Goal: Task Accomplishment & Management: Use online tool/utility

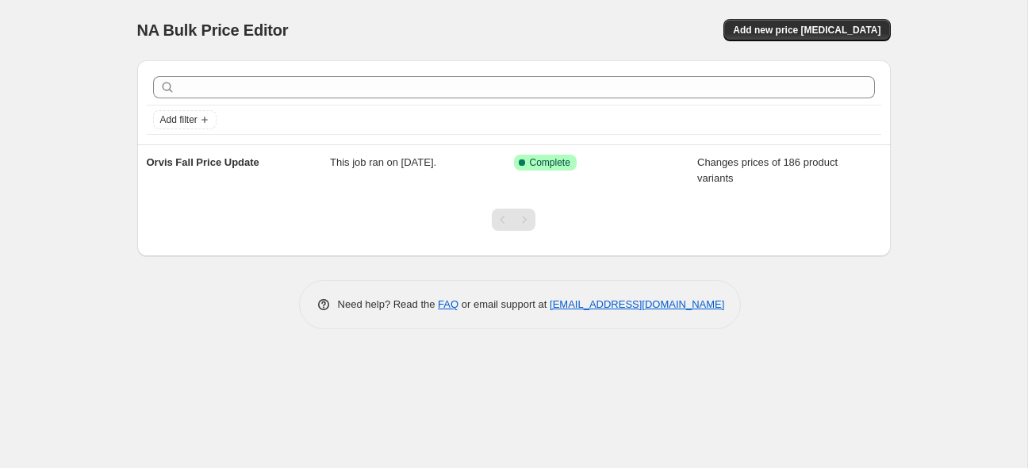
click at [76, 120] on div "NA Bulk Price Editor. This page is ready NA Bulk Price Editor Add new price [ME…" at bounding box center [514, 234] width 1028 height 468
click at [837, 35] on span "Add new price [MEDICAL_DATA]" at bounding box center [807, 30] width 148 height 13
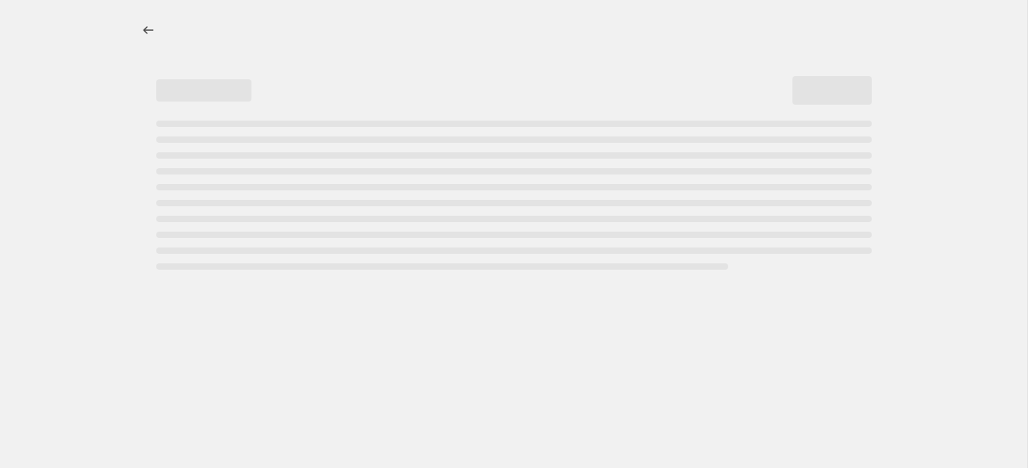
select select "percentage"
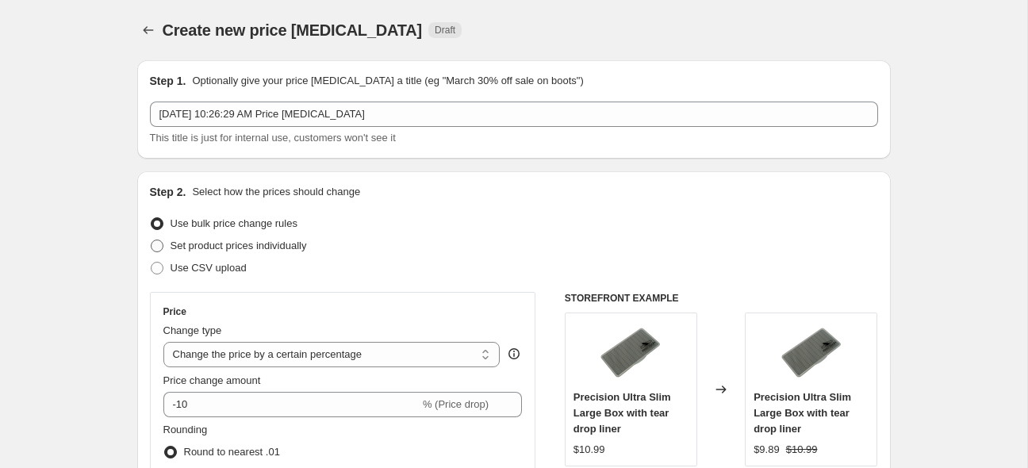
click at [152, 245] on span at bounding box center [157, 246] width 13 height 13
click at [152, 240] on input "Set product prices individually" at bounding box center [151, 240] width 1 height 1
radio input "true"
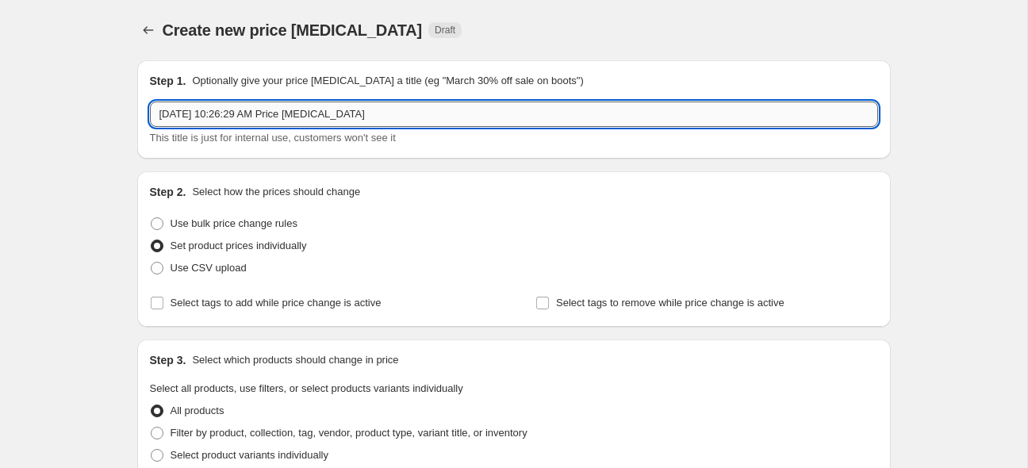
click at [234, 117] on input "[DATE] 10:26:29 AM Price [MEDICAL_DATA]" at bounding box center [514, 114] width 728 height 25
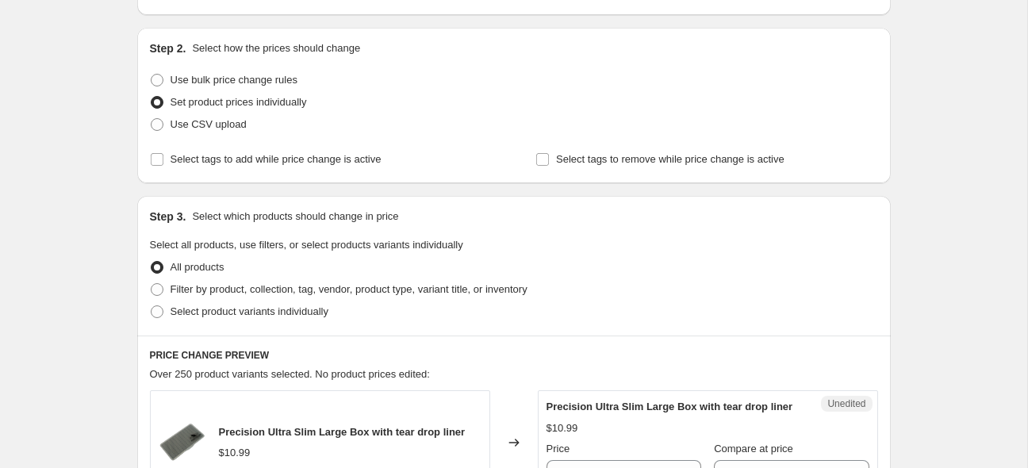
scroll to position [188, 0]
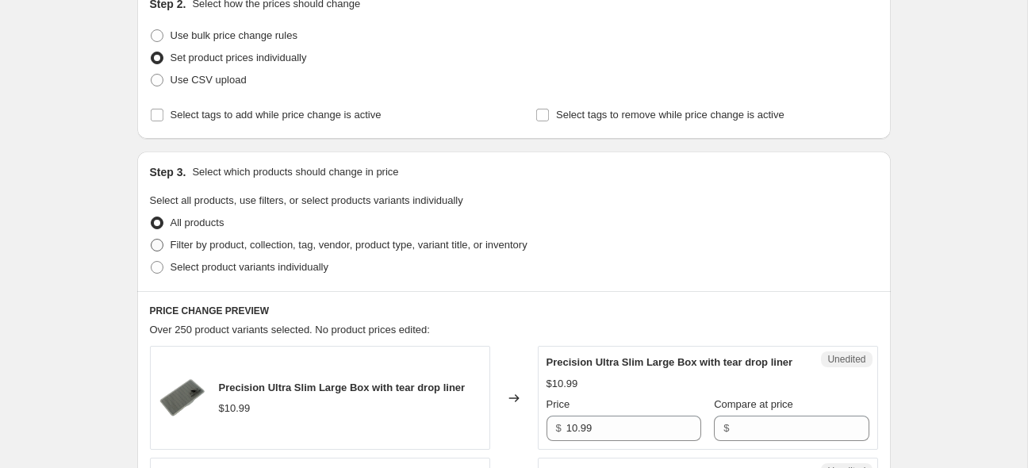
type input "Fulling Mill Fall Price Update"
click at [157, 244] on span at bounding box center [157, 245] width 13 height 13
click at [152, 240] on input "Filter by product, collection, tag, vendor, product type, variant title, or inv…" at bounding box center [151, 239] width 1 height 1
radio input "true"
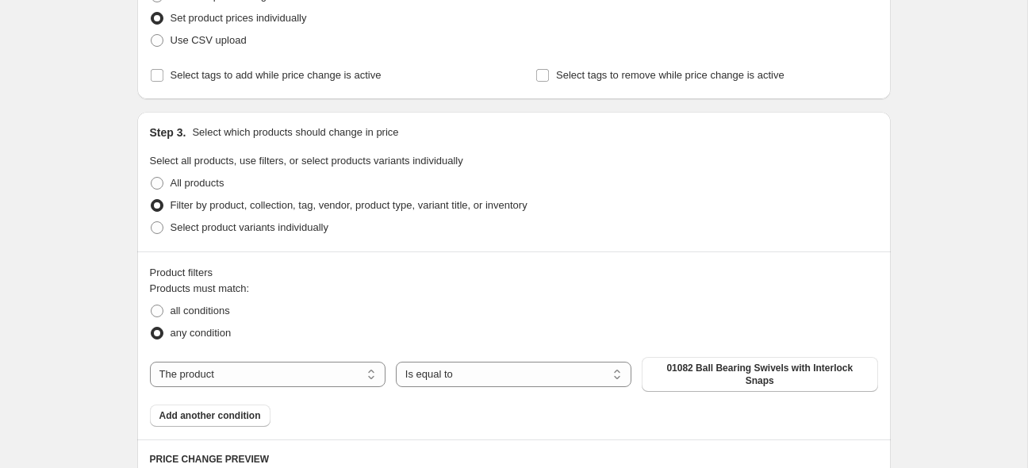
scroll to position [314, 0]
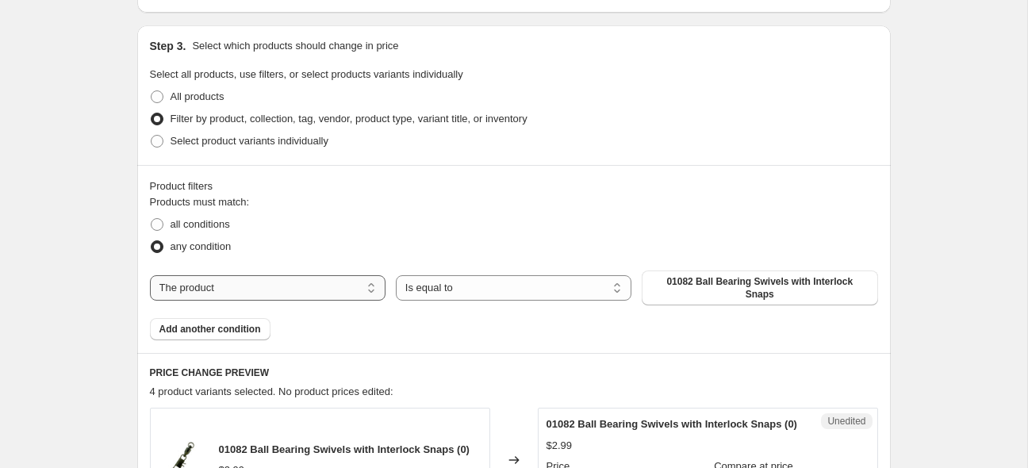
select select "vendor"
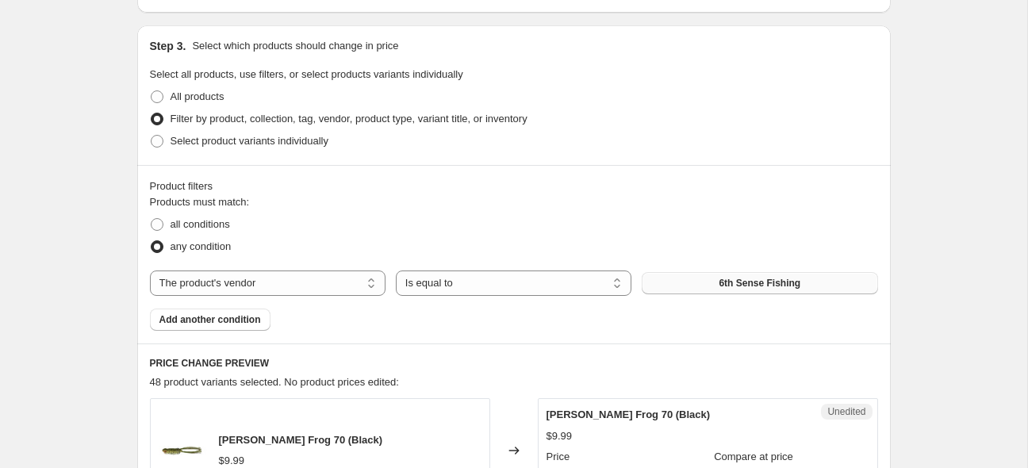
click at [746, 286] on span "6th Sense Fishing" at bounding box center [760, 283] width 82 height 13
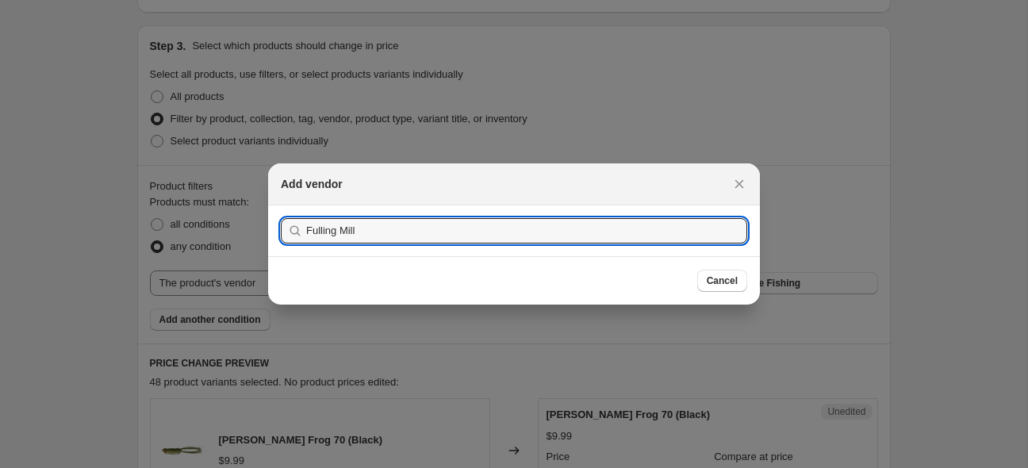
type input "Fulling Mill"
click at [281, 206] on button "Submit" at bounding box center [303, 214] width 45 height 17
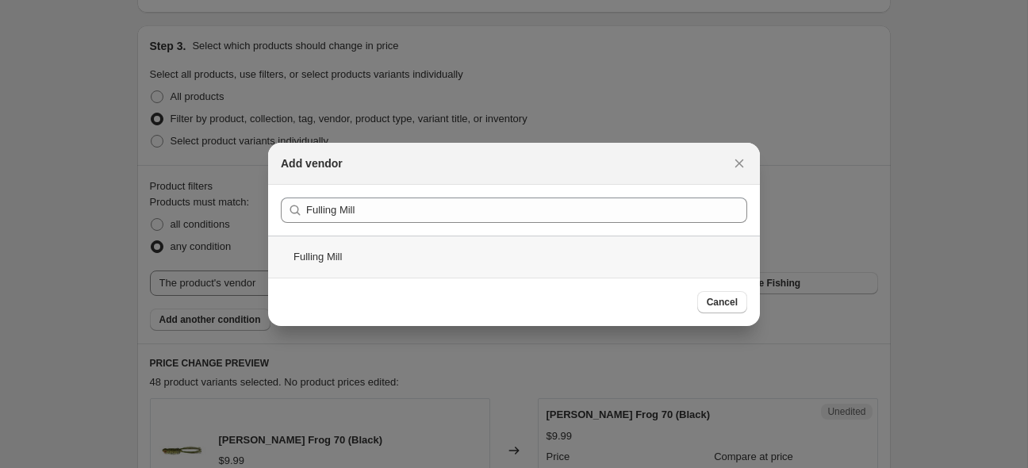
click at [330, 256] on div "Fulling Mill" at bounding box center [514, 257] width 492 height 42
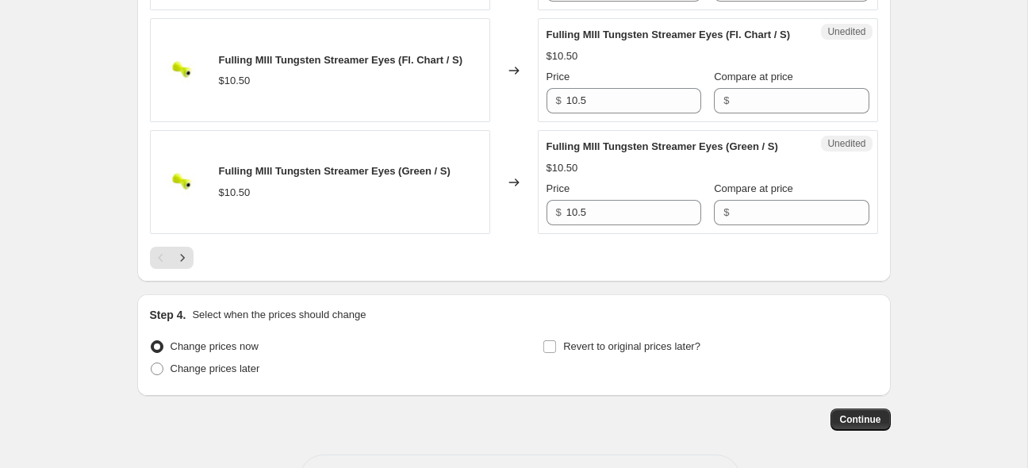
scroll to position [2837, 0]
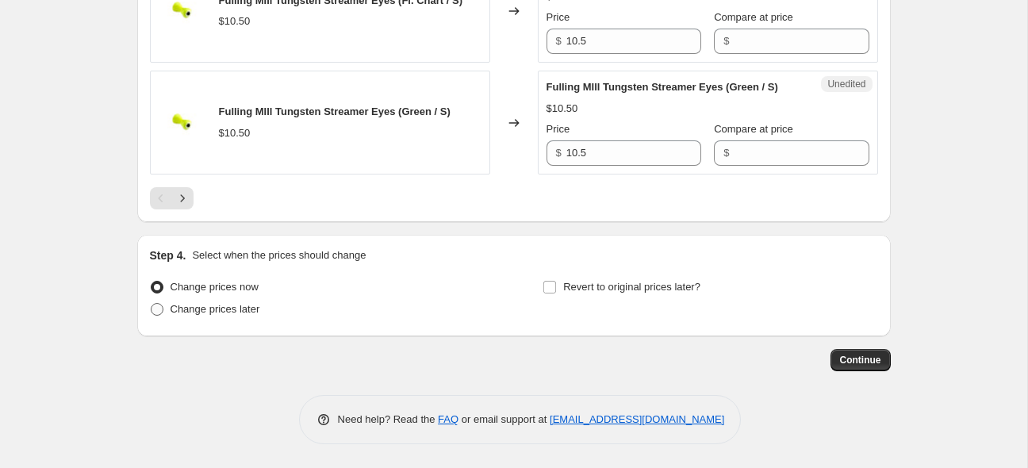
click at [245, 319] on label "Change prices later" at bounding box center [205, 309] width 110 height 22
click at [152, 304] on input "Change prices later" at bounding box center [151, 303] width 1 height 1
radio input "true"
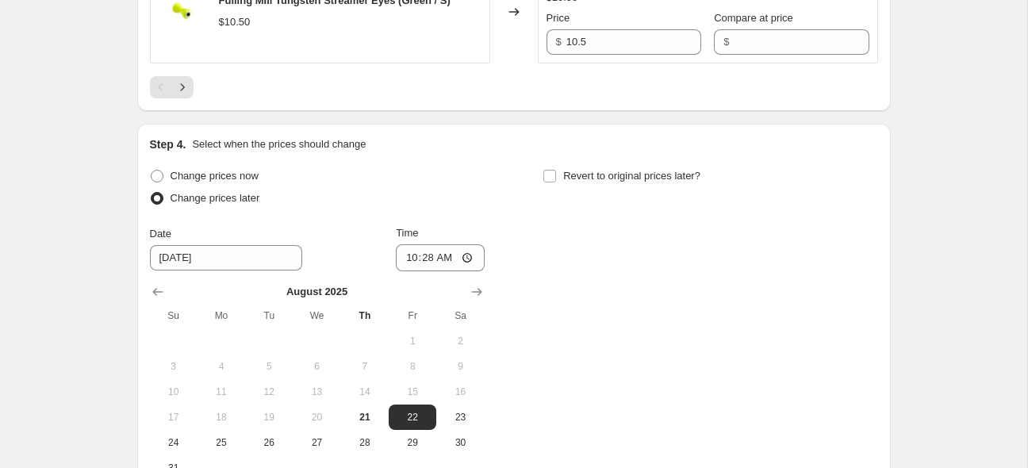
scroll to position [2899, 0]
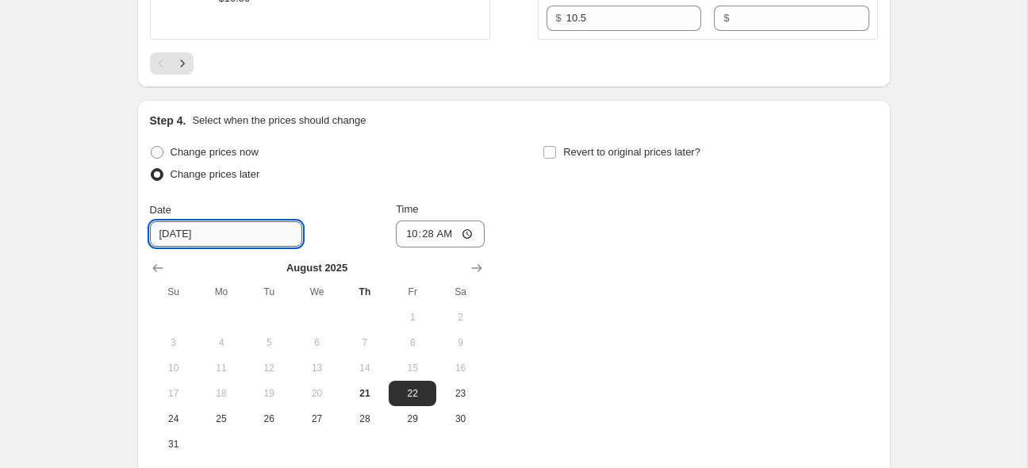
click at [230, 247] on input "[DATE]" at bounding box center [226, 233] width 152 height 25
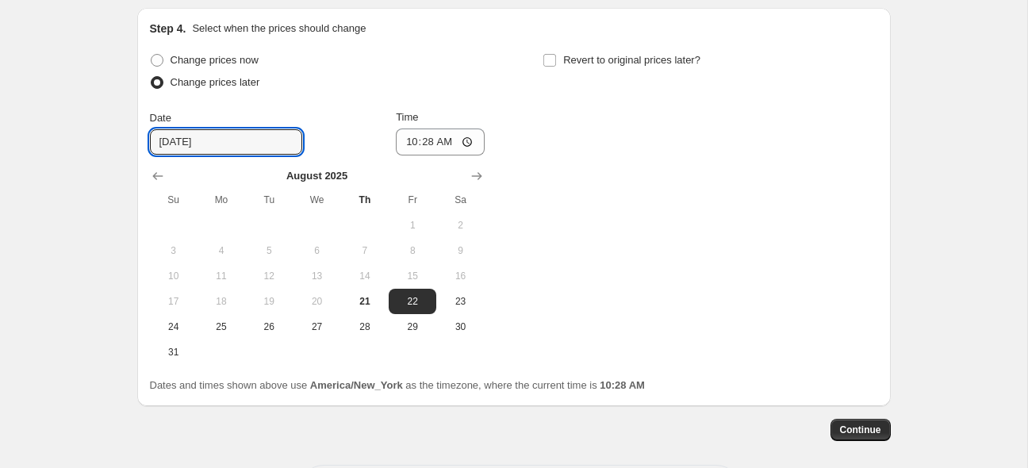
scroll to position [3004, 0]
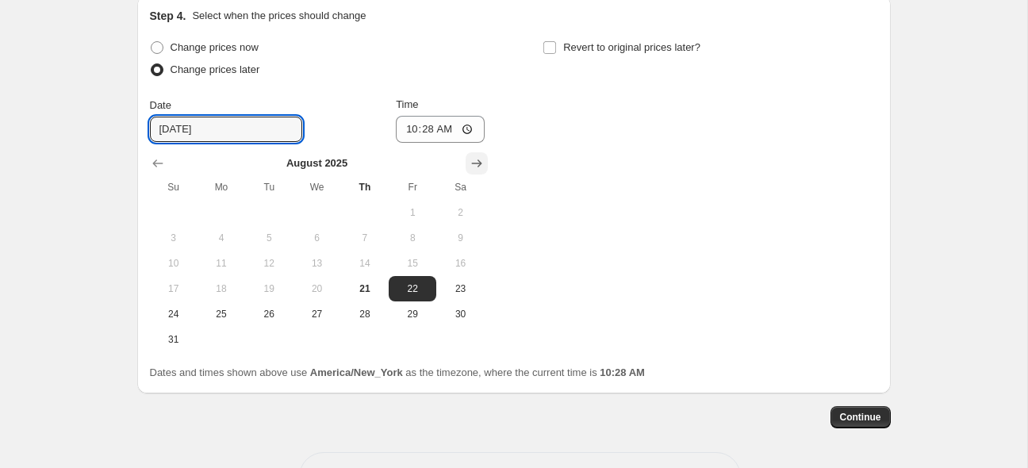
click at [478, 171] on icon "Show next month, September 2025" at bounding box center [477, 164] width 16 height 16
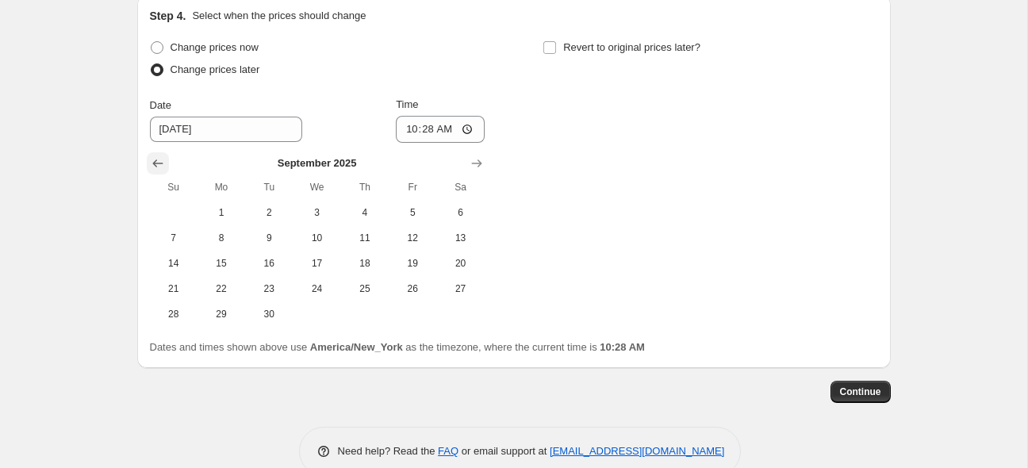
click at [160, 171] on icon "Show previous month, August 2025" at bounding box center [158, 164] width 16 height 16
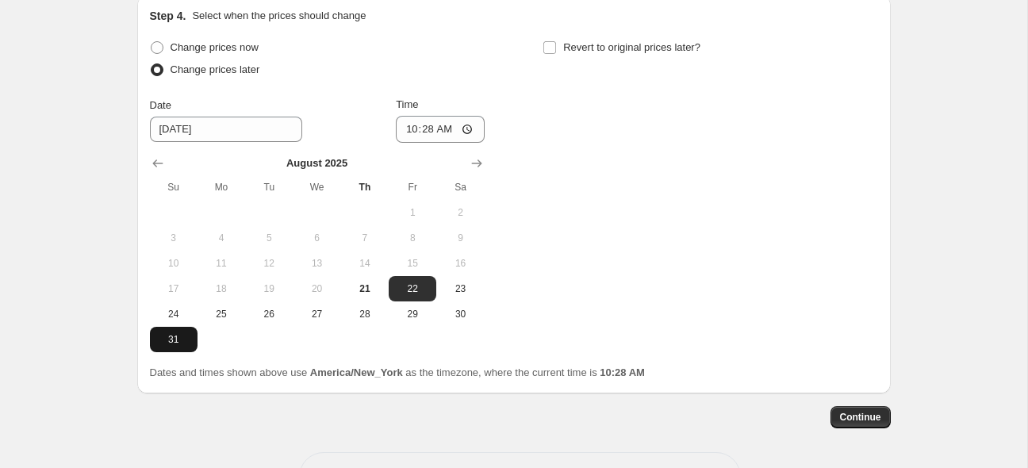
click at [186, 346] on span "31" at bounding box center [173, 339] width 35 height 13
type input "[DATE]"
click at [450, 143] on input "10:28" at bounding box center [440, 129] width 89 height 27
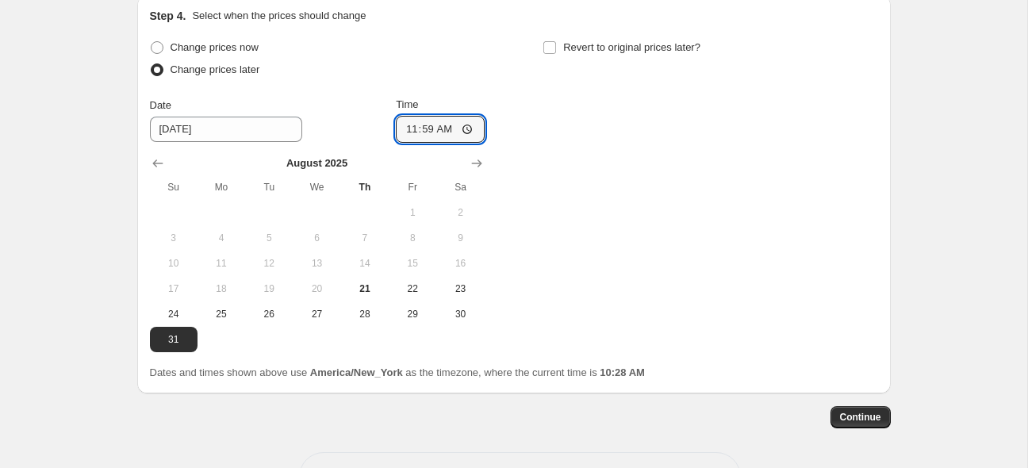
type input "23:59"
click at [701, 259] on div "Change prices now Change prices later Date [DATE] Time 23:59 [DATE] Su Mo Tu We…" at bounding box center [514, 195] width 728 height 316
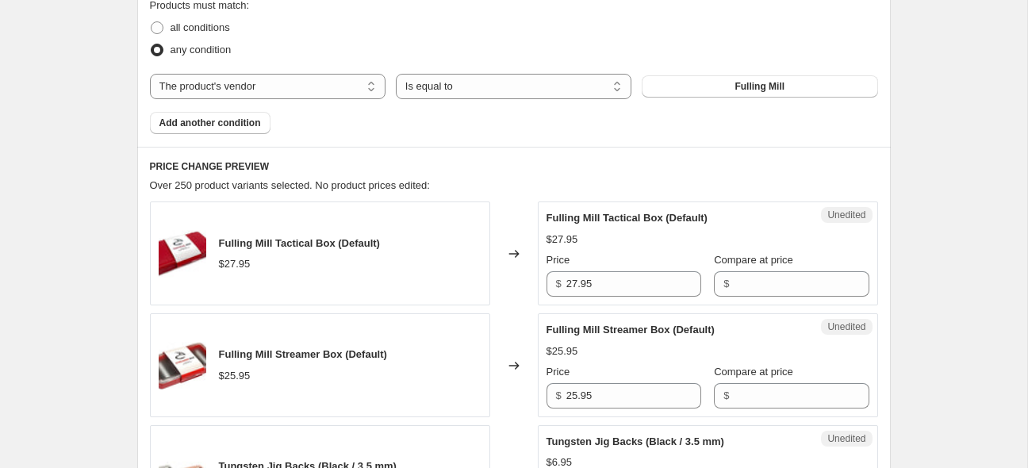
scroll to position [532, 0]
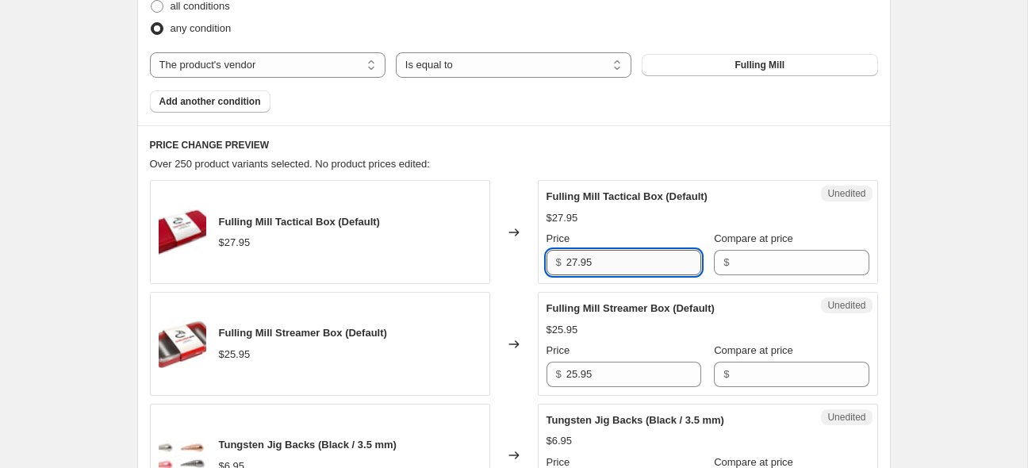
click at [651, 268] on input "27.95" at bounding box center [634, 262] width 135 height 25
type input "34.95"
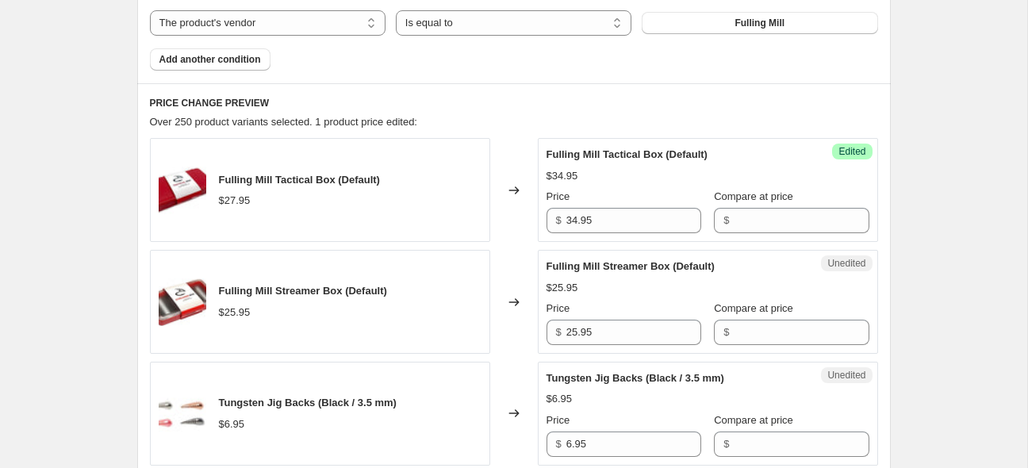
scroll to position [616, 0]
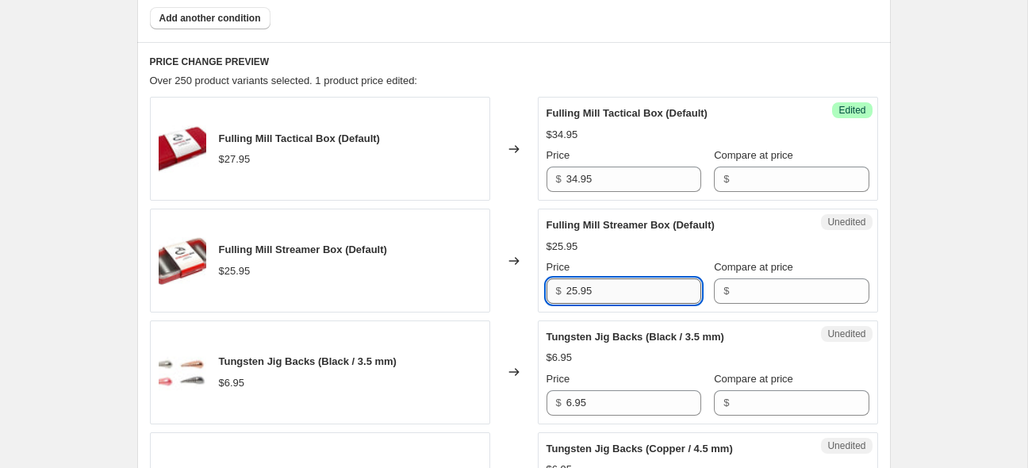
click at [620, 279] on input "25.95" at bounding box center [634, 291] width 135 height 25
click at [600, 290] on input "25.95" at bounding box center [634, 291] width 135 height 25
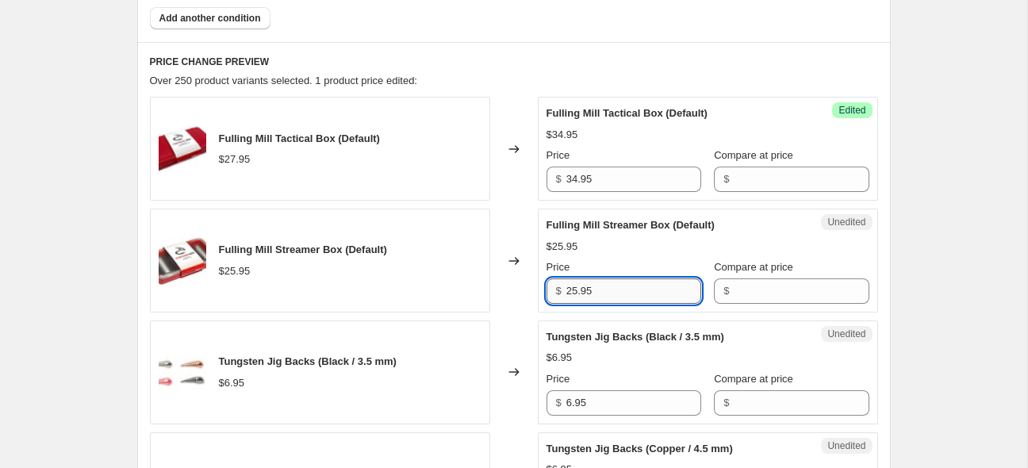
click at [600, 290] on input "25.95" at bounding box center [634, 291] width 135 height 25
type input "32.95"
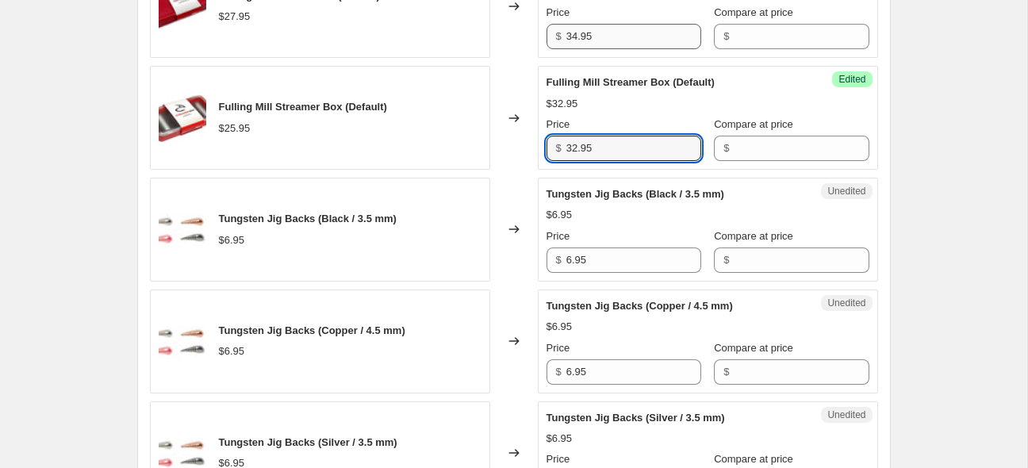
scroll to position [763, 0]
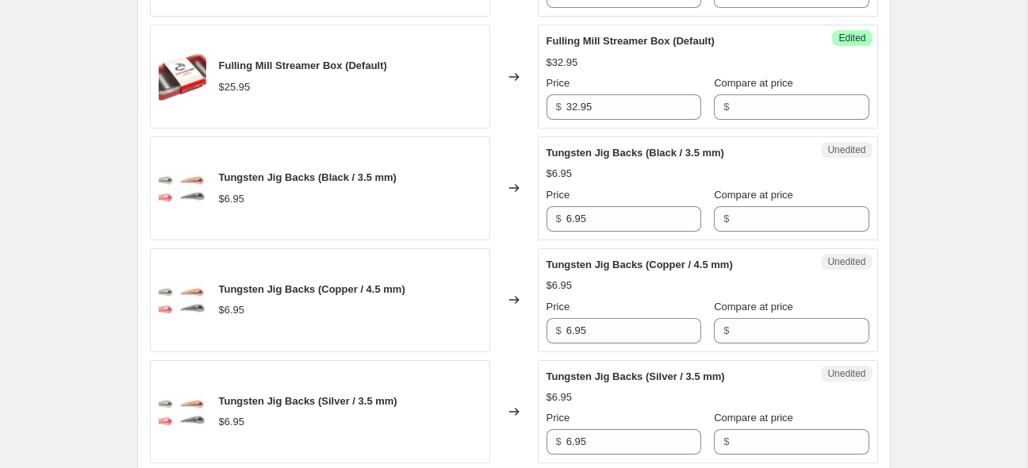
scroll to position [805, 0]
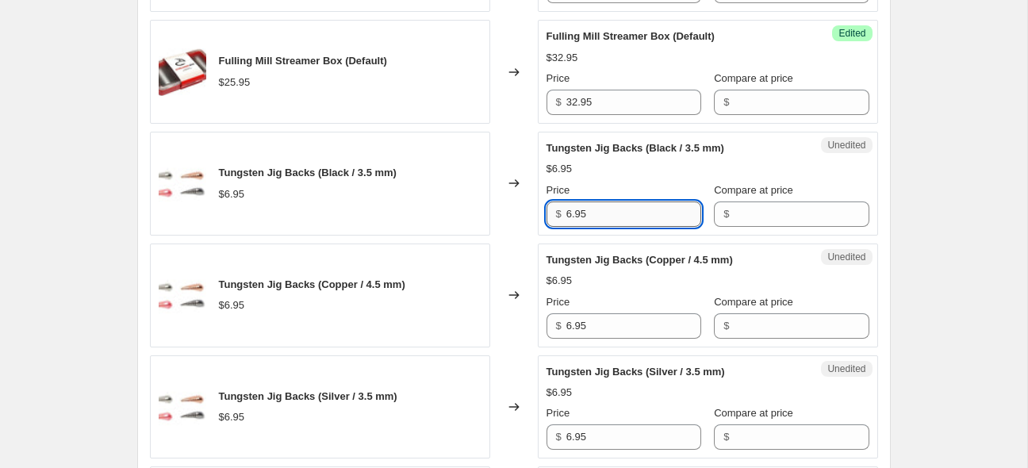
click at [610, 206] on input "6.95" at bounding box center [634, 214] width 135 height 25
type input "13.95"
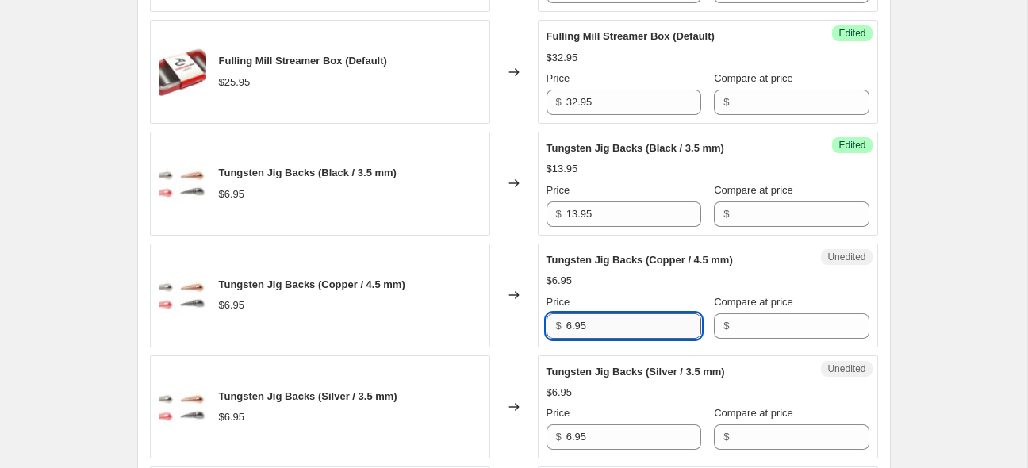
click at [594, 325] on input "6.95" at bounding box center [634, 325] width 135 height 25
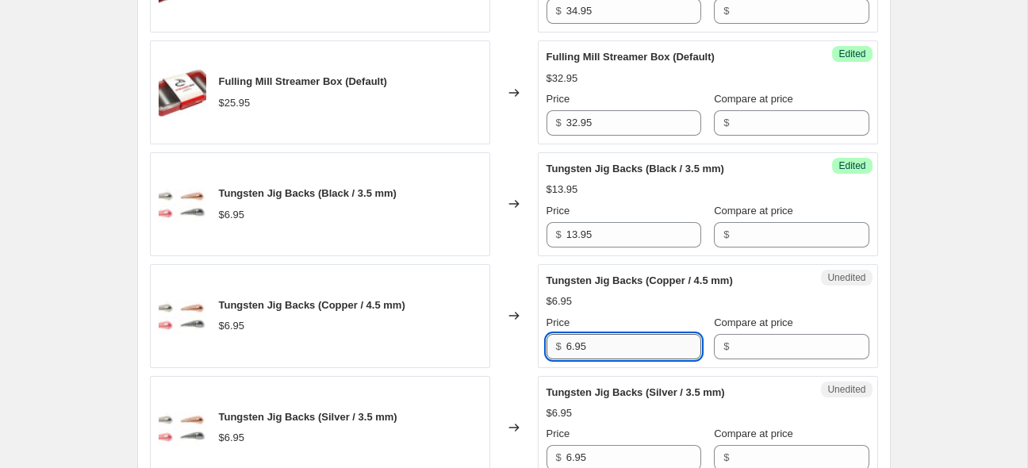
click at [598, 335] on input "6.95" at bounding box center [634, 346] width 135 height 25
click at [599, 339] on input "6.95" at bounding box center [634, 346] width 135 height 25
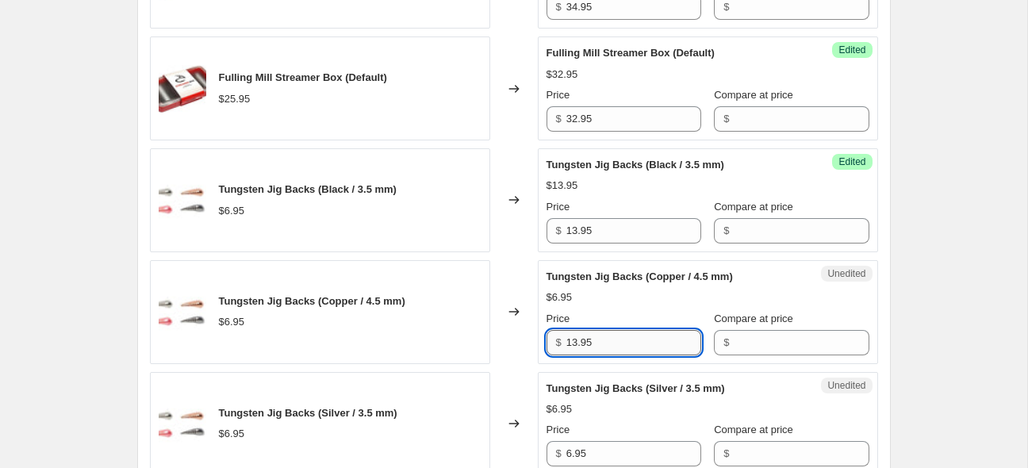
scroll to position [889, 0]
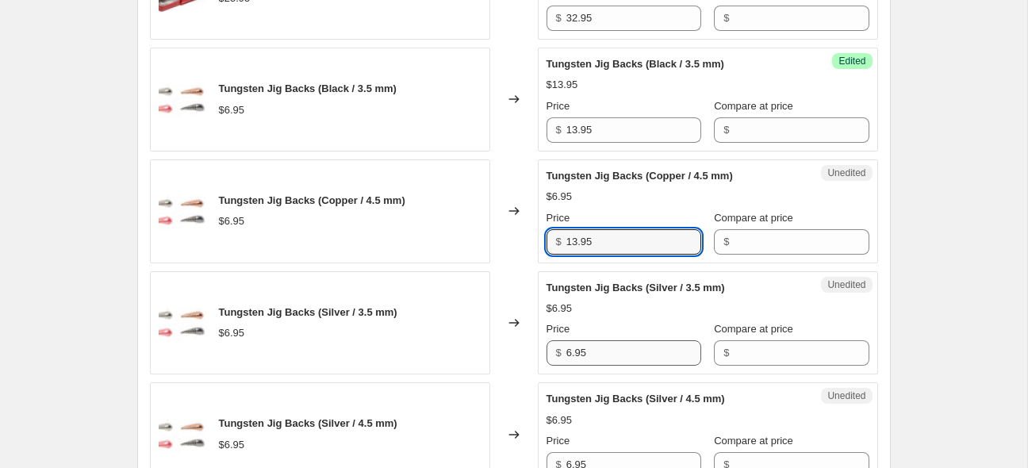
type input "13.95"
click at [600, 355] on input "6.95" at bounding box center [634, 352] width 135 height 25
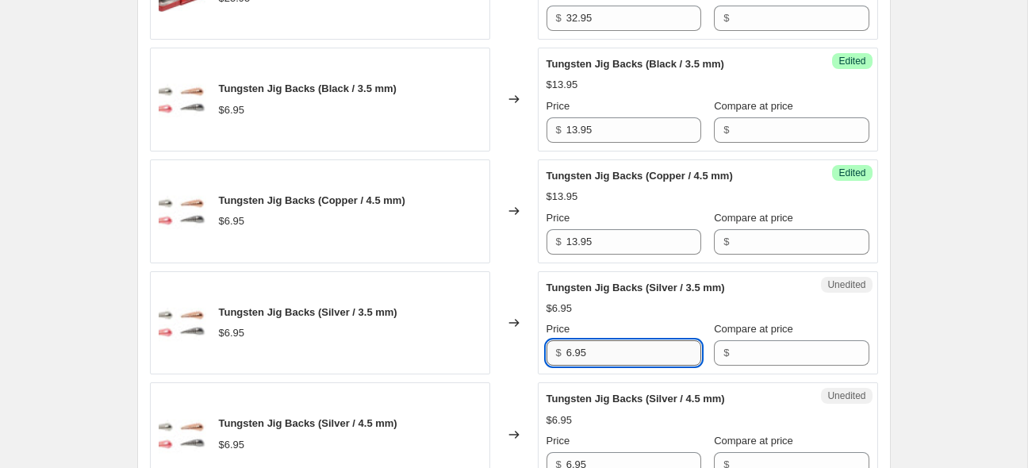
click at [600, 355] on input "6.95" at bounding box center [634, 352] width 135 height 25
type input "13.95"
click at [624, 305] on div "$13.95" at bounding box center [708, 309] width 323 height 16
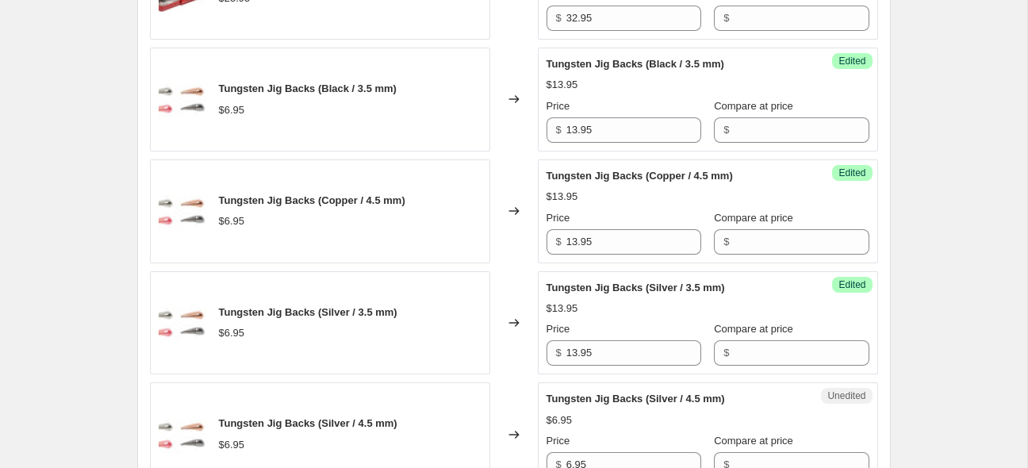
scroll to position [1035, 0]
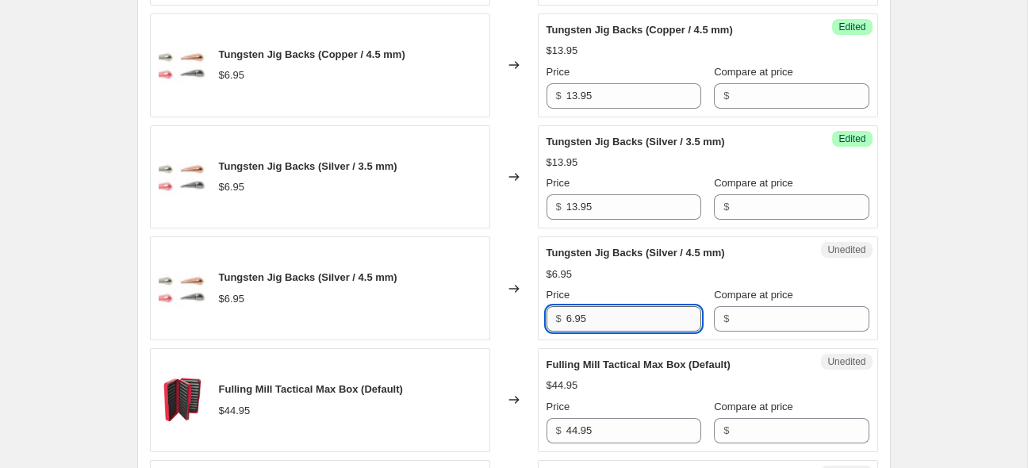
click at [619, 323] on input "6.95" at bounding box center [634, 318] width 135 height 25
type input "13.95"
click at [631, 267] on div "$6.95" at bounding box center [708, 275] width 323 height 16
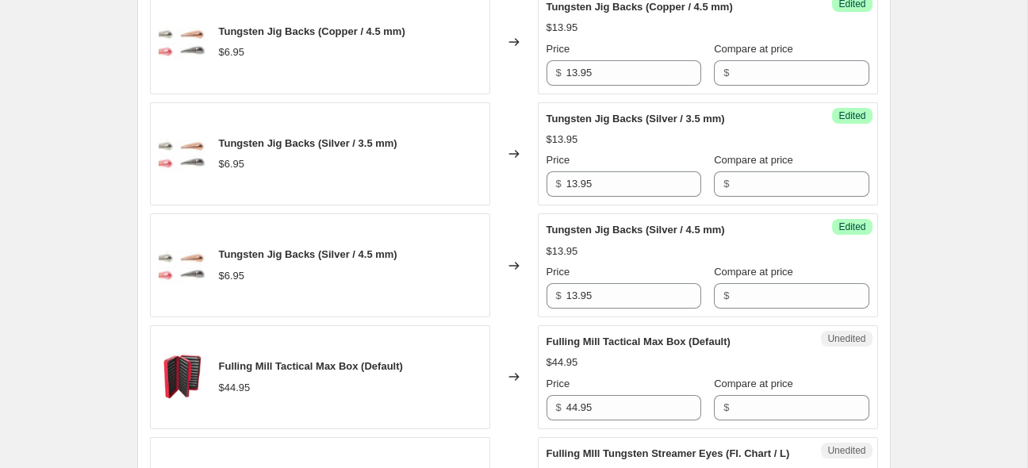
scroll to position [1077, 0]
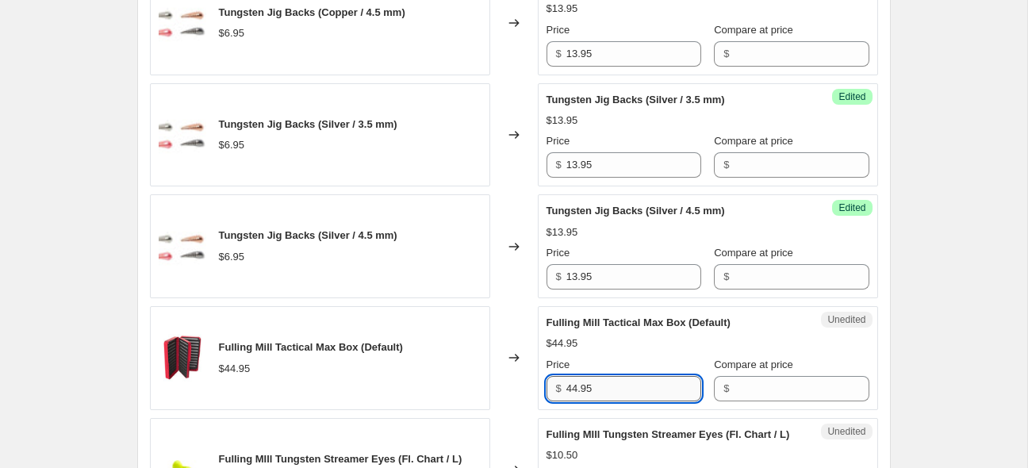
click at [656, 376] on input "44.95" at bounding box center [634, 388] width 135 height 25
type input "49.95"
click at [668, 344] on div "$44.95" at bounding box center [708, 344] width 323 height 16
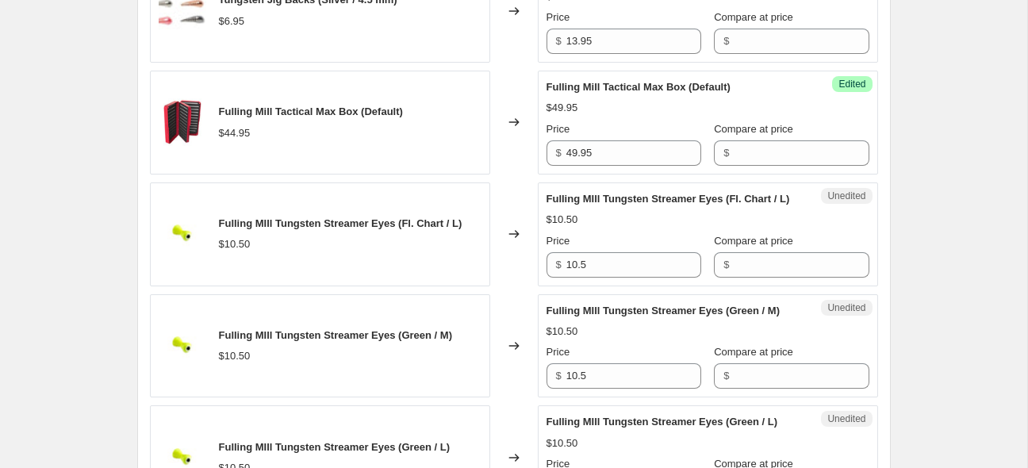
scroll to position [1308, 0]
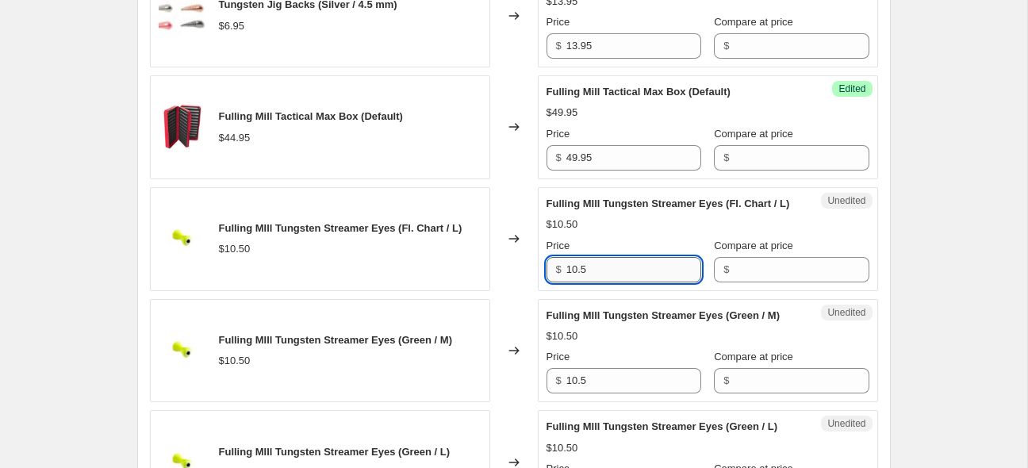
click at [632, 282] on input "10.5" at bounding box center [634, 269] width 135 height 25
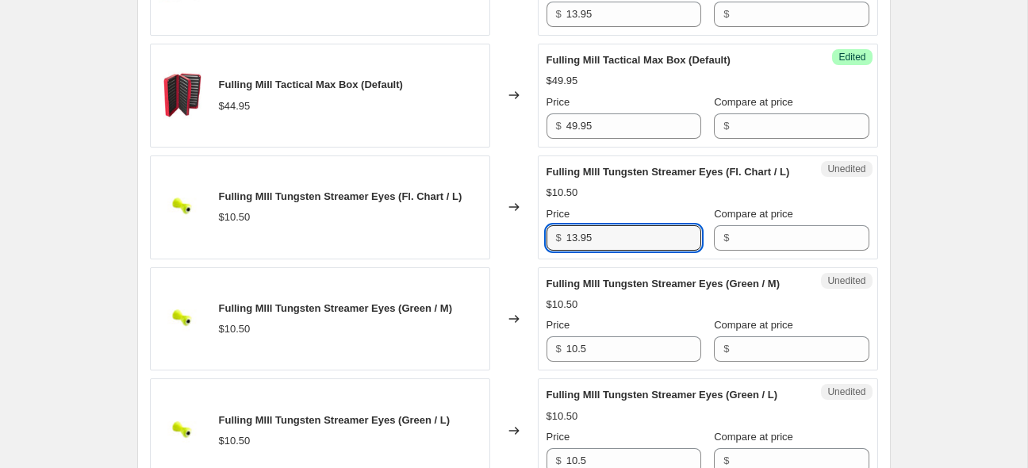
scroll to position [1349, 0]
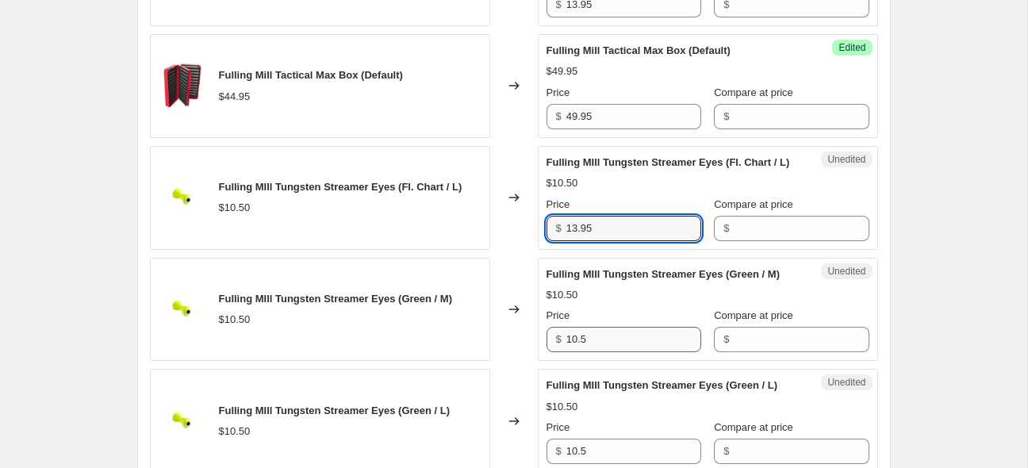
type input "13.95"
click at [621, 351] on input "10.5" at bounding box center [634, 339] width 135 height 25
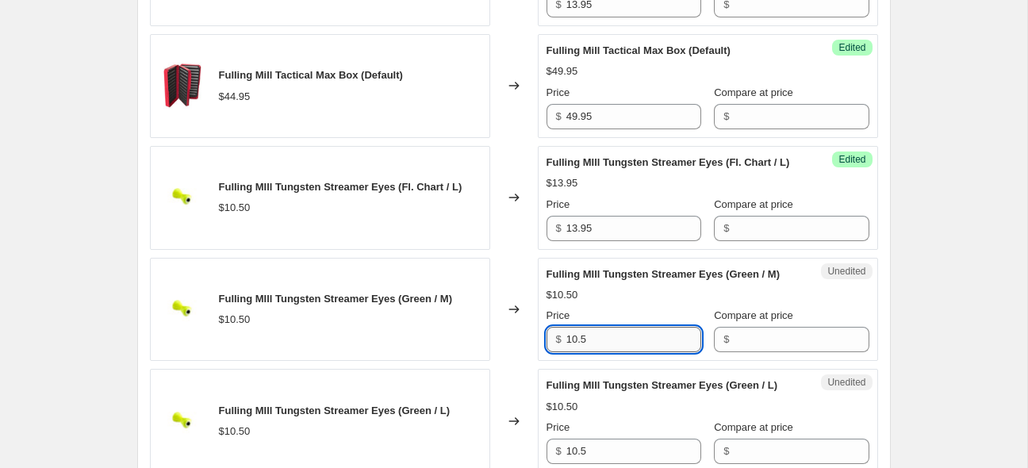
click at [621, 351] on input "10.5" at bounding box center [634, 339] width 135 height 25
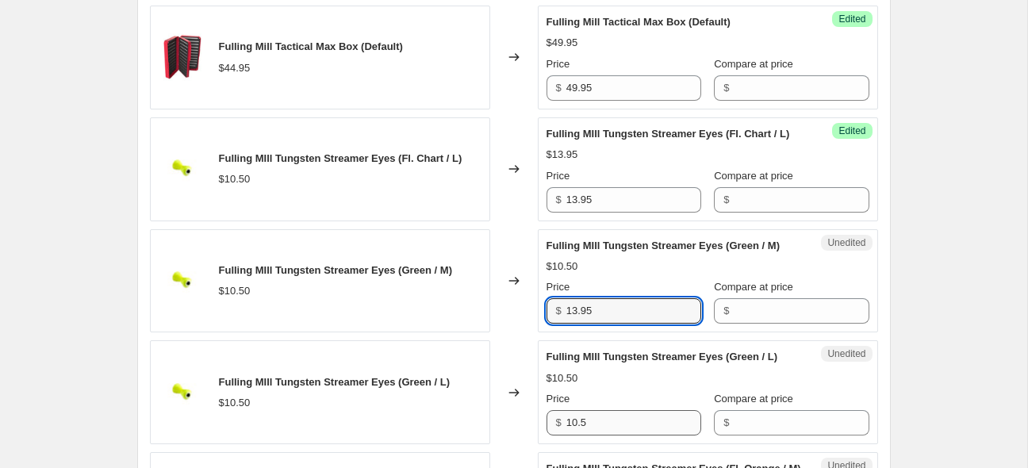
scroll to position [1454, 0]
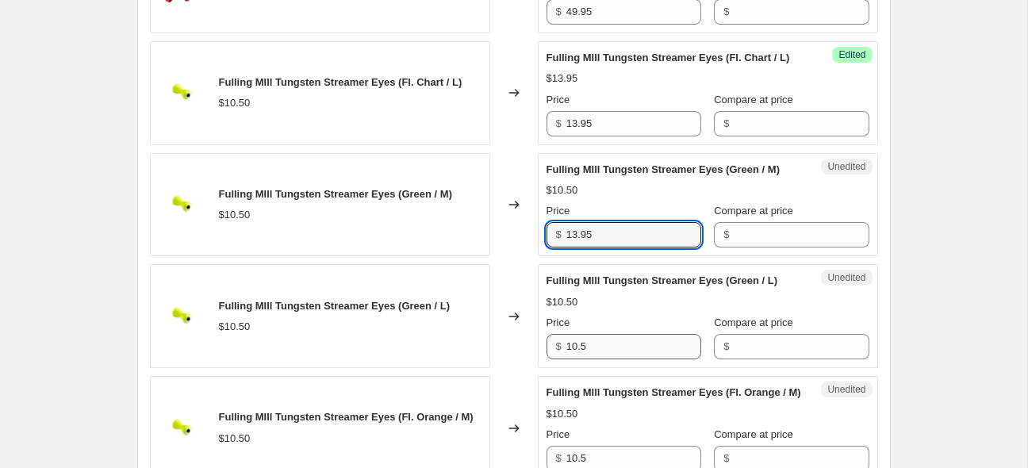
type input "13.95"
click at [637, 359] on input "10.5" at bounding box center [634, 346] width 135 height 25
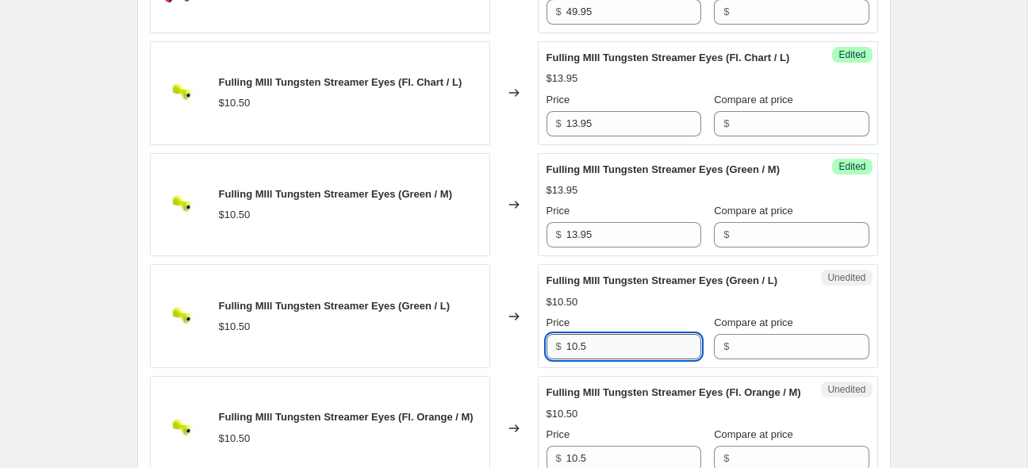
click at [637, 359] on input "10.5" at bounding box center [634, 346] width 135 height 25
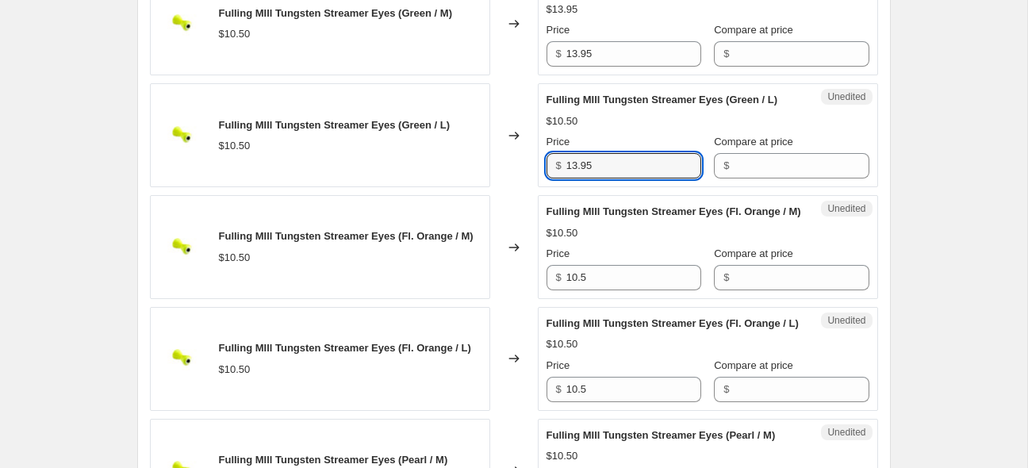
scroll to position [1663, 0]
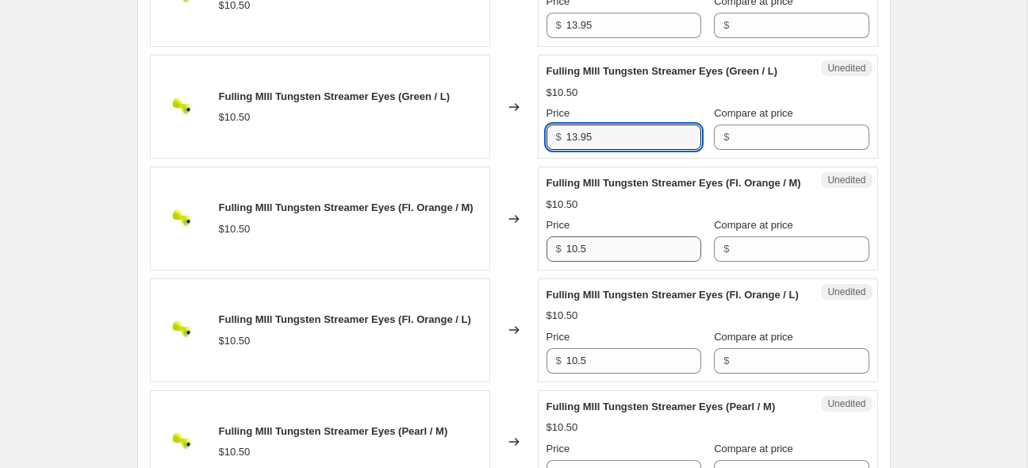
type input "13.95"
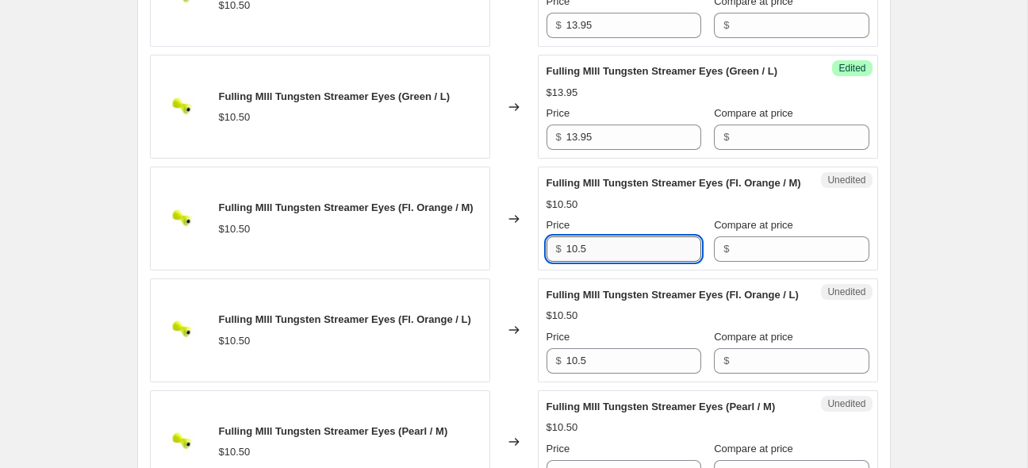
click at [617, 262] on input "10.5" at bounding box center [634, 248] width 135 height 25
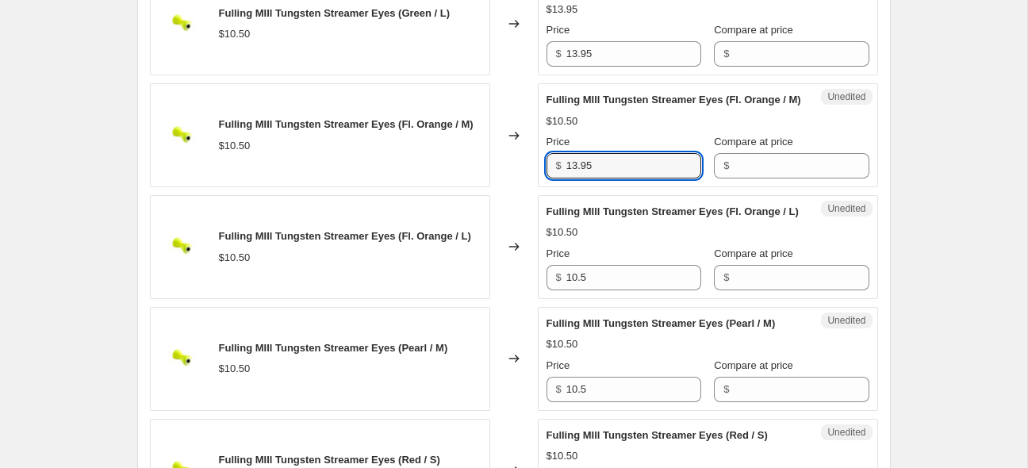
scroll to position [1747, 0]
type input "13.95"
click at [649, 290] on input "10.5" at bounding box center [634, 276] width 135 height 25
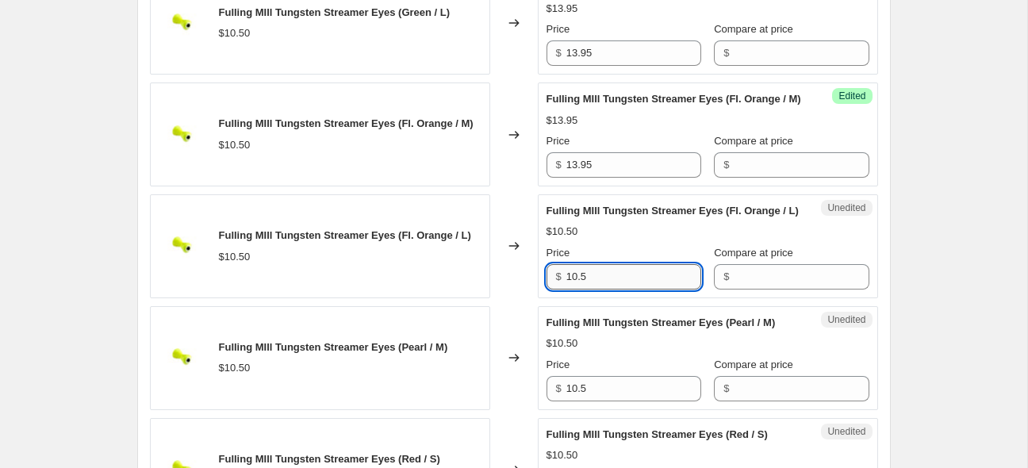
click at [649, 290] on input "10.5" at bounding box center [634, 276] width 135 height 25
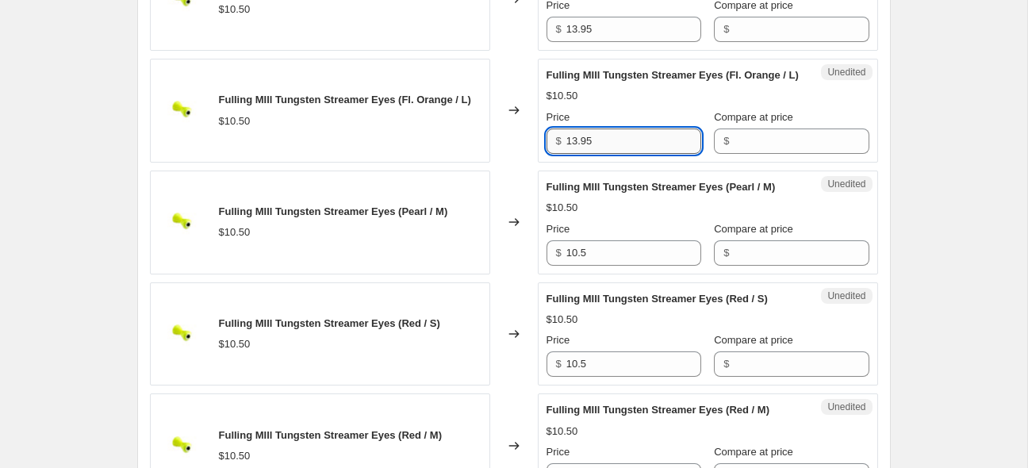
scroll to position [1894, 0]
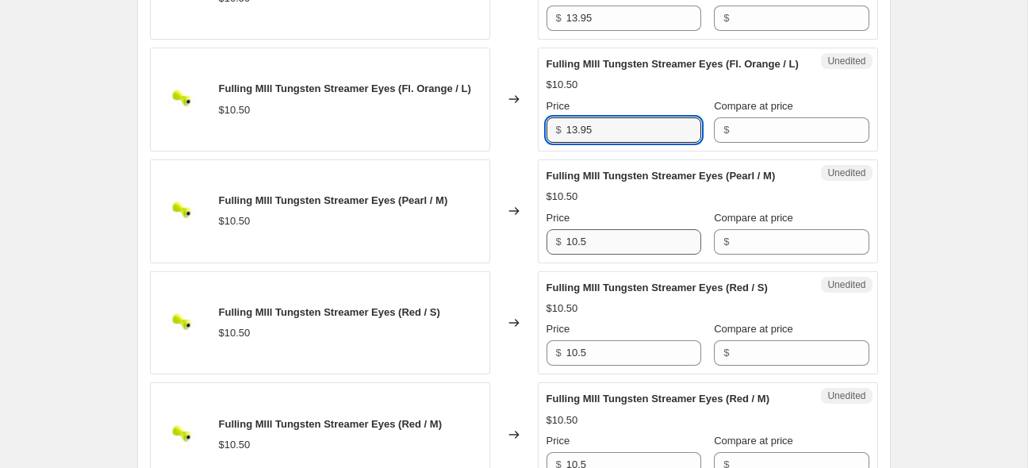
type input "13.95"
click at [645, 255] on input "10.5" at bounding box center [634, 241] width 135 height 25
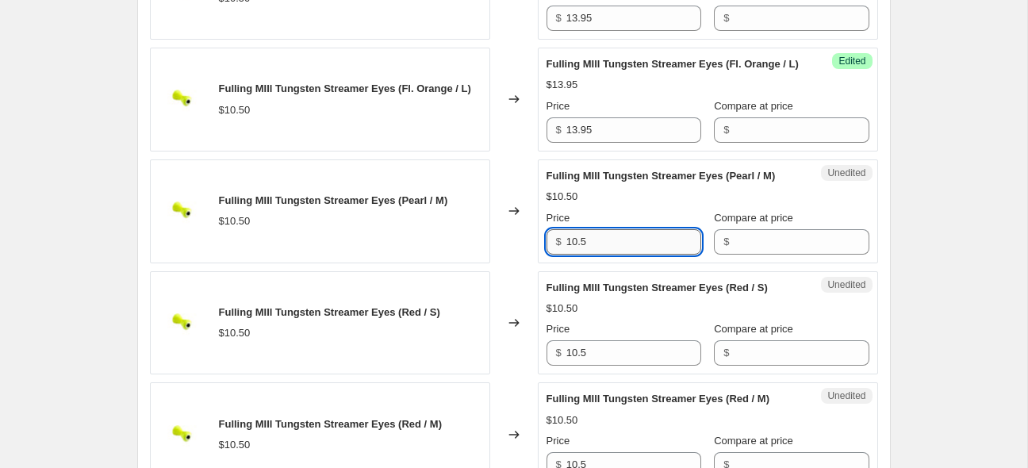
click at [646, 255] on input "10.5" at bounding box center [634, 241] width 135 height 25
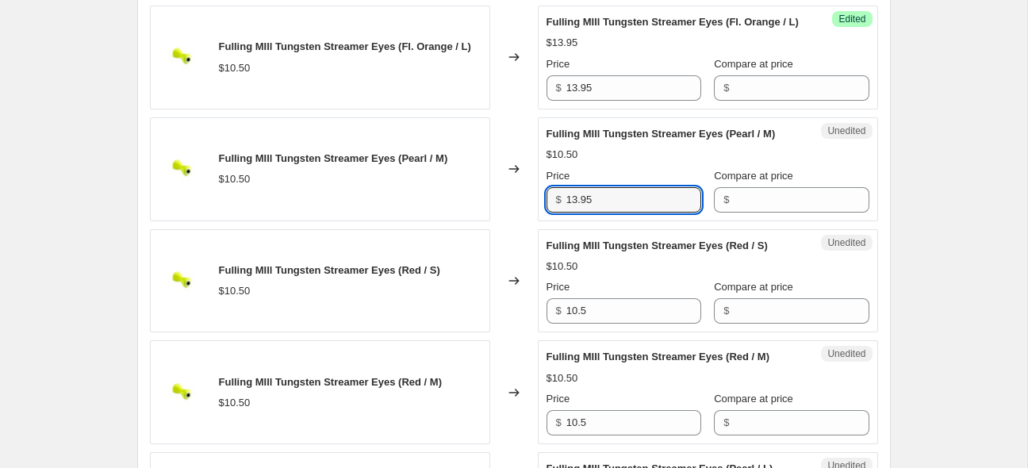
scroll to position [1957, 0]
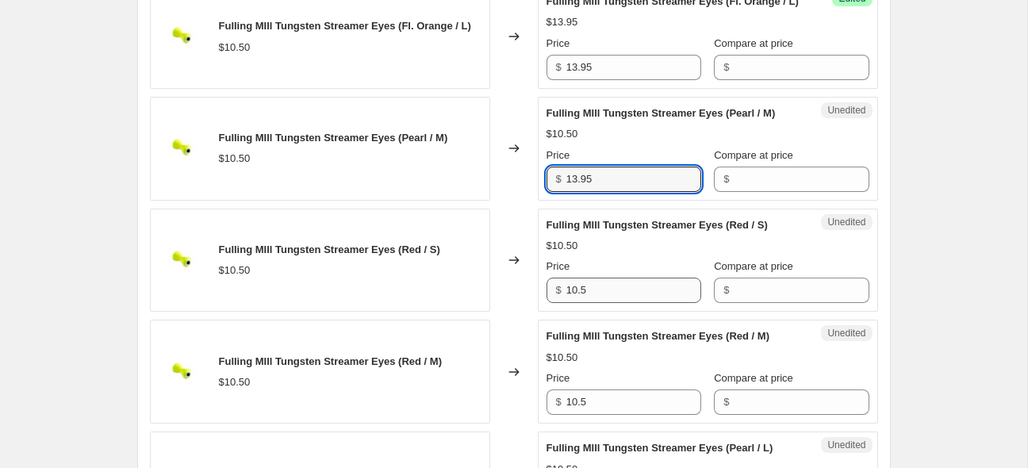
type input "13.95"
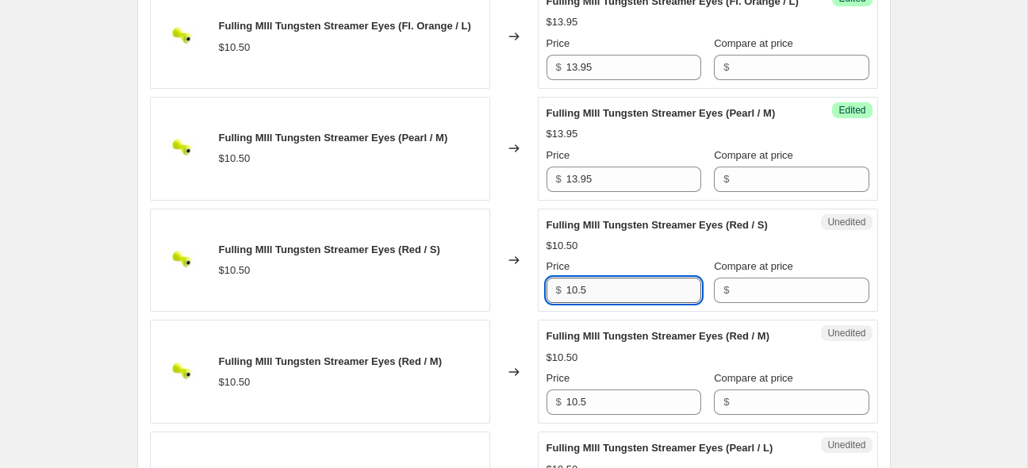
click at [636, 303] on input "10.5" at bounding box center [634, 290] width 135 height 25
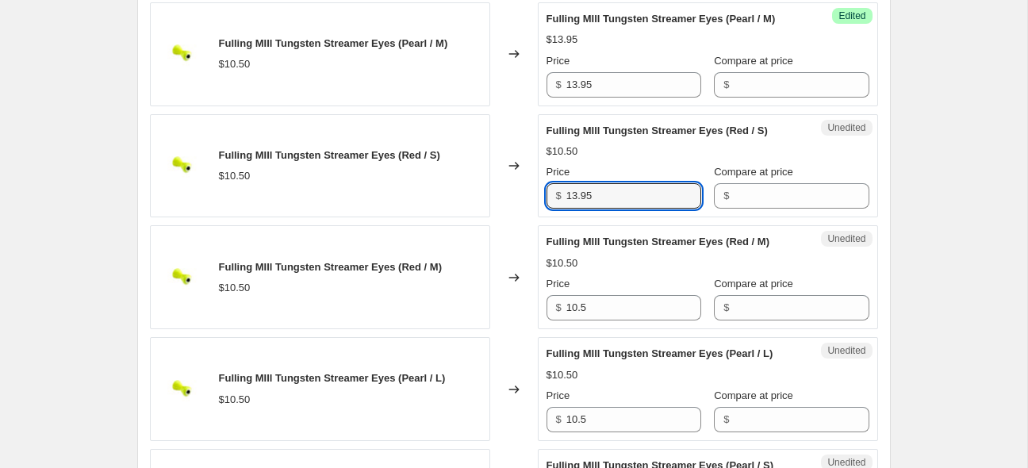
scroll to position [2061, 0]
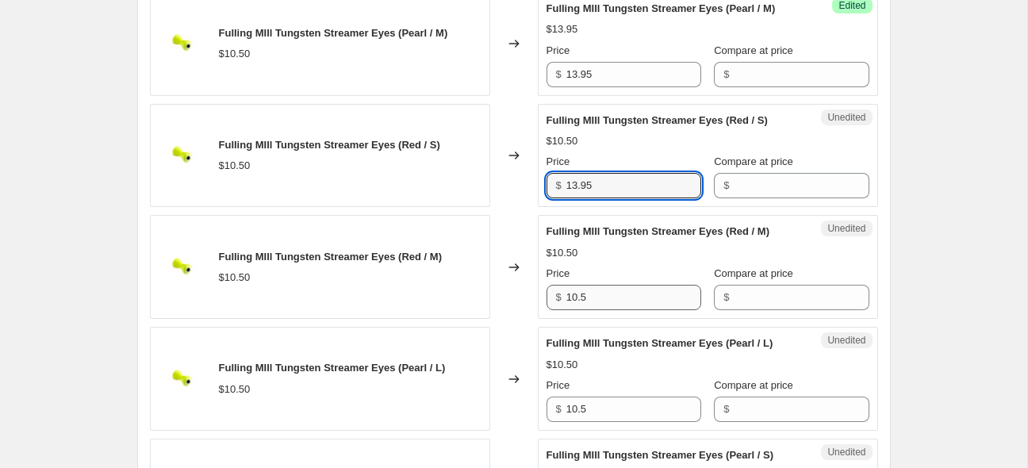
type input "13.95"
click at [636, 310] on input "10.5" at bounding box center [634, 297] width 135 height 25
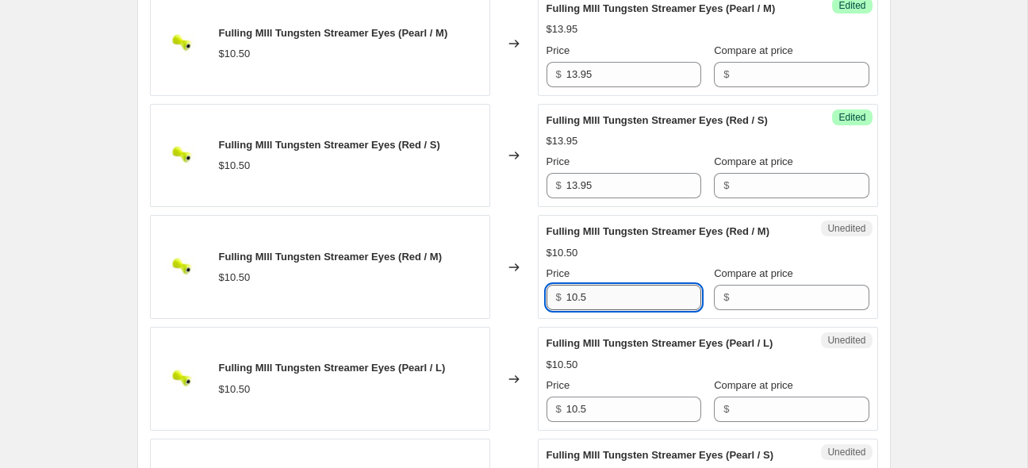
click at [636, 310] on input "10.5" at bounding box center [634, 297] width 135 height 25
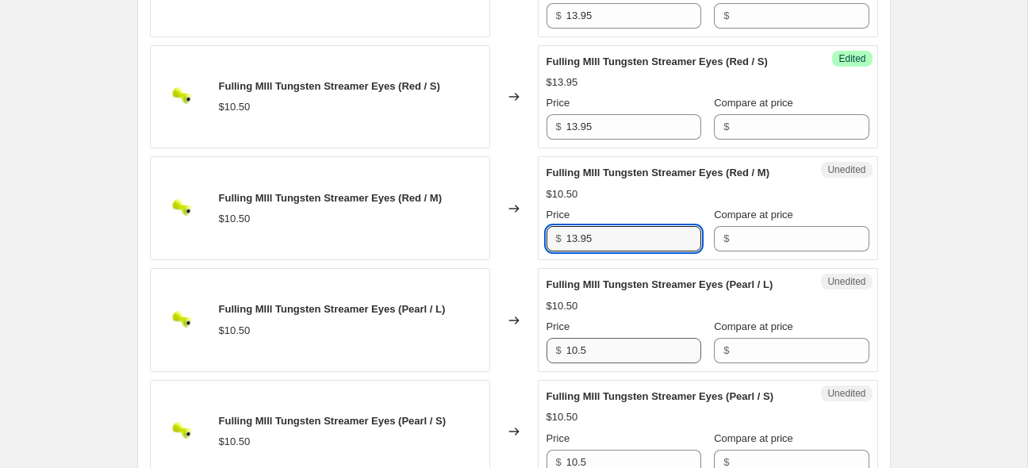
scroll to position [2187, 0]
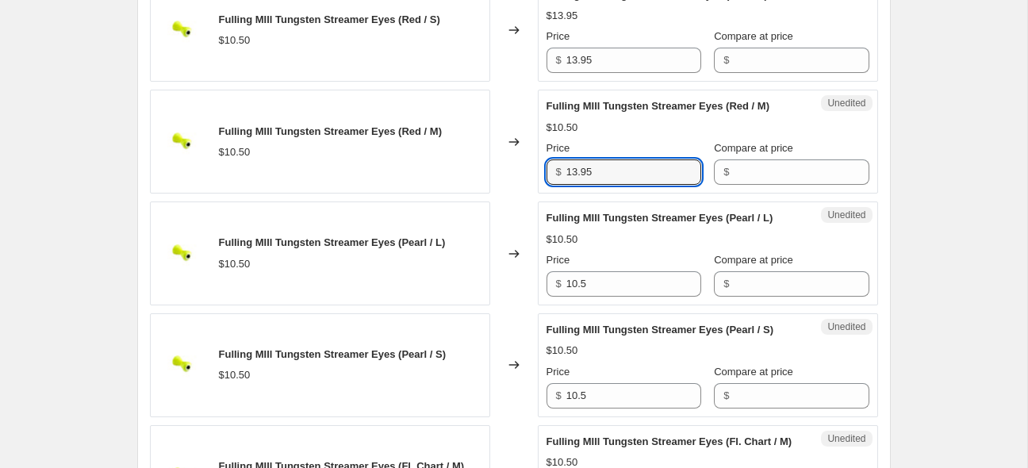
type input "13.95"
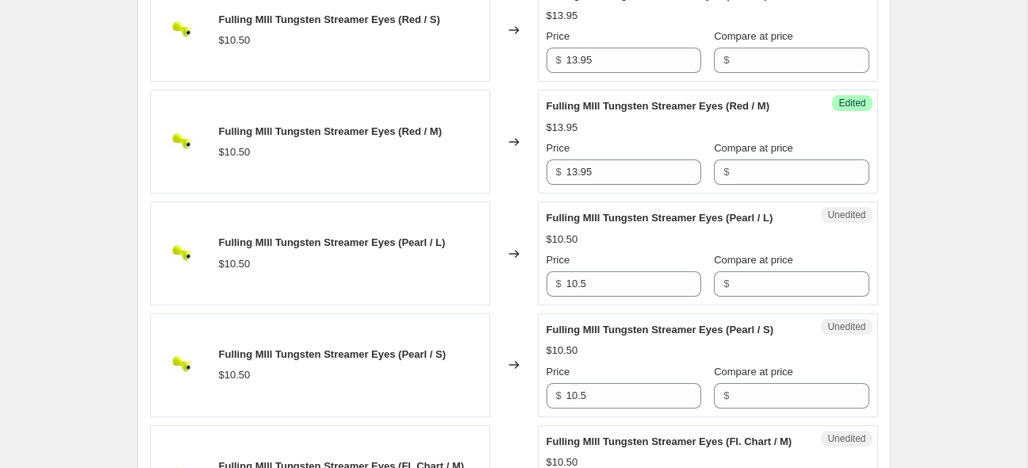
click at [640, 305] on div "Unedited Fulling MIll Tungsten Streamer Eyes (Pearl / L) $10.50 Price $ 10.5 Co…" at bounding box center [708, 254] width 340 height 104
click at [640, 297] on input "10.5" at bounding box center [634, 283] width 135 height 25
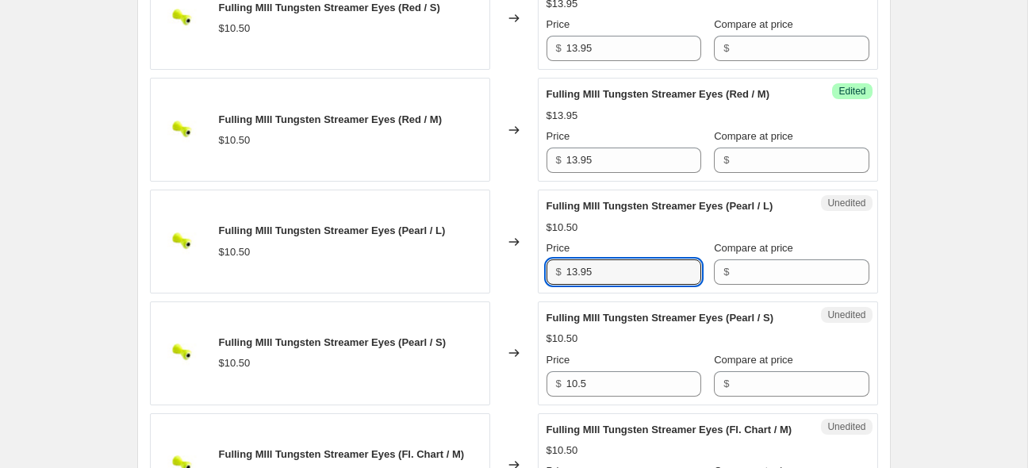
scroll to position [2250, 0]
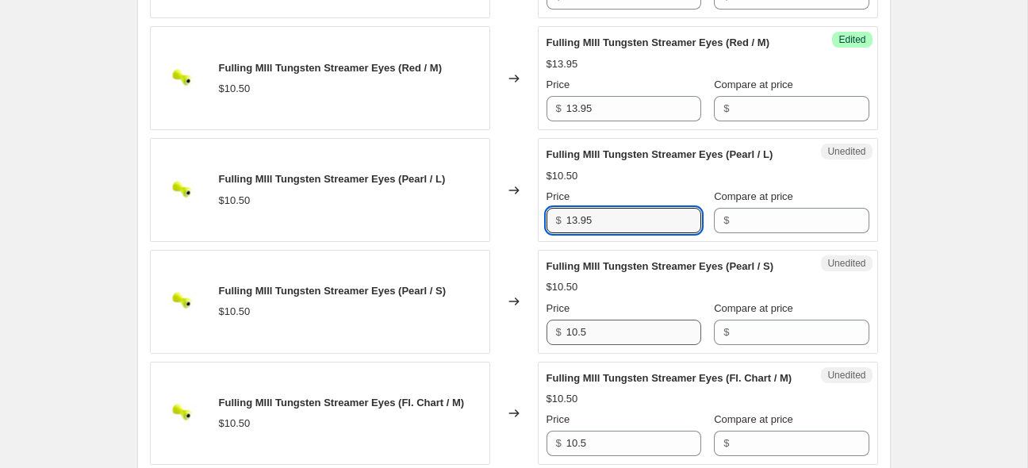
type input "13.95"
click at [640, 345] on input "10.5" at bounding box center [634, 332] width 135 height 25
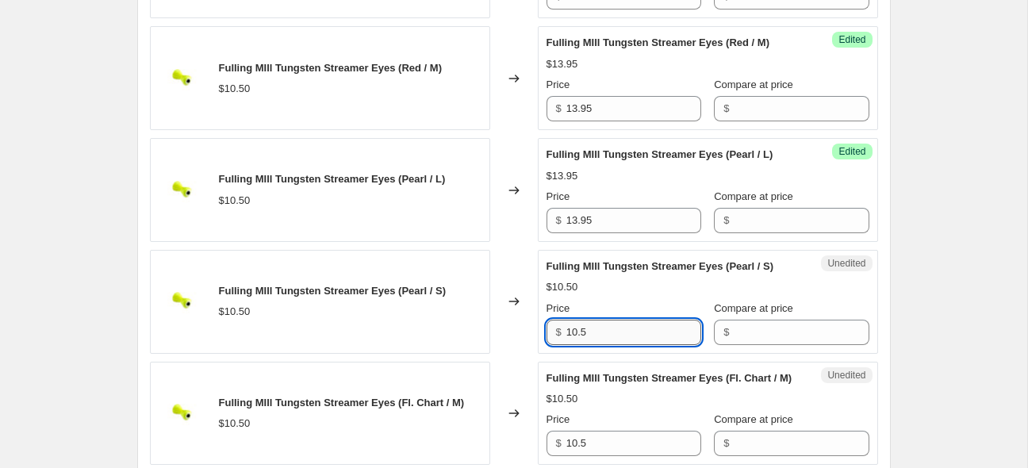
click at [642, 345] on input "10.5" at bounding box center [634, 332] width 135 height 25
type input "1"
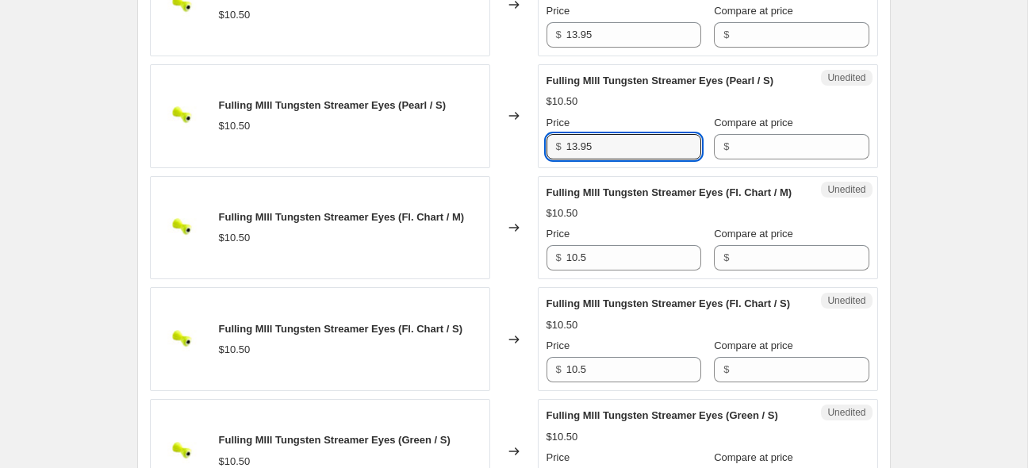
scroll to position [2460, 0]
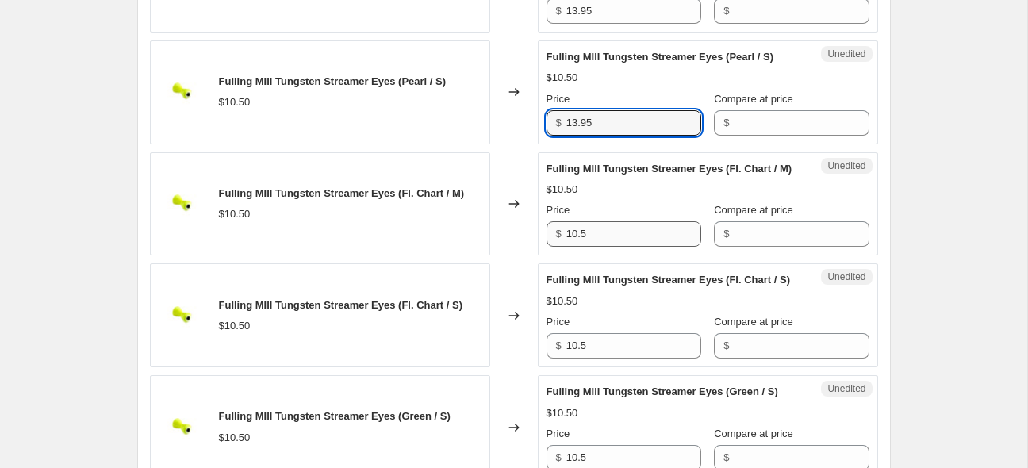
type input "13.95"
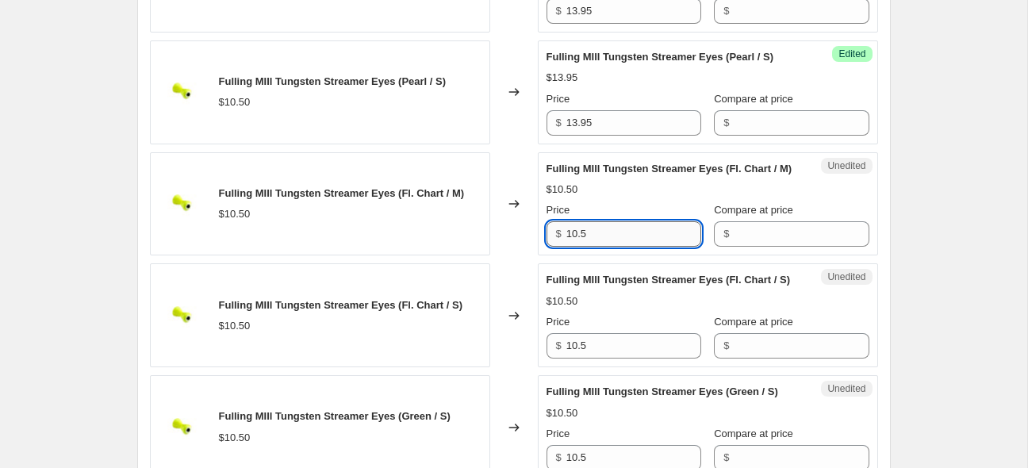
click at [662, 247] on input "10.5" at bounding box center [634, 233] width 135 height 25
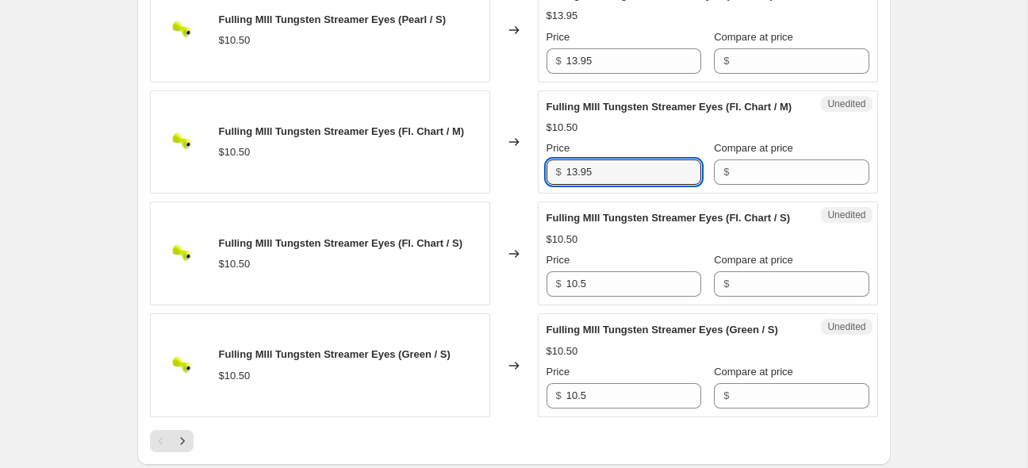
scroll to position [2522, 0]
type input "13.95"
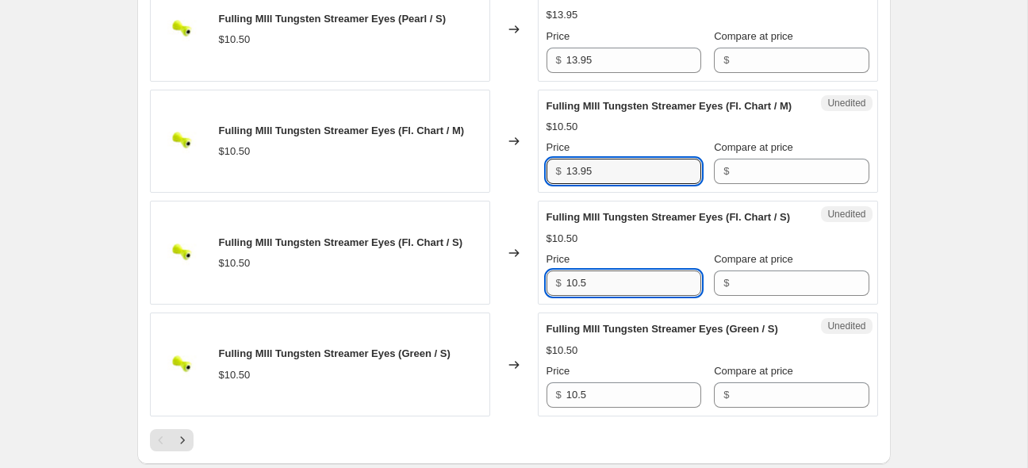
click at [631, 296] on input "10.5" at bounding box center [634, 283] width 135 height 25
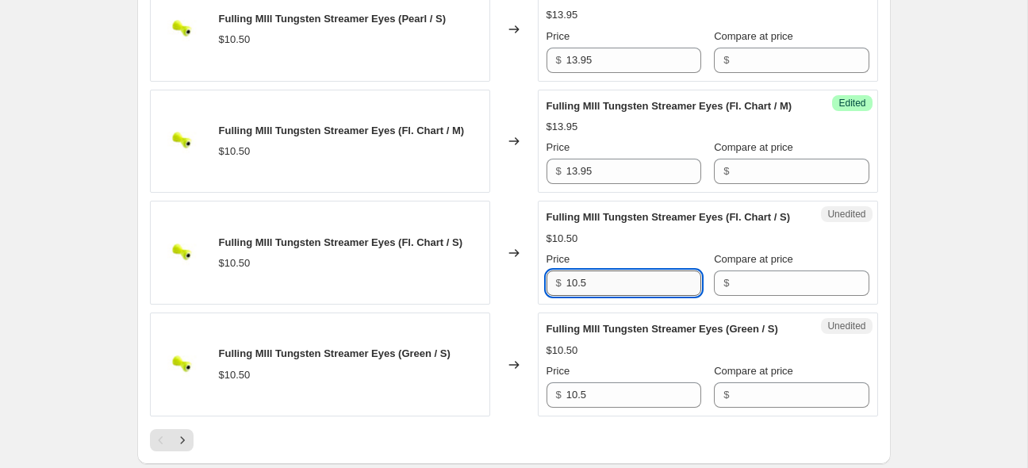
click at [631, 296] on input "10.5" at bounding box center [634, 283] width 135 height 25
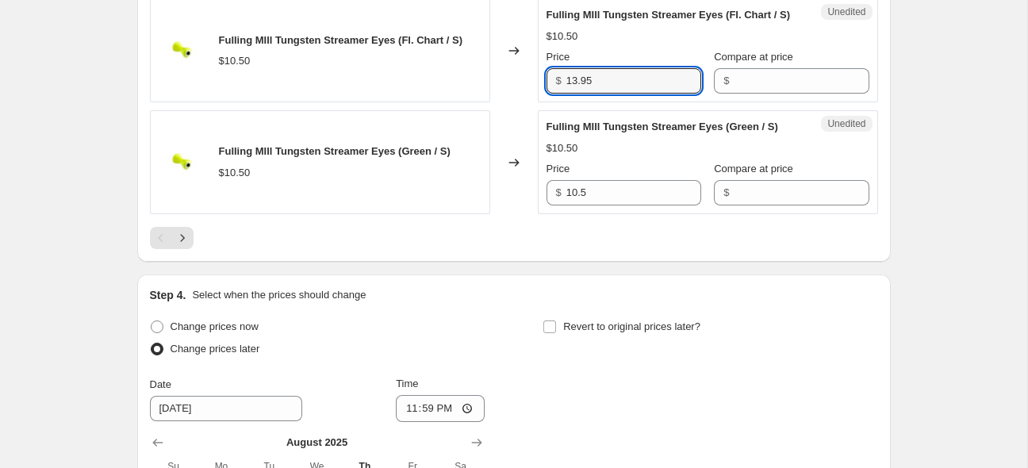
scroll to position [2732, 0]
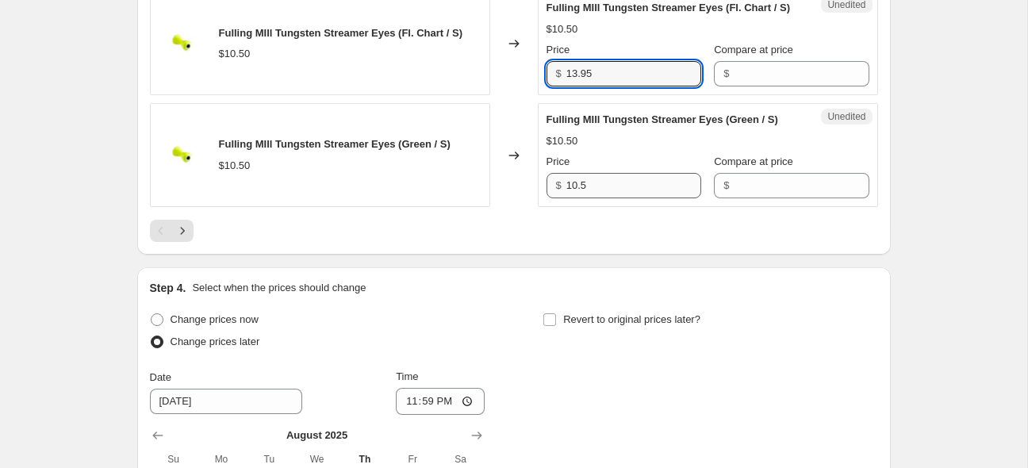
type input "13.95"
click at [631, 198] on input "10.5" at bounding box center [634, 185] width 135 height 25
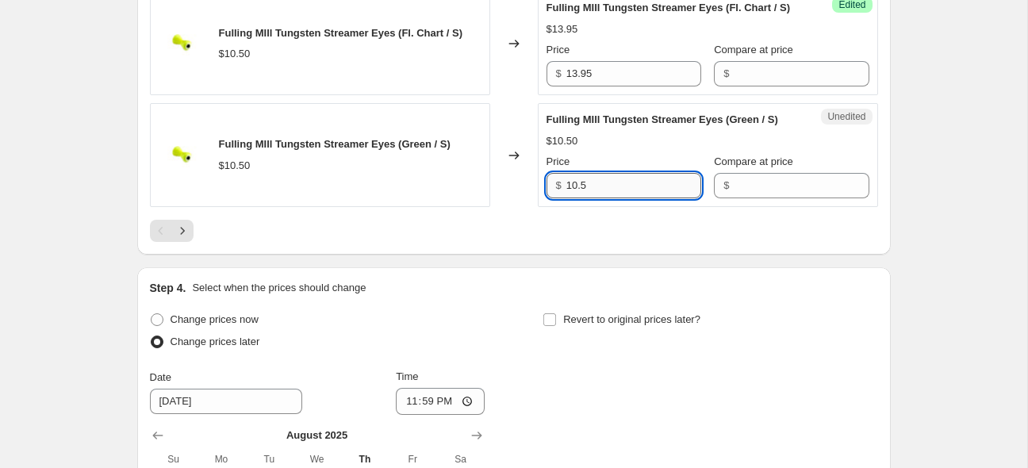
click at [631, 198] on input "10.5" at bounding box center [634, 185] width 135 height 25
type input "13.95"
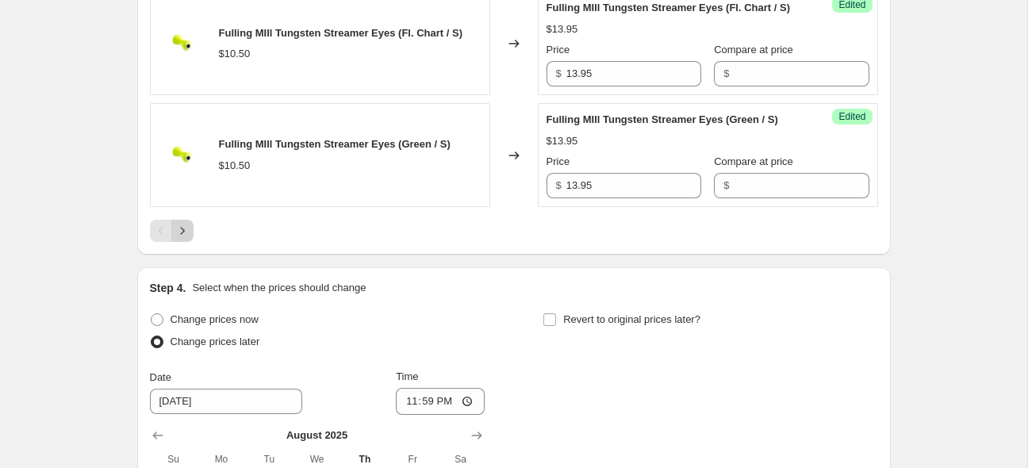
click at [186, 239] on icon "Next" at bounding box center [183, 231] width 16 height 16
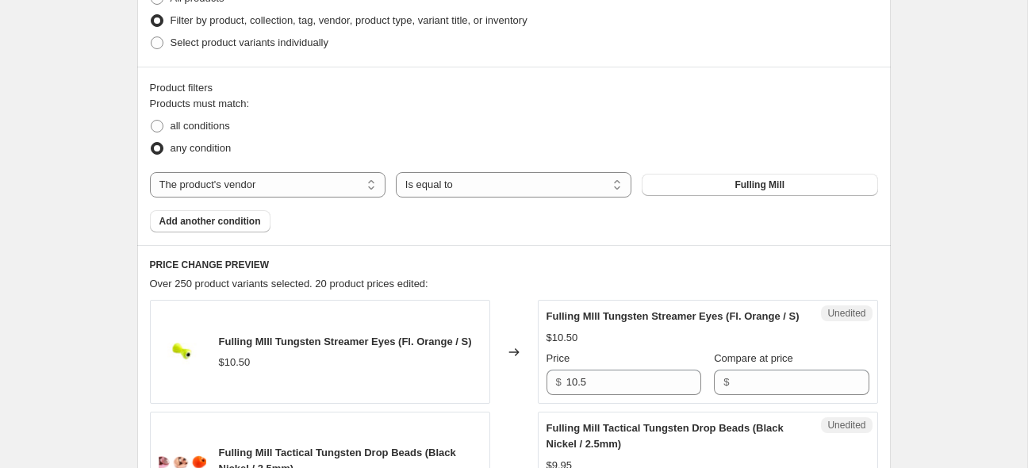
scroll to position [616, 0]
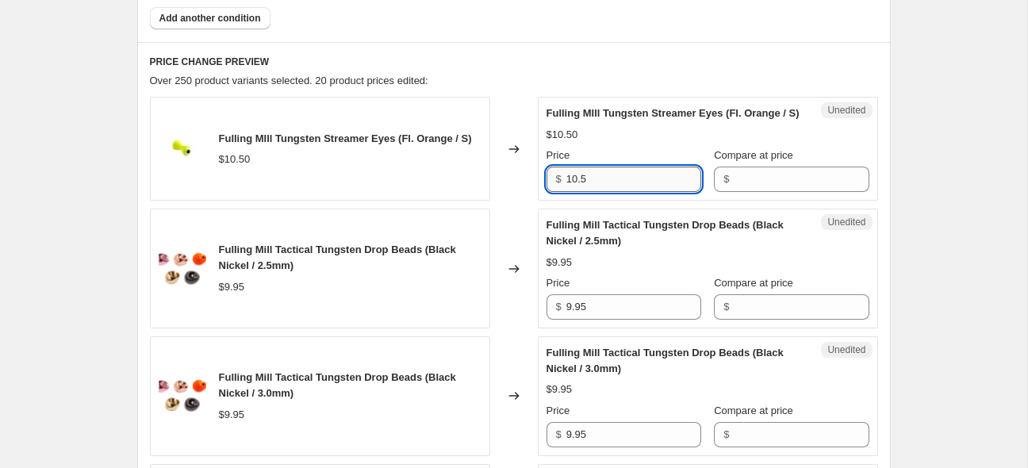
click at [608, 192] on input "10.5" at bounding box center [634, 179] width 135 height 25
type input "13.95"
click at [637, 315] on input "9.95" at bounding box center [634, 306] width 135 height 25
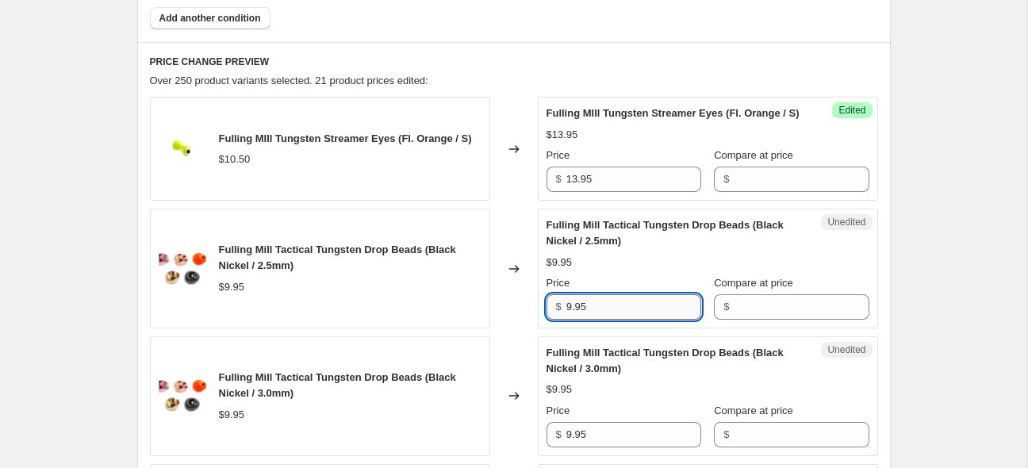
click at [637, 315] on input "9.95" at bounding box center [634, 306] width 135 height 25
type input "1"
click at [605, 271] on div "$9.95" at bounding box center [708, 263] width 323 height 16
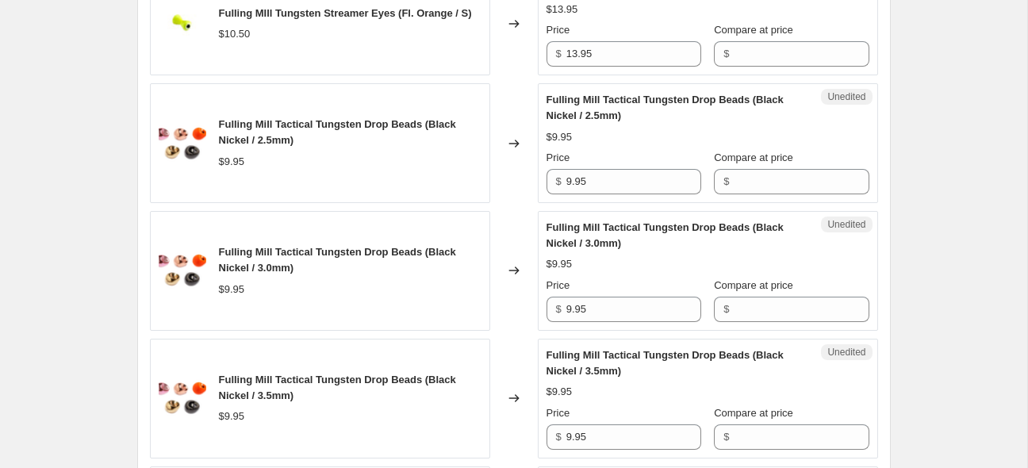
scroll to position [742, 0]
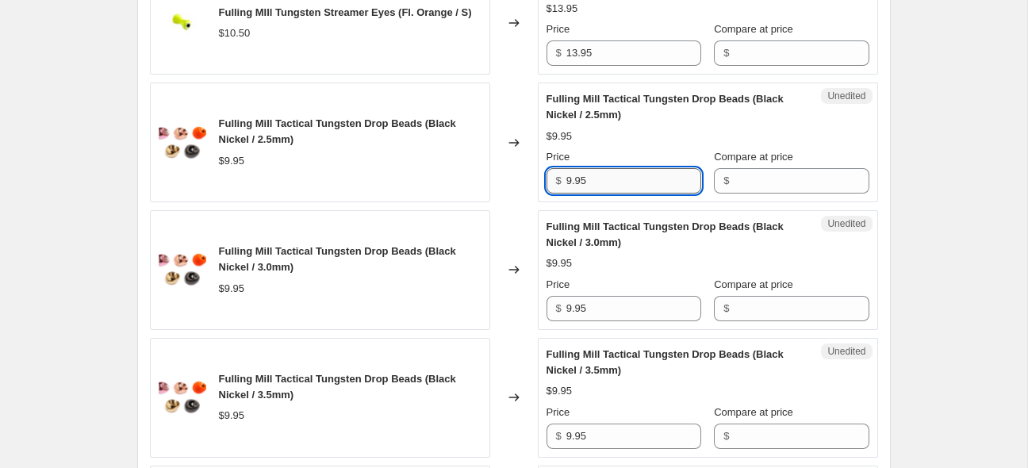
click at [632, 188] on input "9.95" at bounding box center [634, 180] width 135 height 25
type input "10.50"
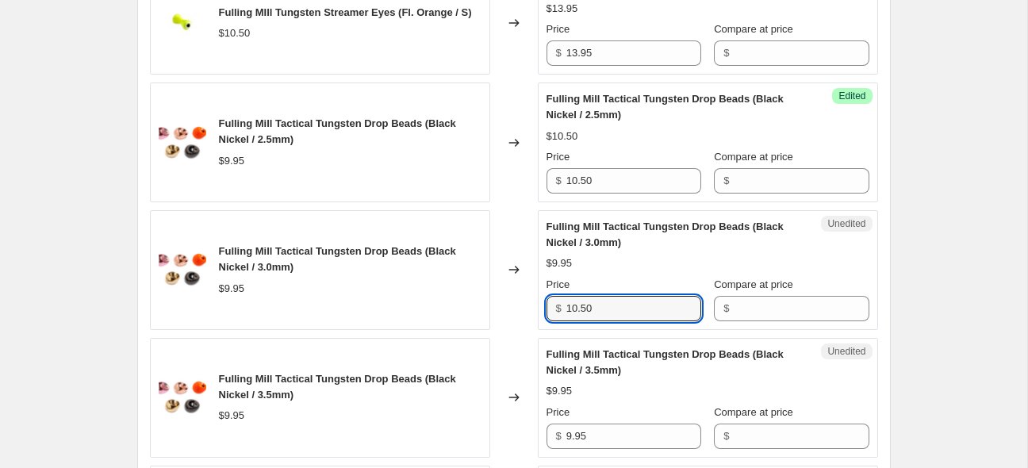
type input "10.50"
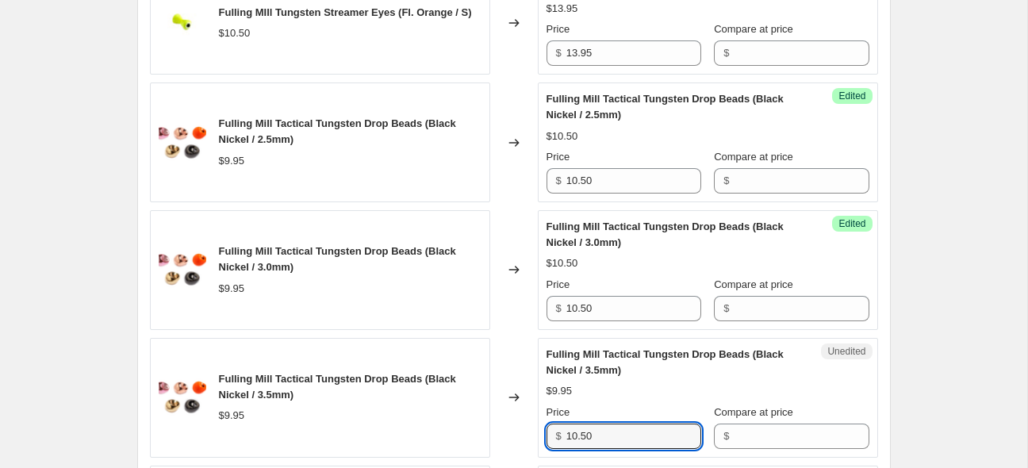
type input "10.50"
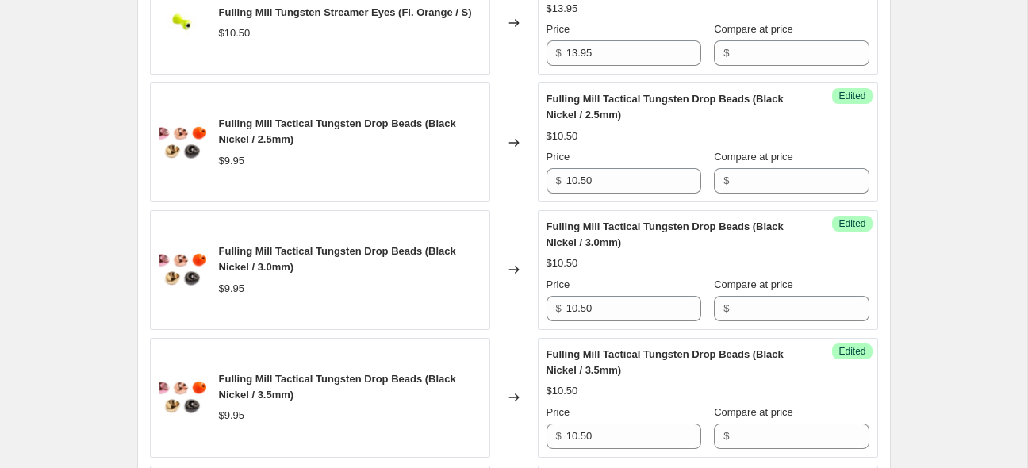
scroll to position [1085, 0]
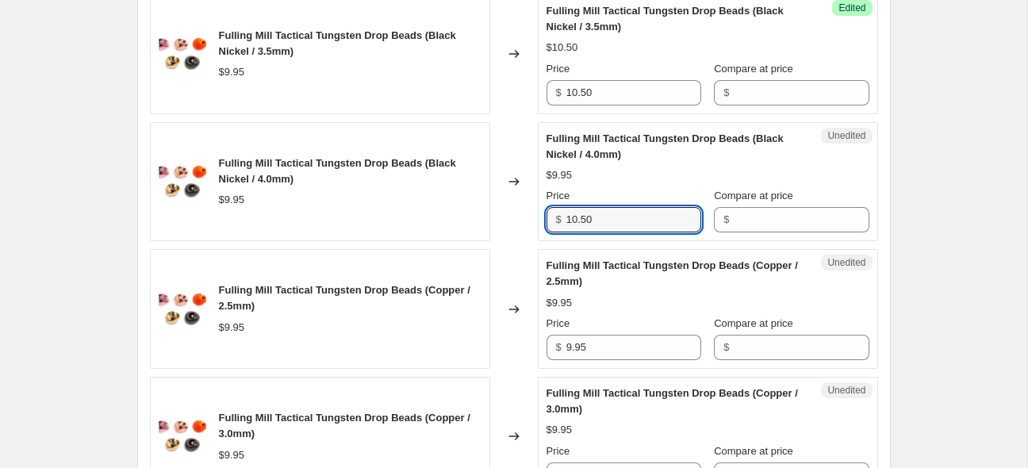
type input "10.50"
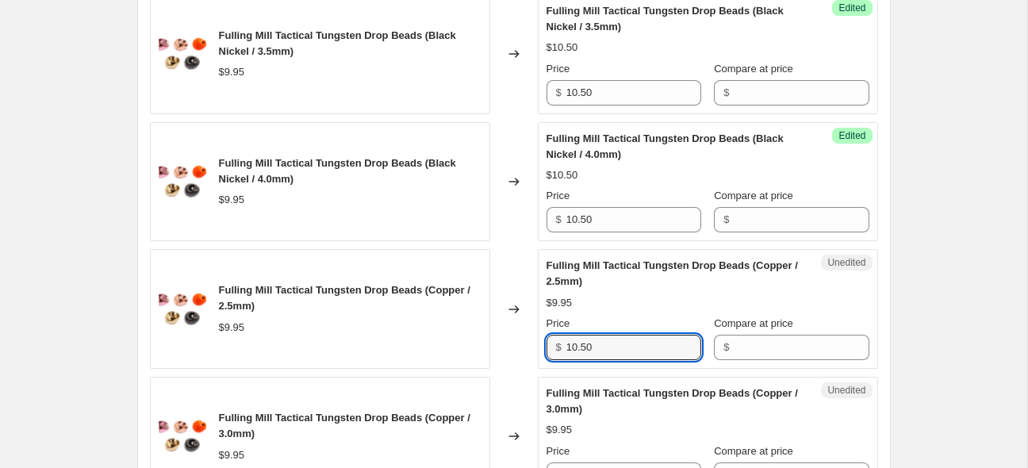
type input "10.50"
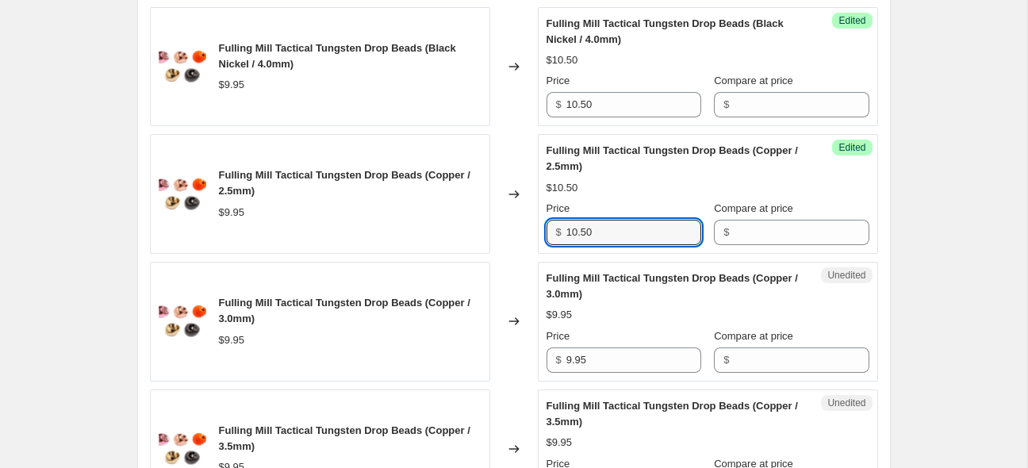
scroll to position [1211, 0]
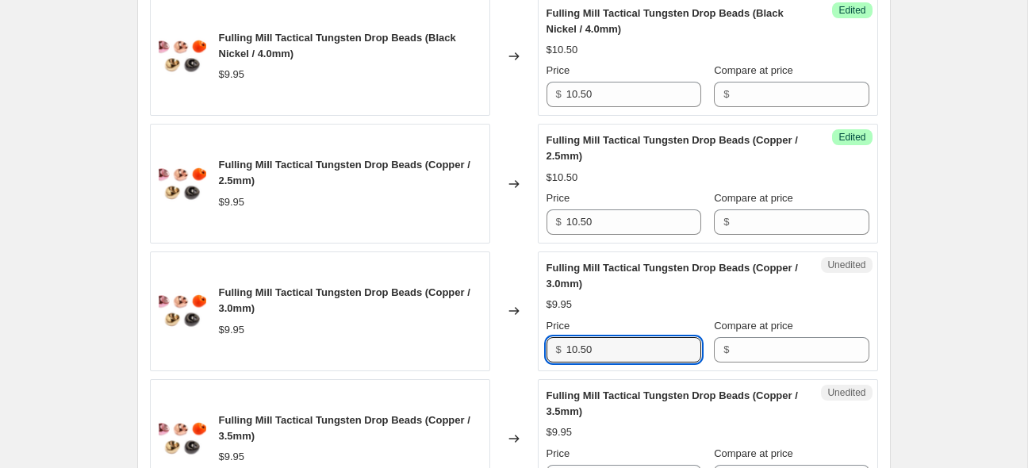
type input "10.50"
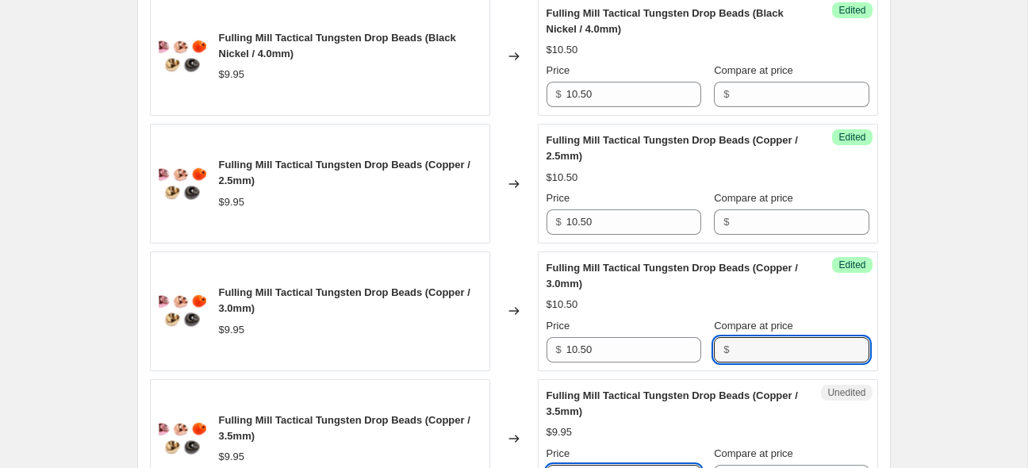
scroll to position [1467, 0]
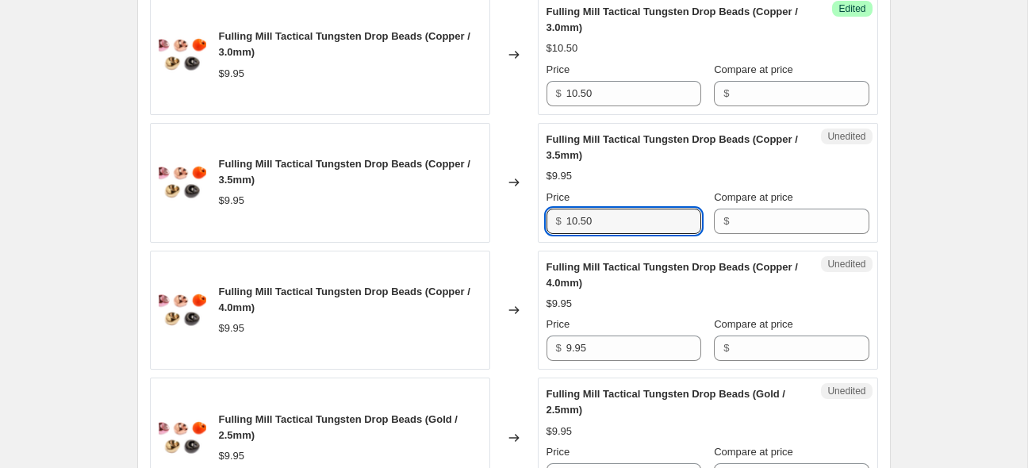
type input "10.50"
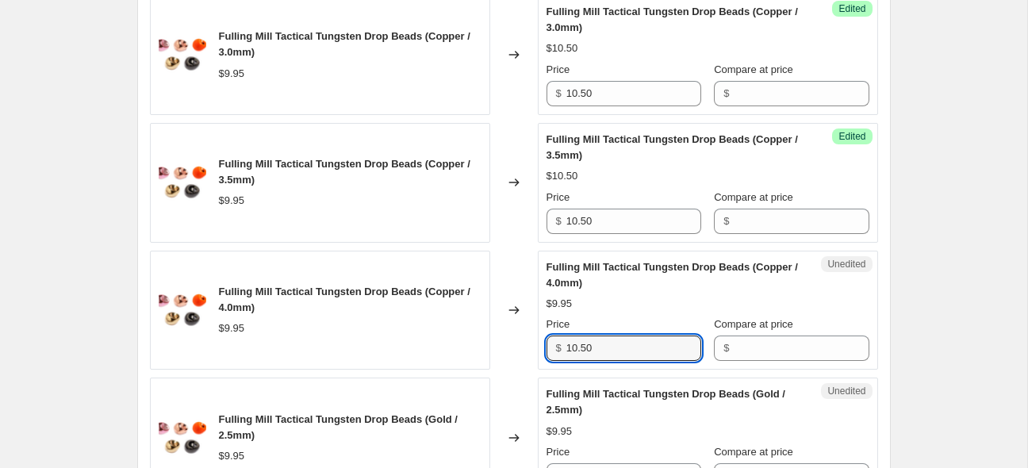
type input "10.50"
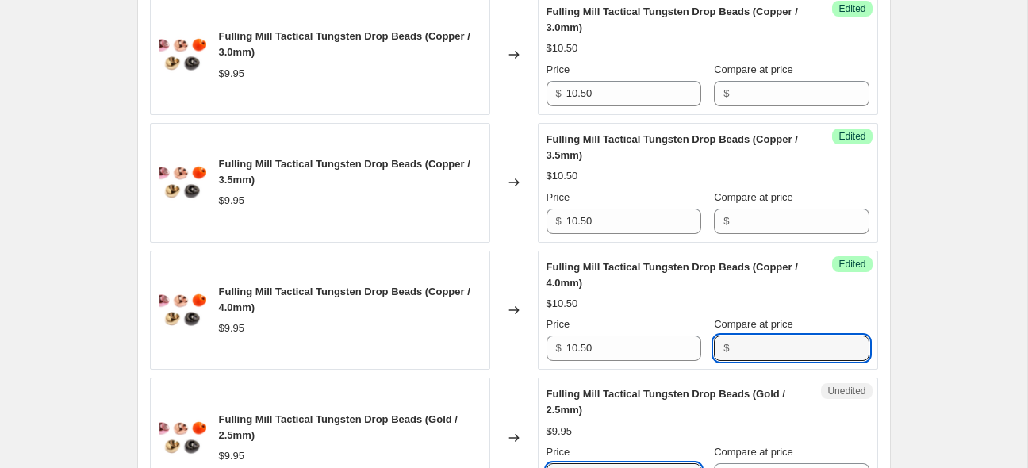
scroll to position [1722, 0]
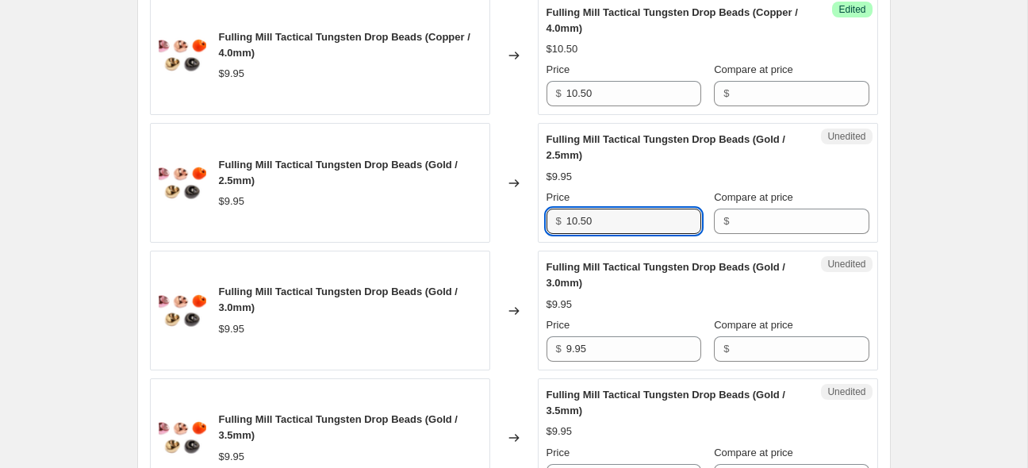
type input "10.50"
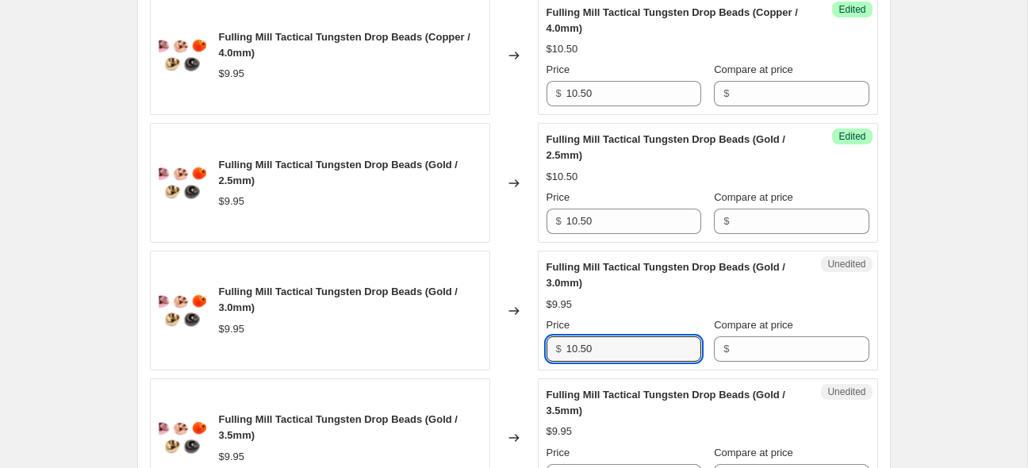
type input "10.50"
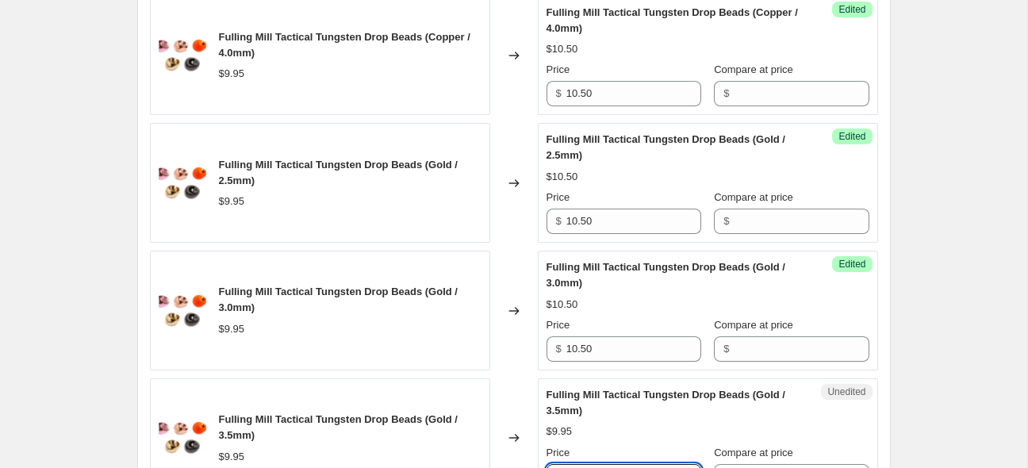
scroll to position [1977, 0]
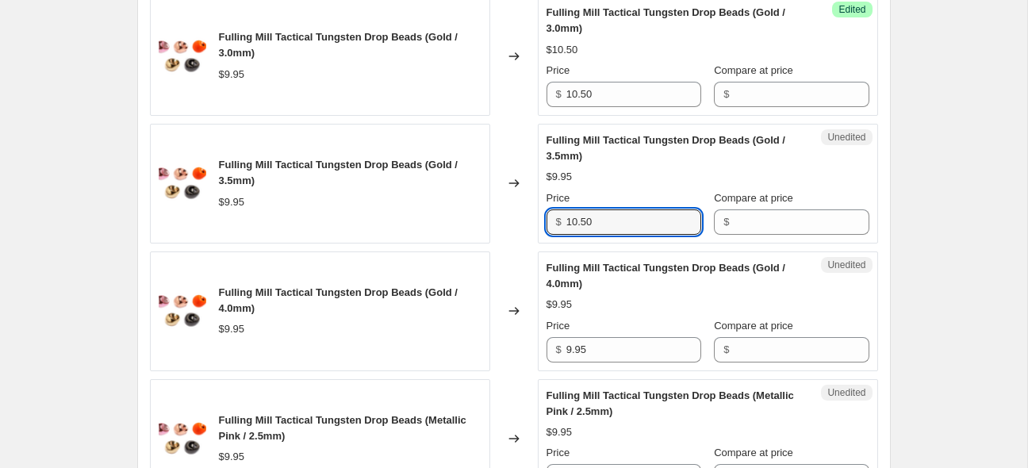
type input "10.50"
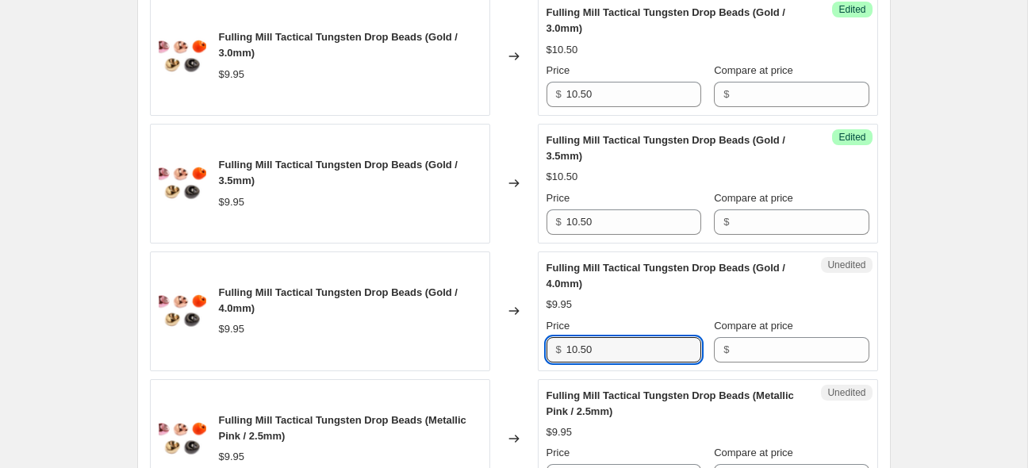
type input "10.50"
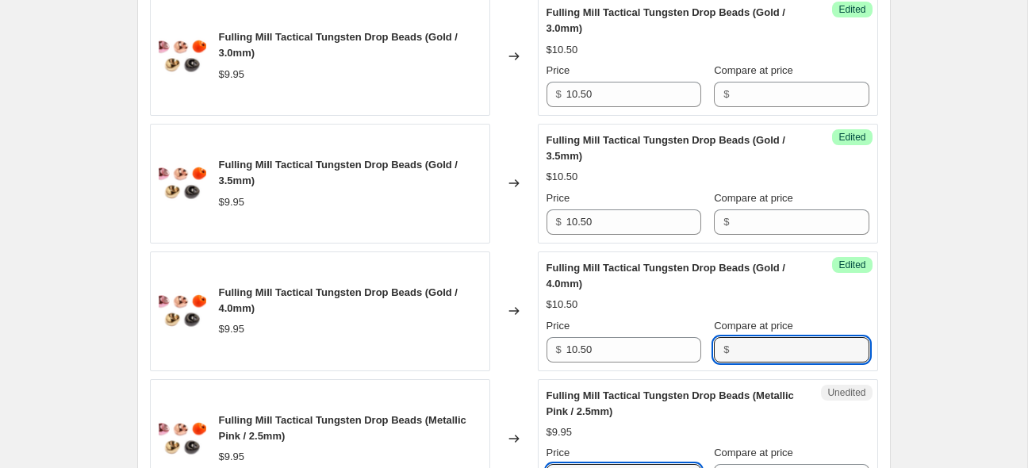
scroll to position [2231, 0]
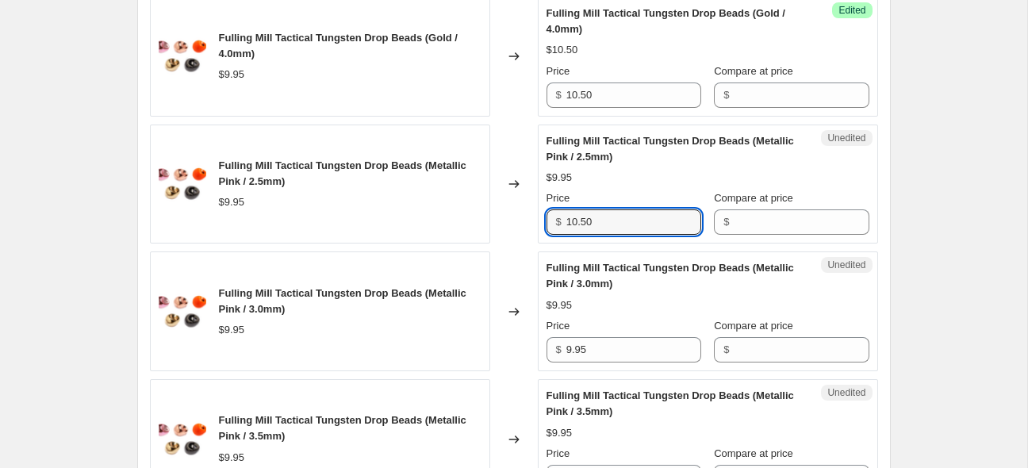
type input "10.50"
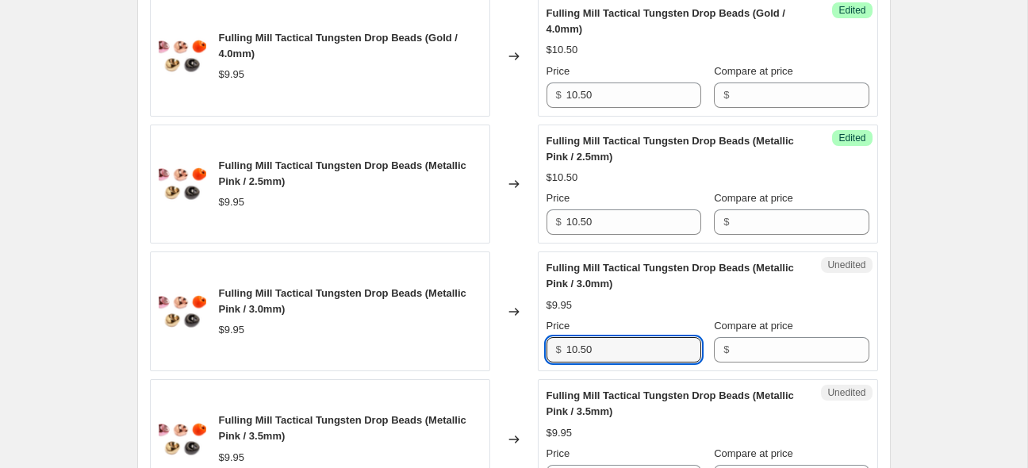
type input "10.50"
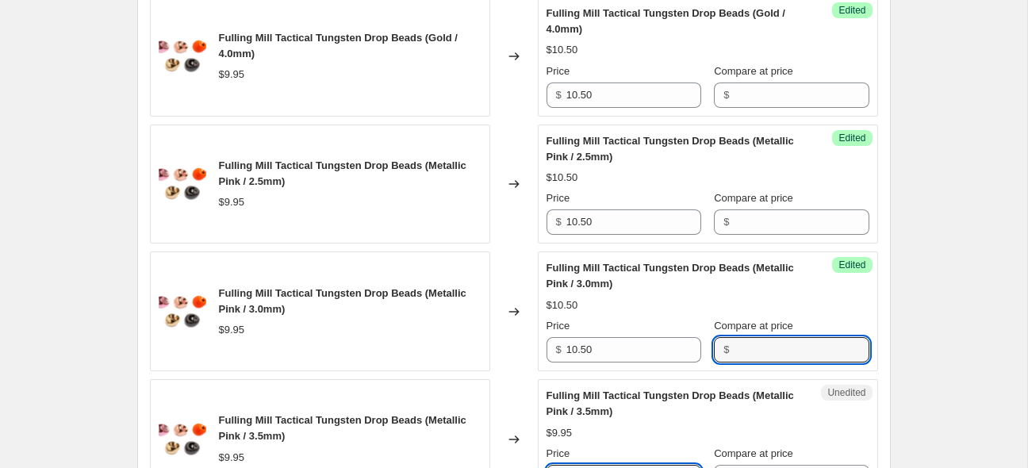
scroll to position [2485, 0]
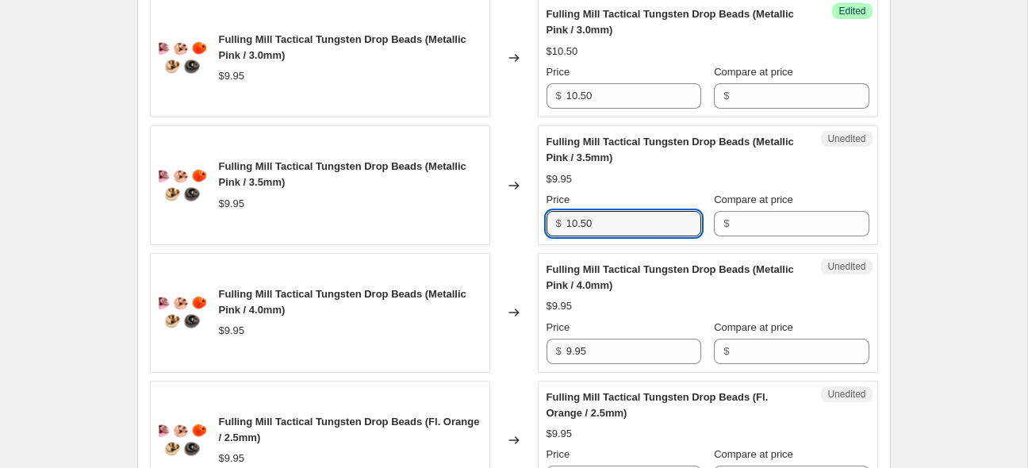
type input "10.50"
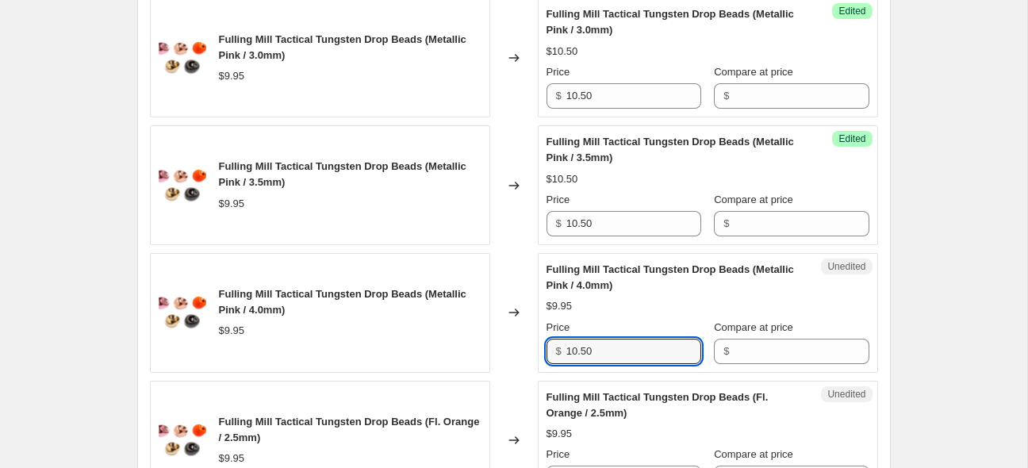
type input "10.50"
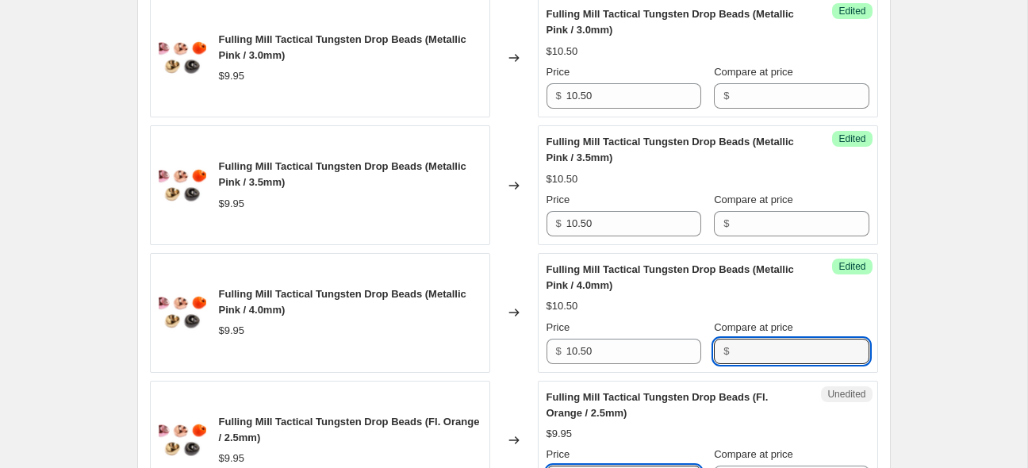
scroll to position [2740, 0]
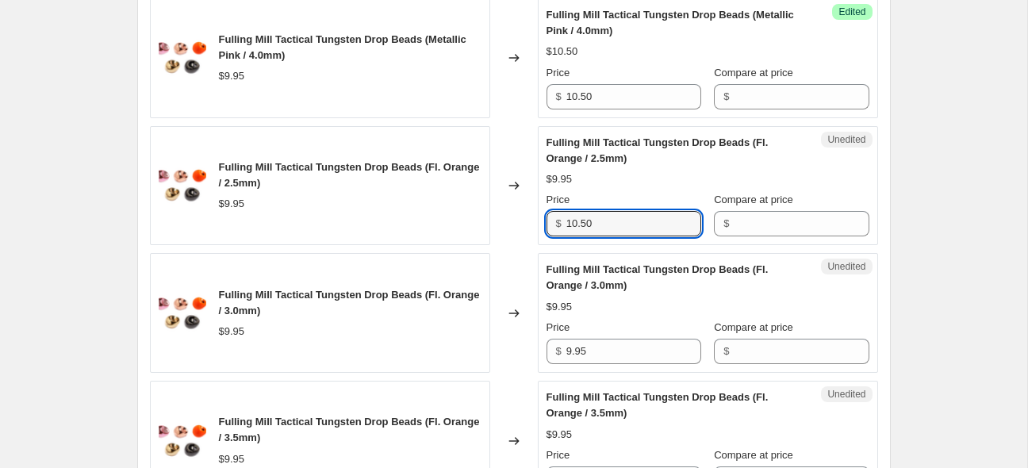
type input "10.50"
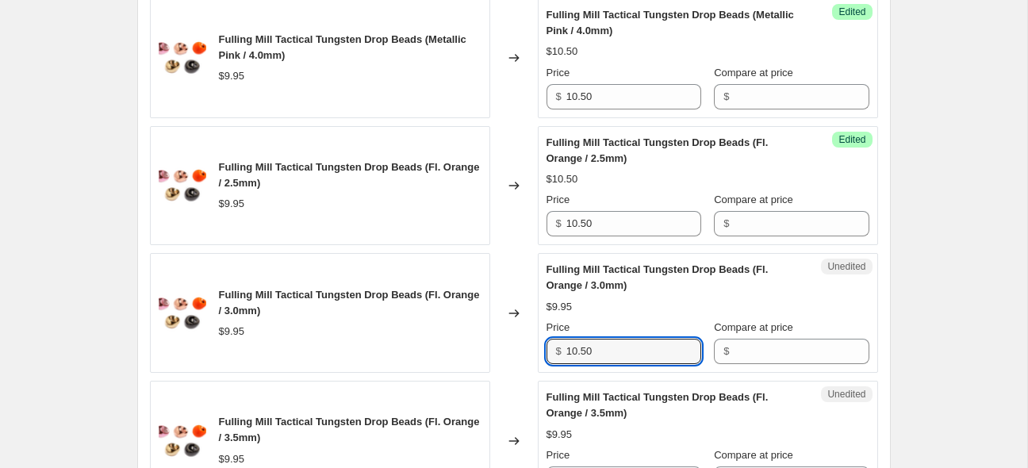
type input "10.50"
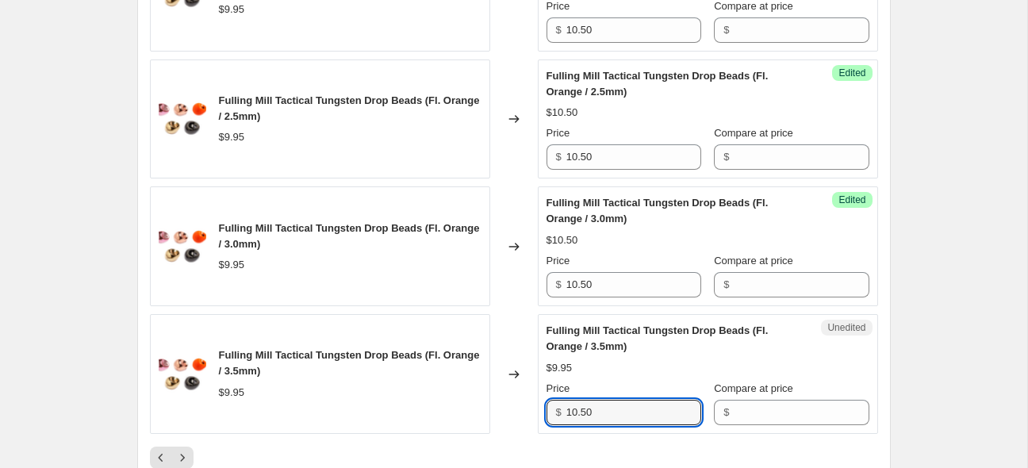
scroll to position [2806, 0]
type input "10.50"
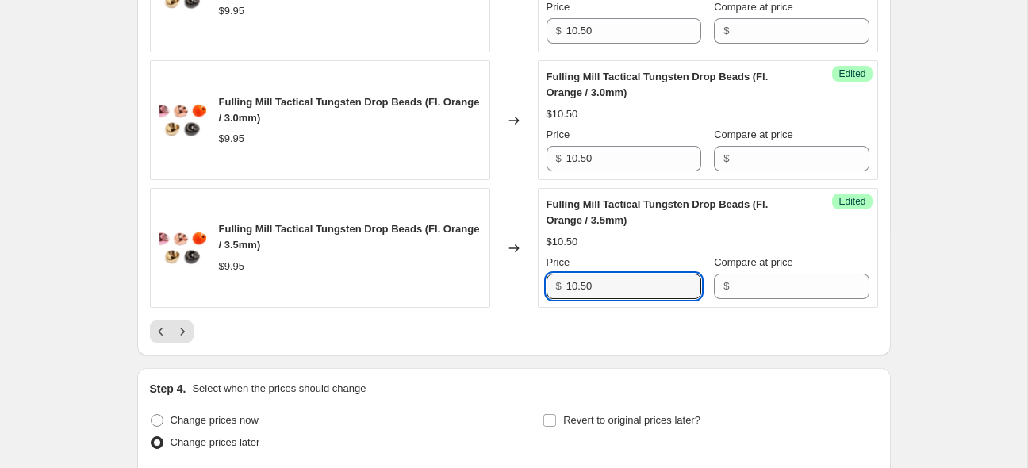
scroll to position [2974, 0]
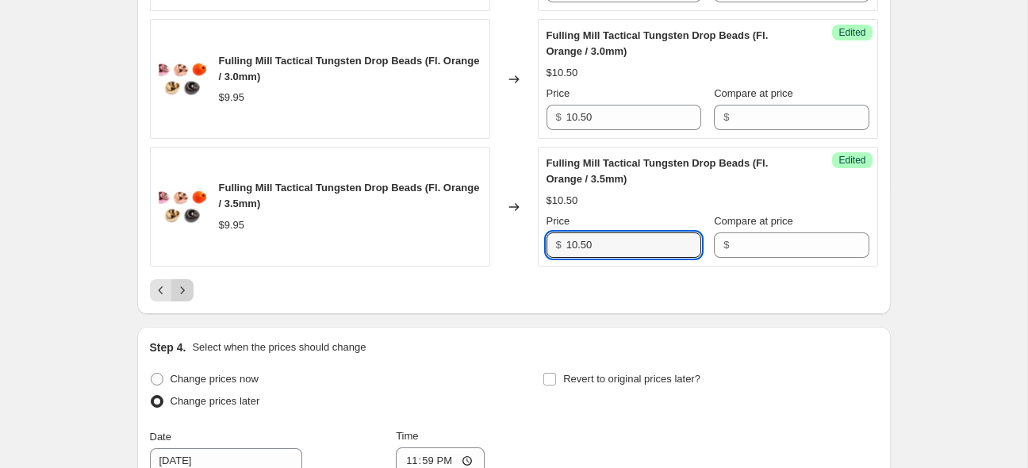
click at [188, 298] on icon "Next" at bounding box center [183, 290] width 16 height 16
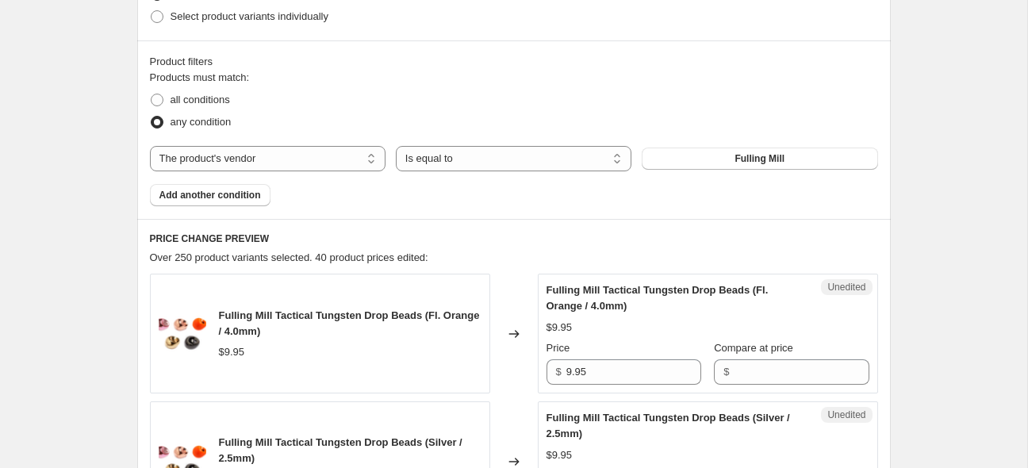
scroll to position [501, 0]
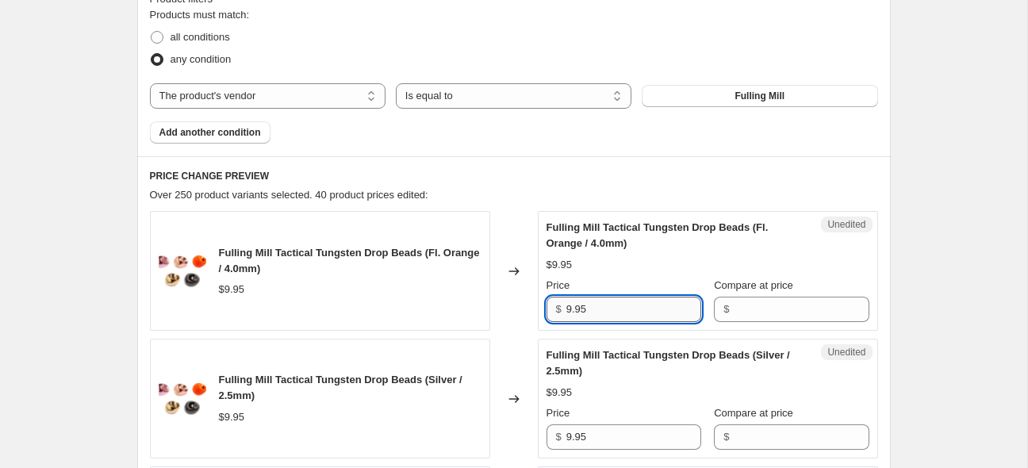
click at [594, 310] on input "9.95" at bounding box center [634, 309] width 135 height 25
click at [621, 305] on input "9.95" at bounding box center [634, 309] width 135 height 25
click at [620, 305] on input "9.95" at bounding box center [634, 309] width 135 height 25
click at [619, 306] on input "9.95" at bounding box center [634, 309] width 135 height 25
type input "10.50"
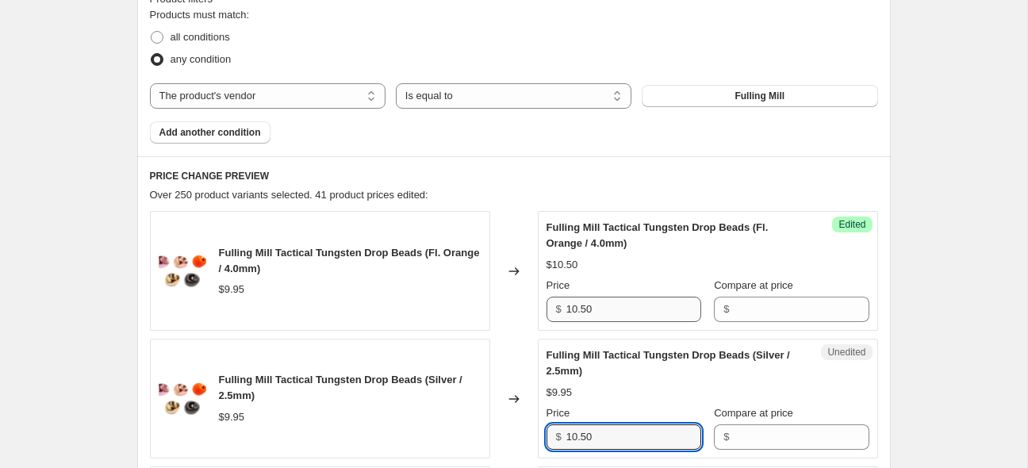
type input "10.50"
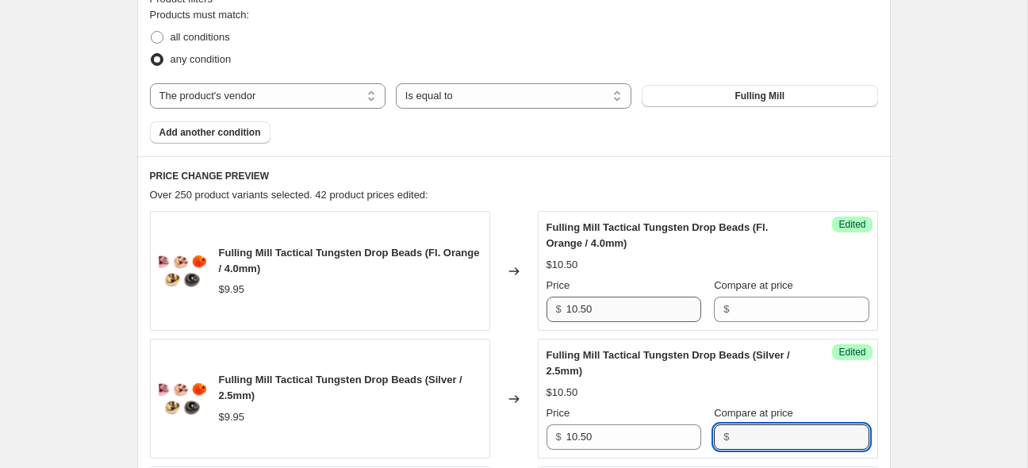
scroll to position [831, 0]
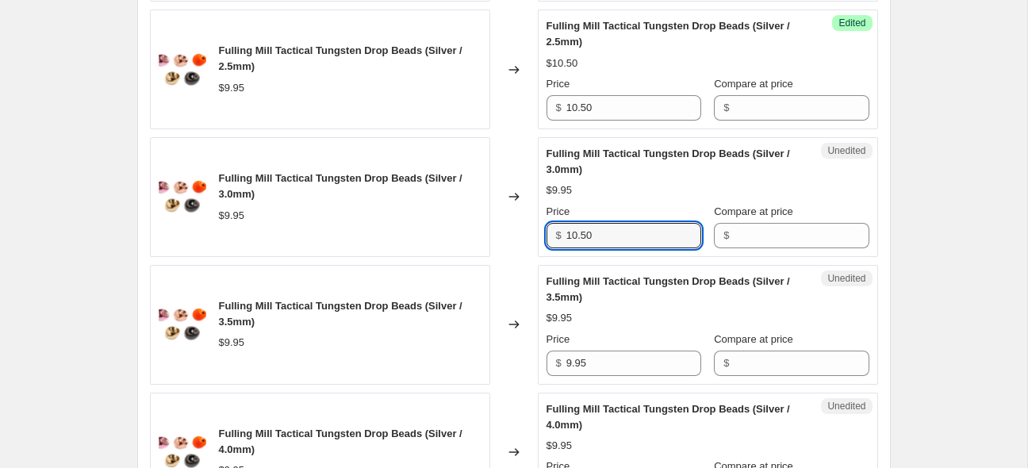
type input "10.50"
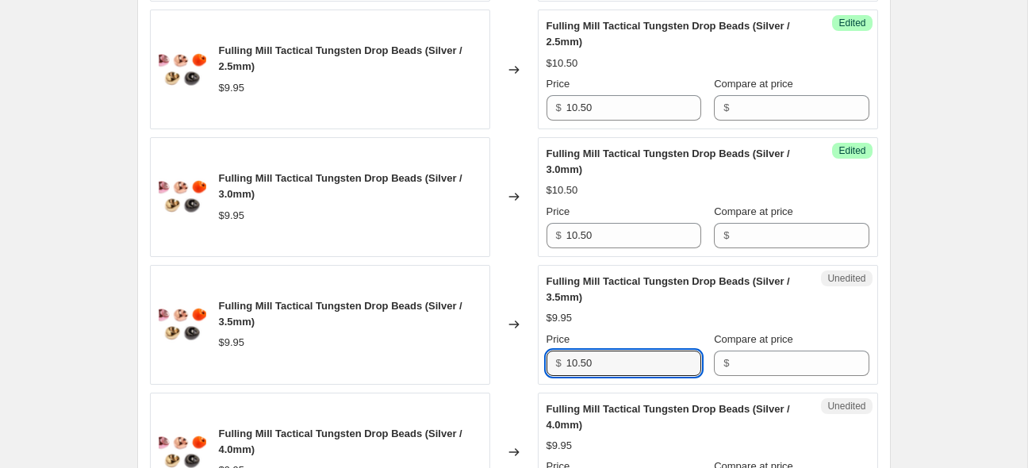
type input "10.50"
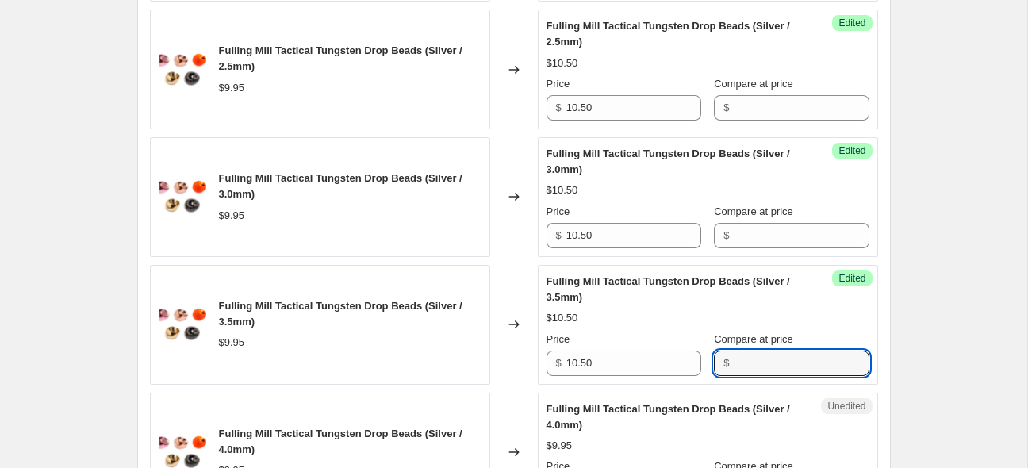
scroll to position [1085, 0]
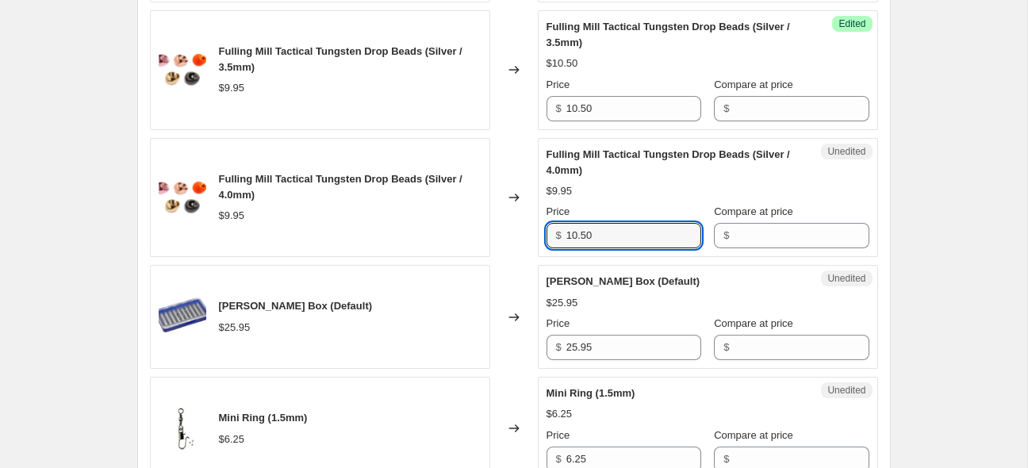
type input "10.50"
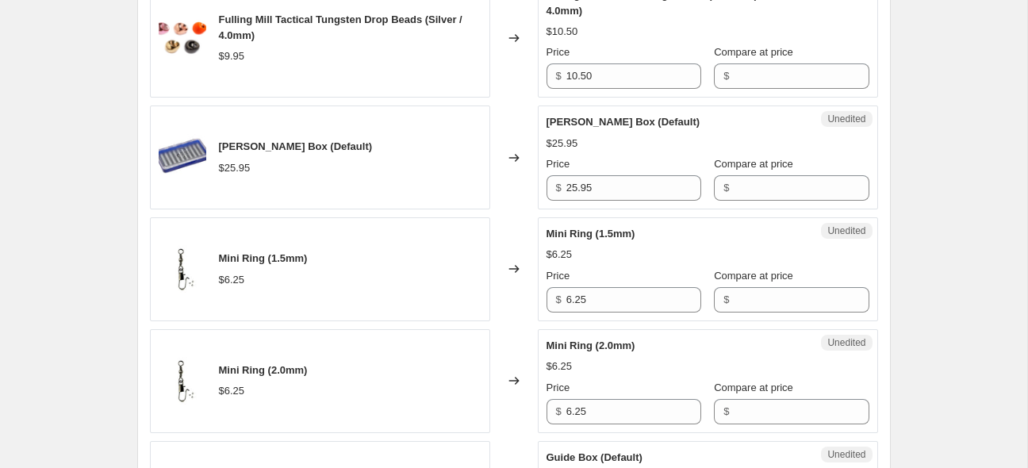
scroll to position [1253, 0]
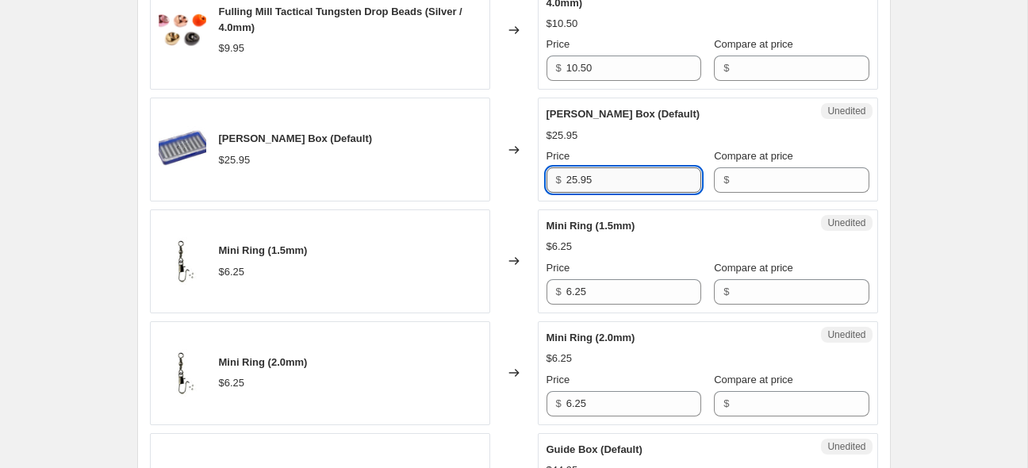
click at [622, 177] on input "25.95" at bounding box center [634, 179] width 135 height 25
click at [622, 179] on input "25.95" at bounding box center [634, 179] width 135 height 25
type input "31.95"
click at [641, 133] on div "$31.95" at bounding box center [708, 136] width 323 height 16
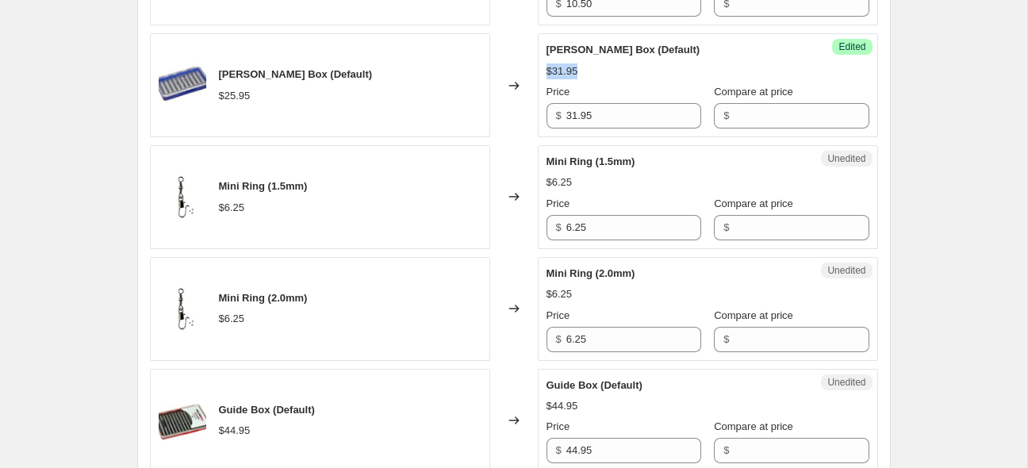
scroll to position [1316, 0]
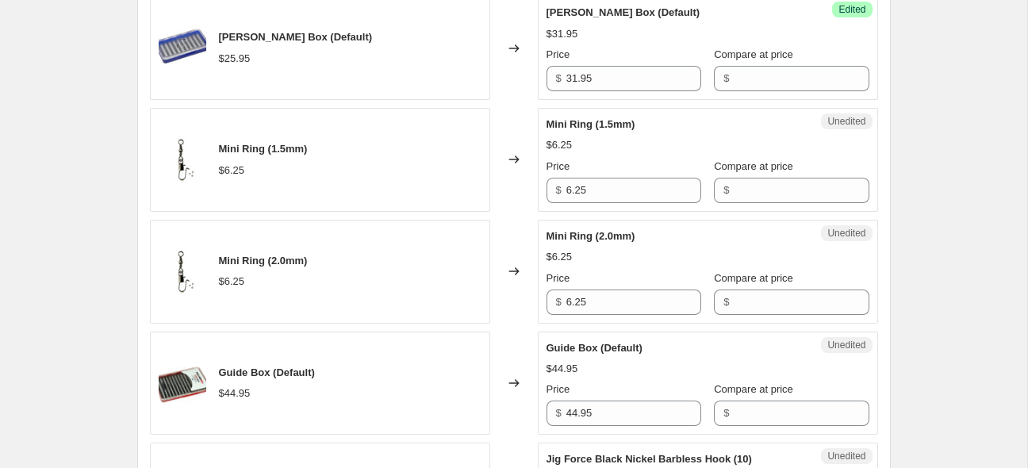
scroll to position [1358, 0]
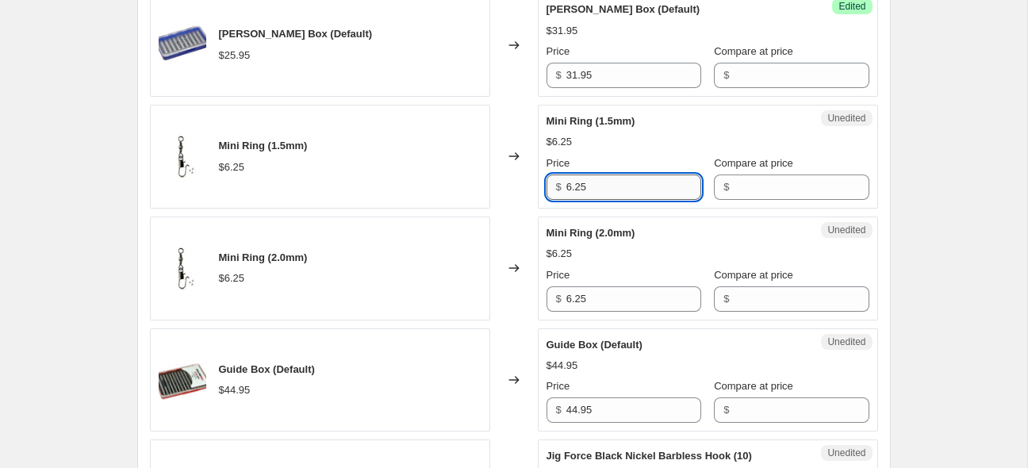
click at [608, 179] on input "6.25" at bounding box center [634, 187] width 135 height 25
type input "8"
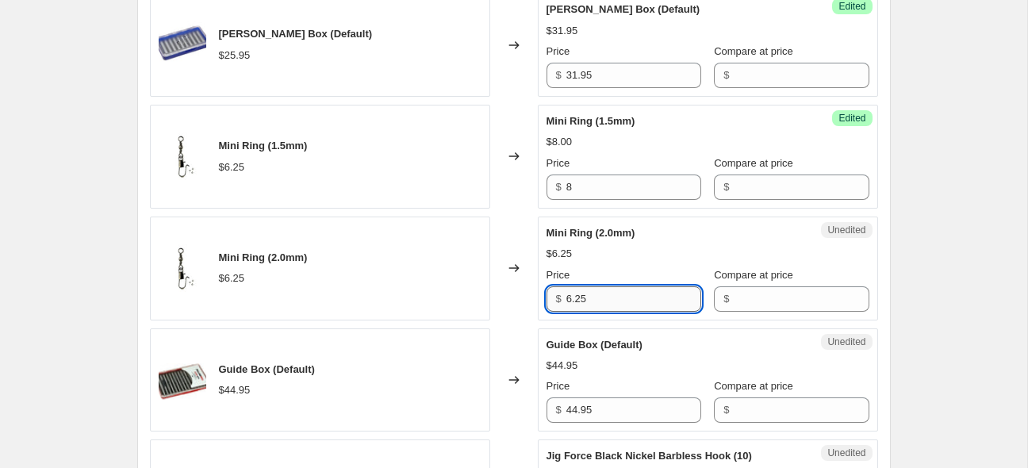
click at [583, 293] on input "6.25" at bounding box center [634, 298] width 135 height 25
type input "8"
click at [939, 281] on div "Create new price [MEDICAL_DATA]. This page is ready Create new price [MEDICAL_D…" at bounding box center [514, 446] width 1028 height 3609
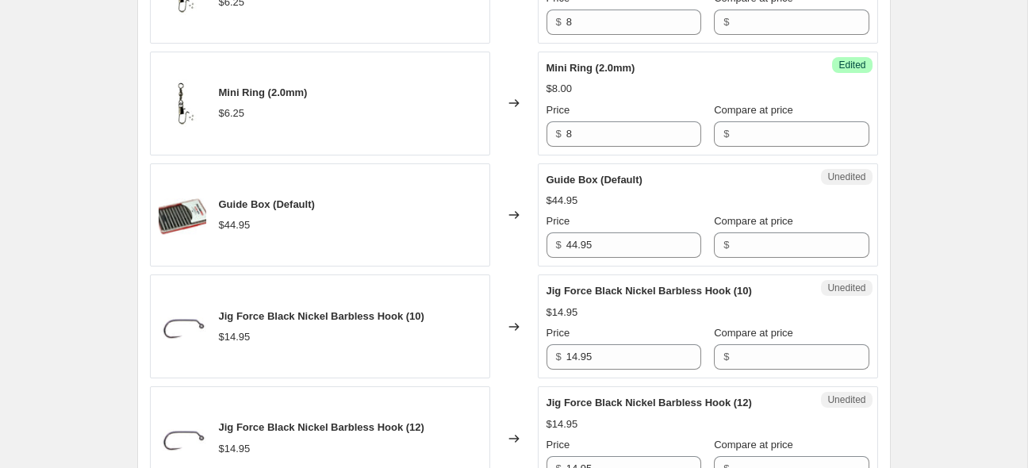
scroll to position [1504, 0]
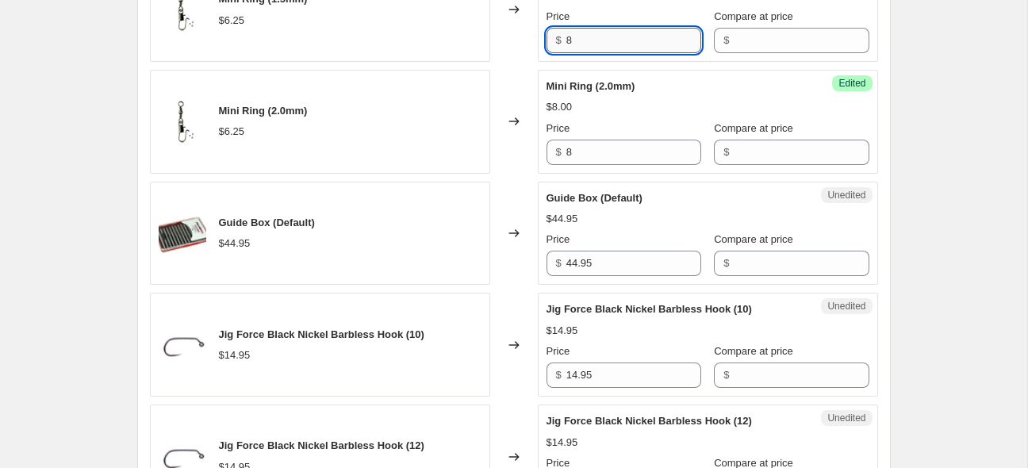
click at [603, 36] on input "8" at bounding box center [634, 40] width 135 height 25
type input "8.00"
click at [605, 147] on input "8" at bounding box center [634, 152] width 135 height 25
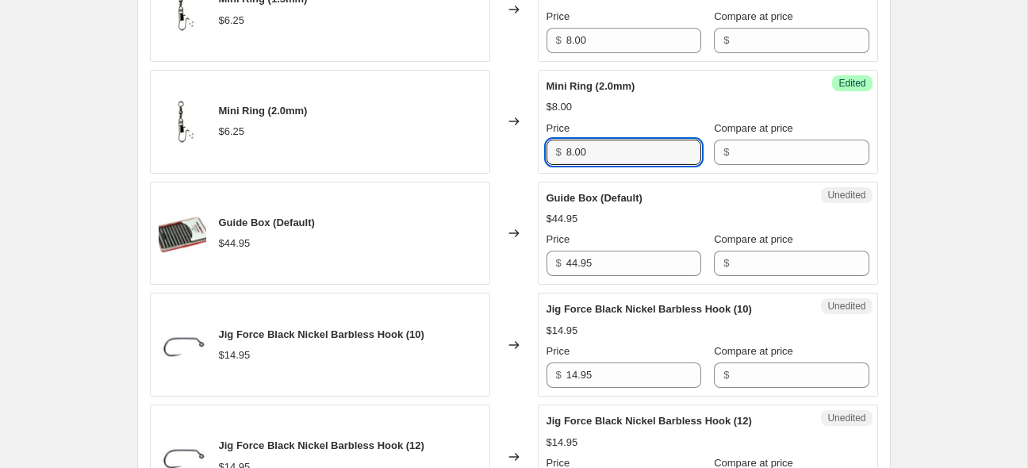
type input "8.00"
click at [962, 194] on div "Create new price [MEDICAL_DATA]. This page is ready Create new price [MEDICAL_D…" at bounding box center [514, 300] width 1028 height 3609
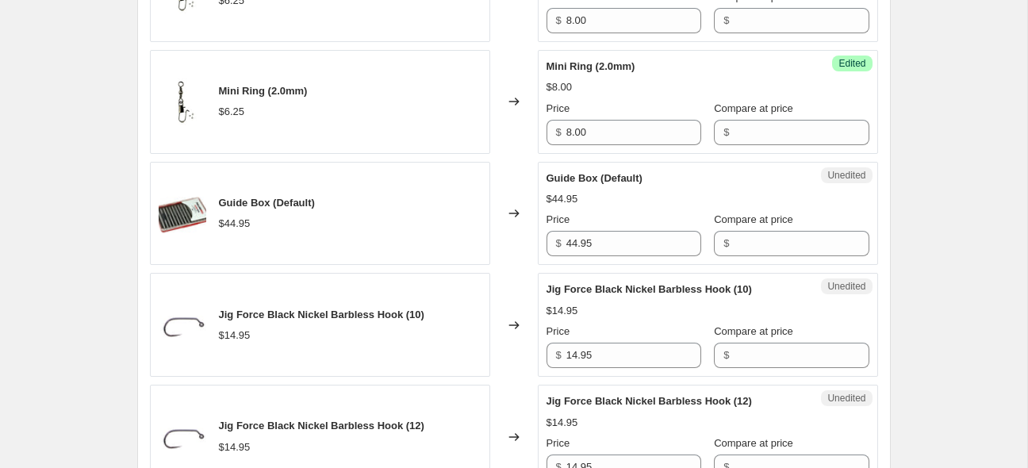
scroll to position [1546, 0]
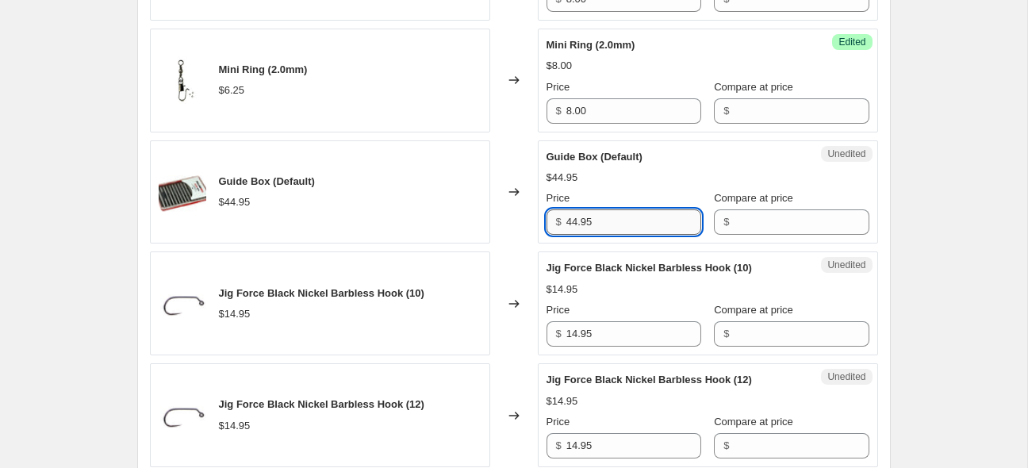
click at [583, 229] on input "44.95" at bounding box center [634, 221] width 135 height 25
click at [583, 228] on input "44.95" at bounding box center [634, 221] width 135 height 25
type input "54.25"
click at [707, 171] on div "$44.95" at bounding box center [708, 178] width 323 height 16
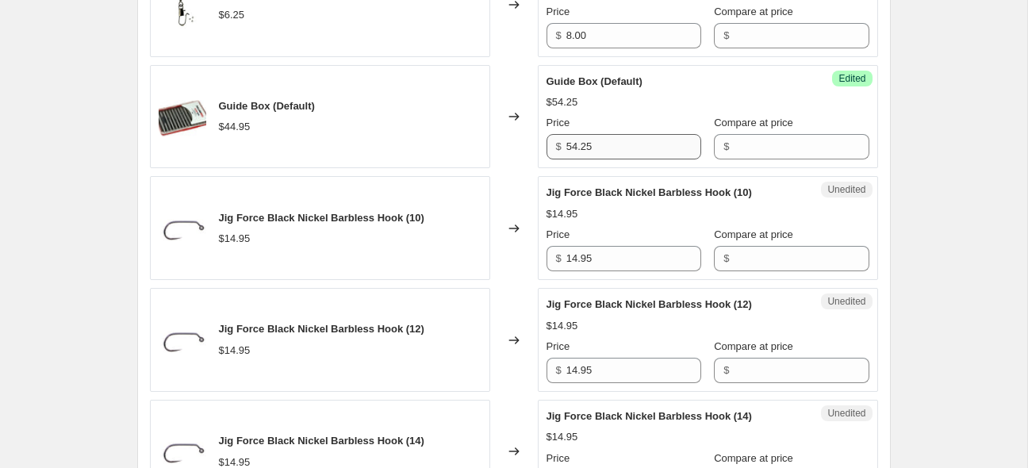
scroll to position [1650, 0]
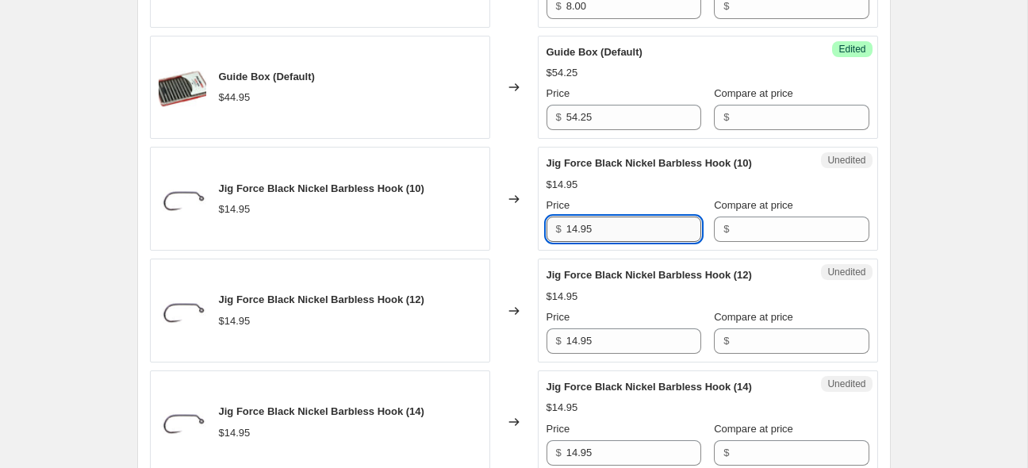
click at [616, 224] on input "14.95" at bounding box center [634, 229] width 135 height 25
type input "16.50"
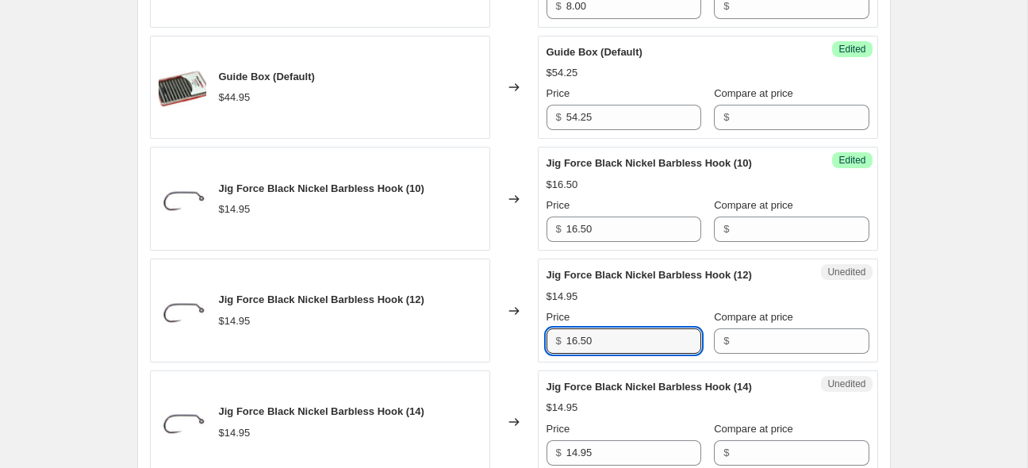
type input "16.50"
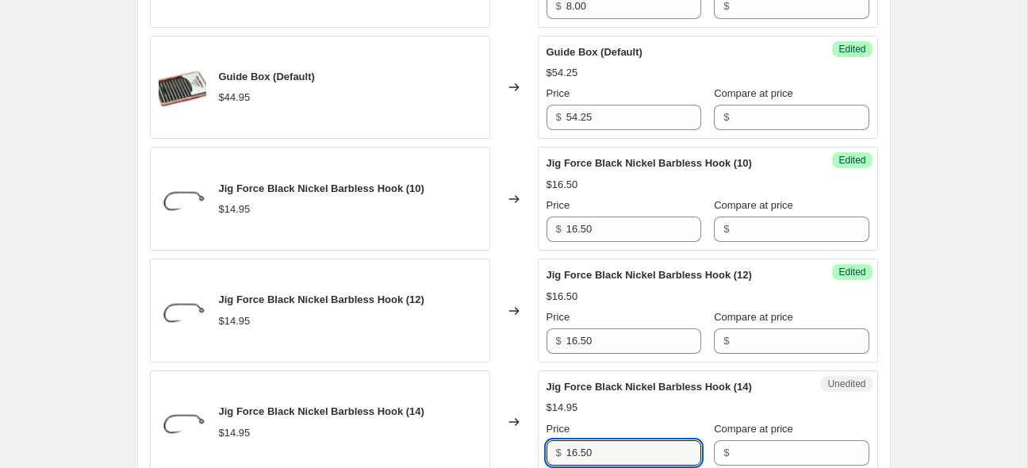
type input "16.50"
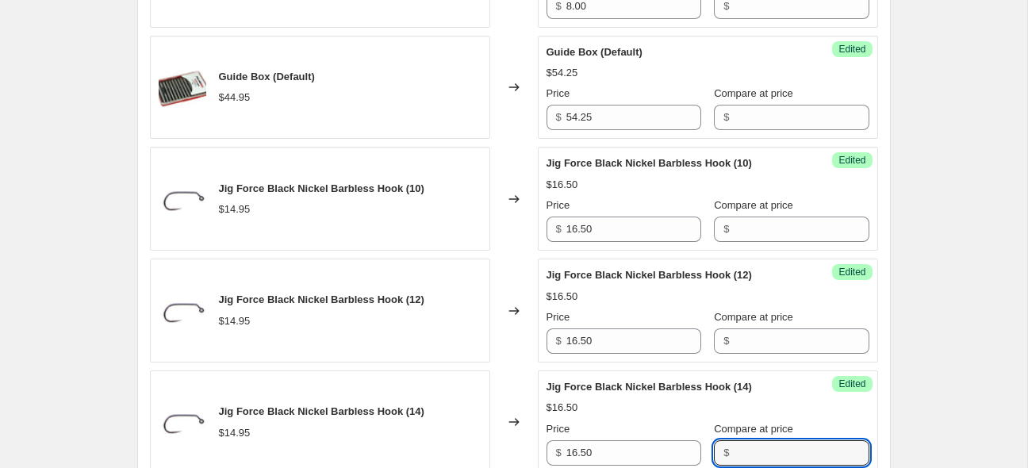
scroll to position [1977, 0]
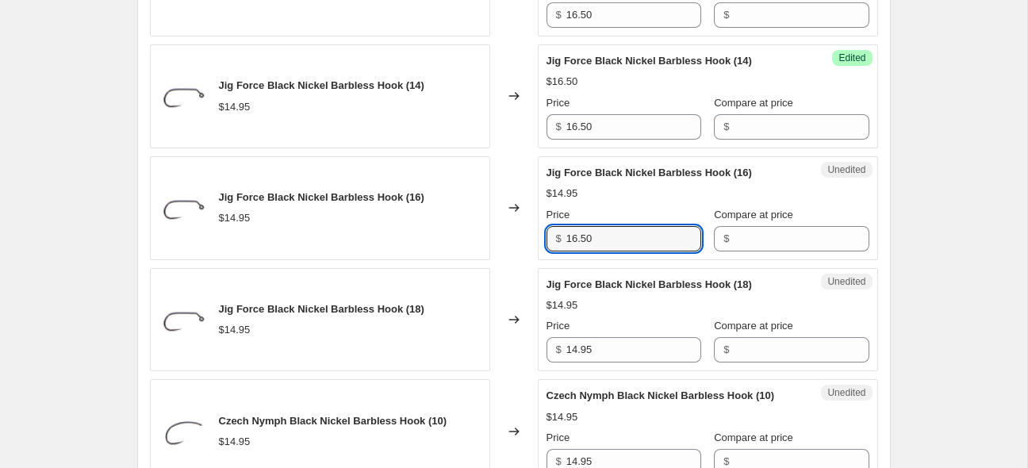
type input "16.50"
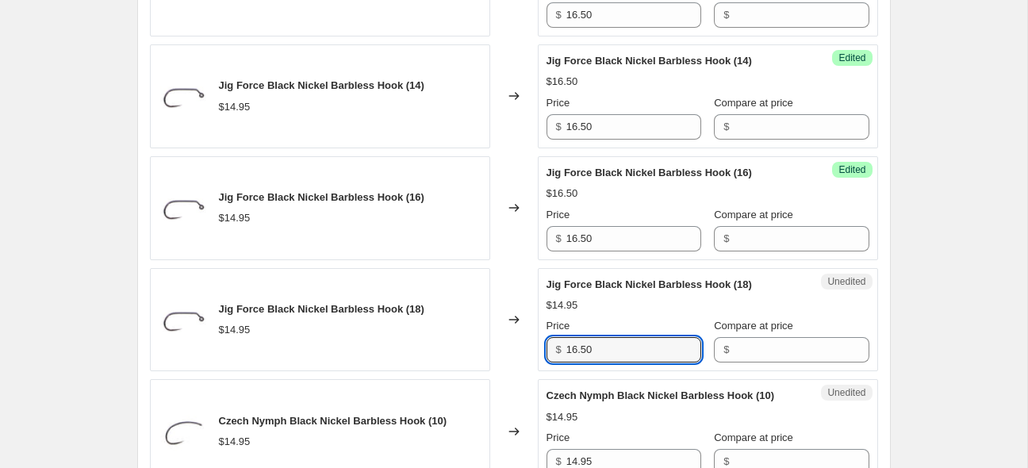
type input "16.50"
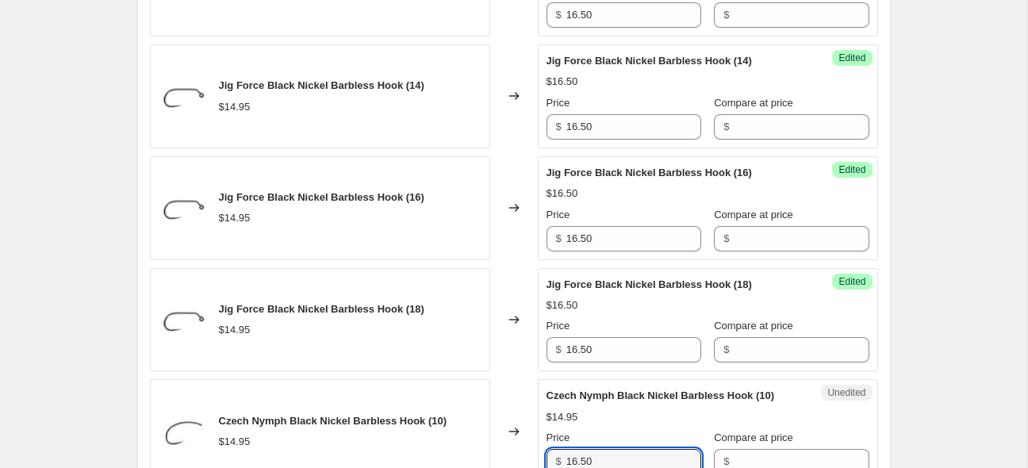
type input "16.50"
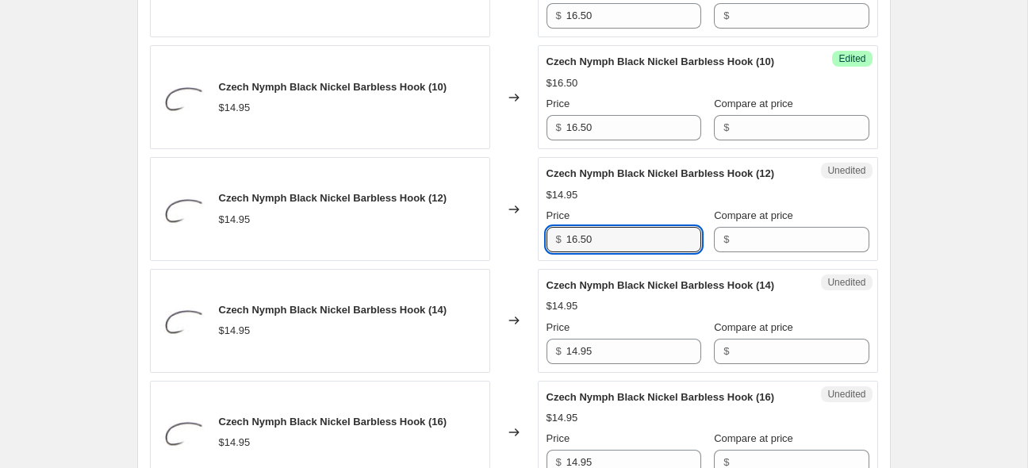
type input "16.50"
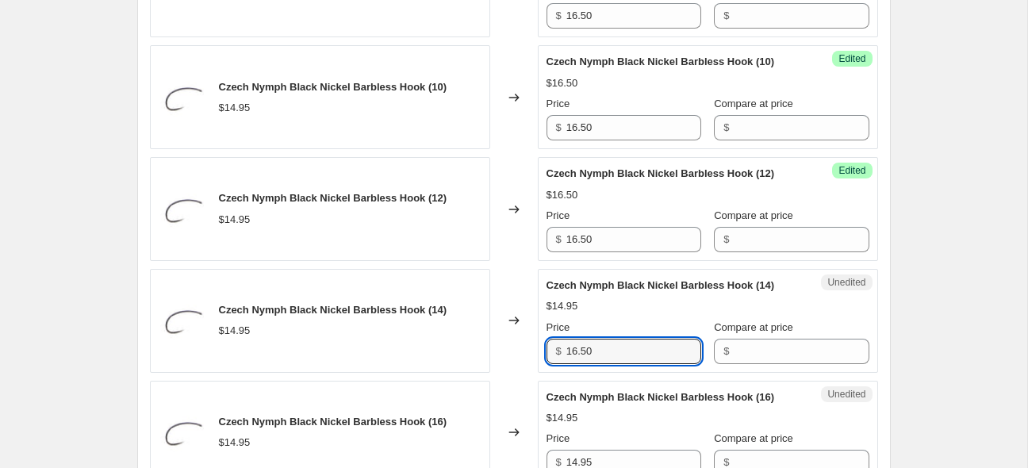
type input "16.50"
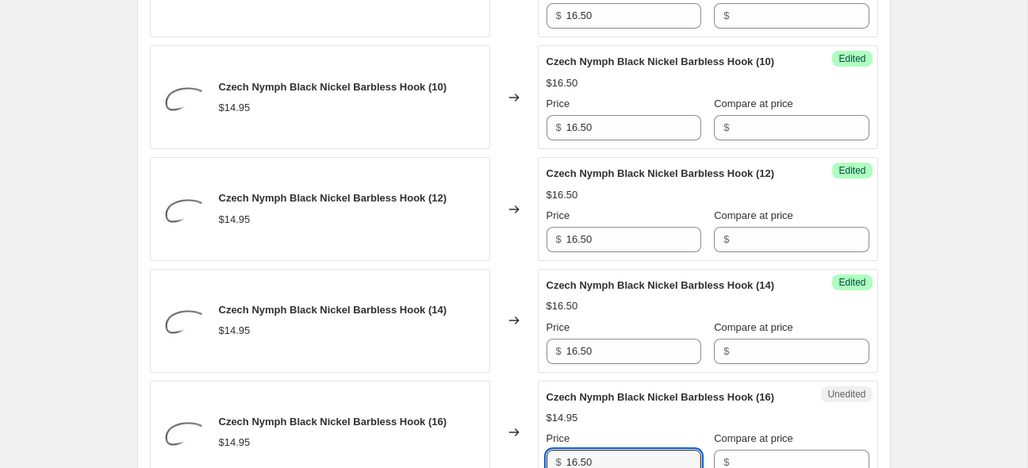
type input "16.50"
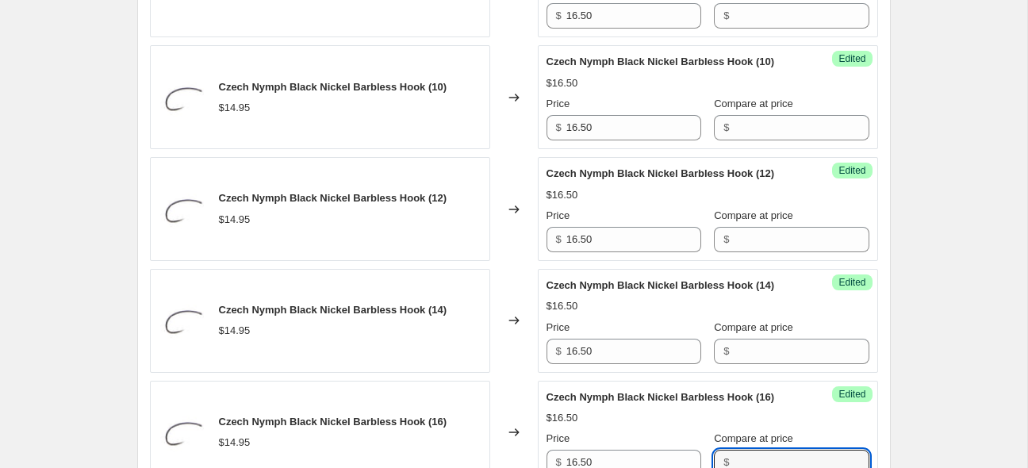
scroll to position [2645, 0]
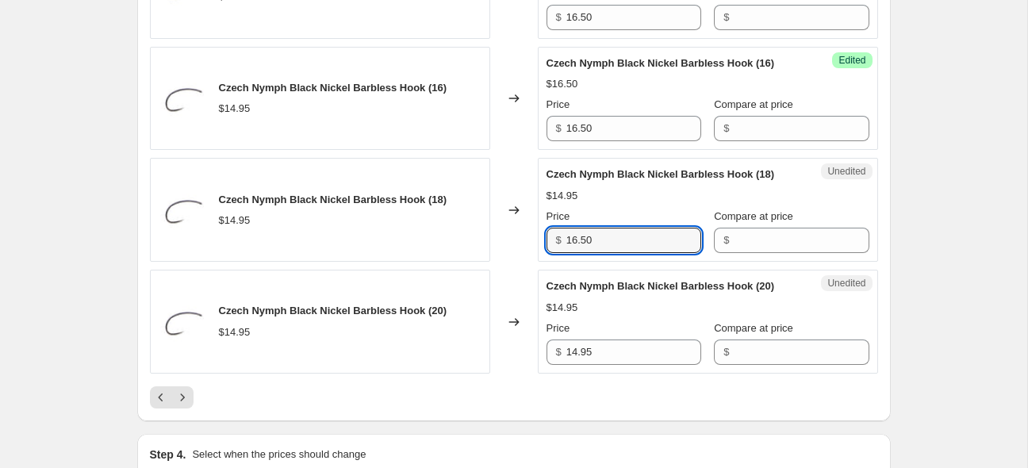
type input "16.50"
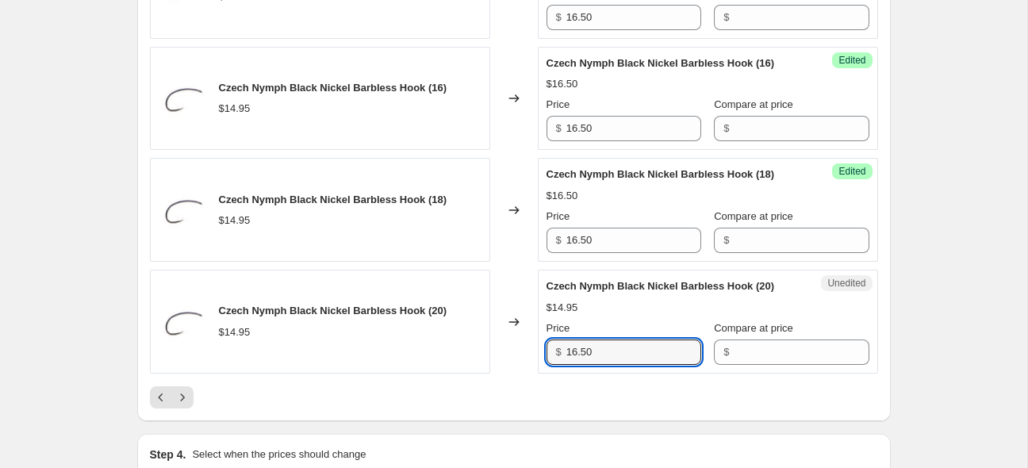
type input "16.50"
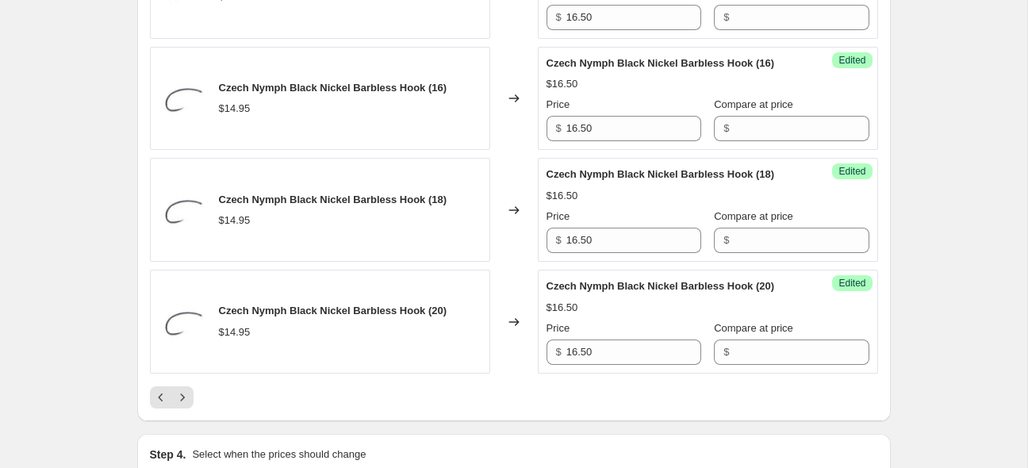
click at [825, 401] on div at bounding box center [514, 397] width 728 height 22
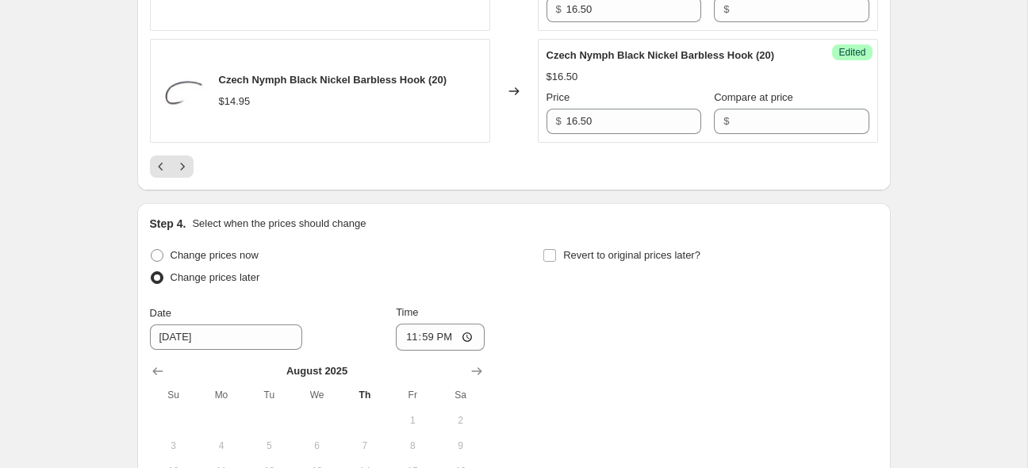
scroll to position [2876, 0]
click at [179, 163] on icon "Next" at bounding box center [183, 167] width 16 height 16
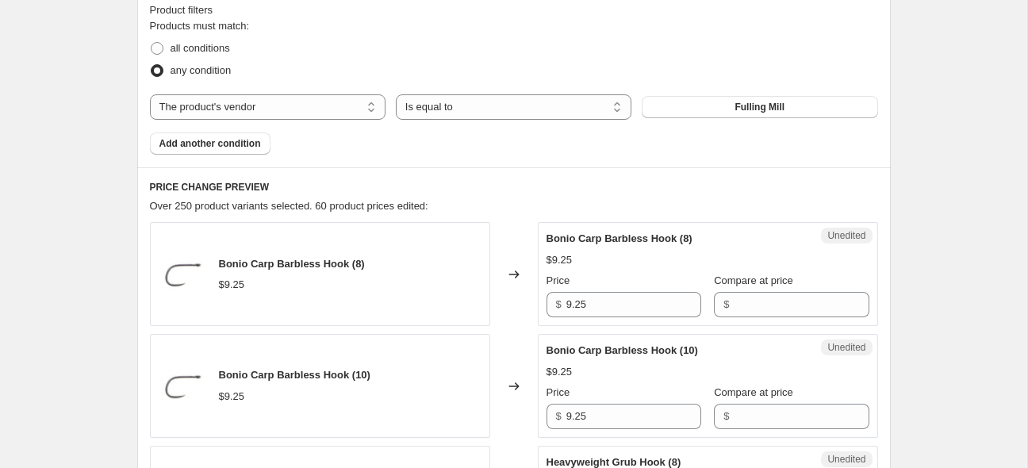
scroll to position [508, 0]
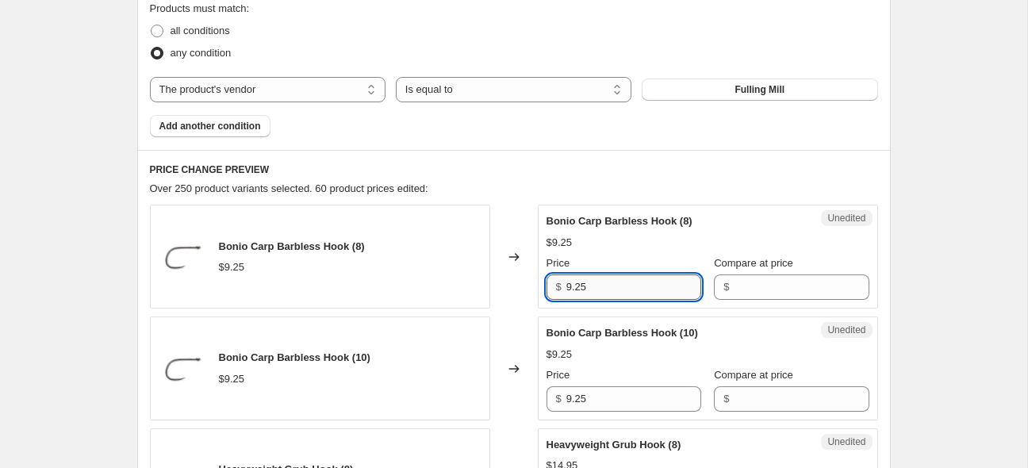
click at [651, 286] on input "9.25" at bounding box center [634, 287] width 135 height 25
type input "9"
type input "10.25"
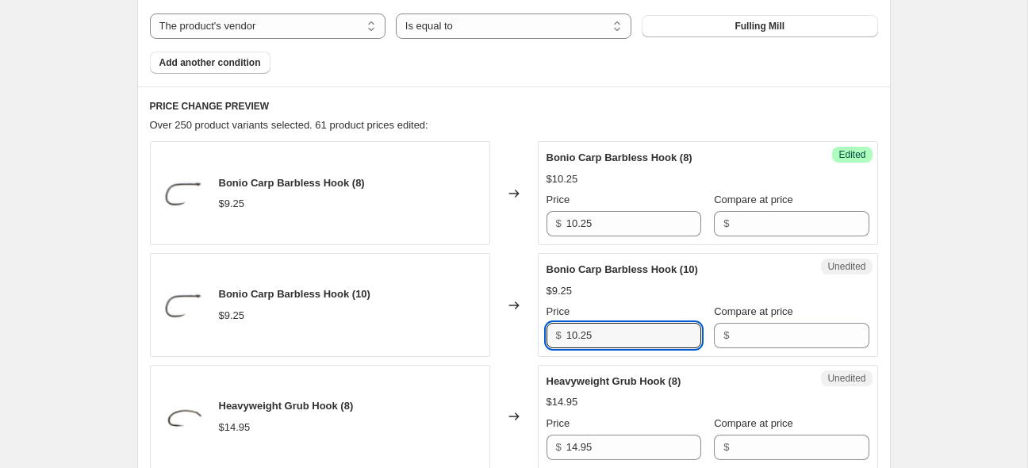
scroll to position [655, 0]
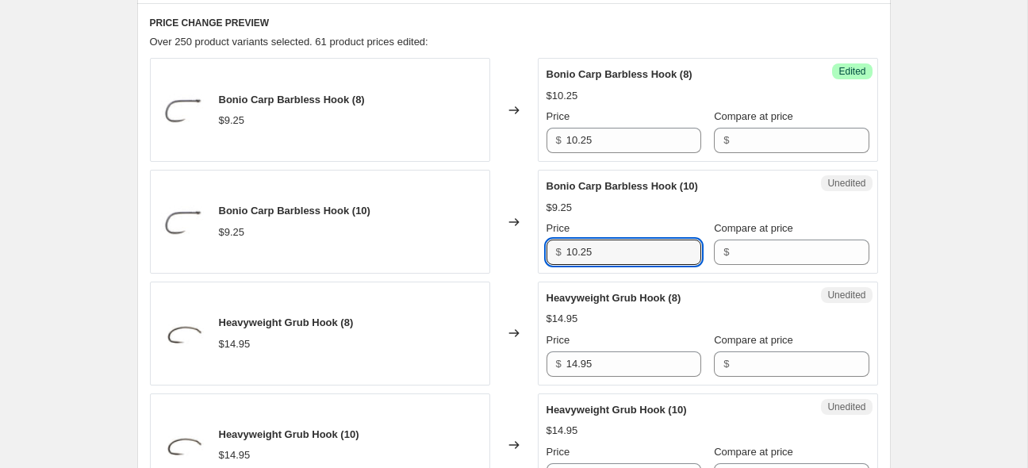
type input "10.25"
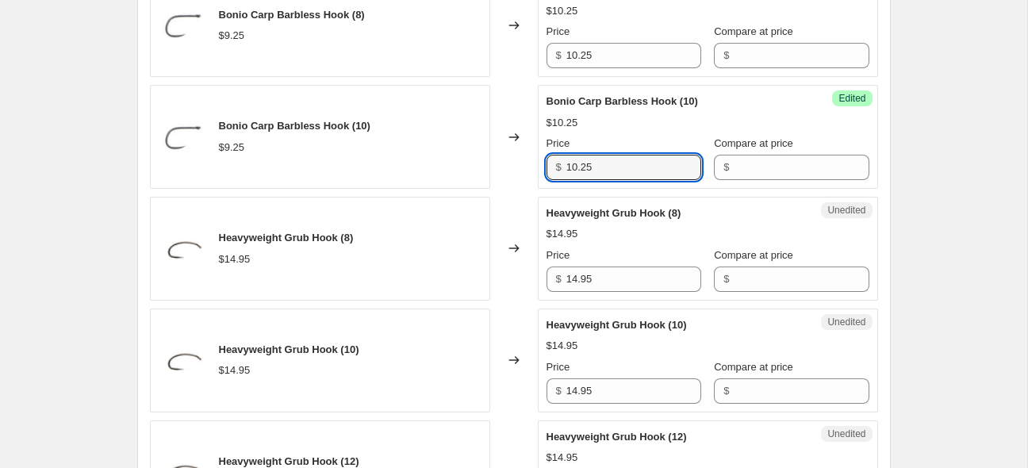
scroll to position [759, 0]
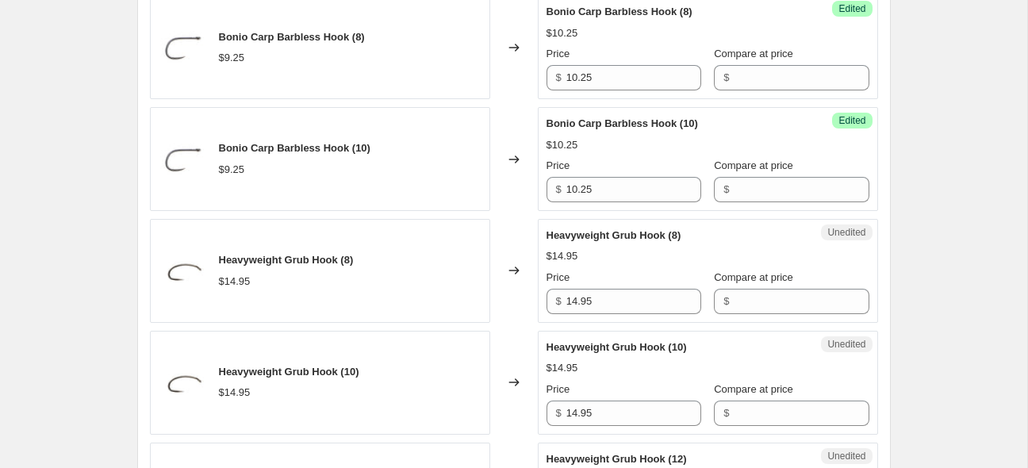
scroll to position [822, 0]
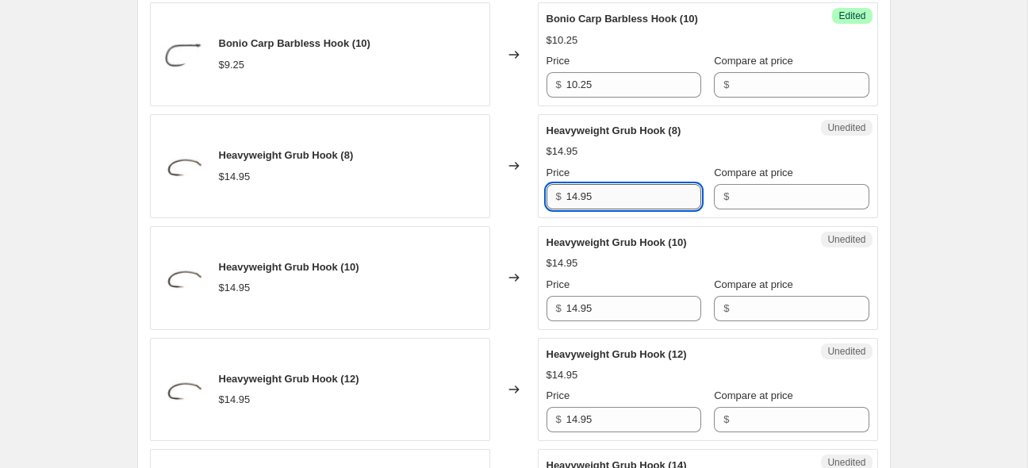
click at [640, 193] on input "14.95" at bounding box center [634, 196] width 135 height 25
type input "16.50"
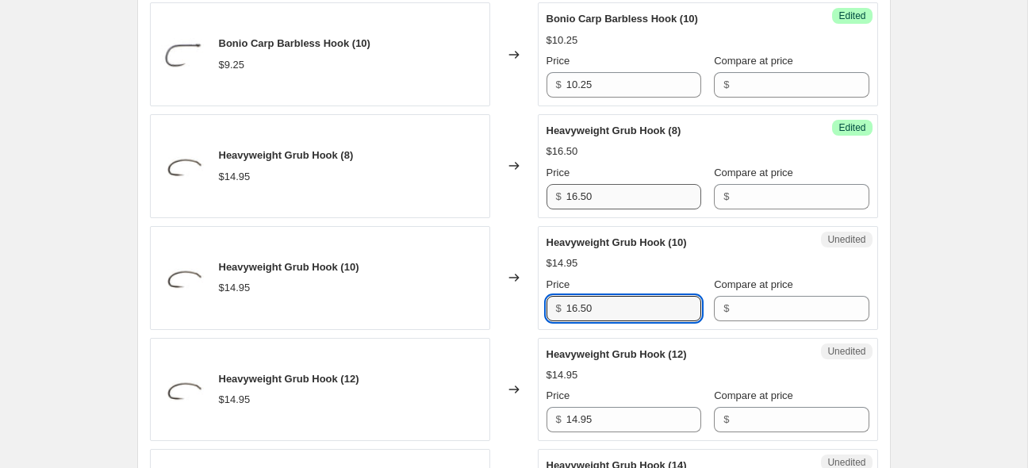
type input "16.50"
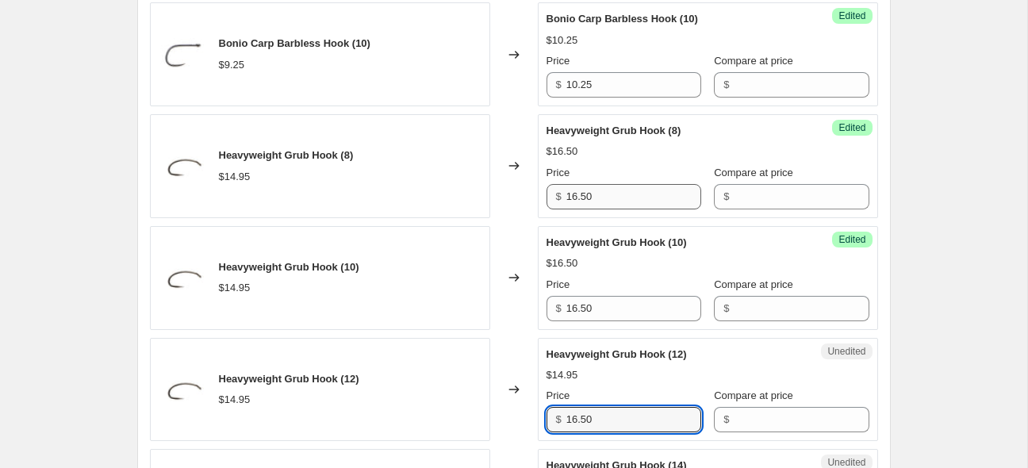
type input "16.50"
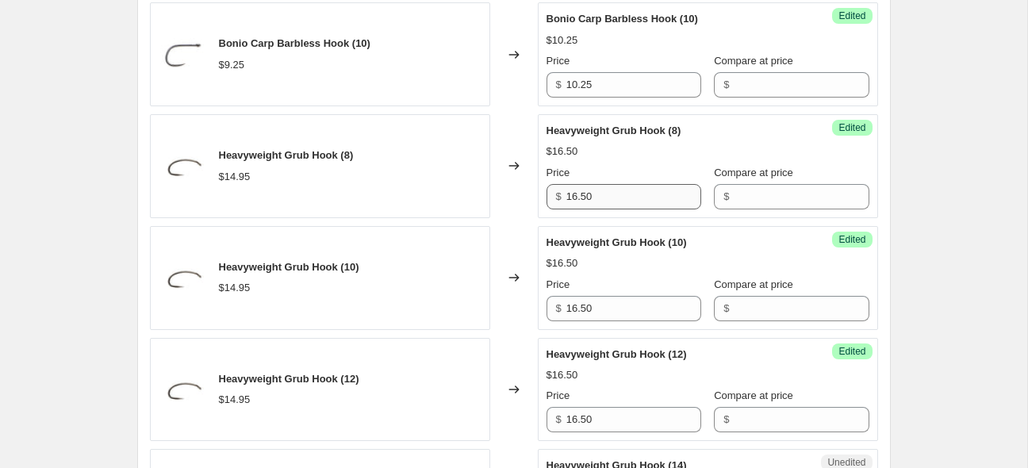
scroll to position [1117, 0]
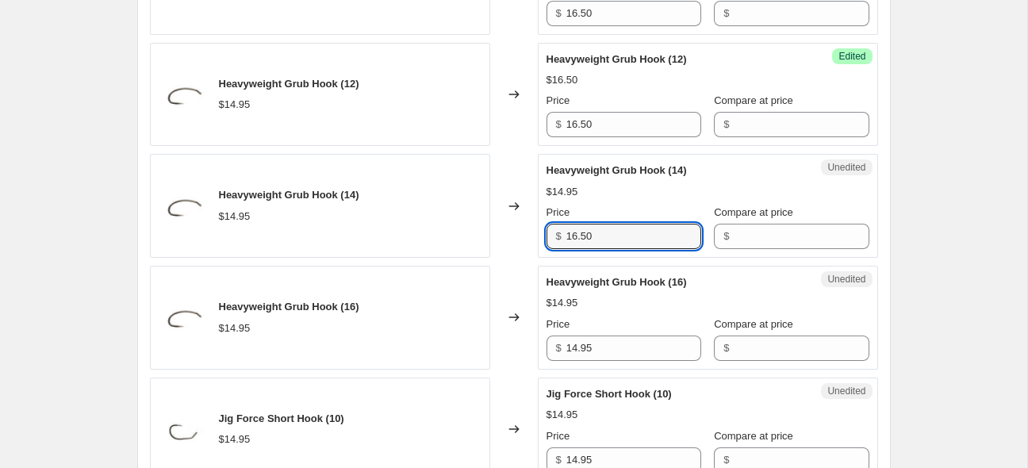
type input "16.50"
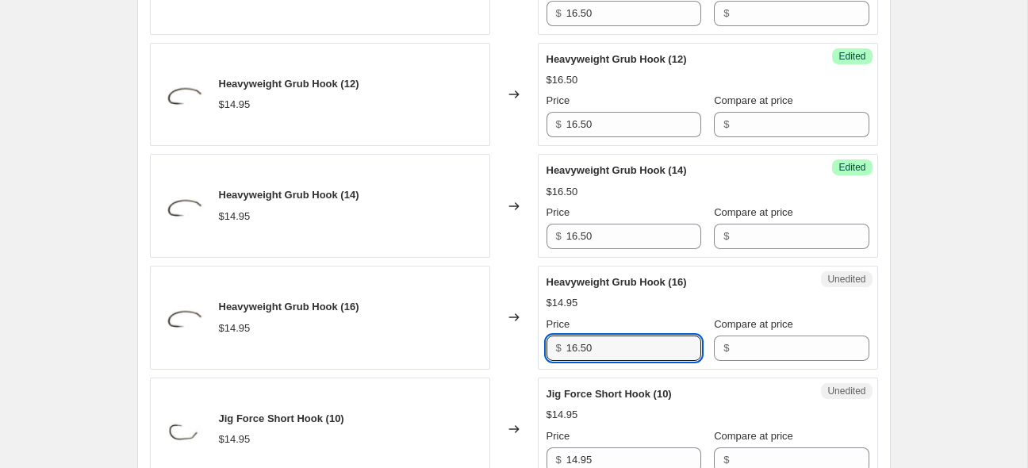
type input "16.50"
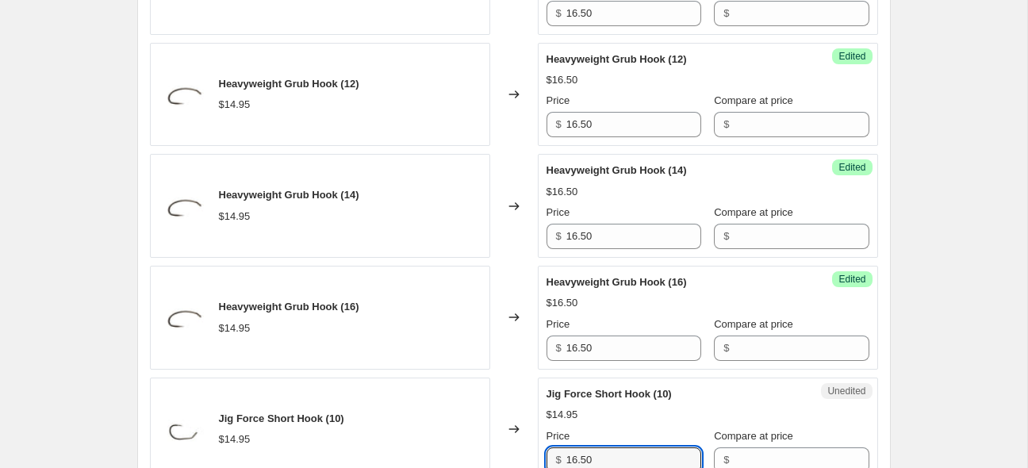
type input "16.50"
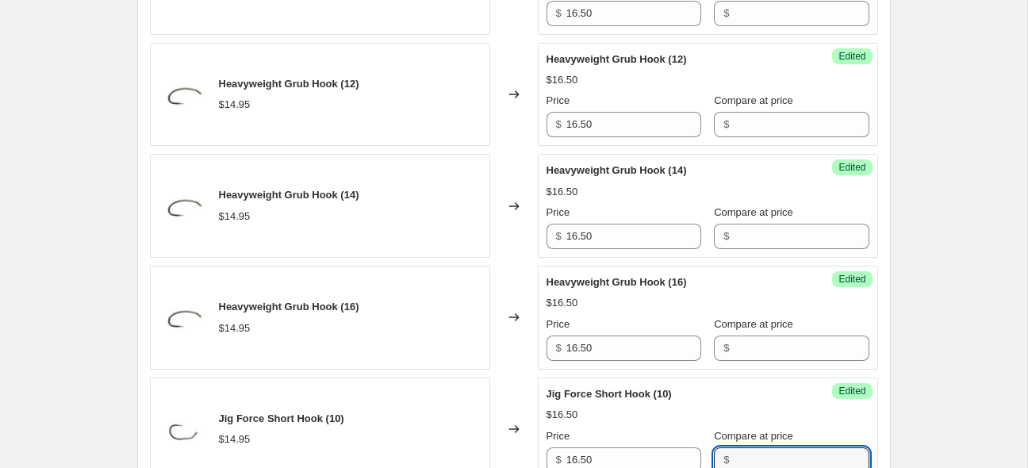
scroll to position [1451, 0]
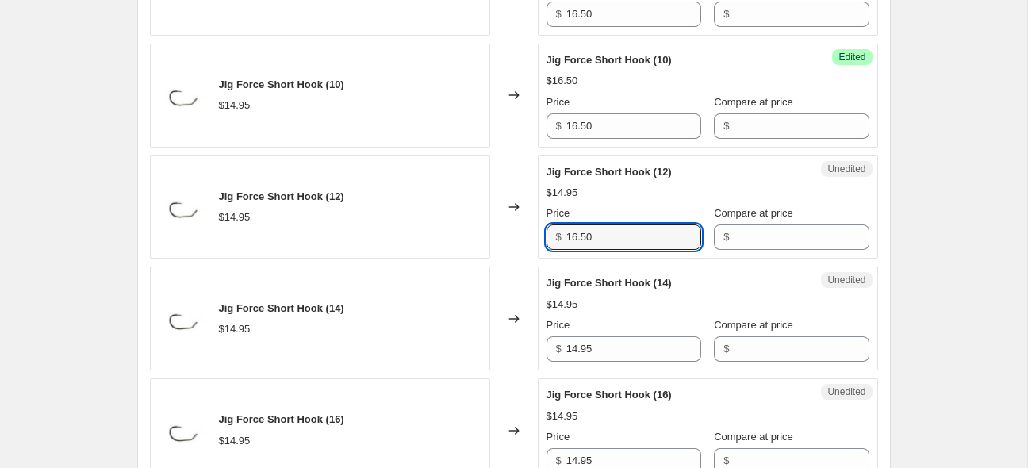
type input "16.50"
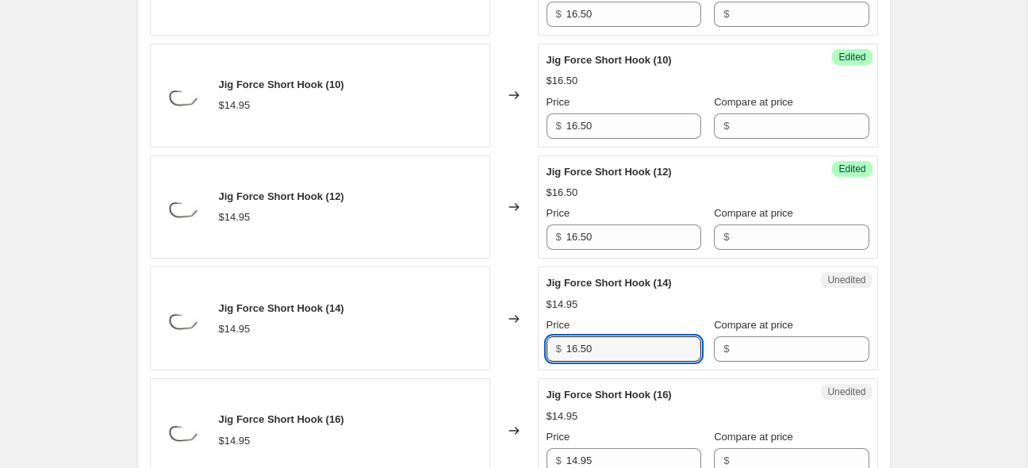
type input "16.50"
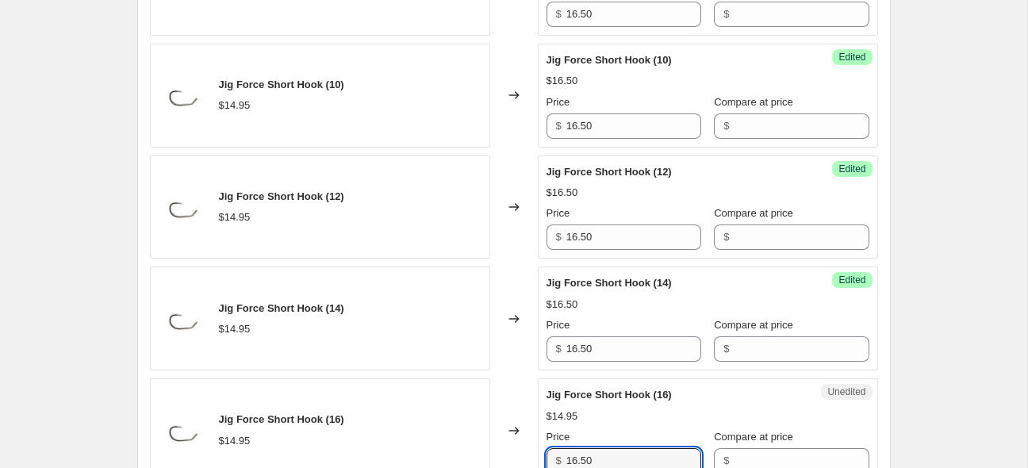
type input "16.50"
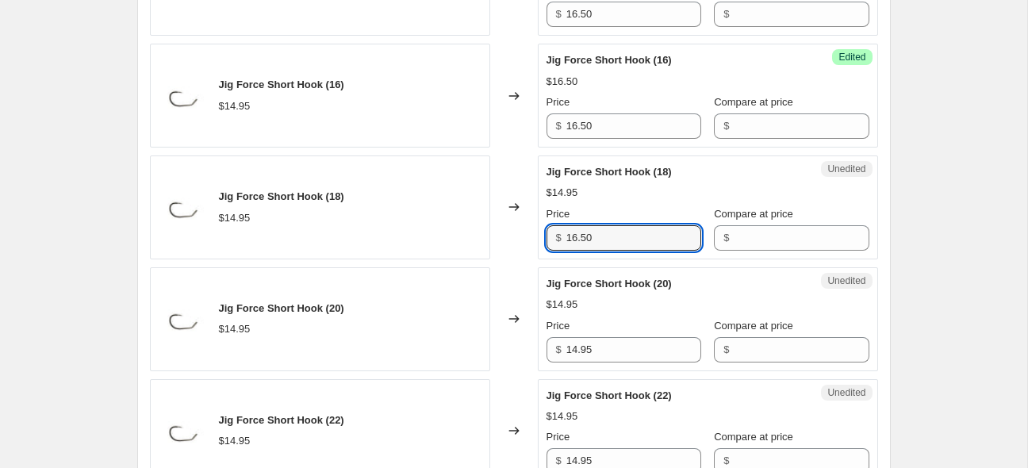
type input "16.50"
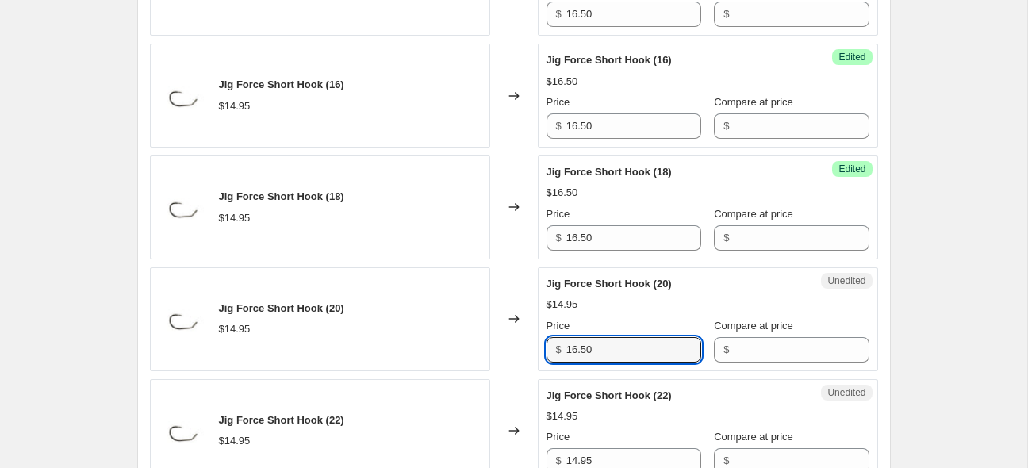
type input "16.50"
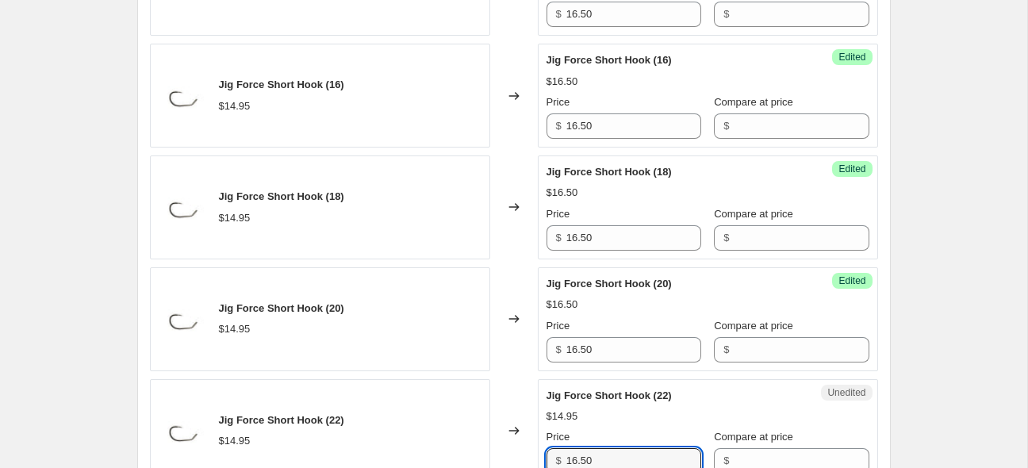
type input "16.50"
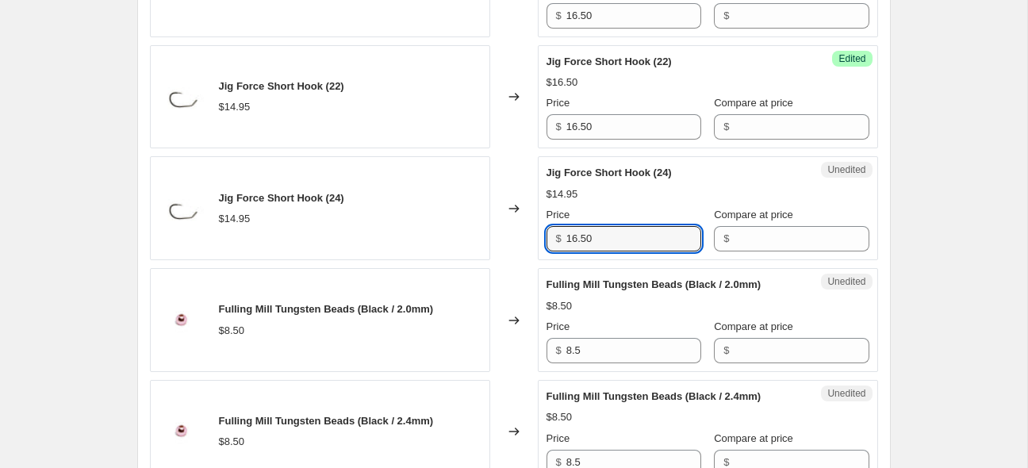
type input "16.50"
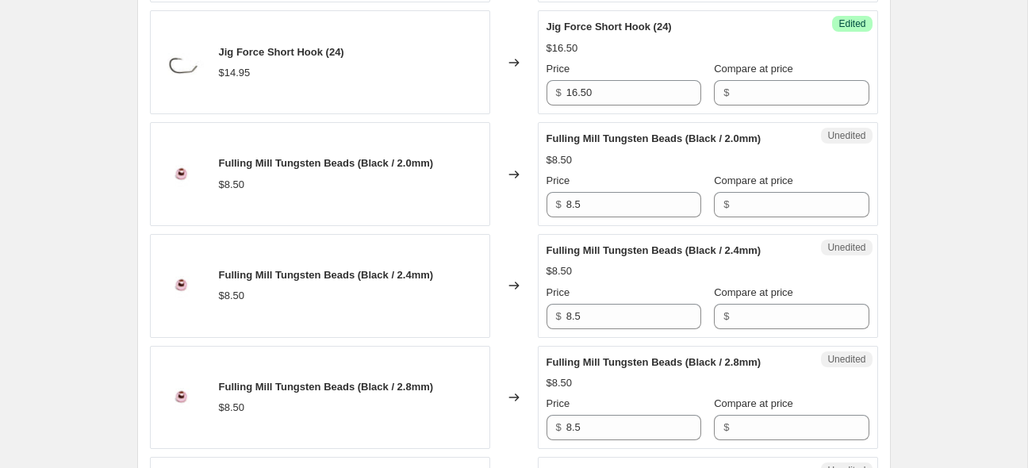
scroll to position [2266, 0]
click at [604, 202] on input "8.5" at bounding box center [634, 204] width 135 height 25
type input "10.25"
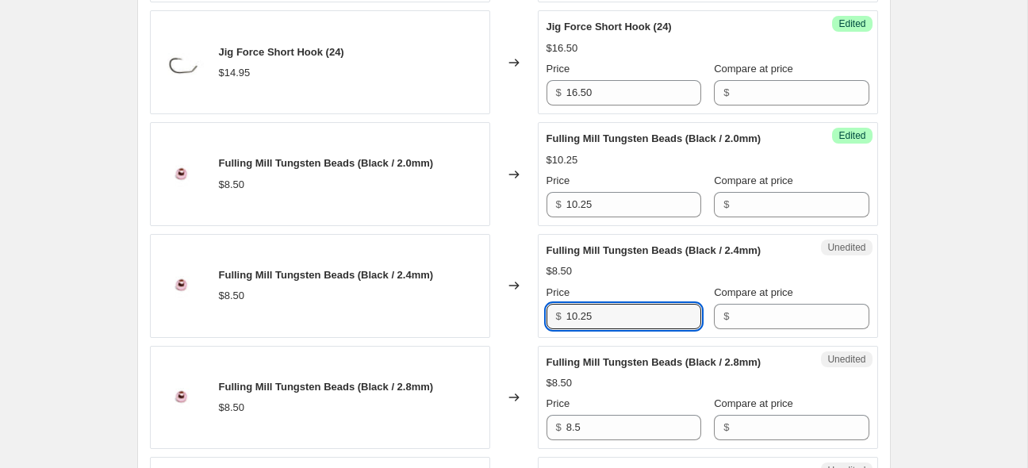
type input "10.25"
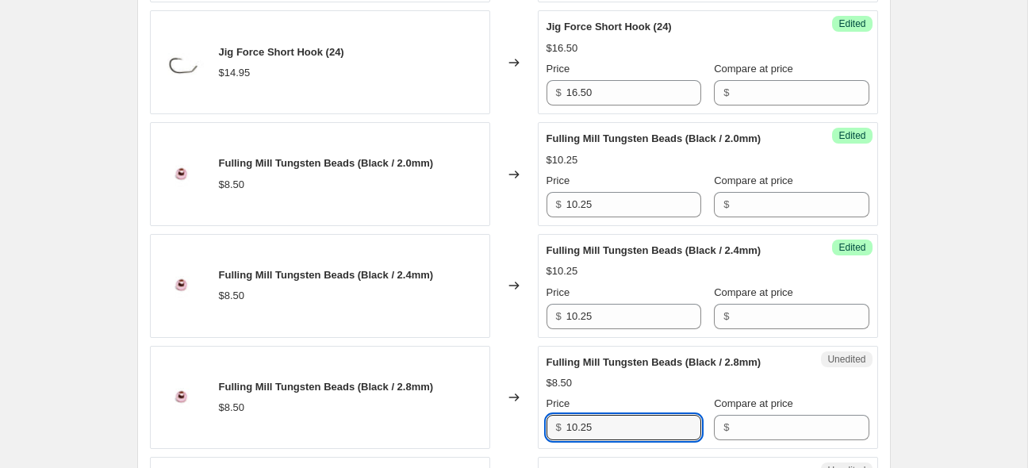
type input "10.25"
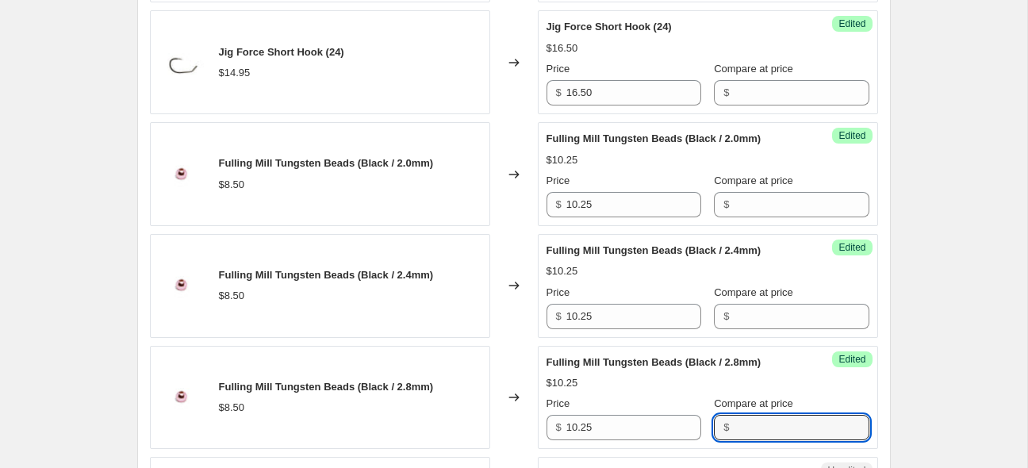
scroll to position [2565, 0]
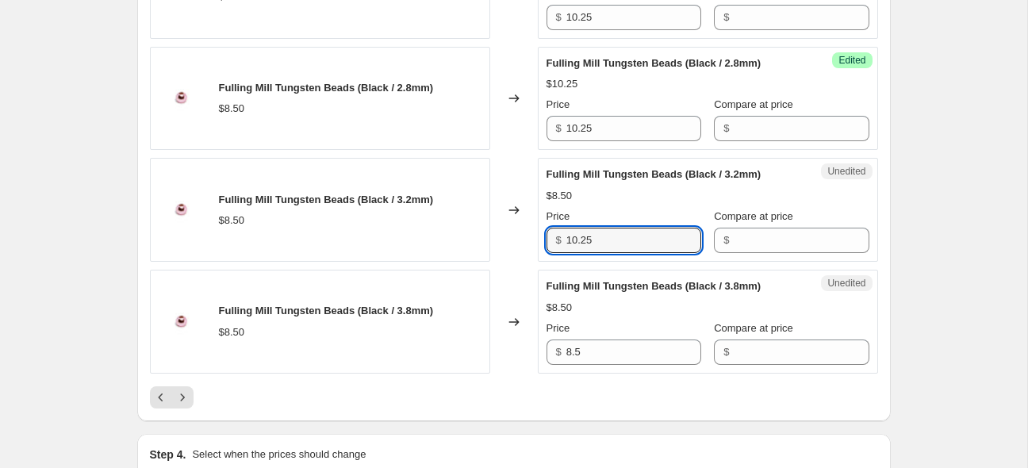
type input "10.25"
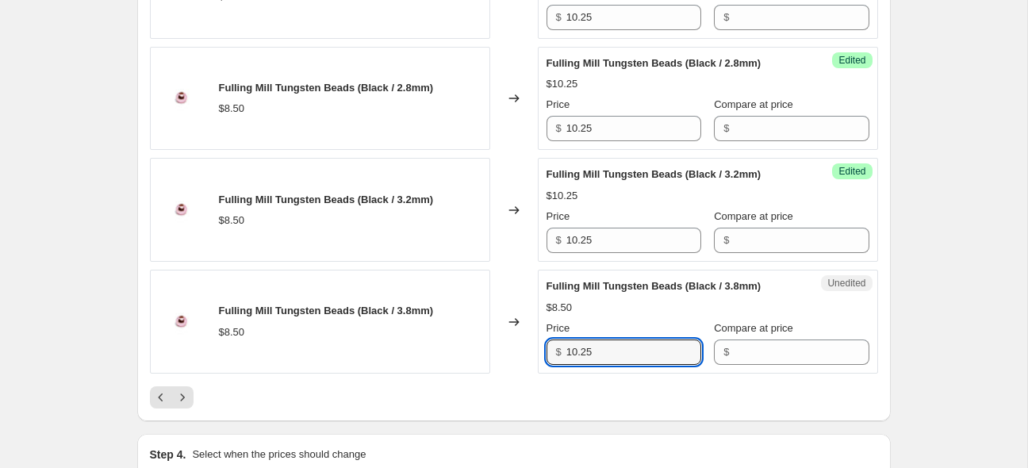
type input "10.25"
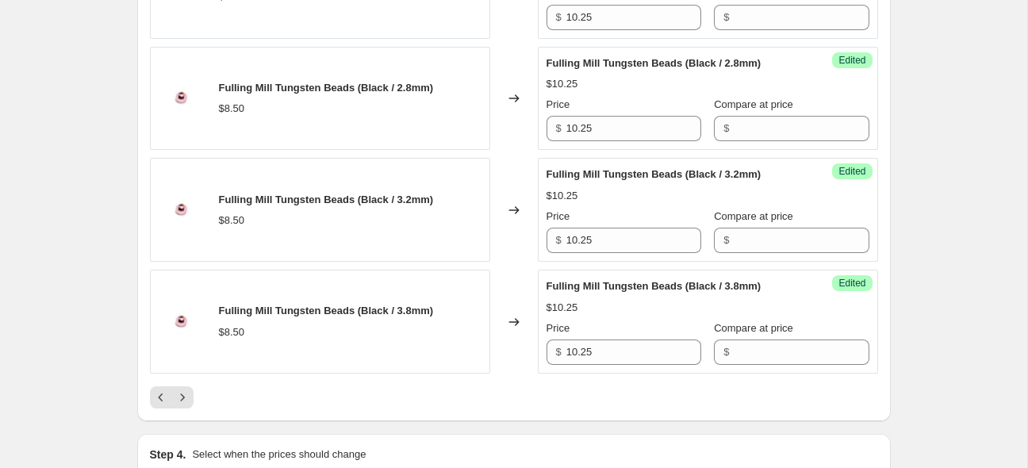
click at [360, 386] on div at bounding box center [514, 397] width 728 height 22
click at [186, 394] on icon "Next" at bounding box center [183, 398] width 16 height 16
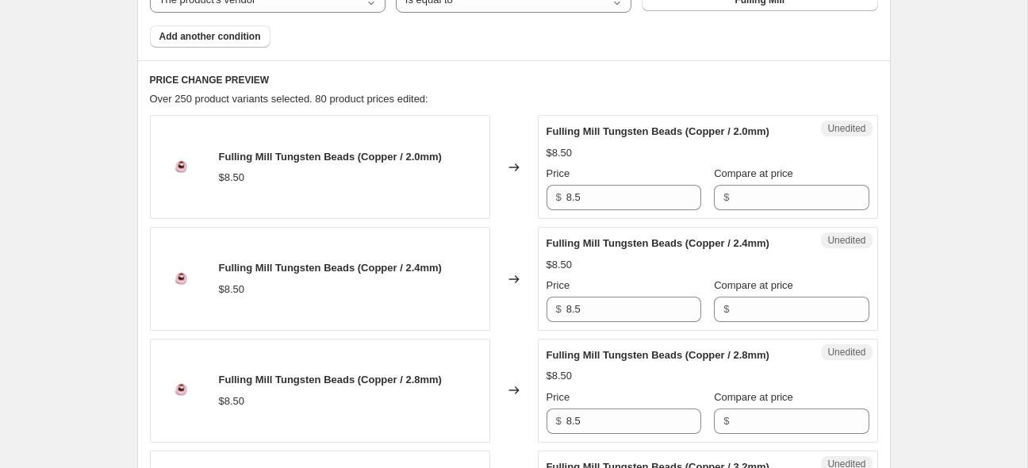
scroll to position [722, 0]
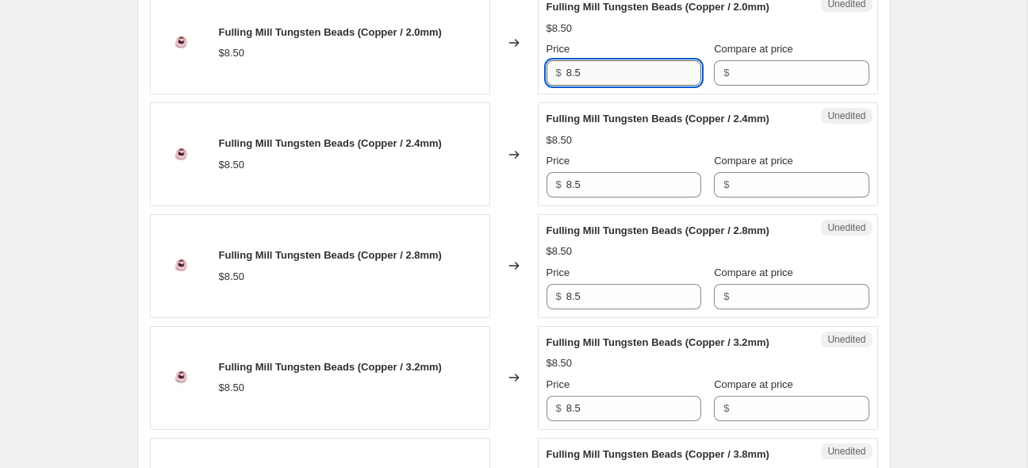
click at [609, 76] on input "8.5" at bounding box center [634, 72] width 135 height 25
type input "10.25"
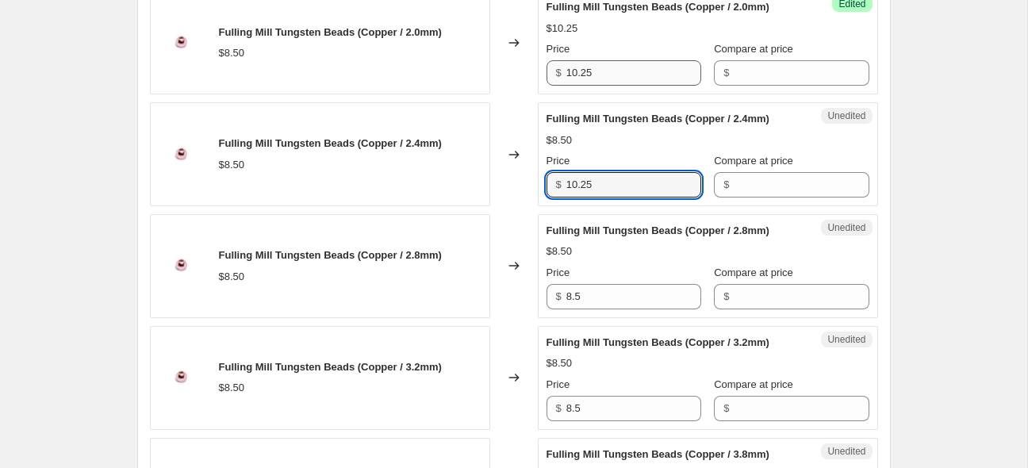
type input "10.25"
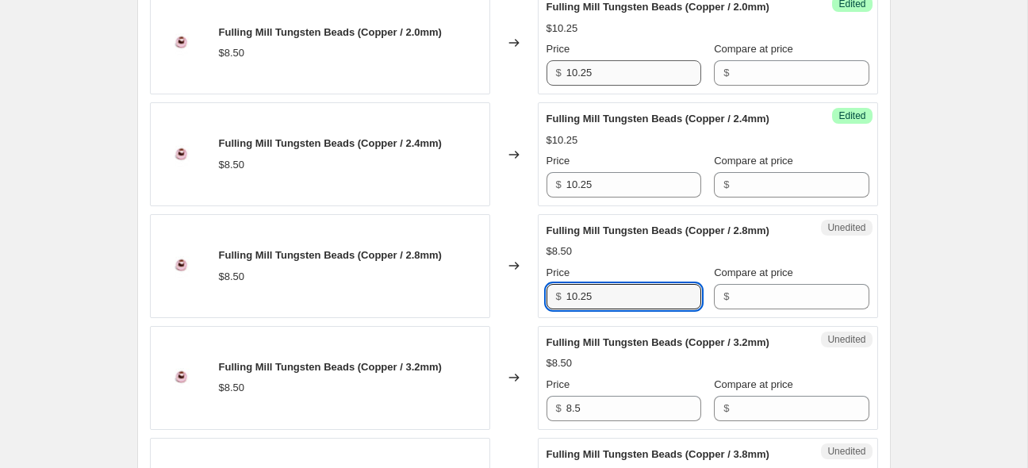
type input "10.25"
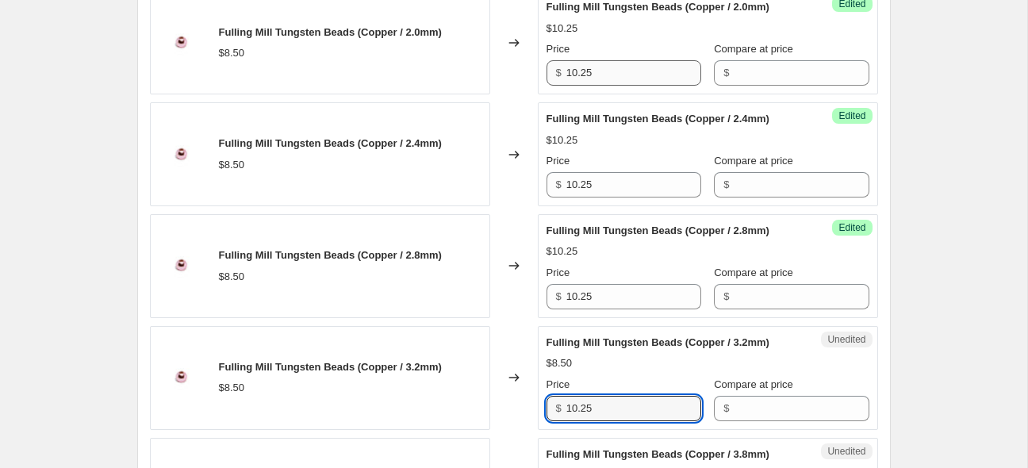
type input "10.25"
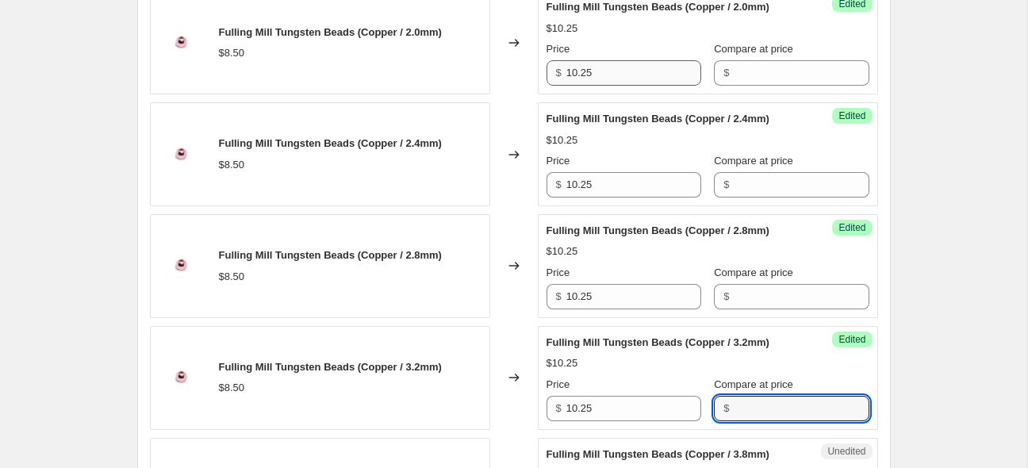
scroll to position [1006, 0]
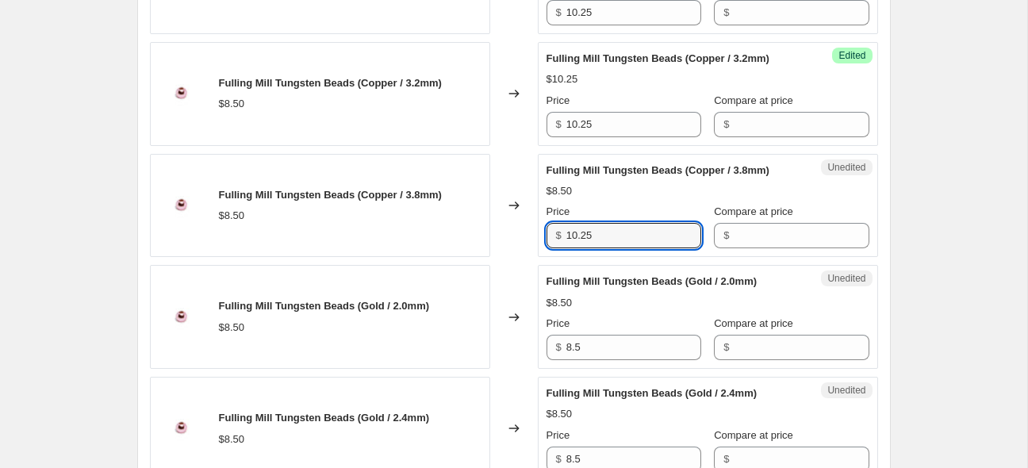
type input "10.25"
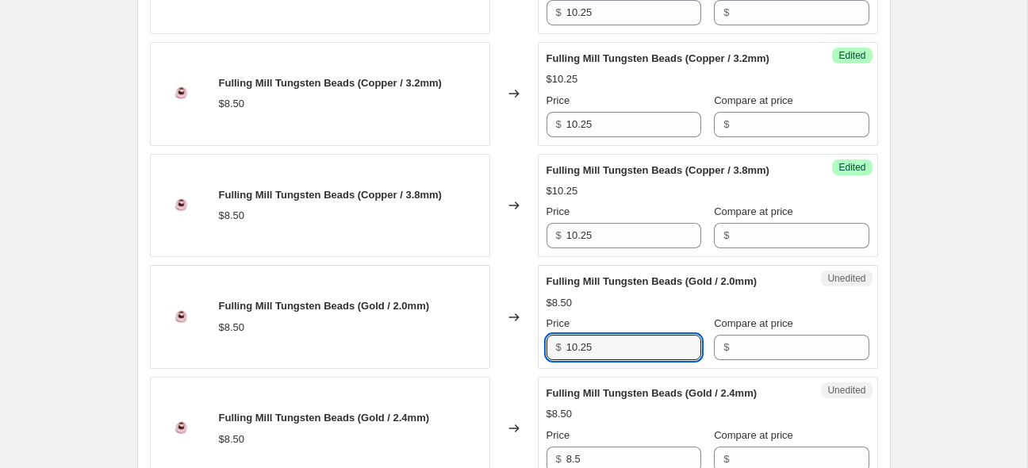
type input "10.25"
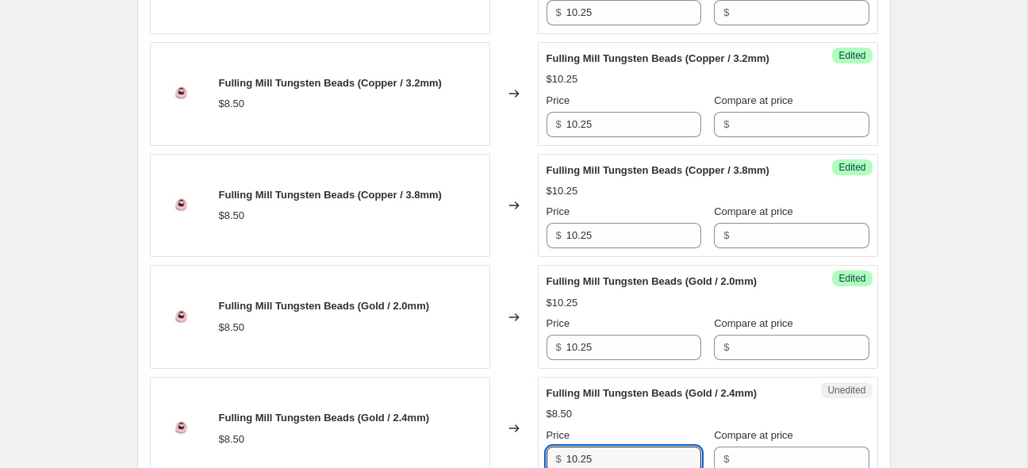
type input "10.25"
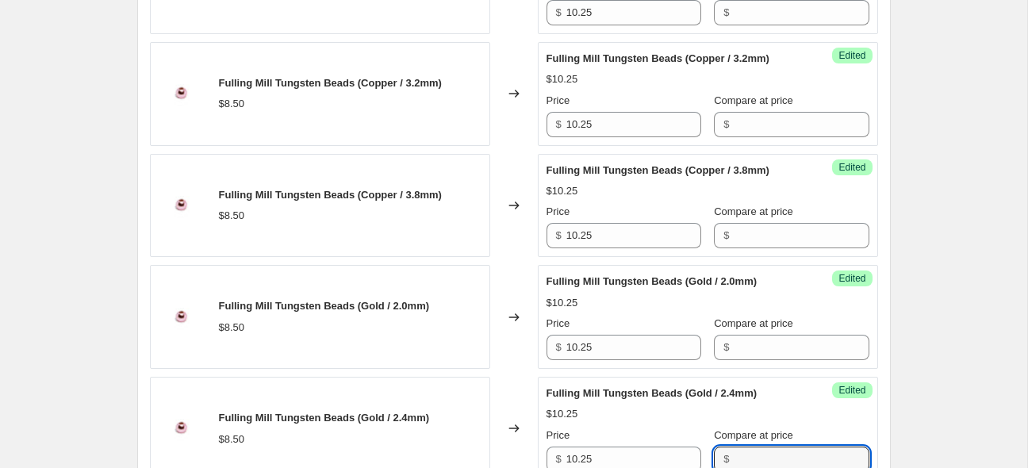
scroll to position [1340, 0]
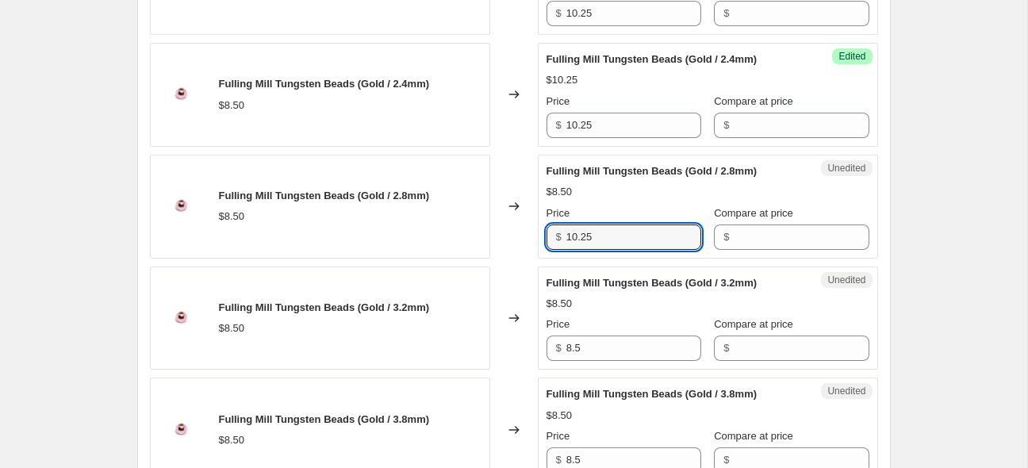
type input "10.25"
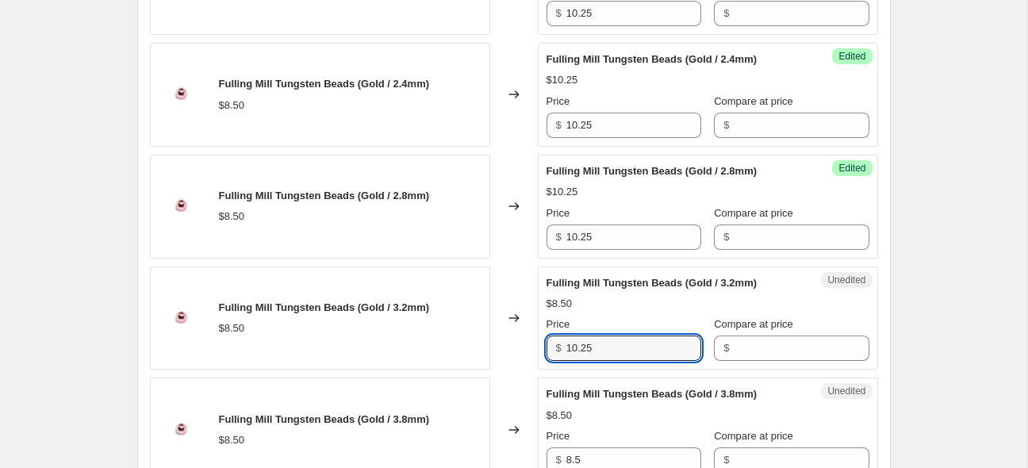
type input "10.25"
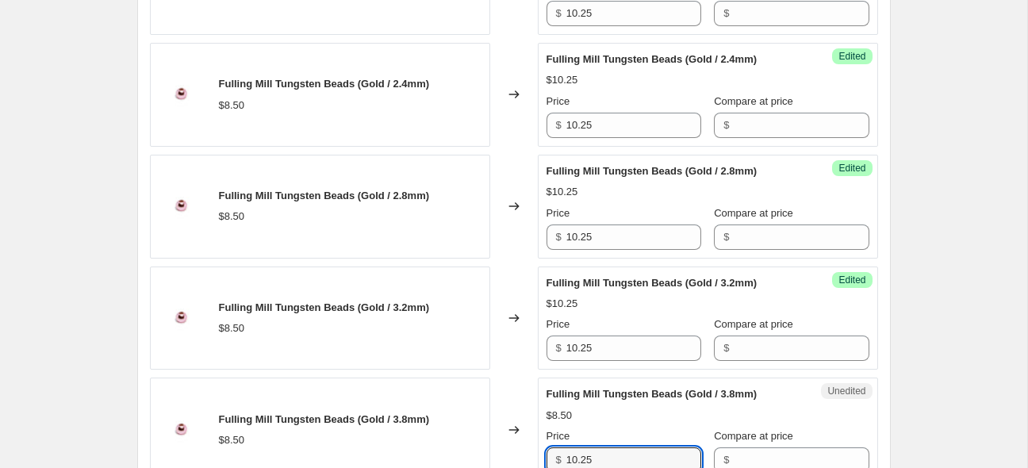
type input "10.25"
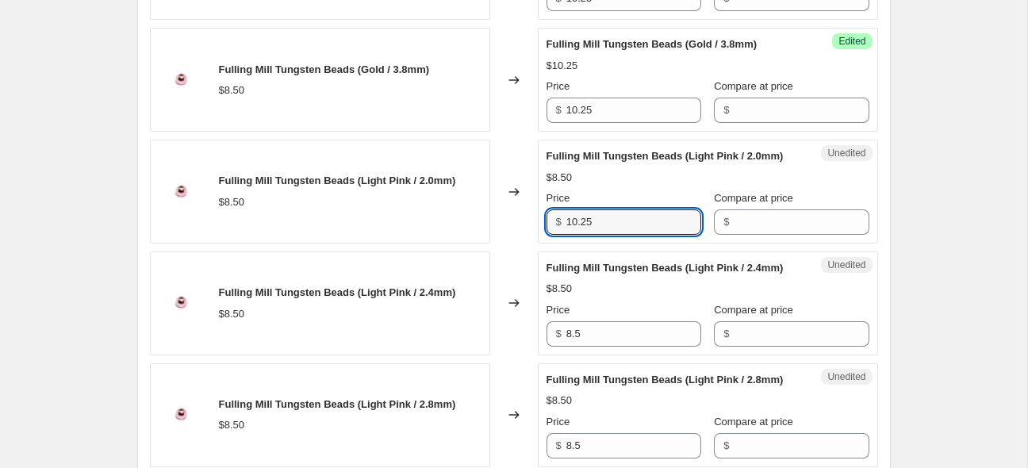
type input "10.25"
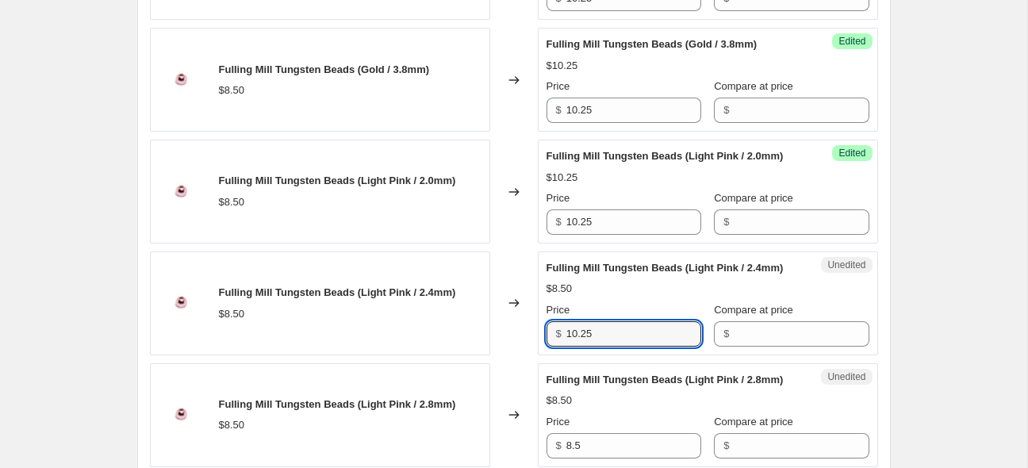
type input "10.25"
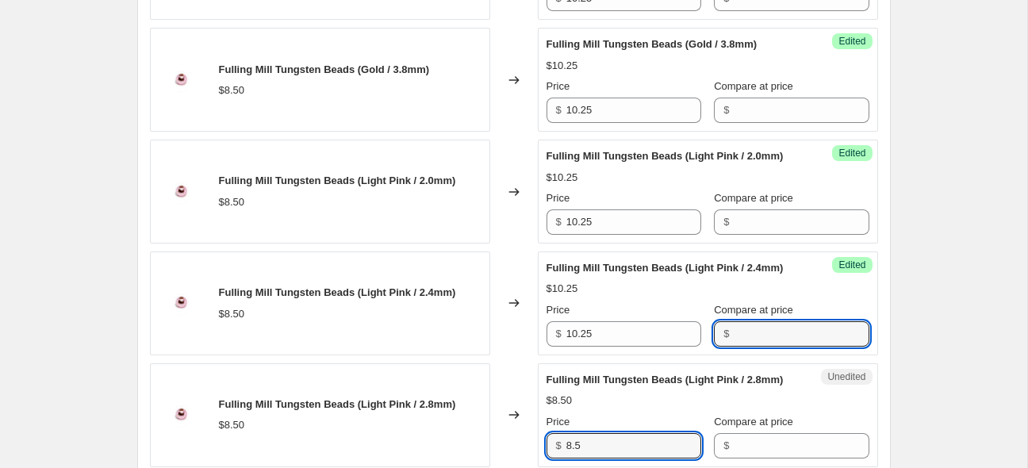
scroll to position [1945, 0]
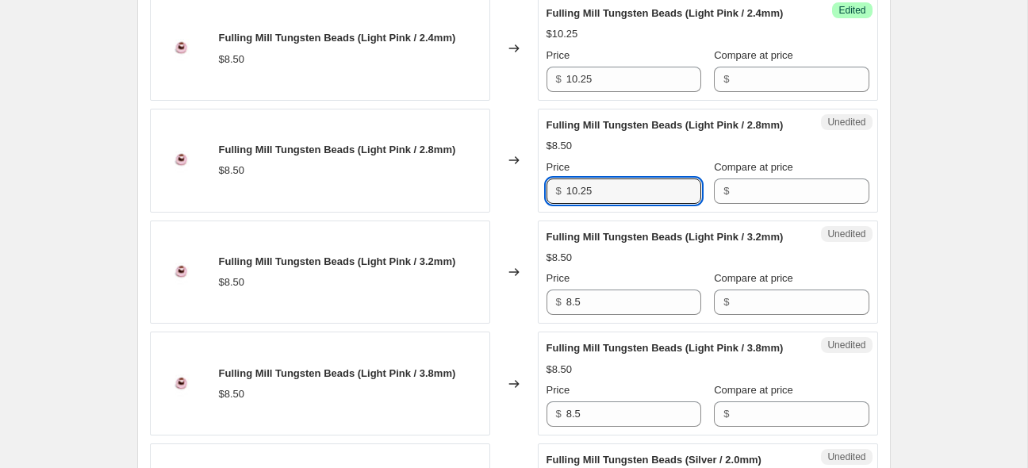
type input "10.25"
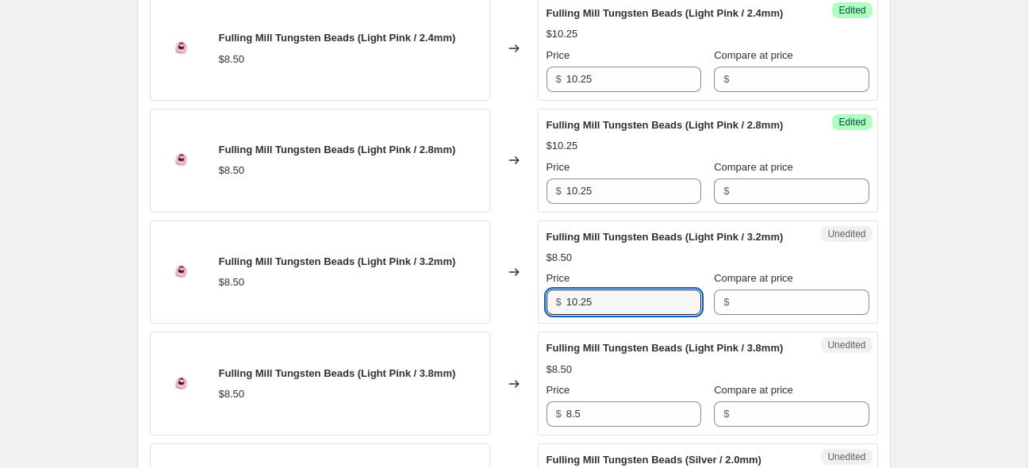
type input "10.25"
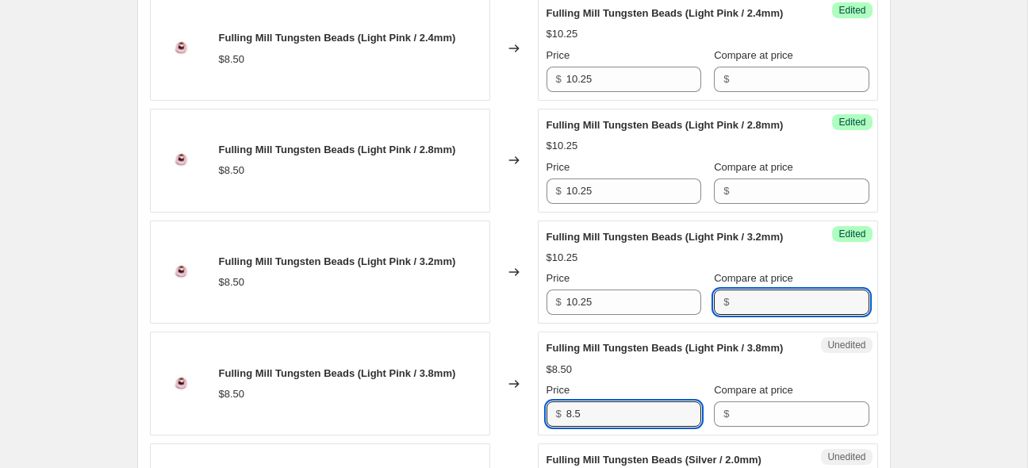
scroll to position [2200, 0]
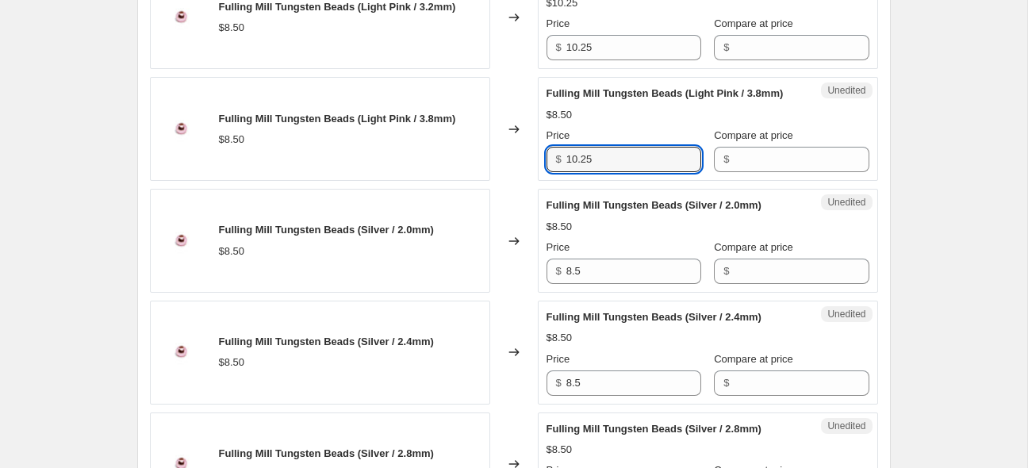
type input "10.25"
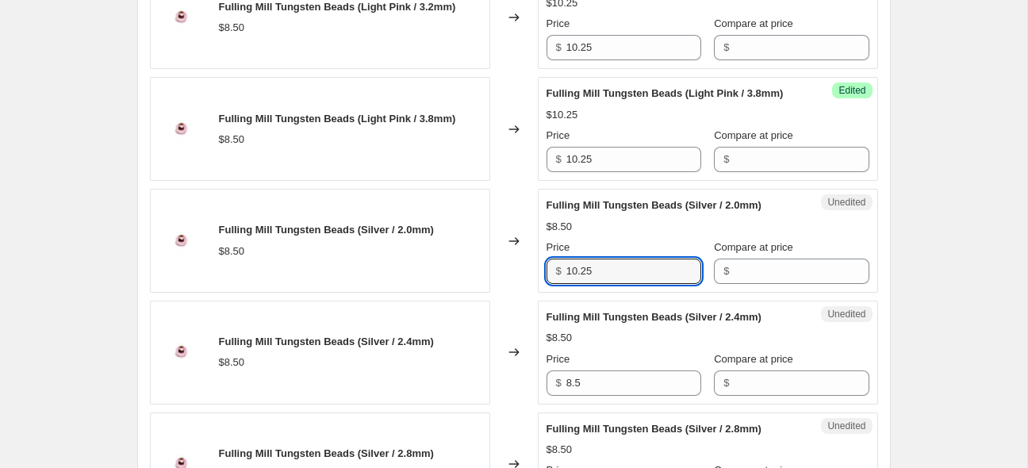
type input "10.25"
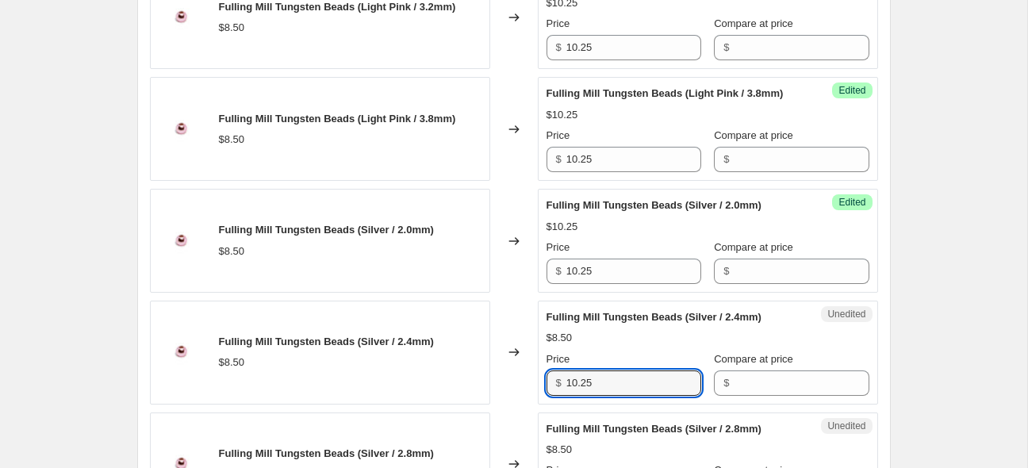
type input "10.25"
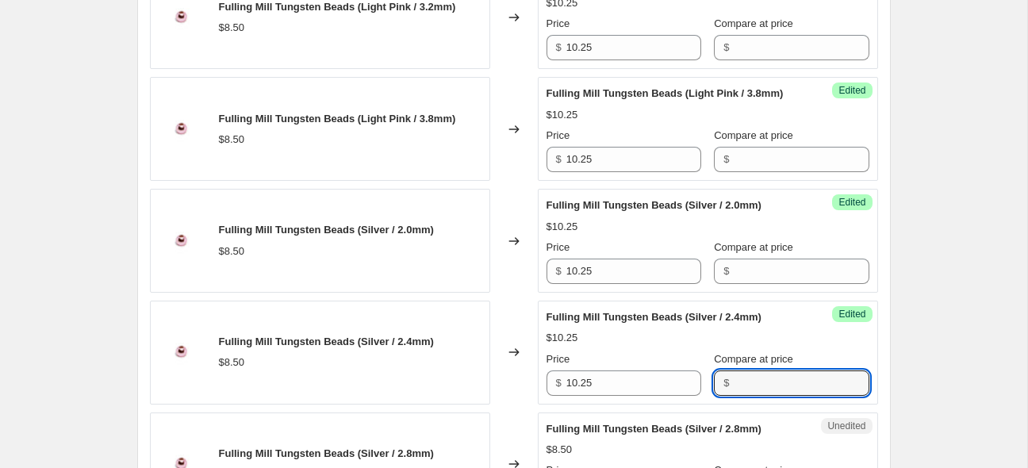
scroll to position [2534, 0]
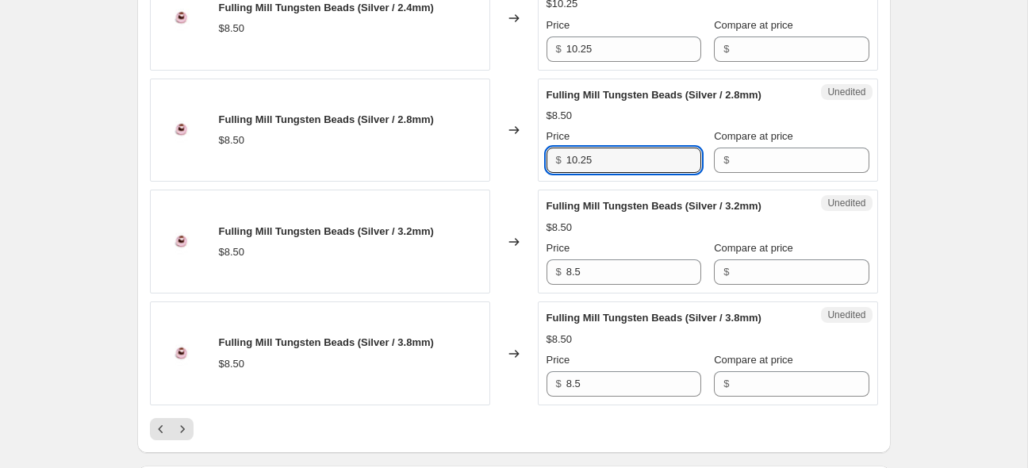
type input "10.25"
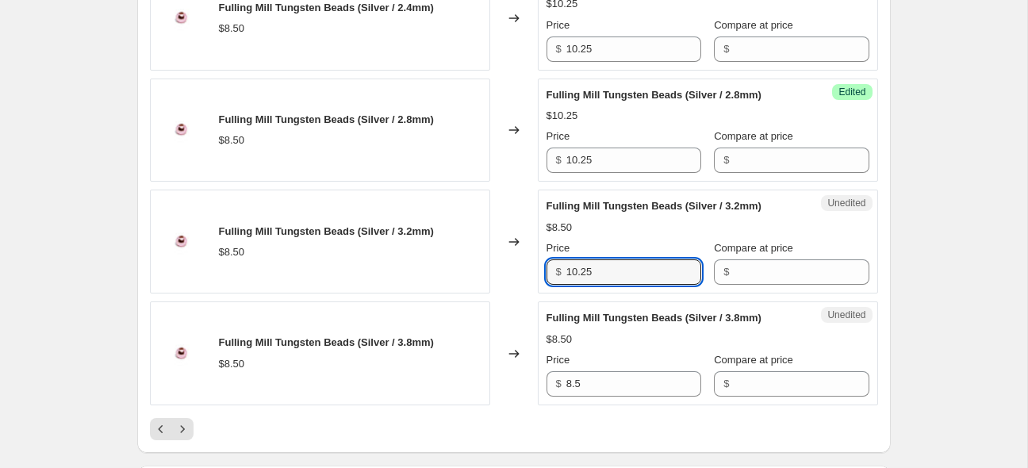
type input "10.25"
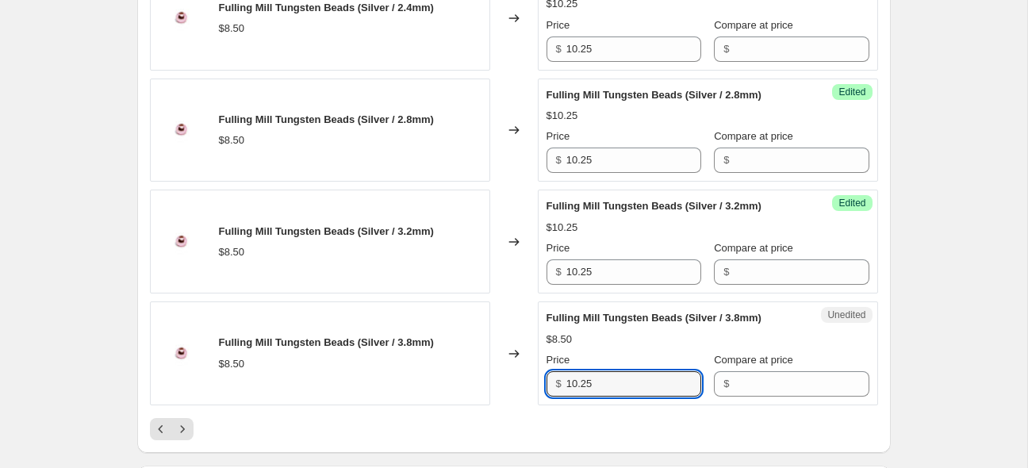
type input "10.25"
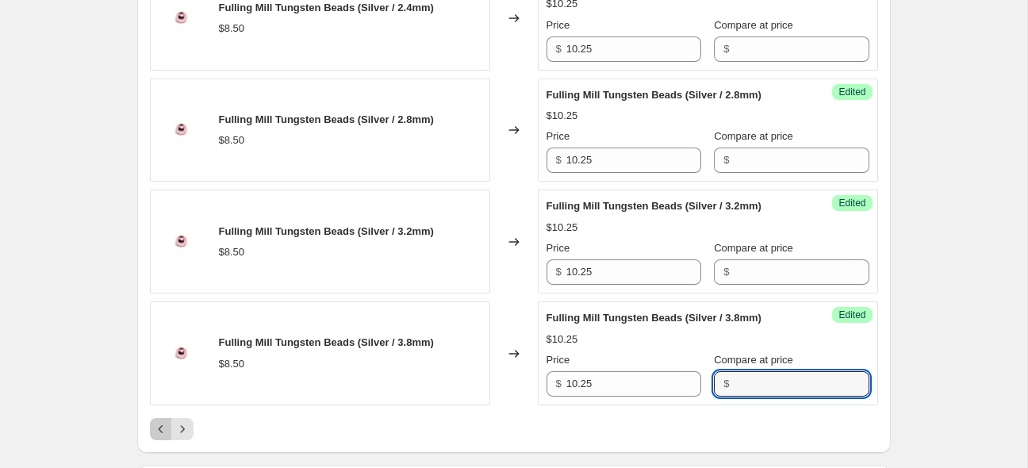
scroll to position [2802, 0]
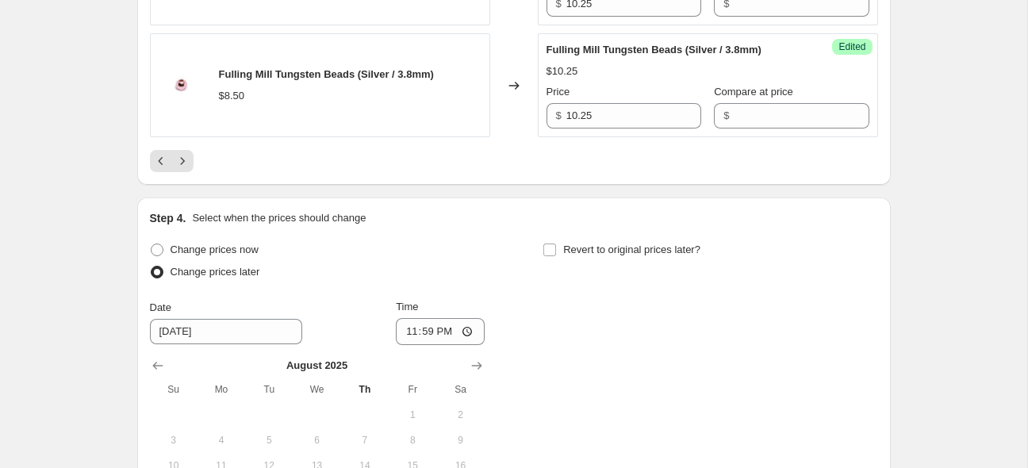
click at [282, 172] on div at bounding box center [514, 161] width 728 height 22
click at [185, 169] on icon "Next" at bounding box center [183, 161] width 16 height 16
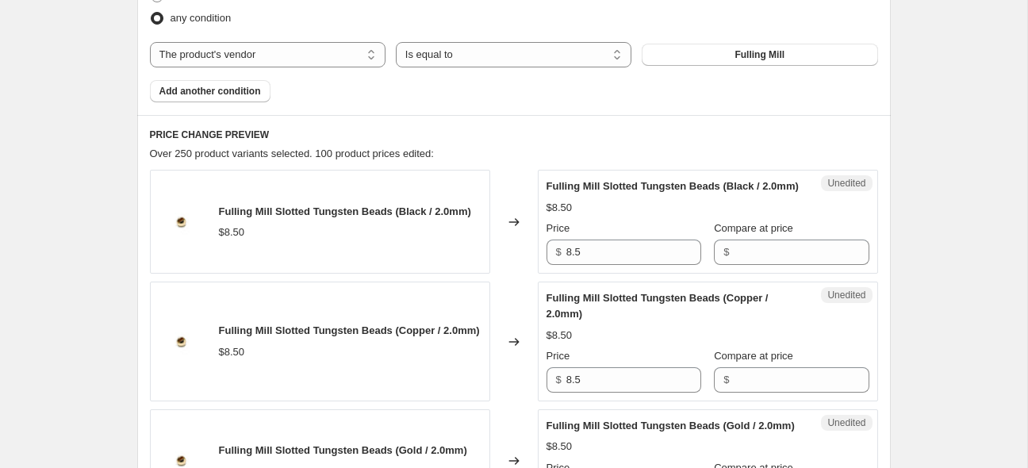
scroll to position [560, 0]
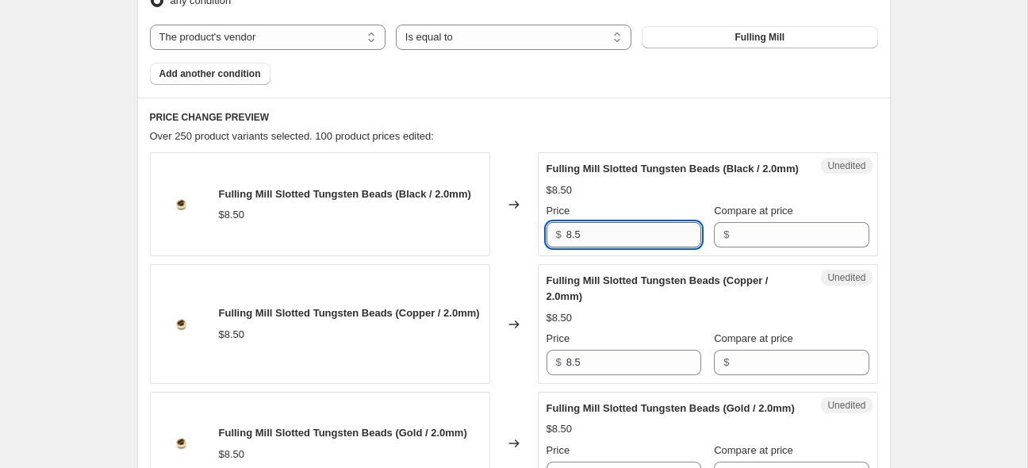
click at [665, 248] on input "8.5" at bounding box center [634, 234] width 135 height 25
drag, startPoint x: 665, startPoint y: 254, endPoint x: 665, endPoint y: 263, distance: 8.7
click at [665, 248] on input "8.5" at bounding box center [634, 234] width 135 height 25
click at [665, 256] on div "Unedited Fulling Mill Slotted Tungsten Beads (Black / 2.0mm) $8.50 Price $ 8.5 …" at bounding box center [708, 204] width 340 height 104
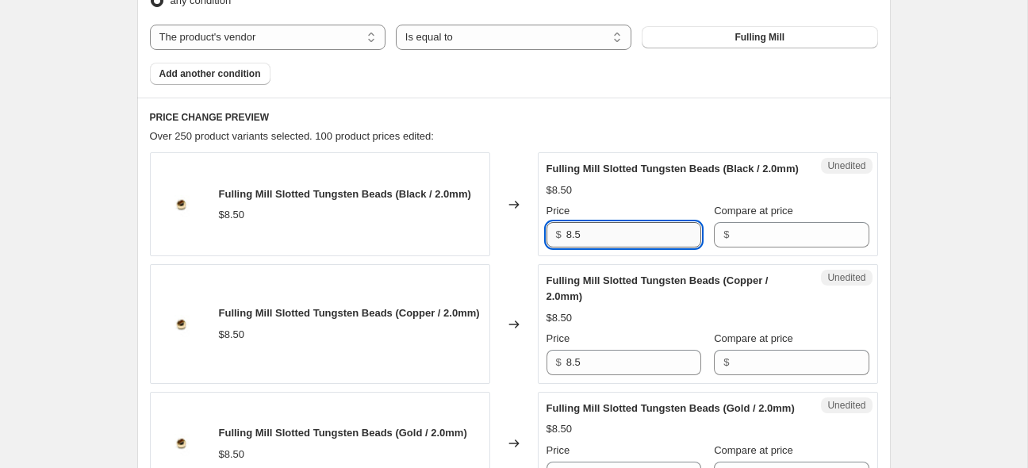
click at [613, 245] on input "8.5" at bounding box center [634, 234] width 135 height 25
type input "10.25"
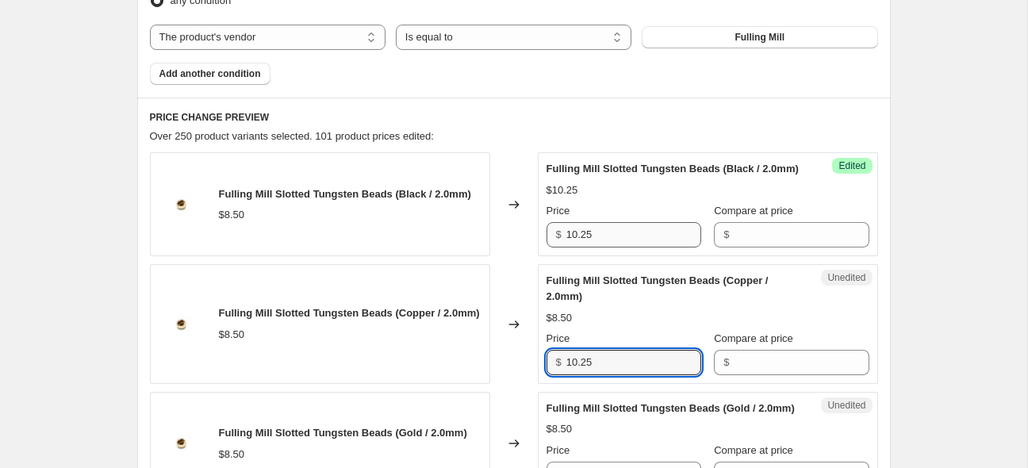
type input "10.25"
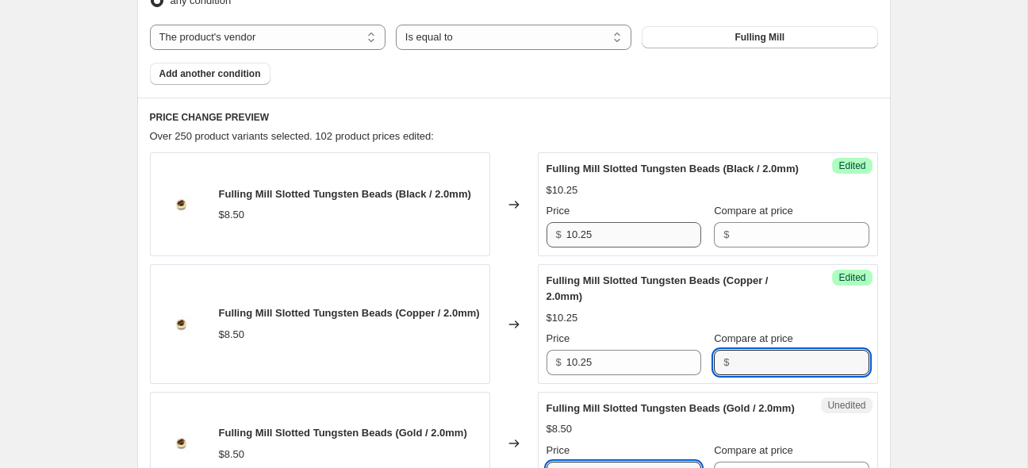
scroll to position [831, 0]
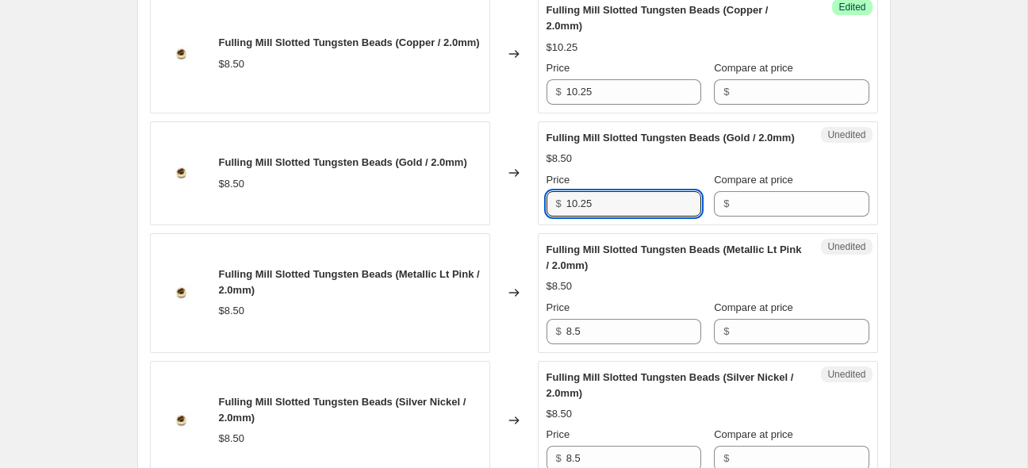
type input "10.25"
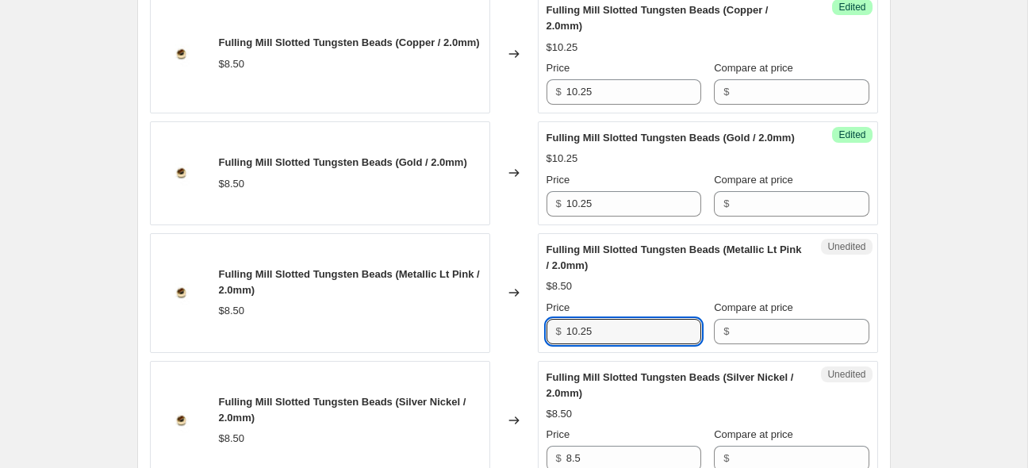
type input "10.25"
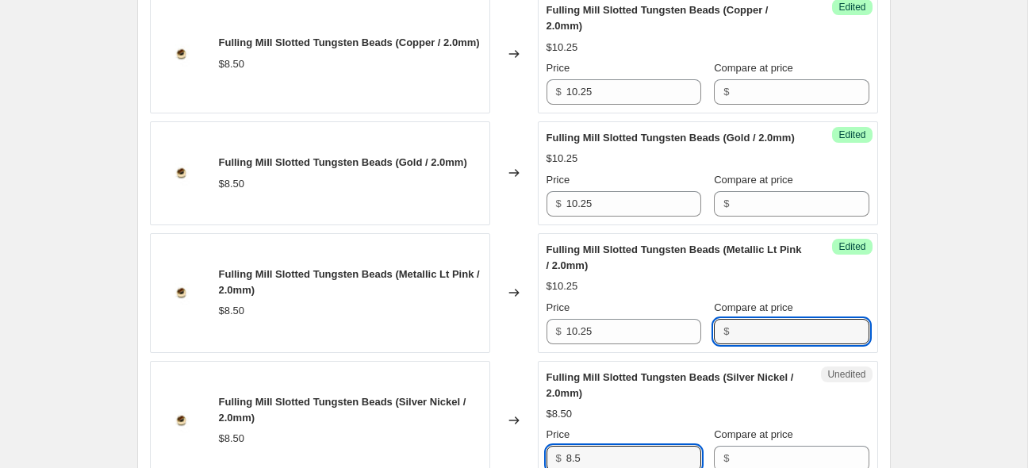
scroll to position [1085, 0]
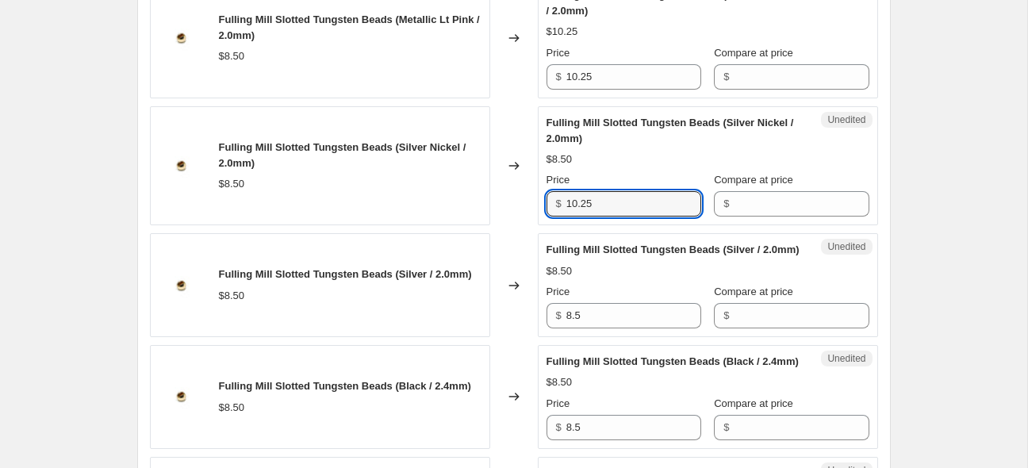
type input "10.25"
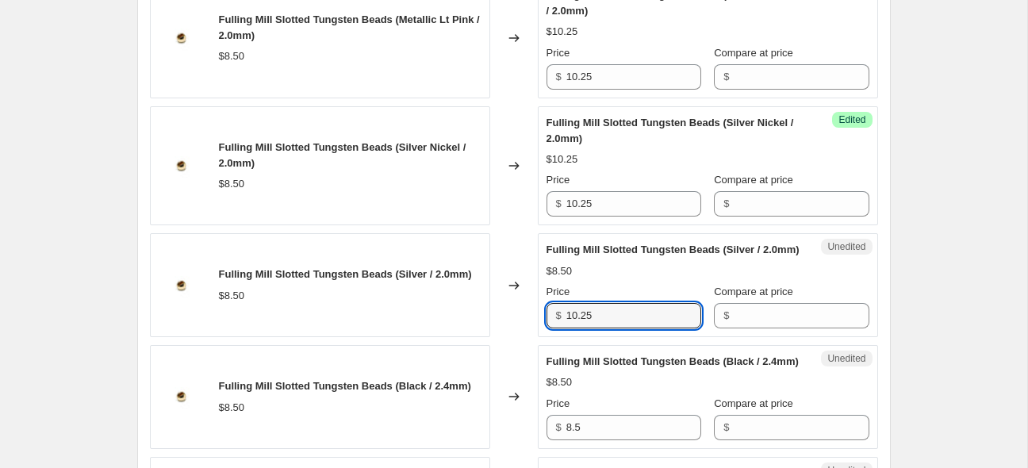
type input "10.25"
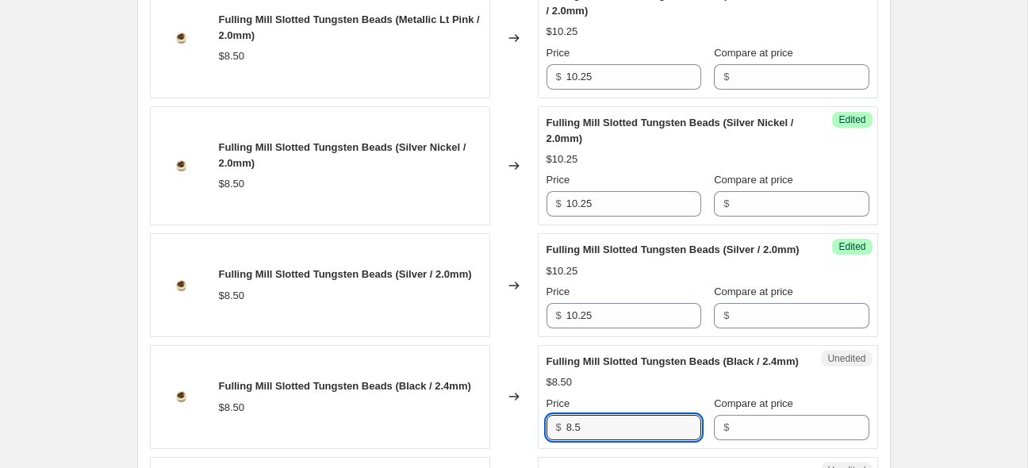
scroll to position [1339, 0]
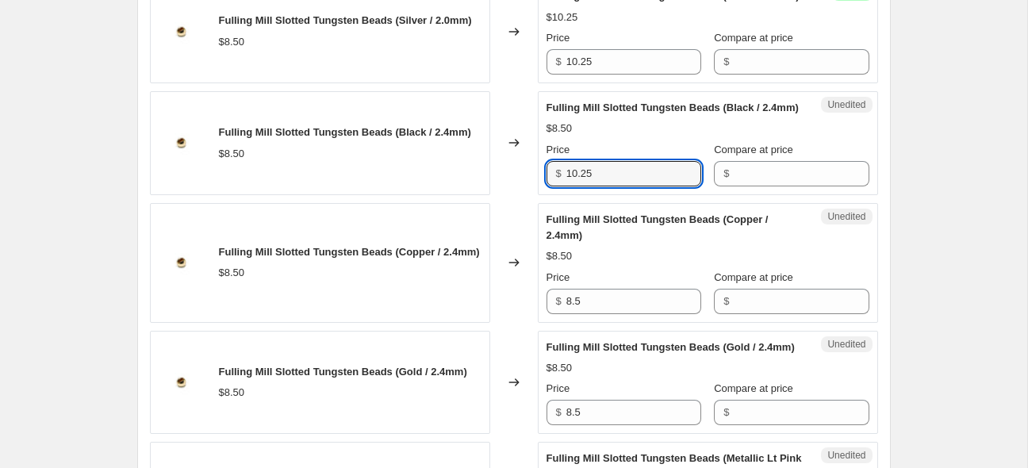
type input "10.25"
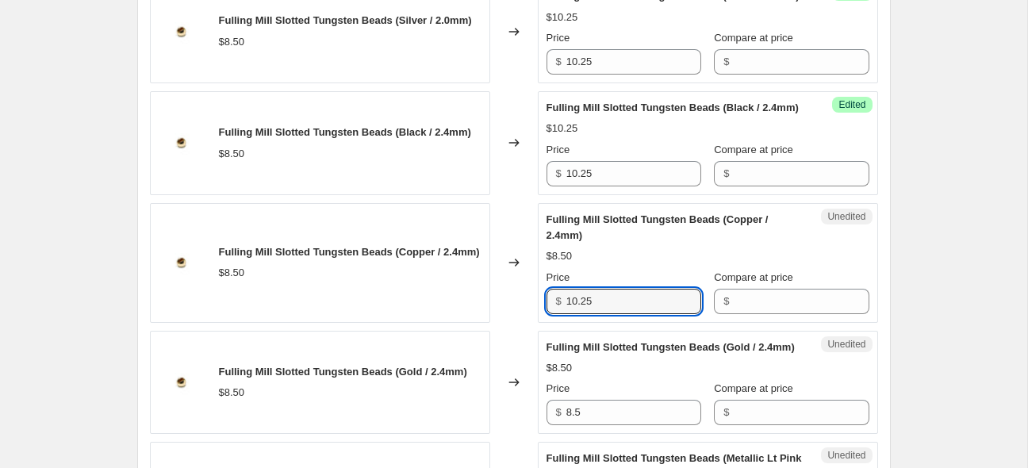
type input "10.25"
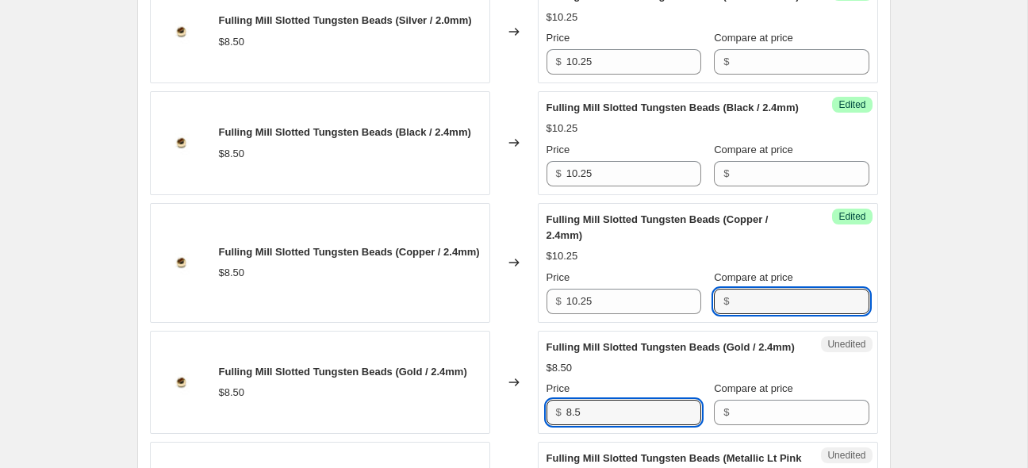
scroll to position [1594, 0]
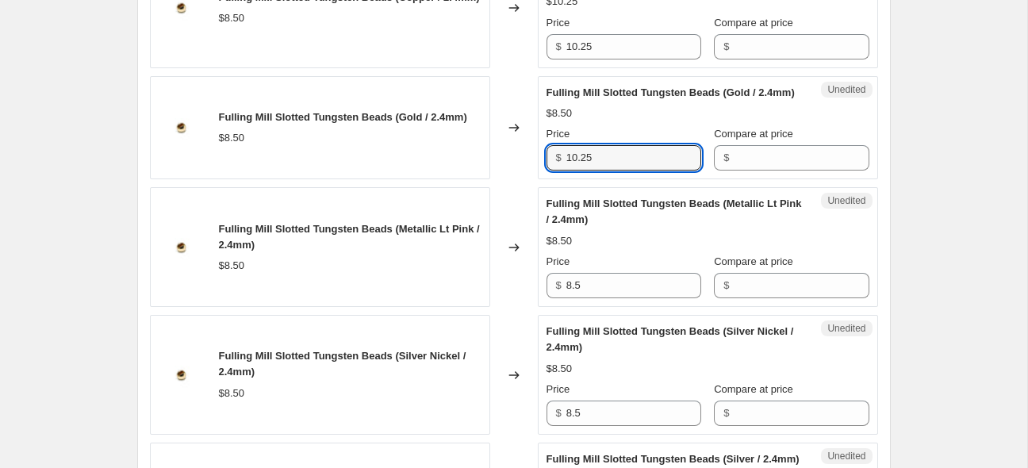
type input "10.25"
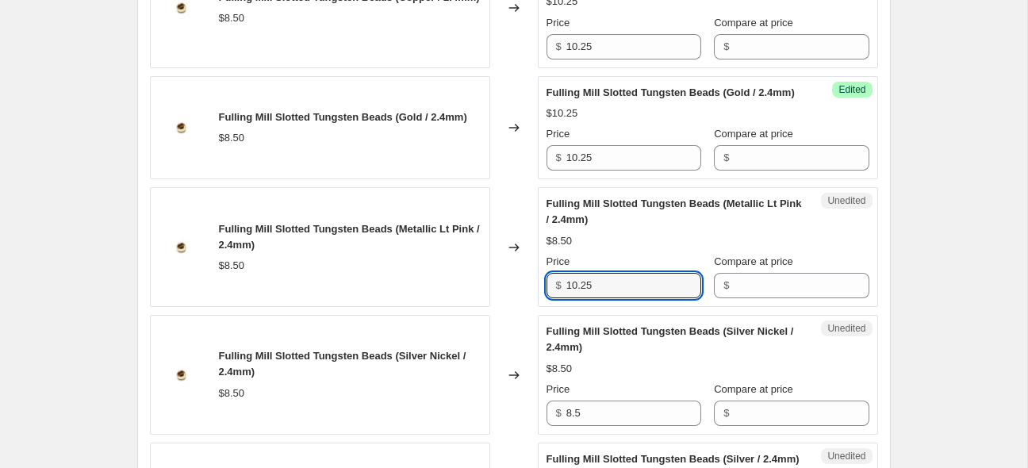
type input "10.25"
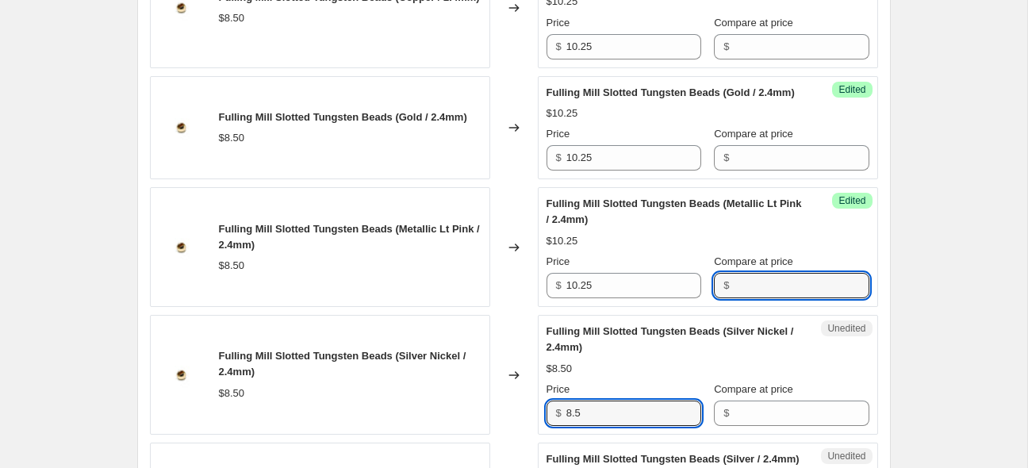
scroll to position [1849, 0]
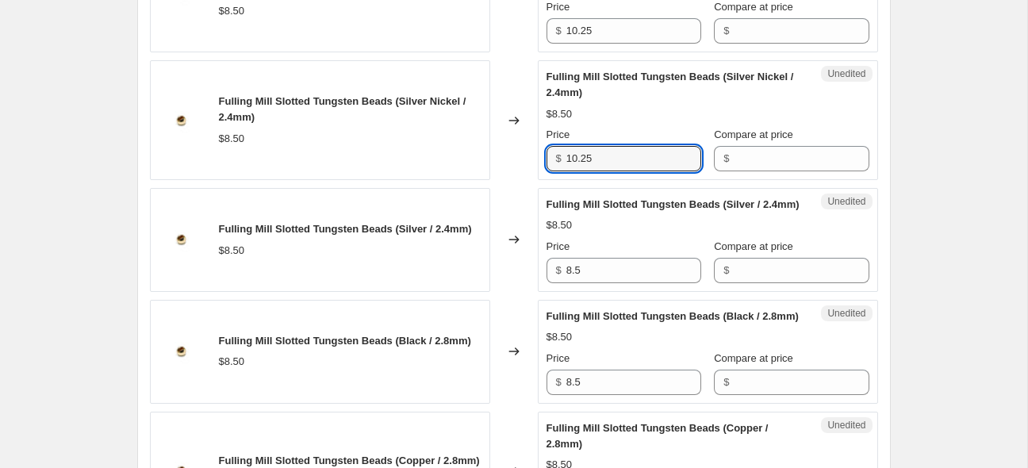
type input "10.25"
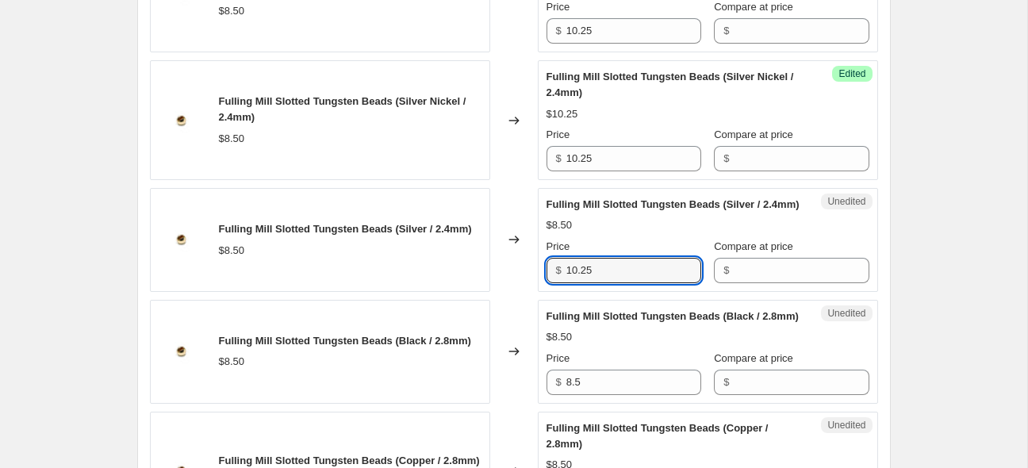
type input "10.25"
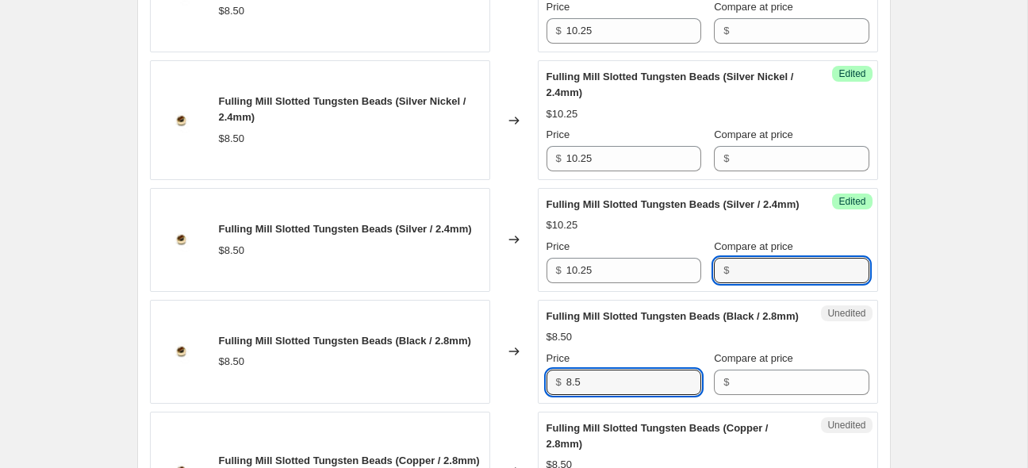
scroll to position [2104, 0]
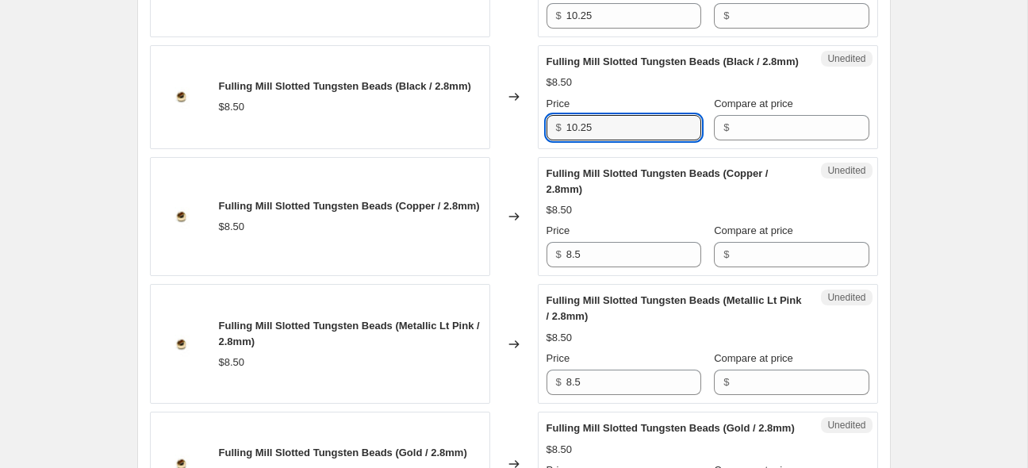
type input "10.25"
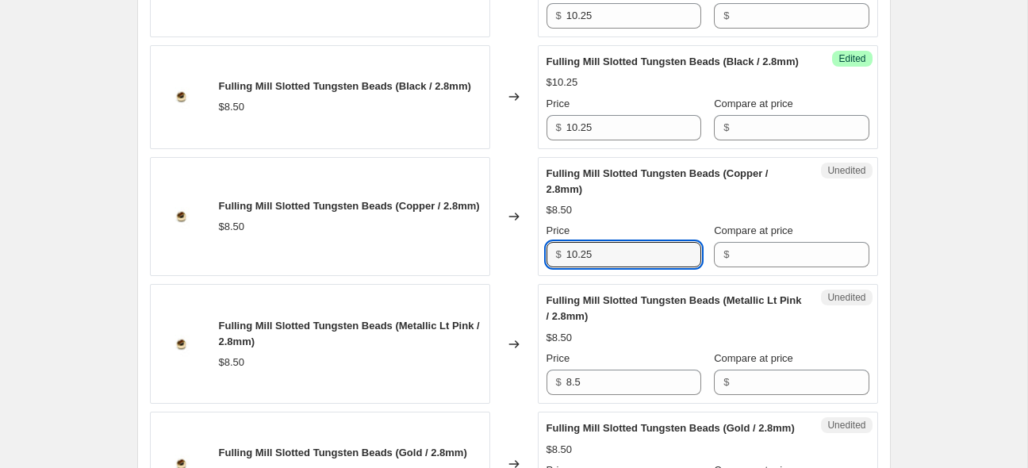
type input "10.25"
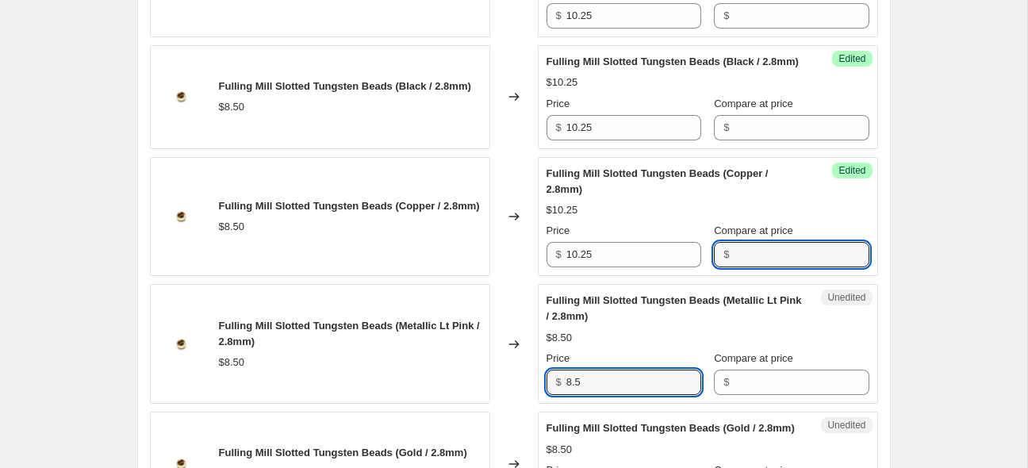
scroll to position [2358, 0]
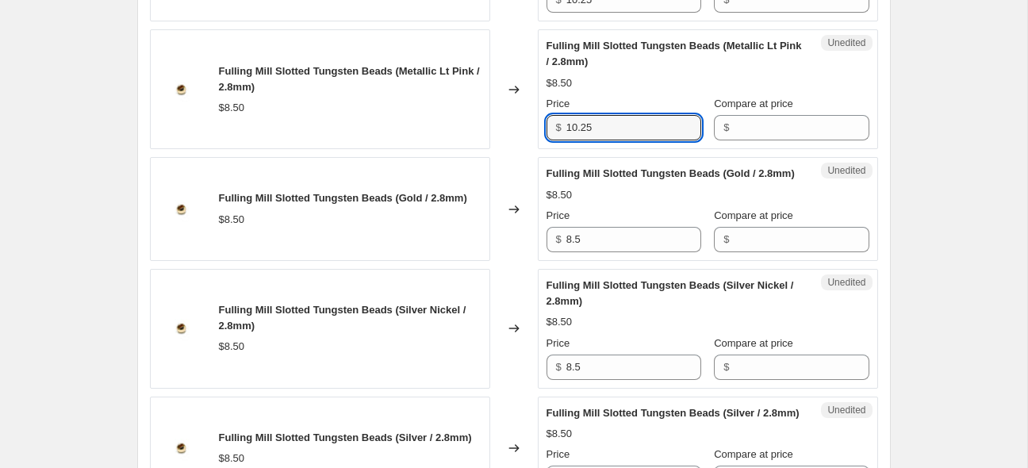
type input "10.25"
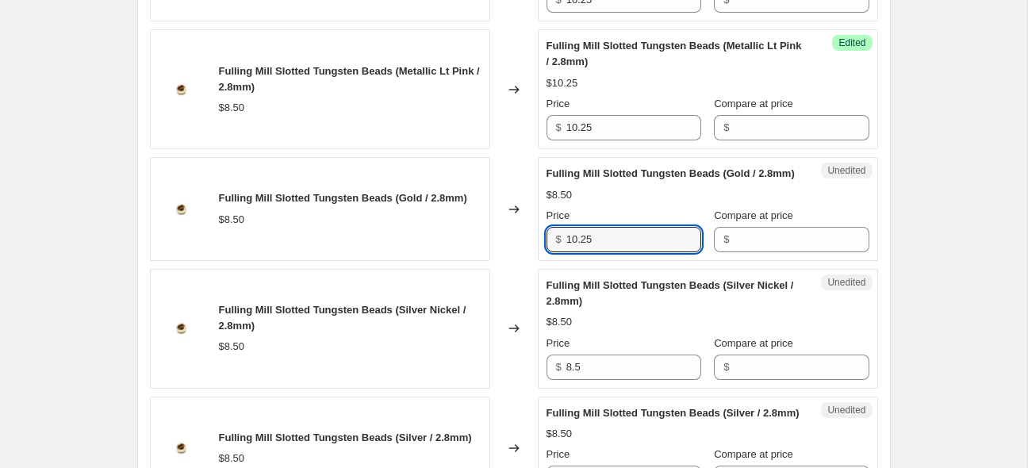
type input "10.25"
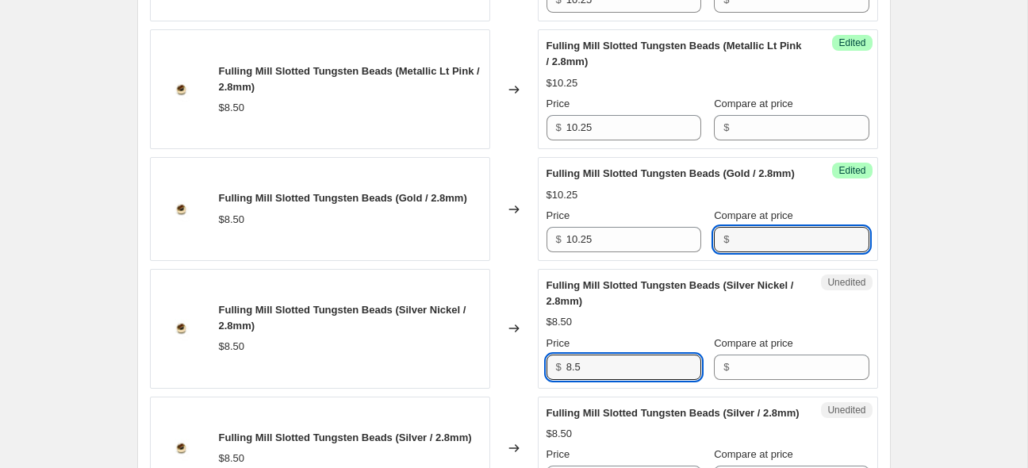
scroll to position [2612, 0]
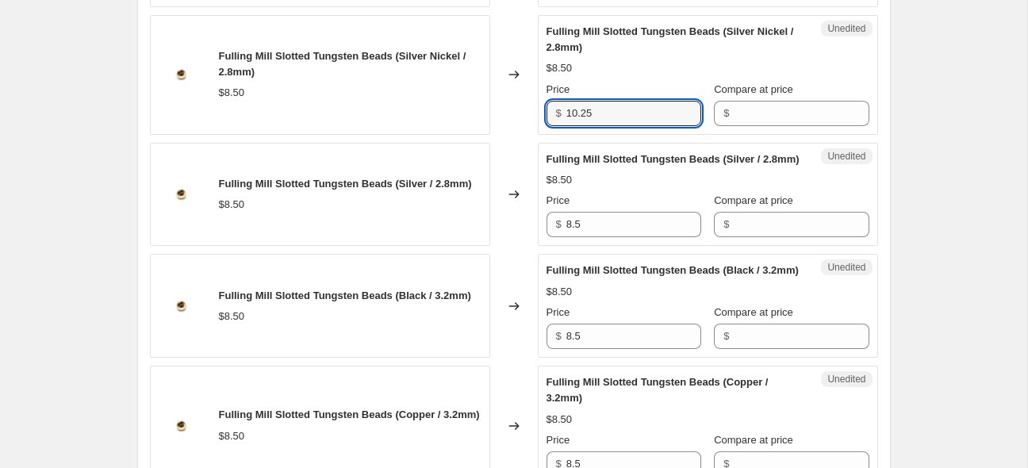
type input "10.25"
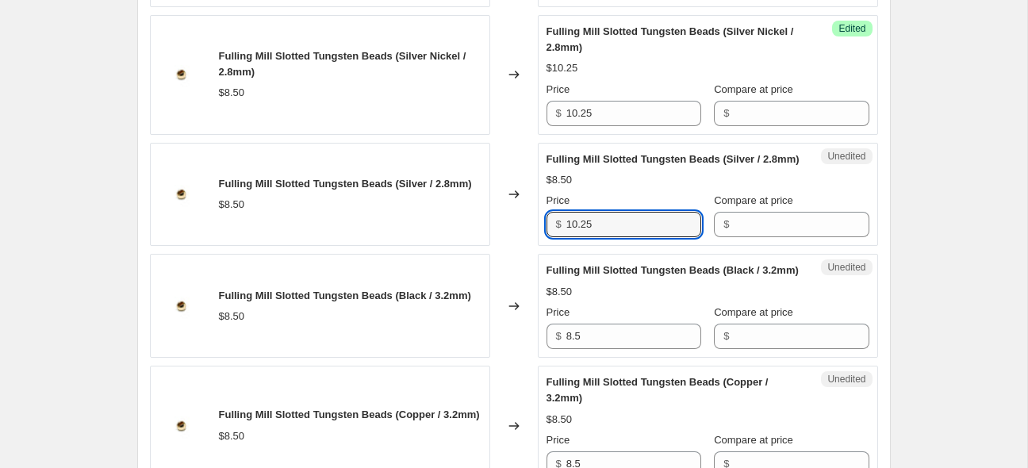
type input "10.25"
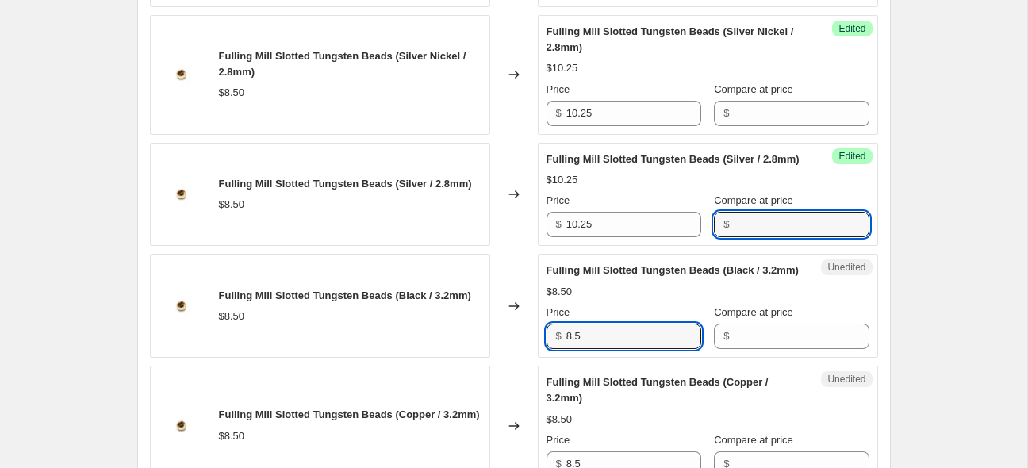
scroll to position [2867, 0]
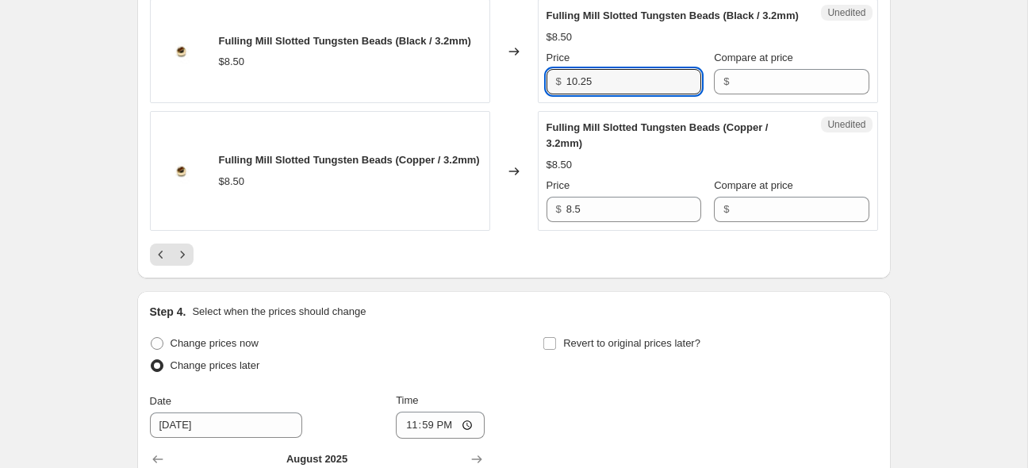
type input "10.25"
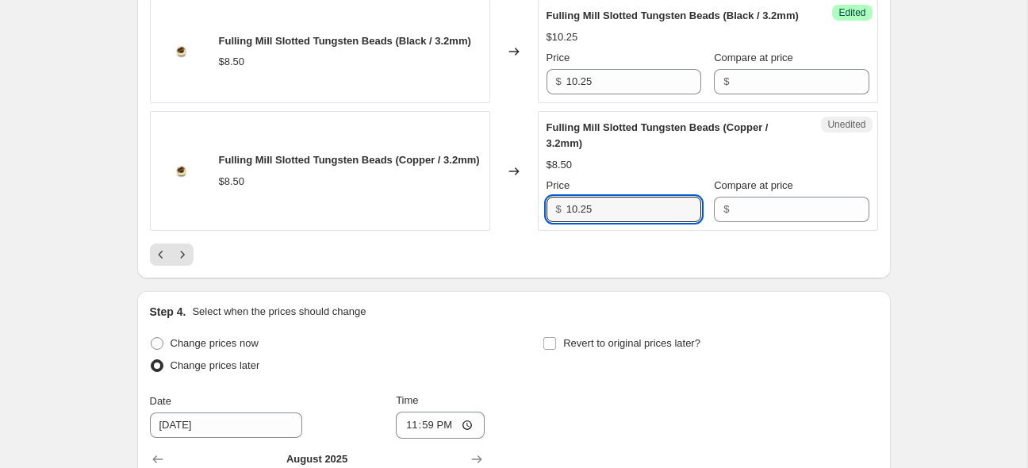
type input "10.25"
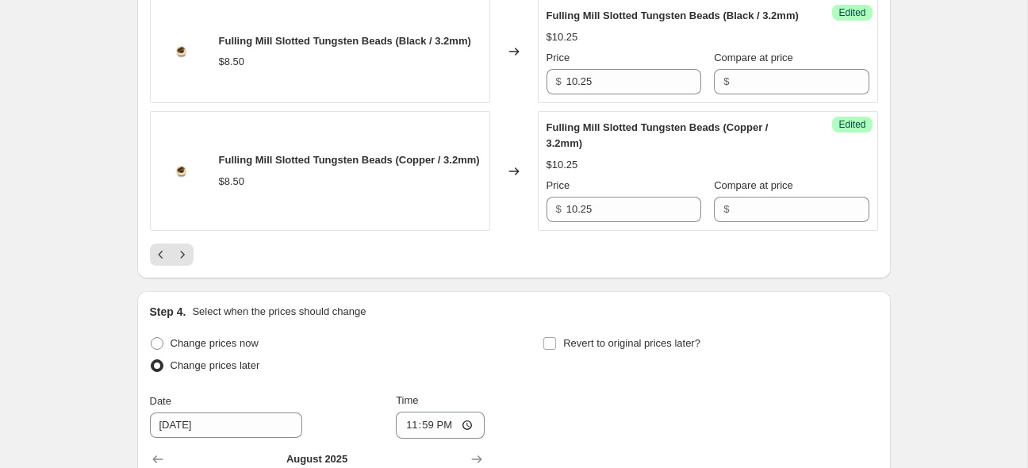
drag, startPoint x: 348, startPoint y: 417, endPoint x: 329, endPoint y: 424, distance: 20.3
click at [185, 266] on button "Next" at bounding box center [182, 255] width 22 height 22
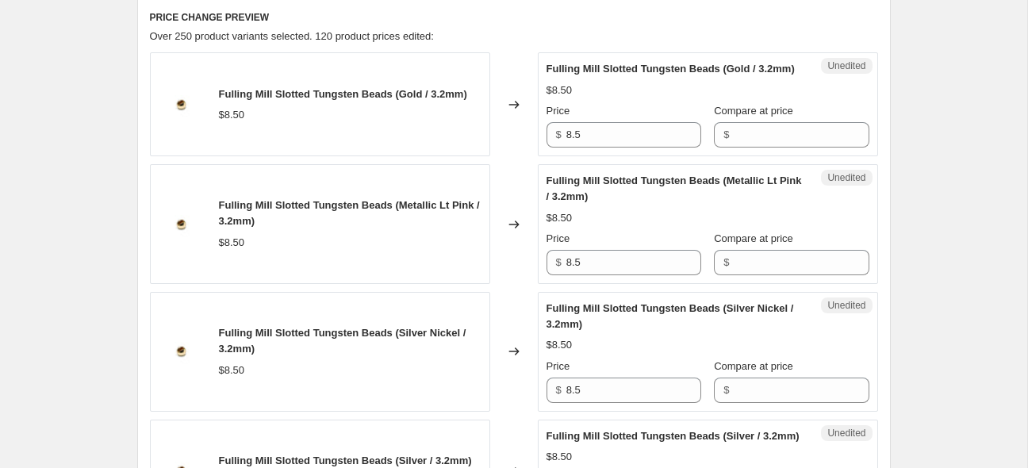
scroll to position [709, 0]
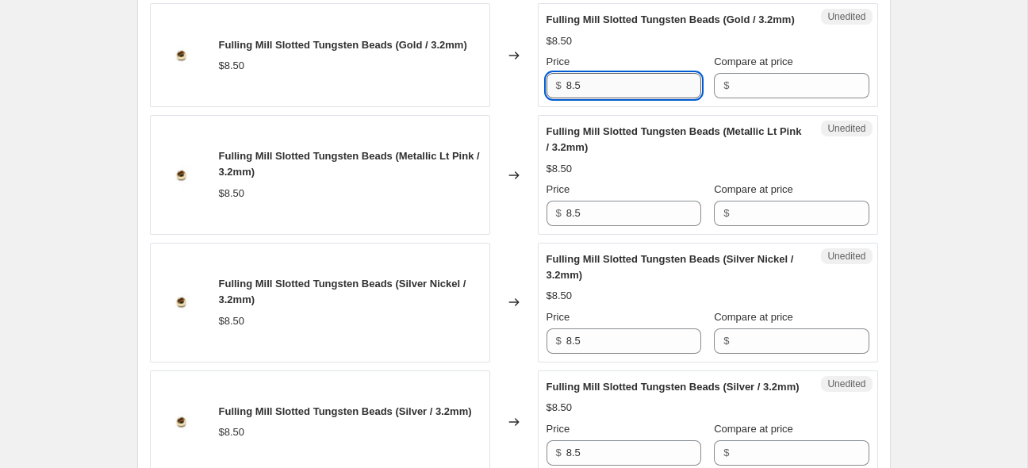
click at [605, 97] on input "8.5" at bounding box center [634, 85] width 135 height 25
type input "10.25"
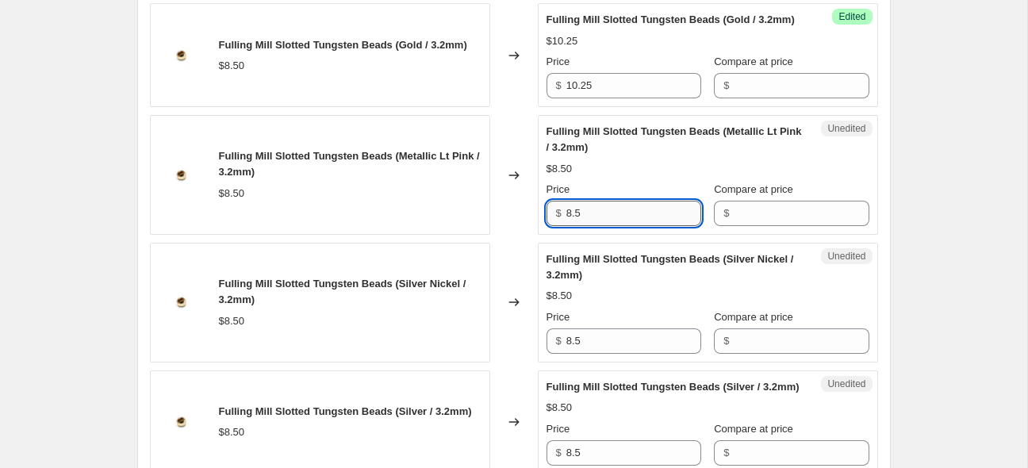
click at [623, 226] on input "8.5" at bounding box center [634, 213] width 135 height 25
type input "10.25"
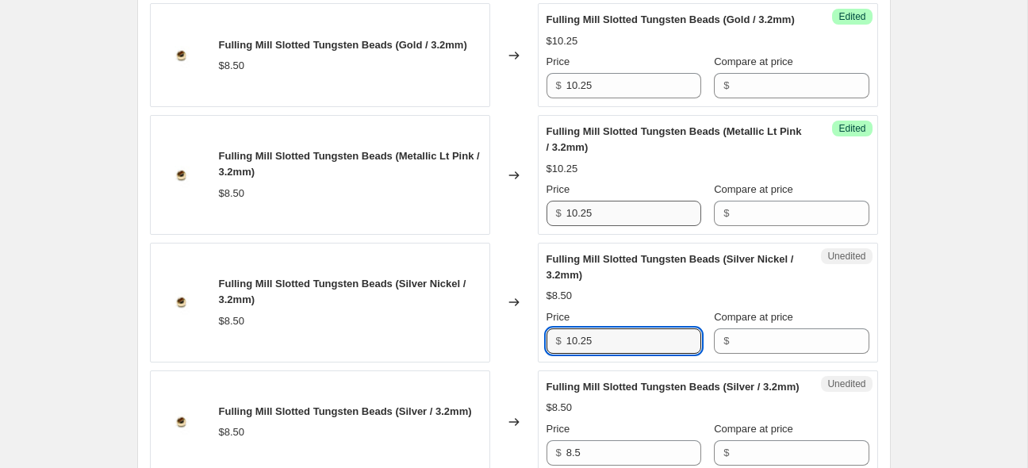
type input "10.25"
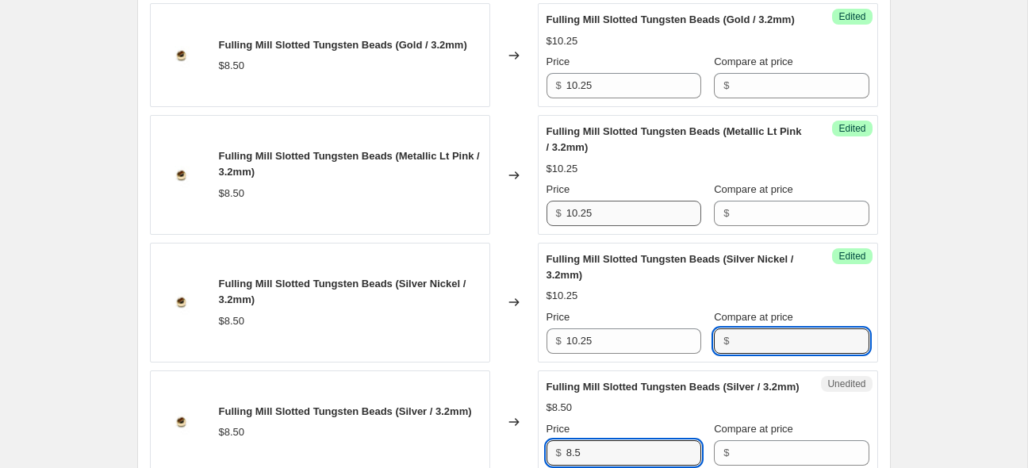
scroll to position [959, 0]
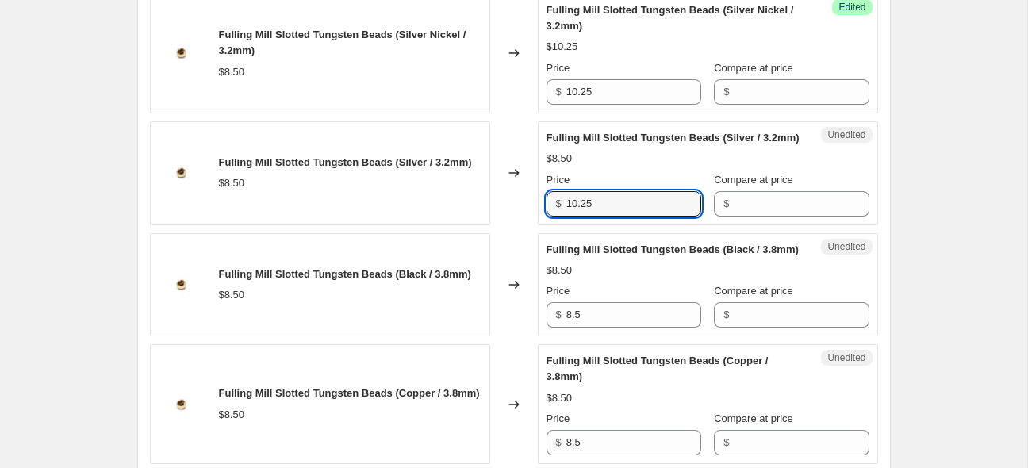
type input "10.25"
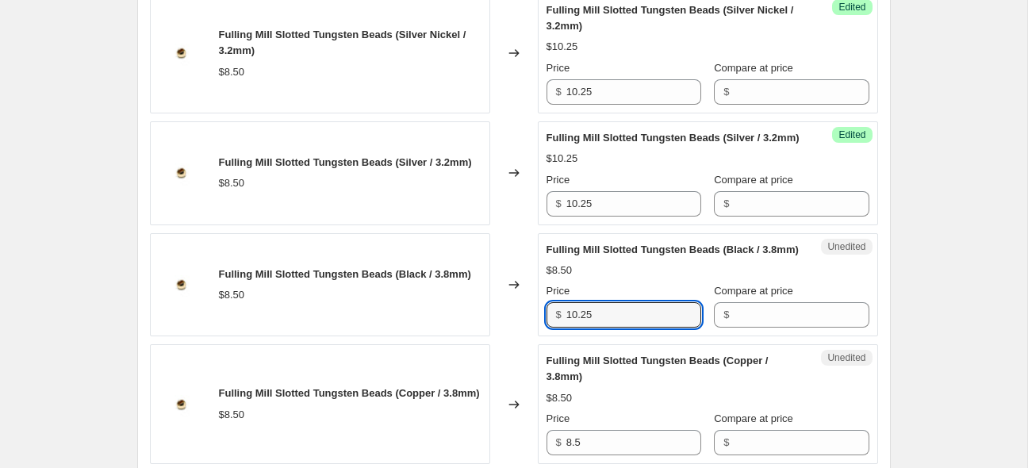
type input "10.25"
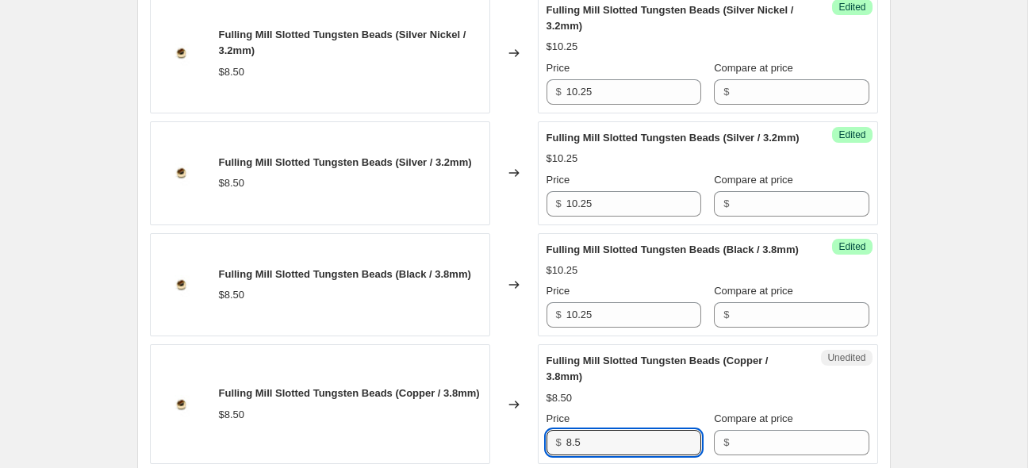
scroll to position [1212, 0]
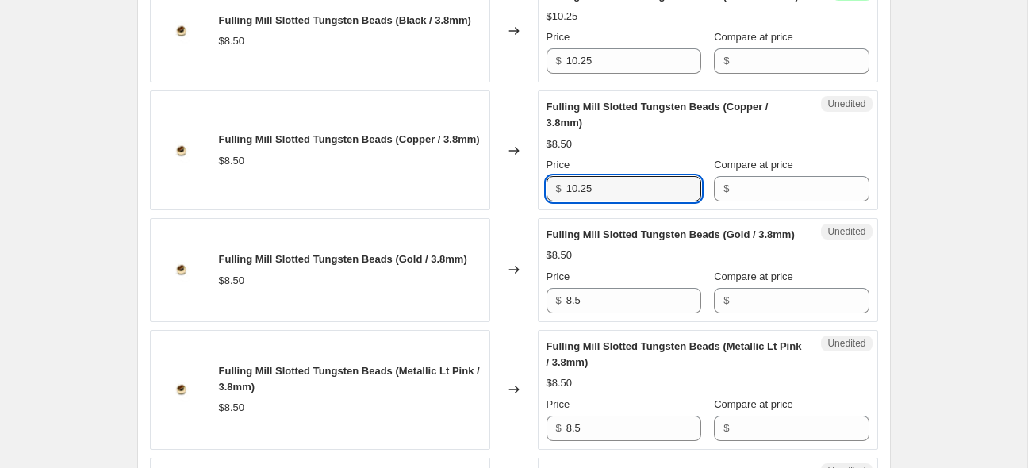
type input "10.25"
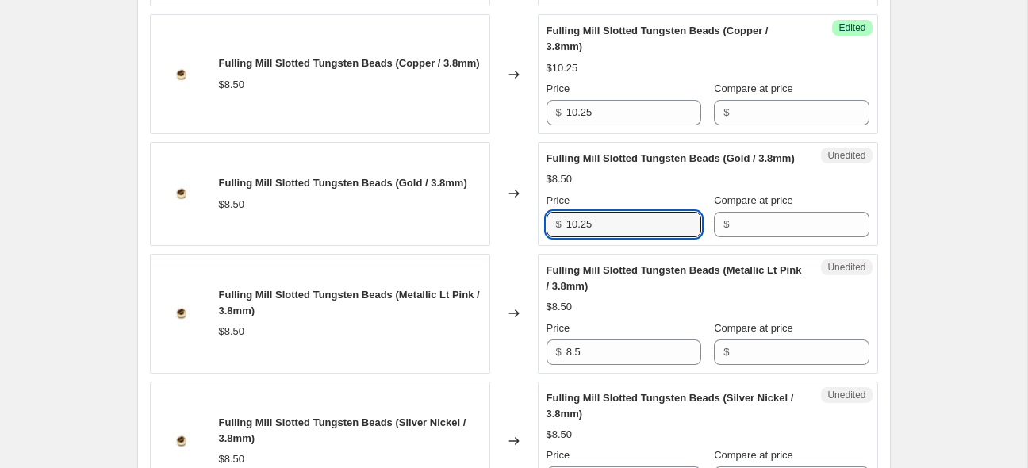
scroll to position [1317, 0]
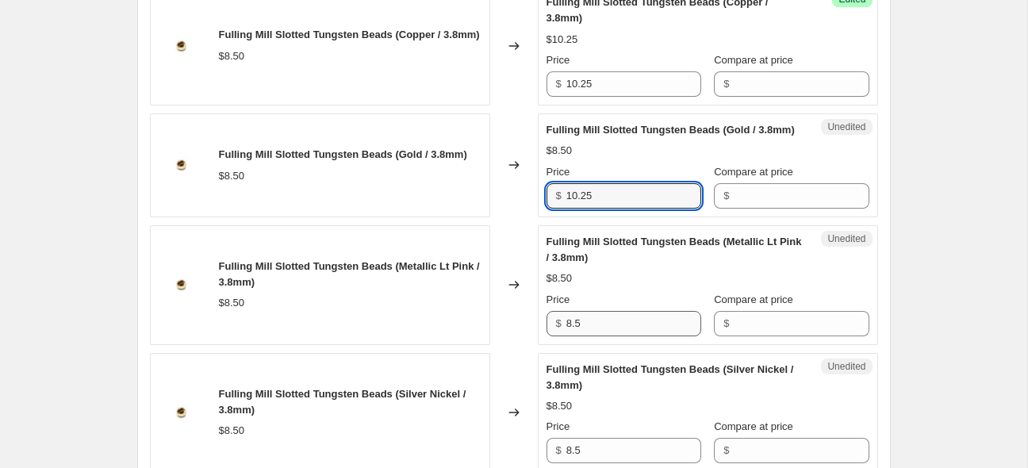
type input "10.25"
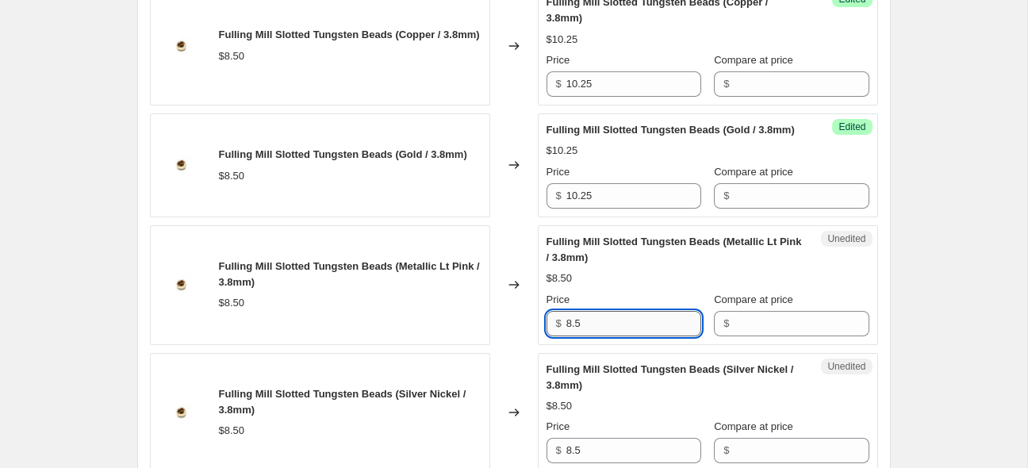
click at [582, 336] on input "8.5" at bounding box center [634, 323] width 135 height 25
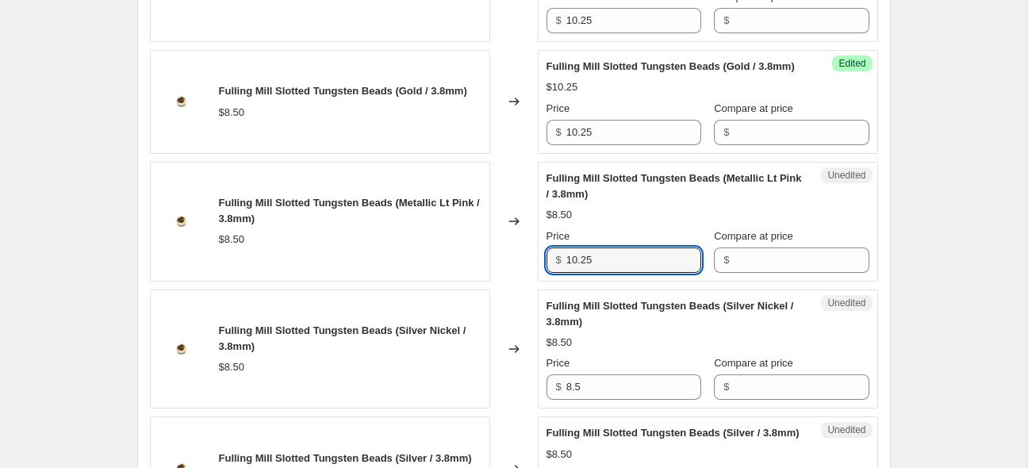
scroll to position [1422, 0]
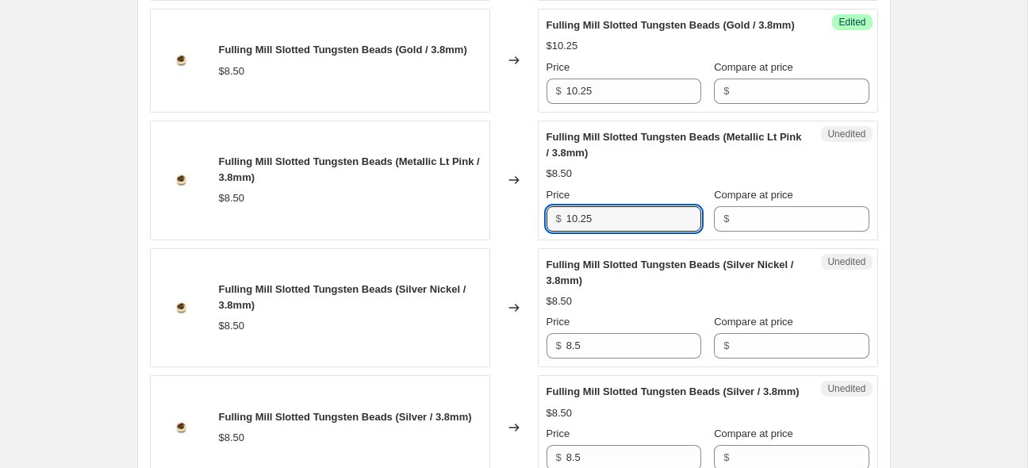
type input "10.25"
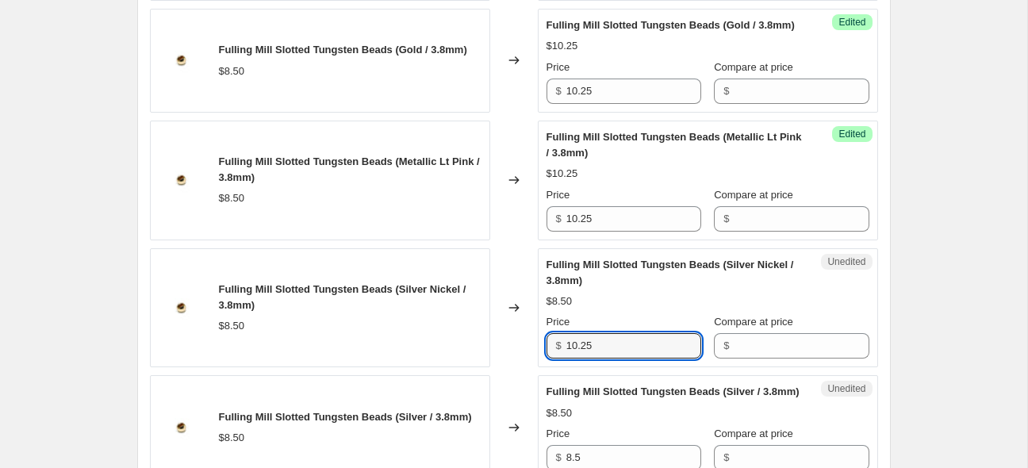
type input "10.25"
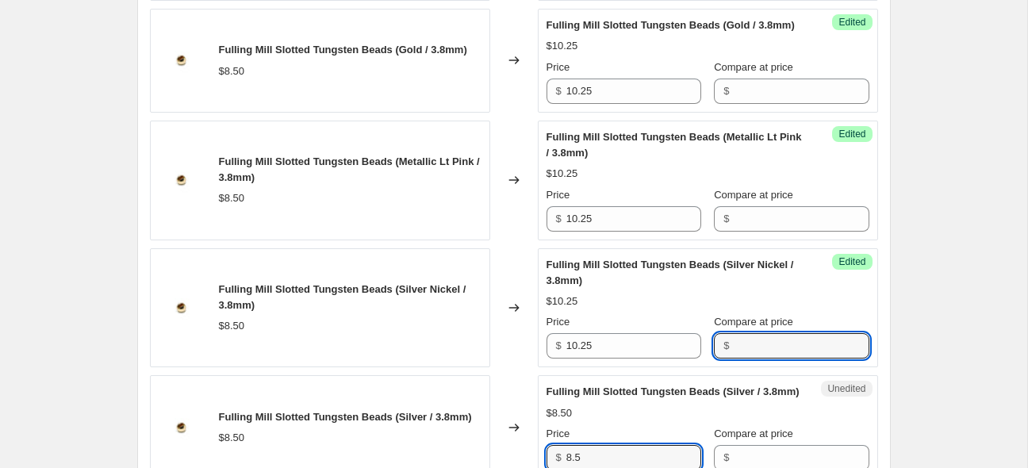
scroll to position [1722, 0]
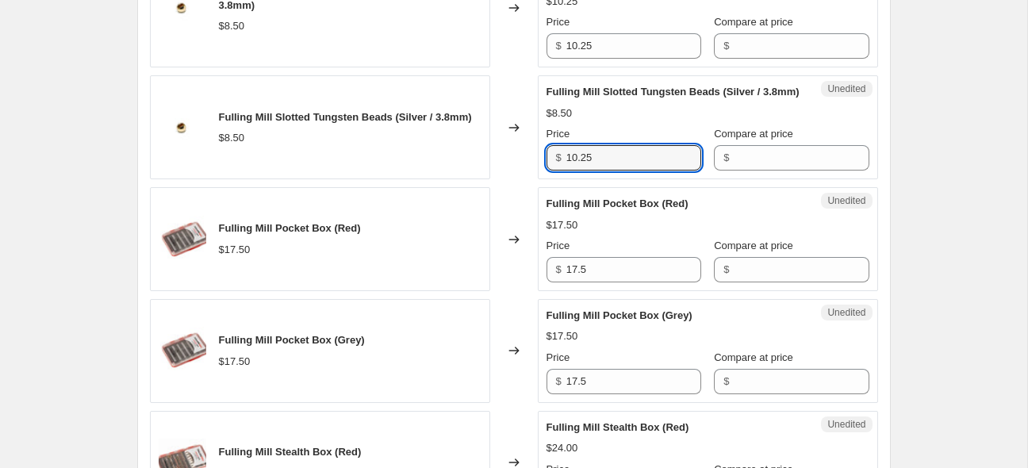
type input "10.25"
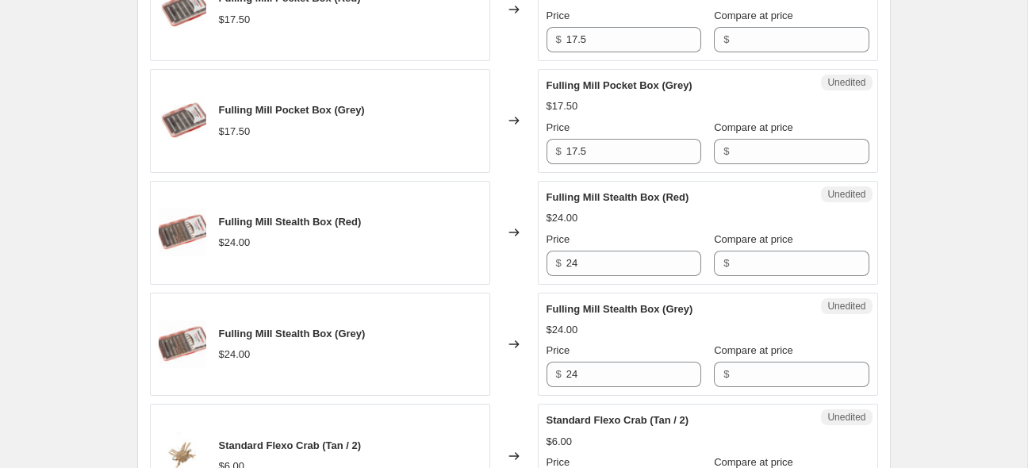
scroll to position [1973, 0]
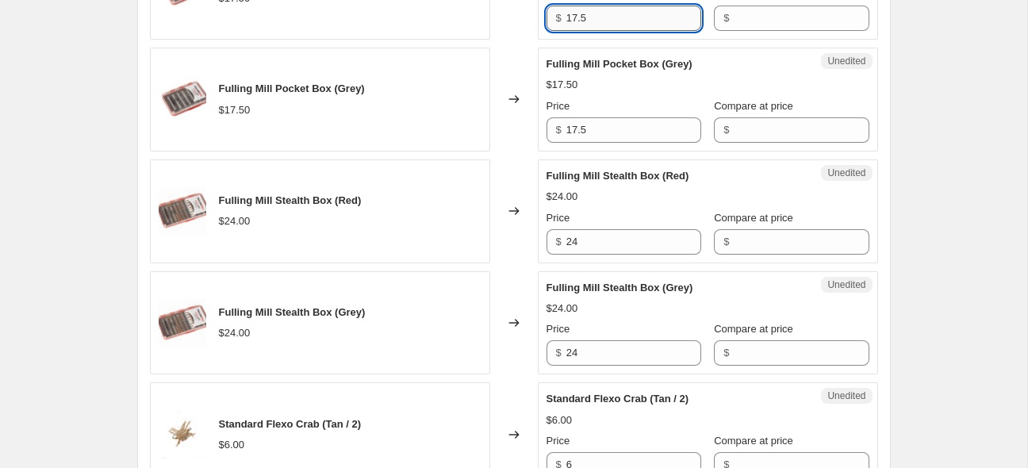
click at [586, 31] on input "17.5" at bounding box center [634, 18] width 135 height 25
type input "19.95"
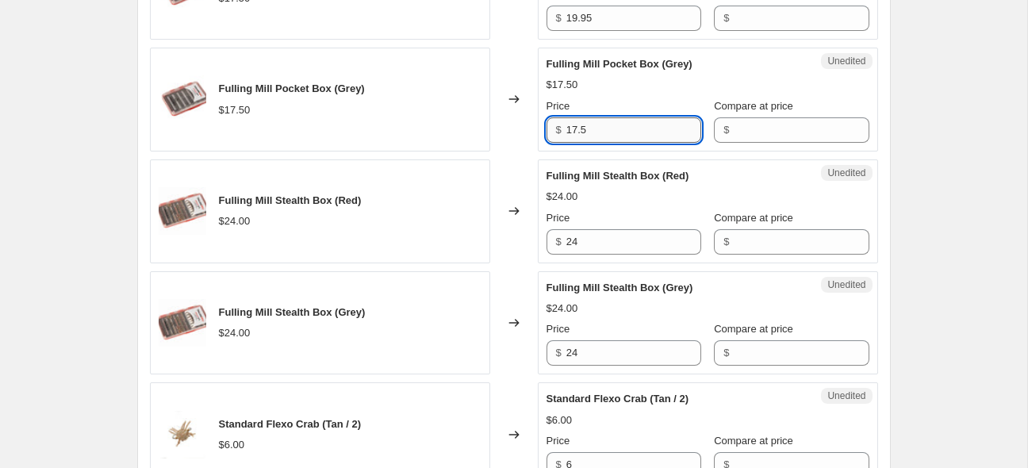
click at [592, 143] on input "17.5" at bounding box center [634, 129] width 135 height 25
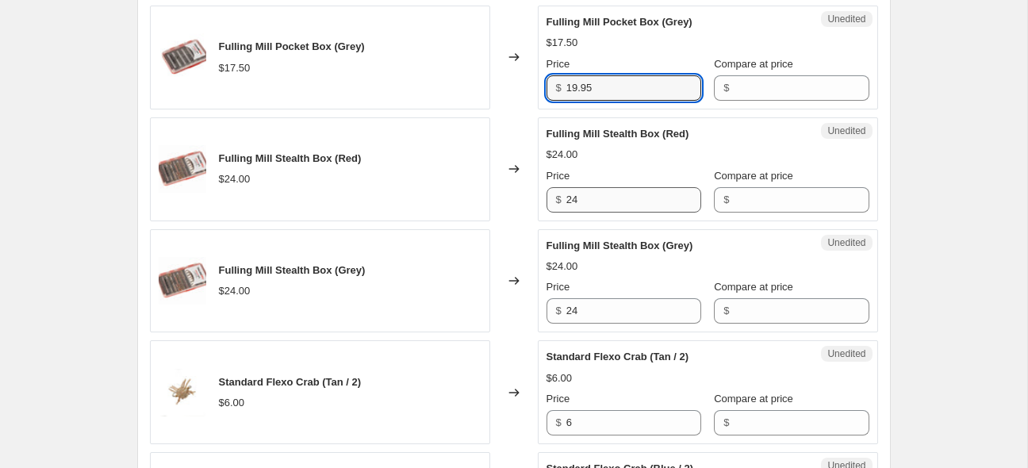
type input "19.95"
click at [589, 213] on input "24" at bounding box center [634, 199] width 135 height 25
click at [510, 205] on div "Changed to" at bounding box center [514, 169] width 48 height 104
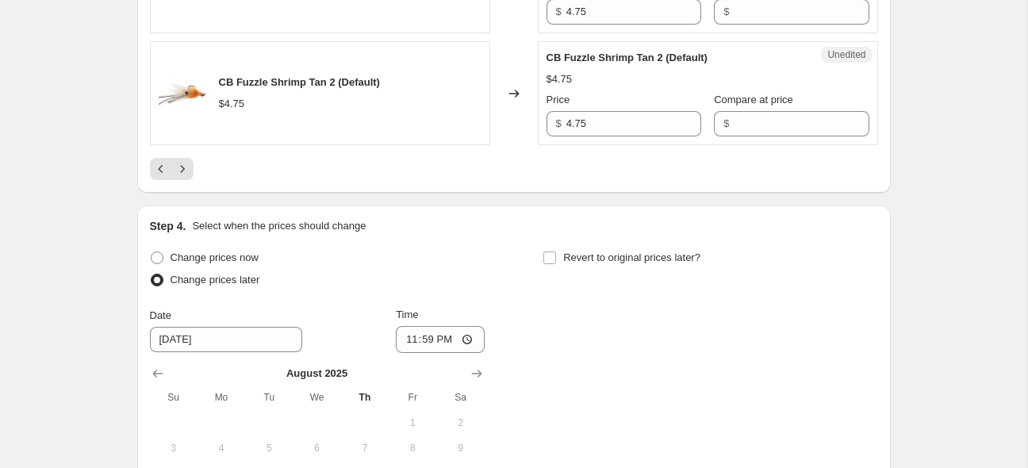
scroll to position [2916, 0]
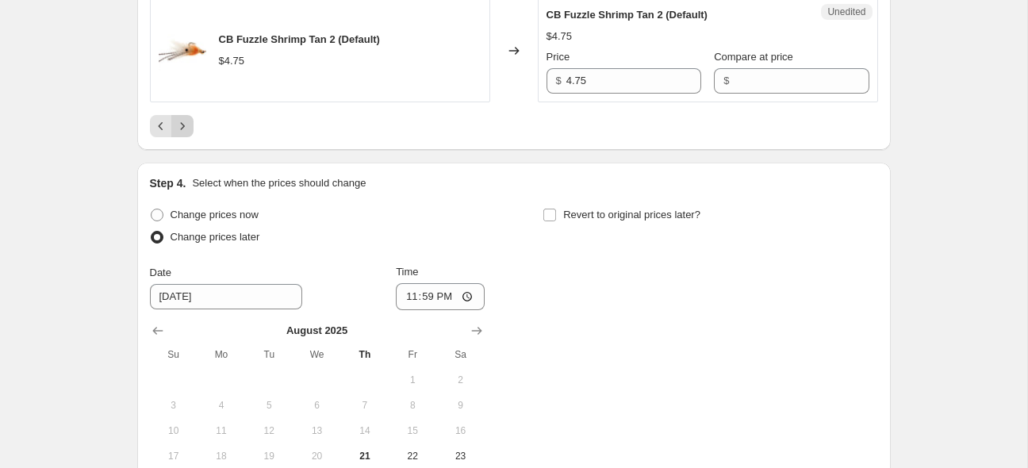
click at [184, 129] on icon "Next" at bounding box center [182, 125] width 4 height 7
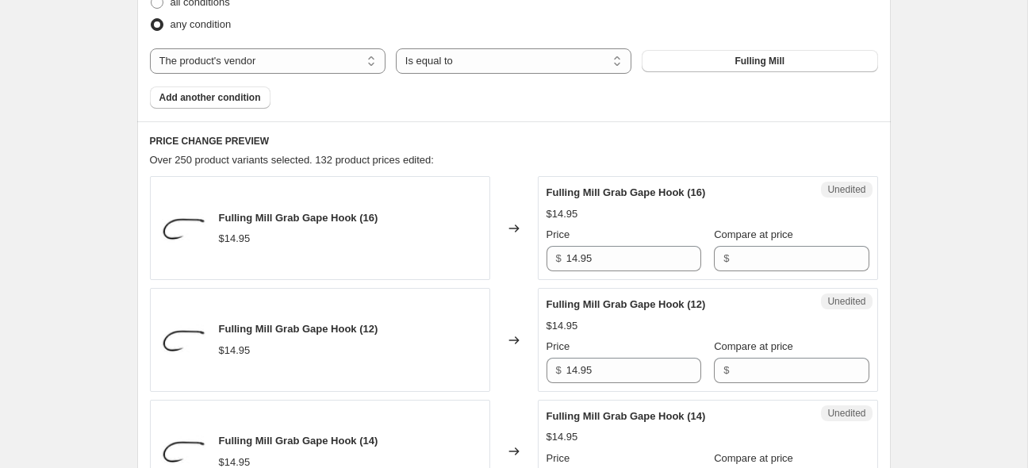
scroll to position [632, 0]
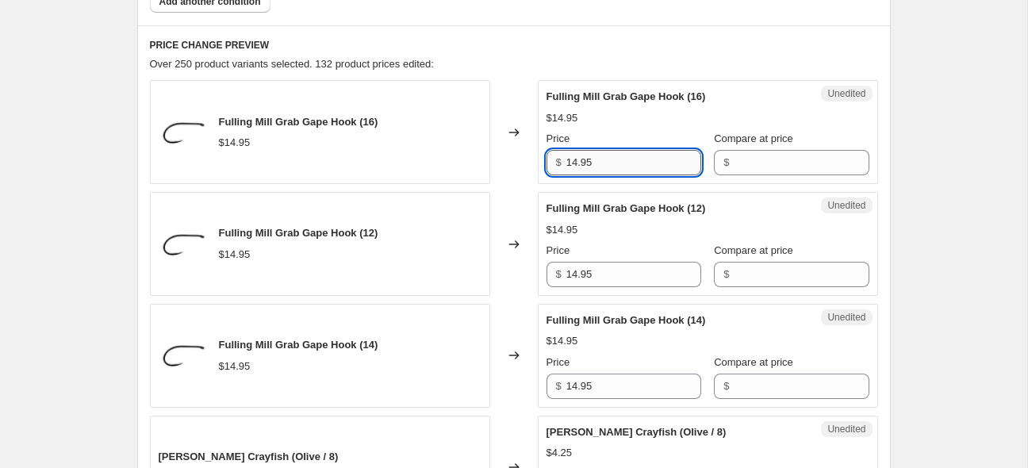
click at [622, 170] on input "14.95" at bounding box center [634, 162] width 135 height 25
type input "16.50"
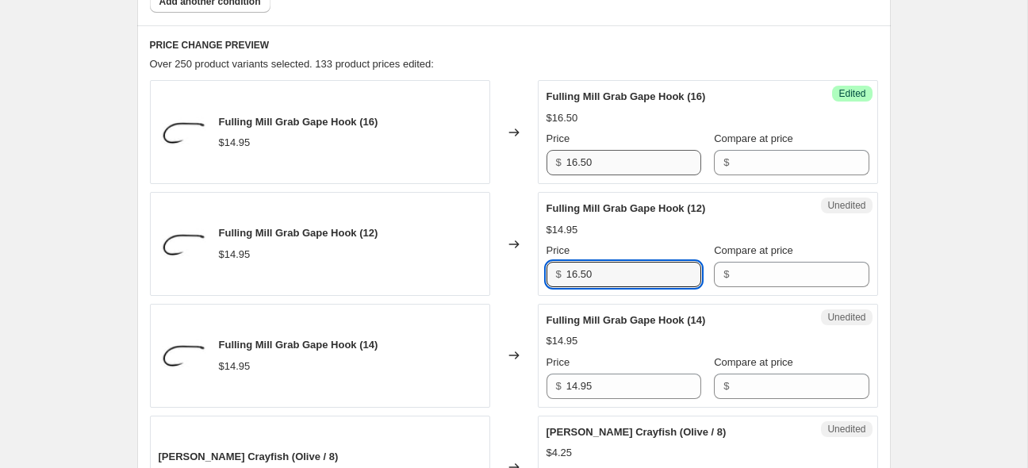
type input "16.50"
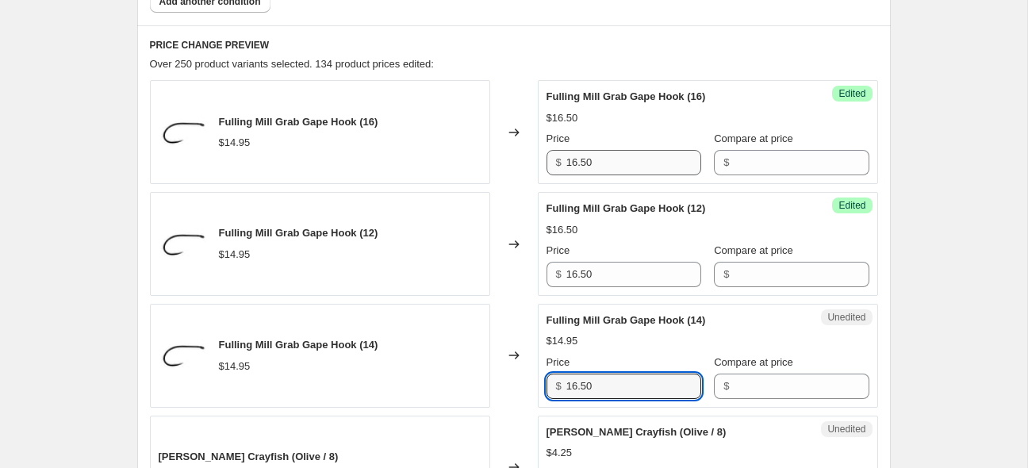
type input "16.50"
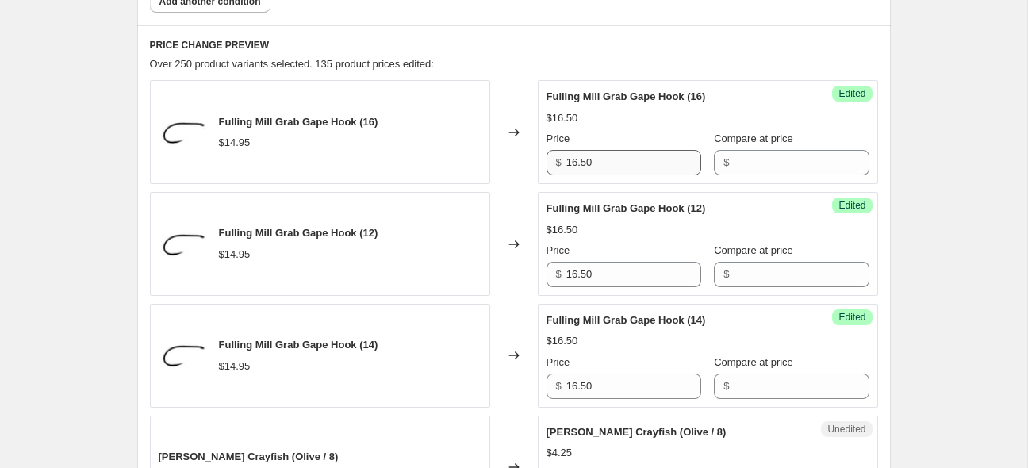
scroll to position [895, 0]
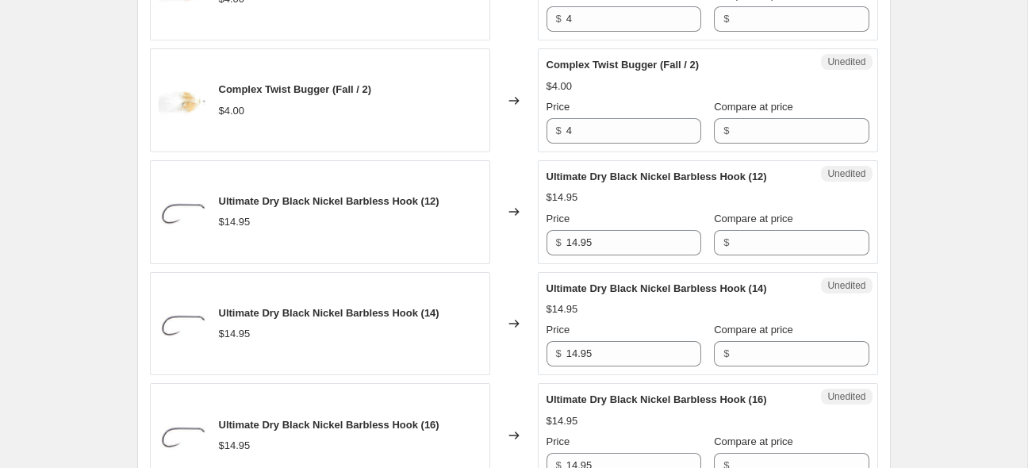
scroll to position [2361, 0]
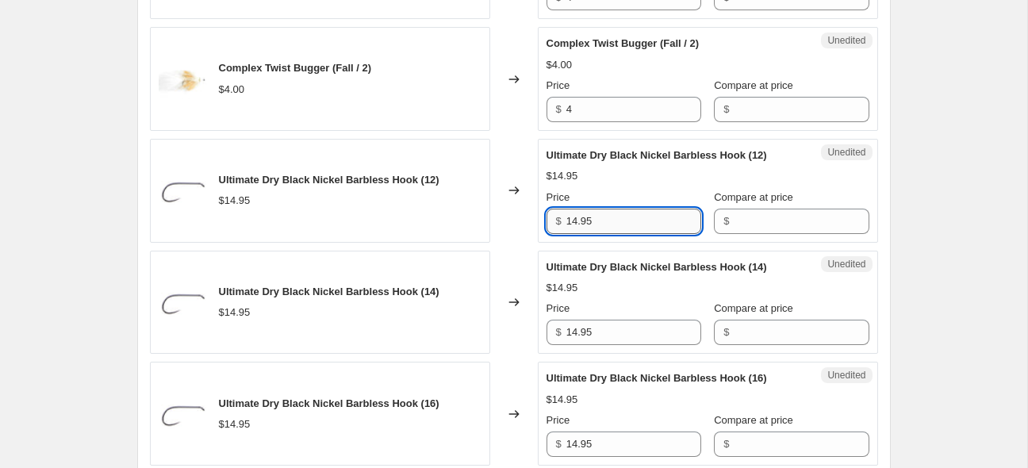
click at [643, 211] on input "14.95" at bounding box center [634, 221] width 135 height 25
click at [642, 213] on input "14.95" at bounding box center [634, 221] width 135 height 25
click at [639, 214] on input "14.95" at bounding box center [634, 221] width 135 height 25
click at [599, 218] on input "14.95" at bounding box center [634, 221] width 135 height 25
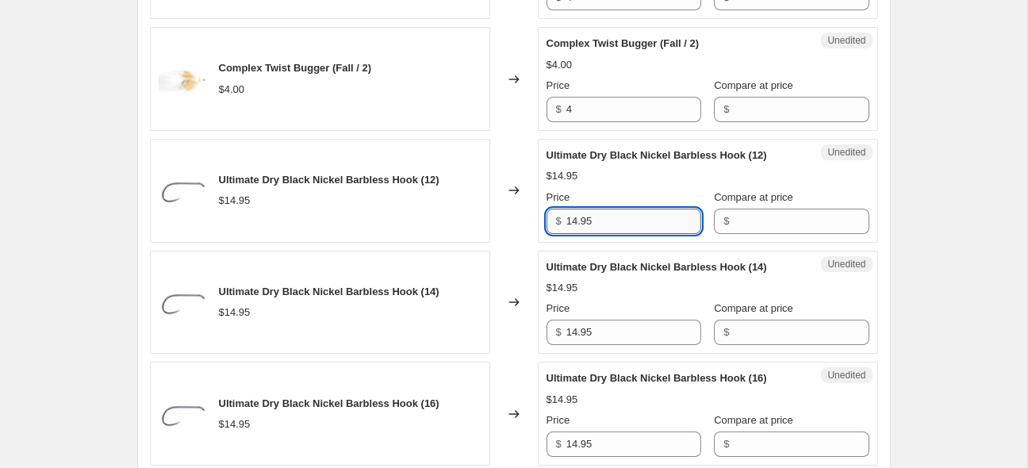
click at [599, 218] on input "14.95" at bounding box center [634, 221] width 135 height 25
type input "16.50"
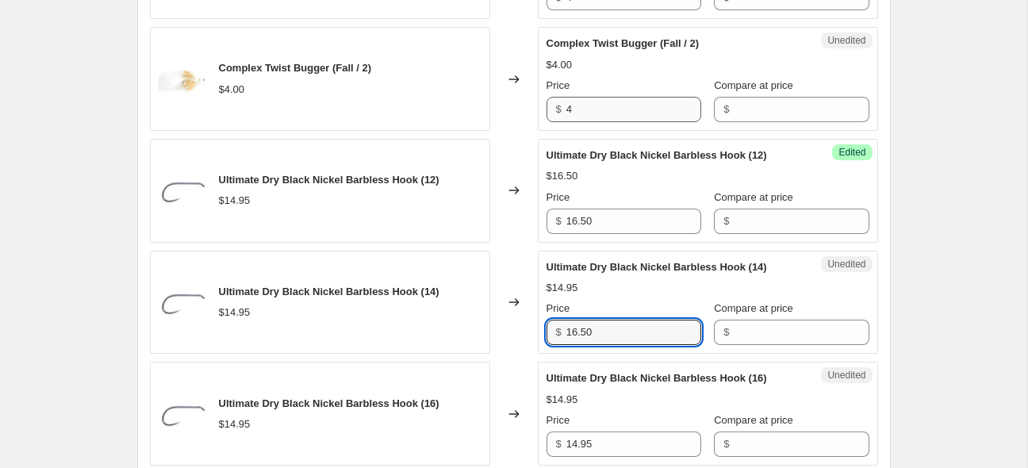
type input "16.50"
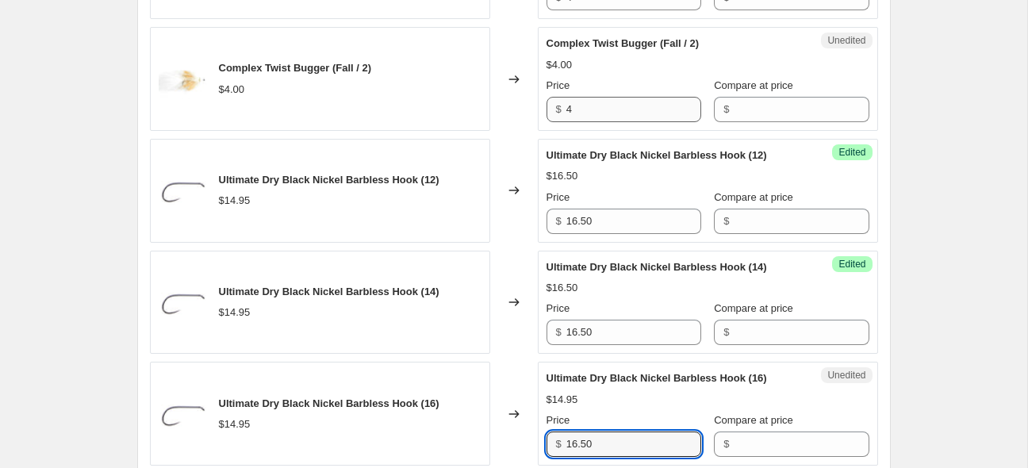
type input "16.50"
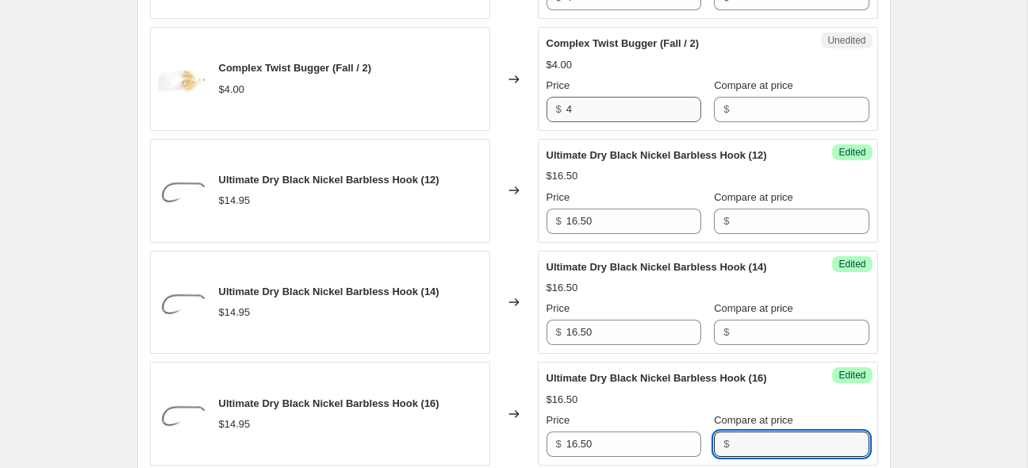
scroll to position [2677, 0]
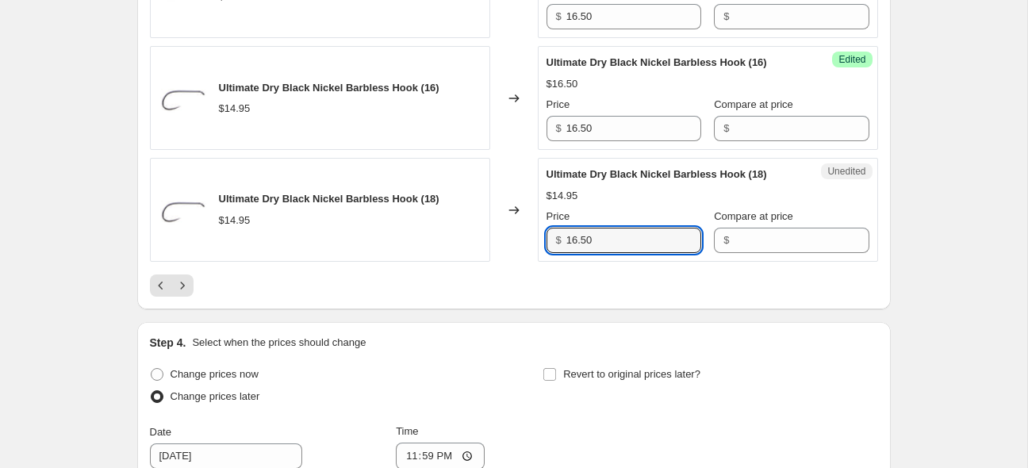
type input "16.50"
click at [320, 280] on div at bounding box center [514, 286] width 728 height 22
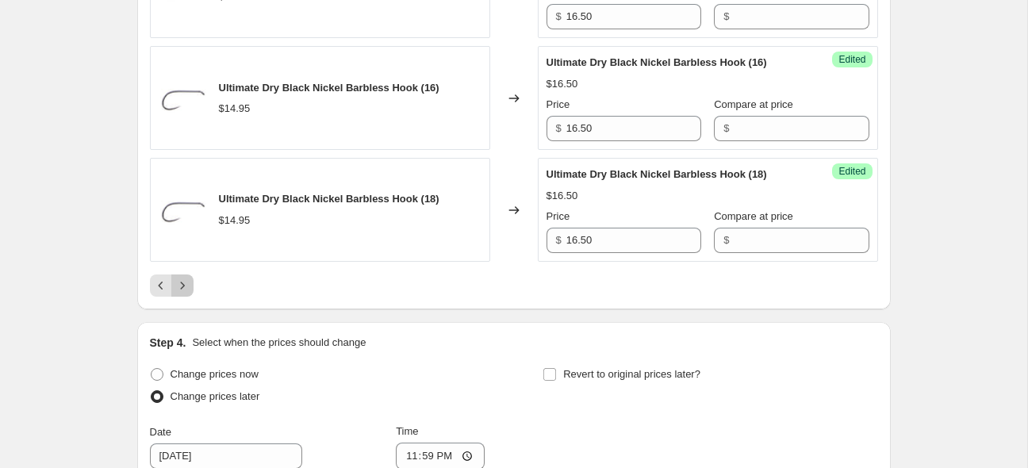
click at [178, 281] on icon "Next" at bounding box center [183, 286] width 16 height 16
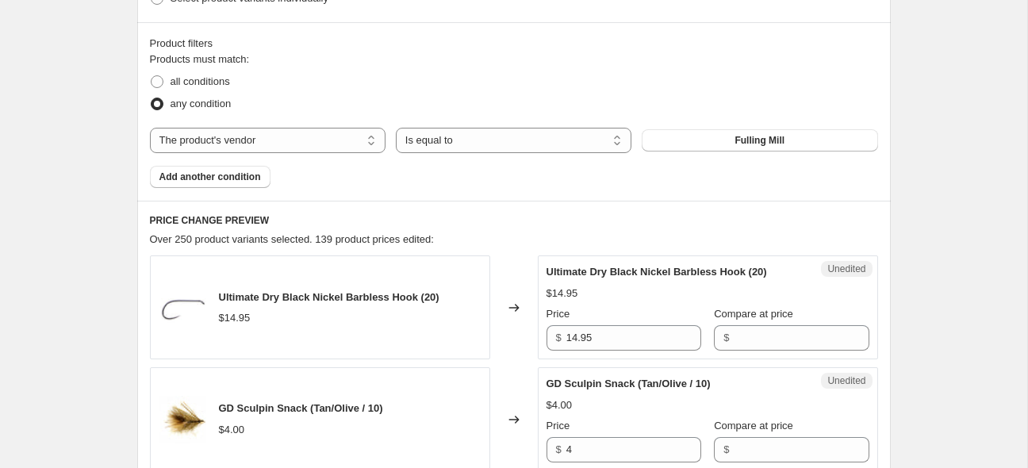
scroll to position [520, 0]
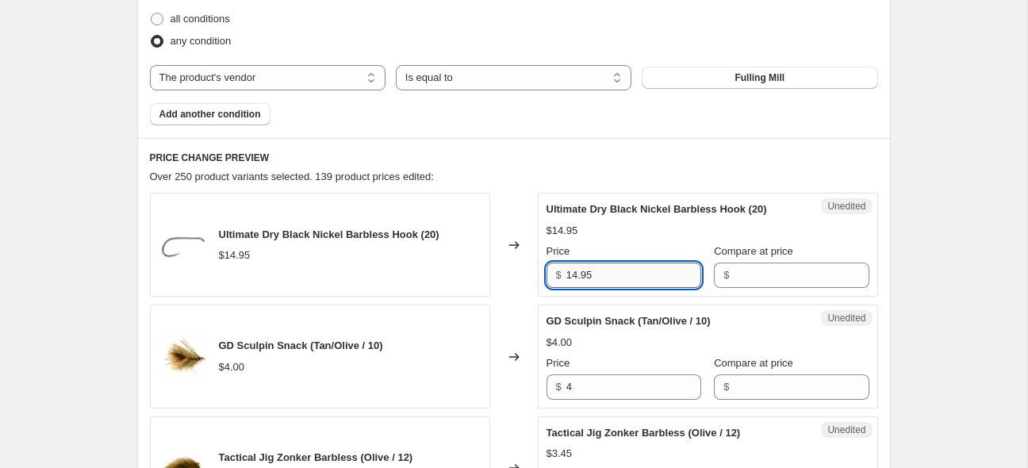
click at [592, 265] on input "14.95" at bounding box center [634, 275] width 135 height 25
type input "16.50"
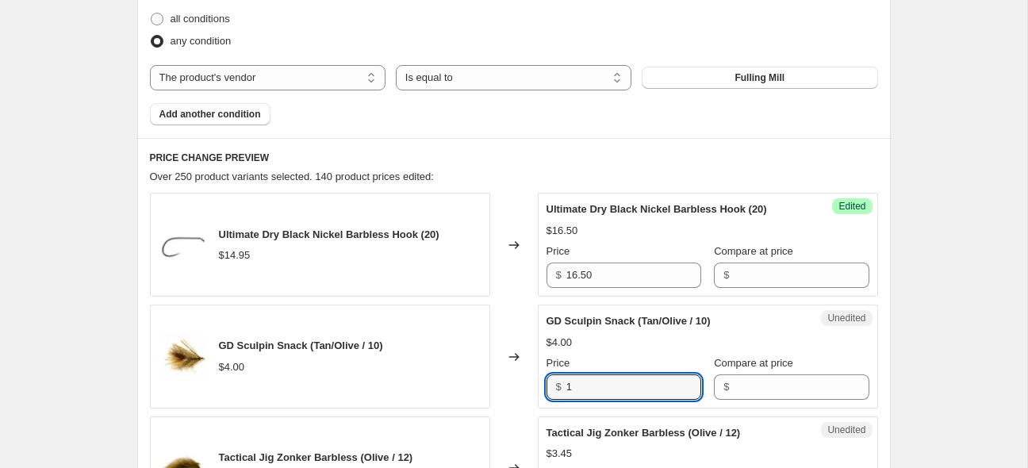
type input "16"
click at [589, 376] on input "16" at bounding box center [634, 387] width 135 height 25
type input "4"
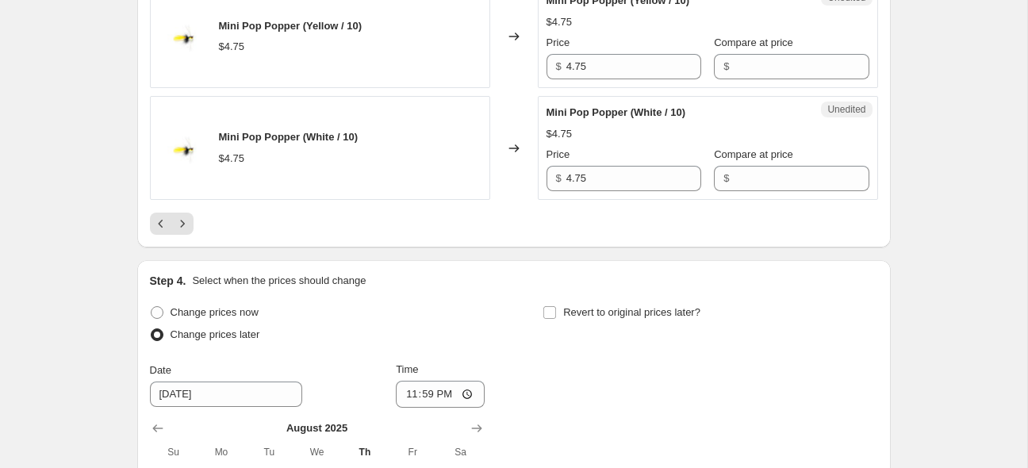
scroll to position [2676, 0]
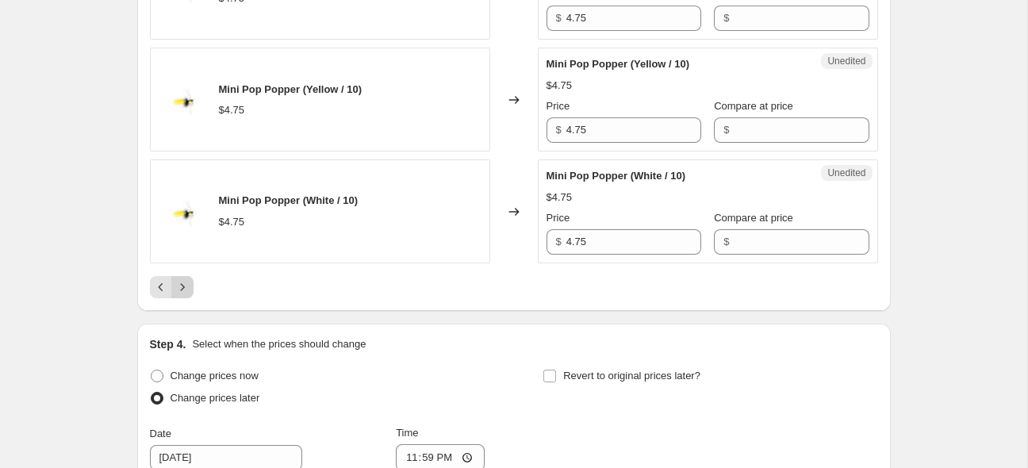
click at [186, 279] on icon "Next" at bounding box center [183, 287] width 16 height 16
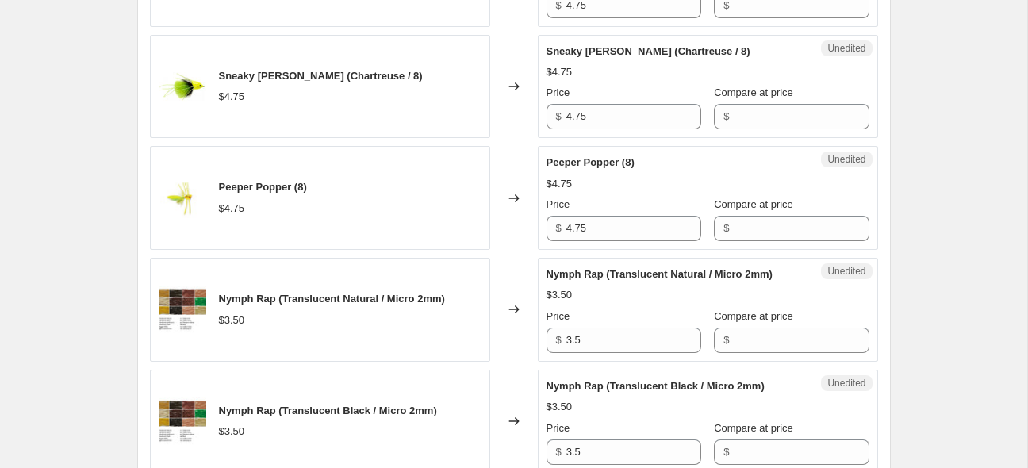
scroll to position [1188, 0]
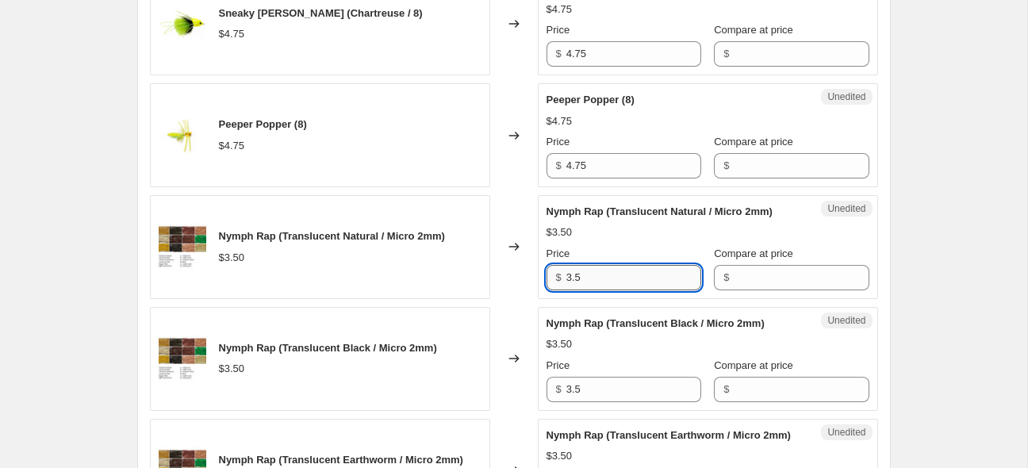
click at [633, 280] on input "3.5" at bounding box center [634, 277] width 135 height 25
click at [636, 281] on input "3.5" at bounding box center [634, 277] width 135 height 25
type input "3"
type input "3.75"
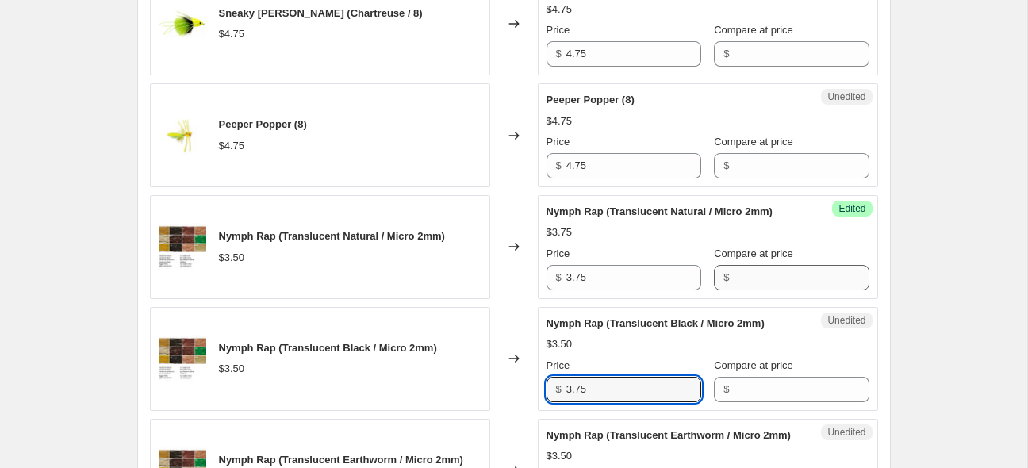
type input "3.75"
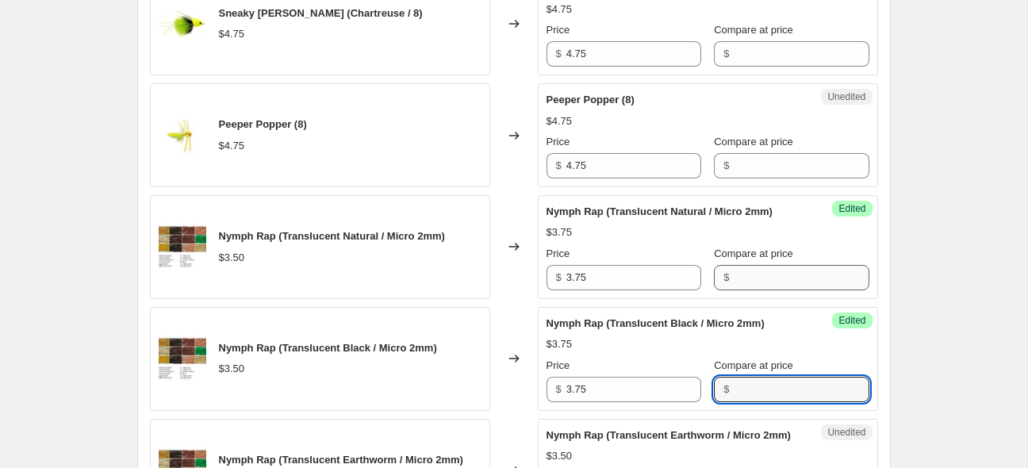
scroll to position [1467, 0]
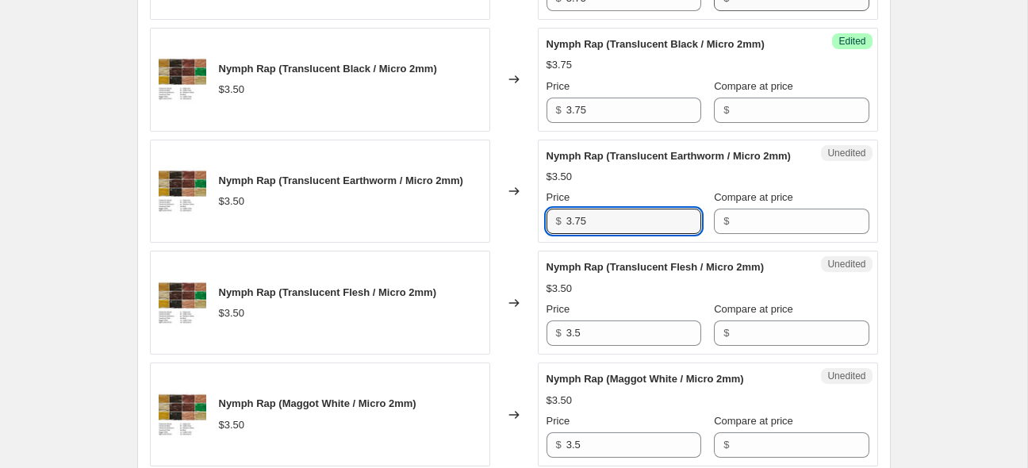
type input "3.75"
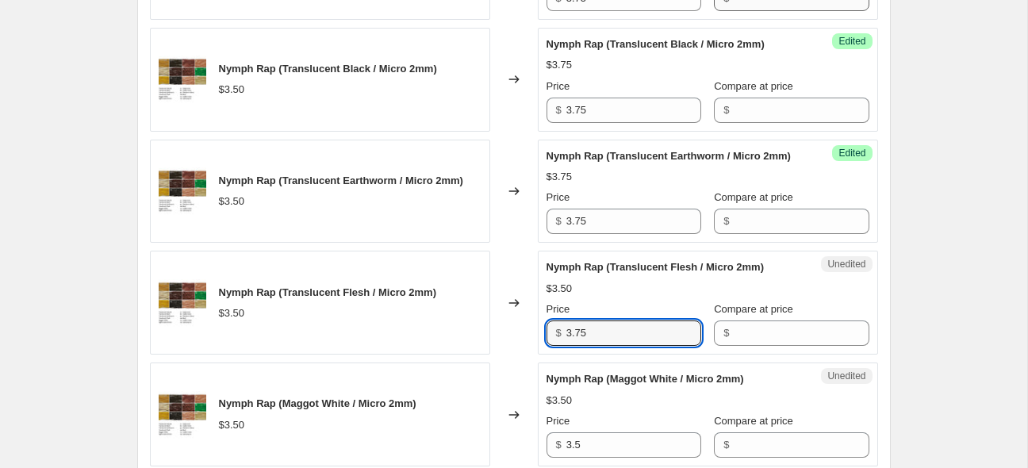
type input "3.75"
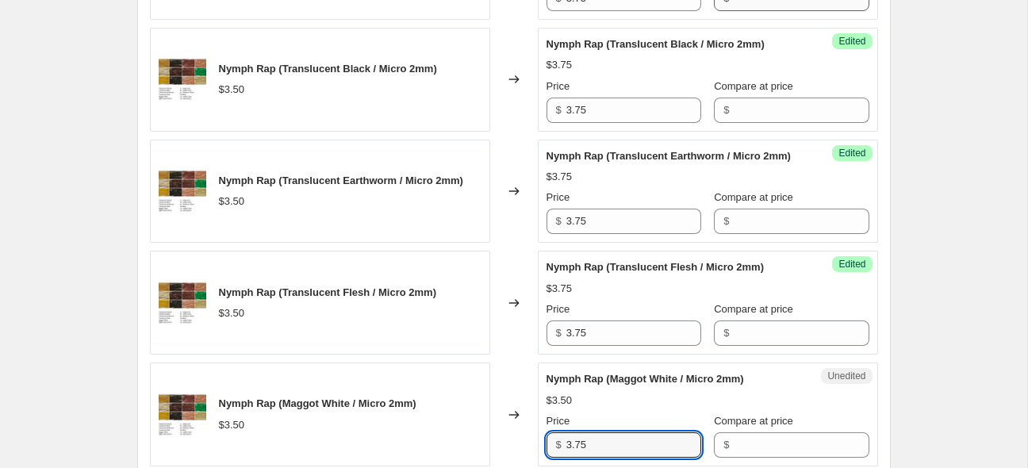
type input "3.75"
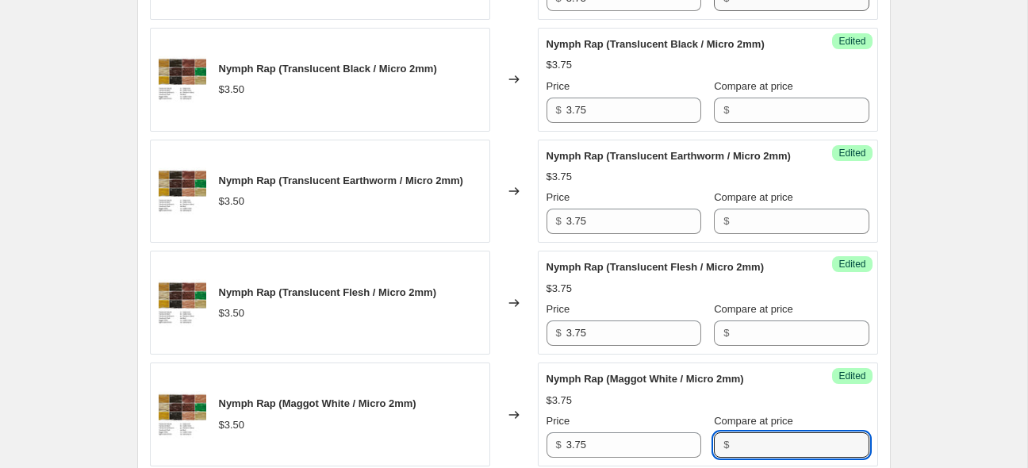
scroll to position [1802, 0]
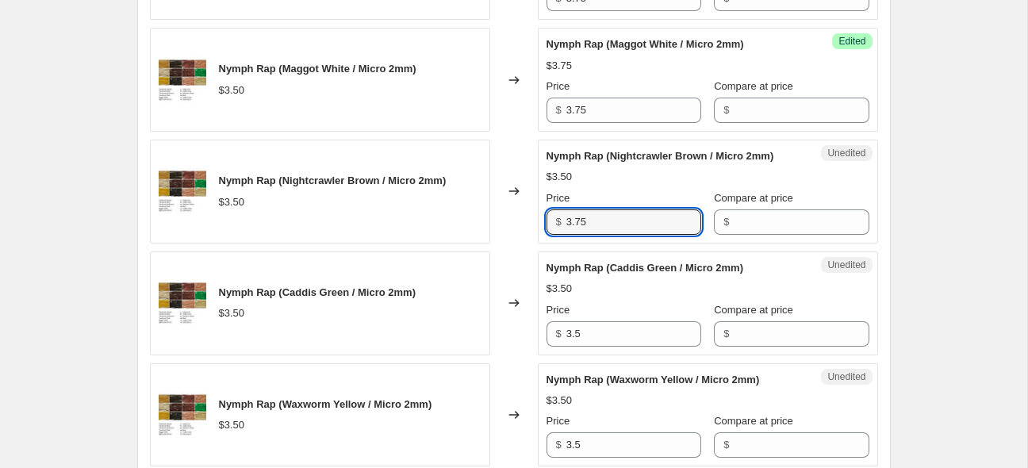
type input "3.75"
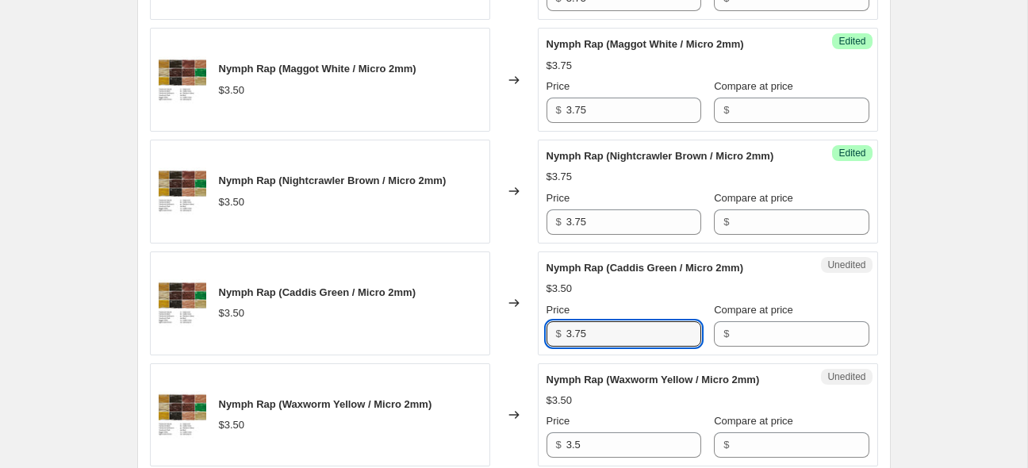
type input "3.75"
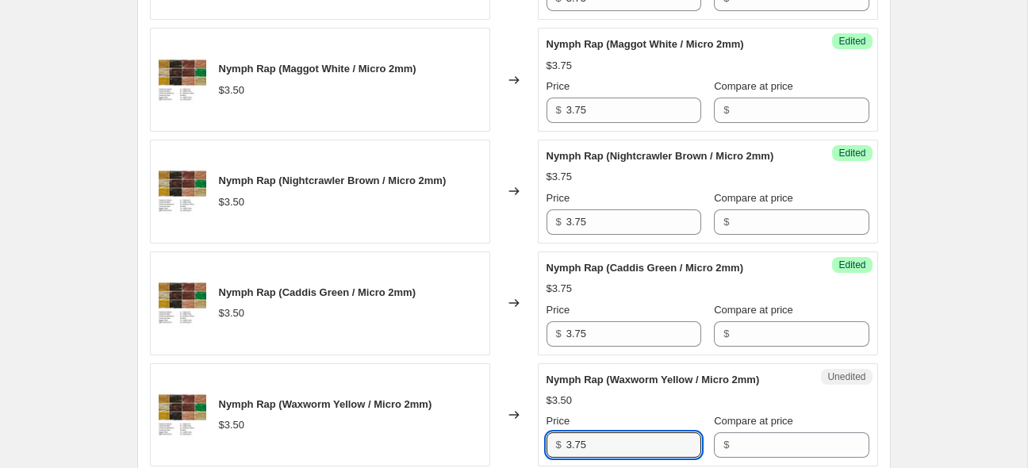
type input "3.75"
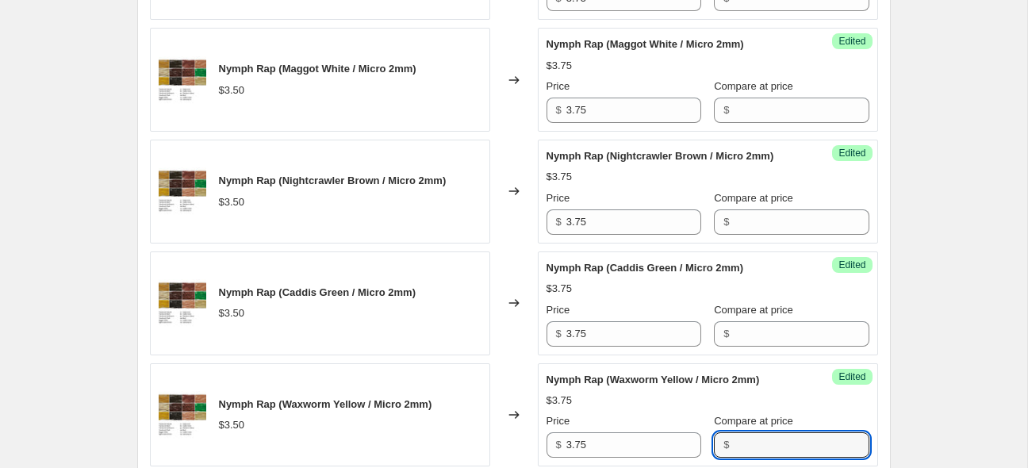
scroll to position [2136, 0]
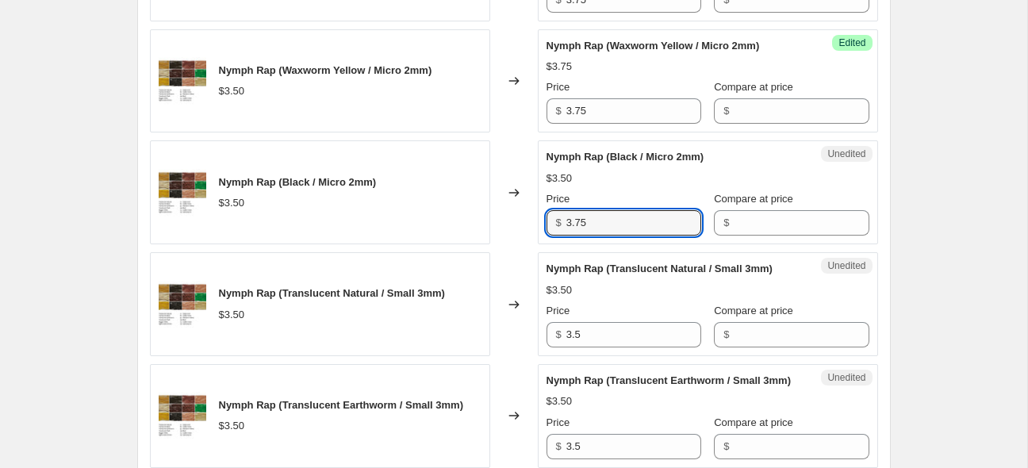
type input "3.75"
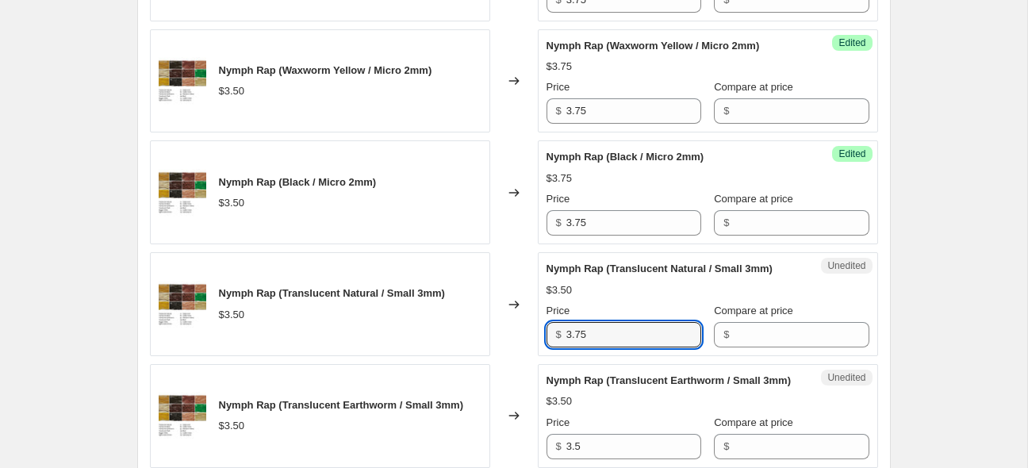
type input "3.75"
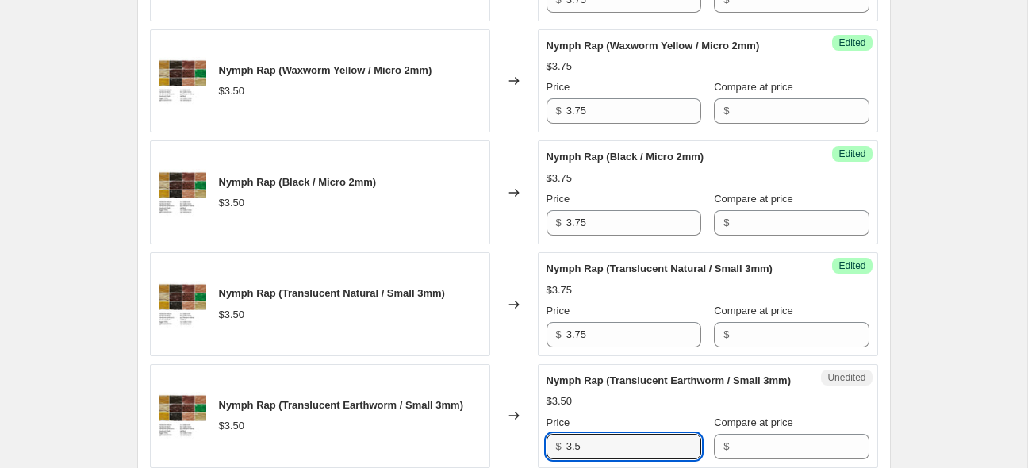
scroll to position [2374, 0]
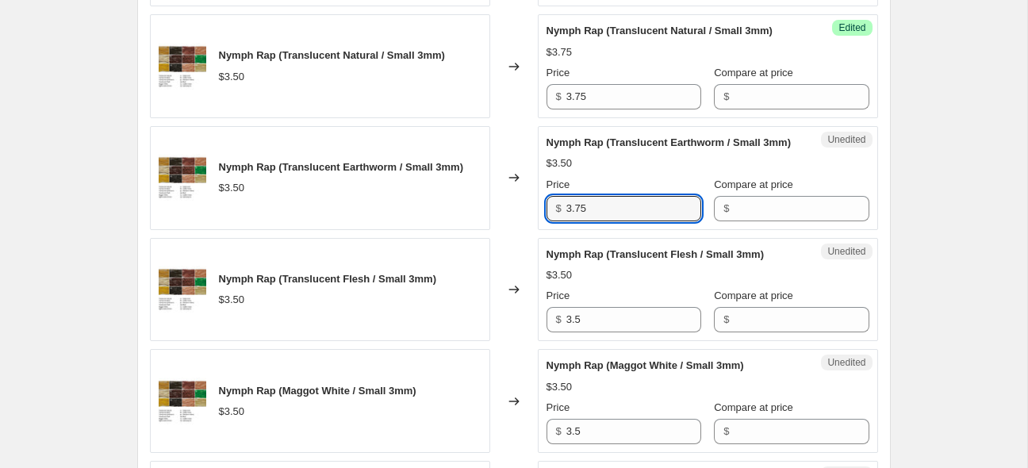
type input "3.75"
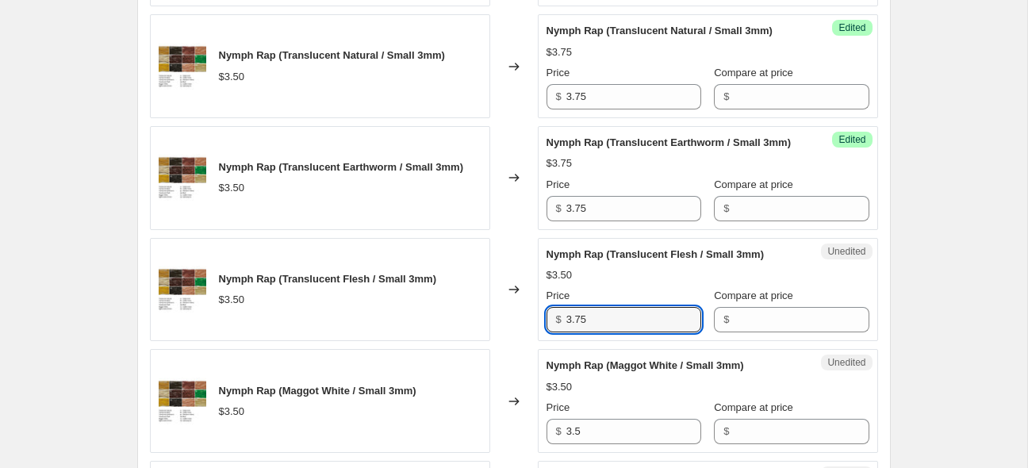
type input "3.75"
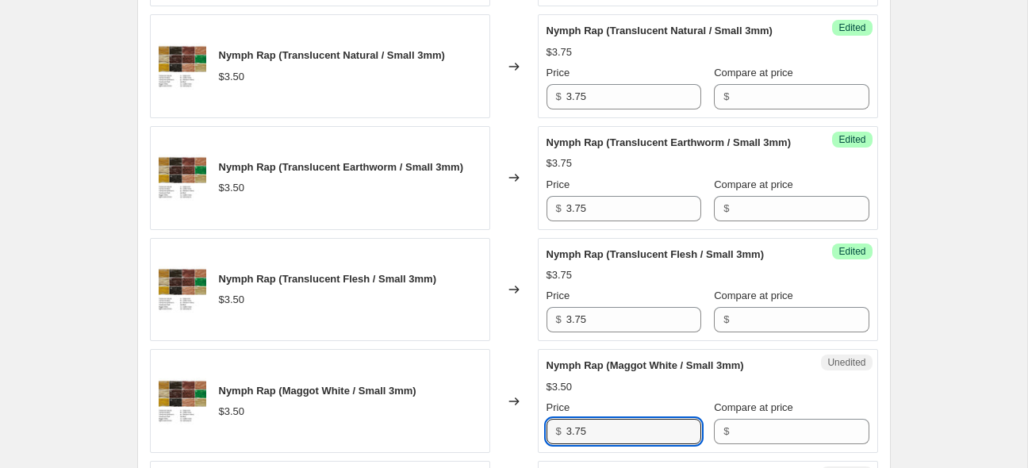
type input "3.75"
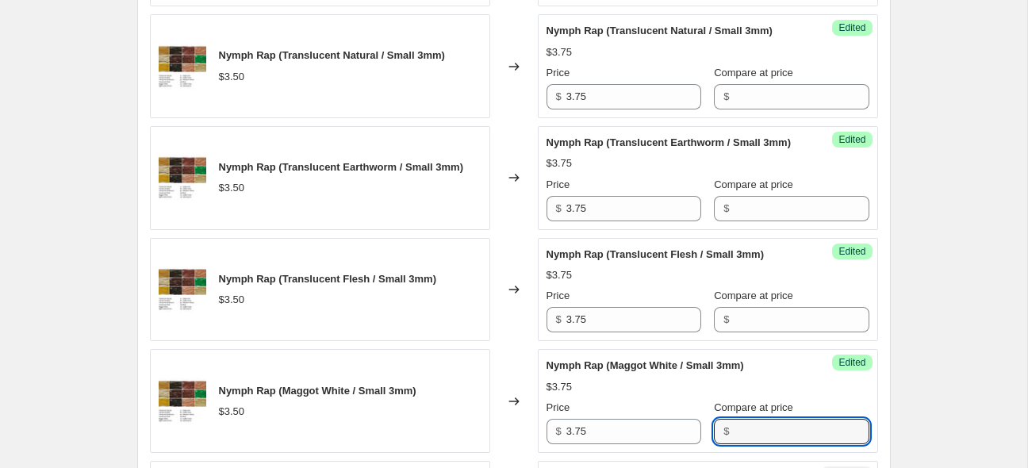
scroll to position [2709, 0]
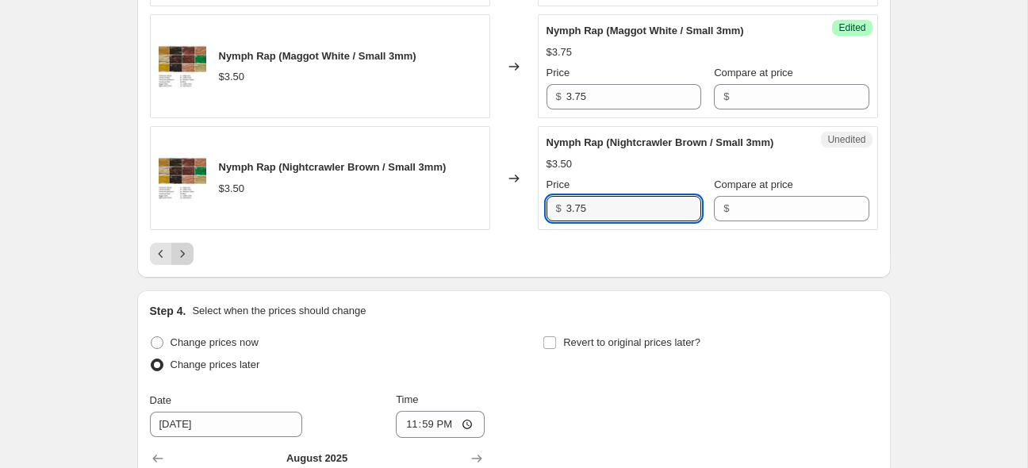
type input "3.75"
click at [189, 265] on button "Next" at bounding box center [182, 254] width 22 height 22
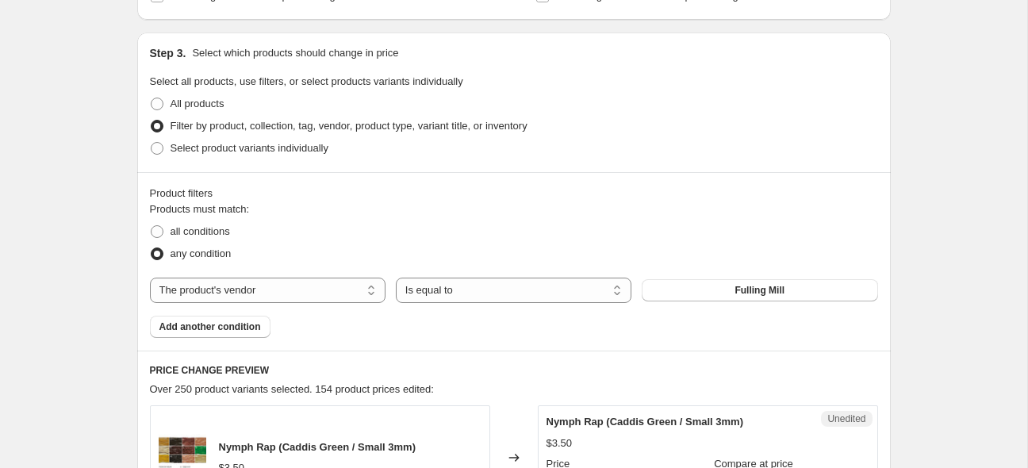
scroll to position [565, 0]
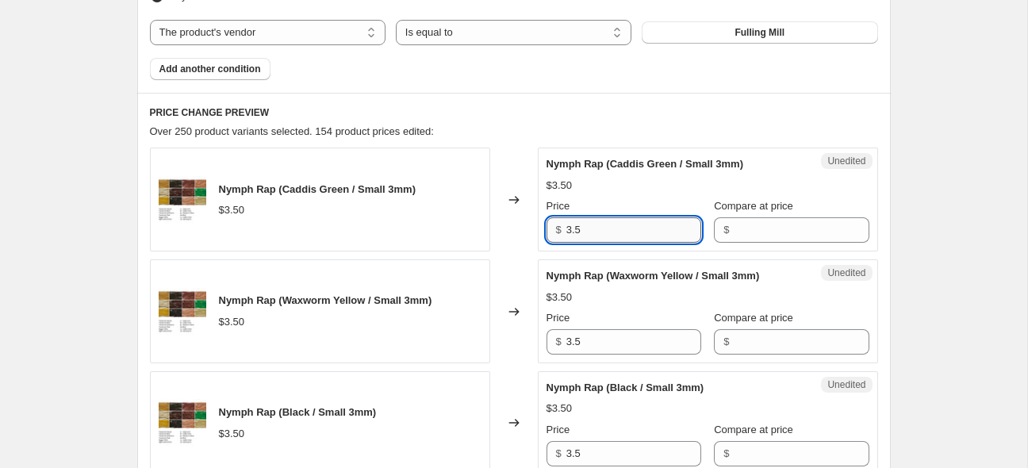
click at [609, 235] on input "3.5" at bounding box center [634, 229] width 135 height 25
type input "3.75"
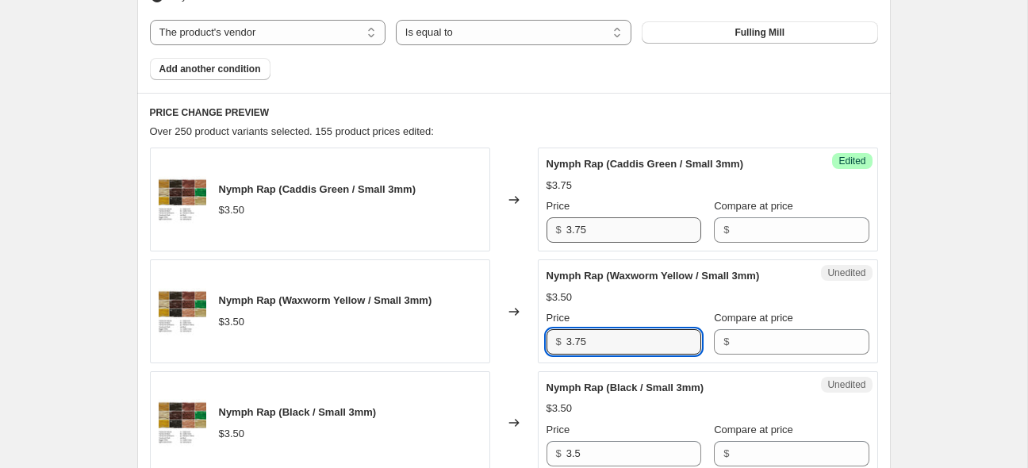
type input "3.75"
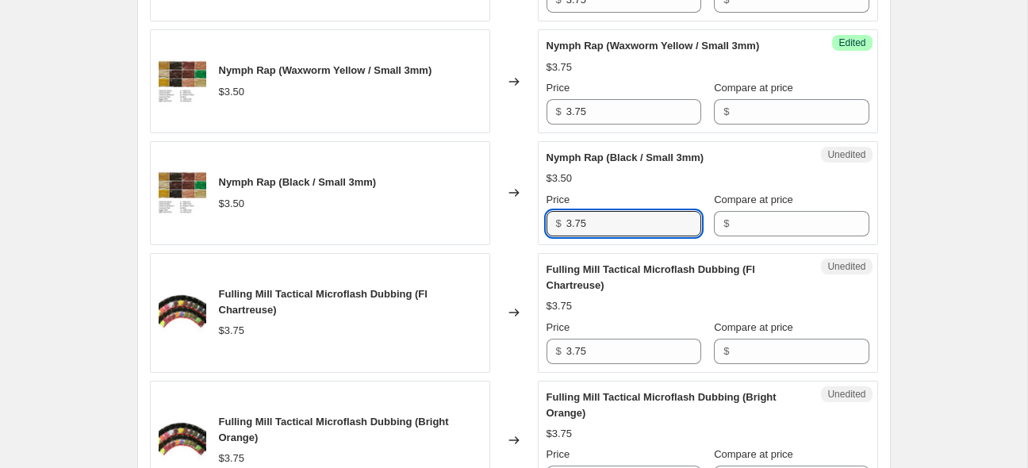
scroll to position [796, 0]
type input "3.75"
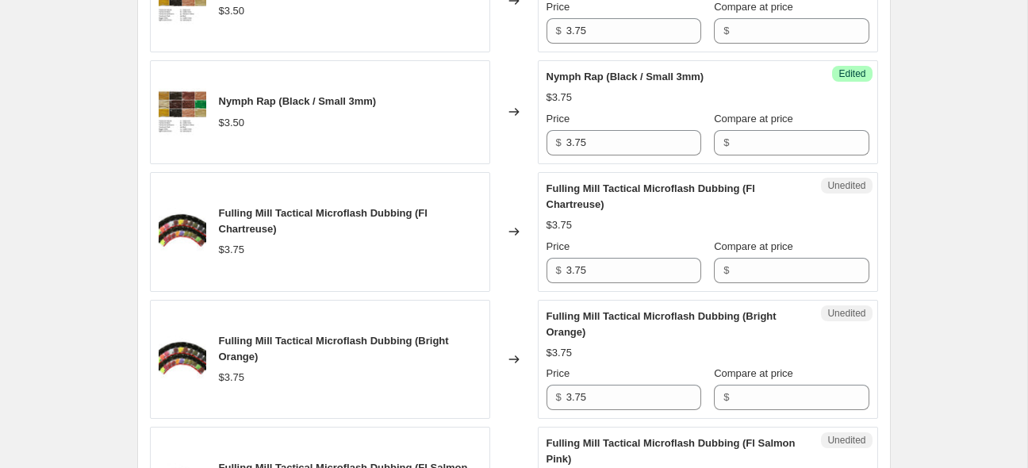
scroll to position [879, 0]
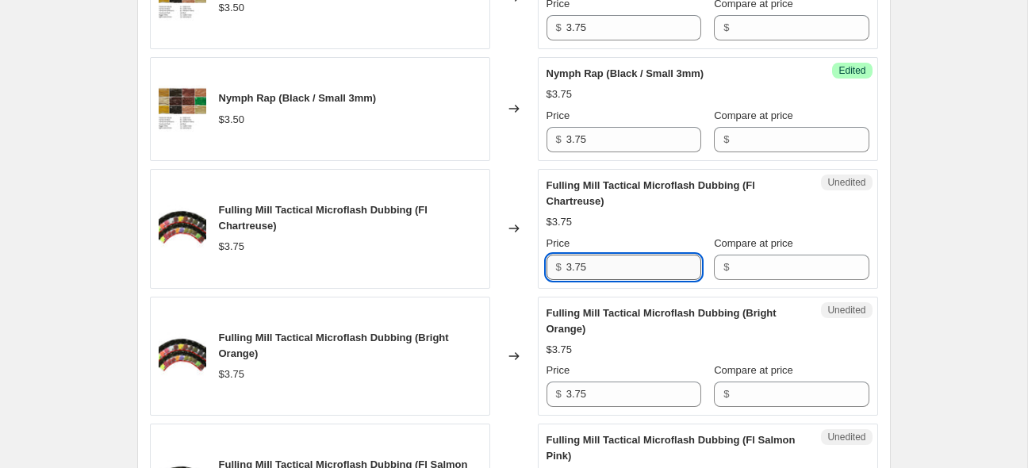
click at [650, 259] on input "3.75" at bounding box center [634, 267] width 135 height 25
click at [649, 259] on input "3.75" at bounding box center [634, 267] width 135 height 25
click at [648, 268] on input "3.75" at bounding box center [634, 267] width 135 height 25
type input "4"
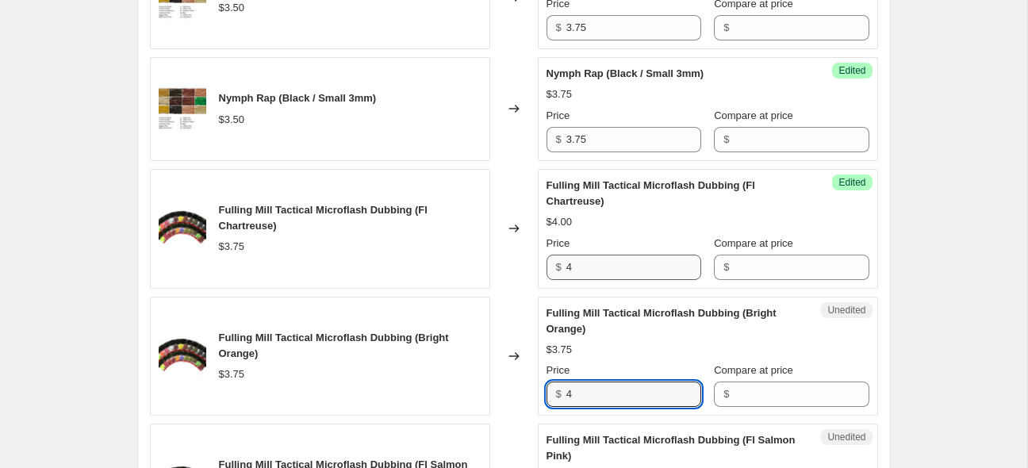
type input "4"
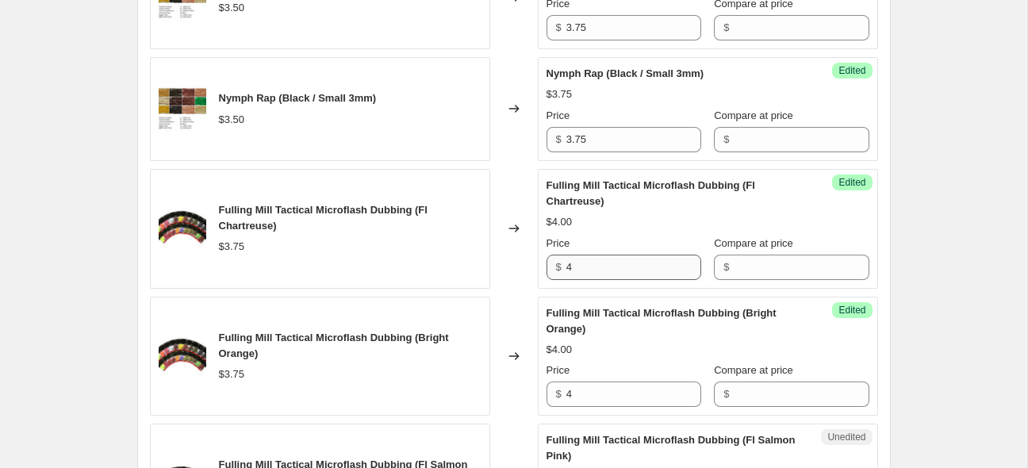
scroll to position [1165, 0]
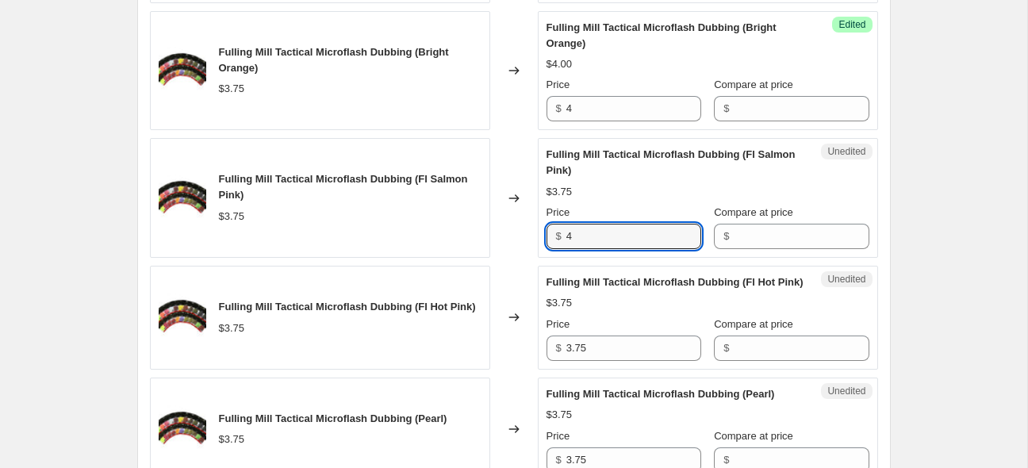
type input "4"
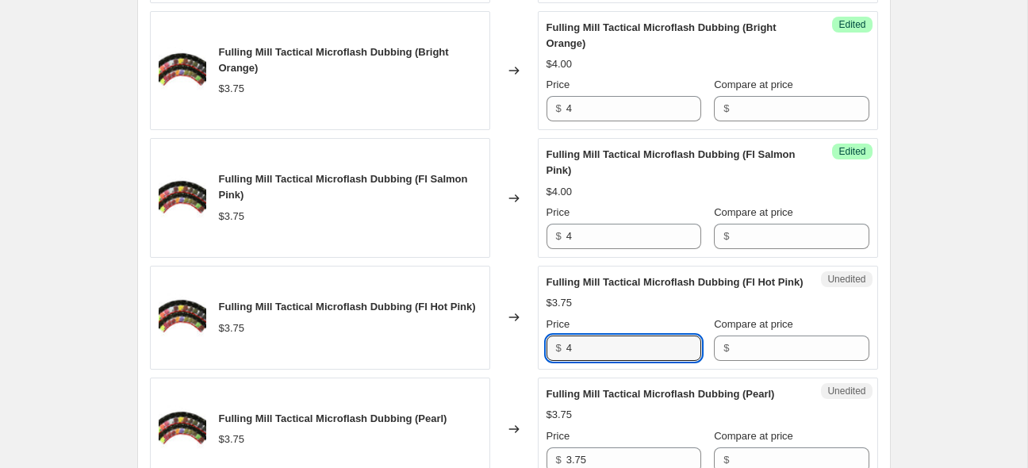
type input "4"
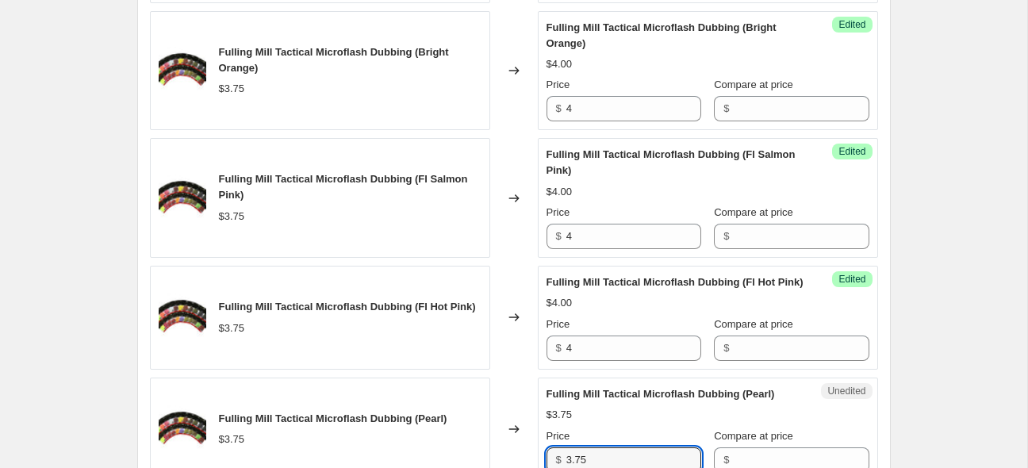
scroll to position [1404, 0]
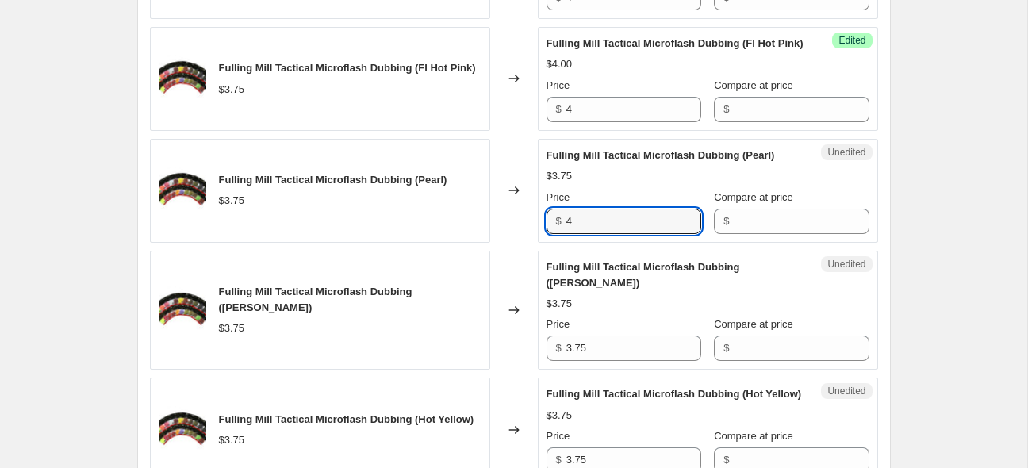
type input "4"
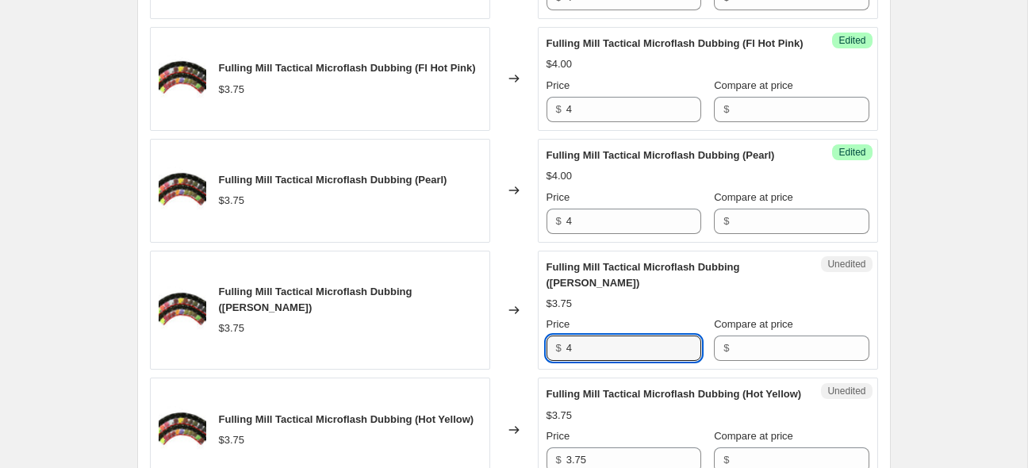
type input "4"
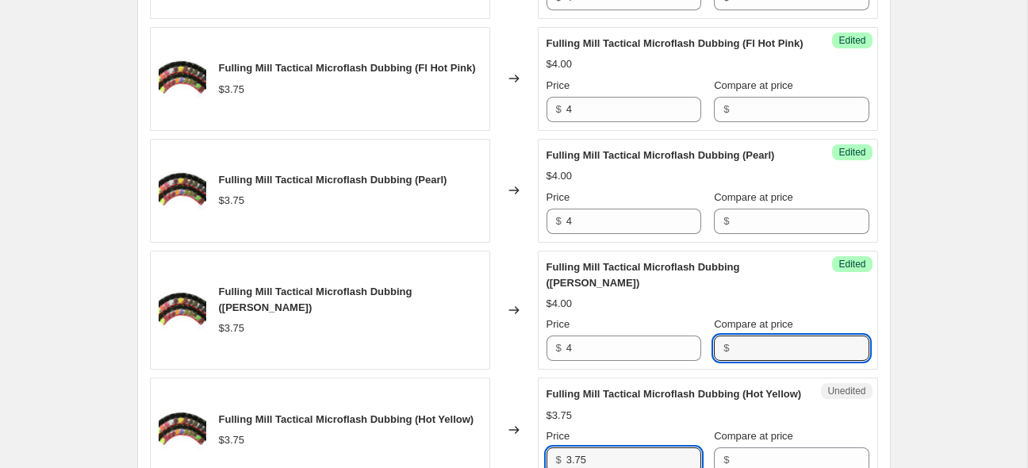
scroll to position [1658, 0]
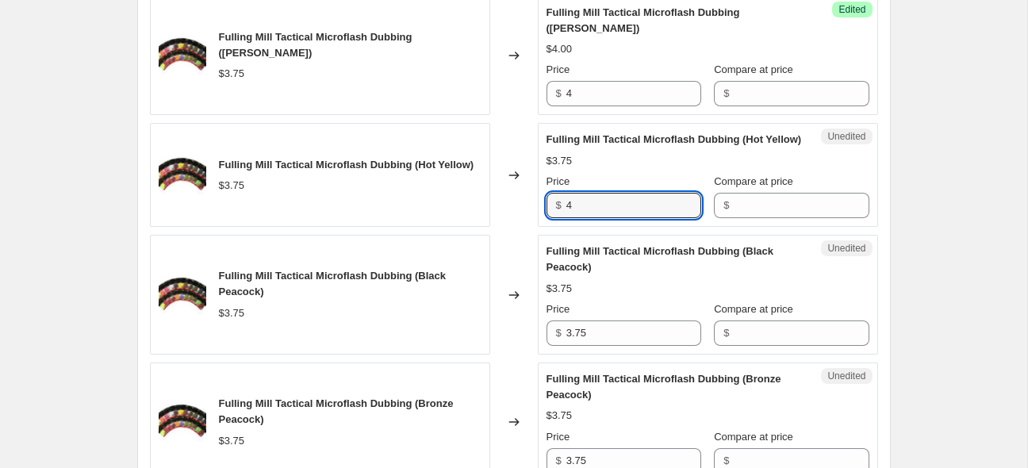
type input "4"
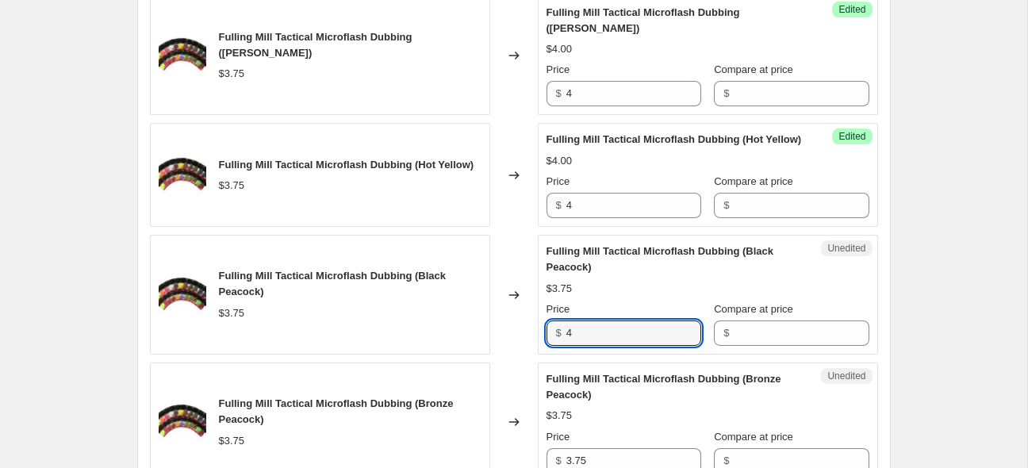
type input "4"
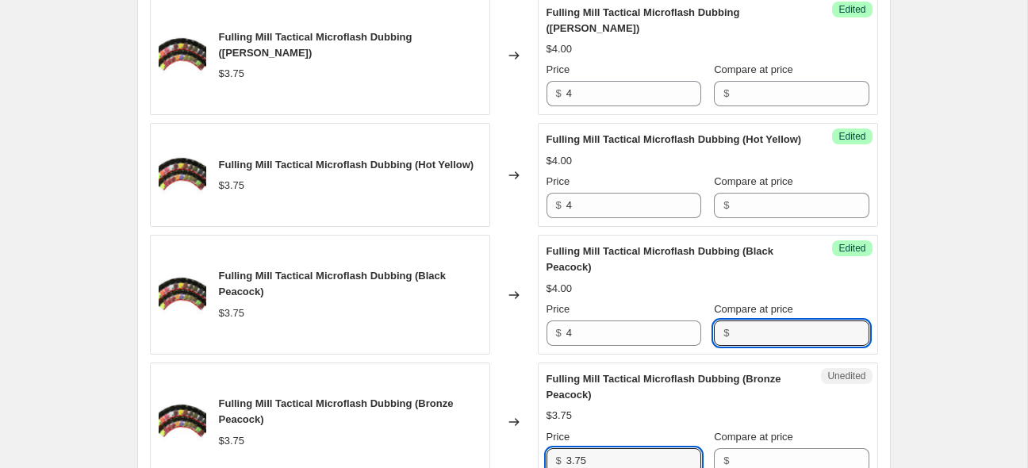
scroll to position [1913, 0]
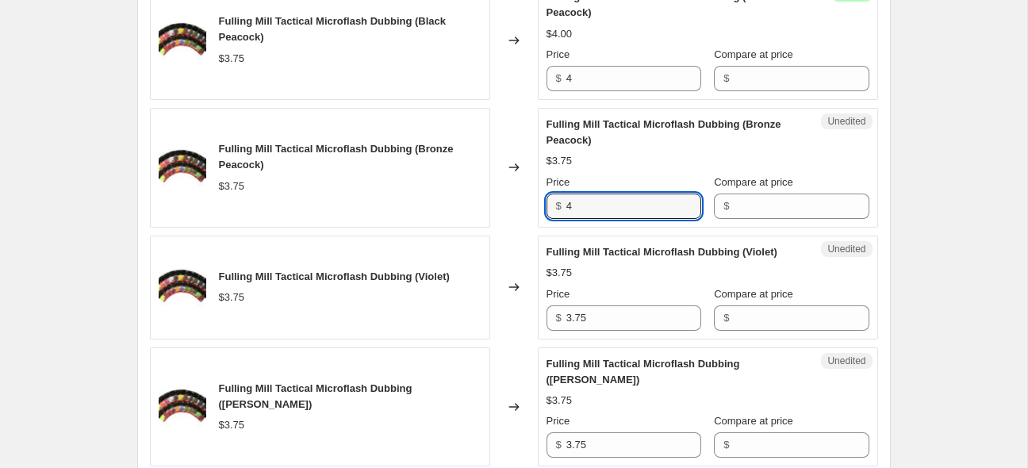
type input "4"
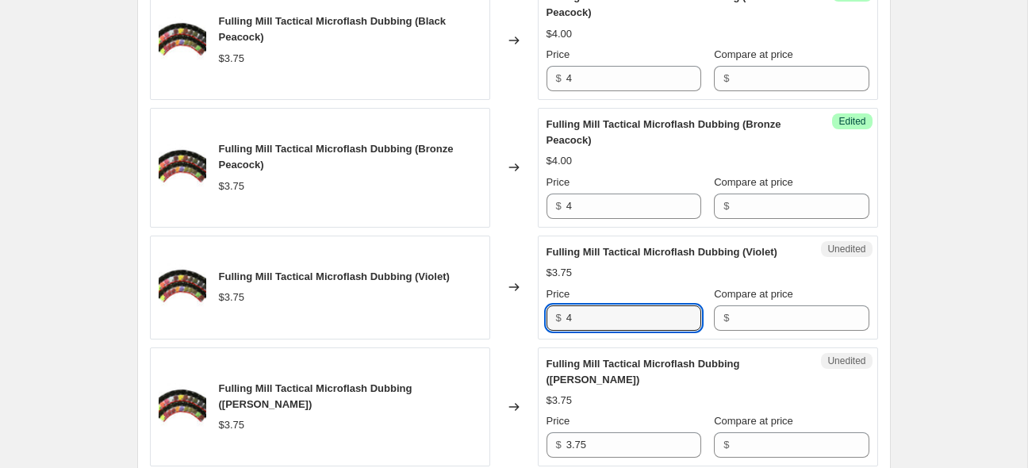
type input "4"
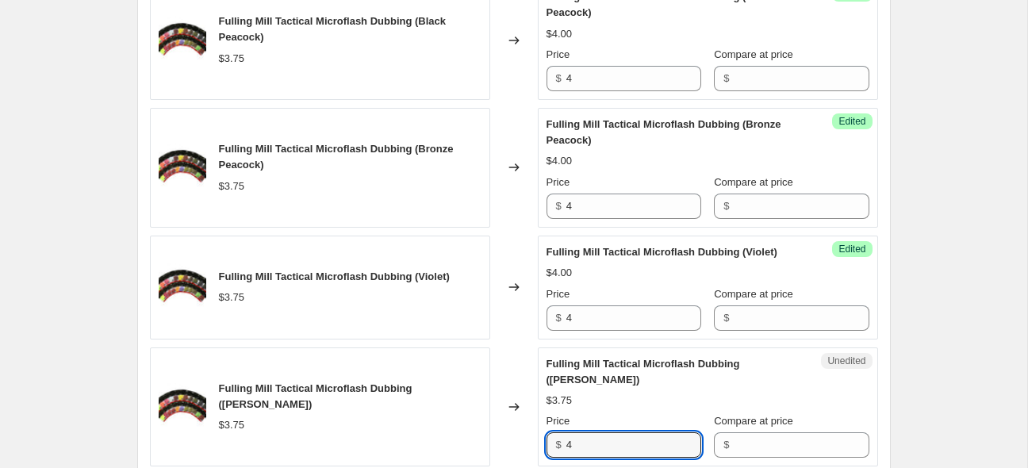
type input "4"
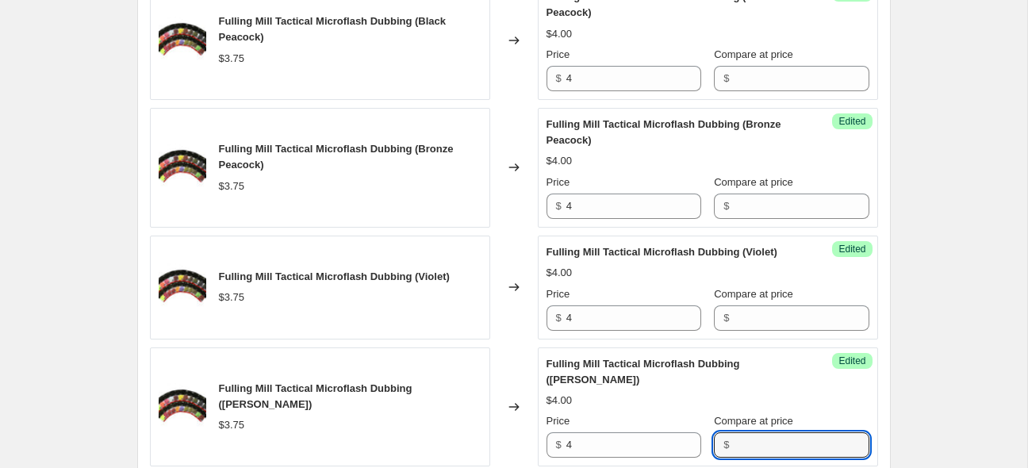
scroll to position [2247, 0]
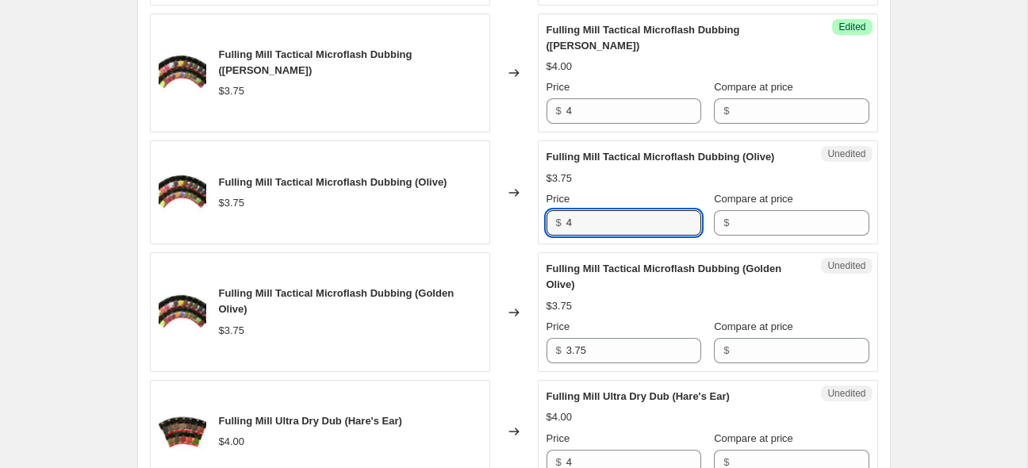
type input "4"
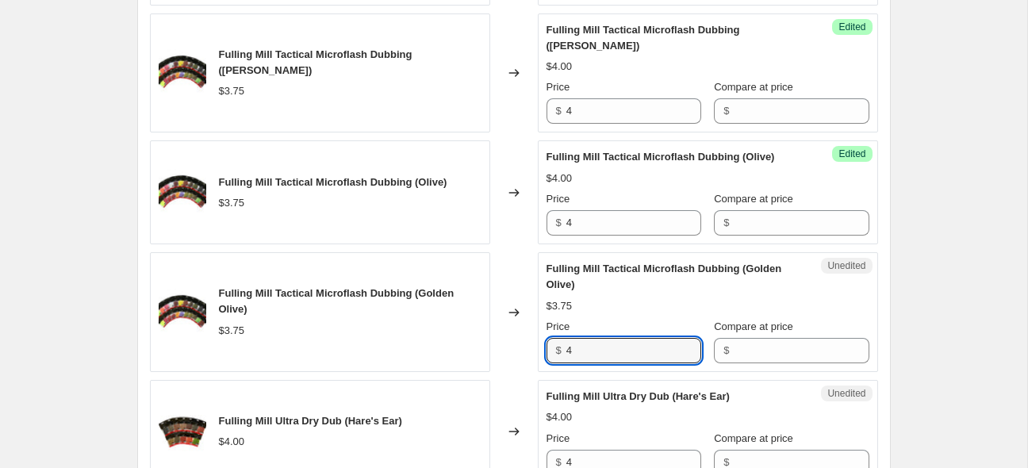
type input "4"
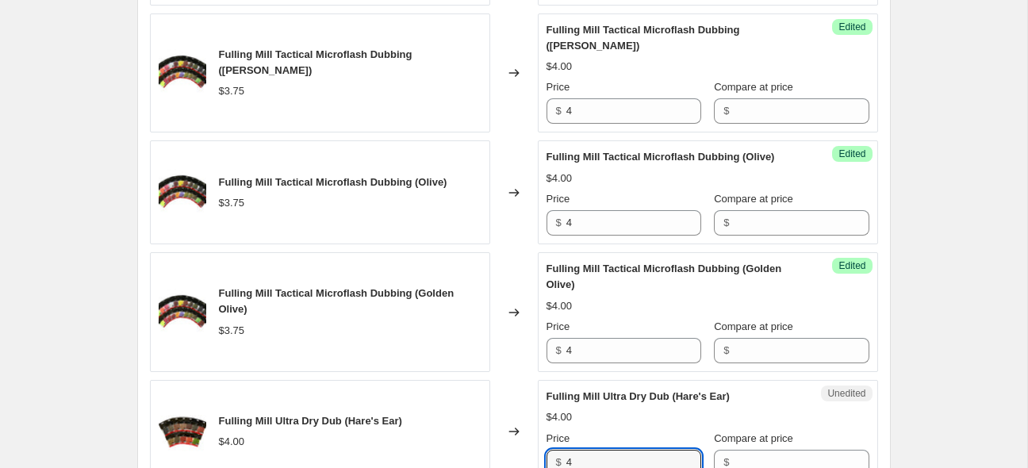
scroll to position [2485, 0]
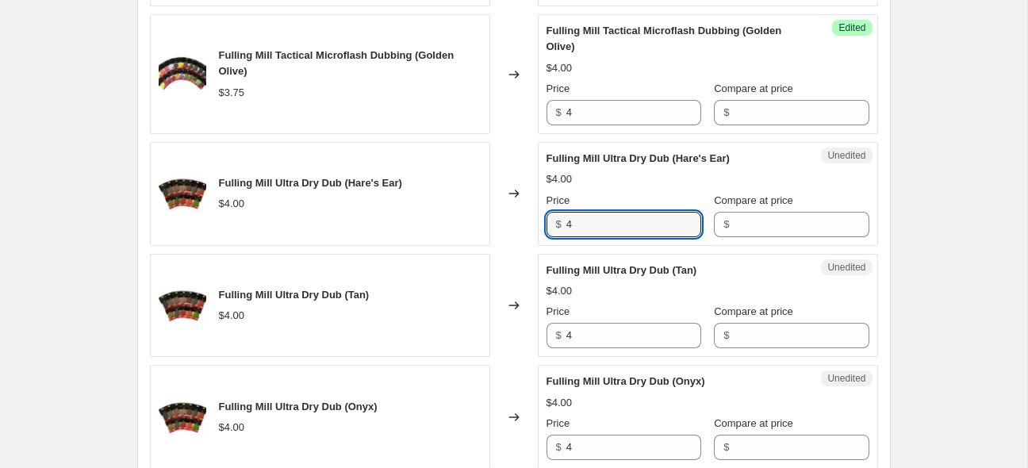
click at [605, 229] on input "4" at bounding box center [634, 224] width 135 height 25
type input "4.25"
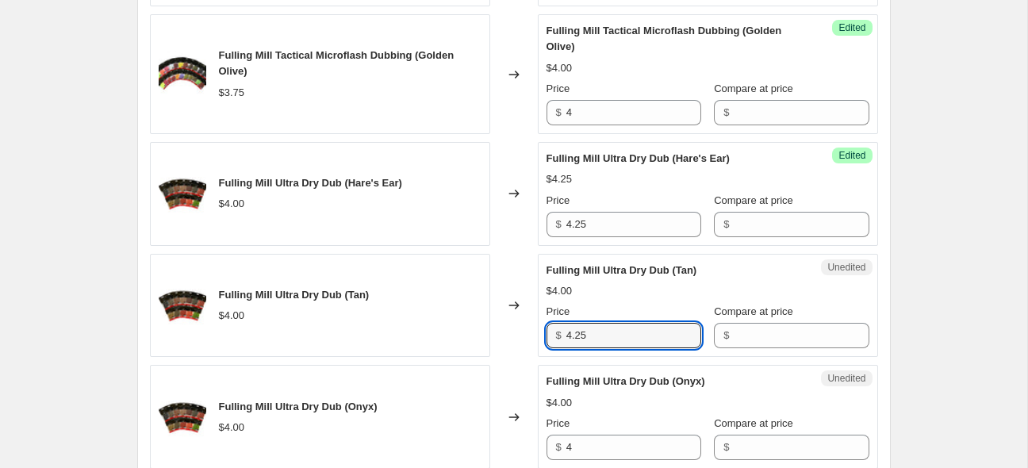
type input "4.25"
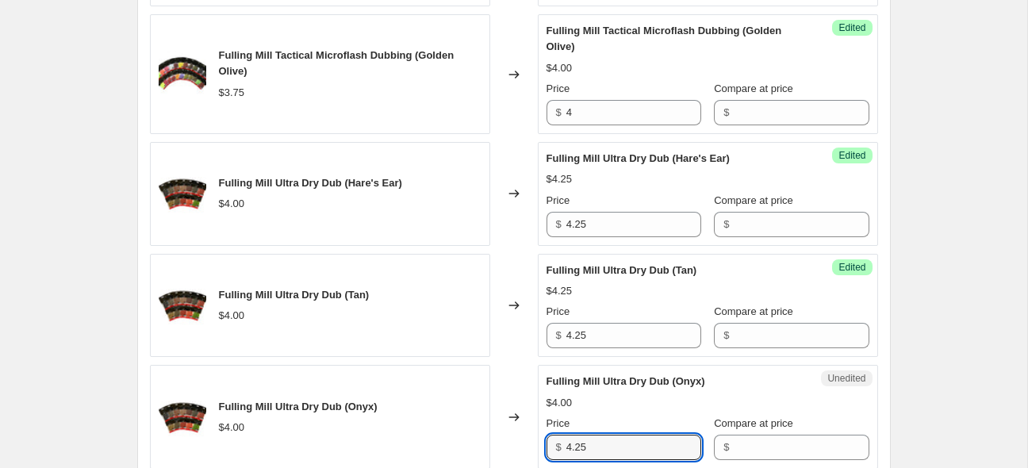
type input "4.25"
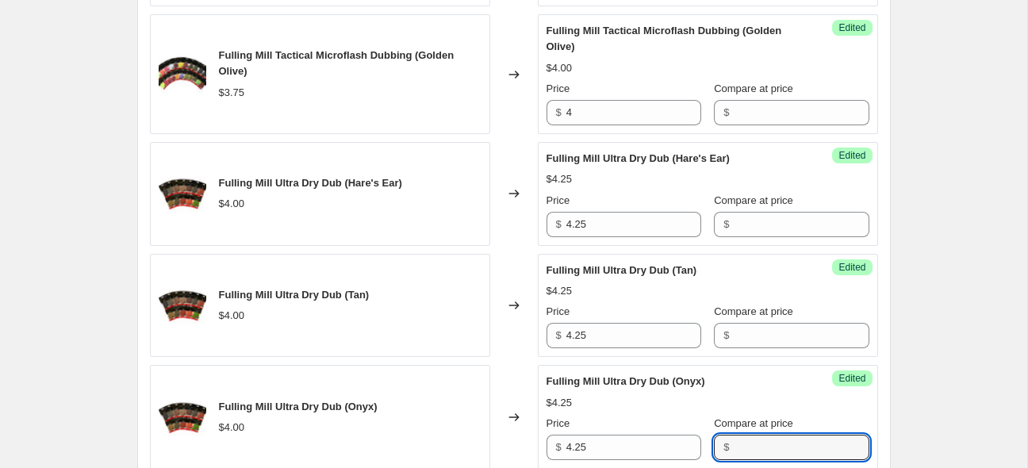
scroll to position [2820, 0]
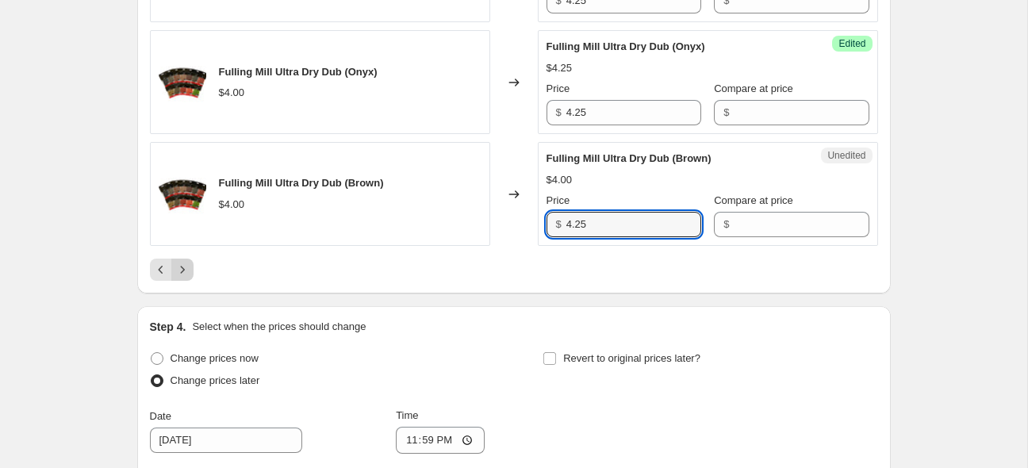
type input "4.25"
click at [179, 278] on icon "Next" at bounding box center [183, 270] width 16 height 16
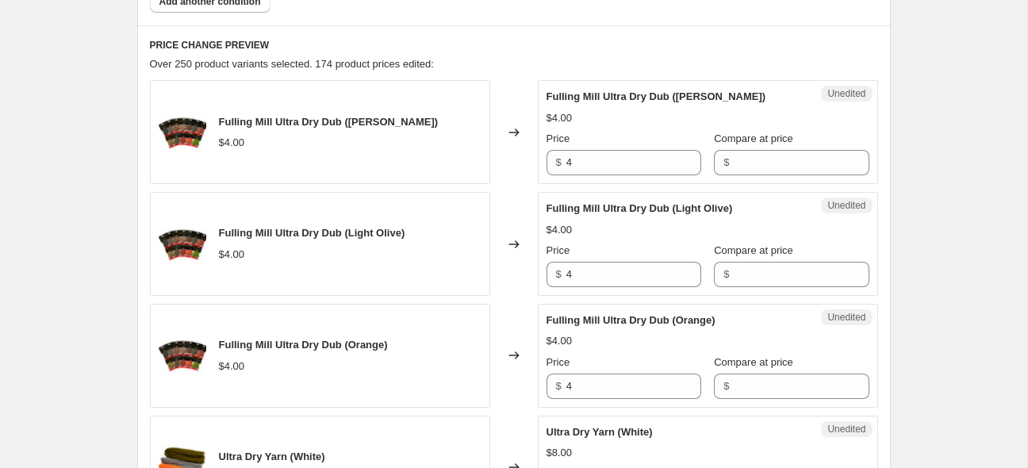
scroll to position [683, 0]
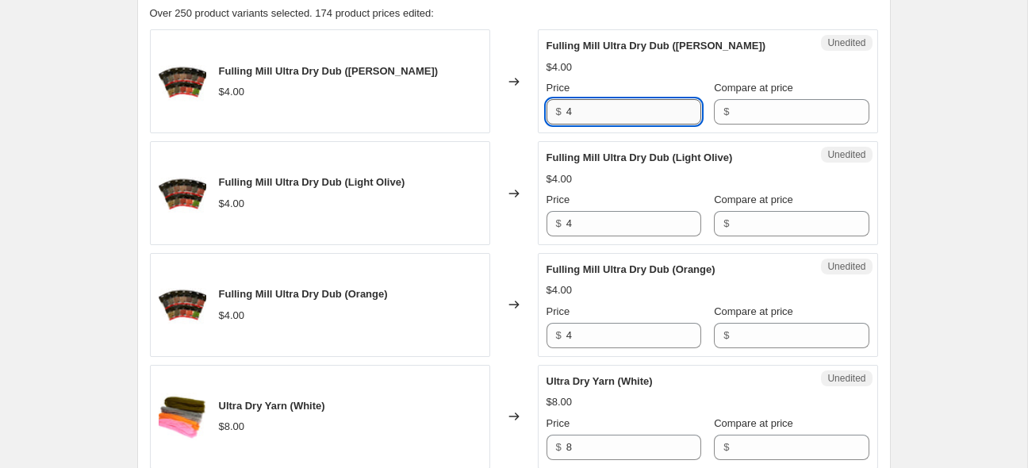
click at [576, 110] on input "4" at bounding box center [634, 111] width 135 height 25
type input "4.25"
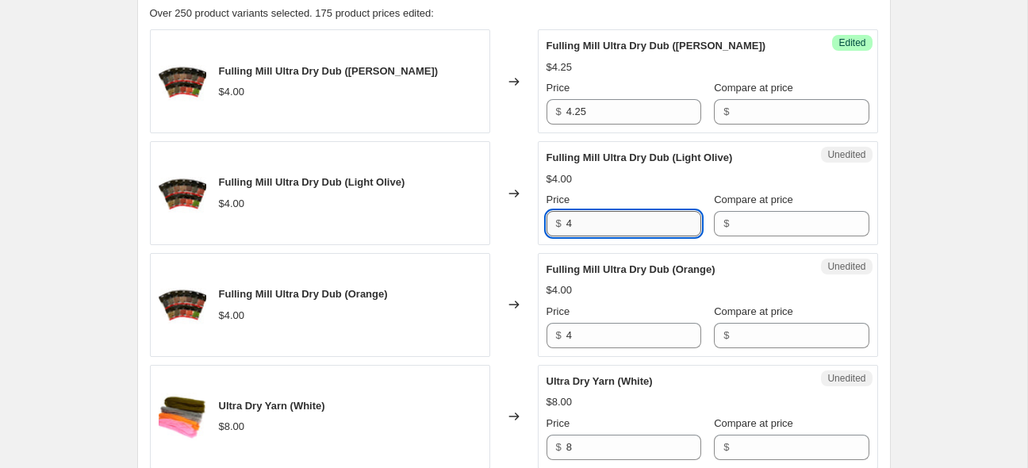
click at [630, 221] on input "4" at bounding box center [634, 223] width 135 height 25
type input "4.25"
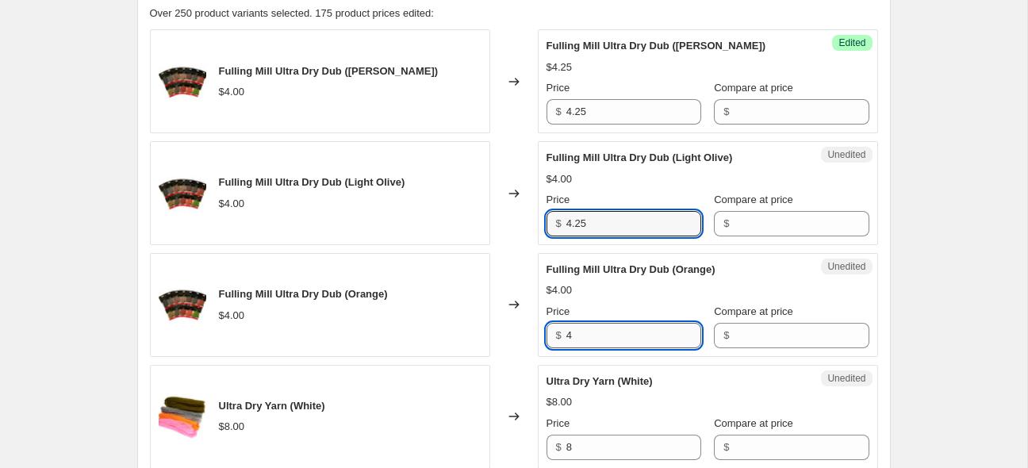
click at [597, 329] on input "4" at bounding box center [634, 335] width 135 height 25
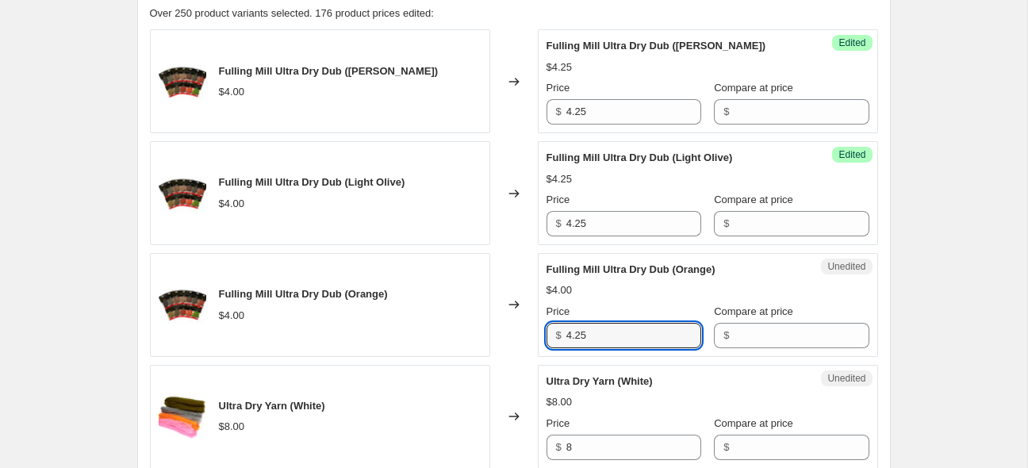
type input "4.25"
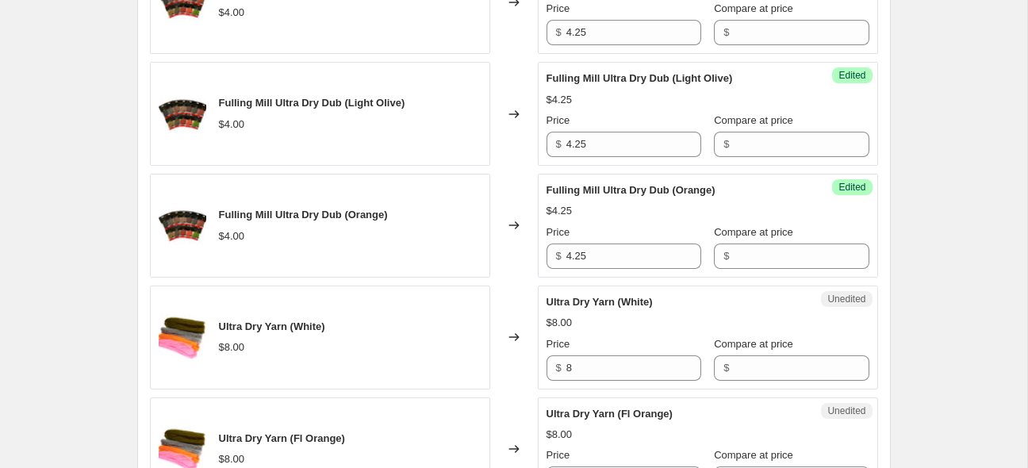
scroll to position [830, 0]
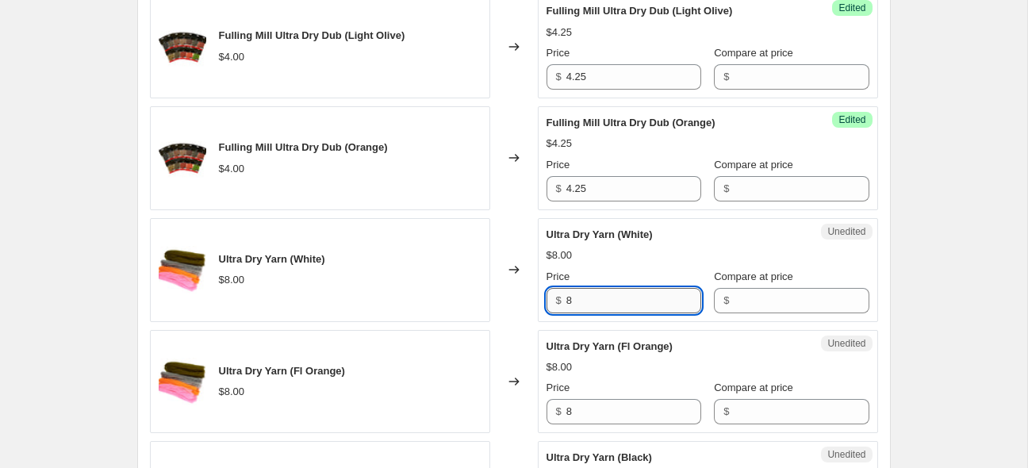
click at [574, 298] on input "8" at bounding box center [634, 300] width 135 height 25
type input "8.75"
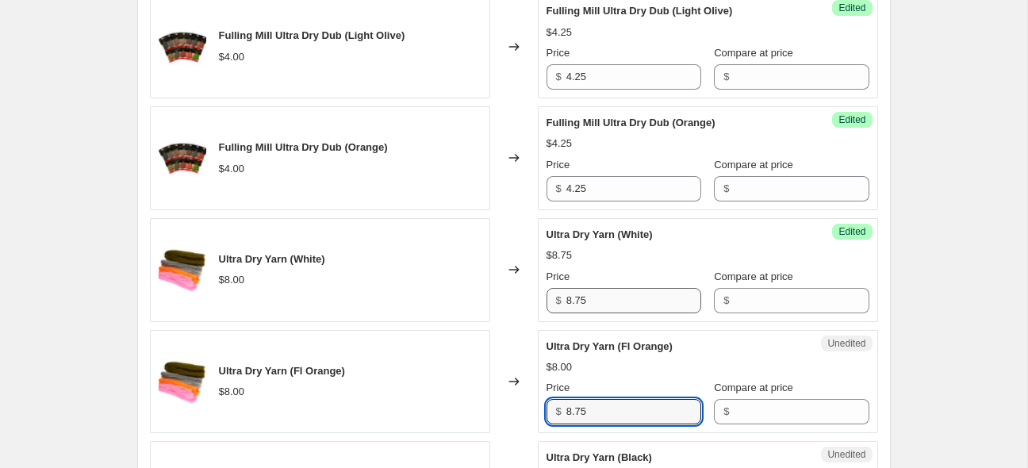
type input "8.75"
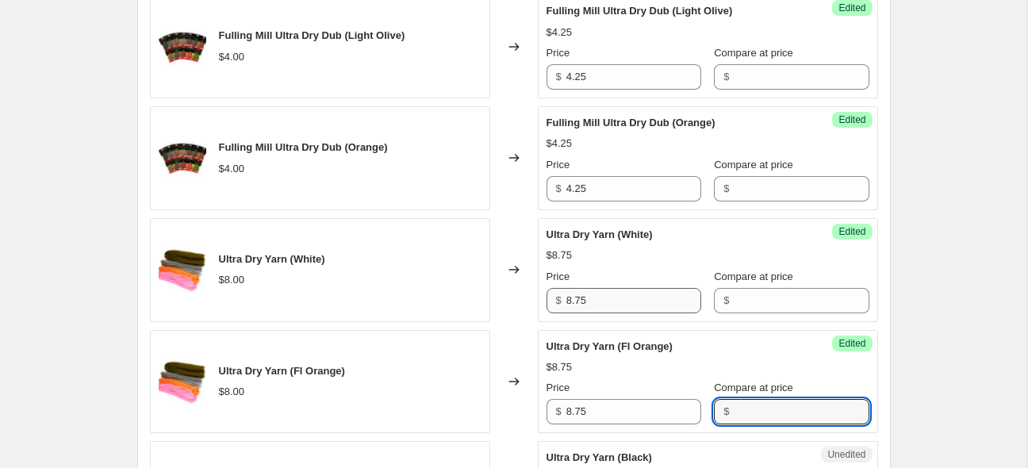
scroll to position [1117, 0]
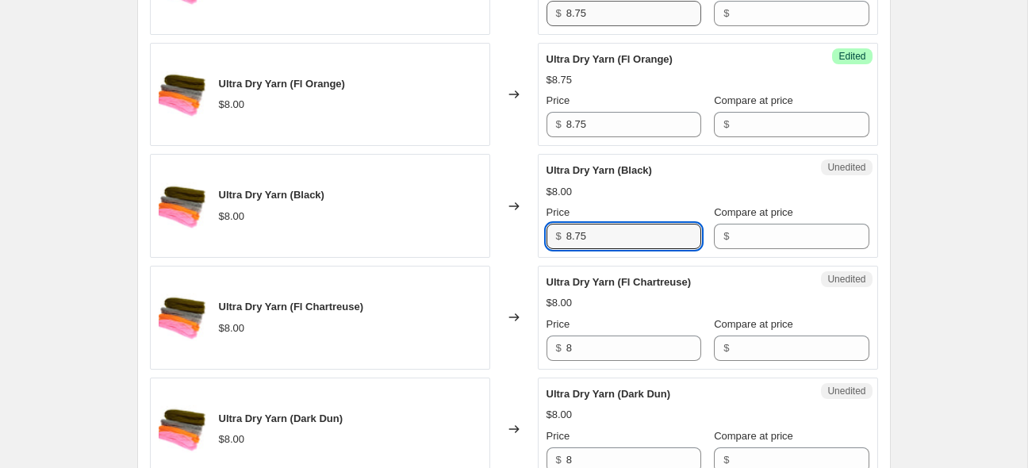
type input "8.75"
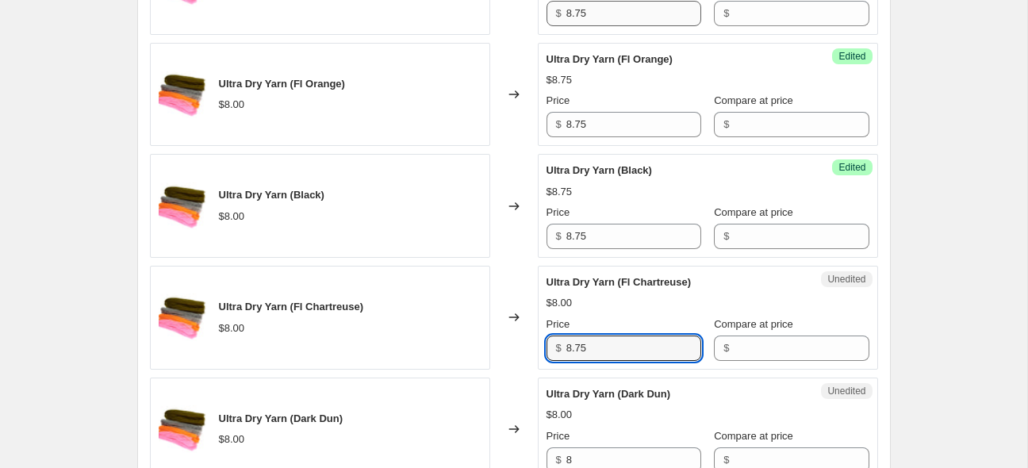
type input "8.75"
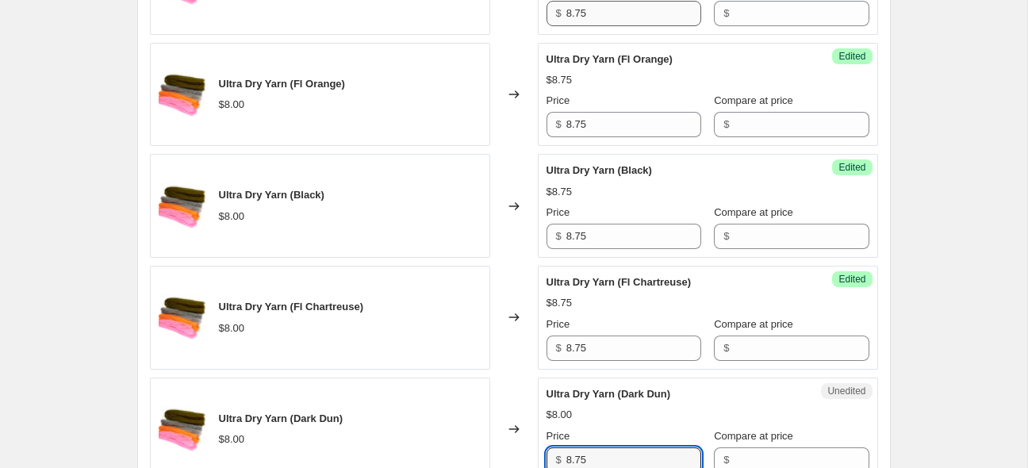
type input "8.75"
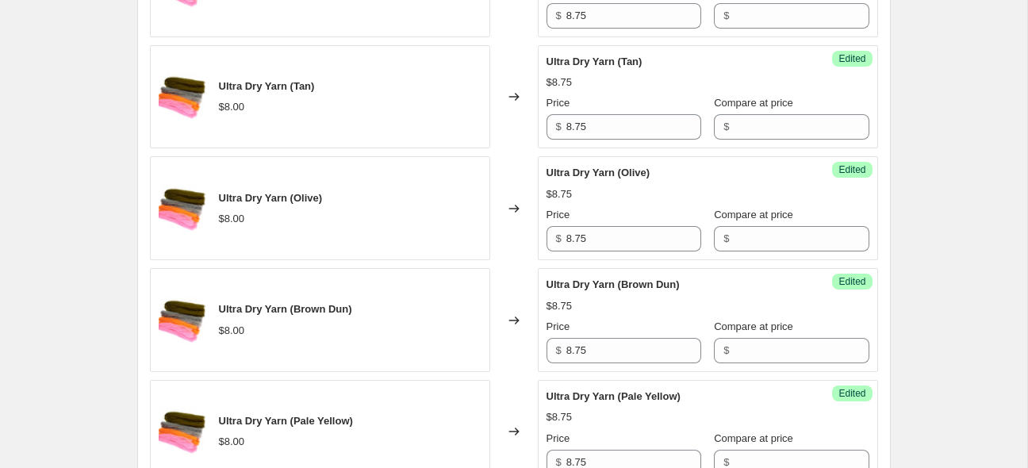
scroll to position [2454, 0]
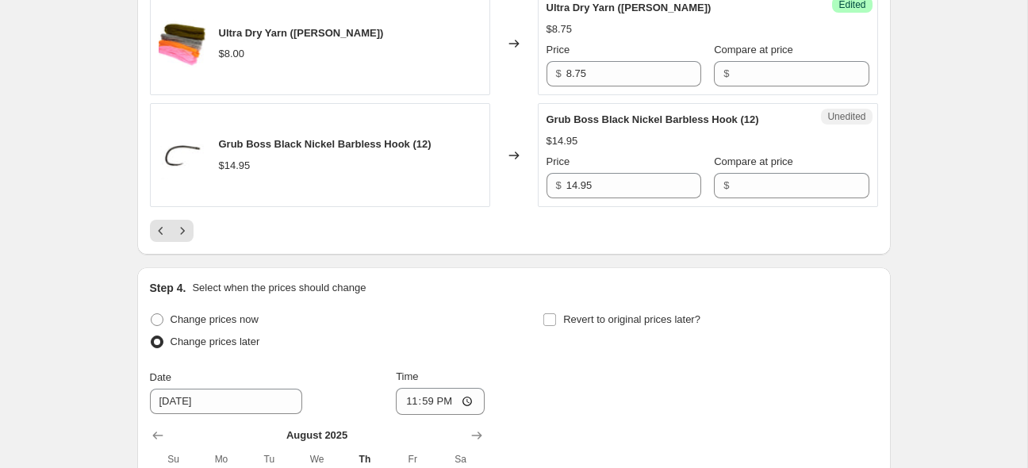
scroll to position [2726, 0]
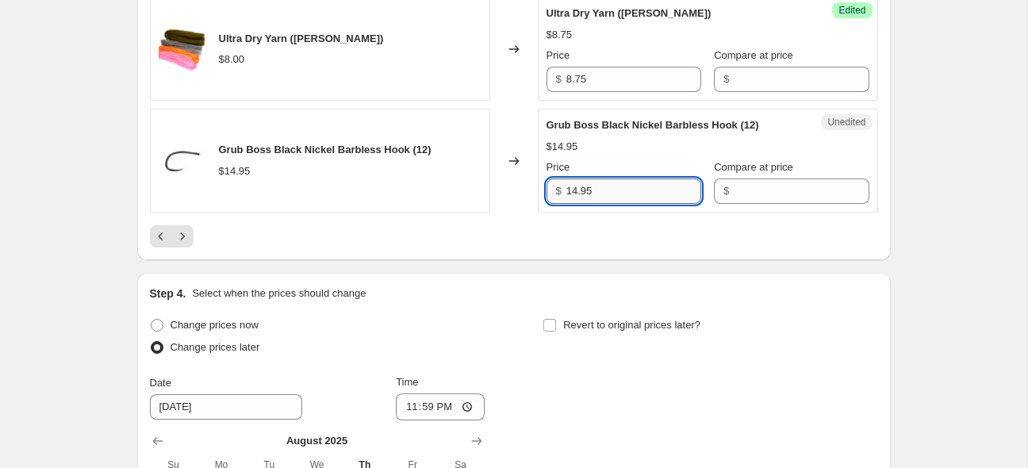
click at [596, 185] on input "14.95" at bounding box center [634, 191] width 135 height 25
click at [628, 183] on input "14.95" at bounding box center [634, 191] width 135 height 25
click at [624, 179] on input "14.95" at bounding box center [634, 191] width 135 height 25
click at [190, 232] on button "Next" at bounding box center [182, 236] width 22 height 22
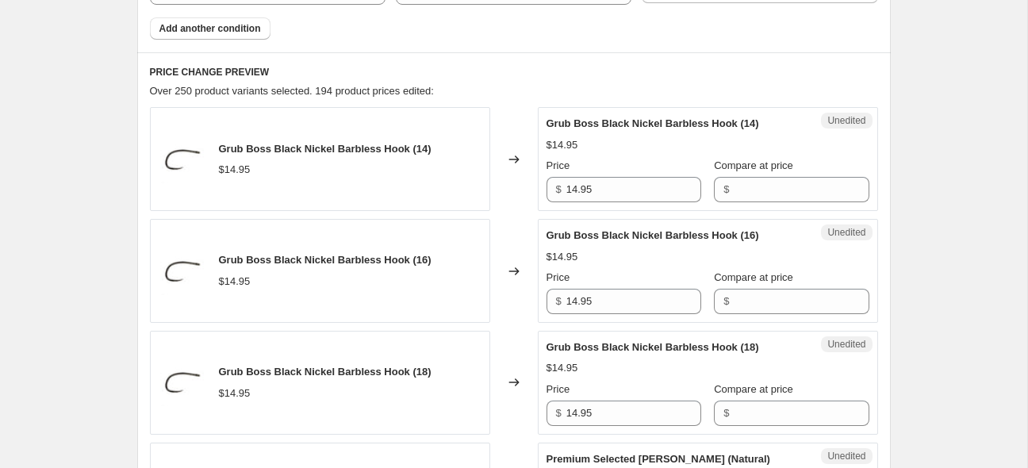
scroll to position [527, 0]
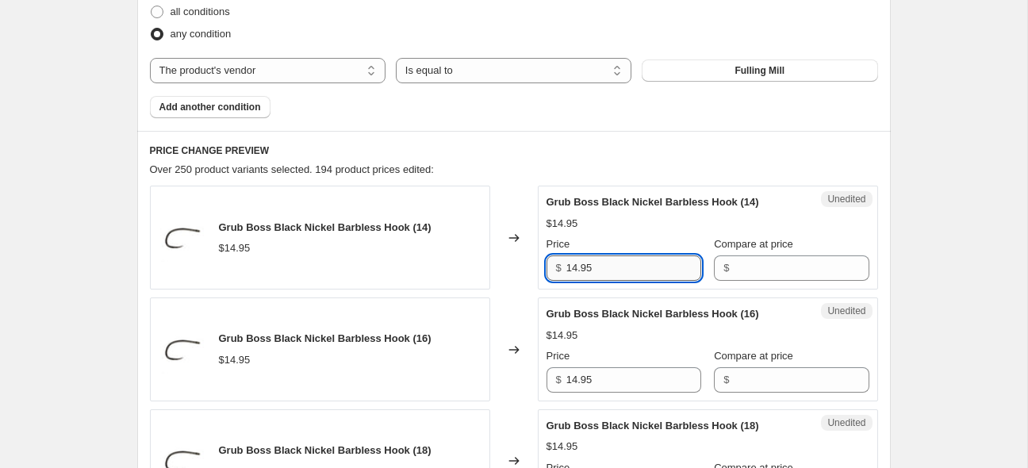
click at [621, 271] on input "14.95" at bounding box center [634, 268] width 135 height 25
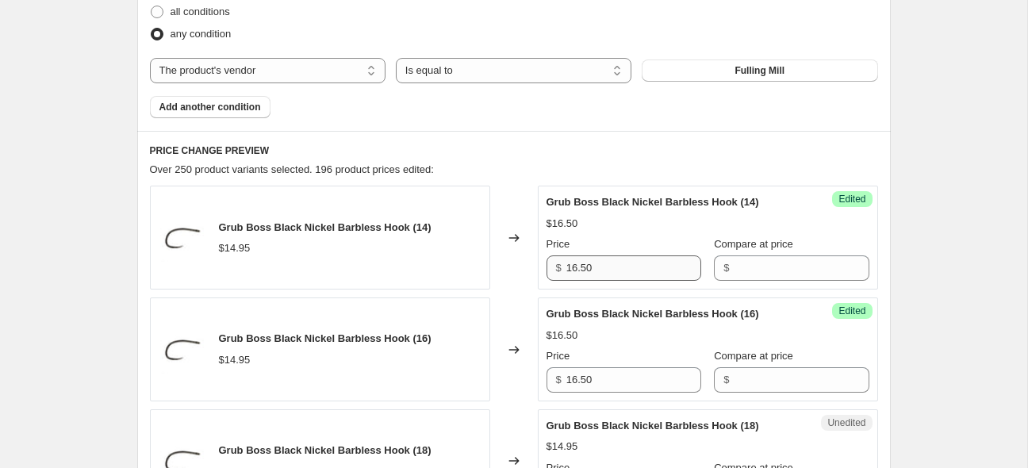
scroll to position [783, 0]
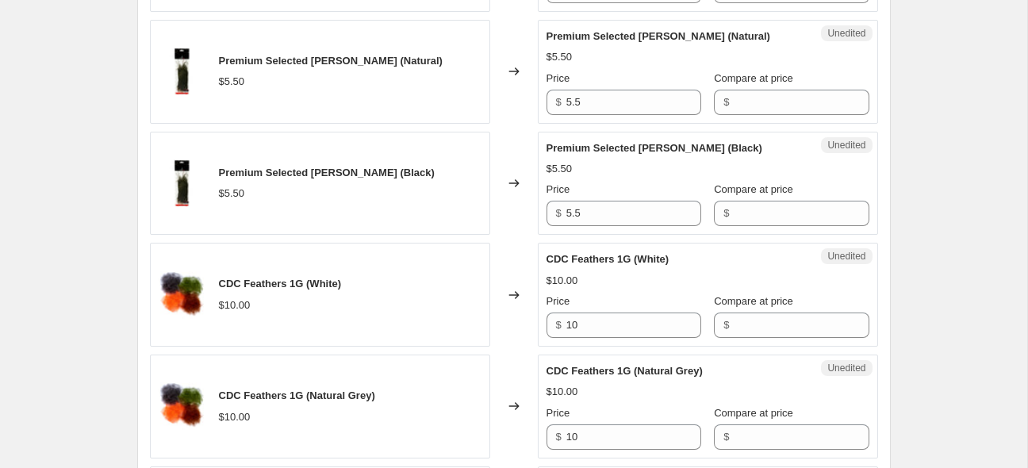
scroll to position [1055, 0]
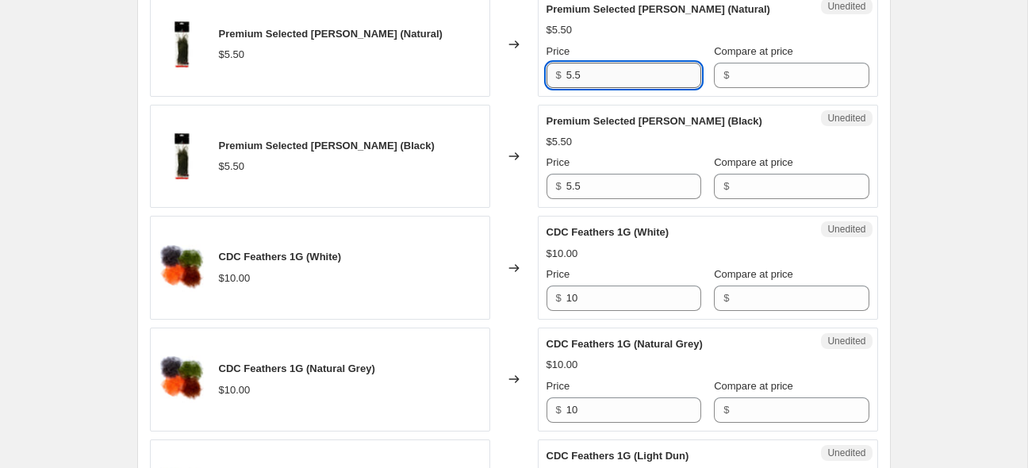
click at [621, 78] on input "5.5" at bounding box center [634, 75] width 135 height 25
click at [631, 178] on input "5.5" at bounding box center [634, 186] width 135 height 25
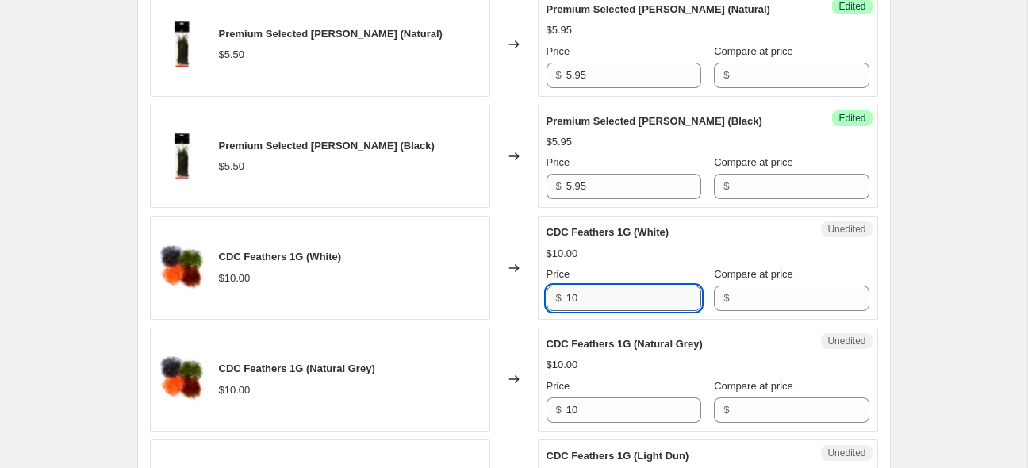
click at [598, 300] on input "10" at bounding box center [634, 298] width 135 height 25
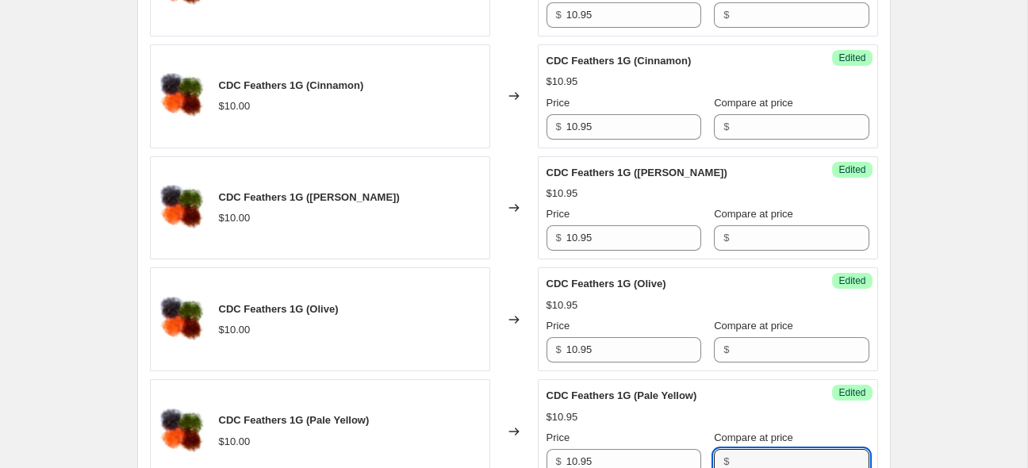
scroll to position [2342, 0]
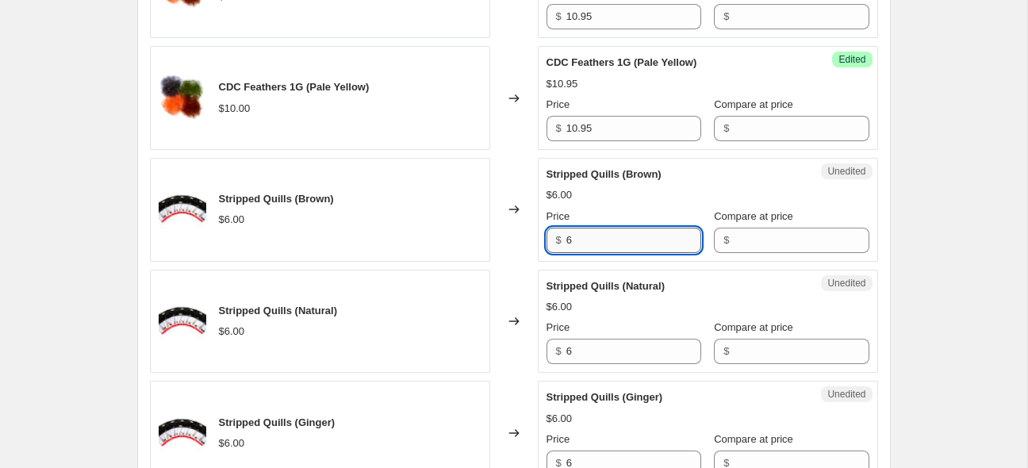
click at [624, 244] on input "6" at bounding box center [634, 240] width 135 height 25
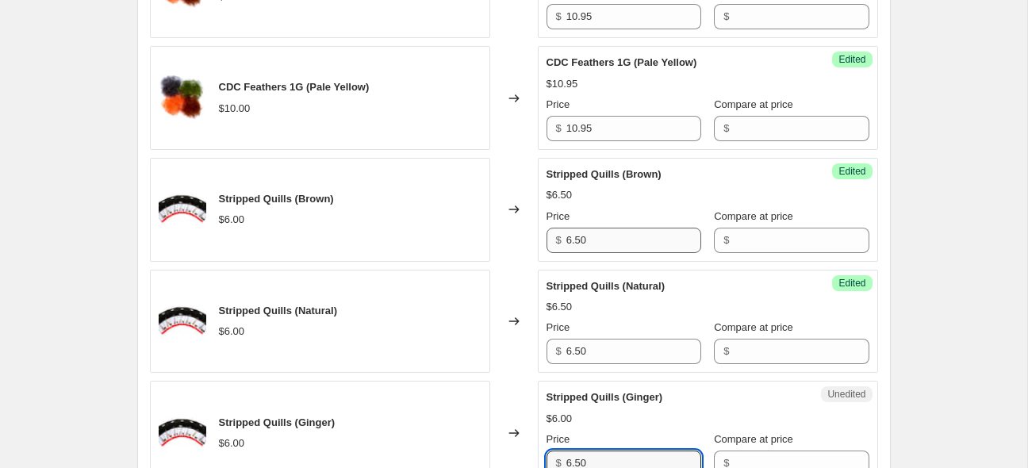
scroll to position [2677, 0]
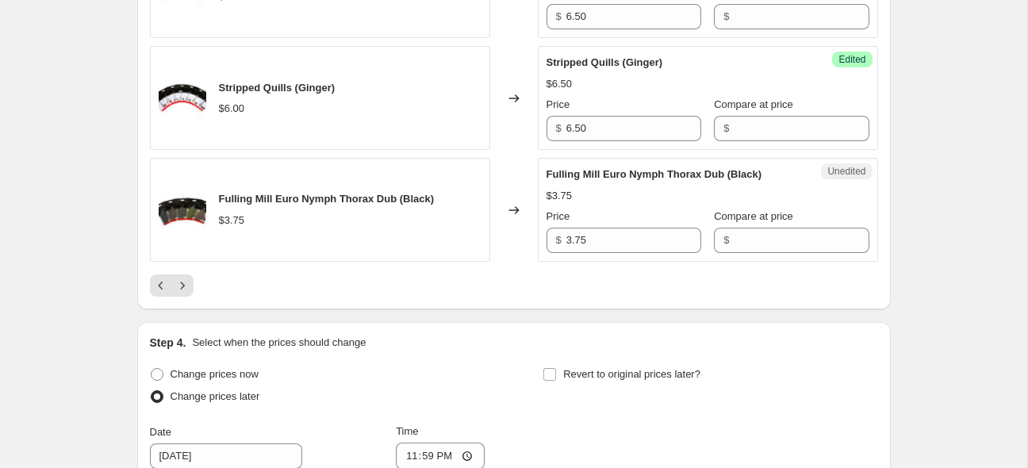
scroll to position [2657, 0]
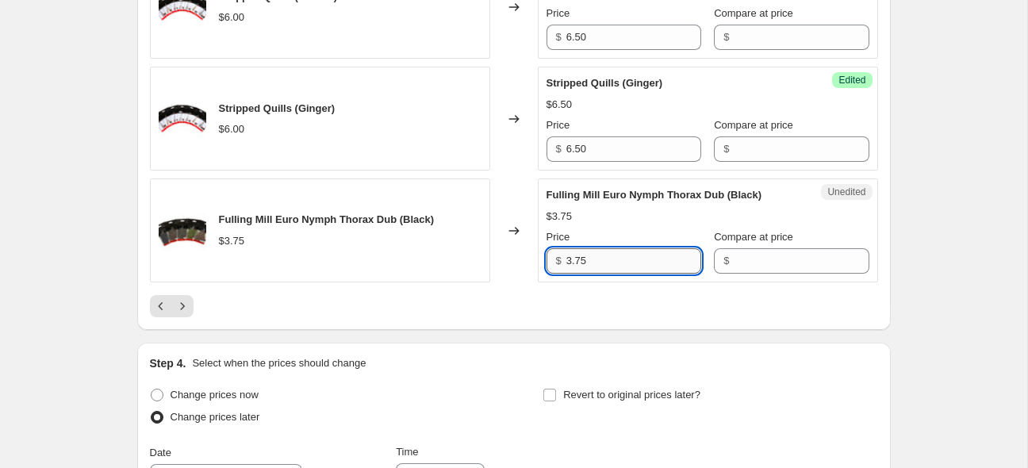
click at [596, 261] on input "3.75" at bounding box center [634, 260] width 135 height 25
click at [540, 297] on div at bounding box center [514, 306] width 728 height 22
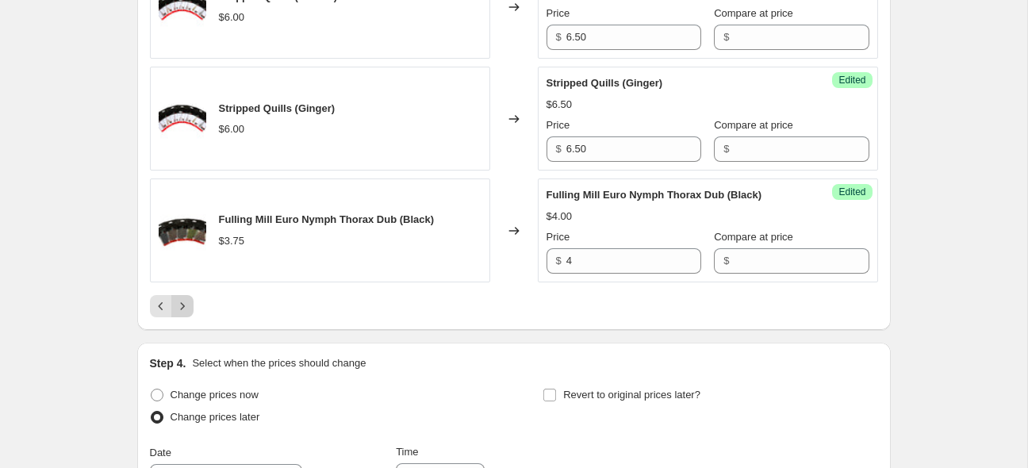
click at [184, 305] on icon "Next" at bounding box center [183, 306] width 16 height 16
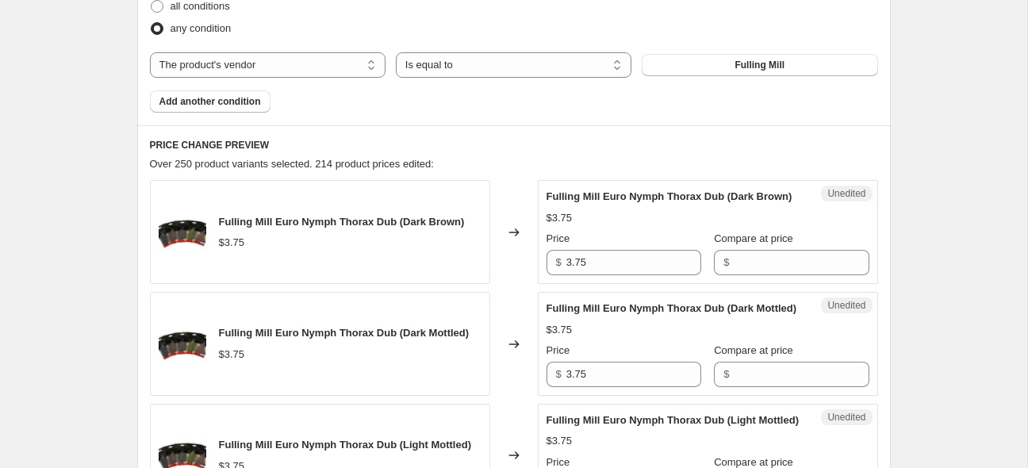
scroll to position [540, 0]
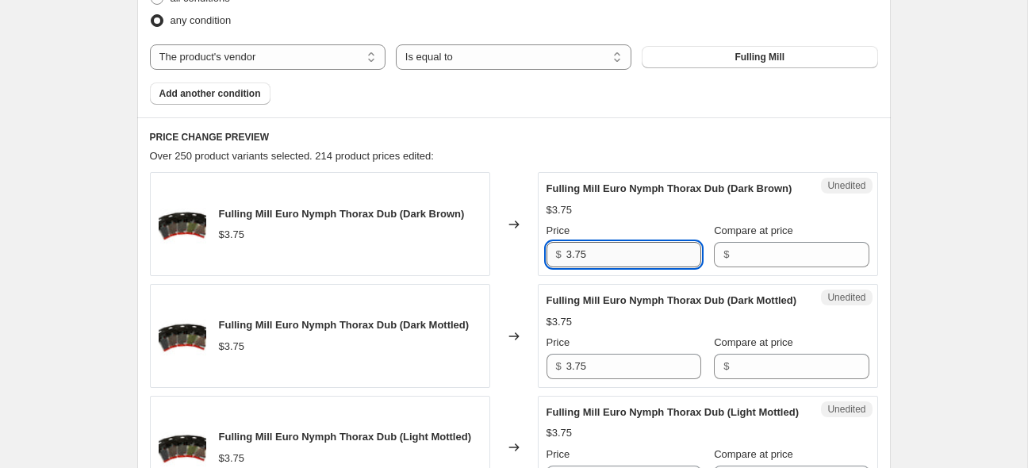
click at [589, 266] on input "3.75" at bounding box center [634, 254] width 135 height 25
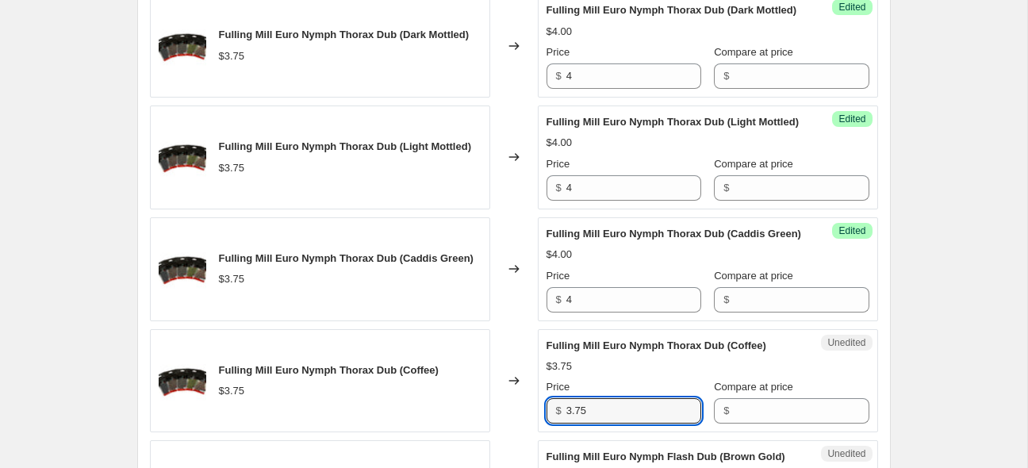
scroll to position [1070, 0]
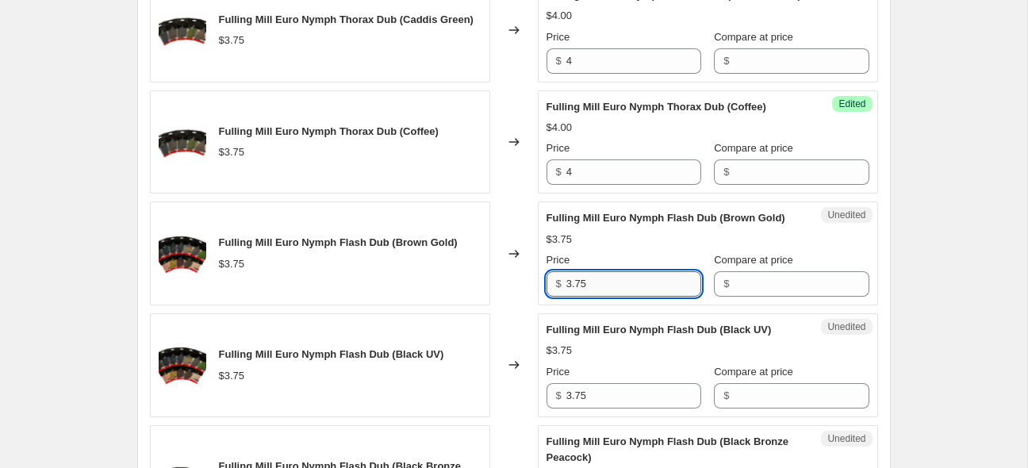
click at [619, 297] on input "3.75" at bounding box center [634, 283] width 135 height 25
click at [611, 297] on input "3.75" at bounding box center [634, 283] width 135 height 25
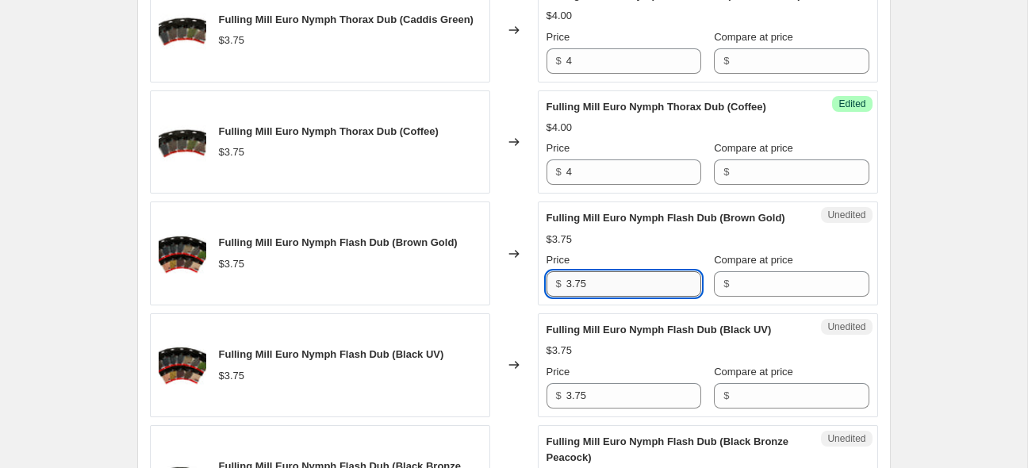
click at [611, 297] on input "3.75" at bounding box center [634, 283] width 135 height 25
click at [610, 297] on input "3.75" at bounding box center [634, 283] width 135 height 25
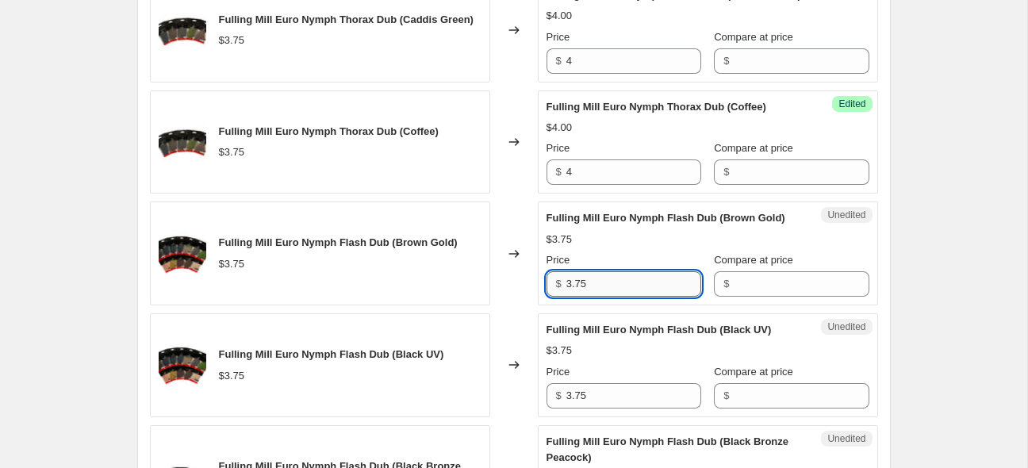
click at [610, 297] on input "3.75" at bounding box center [634, 283] width 135 height 25
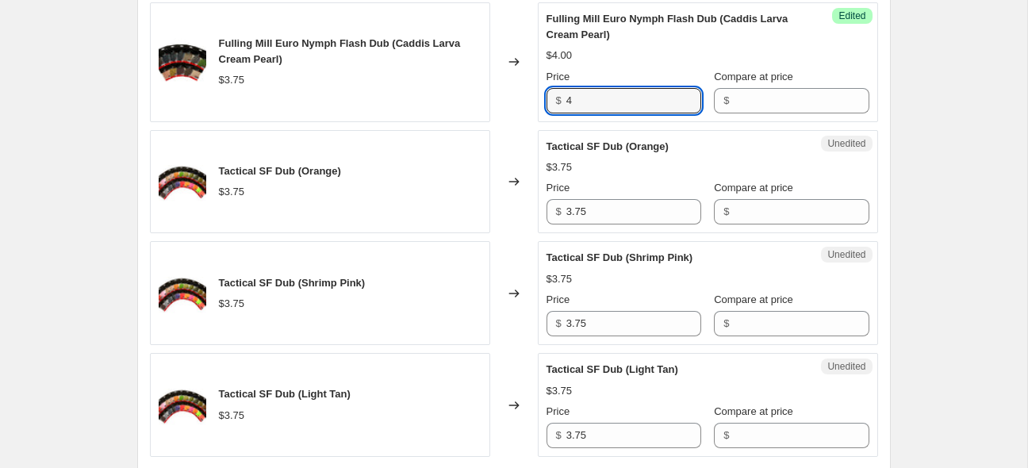
scroll to position [2675, 0]
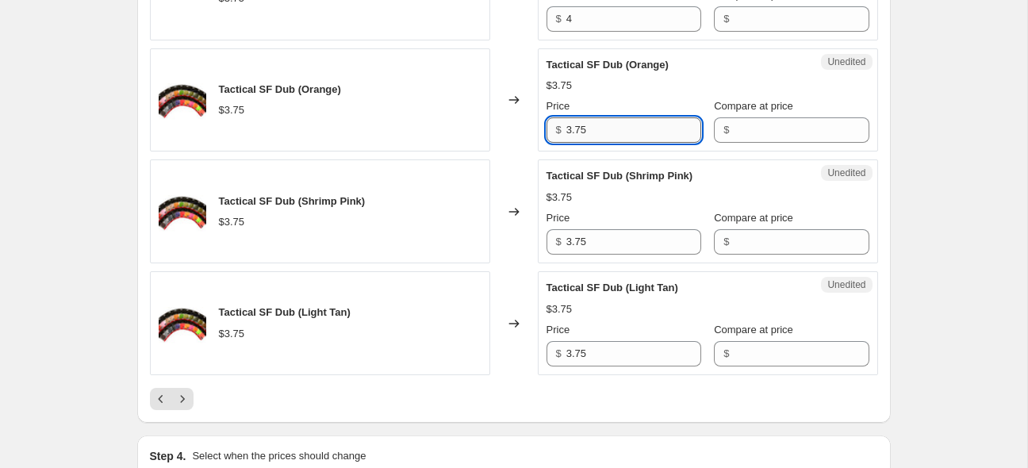
click at [612, 143] on input "3.75" at bounding box center [634, 129] width 135 height 25
click at [607, 143] on input "3.75" at bounding box center [634, 129] width 135 height 25
click at [601, 143] on input "3.75" at bounding box center [634, 129] width 135 height 25
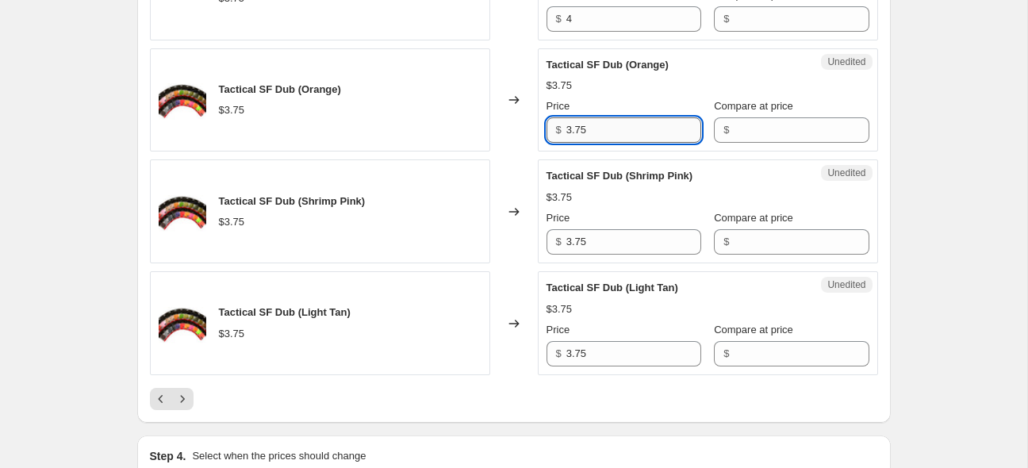
click at [601, 143] on input "3.75" at bounding box center [634, 129] width 135 height 25
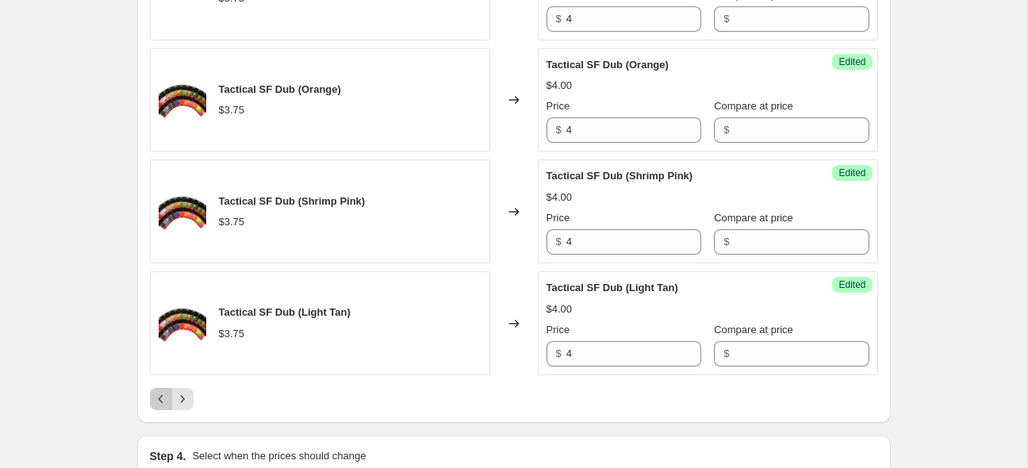
scroll to position [2929, 0]
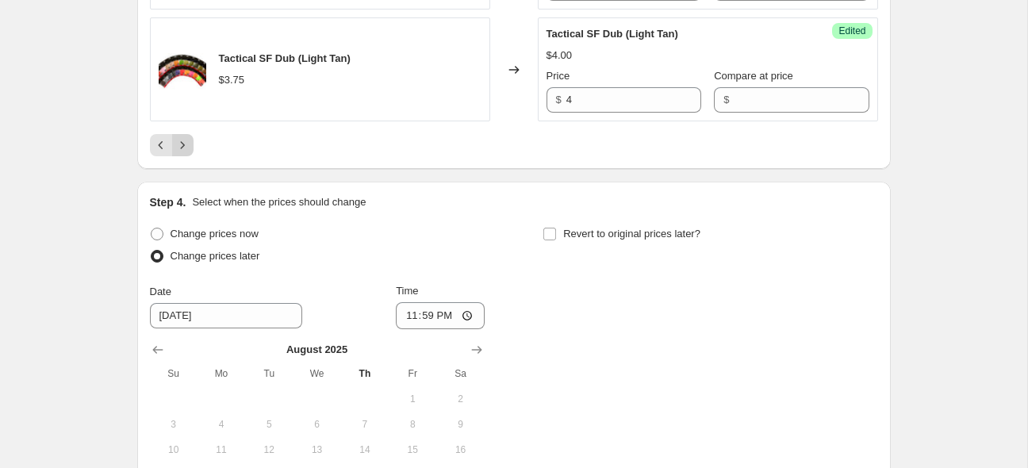
click at [190, 156] on button "Next" at bounding box center [182, 145] width 22 height 22
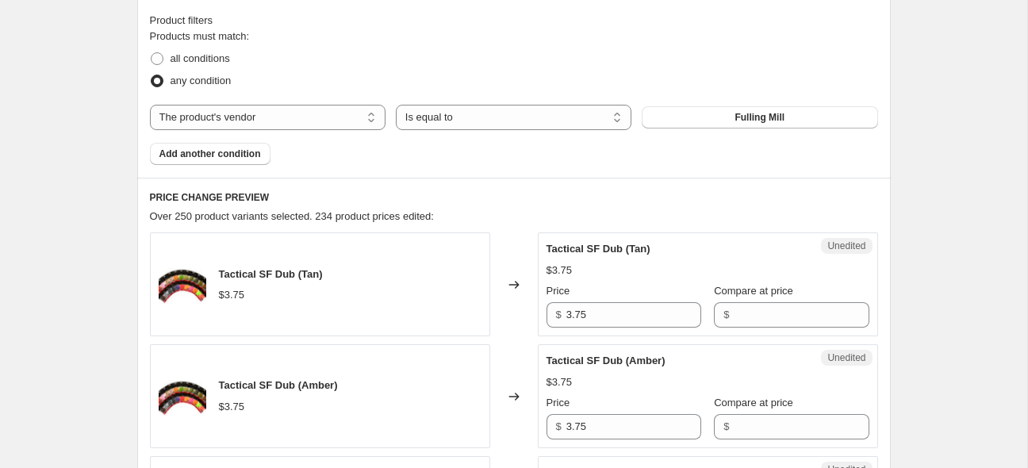
scroll to position [520, 0]
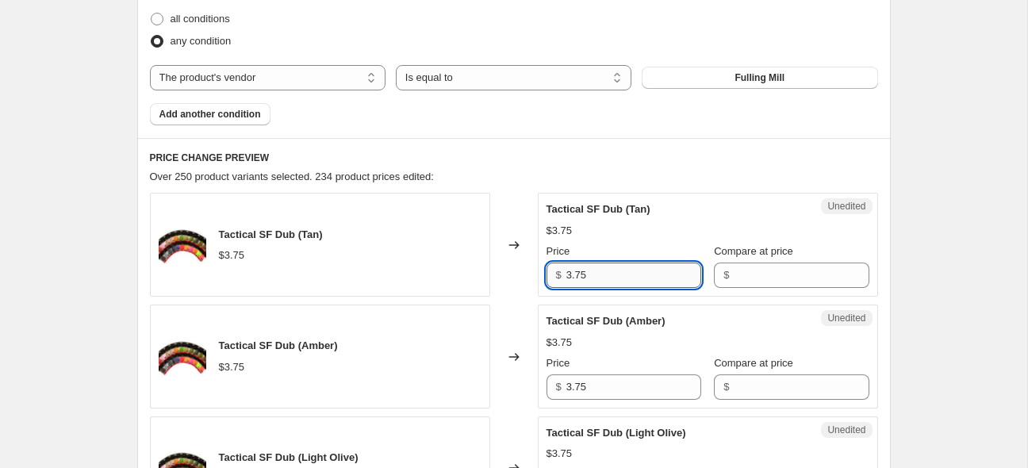
click at [621, 268] on input "3.75" at bounding box center [634, 275] width 135 height 25
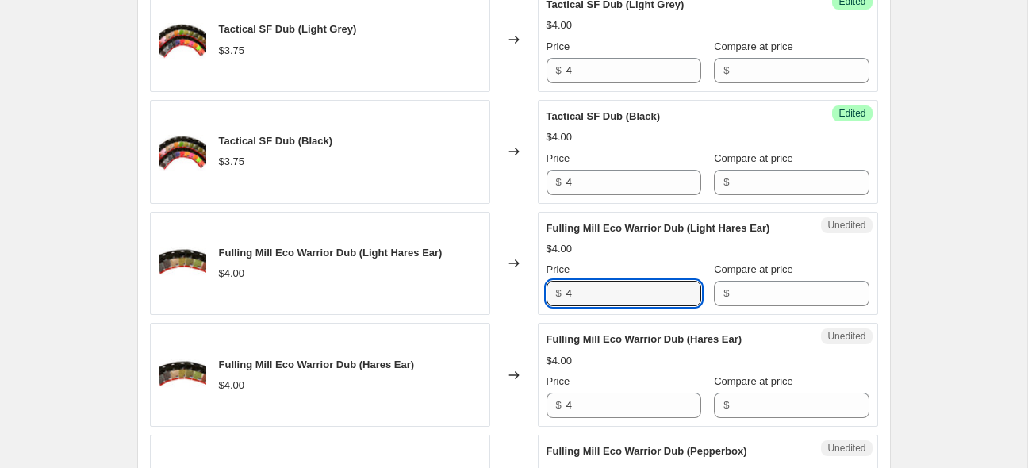
scroll to position [1389, 0]
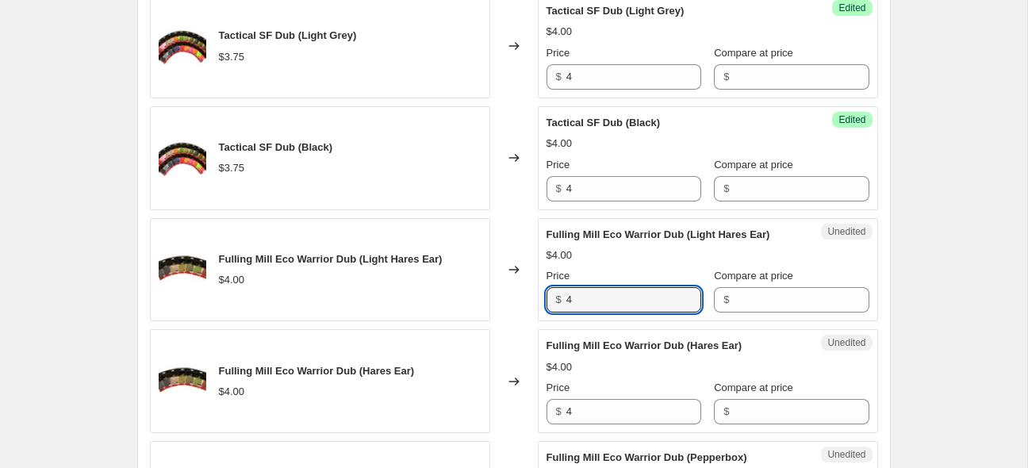
click at [959, 192] on div "Create new price [MEDICAL_DATA]. This page is ready Create new price [MEDICAL_D…" at bounding box center [514, 383] width 1028 height 3545
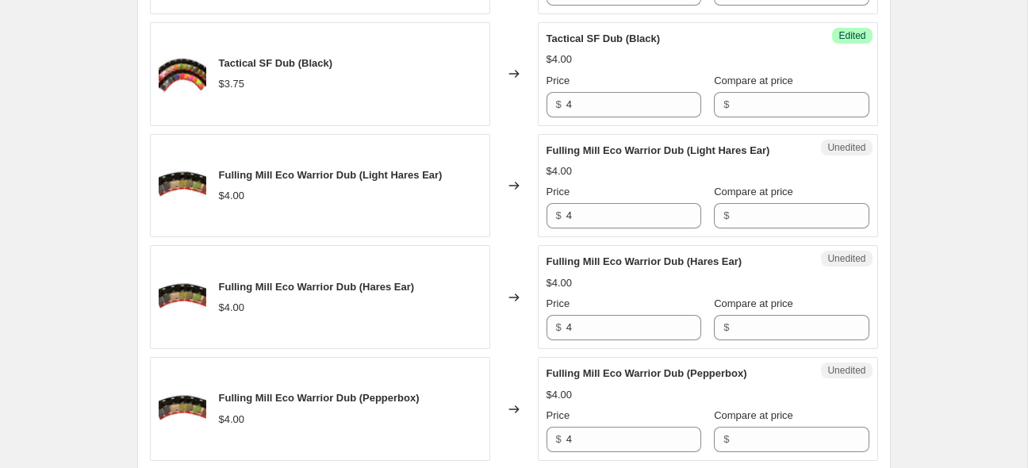
scroll to position [1493, 0]
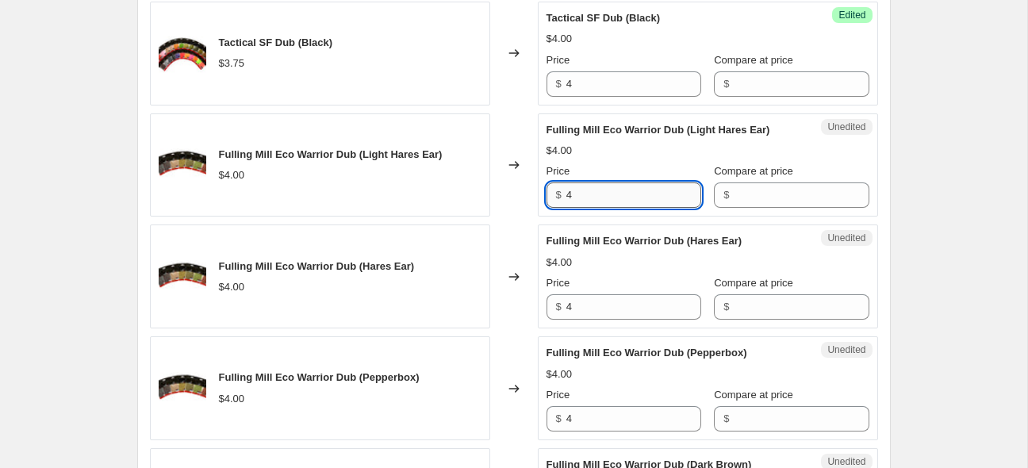
click at [586, 190] on input "4" at bounding box center [634, 195] width 135 height 25
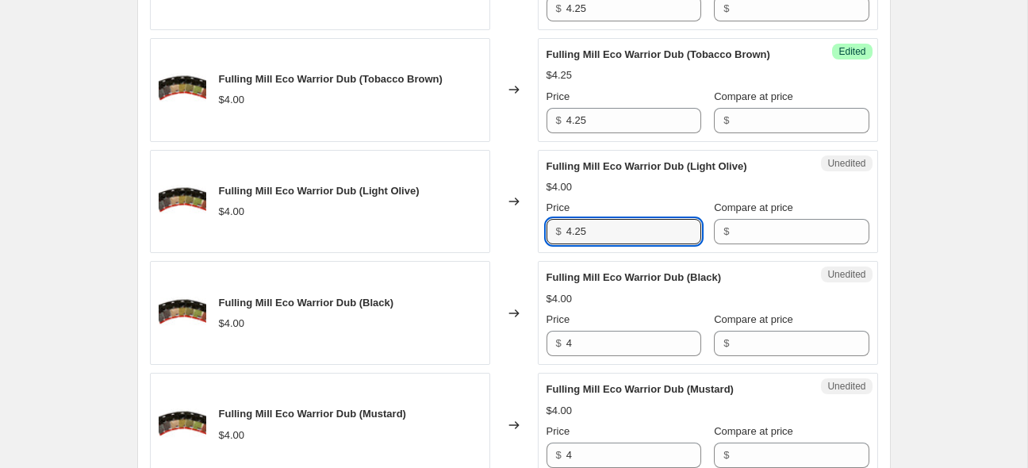
scroll to position [2016, 0]
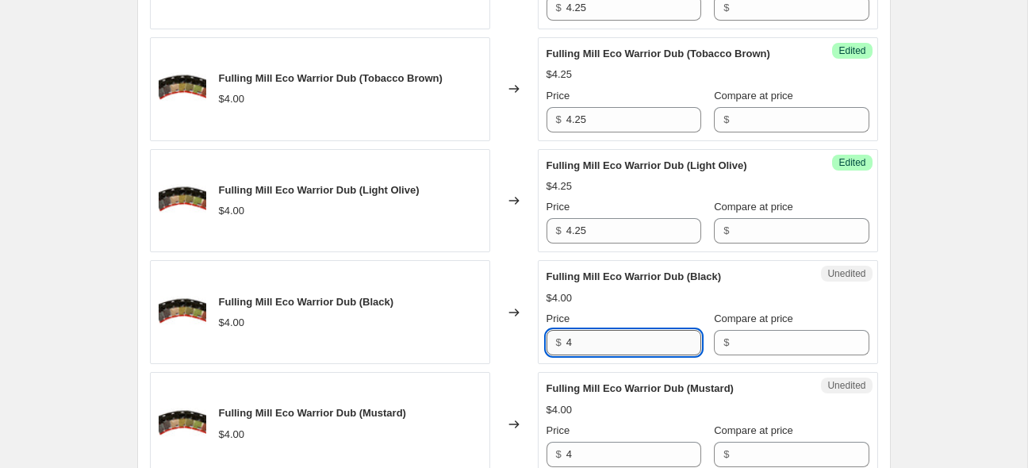
click at [652, 338] on input "4" at bounding box center [634, 342] width 135 height 25
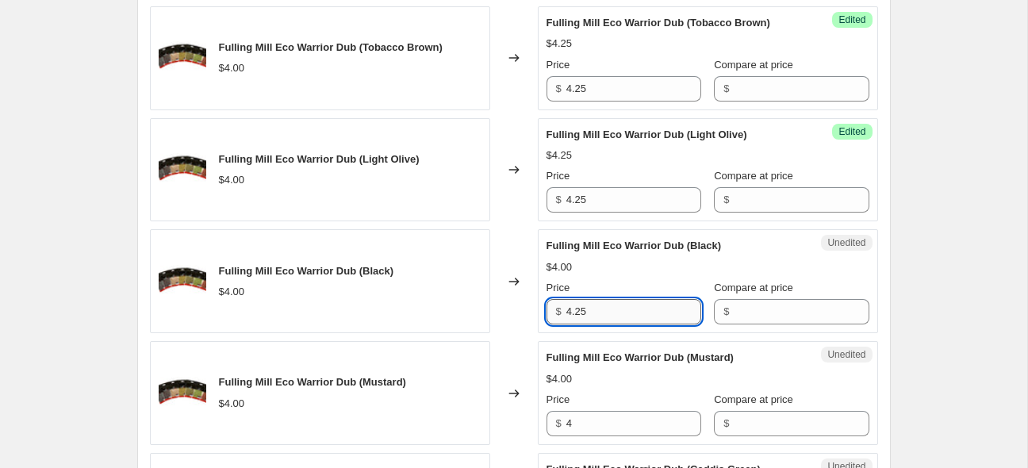
scroll to position [2100, 0]
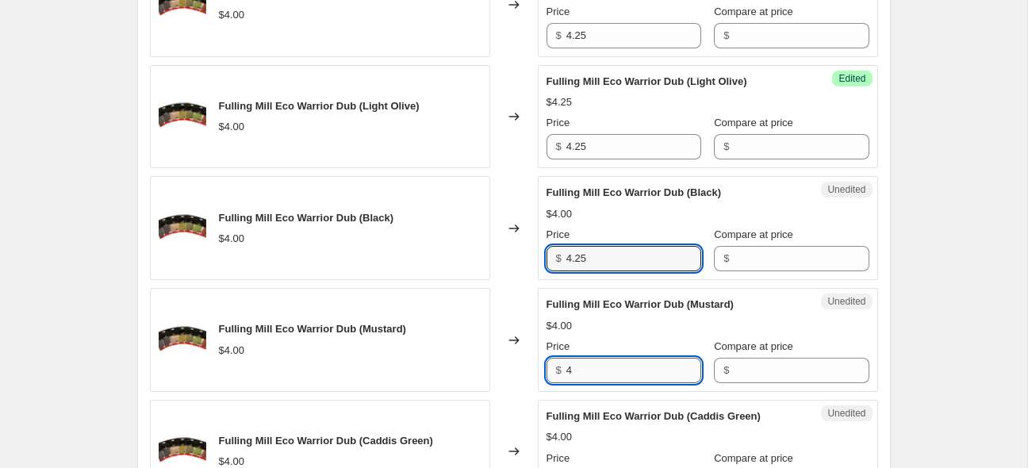
click at [651, 367] on input "4" at bounding box center [634, 370] width 135 height 25
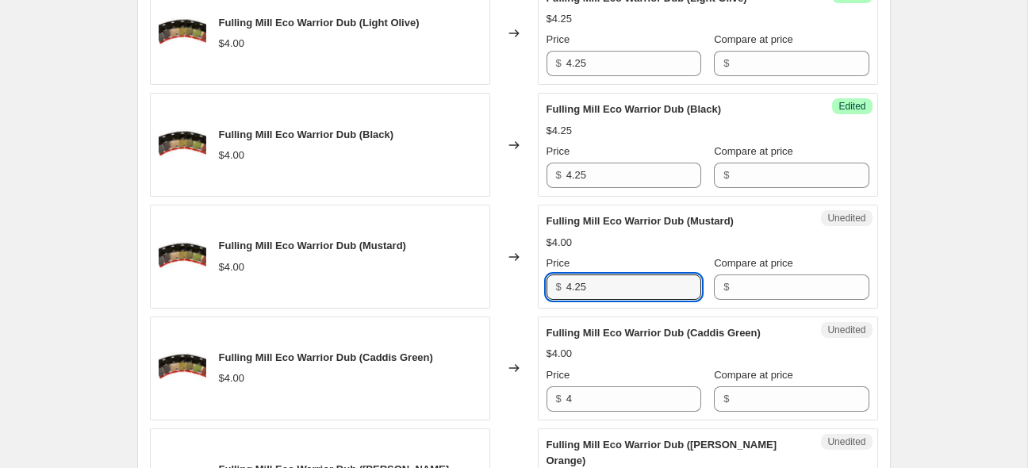
scroll to position [2205, 0]
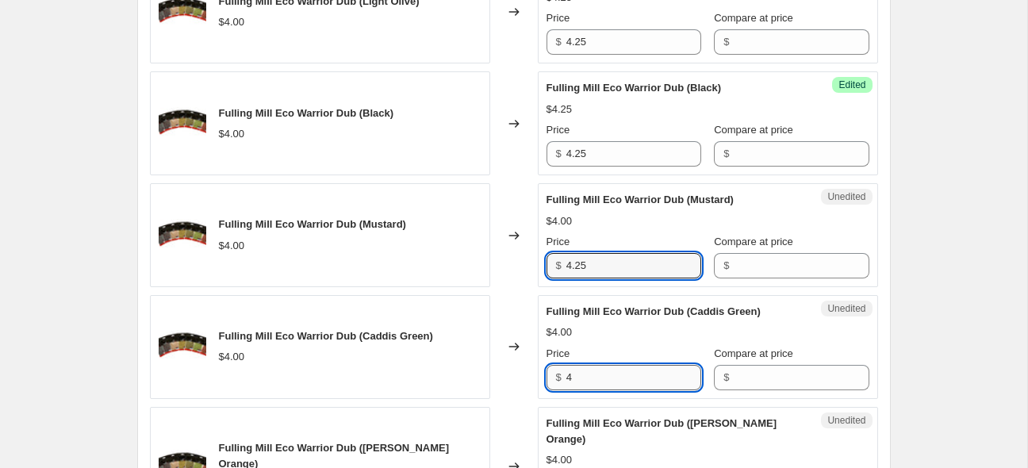
click at [651, 365] on input "4" at bounding box center [634, 377] width 135 height 25
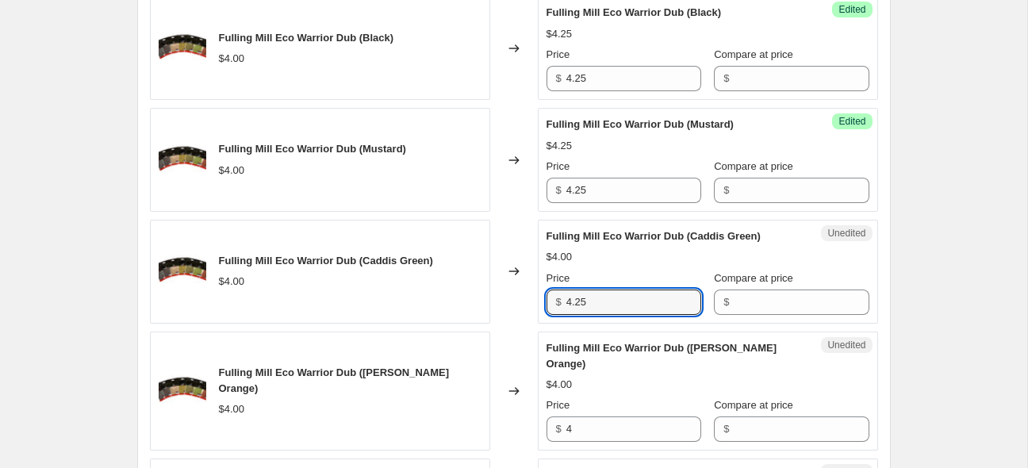
scroll to position [2288, 0]
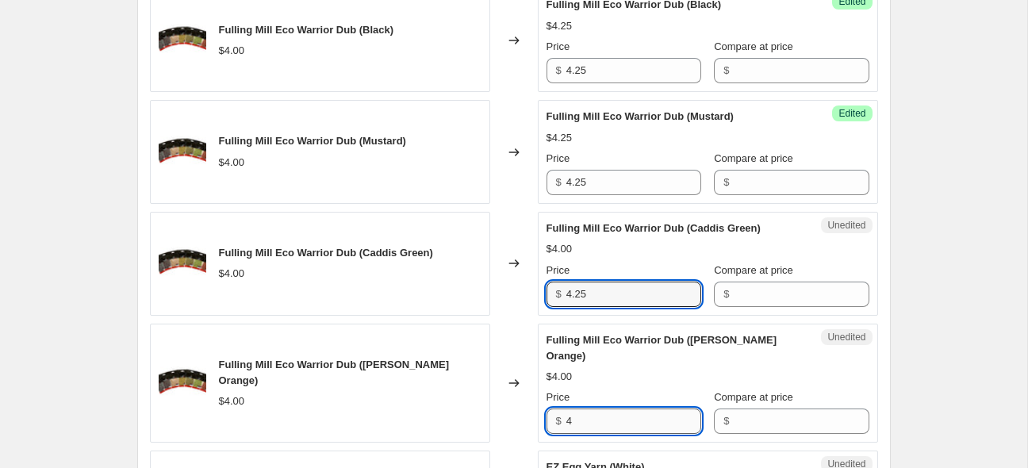
click at [642, 409] on input "4" at bounding box center [634, 421] width 135 height 25
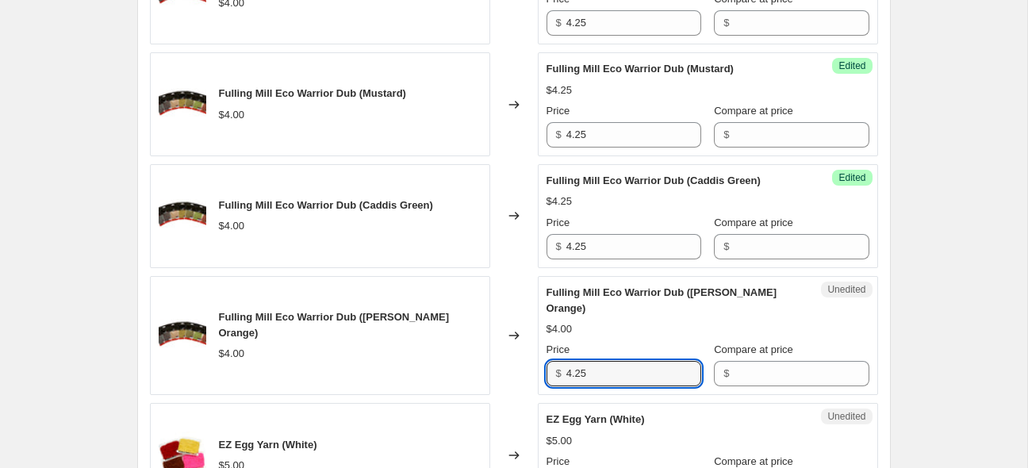
scroll to position [2393, 0]
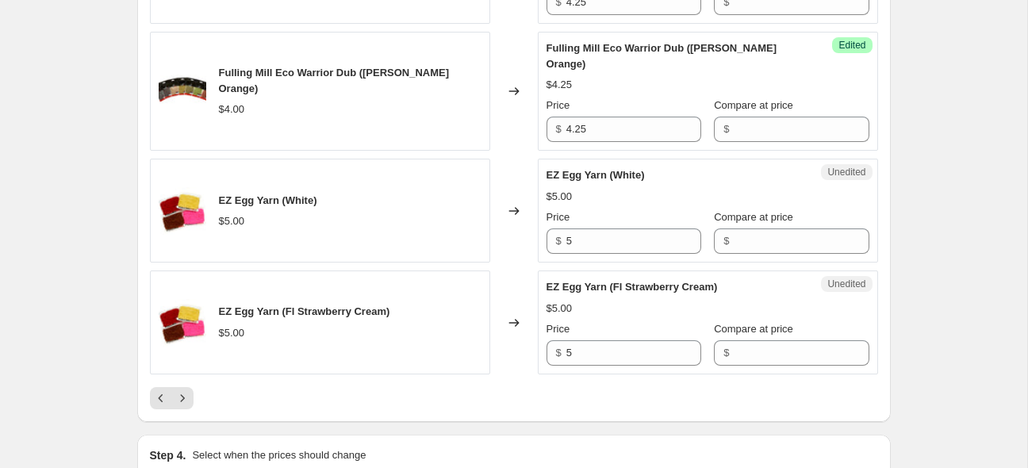
scroll to position [2582, 0]
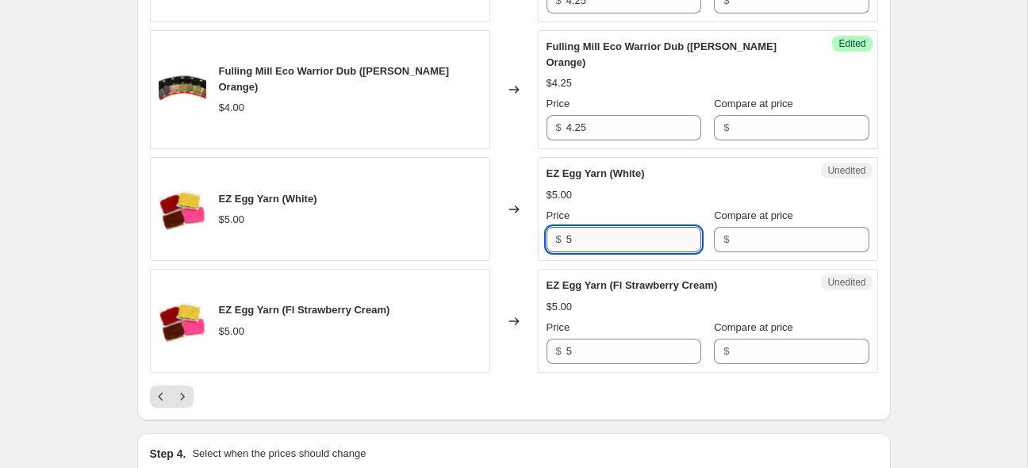
click at [607, 229] on input "5" at bounding box center [634, 239] width 135 height 25
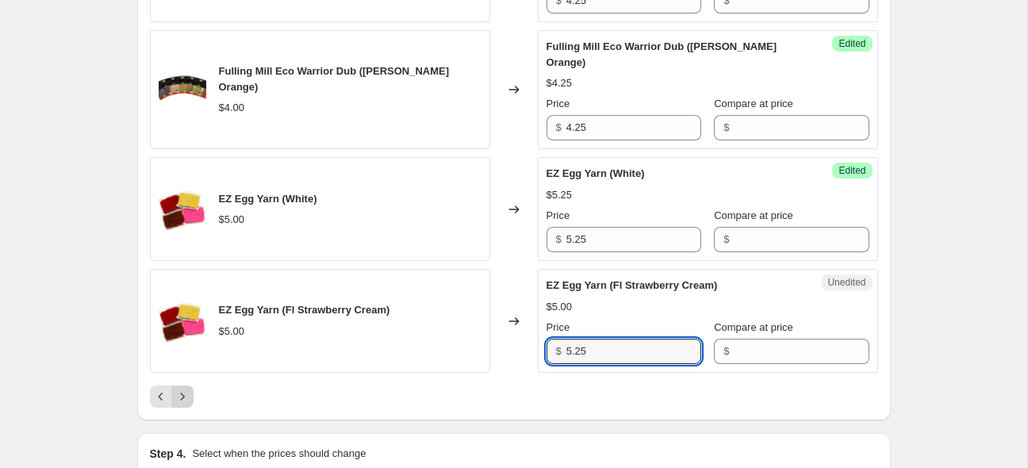
click at [179, 389] on icon "Next" at bounding box center [183, 397] width 16 height 16
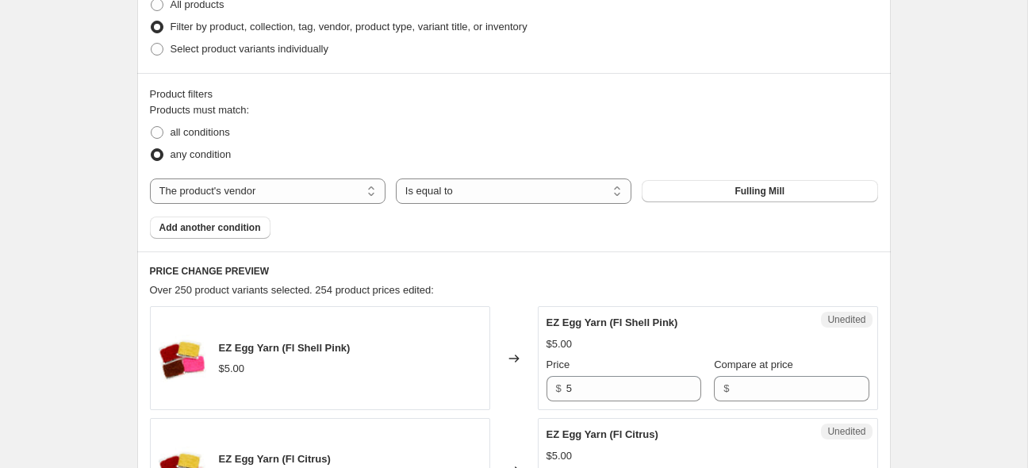
scroll to position [634, 0]
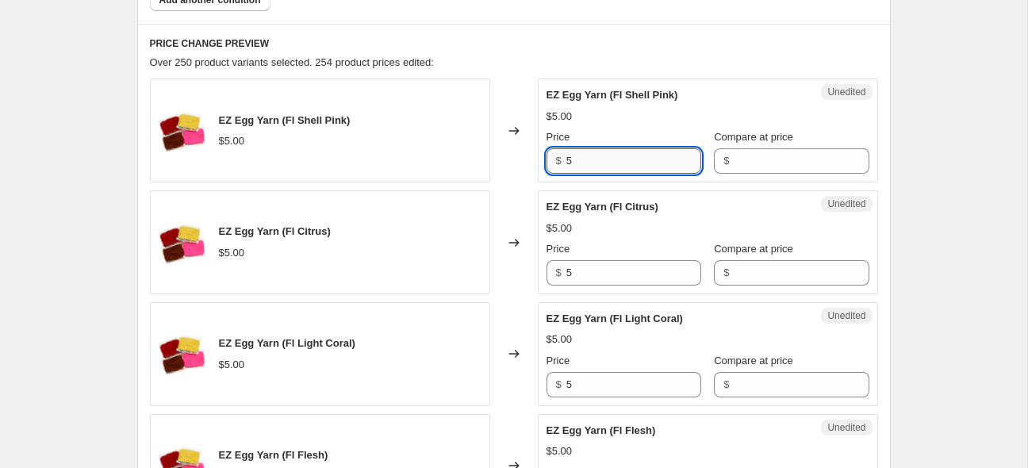
click at [611, 167] on input "5" at bounding box center [634, 160] width 135 height 25
click at [636, 267] on input "5" at bounding box center [634, 272] width 135 height 25
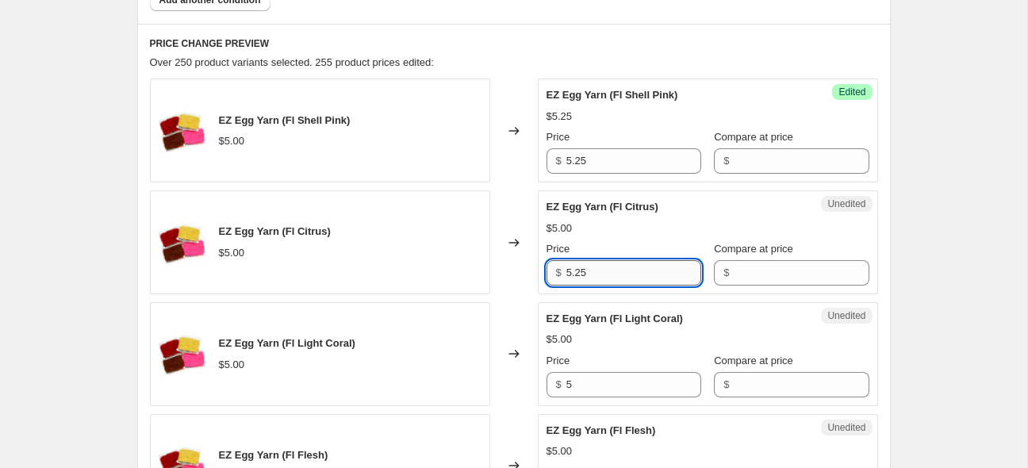
scroll to position [717, 0]
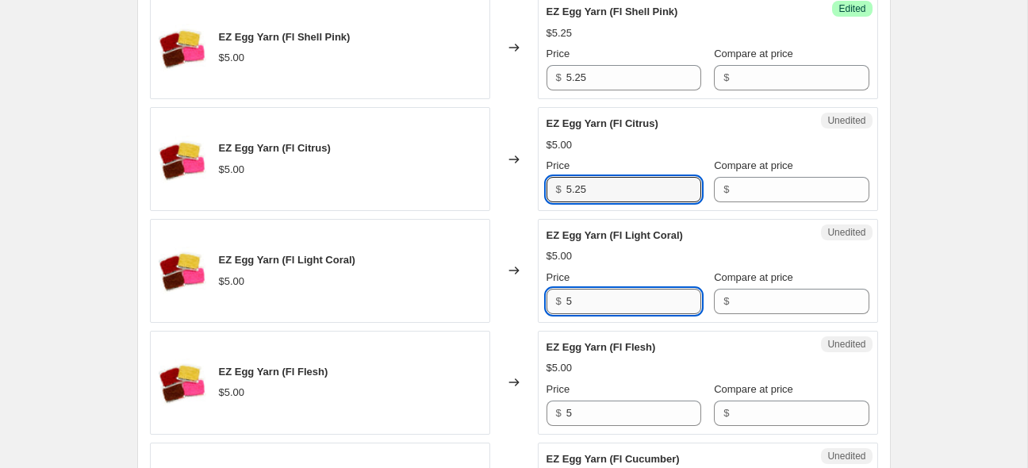
click at [641, 306] on input "5" at bounding box center [634, 301] width 135 height 25
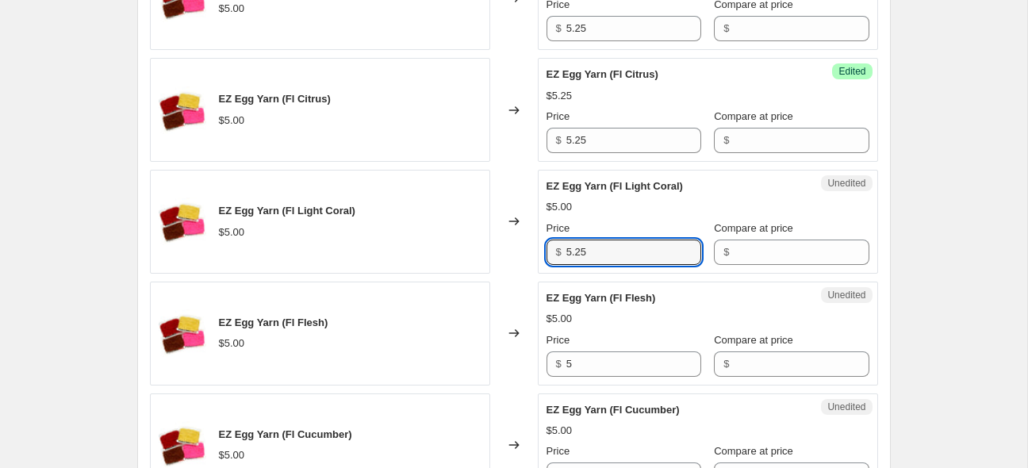
scroll to position [781, 0]
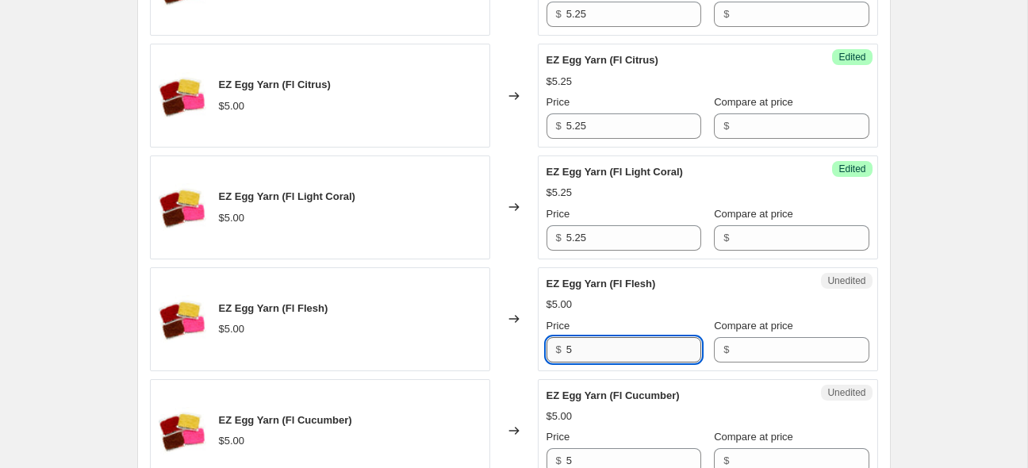
click at [640, 350] on input "5" at bounding box center [634, 349] width 135 height 25
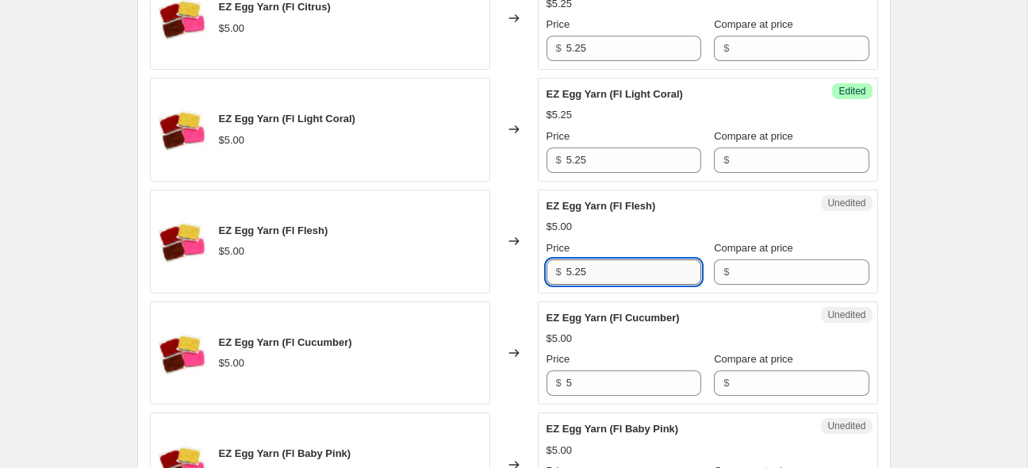
scroll to position [864, 0]
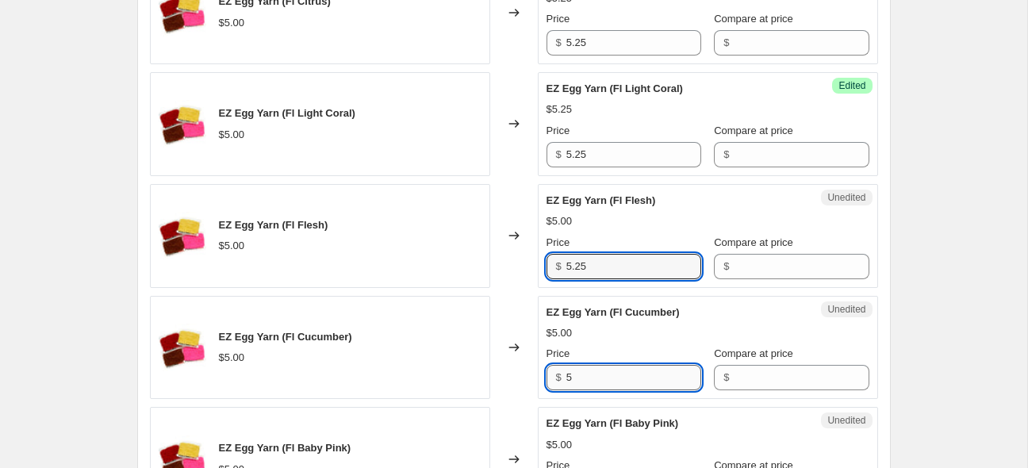
click at [624, 368] on input "5" at bounding box center [634, 377] width 135 height 25
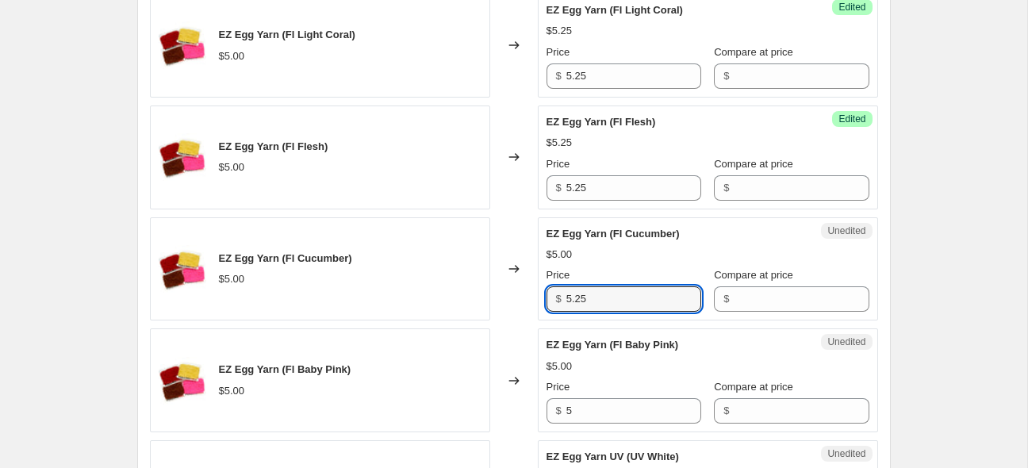
scroll to position [969, 0]
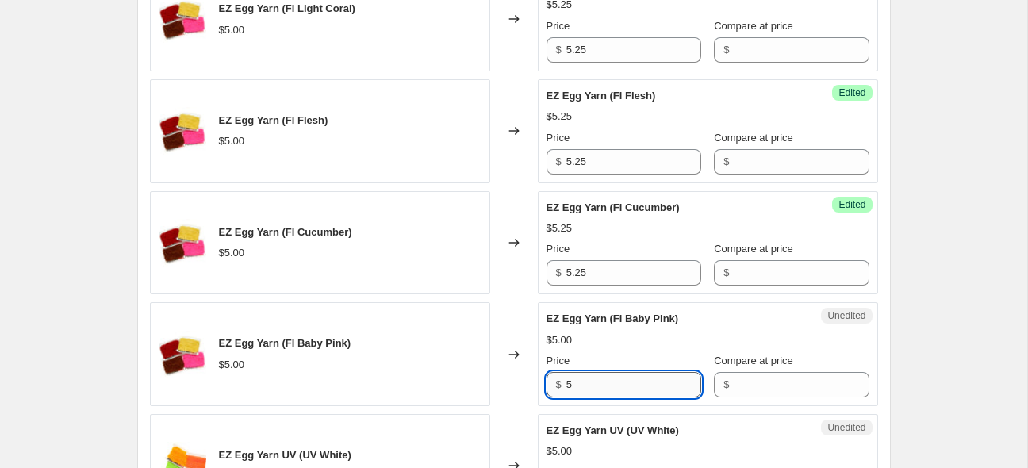
click at [619, 382] on input "5" at bounding box center [634, 384] width 135 height 25
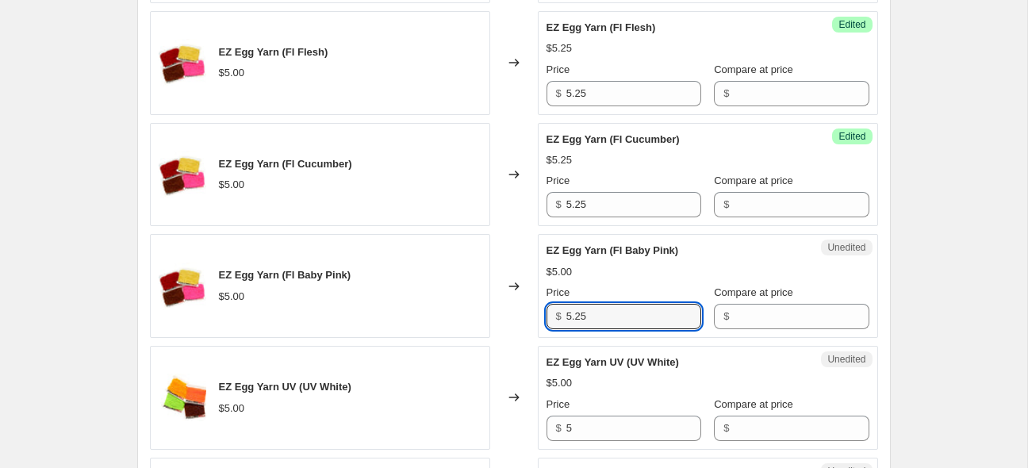
scroll to position [1053, 0]
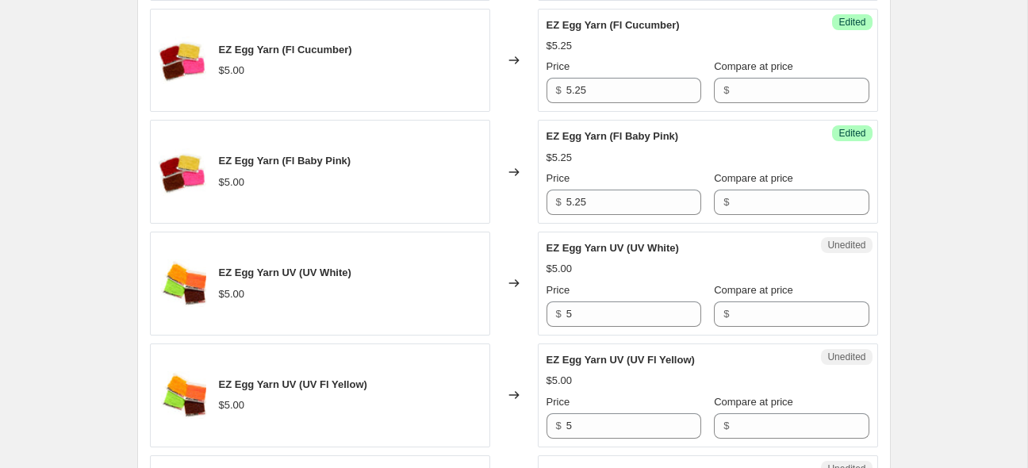
scroll to position [1158, 0]
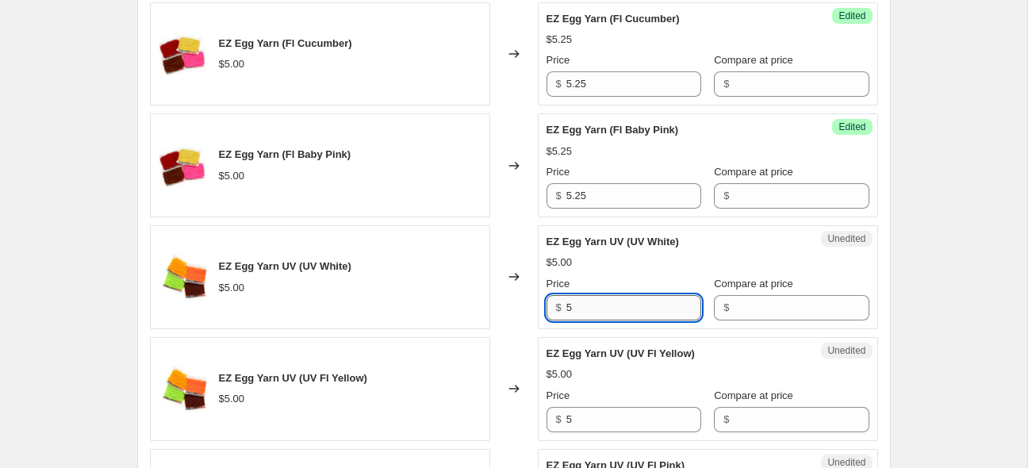
click at [610, 298] on input "5" at bounding box center [634, 307] width 135 height 25
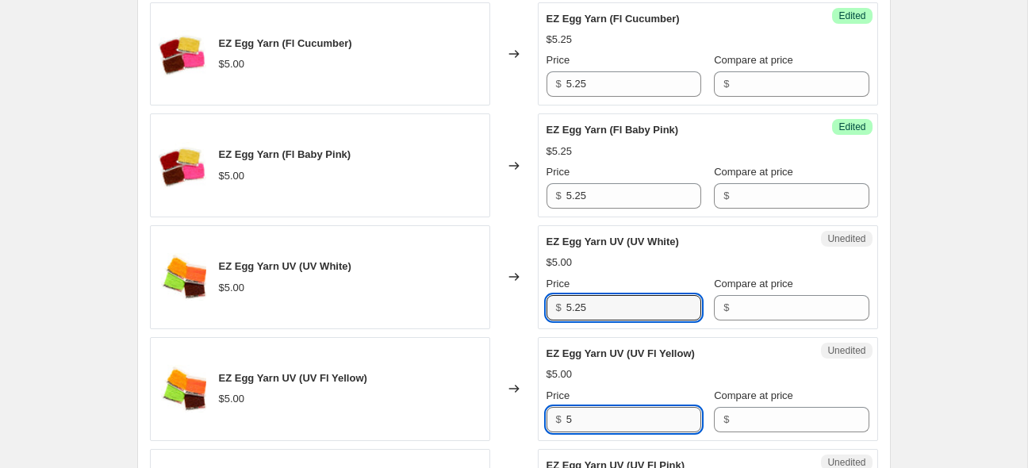
click at [583, 423] on input "5" at bounding box center [634, 419] width 135 height 25
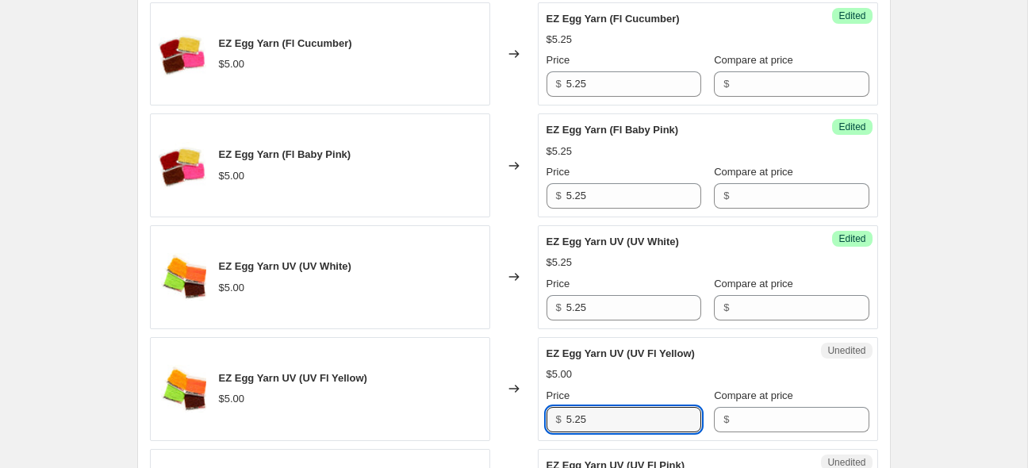
scroll to position [1262, 0]
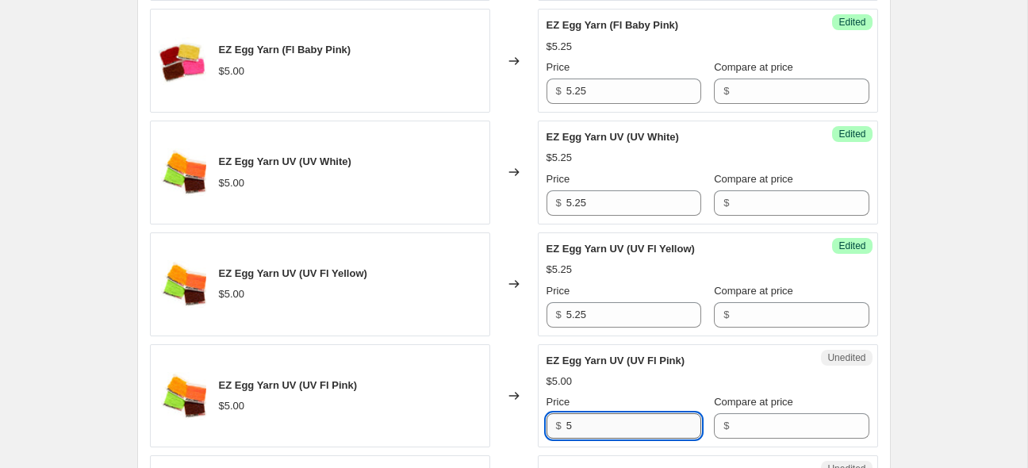
click at [648, 422] on input "5" at bounding box center [634, 425] width 135 height 25
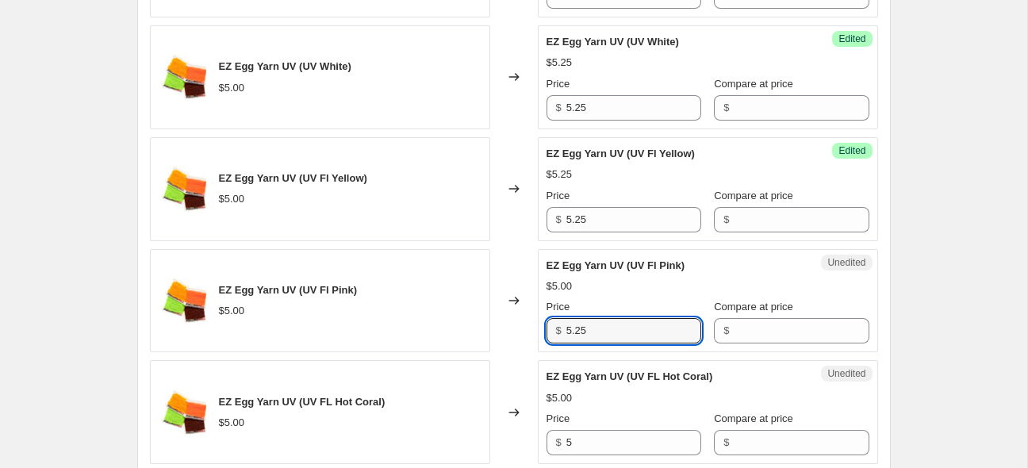
scroll to position [1367, 0]
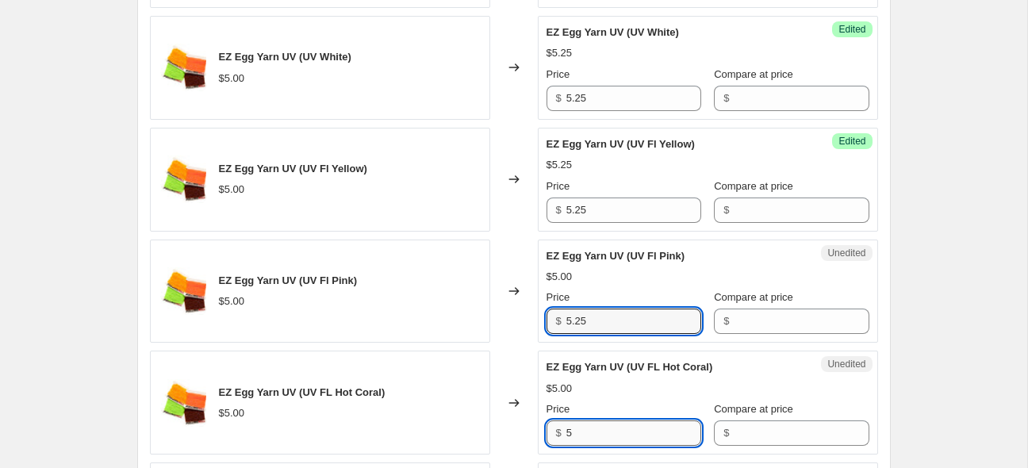
click at [621, 430] on input "5" at bounding box center [634, 433] width 135 height 25
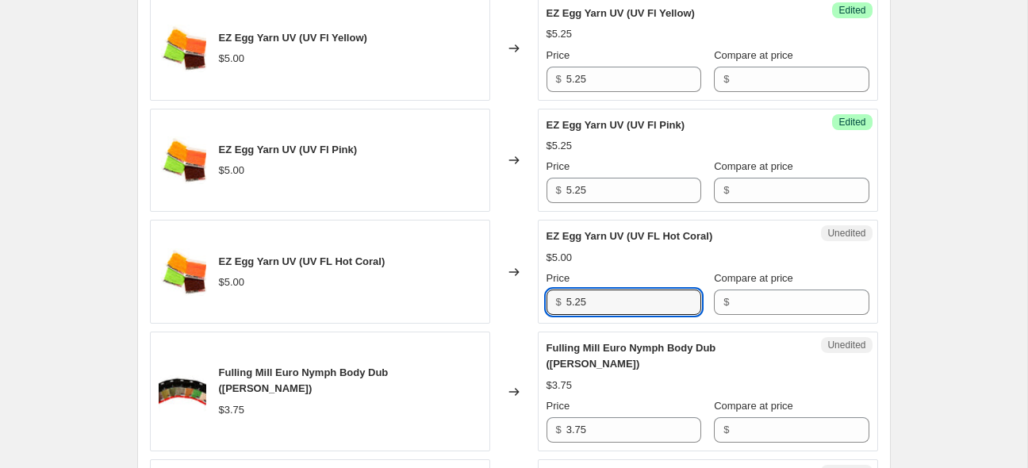
scroll to position [1493, 0]
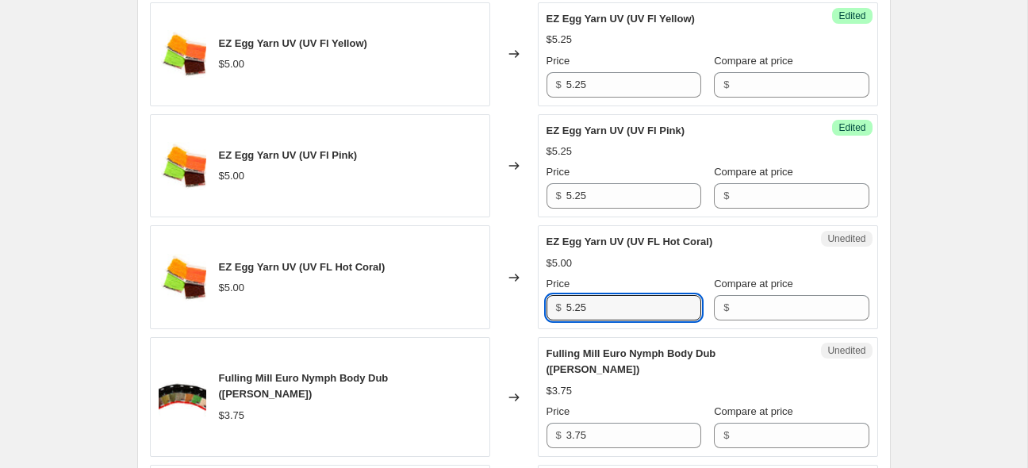
click at [935, 211] on div "Create new price [MEDICAL_DATA]. This page is ready Create new price [MEDICAL_D…" at bounding box center [514, 295] width 1028 height 3577
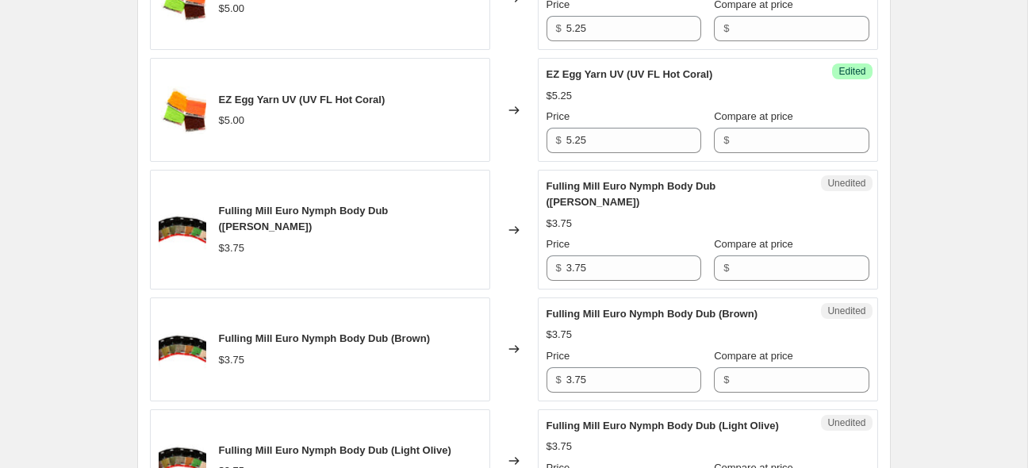
scroll to position [1807, 0]
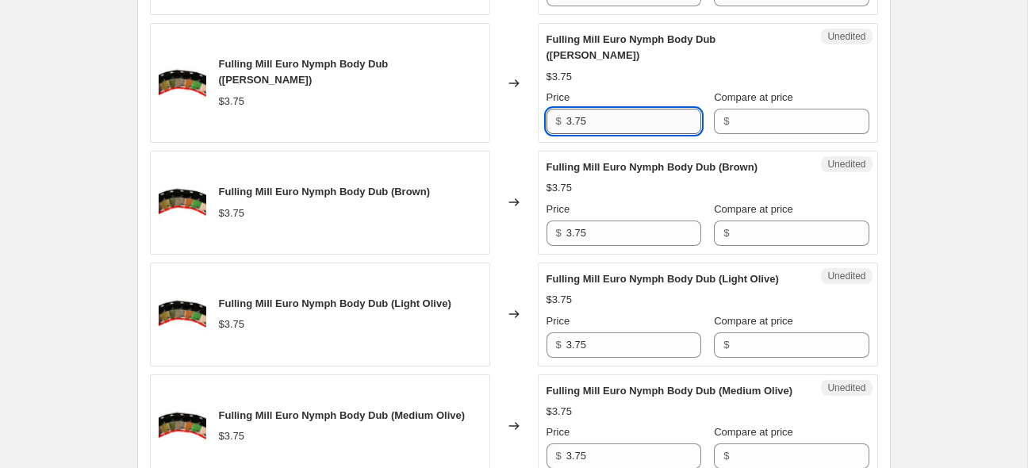
click at [606, 115] on input "3.75" at bounding box center [634, 121] width 135 height 25
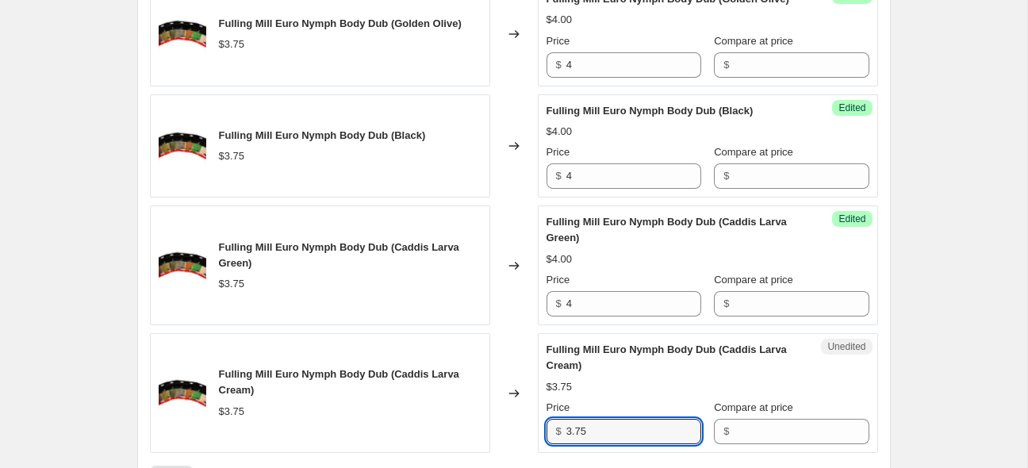
scroll to position [2788, 0]
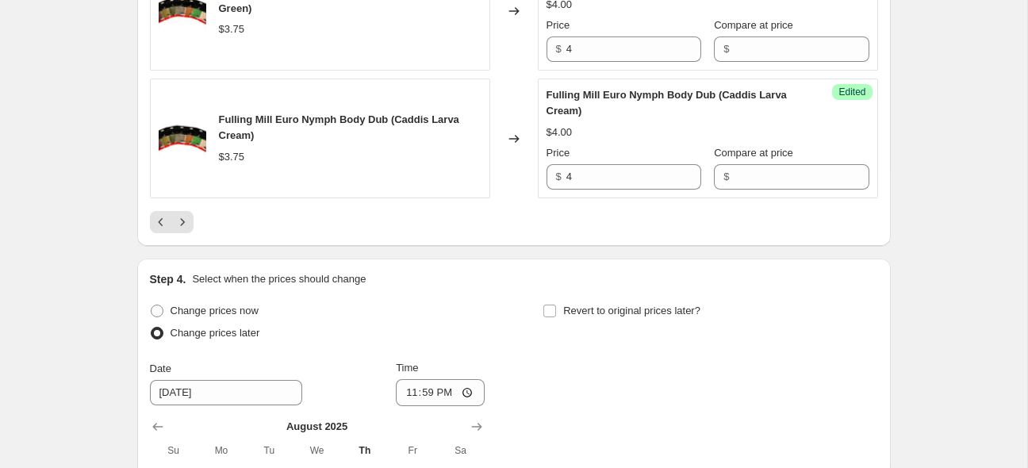
click at [478, 233] on div at bounding box center [514, 222] width 728 height 22
click at [189, 230] on icon "Next" at bounding box center [183, 222] width 16 height 16
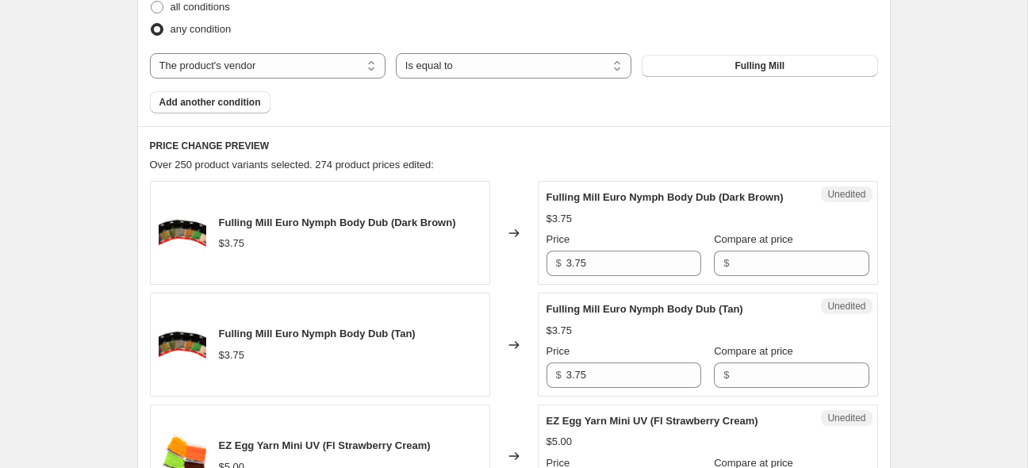
scroll to position [631, 0]
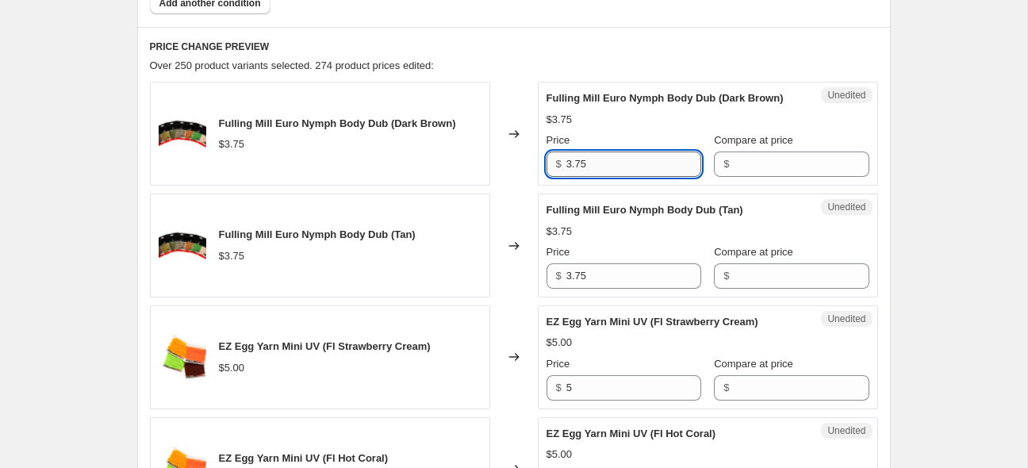
click at [629, 177] on input "3.75" at bounding box center [634, 164] width 135 height 25
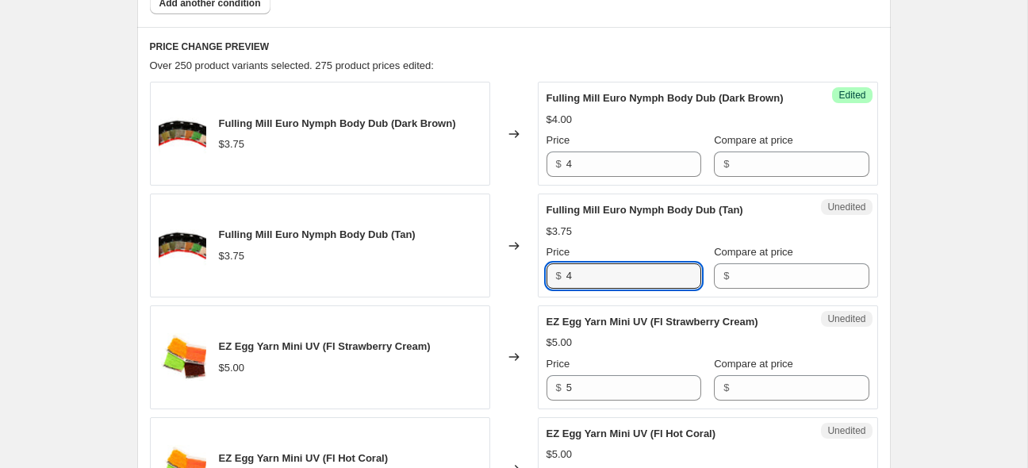
click at [662, 59] on div "Over 250 product variants selected. 275 product prices edited:" at bounding box center [514, 66] width 728 height 16
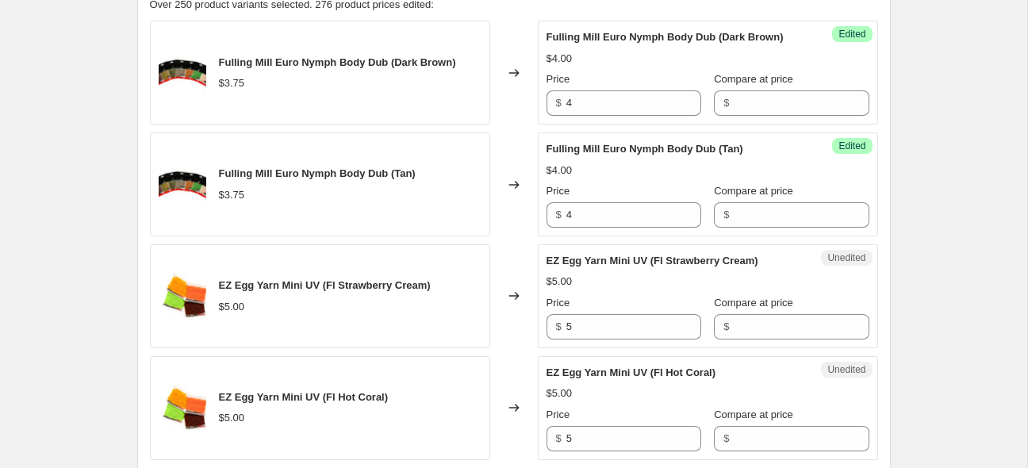
scroll to position [819, 0]
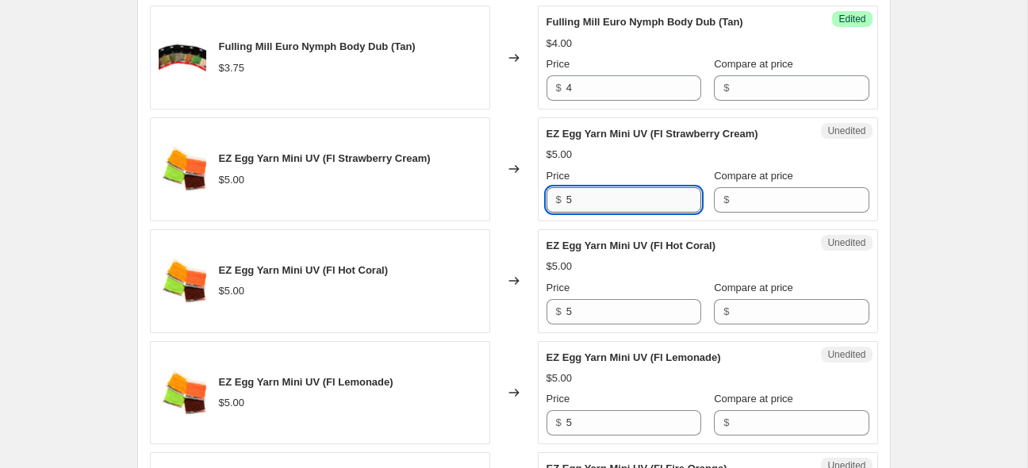
click at [624, 213] on input "5" at bounding box center [634, 199] width 135 height 25
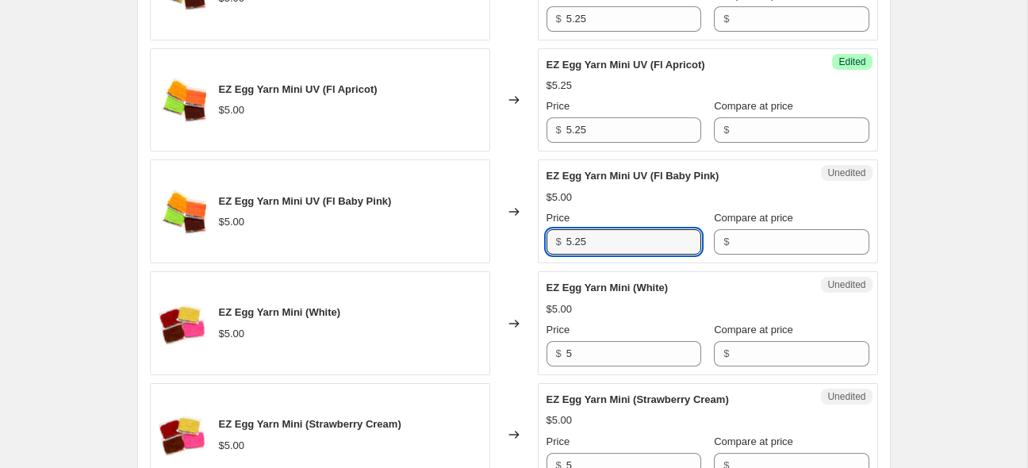
scroll to position [1572, 0]
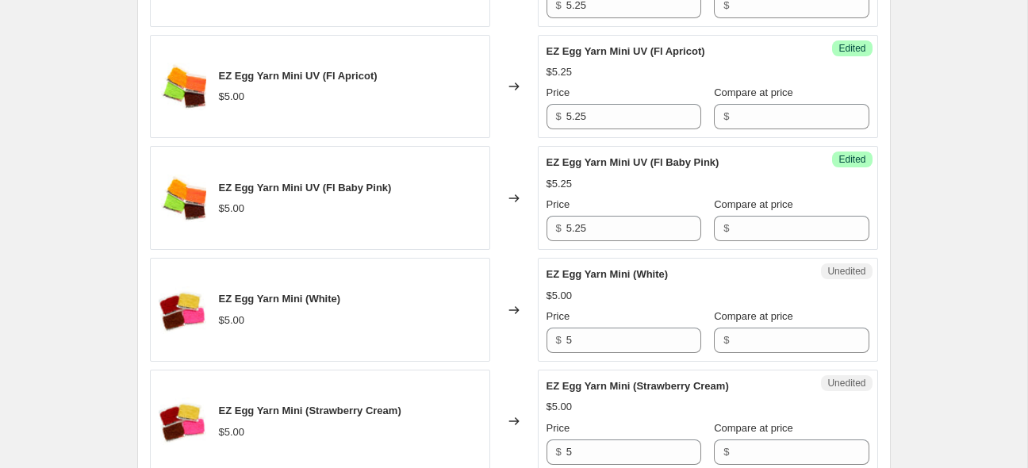
click at [944, 282] on div "Create new price [MEDICAL_DATA]. This page is ready Create new price [MEDICAL_D…" at bounding box center [514, 192] width 1028 height 3529
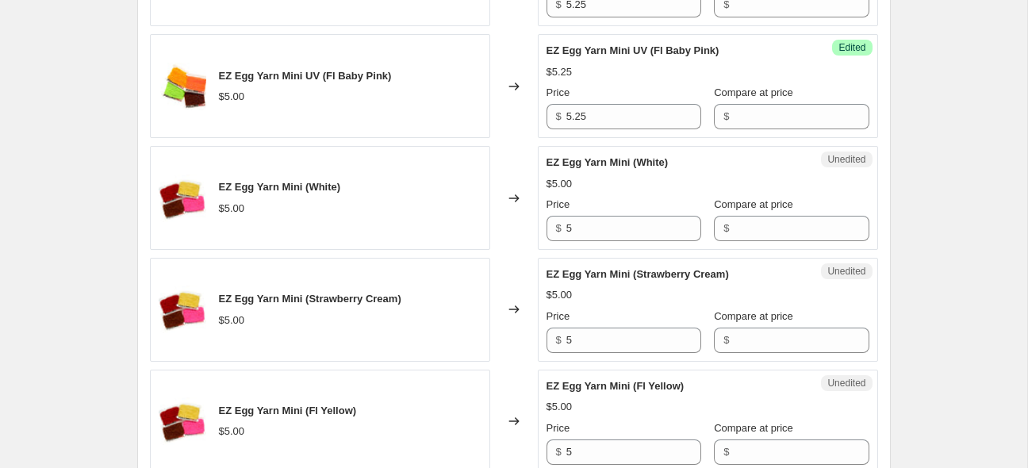
scroll to position [1677, 0]
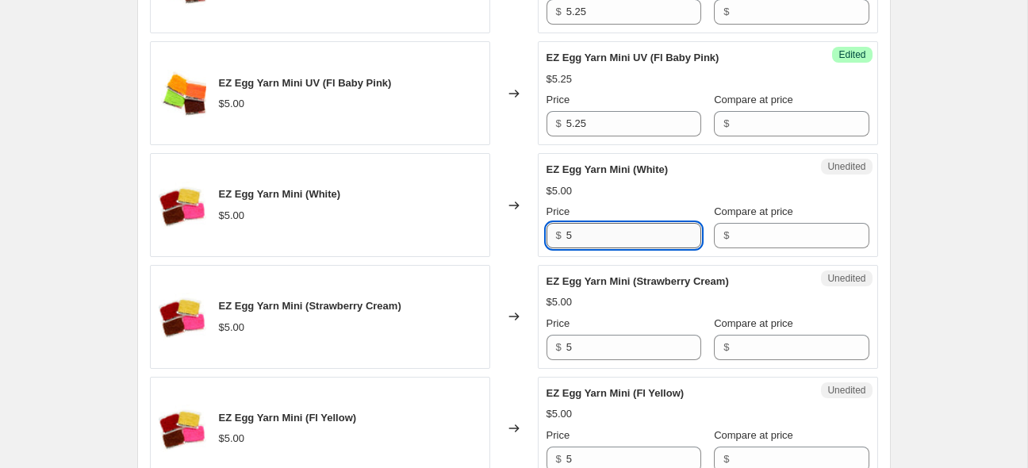
click at [621, 245] on input "5" at bounding box center [634, 235] width 135 height 25
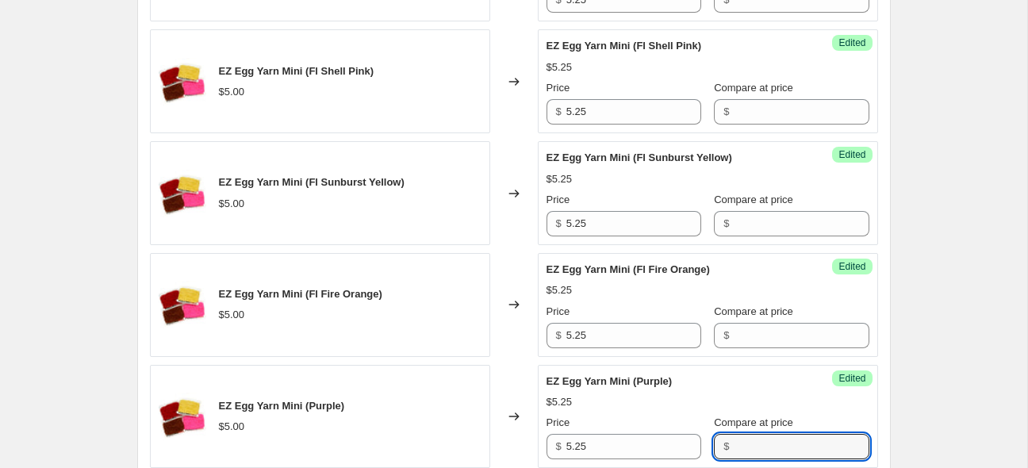
scroll to position [2581, 0]
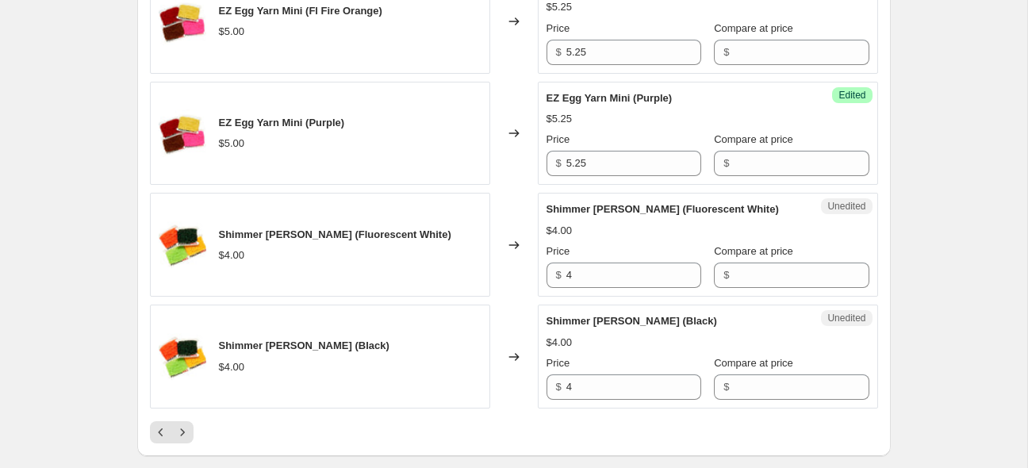
scroll to position [2519, 0]
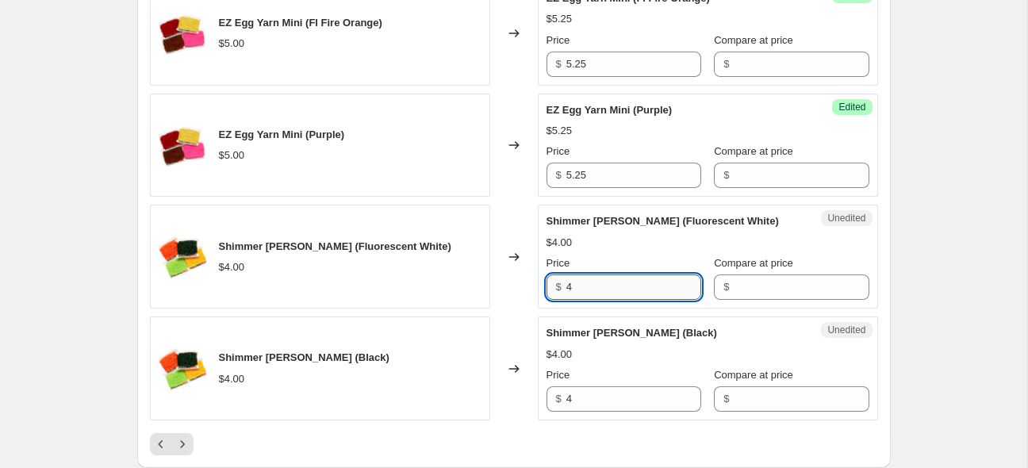
click at [619, 296] on input "4" at bounding box center [634, 287] width 135 height 25
click at [619, 412] on input "4" at bounding box center [634, 398] width 135 height 25
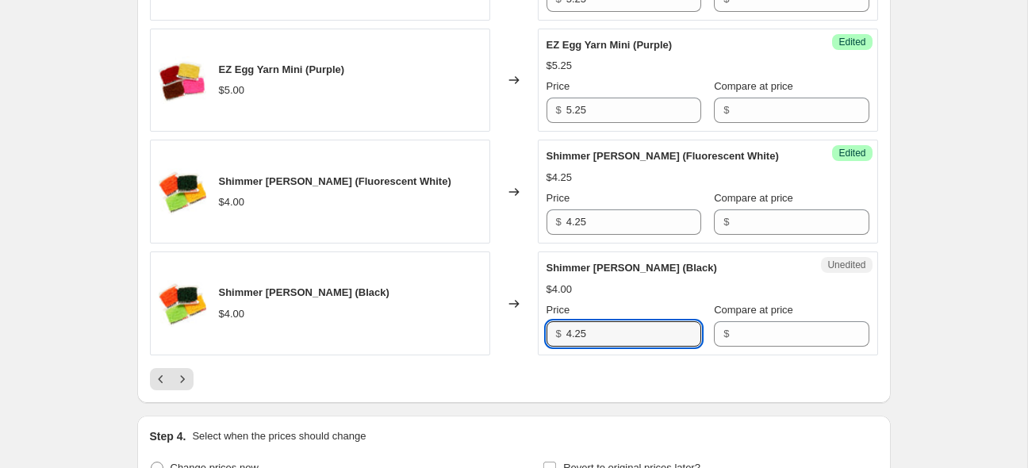
scroll to position [2623, 0]
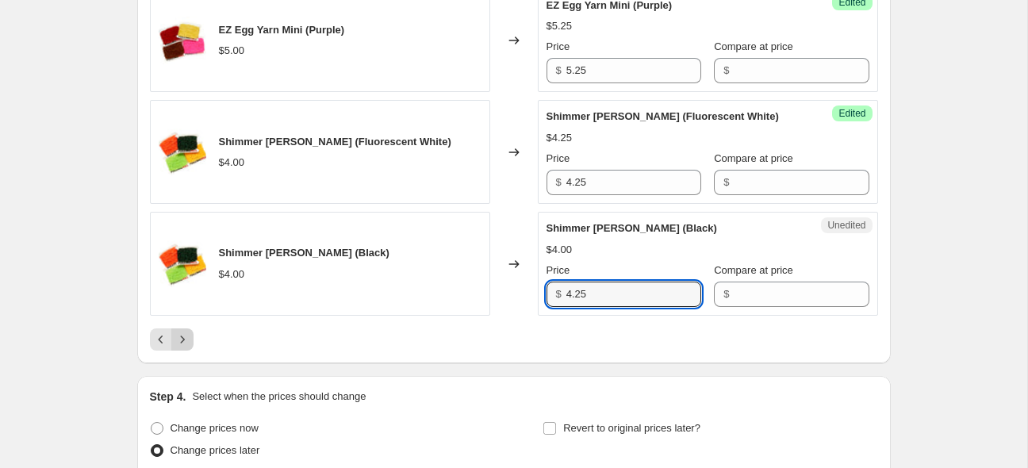
click at [186, 348] on icon "Next" at bounding box center [183, 340] width 16 height 16
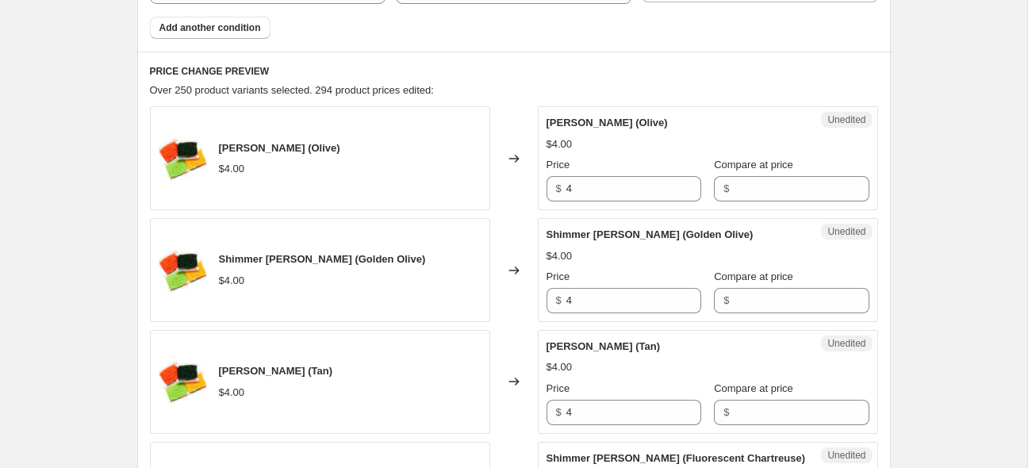
scroll to position [591, 0]
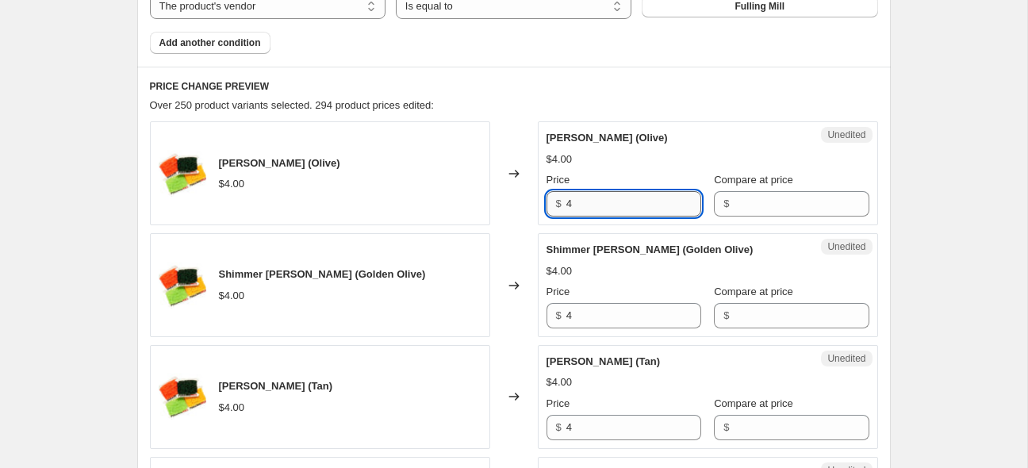
click at [634, 208] on input "4" at bounding box center [634, 203] width 135 height 25
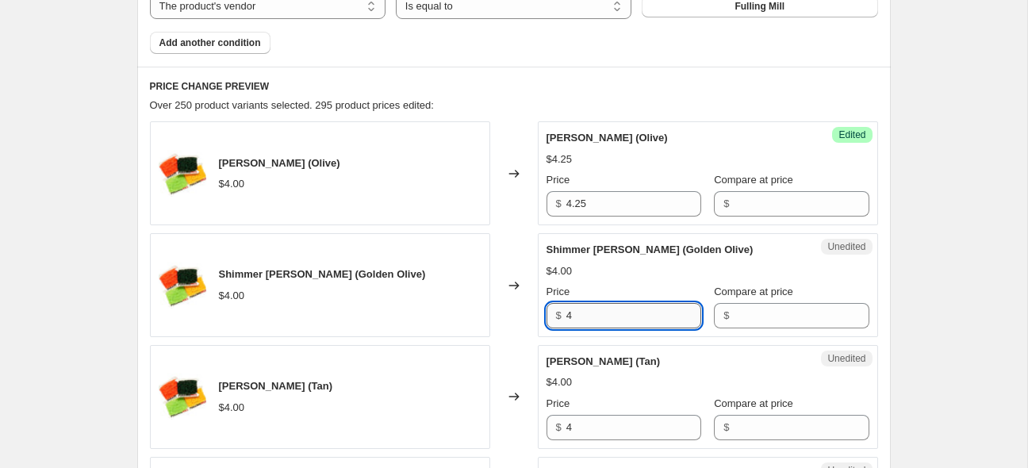
click at [652, 317] on input "4" at bounding box center [634, 315] width 135 height 25
click at [608, 426] on input "4" at bounding box center [634, 427] width 135 height 25
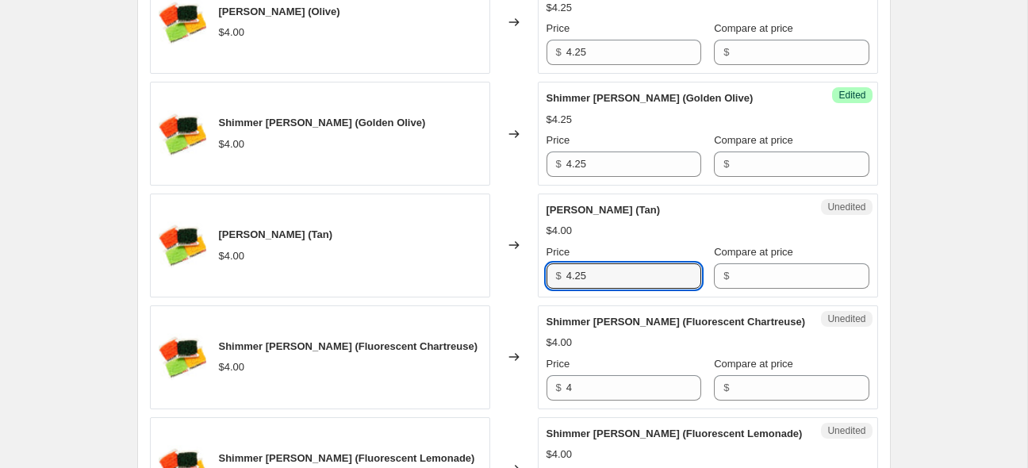
scroll to position [759, 0]
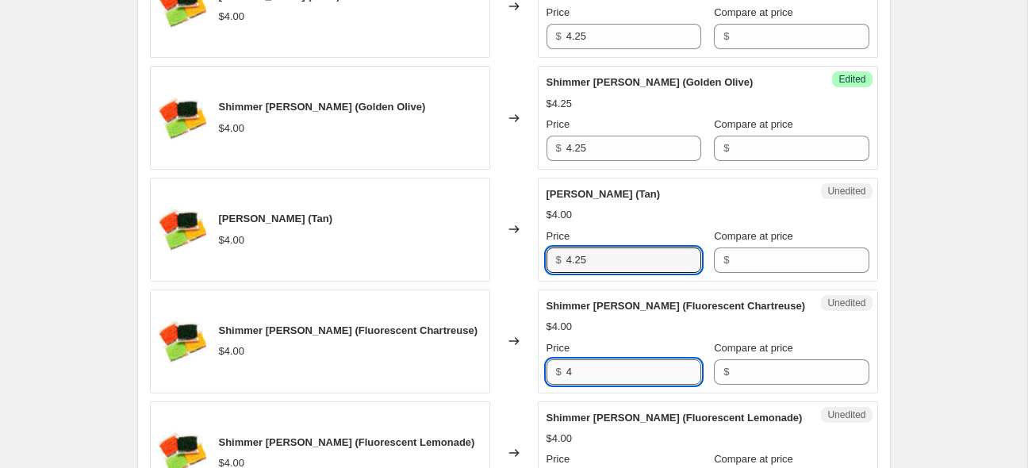
click at [620, 382] on input "4" at bounding box center [634, 371] width 135 height 25
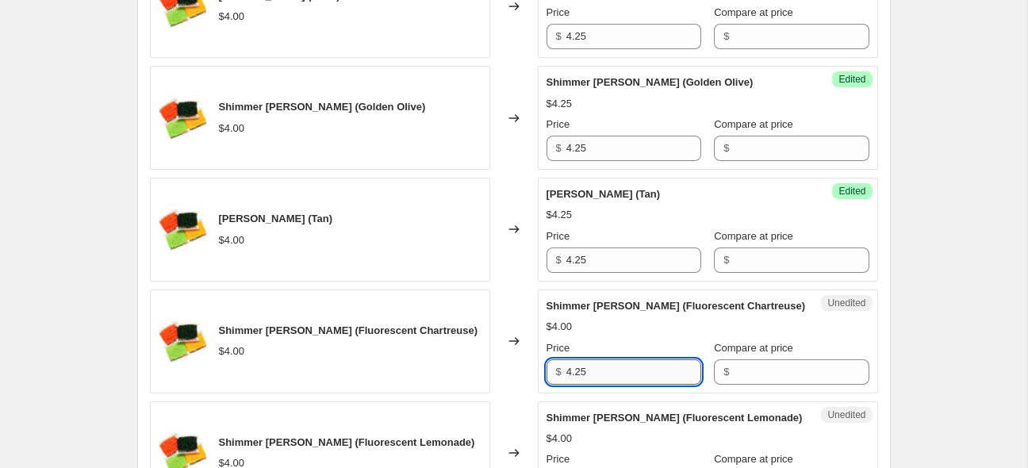
scroll to position [905, 0]
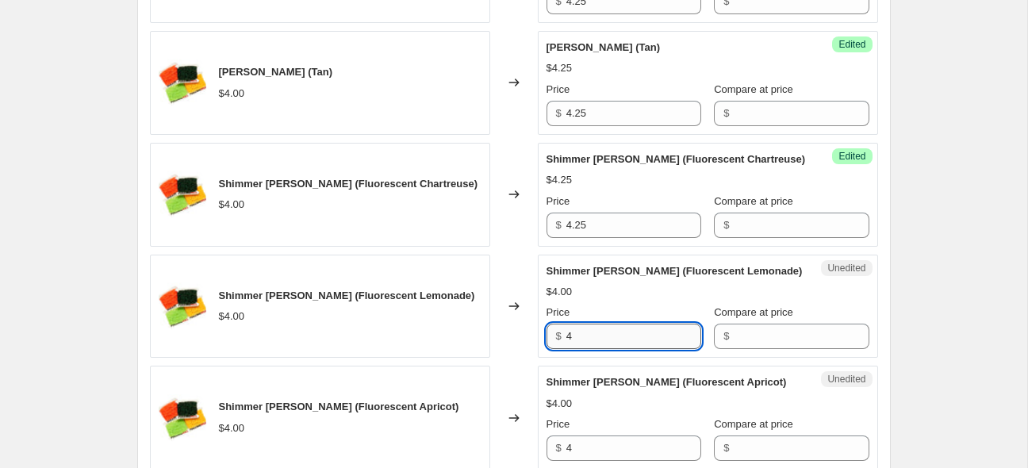
click at [632, 349] on input "4" at bounding box center [634, 336] width 135 height 25
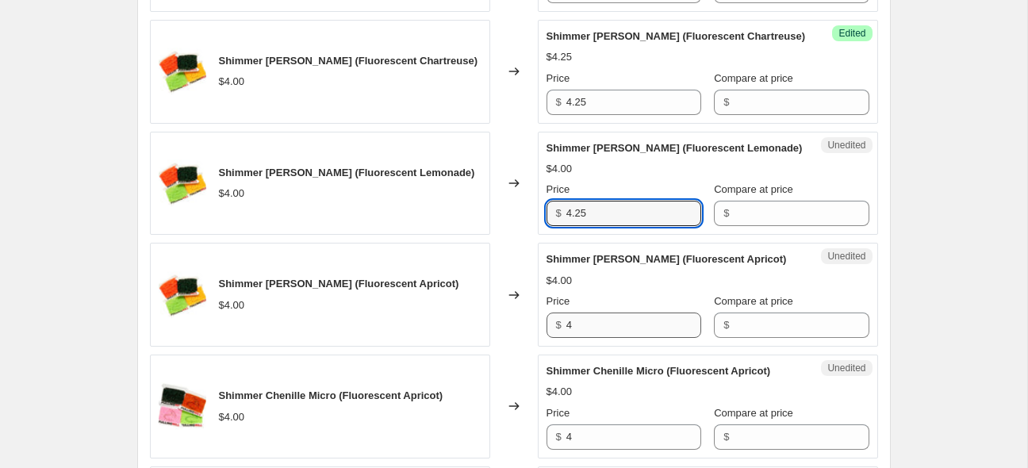
scroll to position [1032, 0]
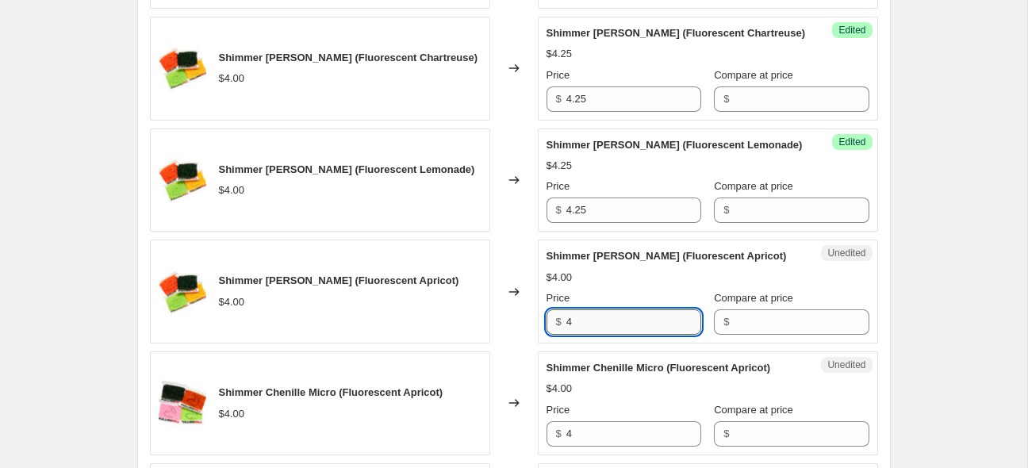
click at [658, 335] on input "4" at bounding box center [634, 321] width 135 height 25
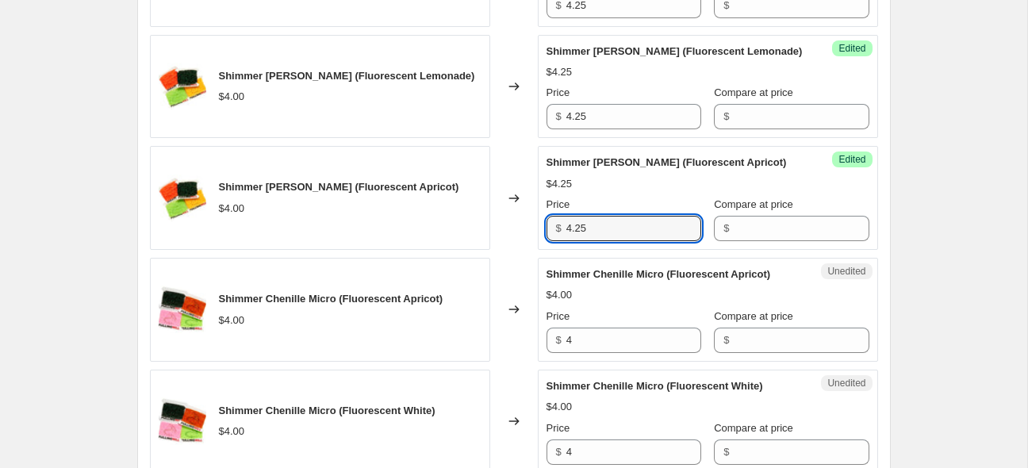
scroll to position [1136, 0]
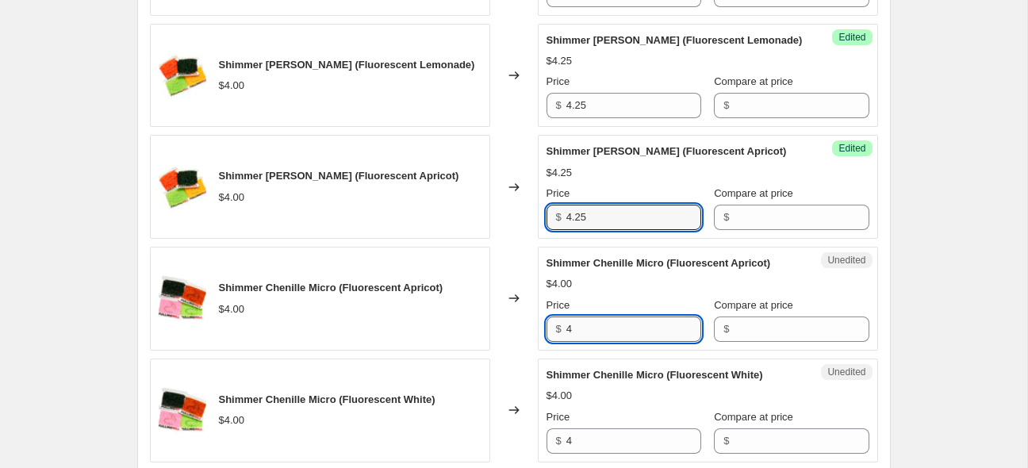
click at [635, 342] on input "4" at bounding box center [634, 329] width 135 height 25
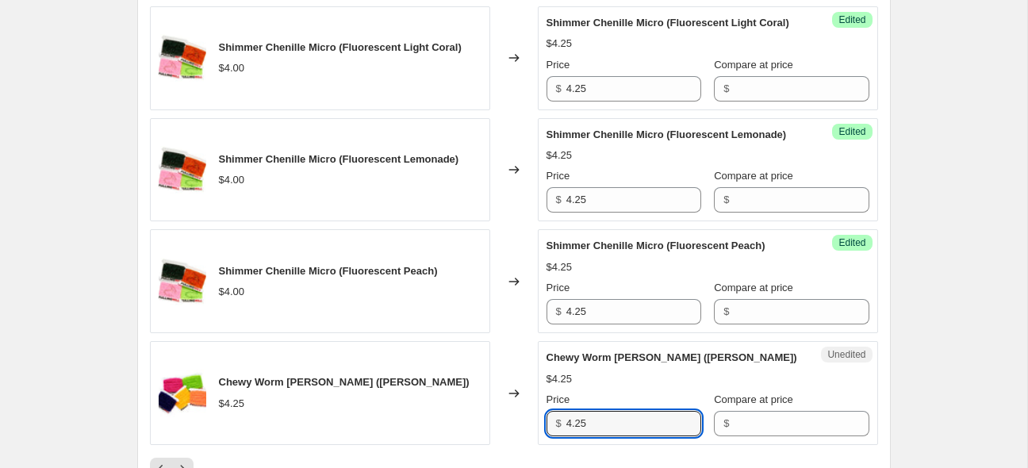
scroll to position [2757, 0]
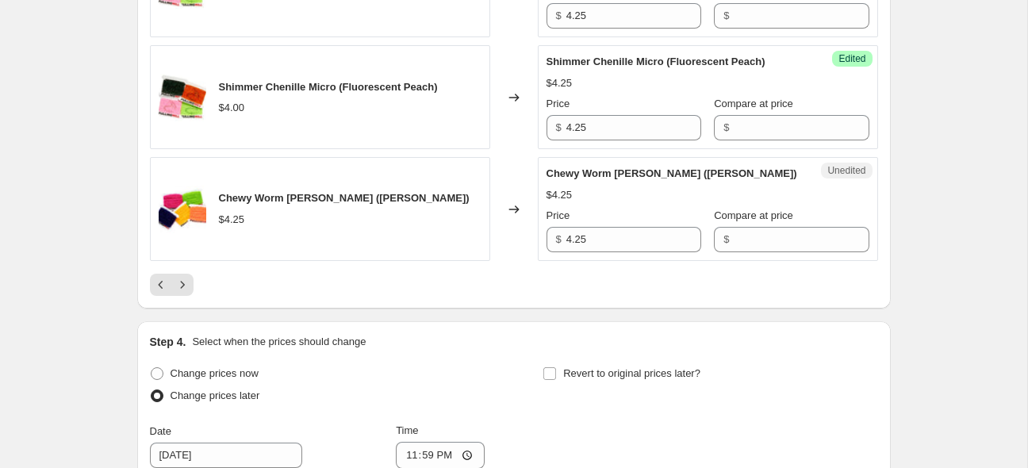
scroll to position [2672, 0]
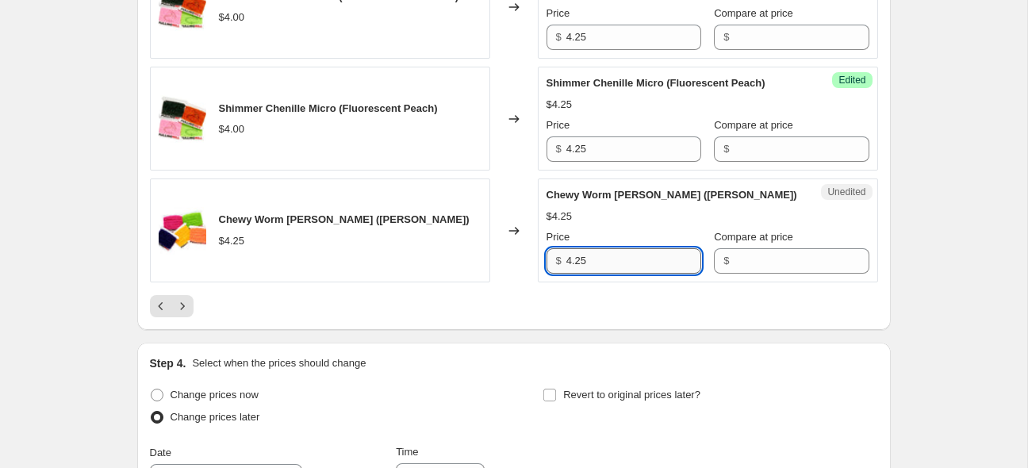
click at [613, 274] on input "4.25" at bounding box center [634, 260] width 135 height 25
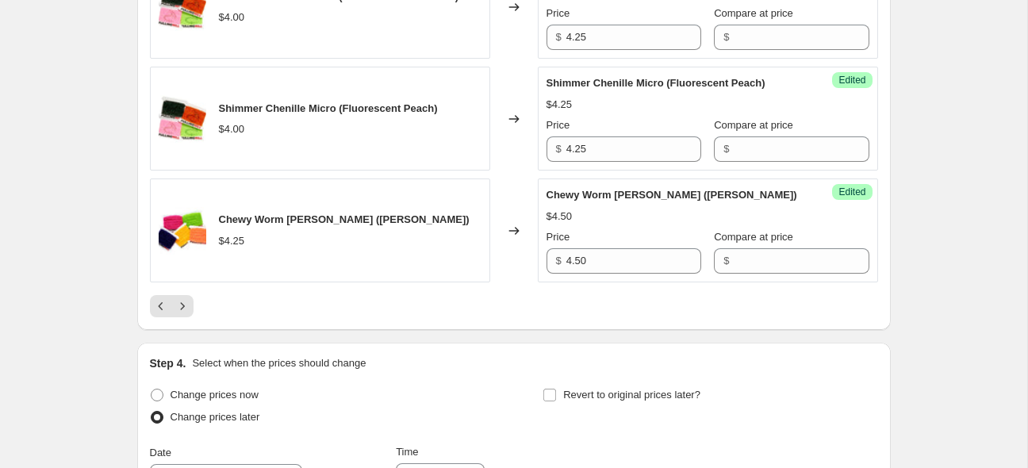
click at [425, 282] on div "Chewy Worm Chenille Small ([PERSON_NAME]) $4.25" at bounding box center [320, 231] width 340 height 104
click at [189, 314] on icon "Next" at bounding box center [183, 306] width 16 height 16
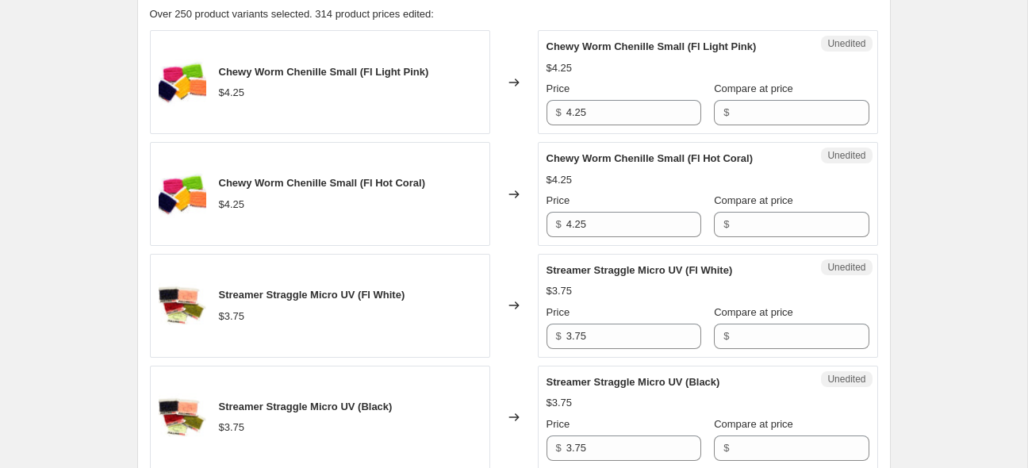
scroll to position [682, 0]
click at [628, 110] on input "4.25" at bounding box center [634, 112] width 135 height 25
click at [628, 115] on input "4.25" at bounding box center [634, 112] width 135 height 25
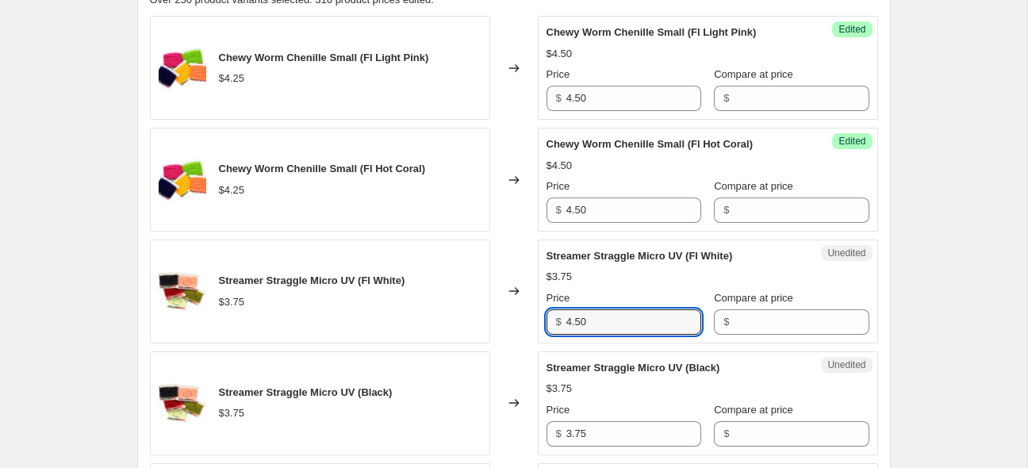
scroll to position [704, 0]
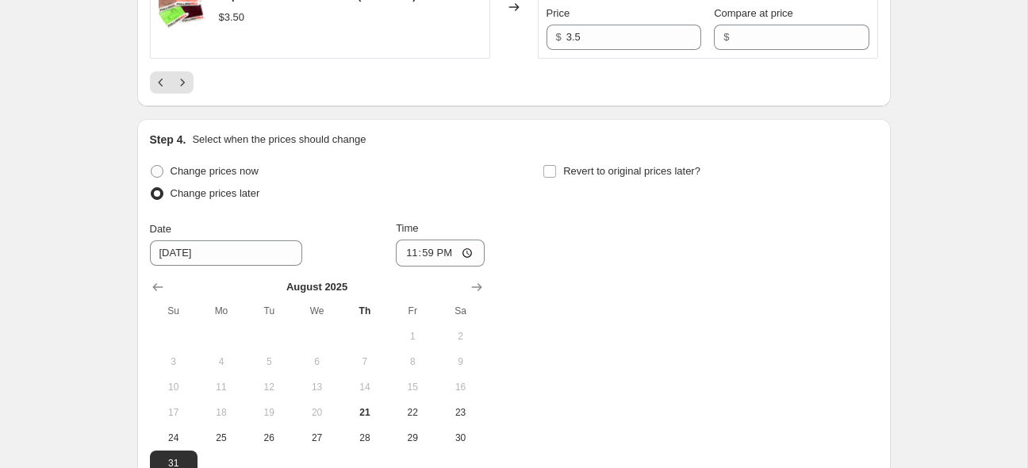
scroll to position [2880, 0]
click at [165, 86] on icon "Previous" at bounding box center [161, 83] width 16 height 16
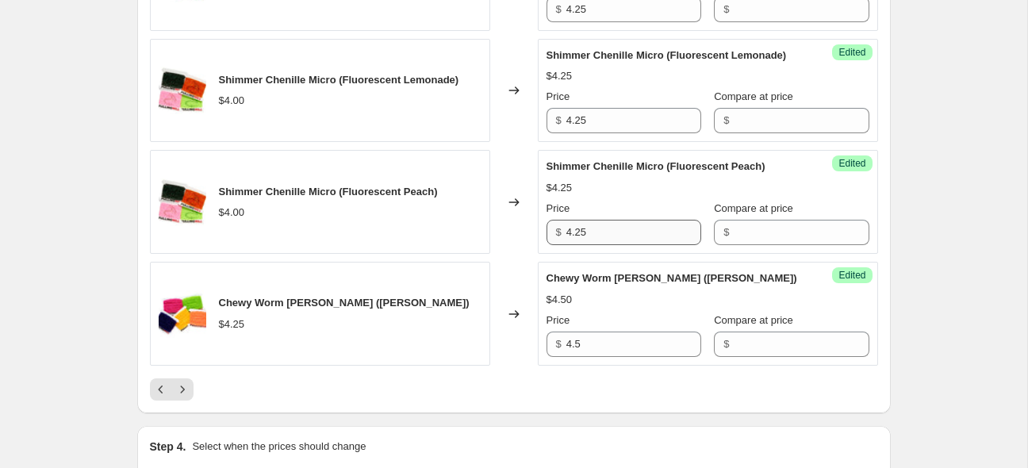
scroll to position [2587, 0]
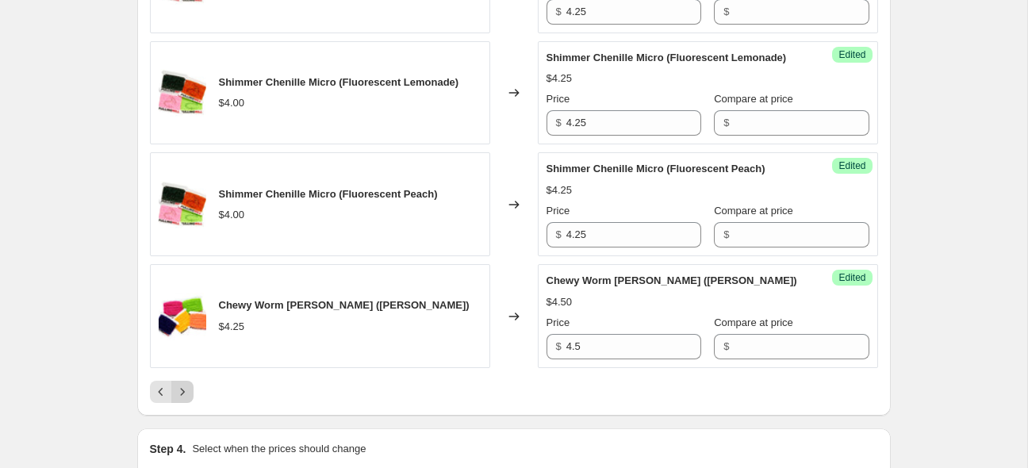
click at [183, 400] on icon "Next" at bounding box center [183, 392] width 16 height 16
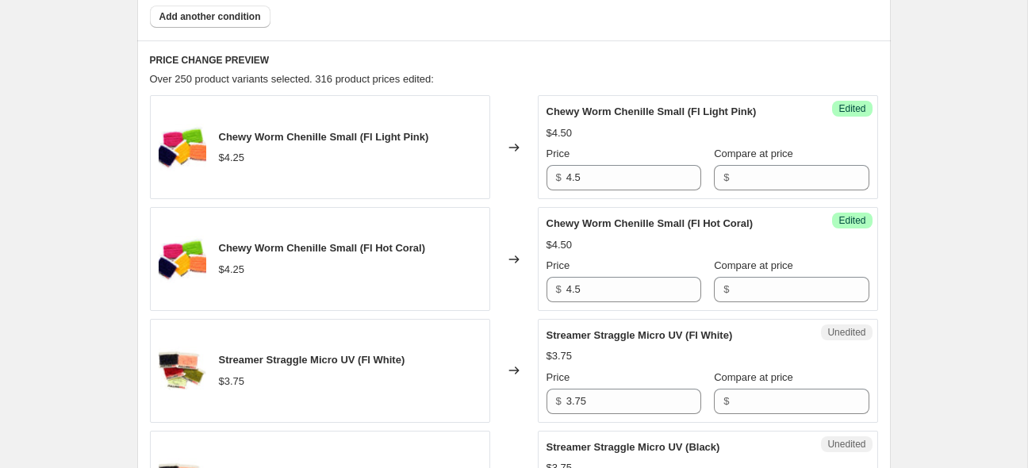
scroll to position [701, 0]
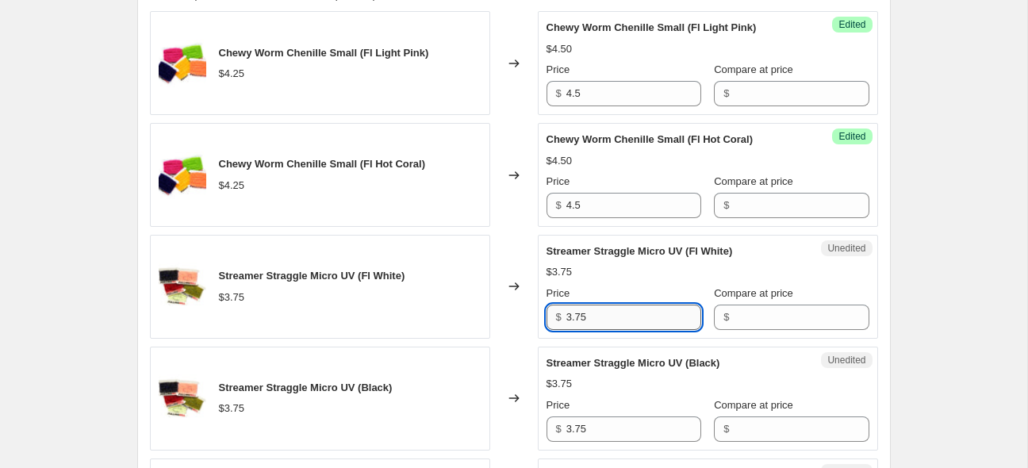
click at [589, 306] on input "3.75" at bounding box center [634, 317] width 135 height 25
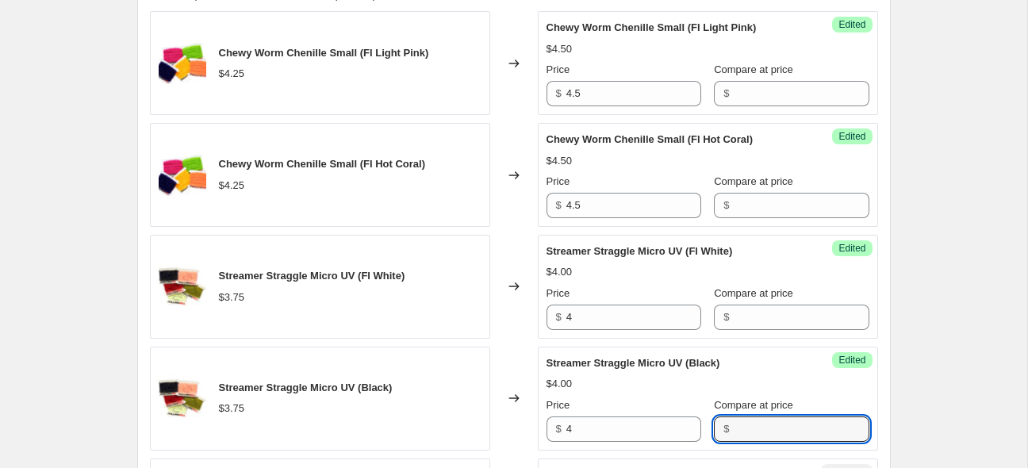
scroll to position [1006, 0]
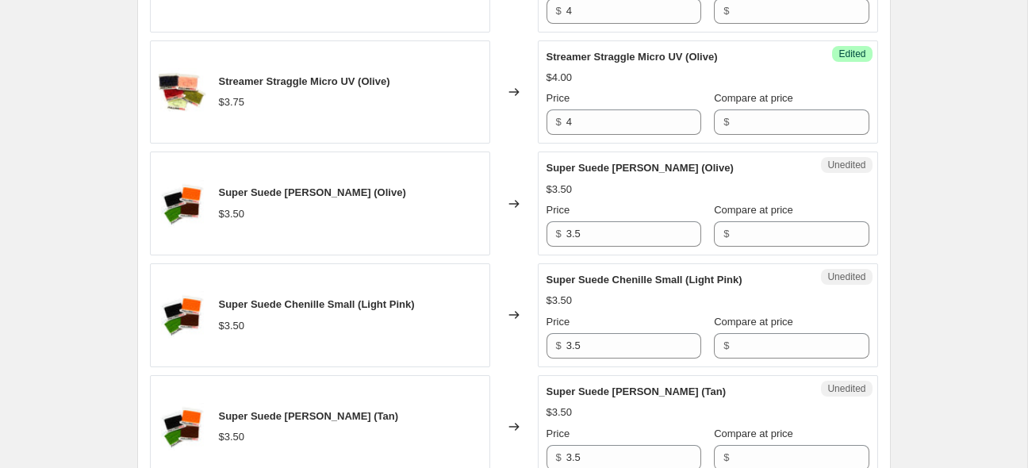
scroll to position [1111, 0]
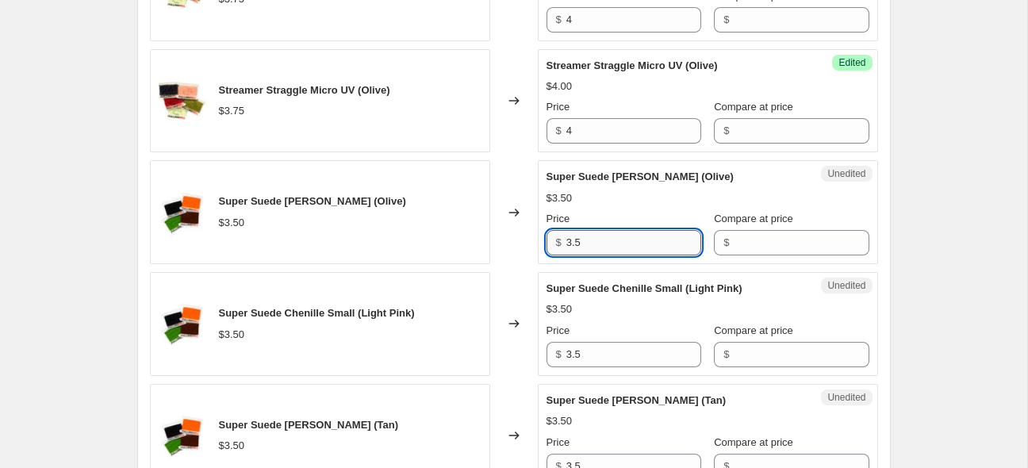
click at [594, 242] on input "3.5" at bounding box center [634, 242] width 135 height 25
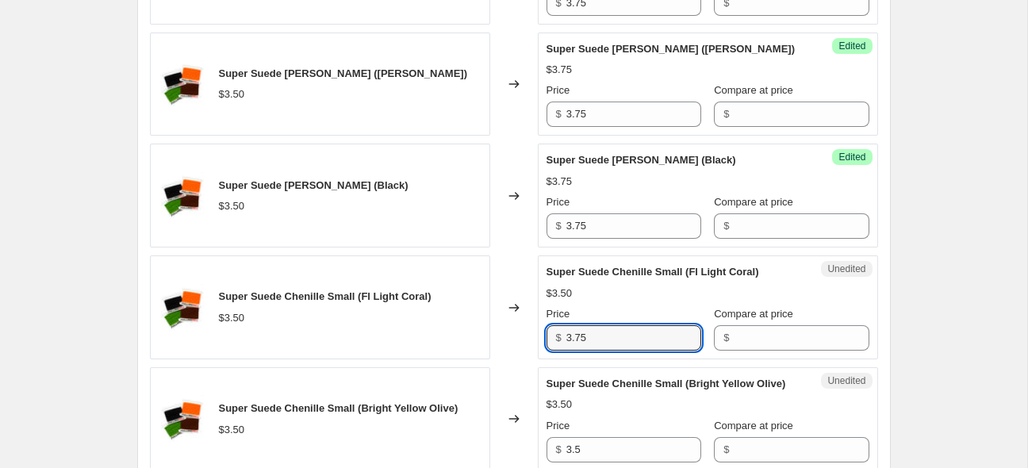
scroll to position [1619, 0]
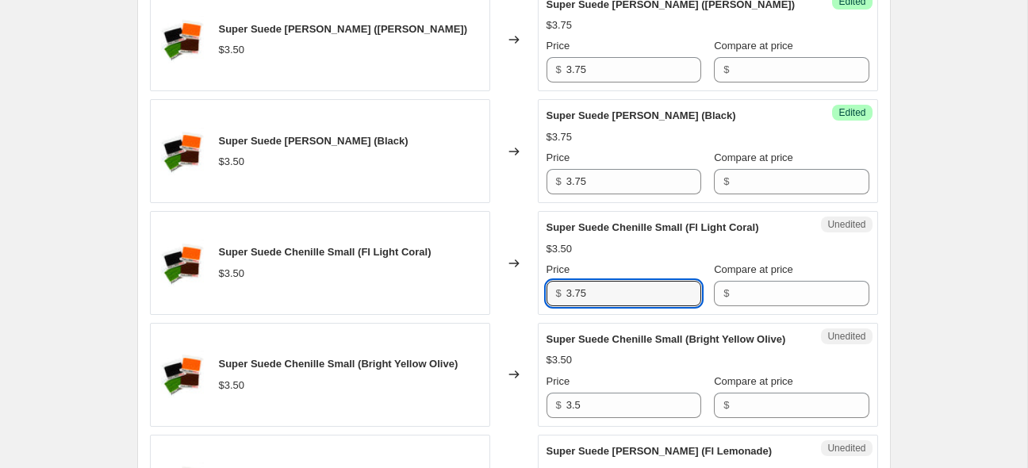
click at [944, 277] on div "Create new price [MEDICAL_DATA]. This page is ready Create new price [MEDICAL_D…" at bounding box center [514, 145] width 1028 height 3529
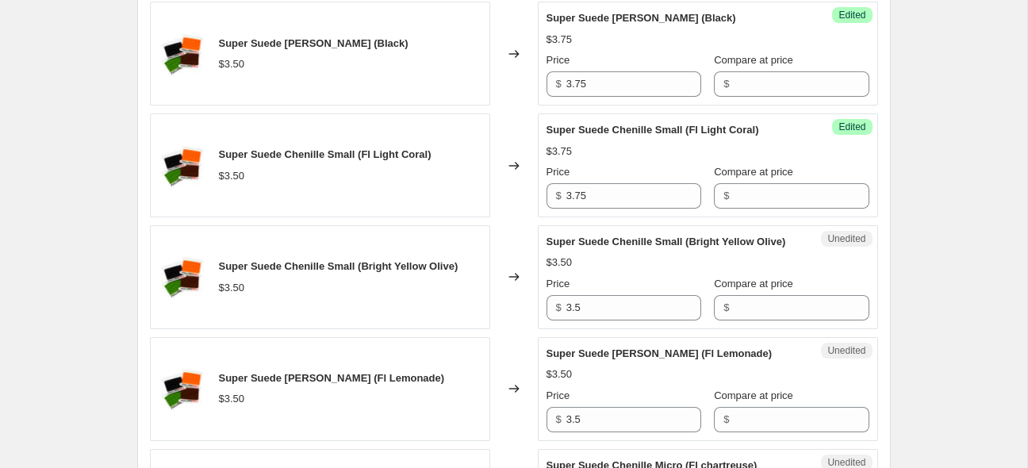
scroll to position [1723, 0]
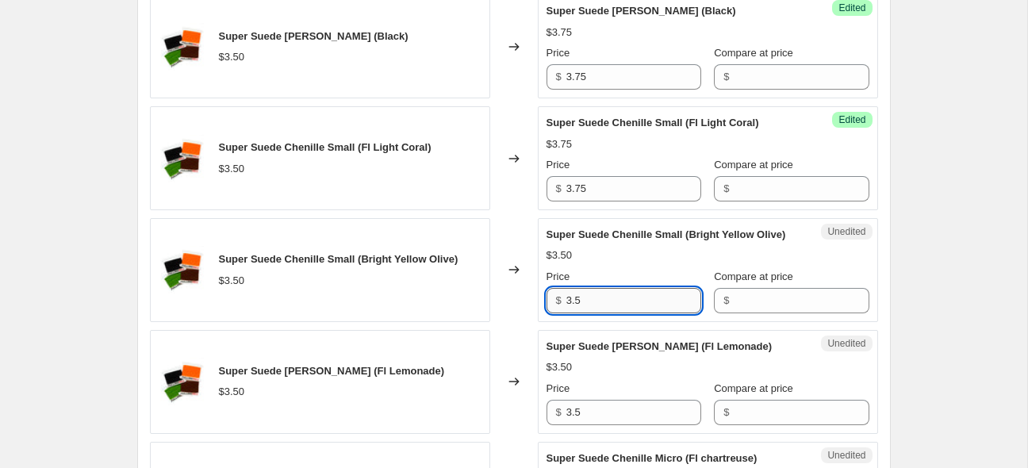
click at [614, 313] on input "3.5" at bounding box center [634, 300] width 135 height 25
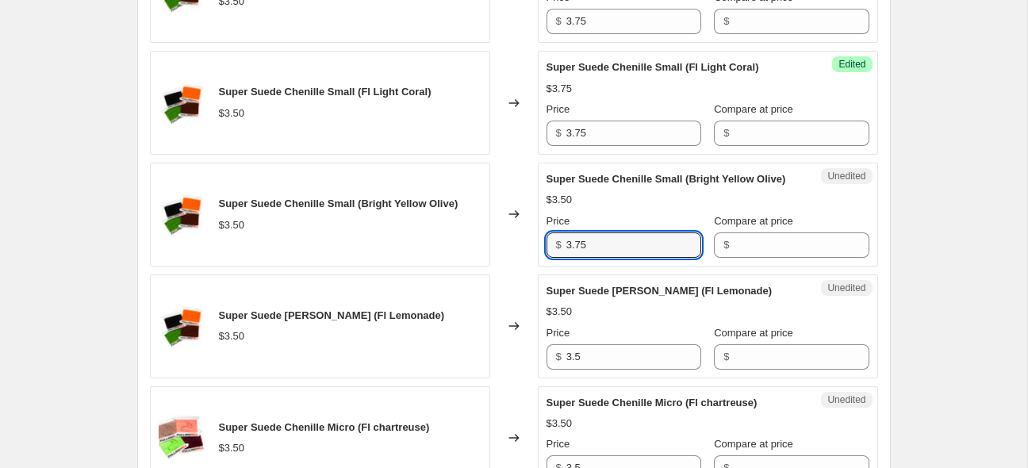
scroll to position [1787, 0]
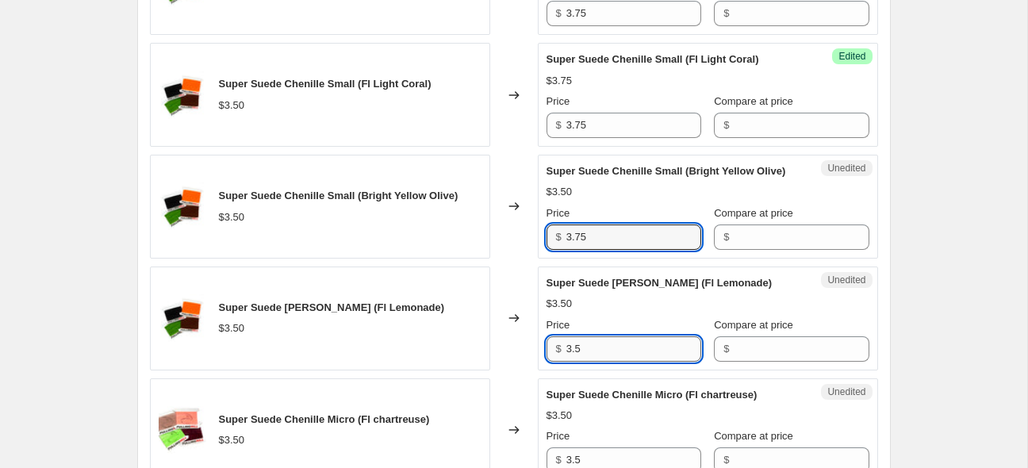
click at [614, 355] on input "3.5" at bounding box center [634, 348] width 135 height 25
click at [614, 356] on input "3.5" at bounding box center [634, 348] width 135 height 25
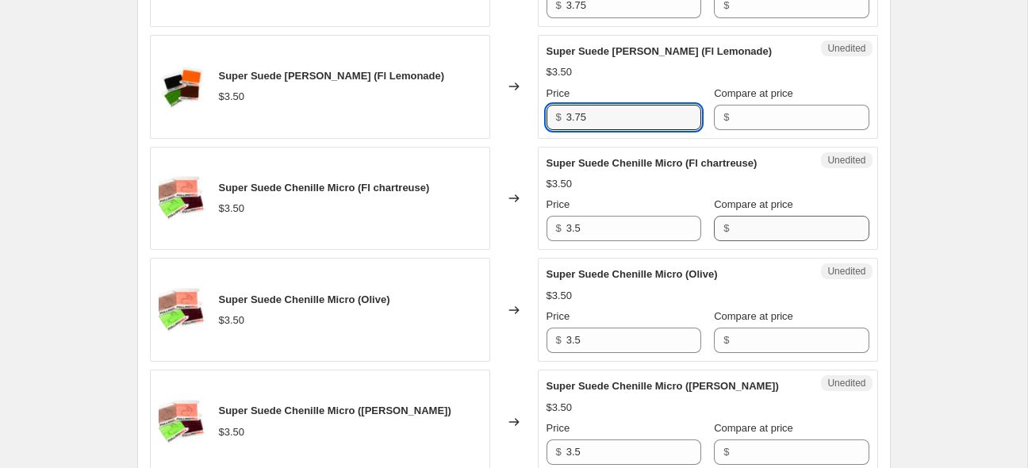
scroll to position [2038, 0]
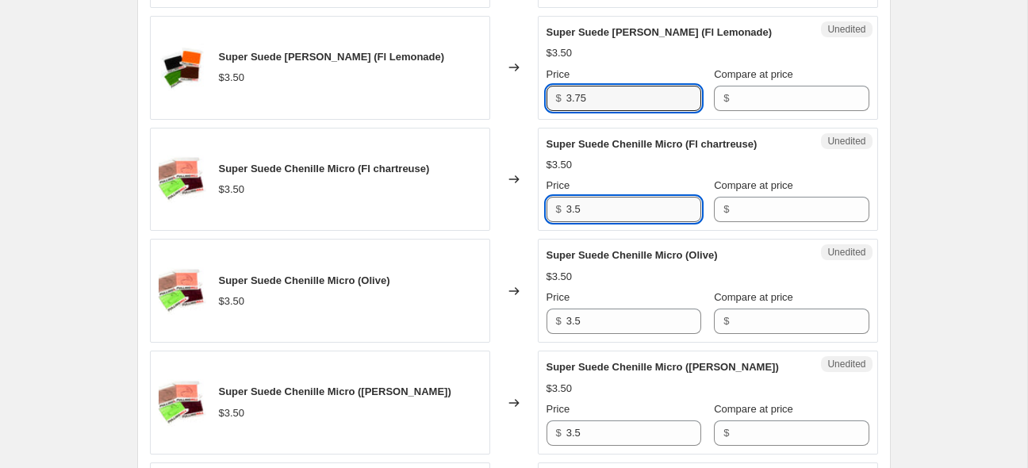
click at [620, 221] on input "3.5" at bounding box center [634, 209] width 135 height 25
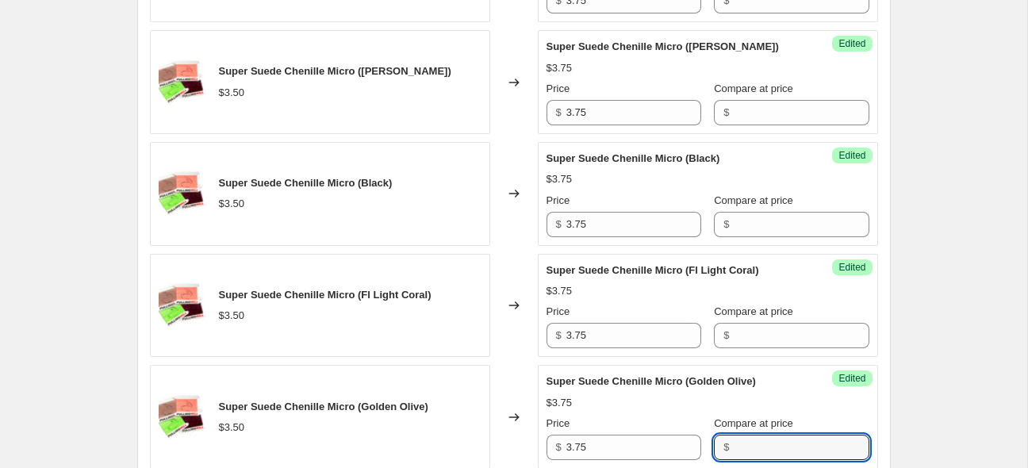
scroll to position [2693, 0]
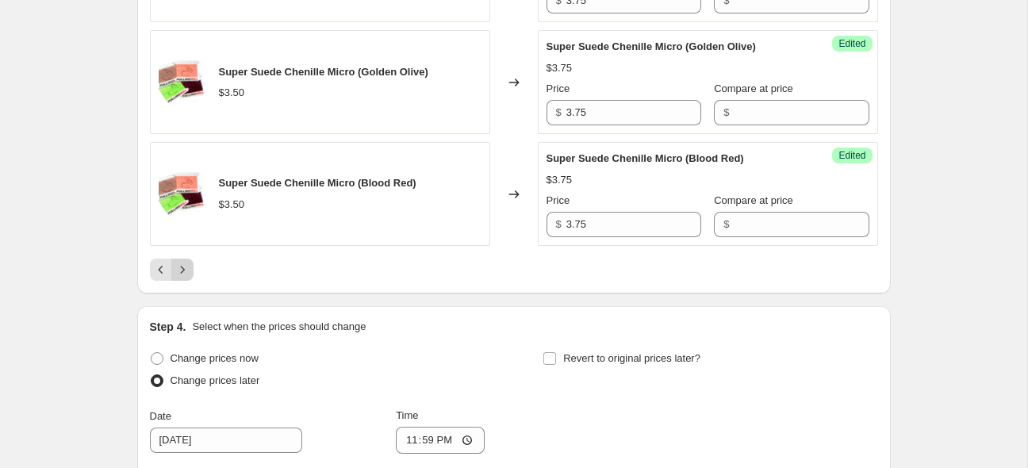
click at [190, 281] on button "Next" at bounding box center [182, 270] width 22 height 22
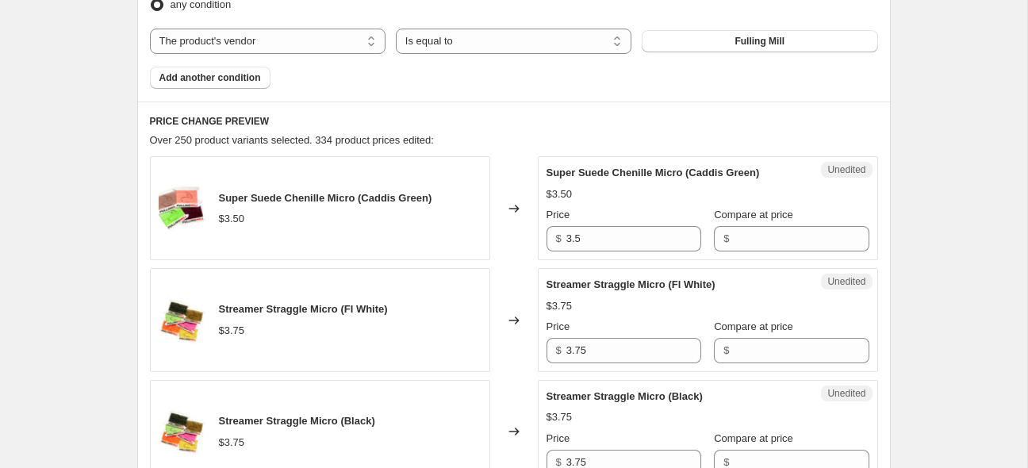
scroll to position [389, 0]
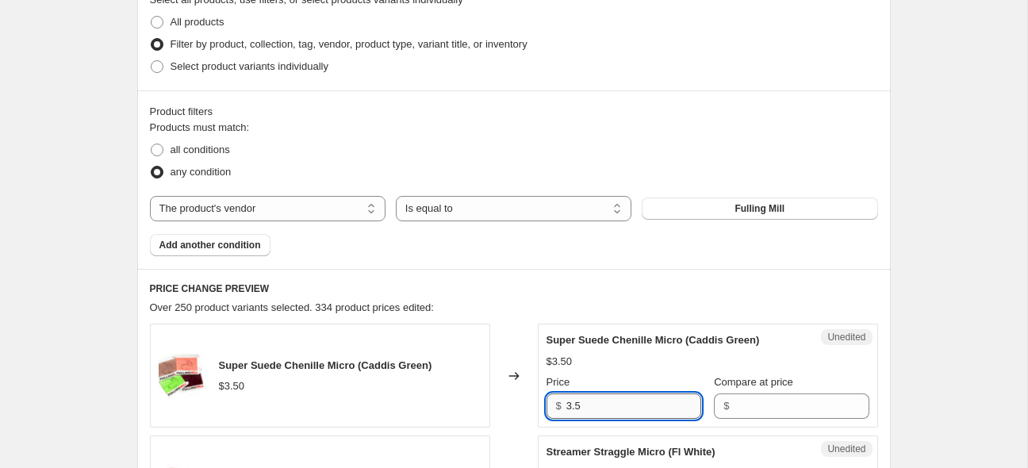
click at [646, 402] on input "3.5" at bounding box center [634, 406] width 135 height 25
click at [646, 401] on input "3.5" at bounding box center [634, 406] width 135 height 25
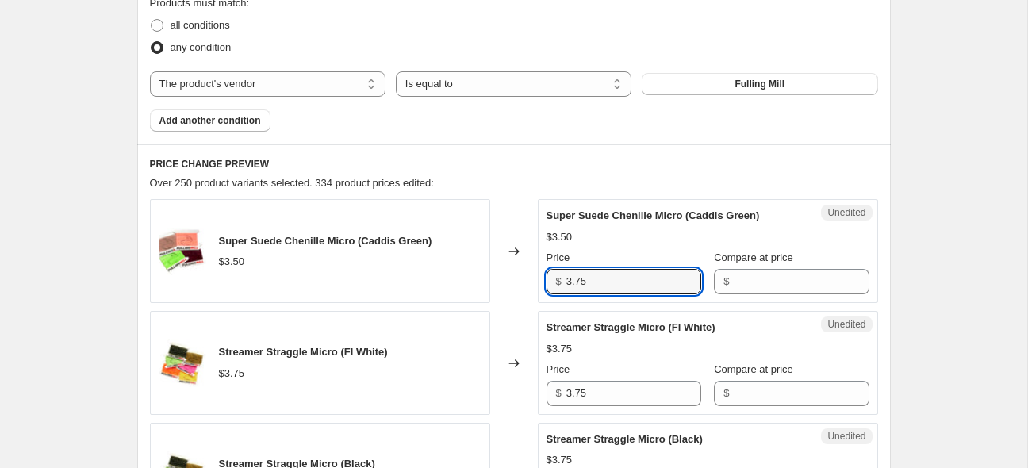
scroll to position [598, 0]
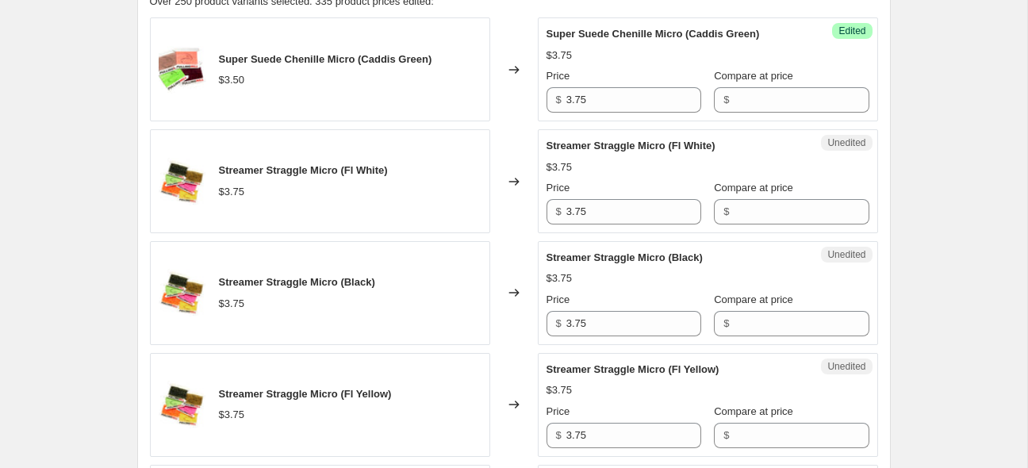
scroll to position [703, 0]
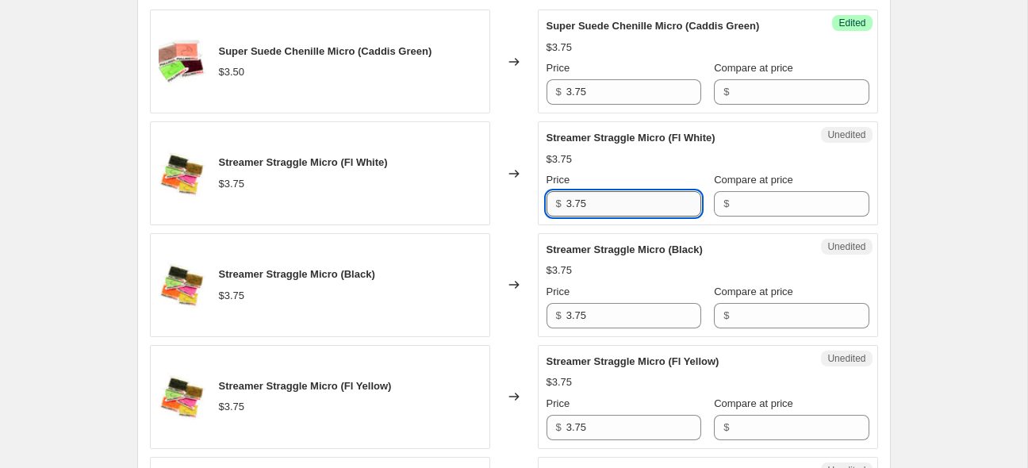
click at [595, 208] on input "3.75" at bounding box center [634, 203] width 135 height 25
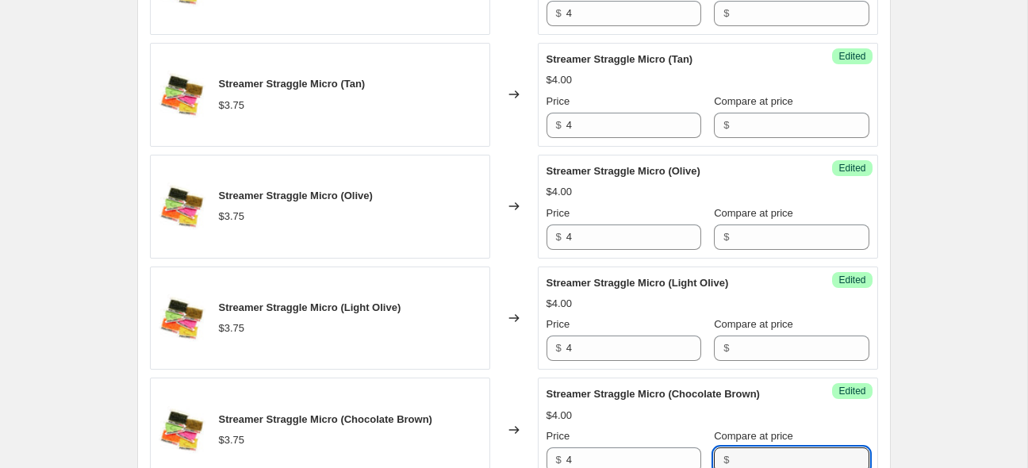
scroll to position [1674, 0]
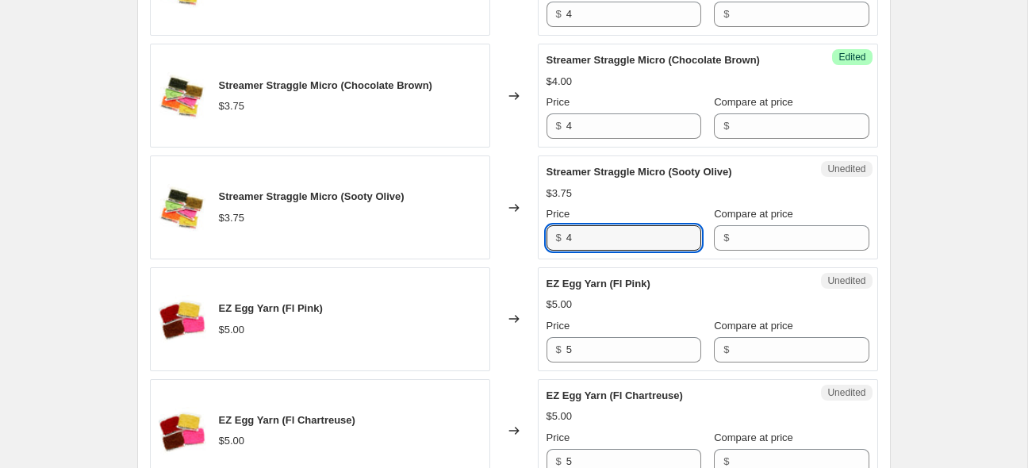
click at [913, 169] on div "Create new price [MEDICAL_DATA]. This page is ready Create new price [MEDICAL_D…" at bounding box center [514, 90] width 1028 height 3529
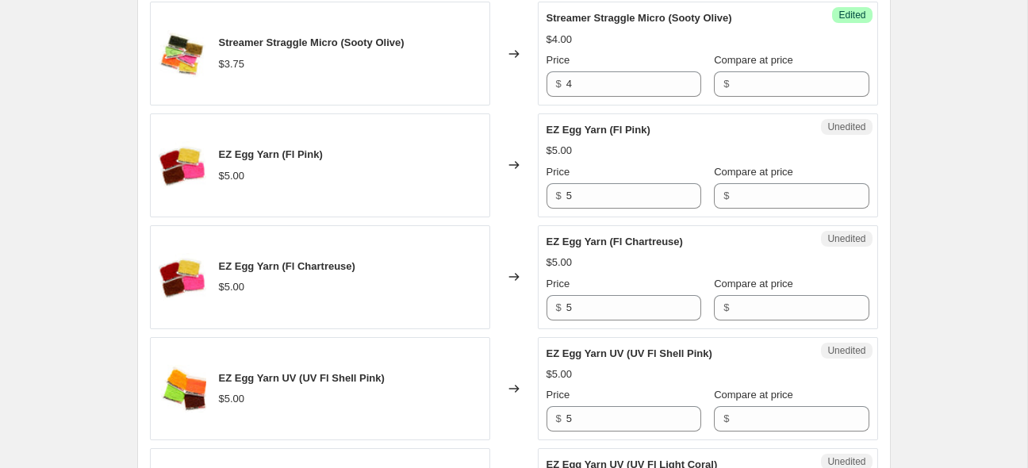
scroll to position [1842, 0]
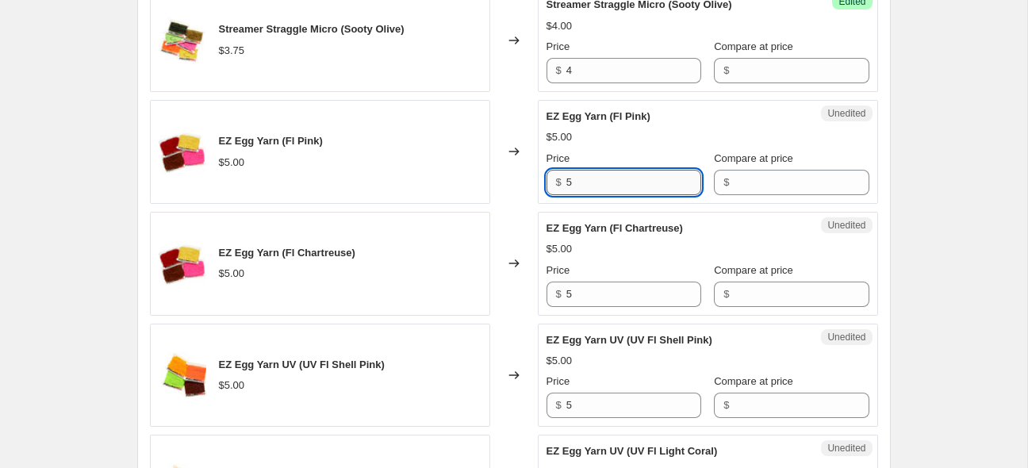
click at [621, 179] on input "5" at bounding box center [634, 182] width 135 height 25
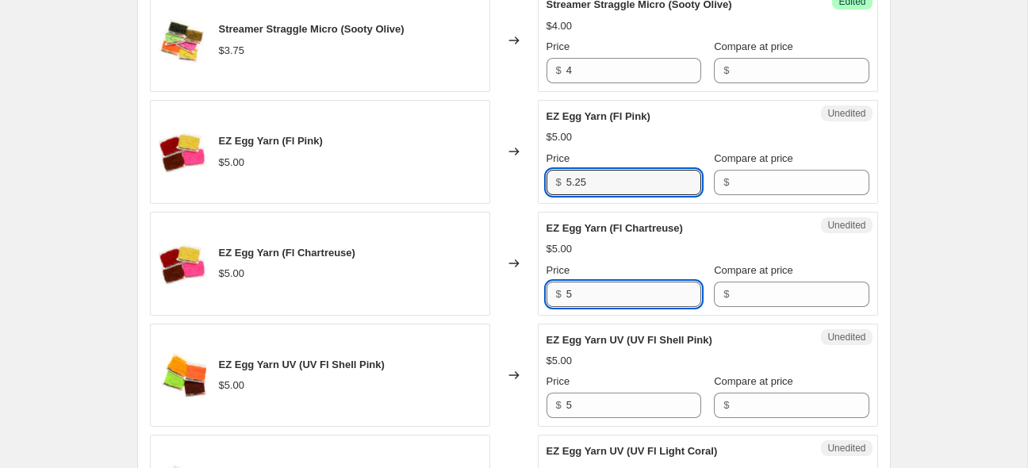
click at [639, 284] on input "5" at bounding box center [634, 294] width 135 height 25
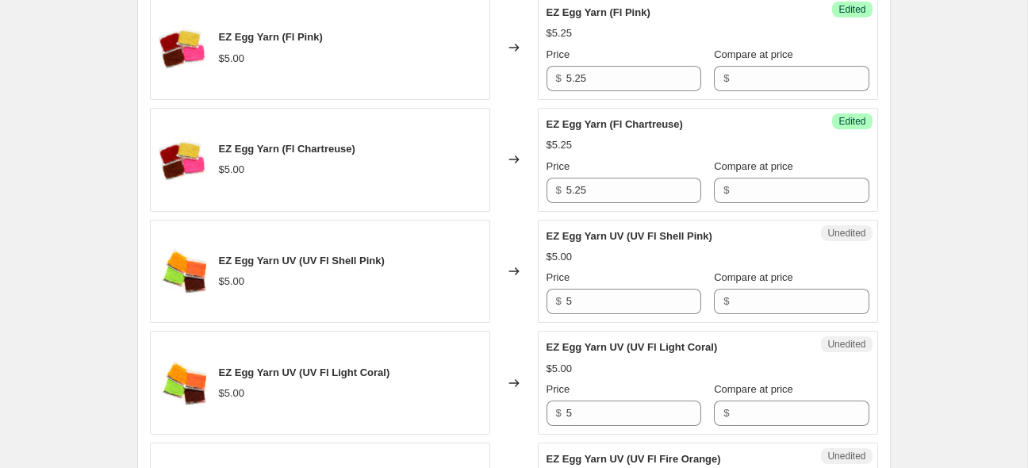
scroll to position [1946, 0]
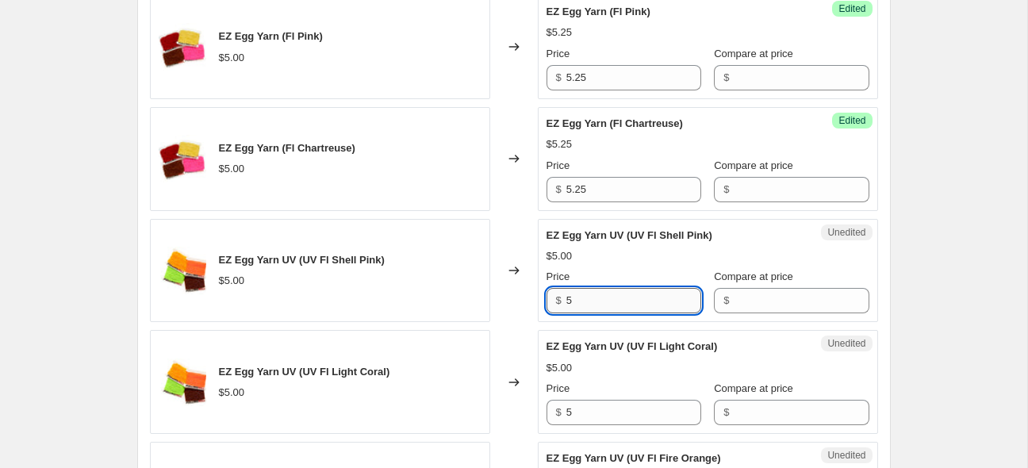
click at [633, 295] on input "5" at bounding box center [634, 300] width 135 height 25
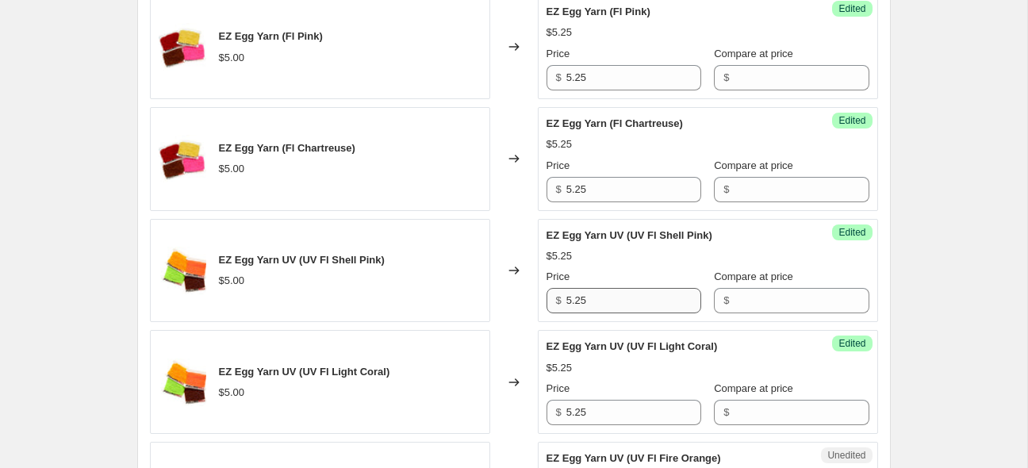
scroll to position [2231, 0]
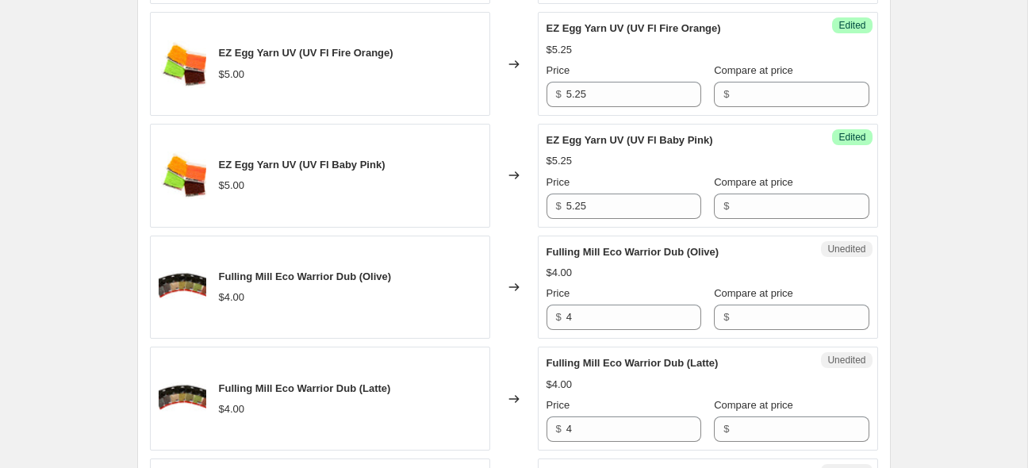
scroll to position [2441, 0]
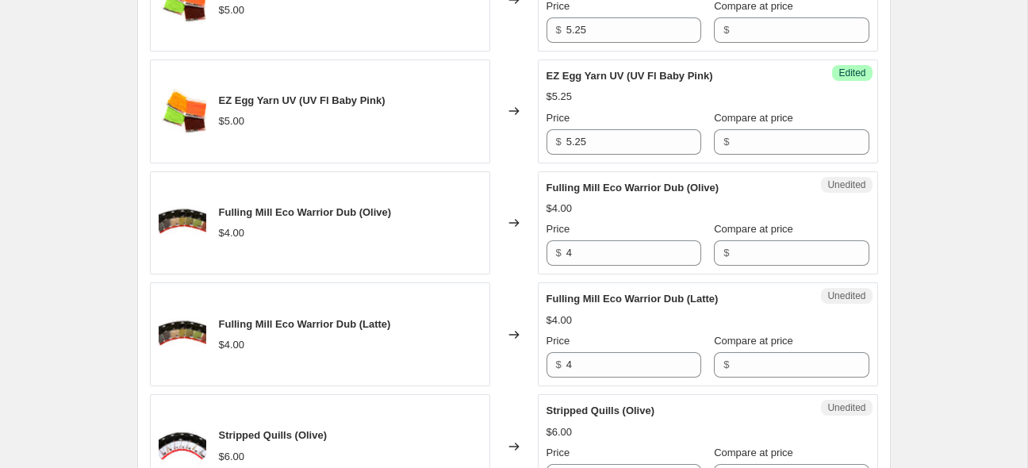
drag, startPoint x: 965, startPoint y: 142, endPoint x: 975, endPoint y: 138, distance: 11.1
click at [584, 246] on input "4" at bounding box center [634, 252] width 135 height 25
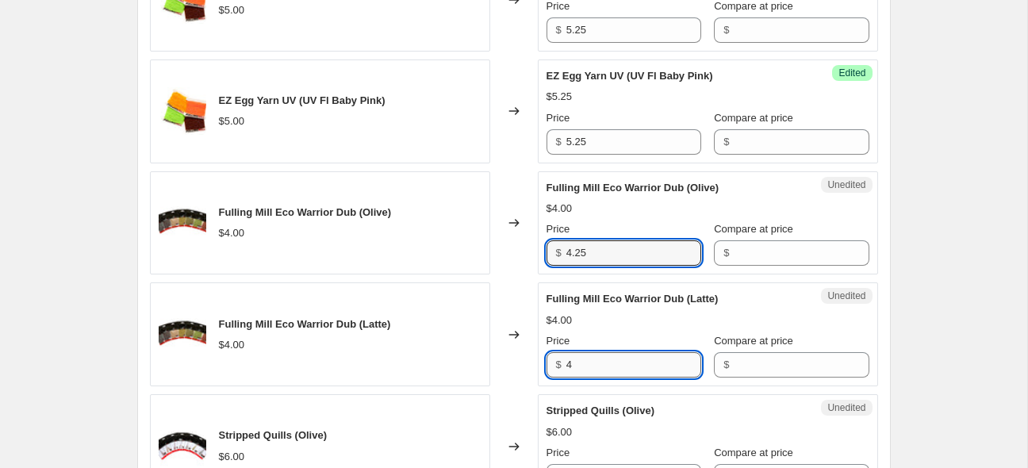
click at [638, 359] on input "4" at bounding box center [634, 364] width 135 height 25
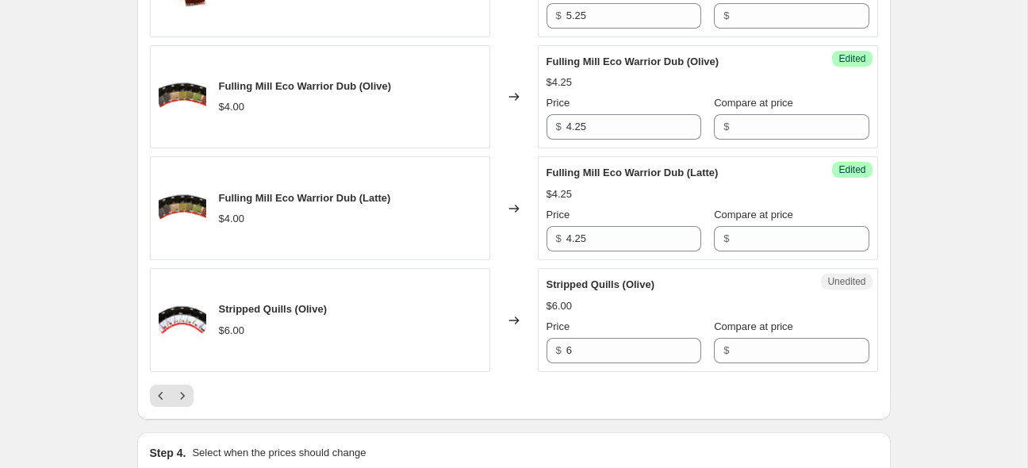
click at [597, 351] on input "6" at bounding box center [634, 350] width 135 height 25
click at [459, 365] on div "Stripped Quills (Olive) $6.00" at bounding box center [320, 320] width 340 height 104
click at [185, 388] on icon "Next" at bounding box center [183, 396] width 16 height 16
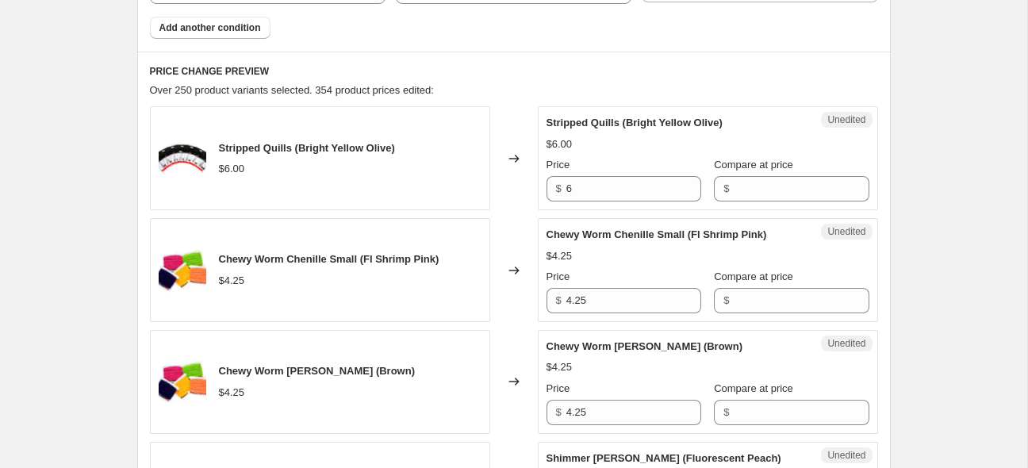
scroll to position [682, 0]
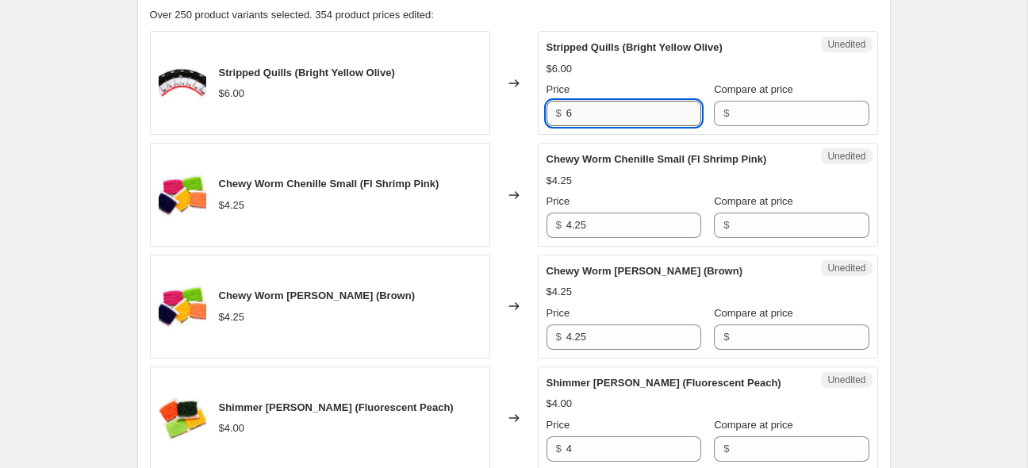
click at [651, 116] on input "6" at bounding box center [634, 113] width 135 height 25
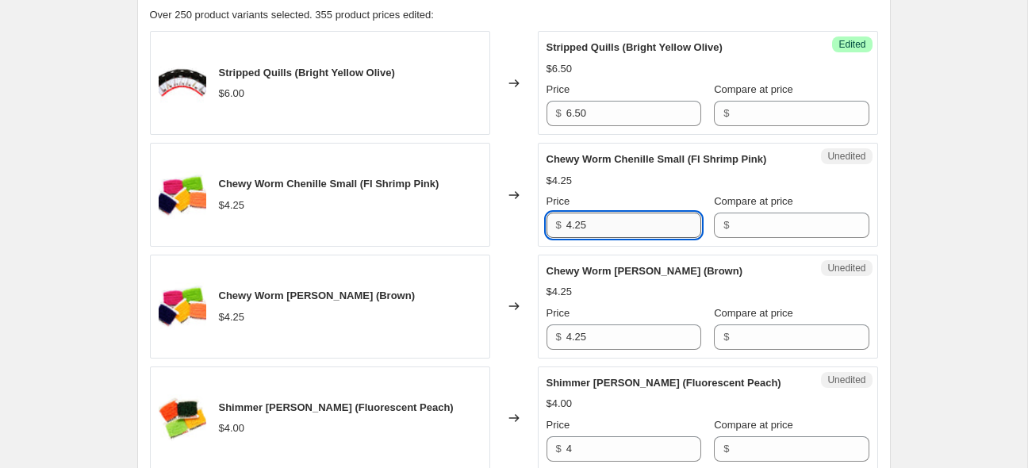
click at [644, 231] on input "4.25" at bounding box center [634, 225] width 135 height 25
click at [643, 232] on input "4.25" at bounding box center [634, 225] width 135 height 25
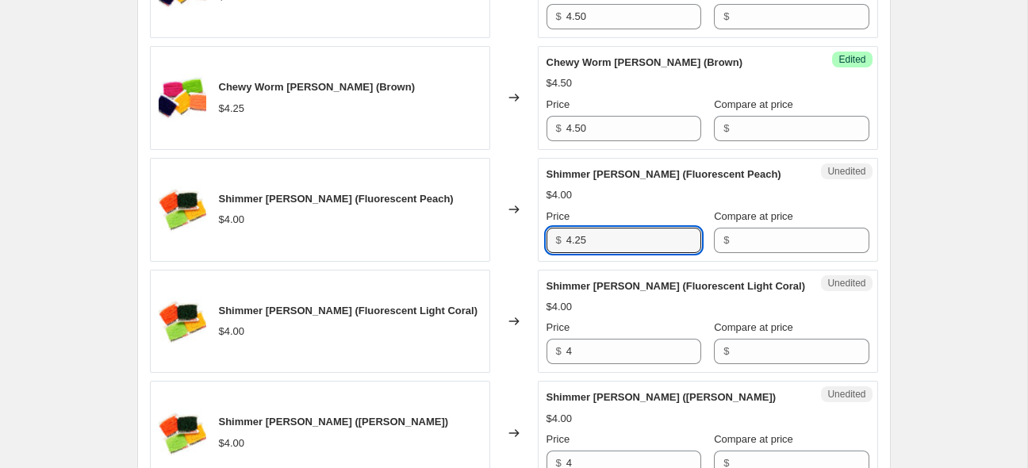
scroll to position [891, 0]
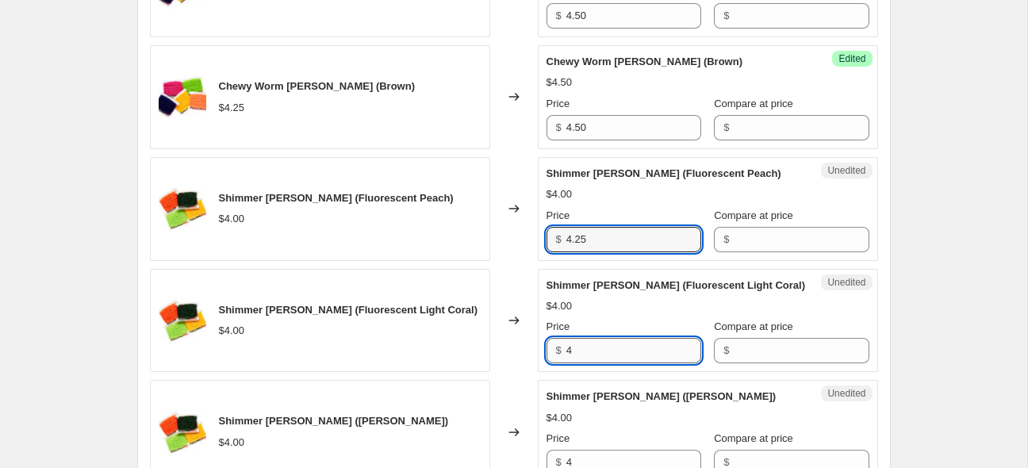
click at [617, 363] on input "4" at bounding box center [634, 350] width 135 height 25
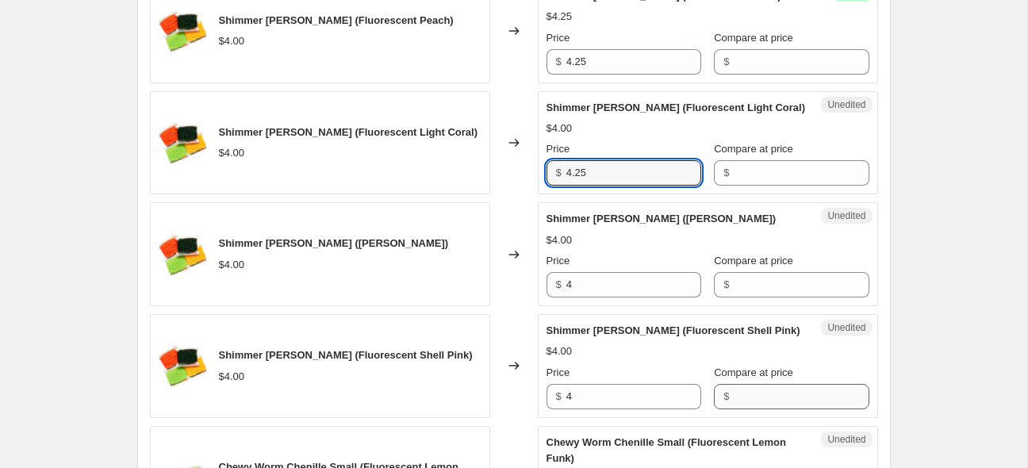
scroll to position [1079, 0]
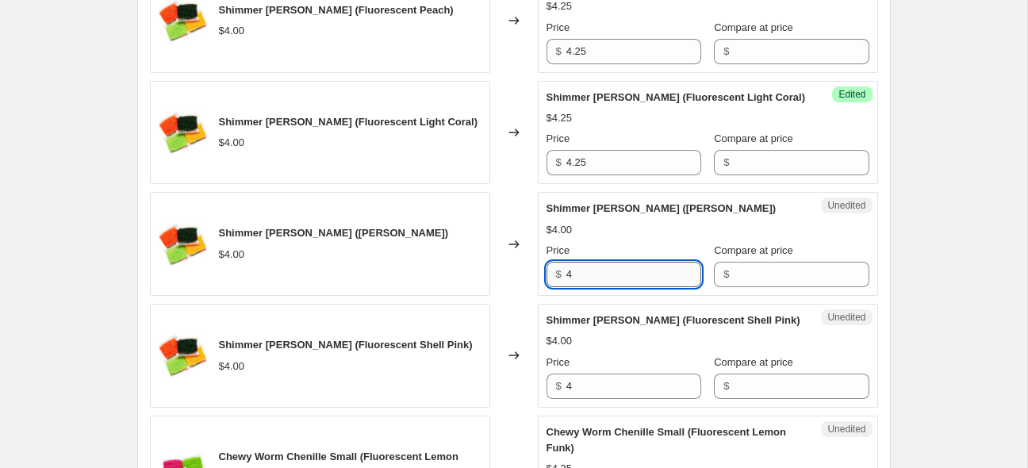
click at [617, 286] on input "4" at bounding box center [634, 274] width 135 height 25
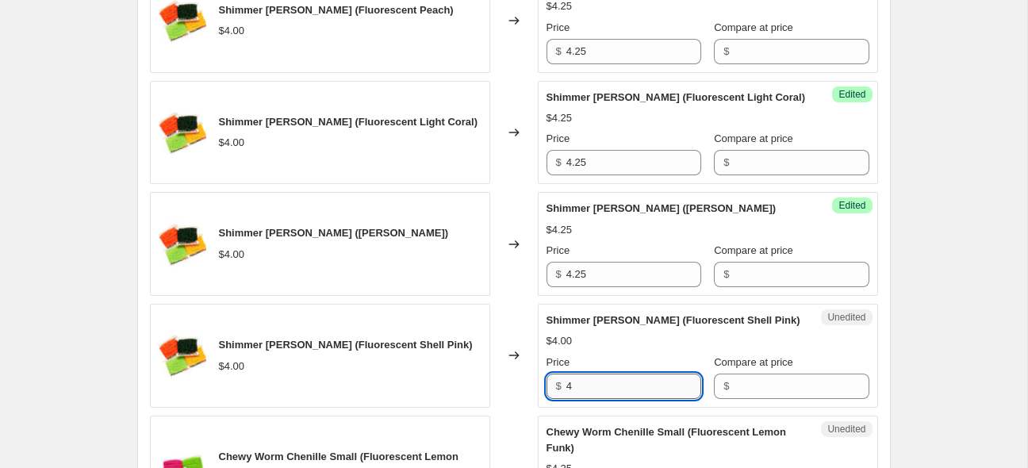
click at [594, 399] on input "4" at bounding box center [634, 386] width 135 height 25
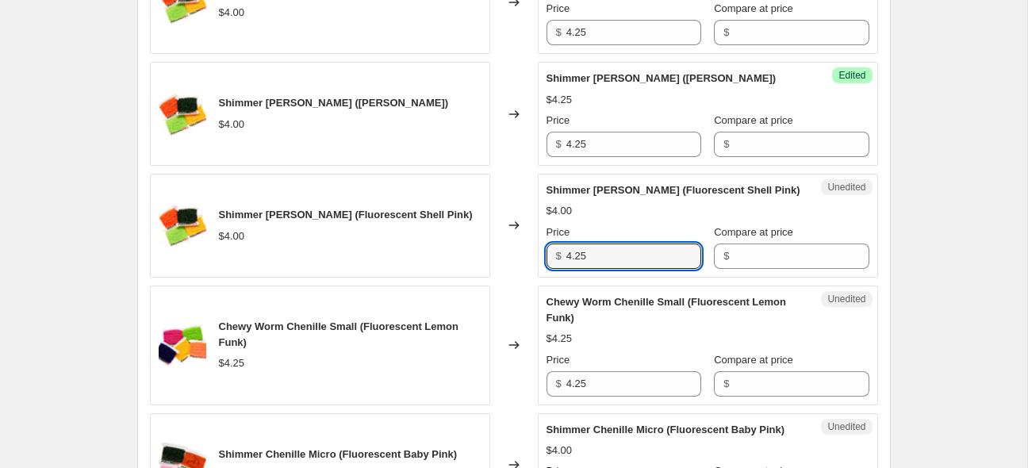
scroll to position [1268, 0]
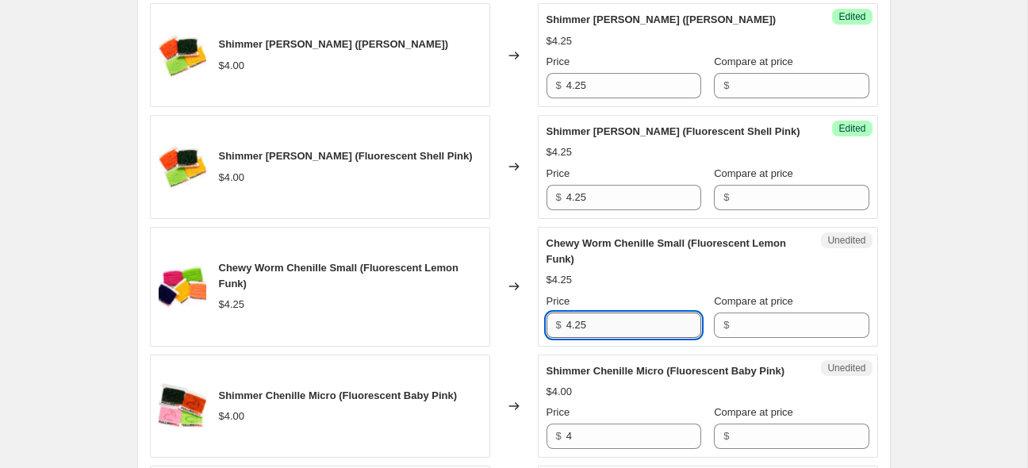
click at [635, 338] on input "4.25" at bounding box center [634, 325] width 135 height 25
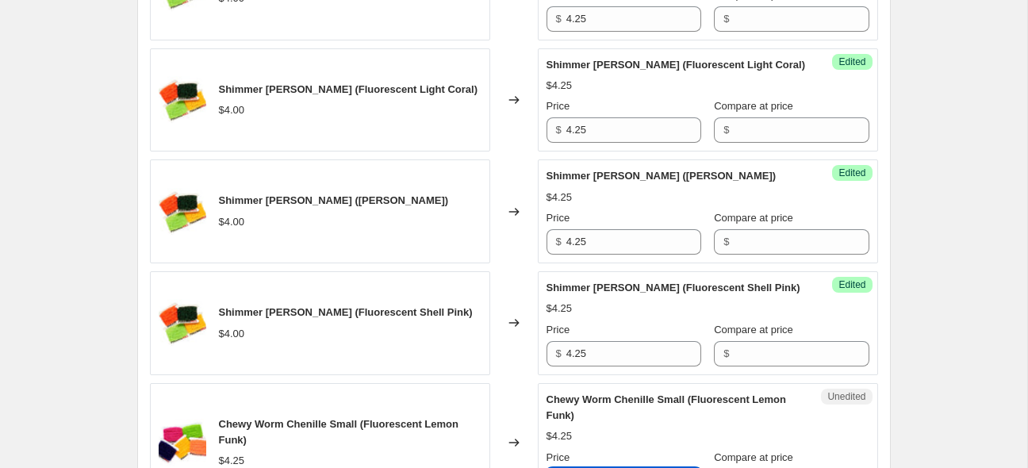
scroll to position [1331, 0]
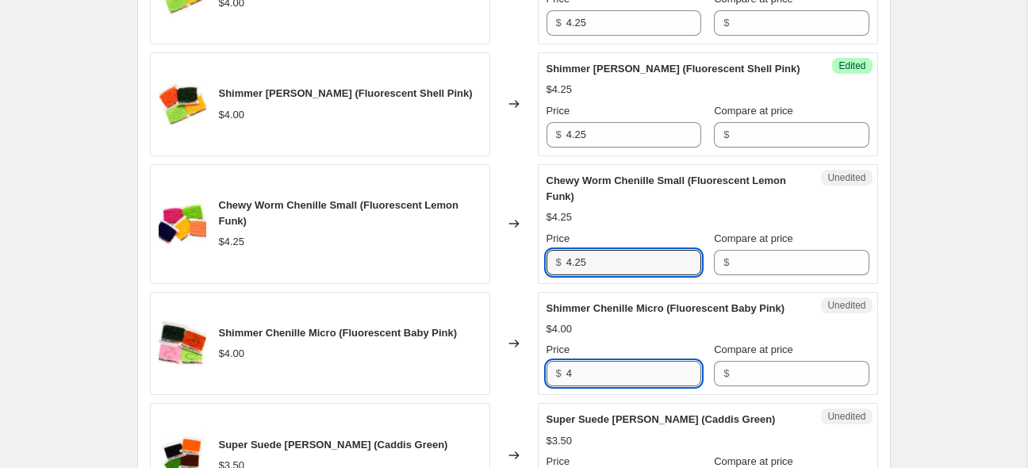
click at [609, 381] on input "4" at bounding box center [634, 373] width 135 height 25
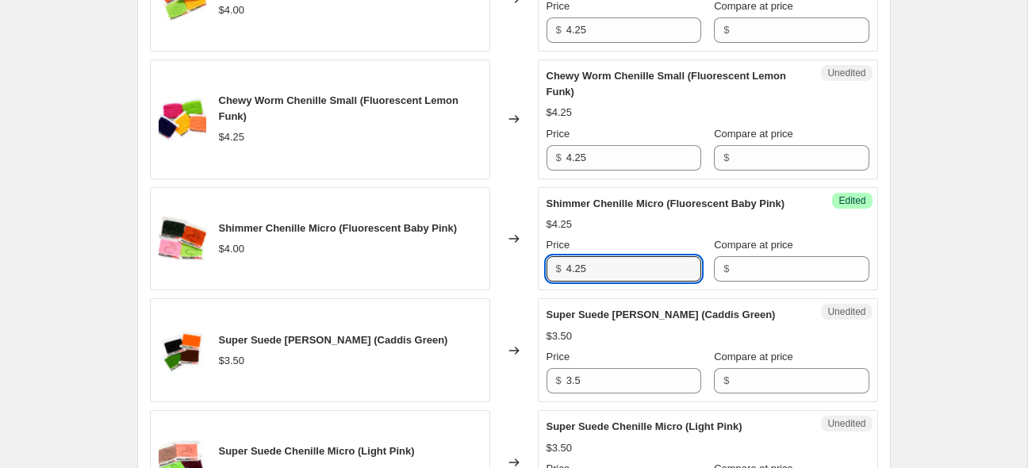
scroll to position [1477, 0]
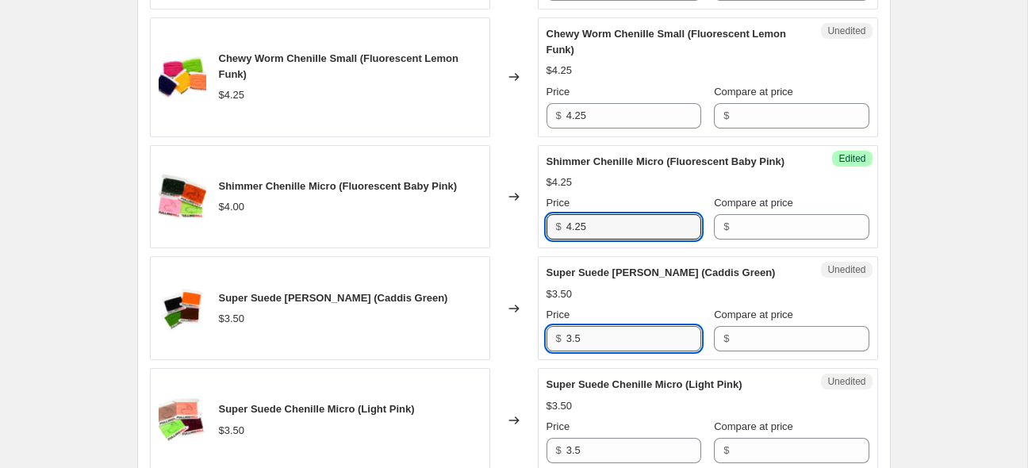
click at [585, 351] on input "3.5" at bounding box center [634, 338] width 135 height 25
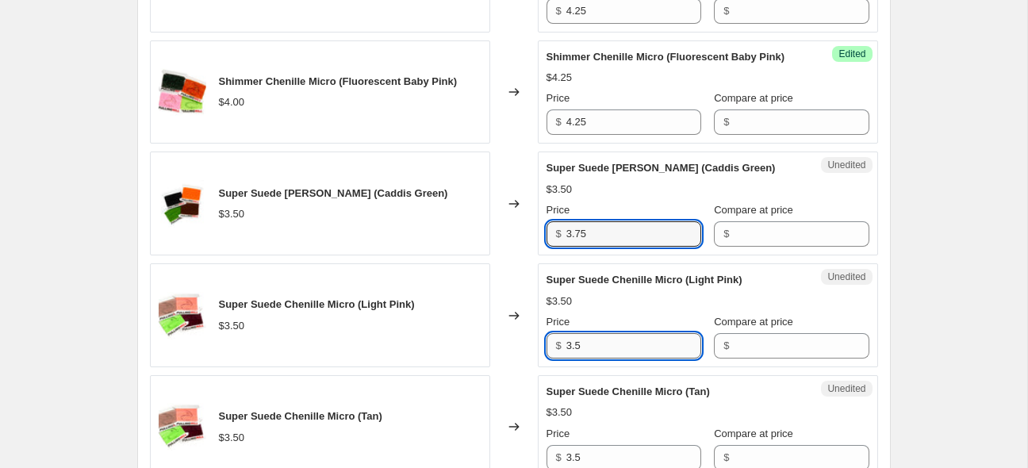
click at [622, 354] on input "3.5" at bounding box center [634, 345] width 135 height 25
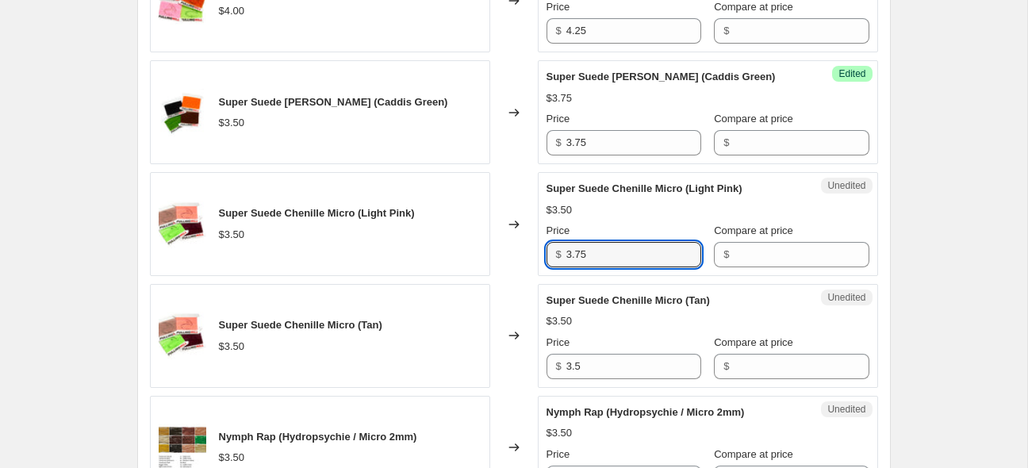
scroll to position [1687, 0]
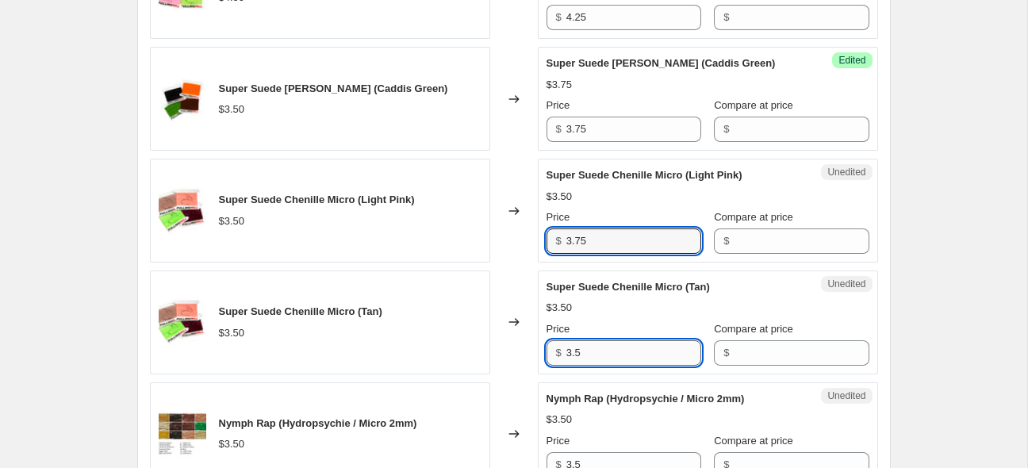
click at [637, 366] on input "3.5" at bounding box center [634, 352] width 135 height 25
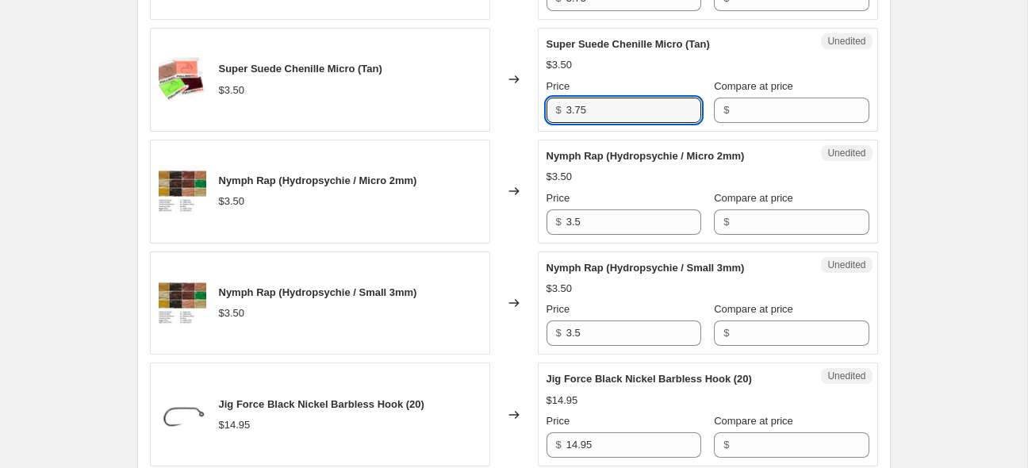
scroll to position [1938, 0]
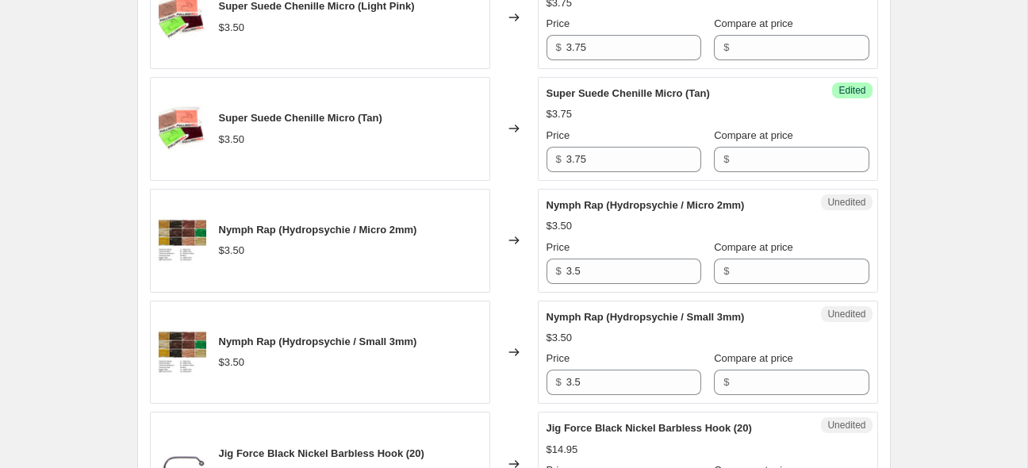
scroll to position [1876, 0]
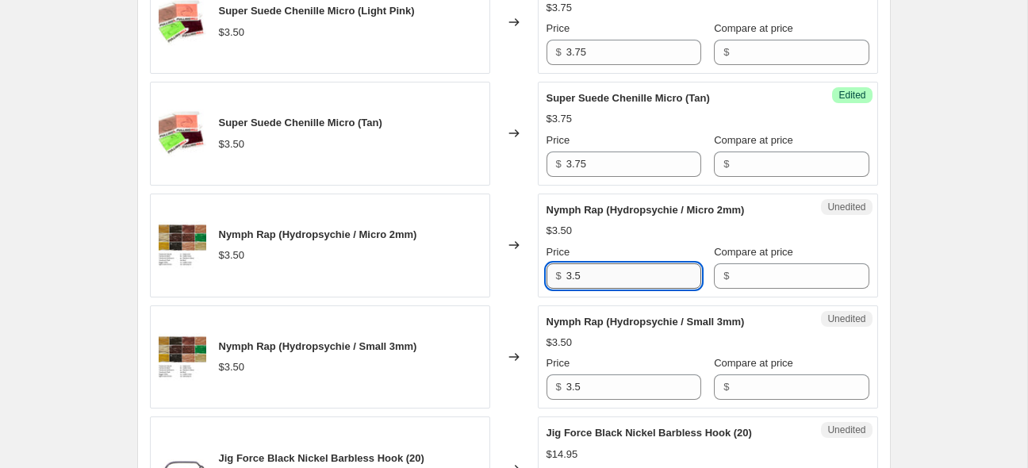
click at [621, 289] on input "3.5" at bounding box center [634, 275] width 135 height 25
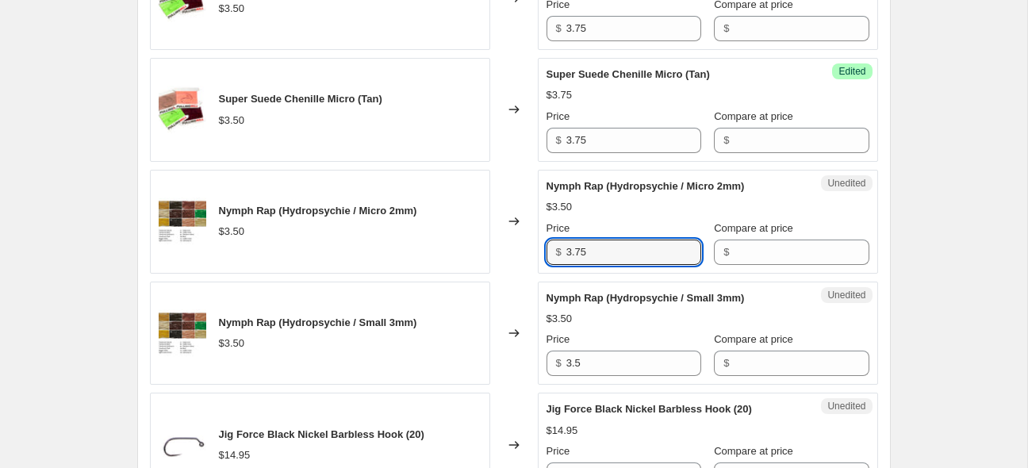
scroll to position [1917, 0]
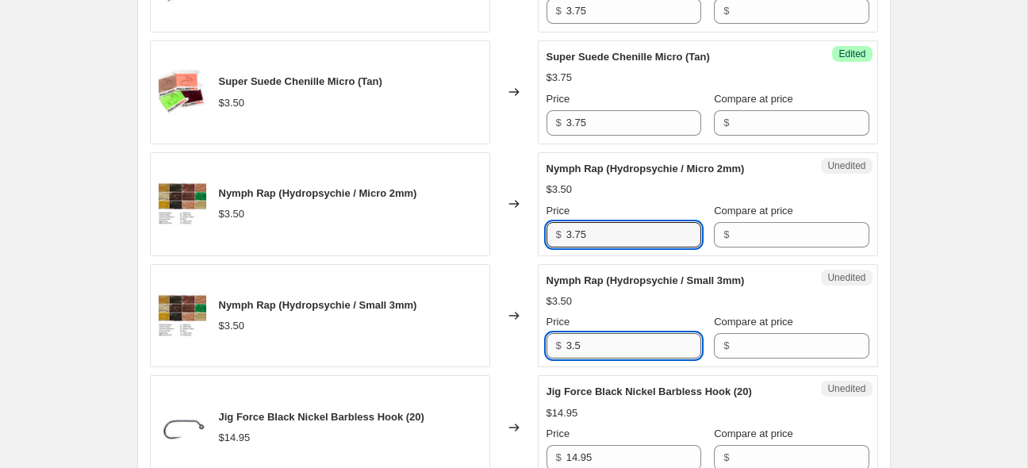
click at [614, 352] on input "3.5" at bounding box center [634, 345] width 135 height 25
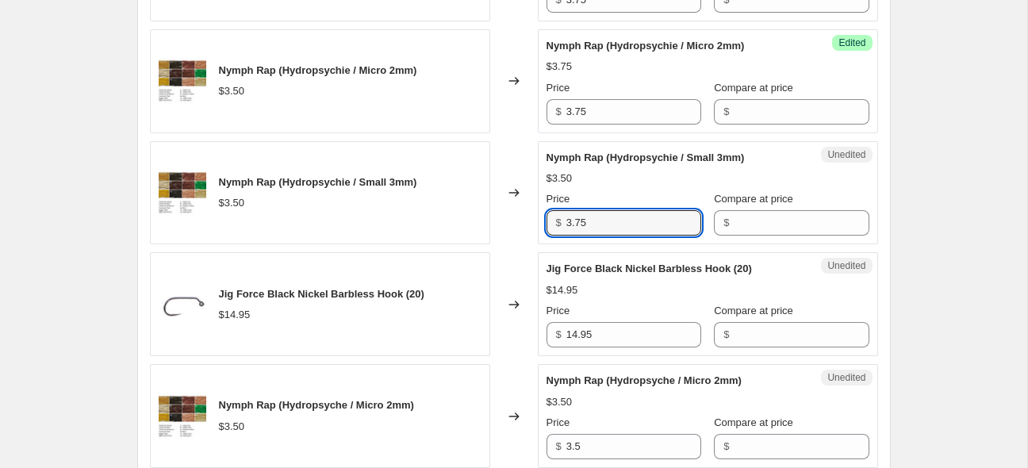
scroll to position [2043, 0]
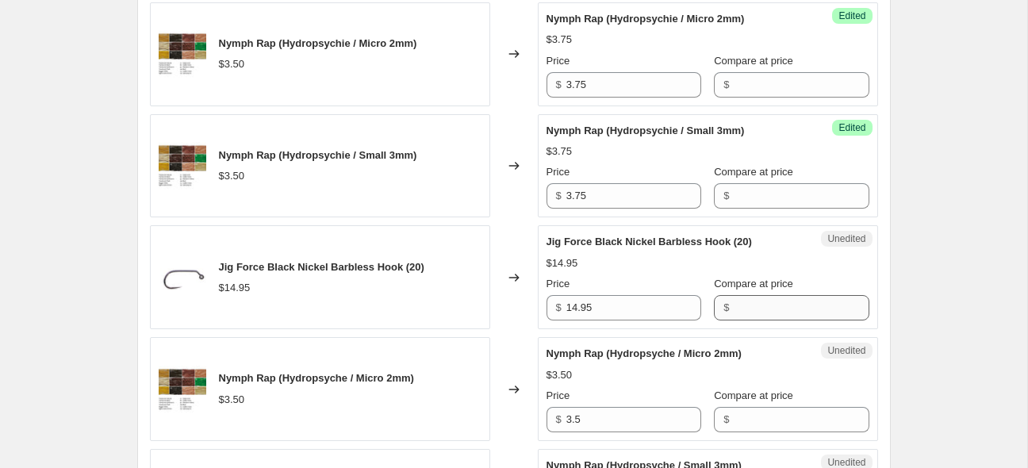
scroll to position [2127, 0]
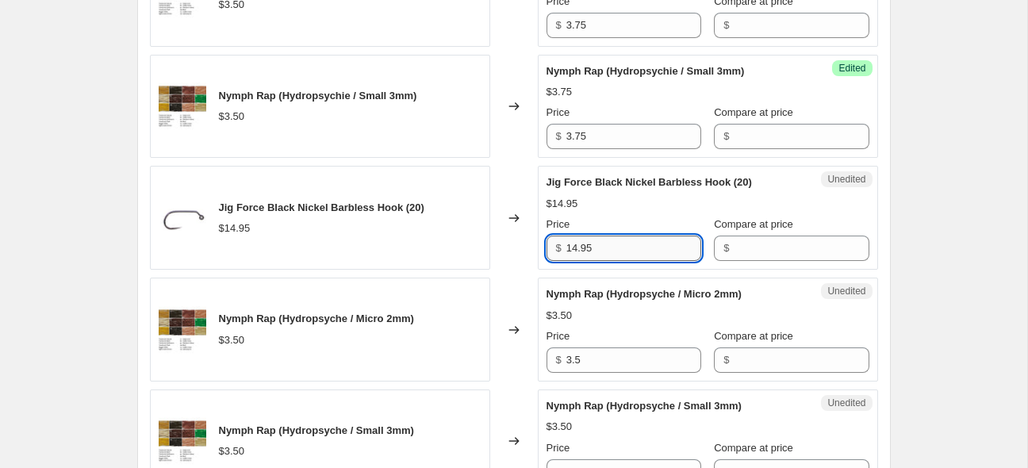
click at [625, 259] on input "14.95" at bounding box center [634, 248] width 135 height 25
click at [614, 373] on input "3.5" at bounding box center [634, 360] width 135 height 25
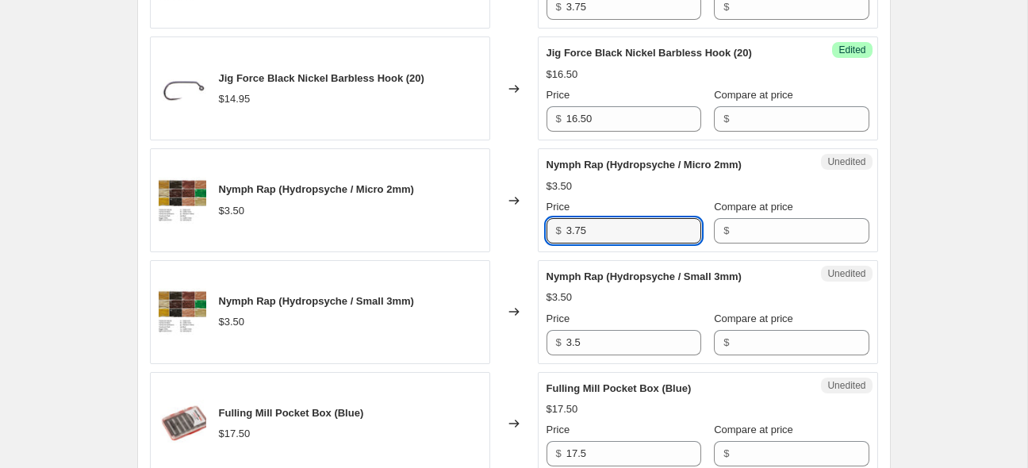
scroll to position [2273, 0]
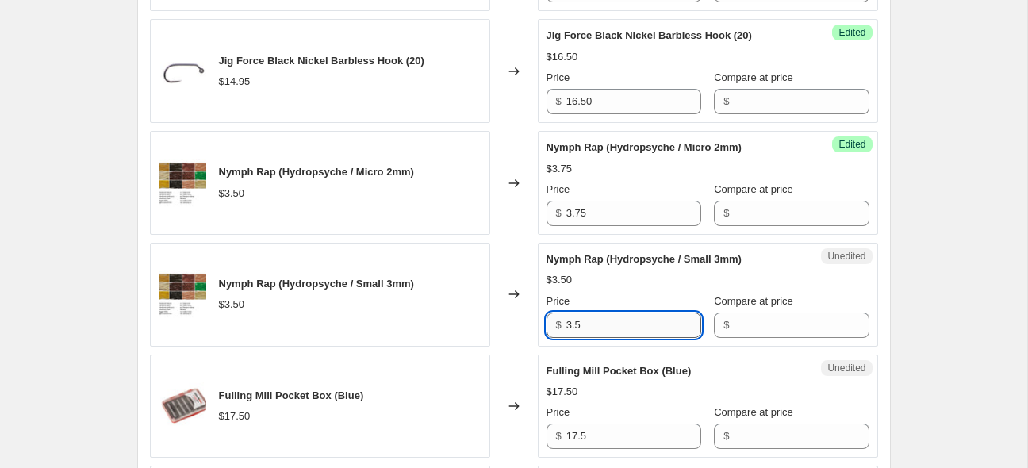
click at [632, 336] on input "3.5" at bounding box center [634, 325] width 135 height 25
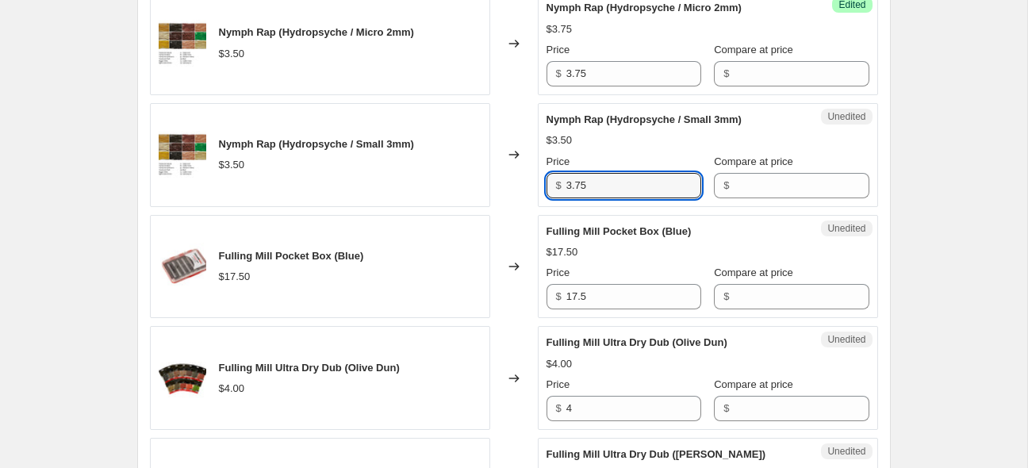
scroll to position [2420, 0]
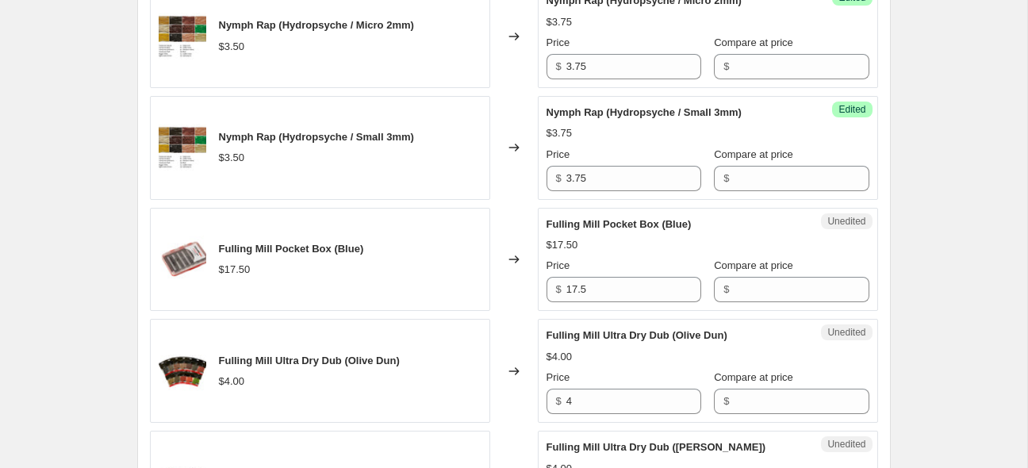
click at [617, 297] on input "17.5" at bounding box center [634, 289] width 135 height 25
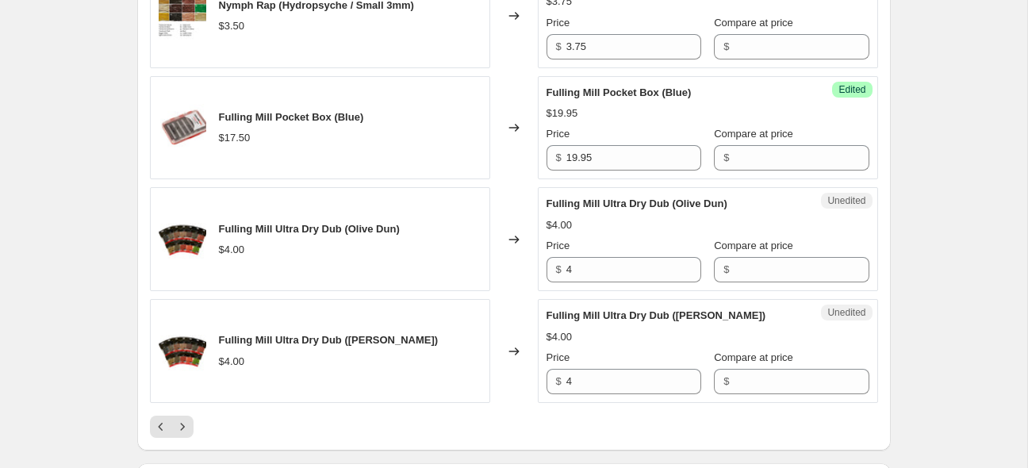
scroll to position [2545, 0]
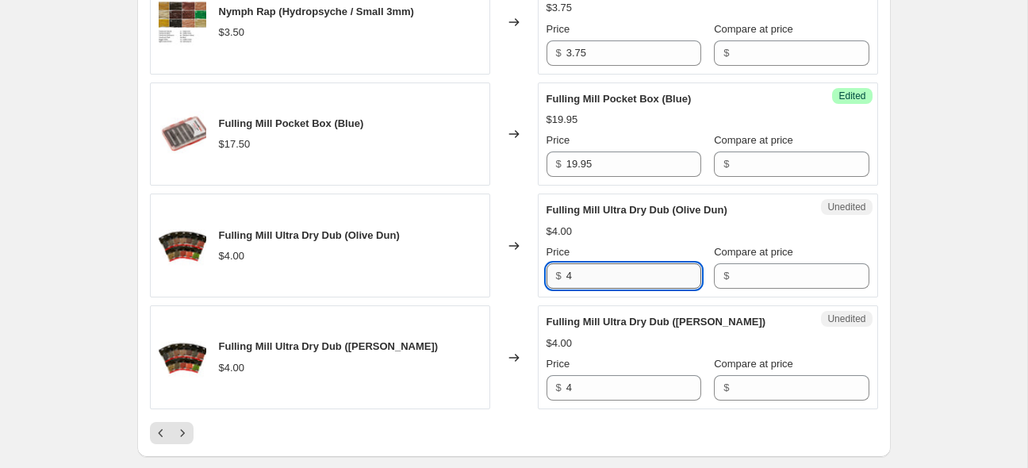
click at [590, 289] on input "4" at bounding box center [634, 275] width 135 height 25
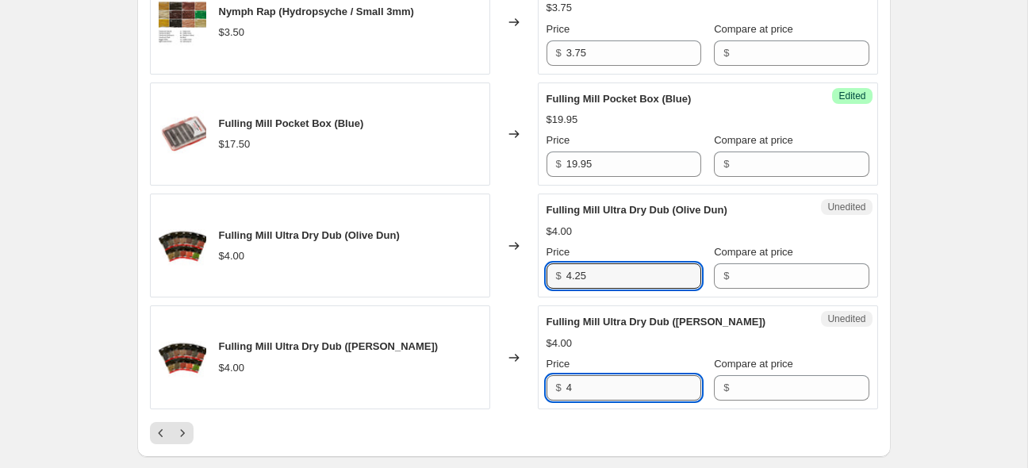
click at [606, 395] on input "4" at bounding box center [634, 387] width 135 height 25
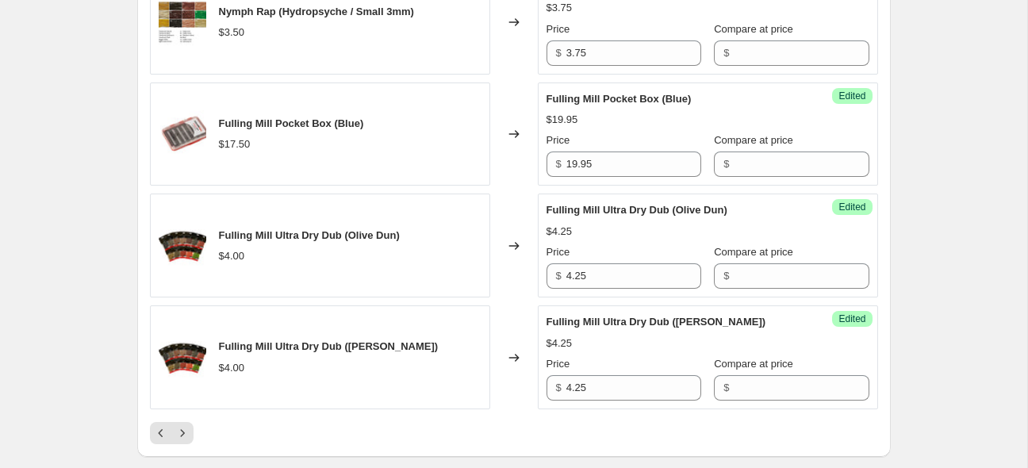
click at [406, 443] on div at bounding box center [514, 433] width 728 height 22
click at [185, 440] on icon "Next" at bounding box center [183, 433] width 16 height 16
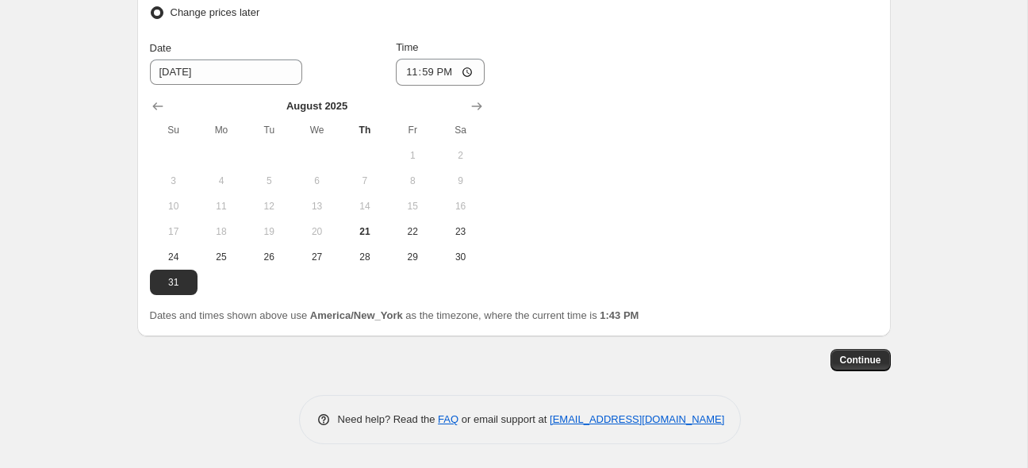
scroll to position [2823, 0]
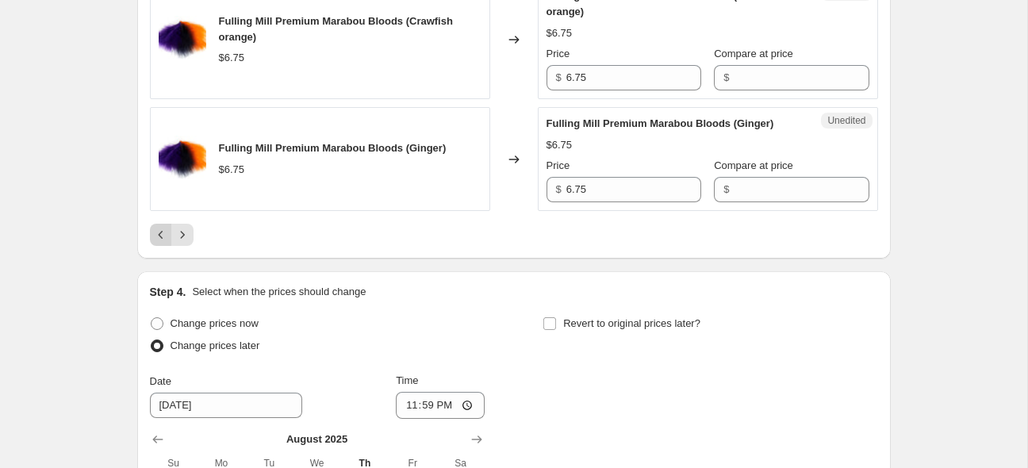
click at [166, 243] on icon "Previous" at bounding box center [161, 235] width 16 height 16
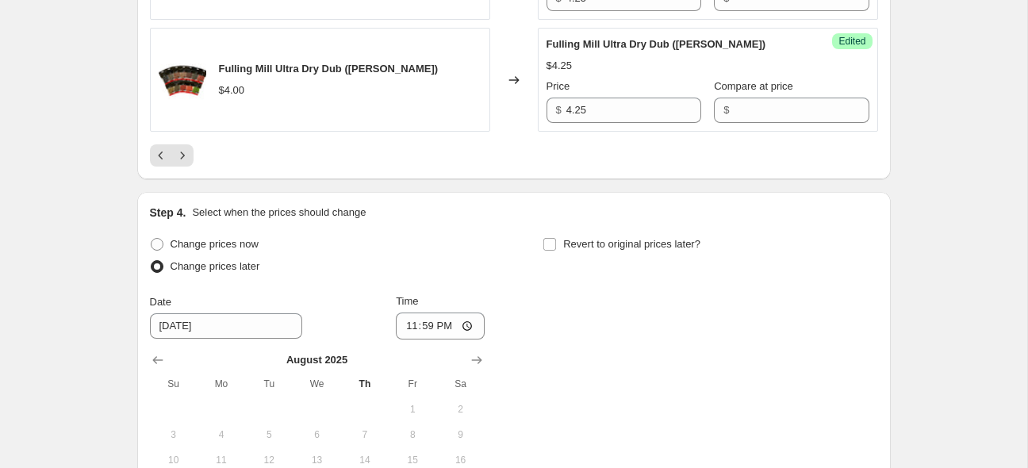
scroll to position [2928, 0]
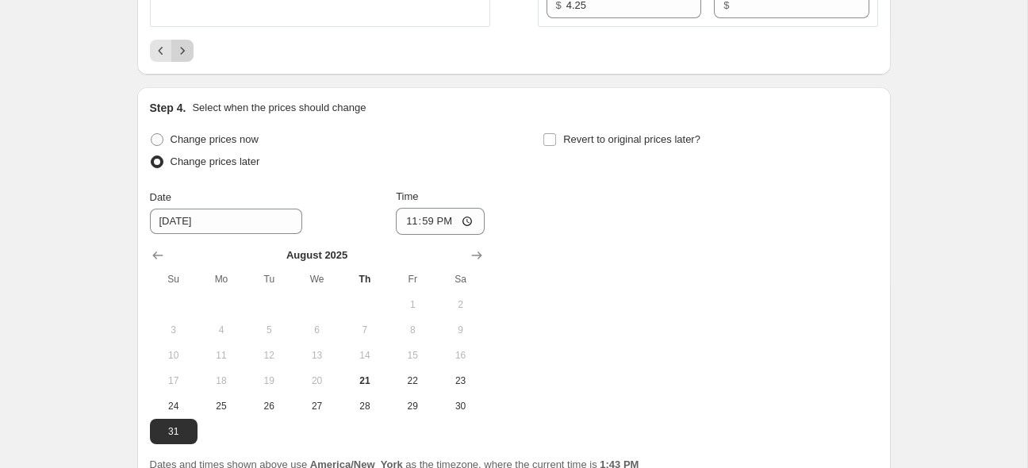
click at [179, 59] on icon "Next" at bounding box center [183, 51] width 16 height 16
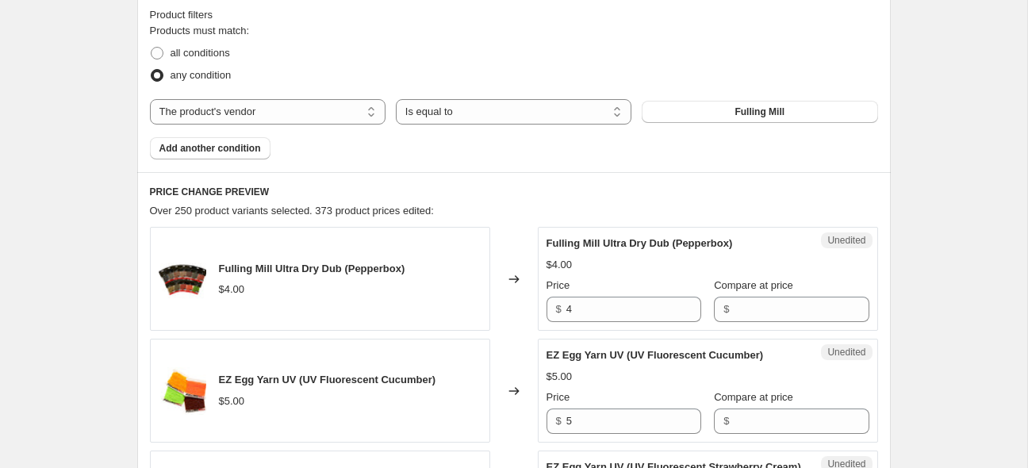
scroll to position [544, 0]
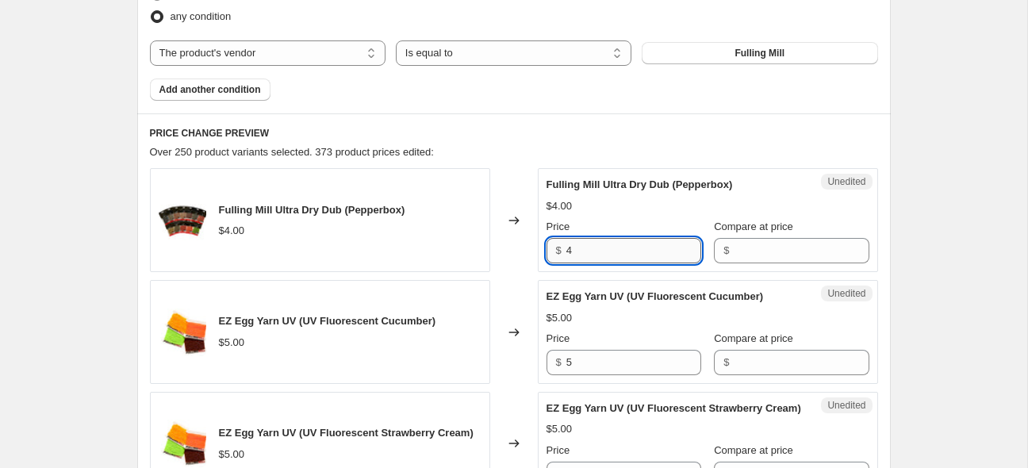
click at [607, 251] on input "4" at bounding box center [634, 250] width 135 height 25
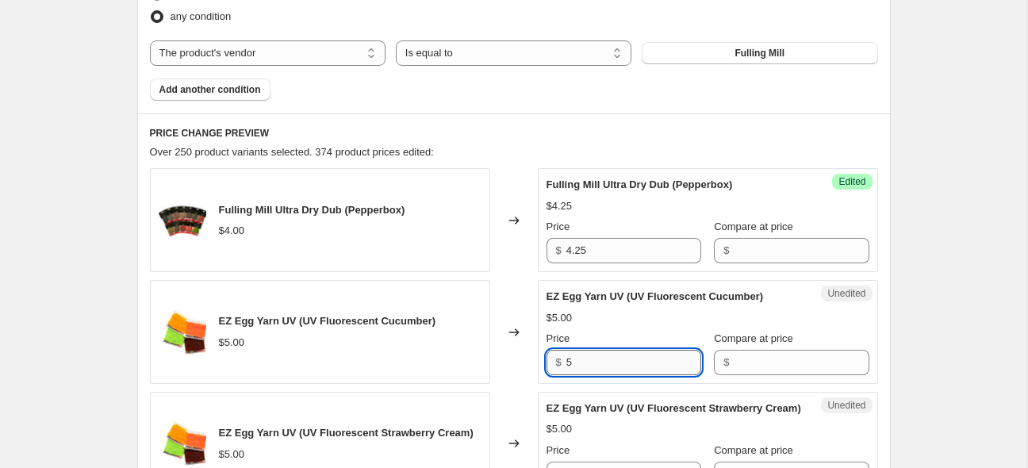
click at [605, 367] on input "5" at bounding box center [634, 362] width 135 height 25
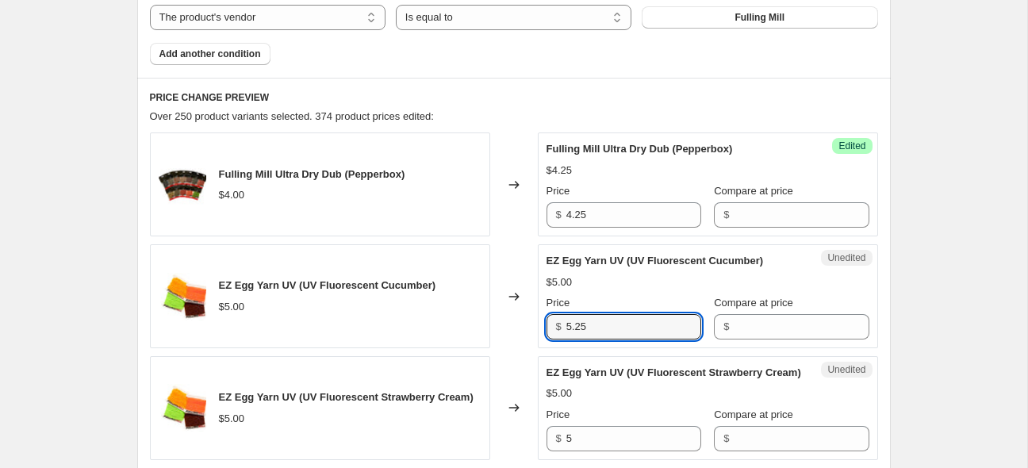
scroll to position [628, 0]
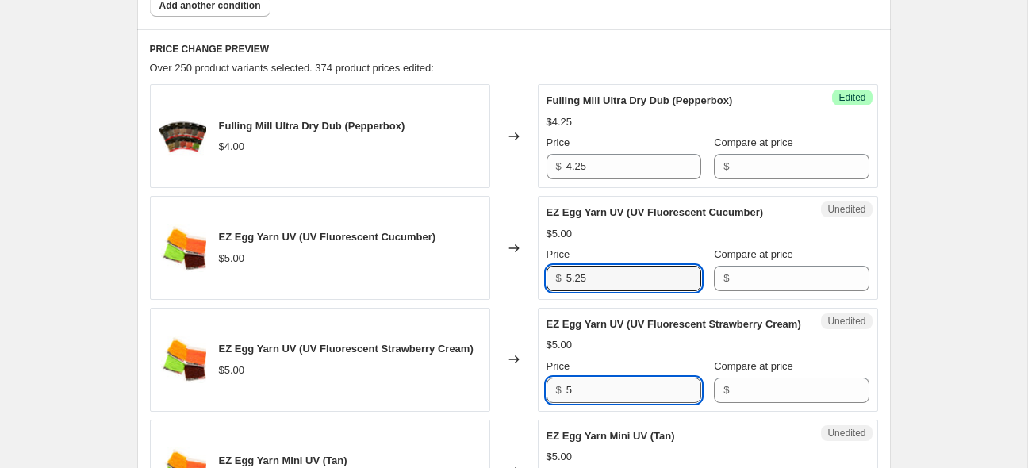
click at [620, 398] on input "5" at bounding box center [634, 390] width 135 height 25
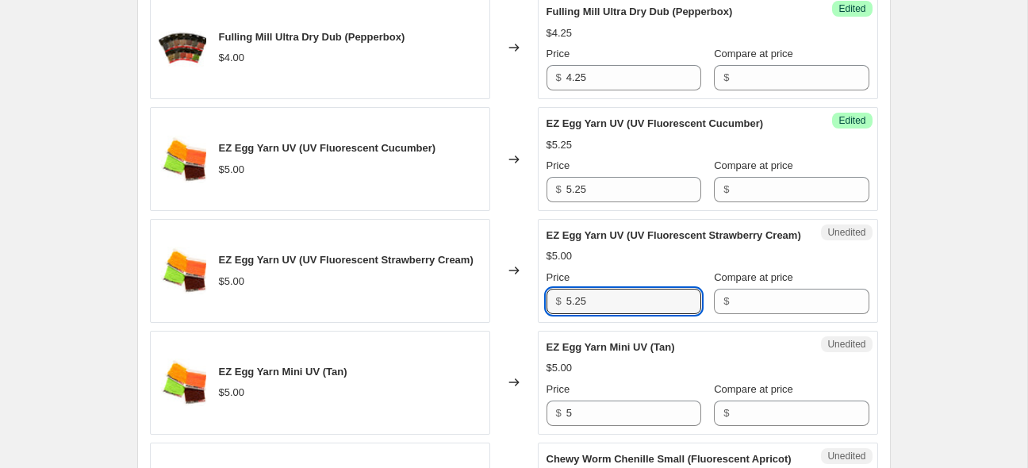
scroll to position [733, 0]
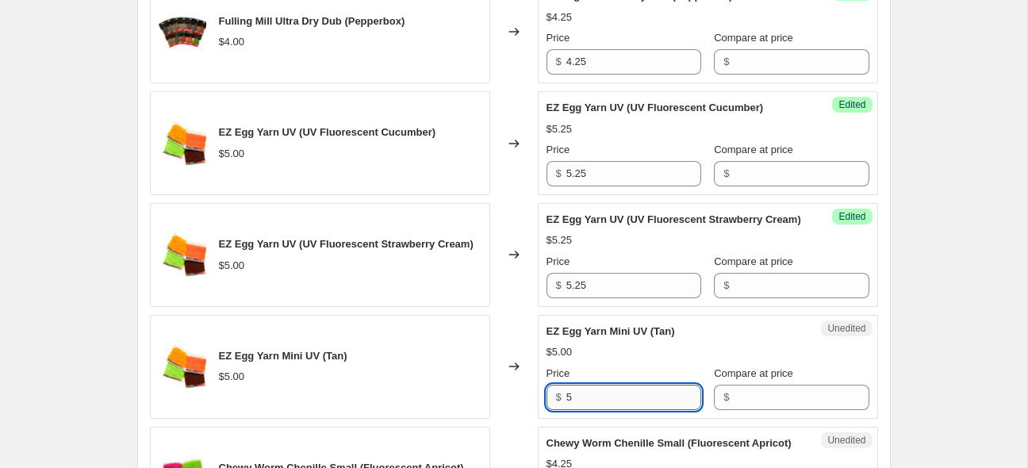
click at [625, 410] on input "5" at bounding box center [634, 397] width 135 height 25
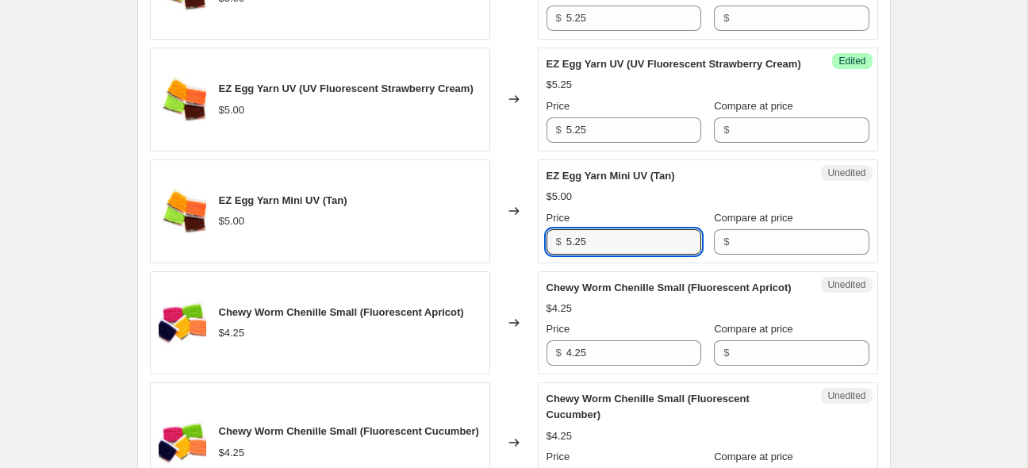
scroll to position [901, 0]
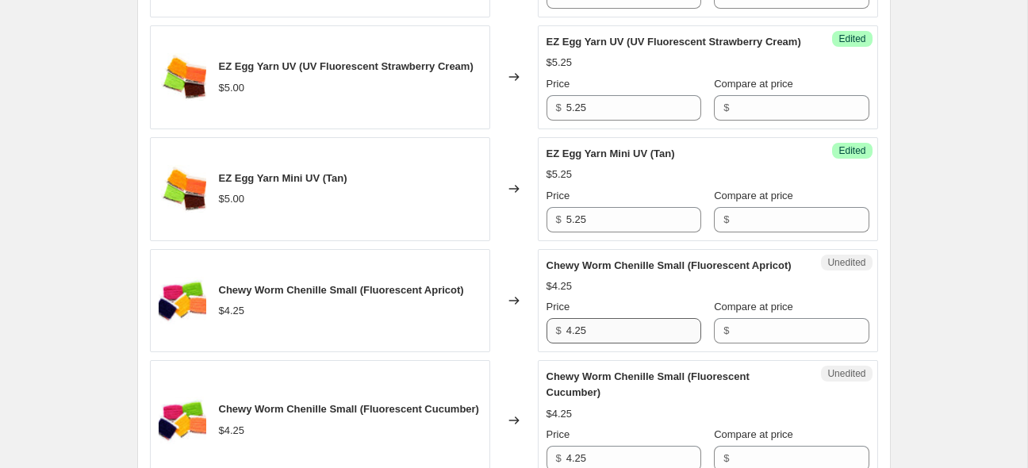
scroll to position [921, 0]
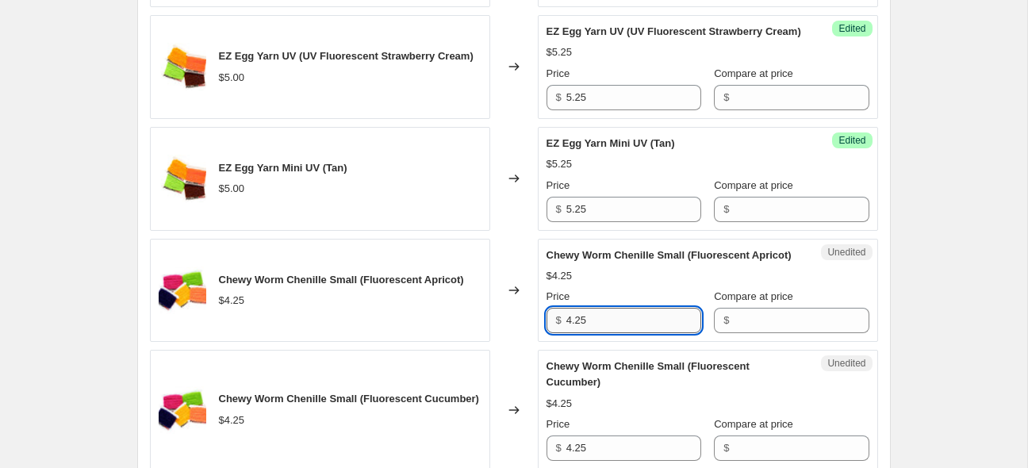
click at [670, 333] on input "4.25" at bounding box center [634, 320] width 135 height 25
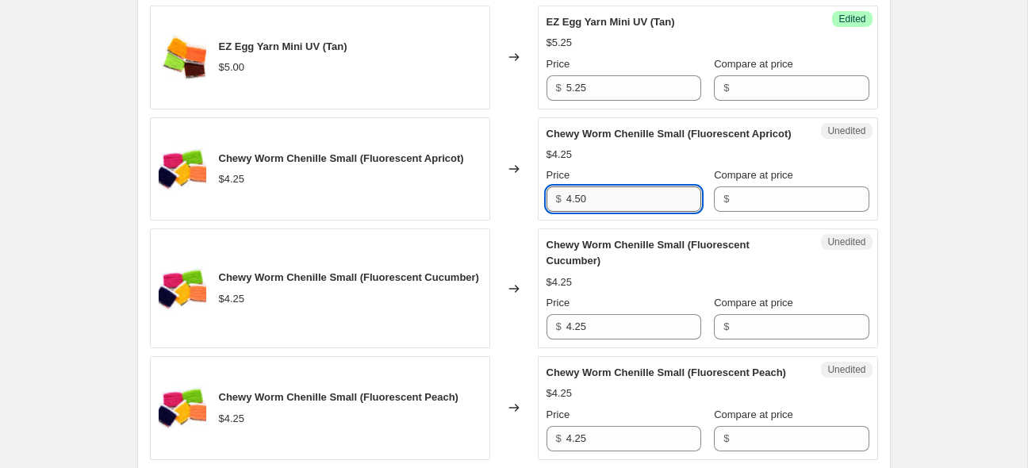
scroll to position [1068, 0]
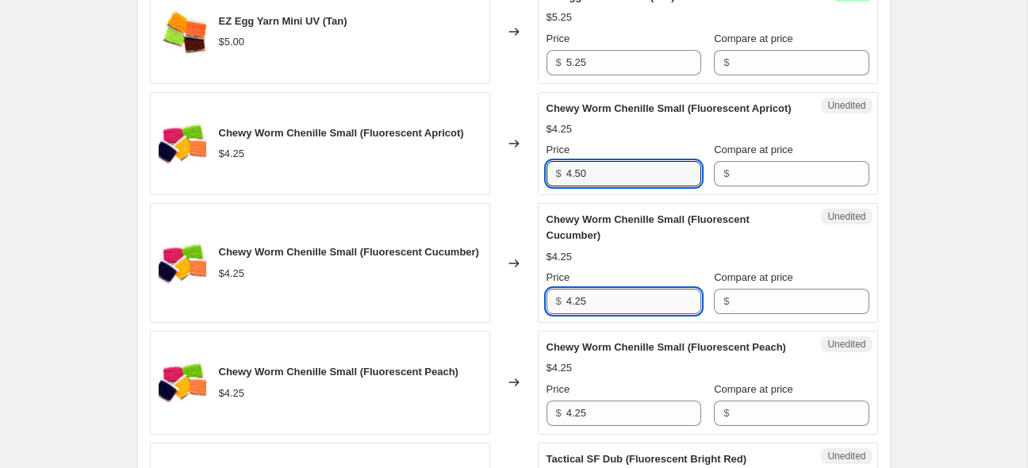
click at [656, 314] on input "4.25" at bounding box center [634, 301] width 135 height 25
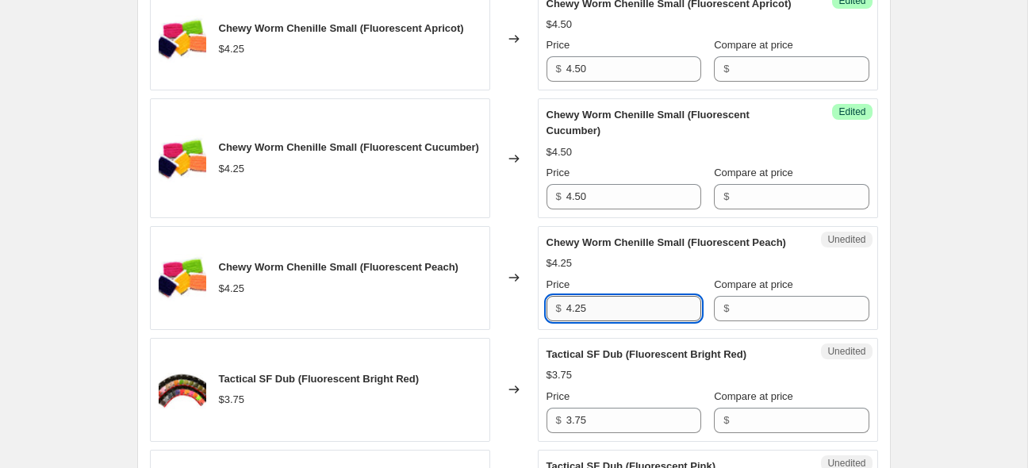
click at [657, 321] on input "4.25" at bounding box center [634, 308] width 135 height 25
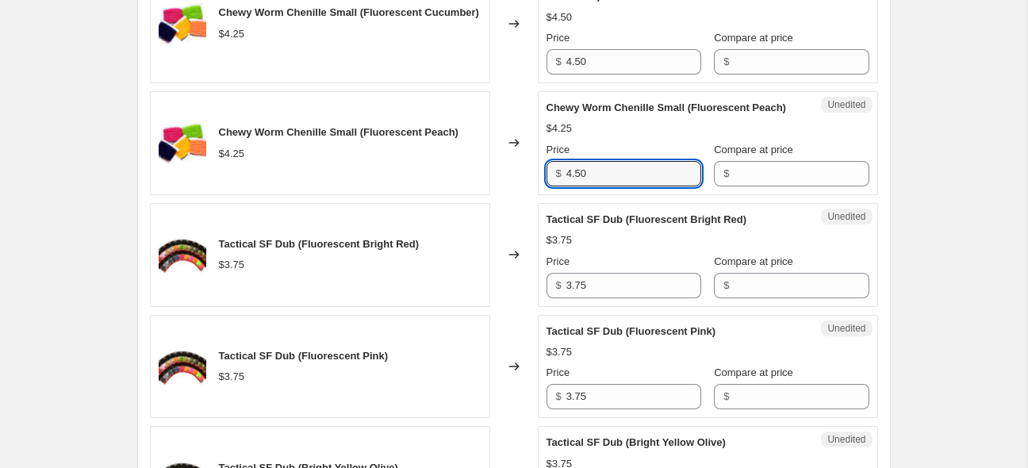
scroll to position [1320, 0]
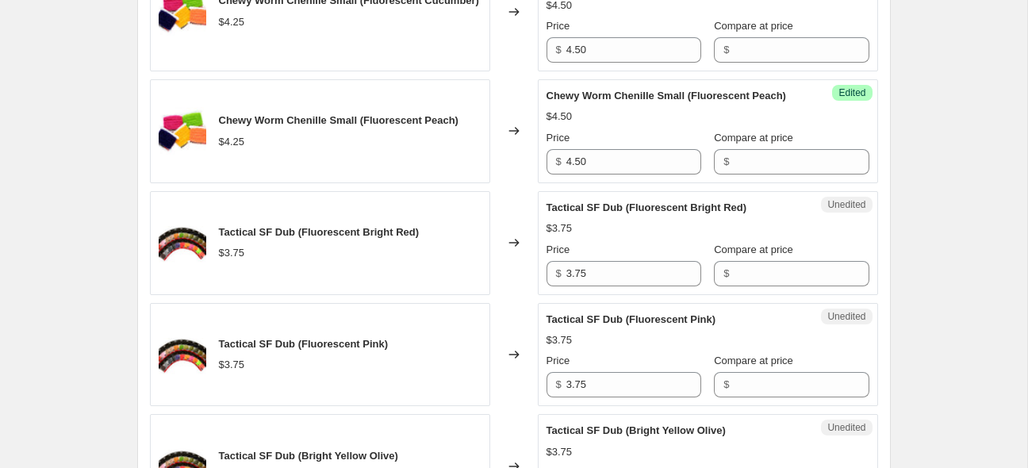
click at [617, 258] on div "Price" at bounding box center [624, 250] width 155 height 16
click at [620, 286] on input "3.75" at bounding box center [634, 273] width 135 height 25
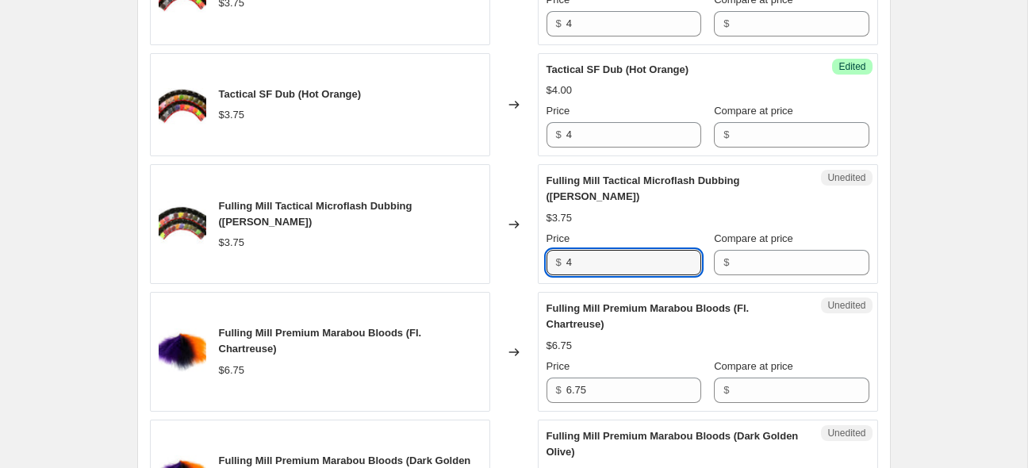
scroll to position [2224, 0]
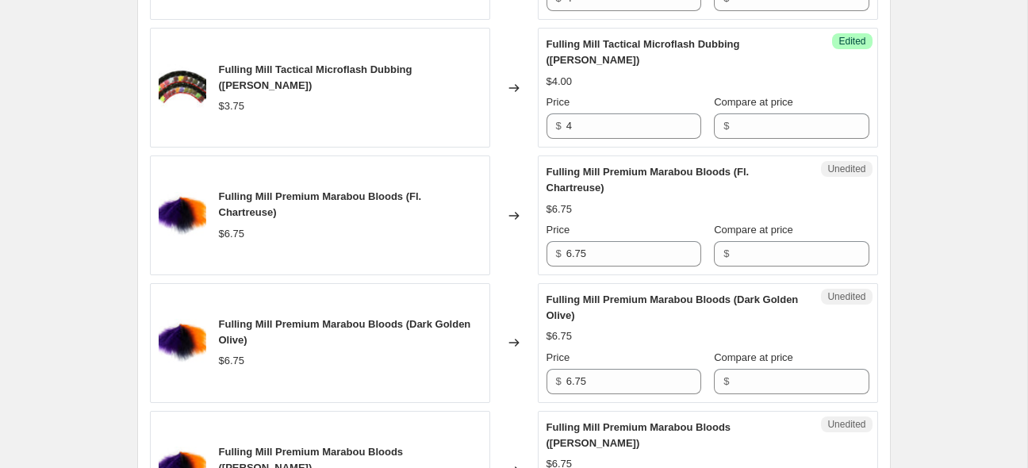
scroll to position [2266, 0]
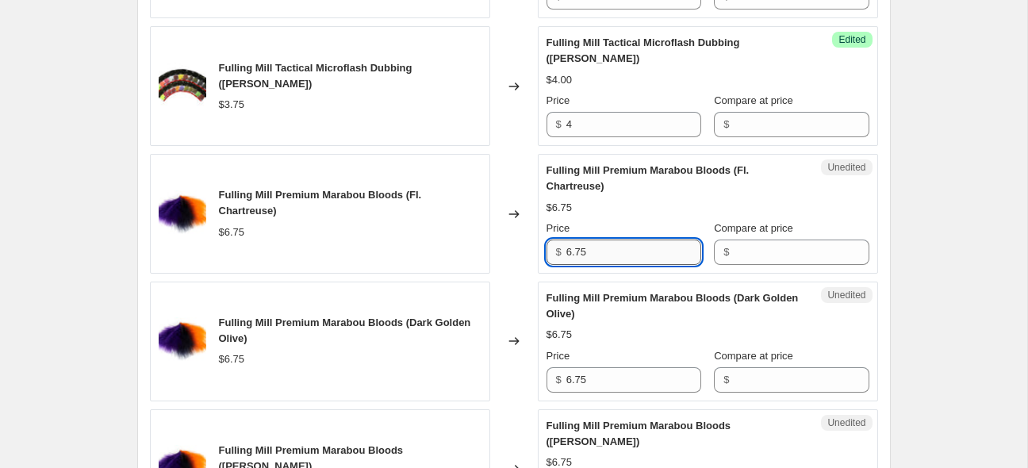
click at [636, 265] on input "6.75" at bounding box center [634, 252] width 135 height 25
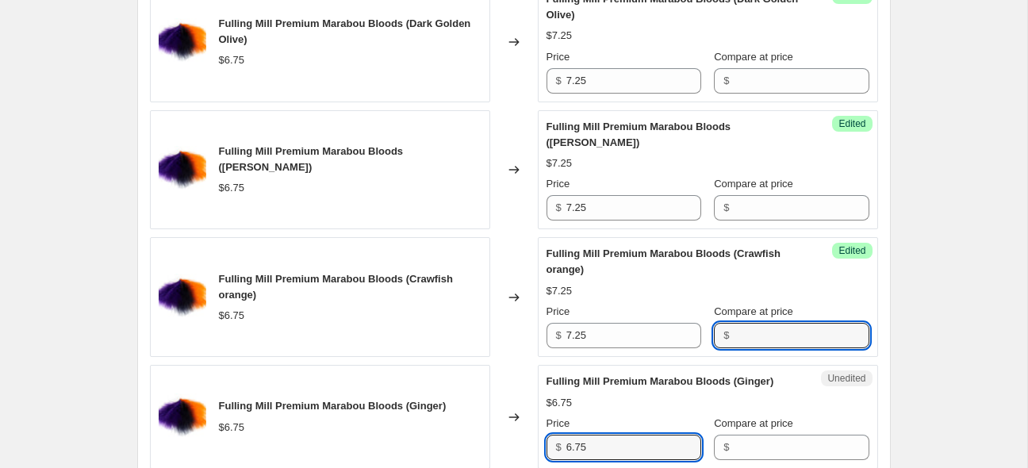
scroll to position [2804, 0]
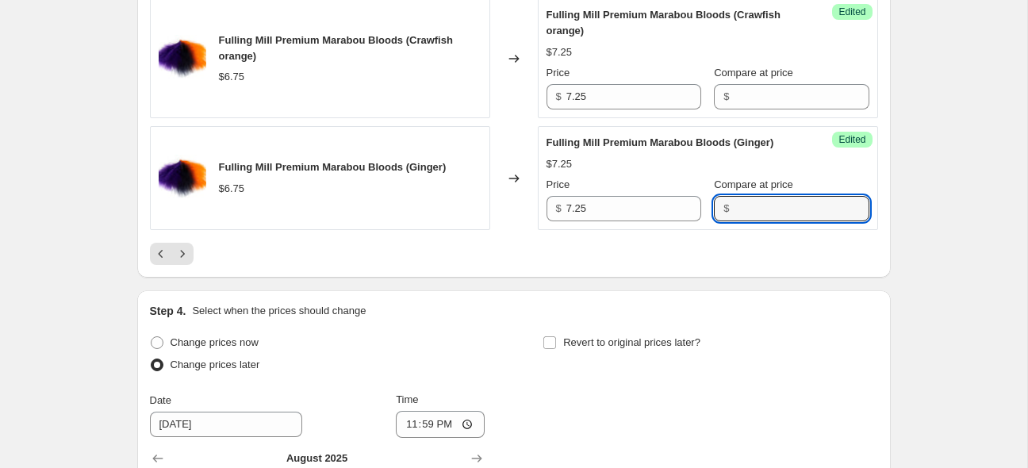
click at [446, 265] on div at bounding box center [514, 254] width 728 height 22
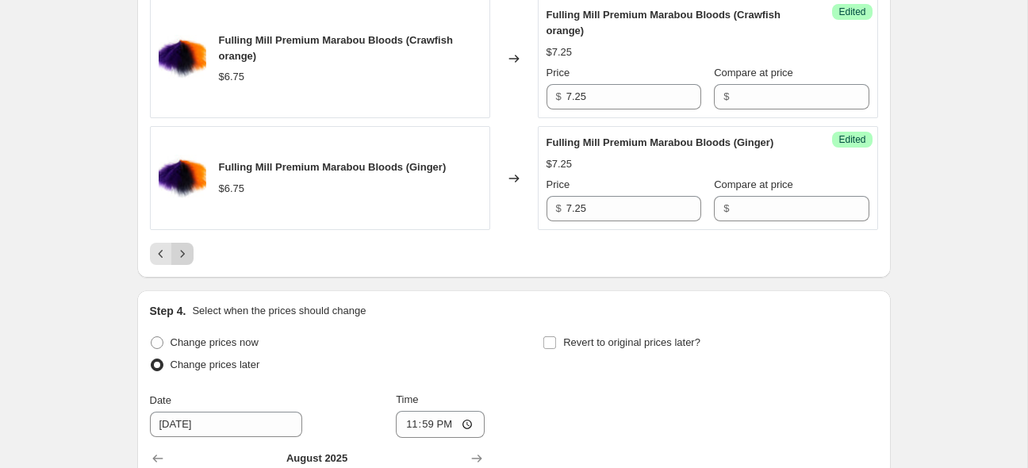
click at [180, 262] on icon "Next" at bounding box center [183, 254] width 16 height 16
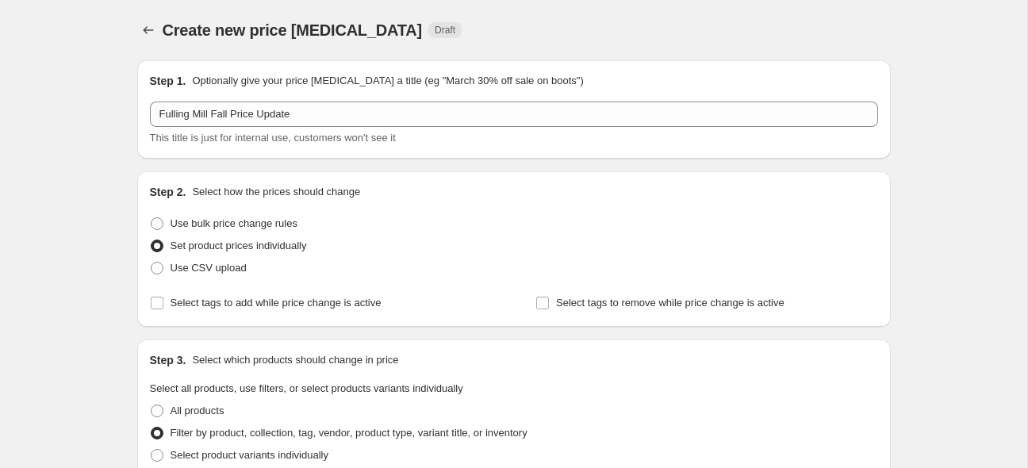
scroll to position [565, 0]
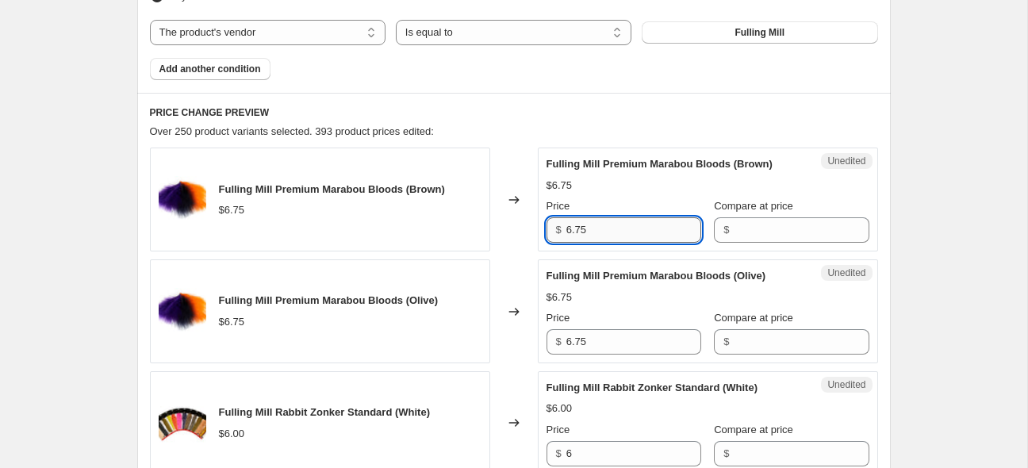
click at [609, 232] on input "6.75" at bounding box center [634, 229] width 135 height 25
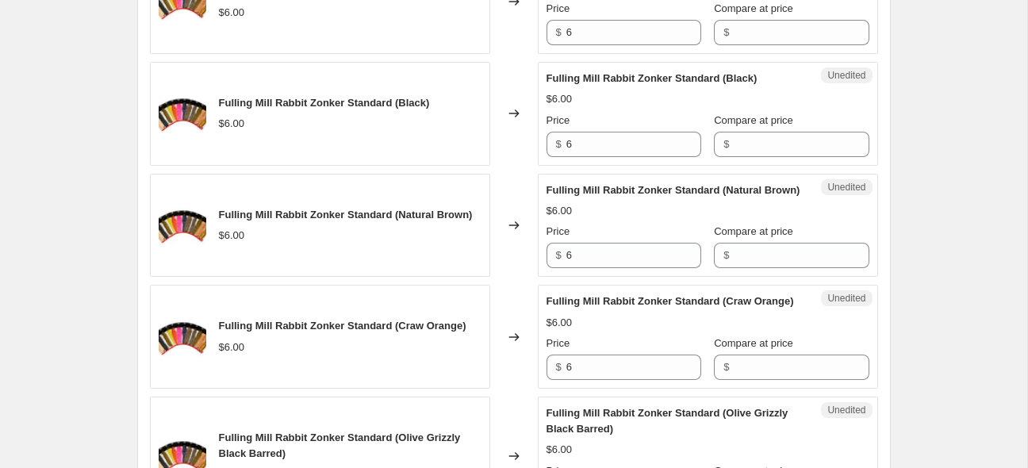
scroll to position [1026, 0]
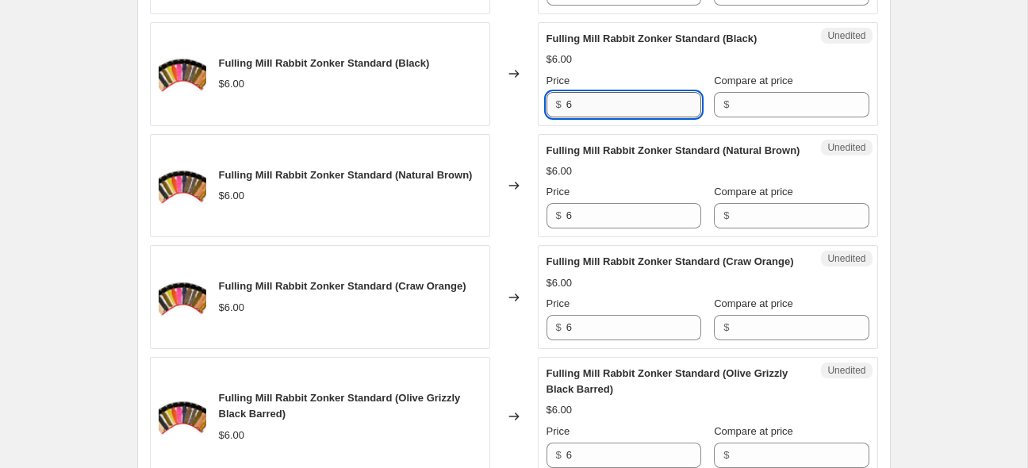
click at [614, 104] on input "6" at bounding box center [634, 104] width 135 height 25
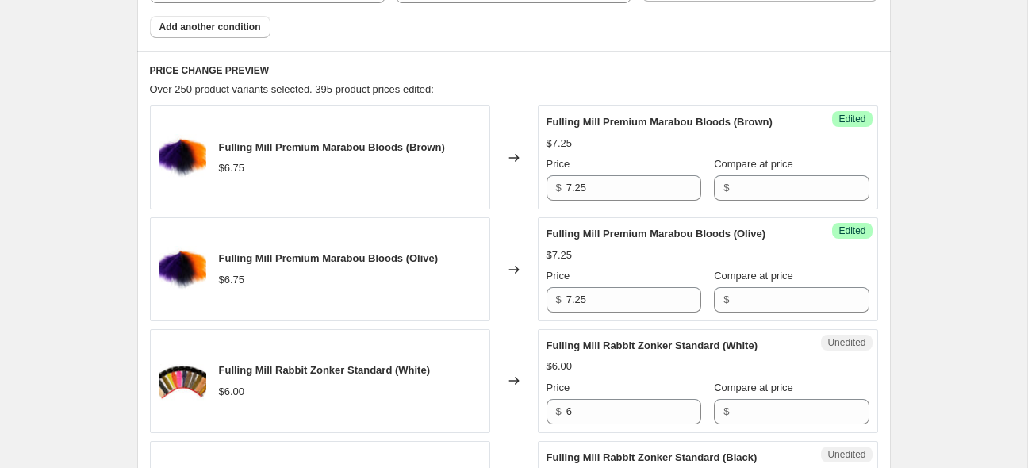
scroll to position [774, 0]
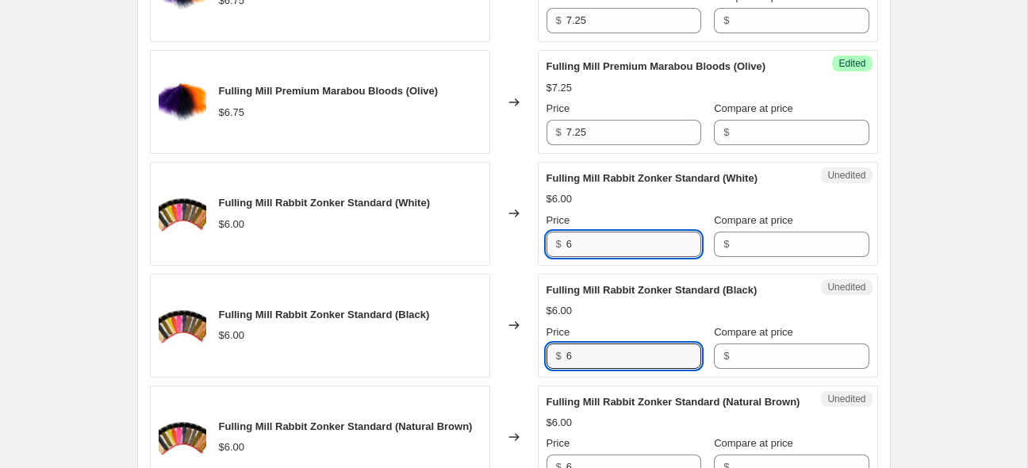
click at [661, 236] on input "6" at bounding box center [634, 244] width 135 height 25
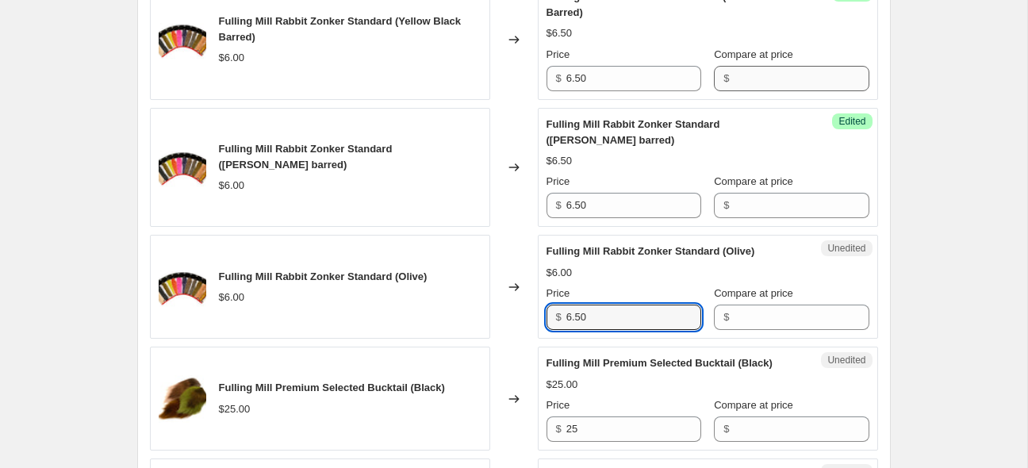
scroll to position [1426, 0]
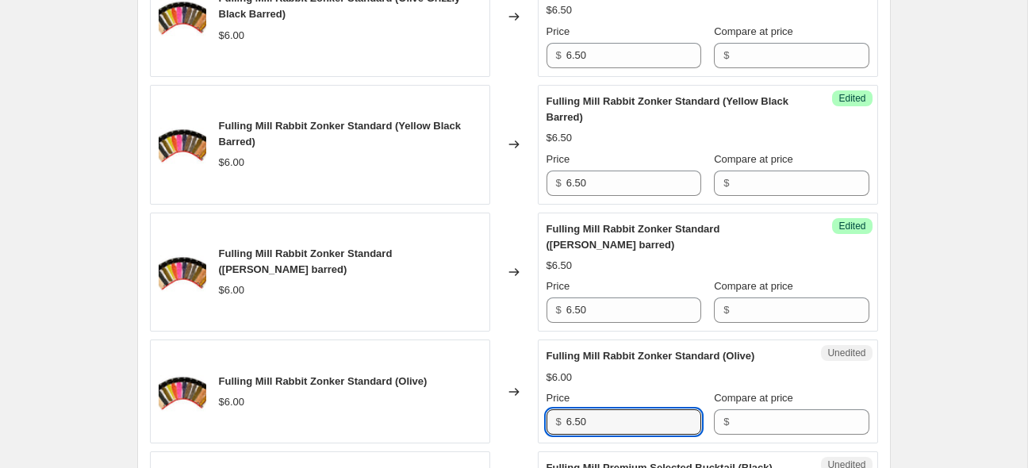
click at [986, 290] on div "Create new price [MEDICAL_DATA]. This page is ready Create new price [MEDICAL_D…" at bounding box center [514, 418] width 1028 height 3688
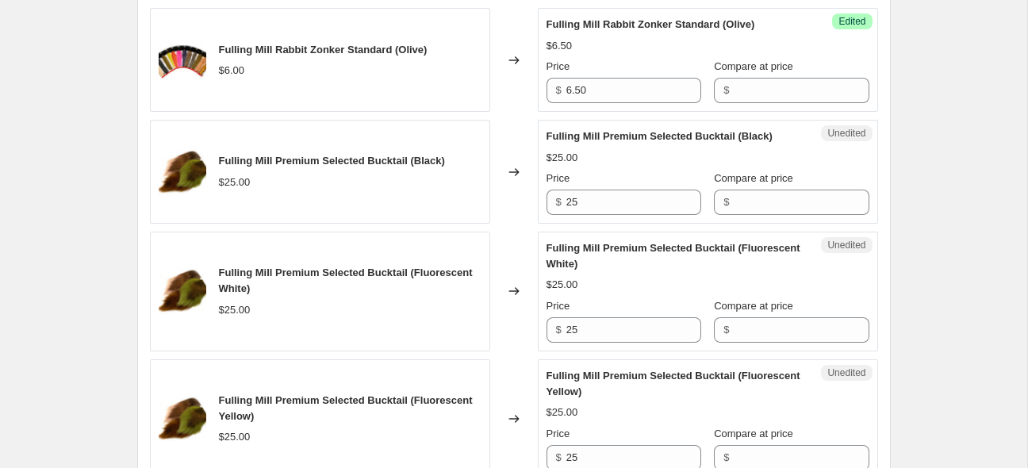
scroll to position [1782, 0]
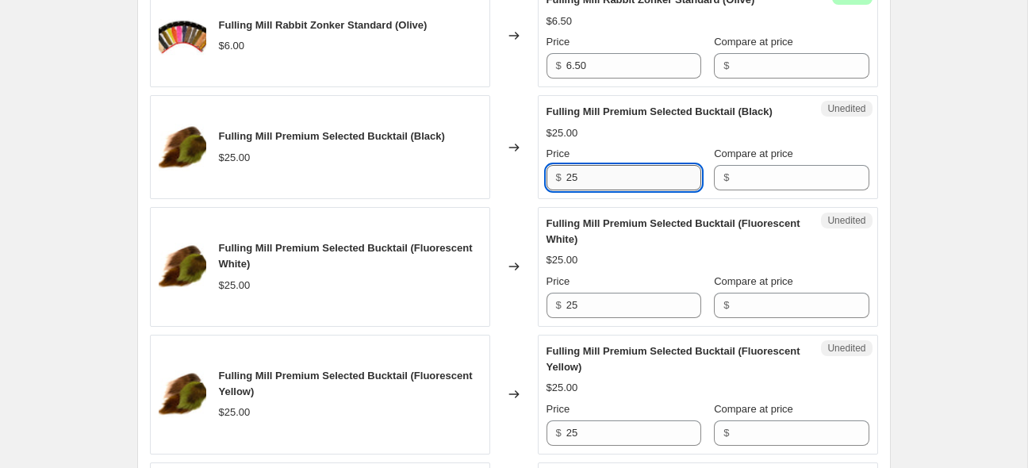
click at [604, 190] on input "25" at bounding box center [634, 177] width 135 height 25
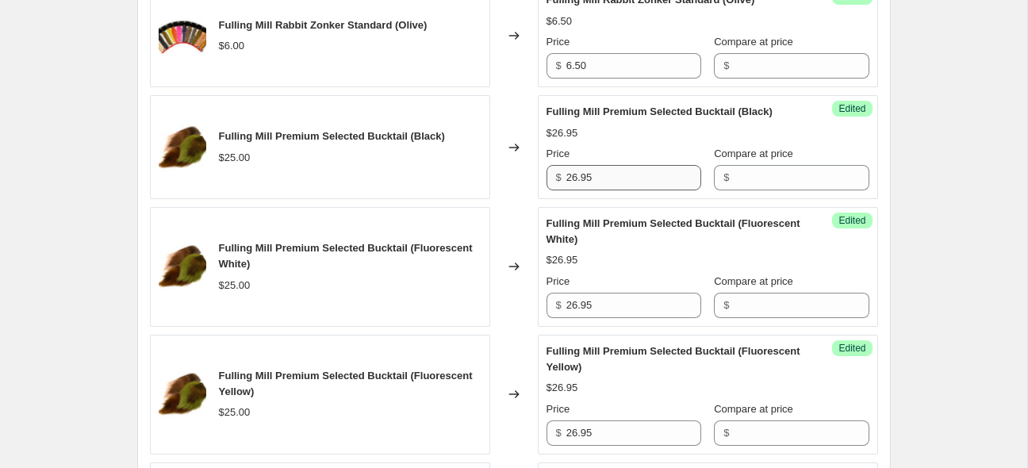
scroll to position [2120, 0]
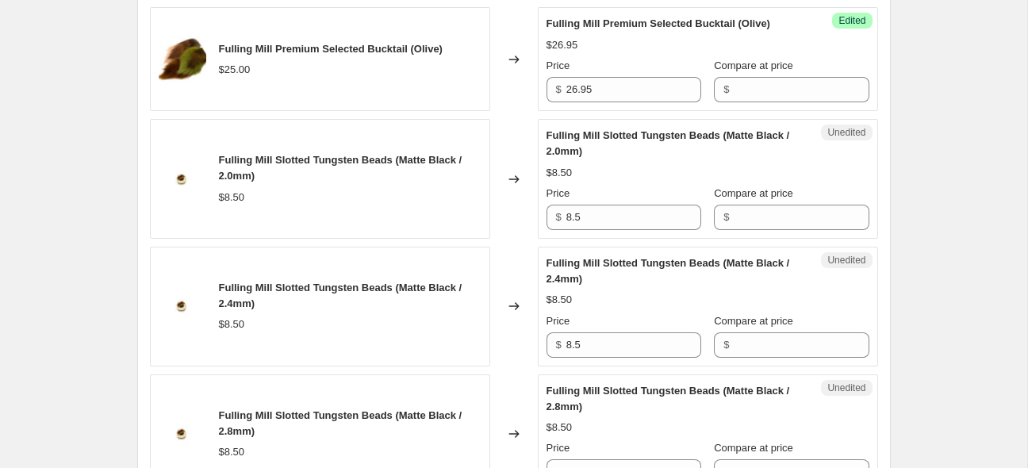
scroll to position [2350, 0]
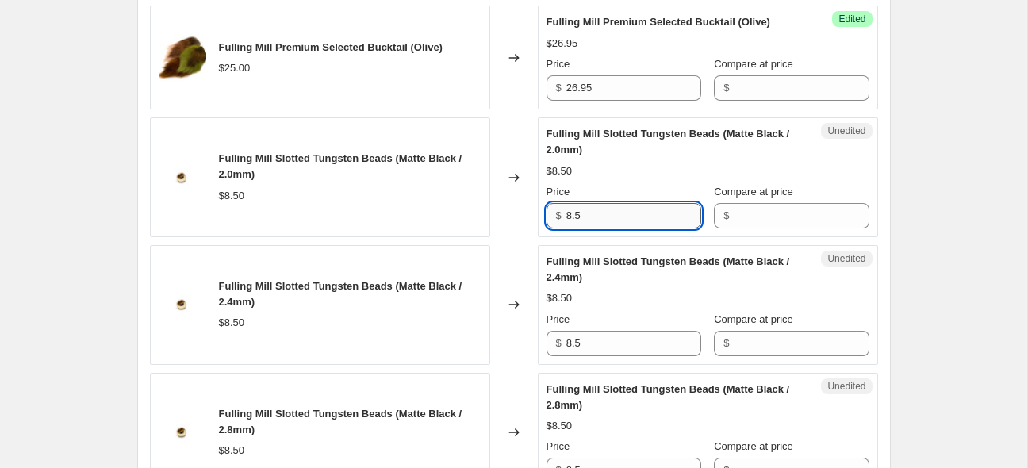
click at [589, 229] on input "8.5" at bounding box center [634, 215] width 135 height 25
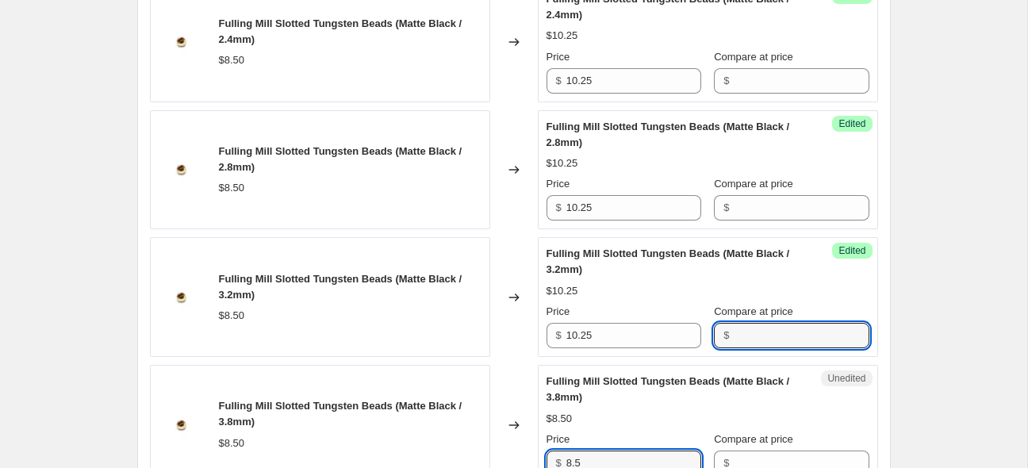
scroll to position [2868, 0]
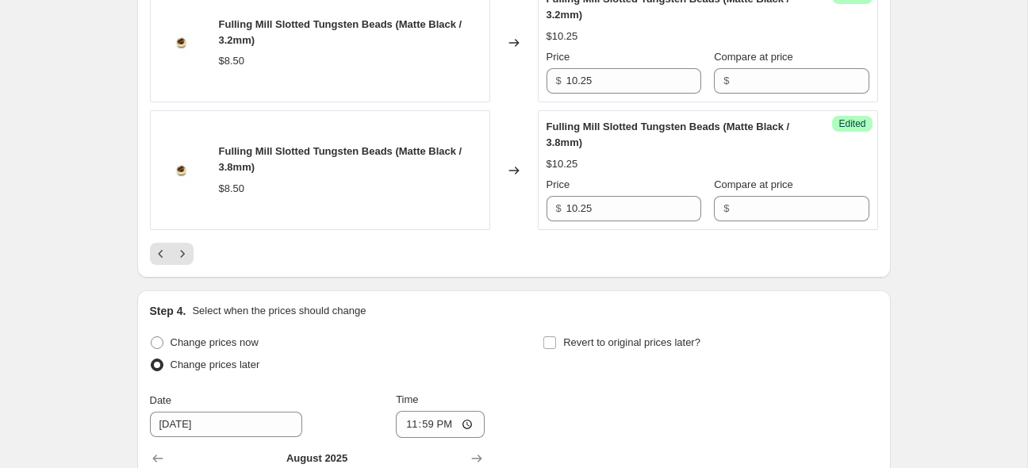
click at [183, 262] on icon "Next" at bounding box center [183, 254] width 16 height 16
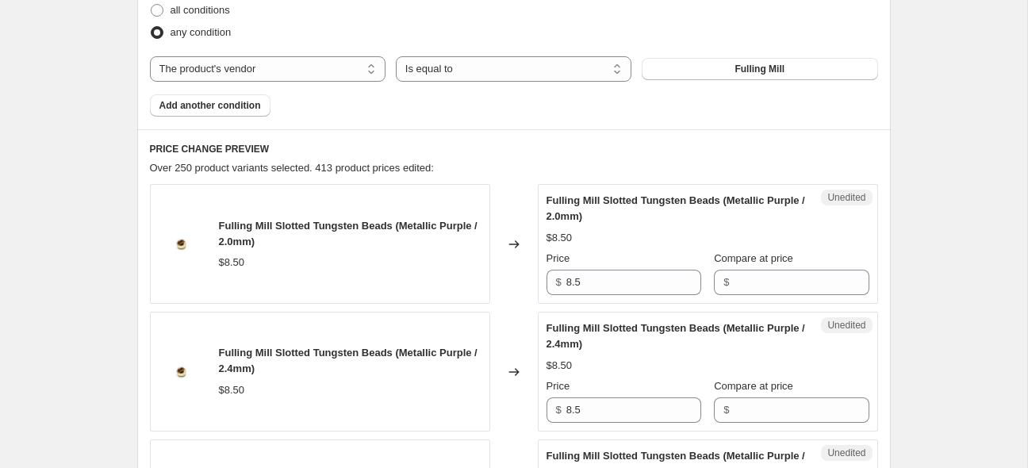
scroll to position [647, 0]
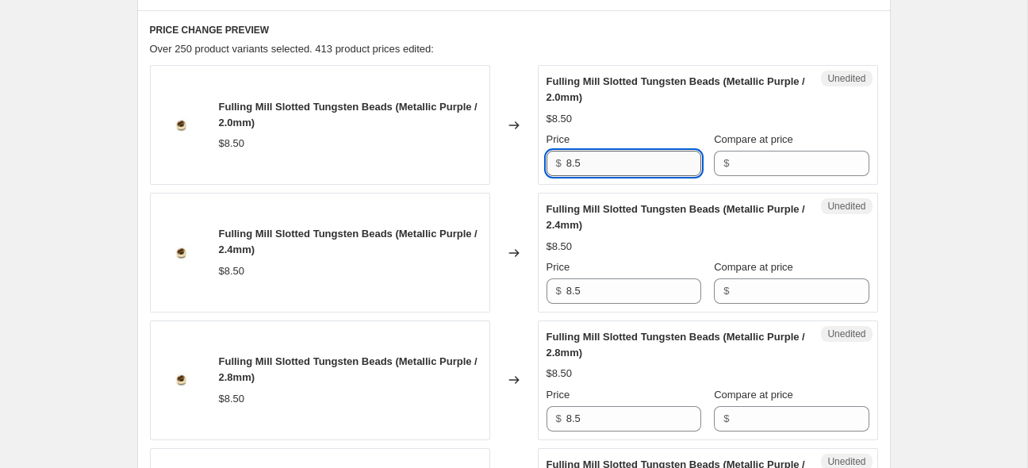
click at [589, 158] on input "8.5" at bounding box center [634, 163] width 135 height 25
drag, startPoint x: 589, startPoint y: 158, endPoint x: 565, endPoint y: 175, distance: 29.1
click at [589, 159] on input "8.5" at bounding box center [634, 163] width 135 height 25
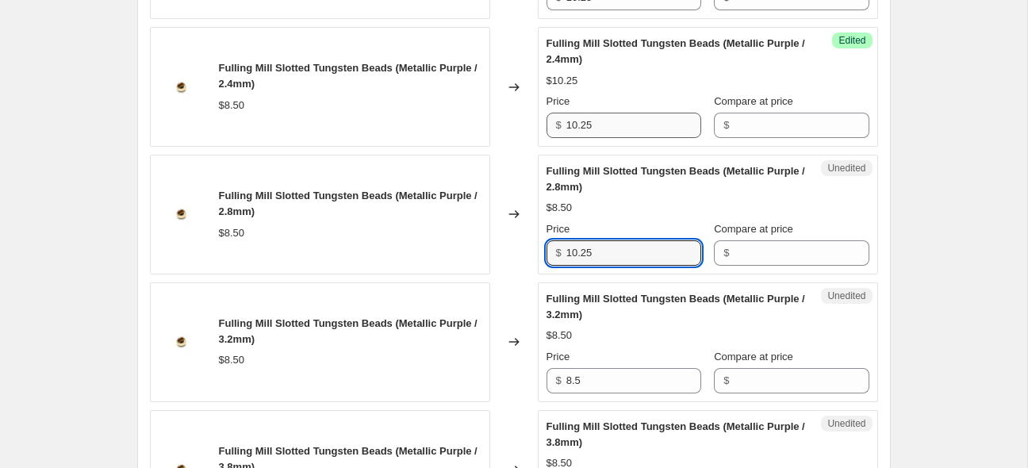
scroll to position [815, 0]
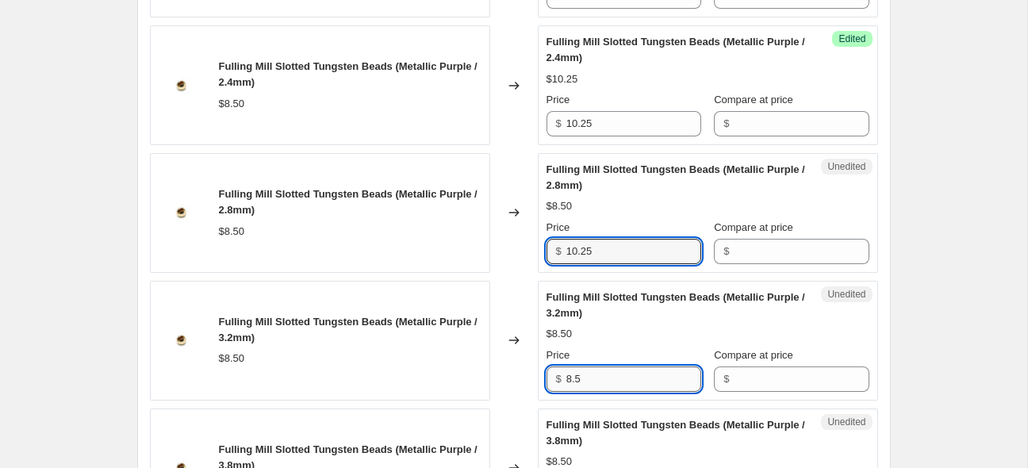
click at [617, 380] on input "8.5" at bounding box center [634, 379] width 135 height 25
click at [617, 382] on input "8.5" at bounding box center [634, 379] width 135 height 25
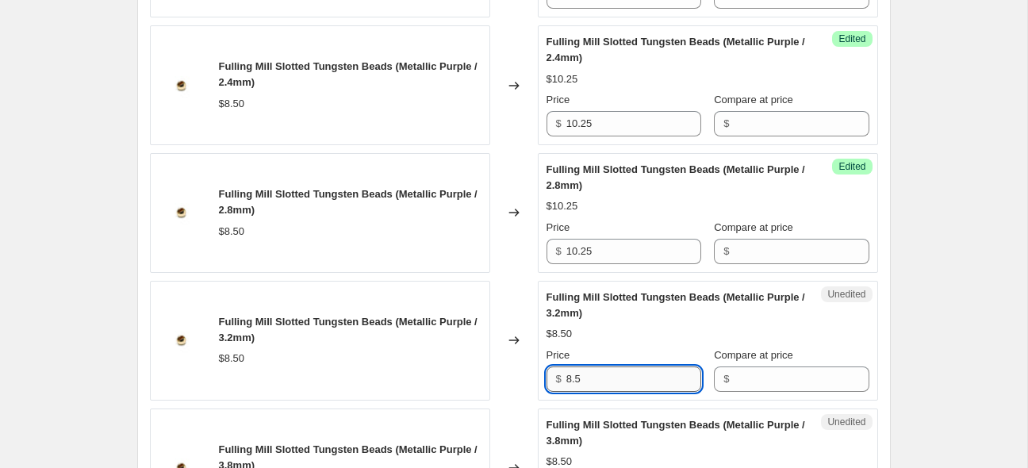
click at [617, 382] on input "8.5" at bounding box center [634, 379] width 135 height 25
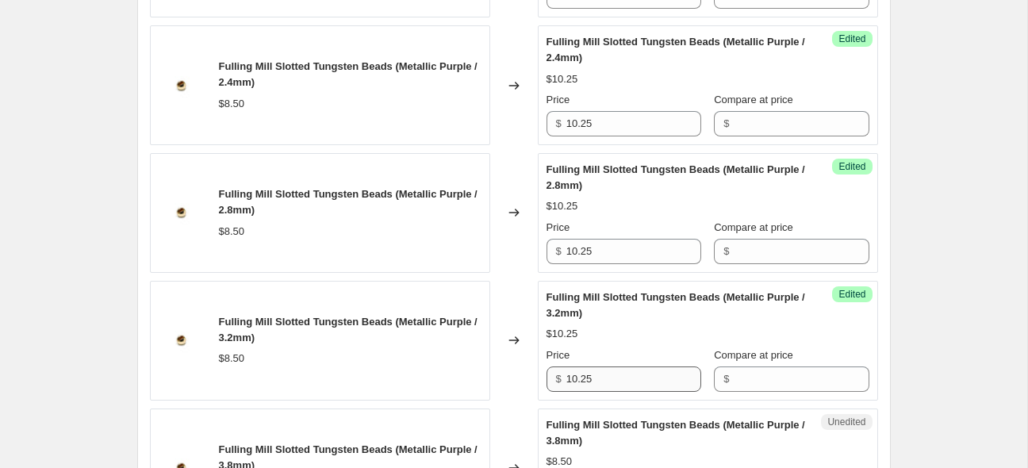
scroll to position [1085, 0]
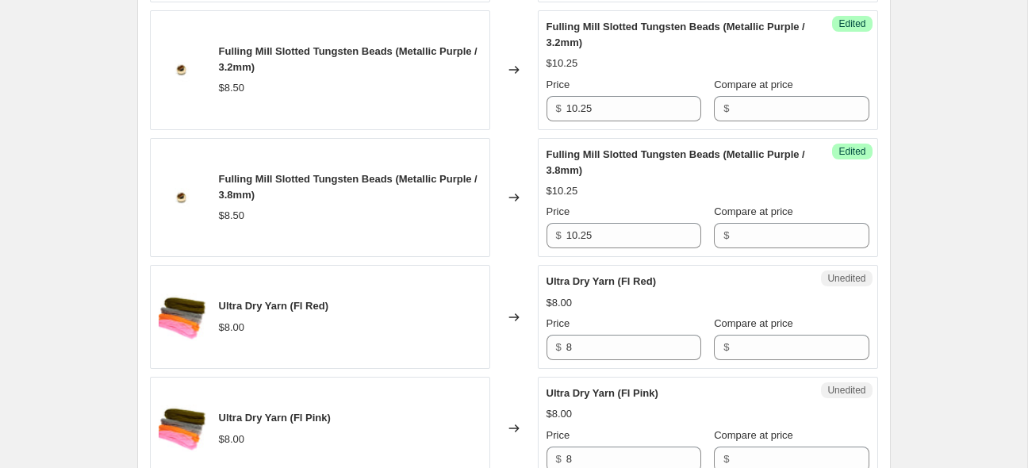
click at [598, 356] on input "8" at bounding box center [634, 347] width 135 height 25
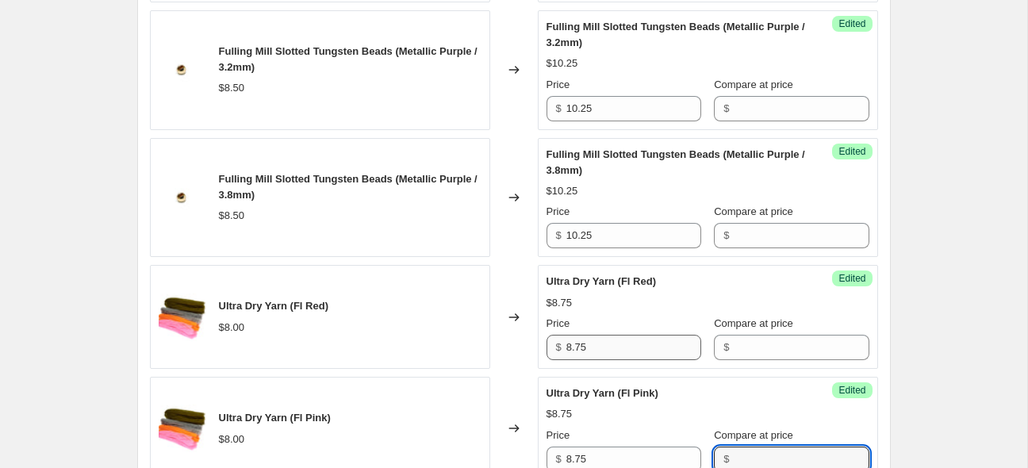
scroll to position [1420, 0]
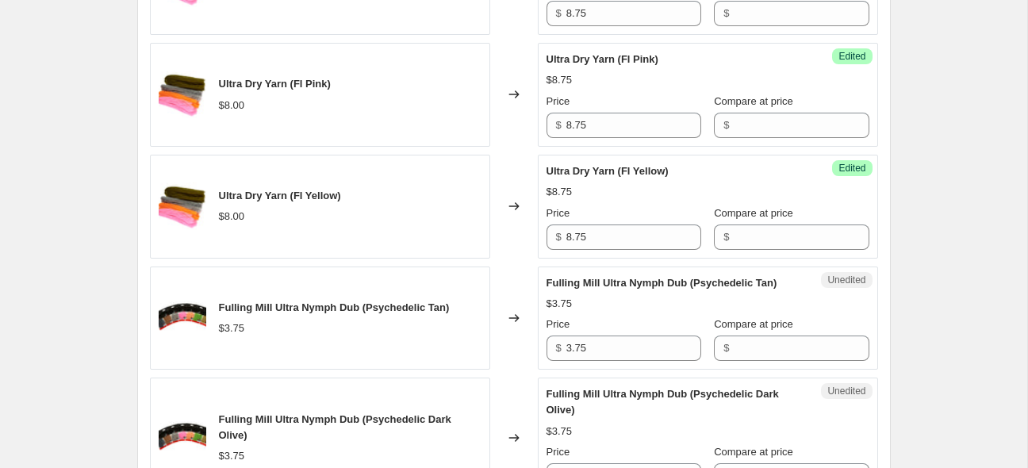
click at [944, 171] on div "Create new price [MEDICAL_DATA]. This page is ready Create new price [MEDICAL_D…" at bounding box center [514, 400] width 1028 height 3641
click at [624, 354] on input "3.75" at bounding box center [634, 348] width 135 height 25
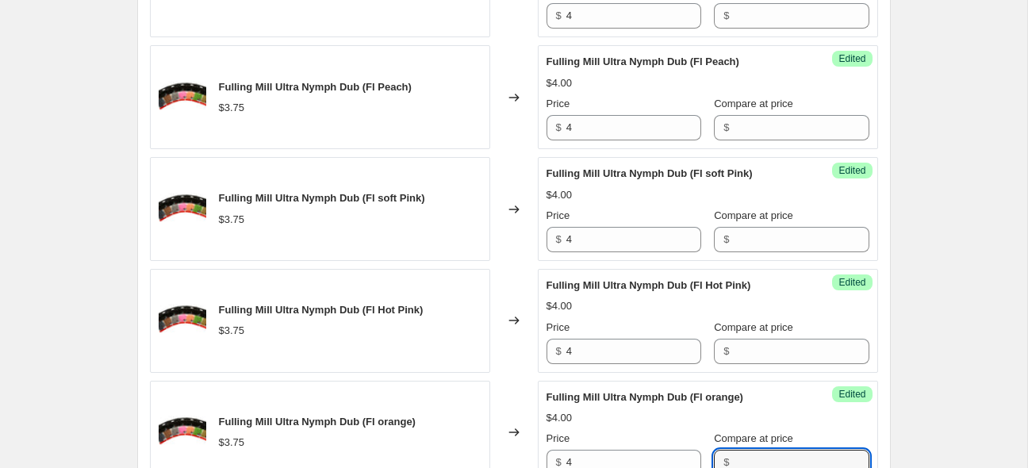
scroll to position [2661, 0]
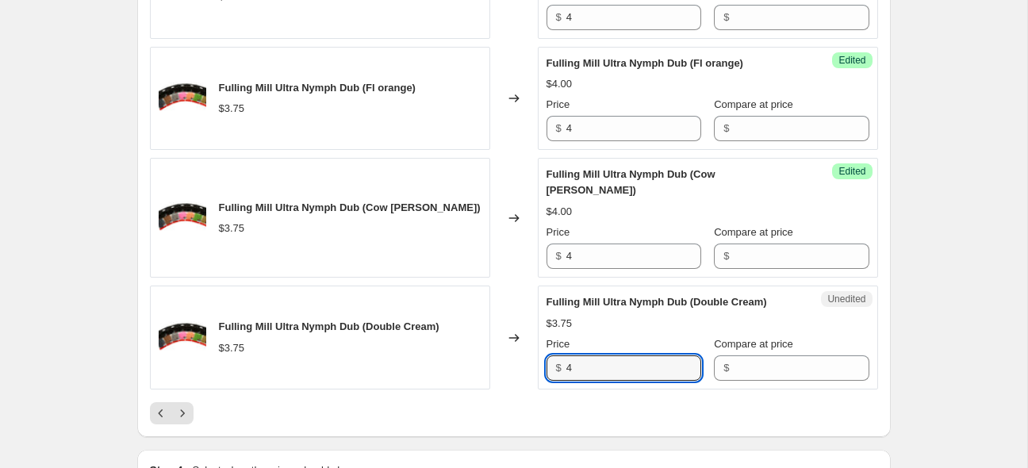
drag, startPoint x: 529, startPoint y: 380, endPoint x: 521, endPoint y: 392, distance: 14.3
click at [525, 402] on div at bounding box center [514, 413] width 728 height 22
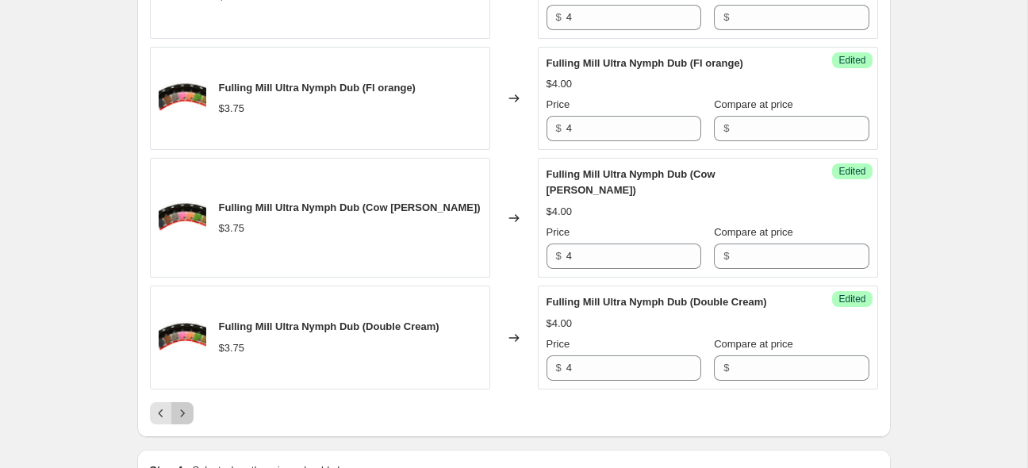
click at [189, 405] on icon "Next" at bounding box center [183, 413] width 16 height 16
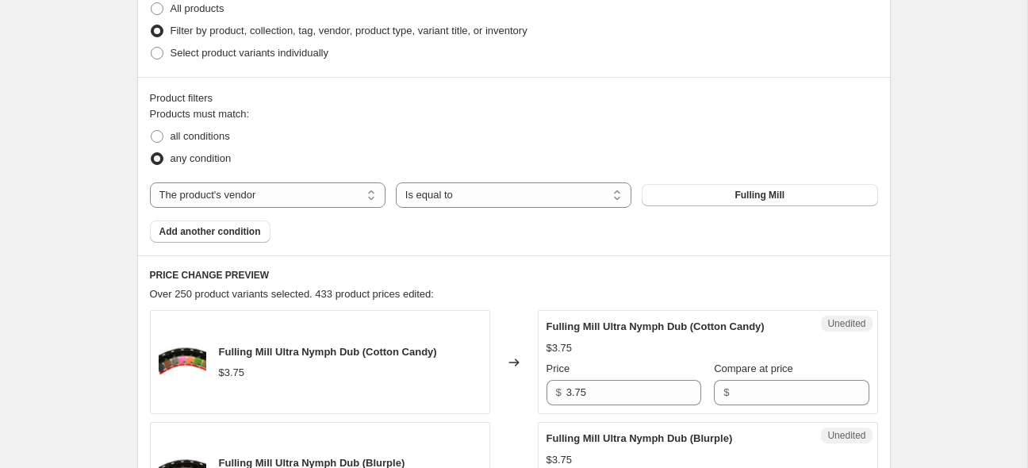
scroll to position [712, 0]
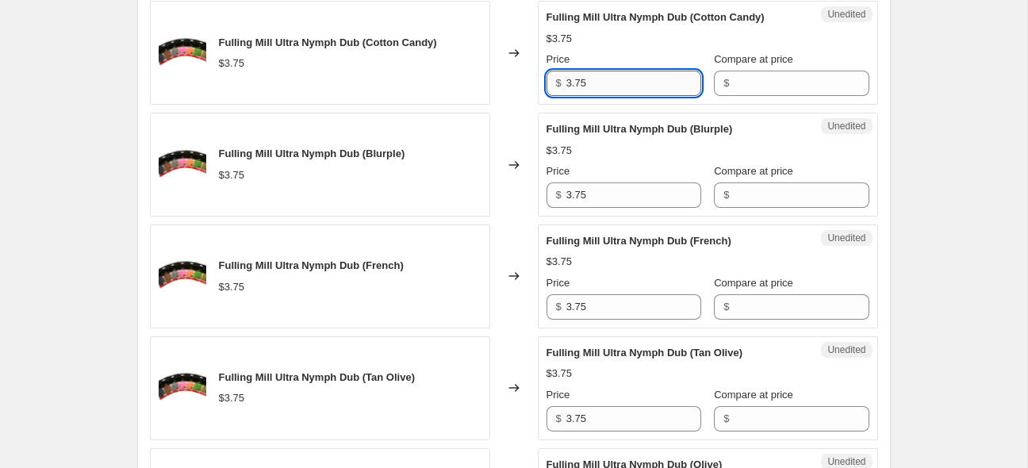
click at [636, 84] on input "3.75" at bounding box center [634, 83] width 135 height 25
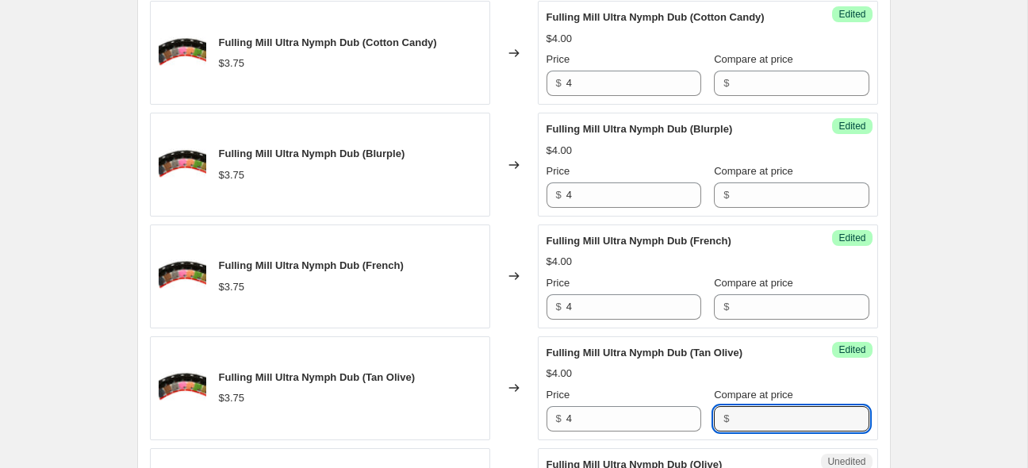
scroll to position [1006, 0]
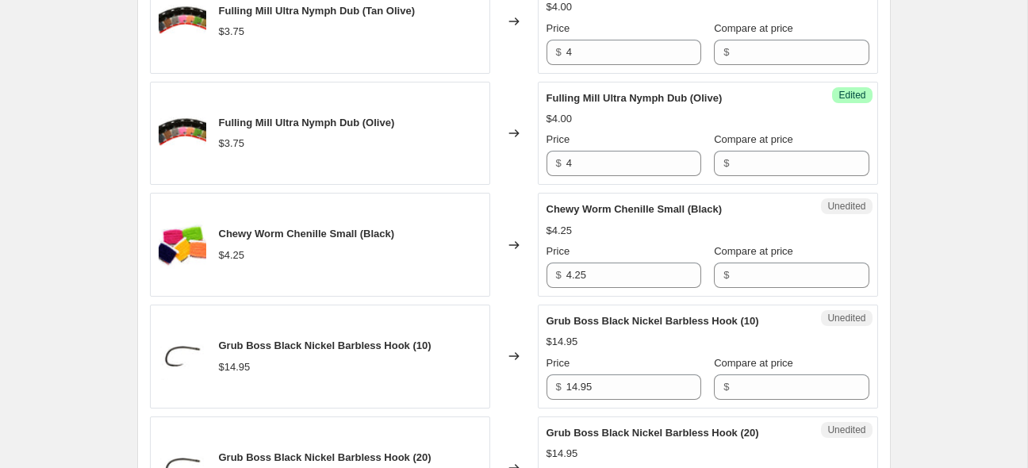
scroll to position [1089, 0]
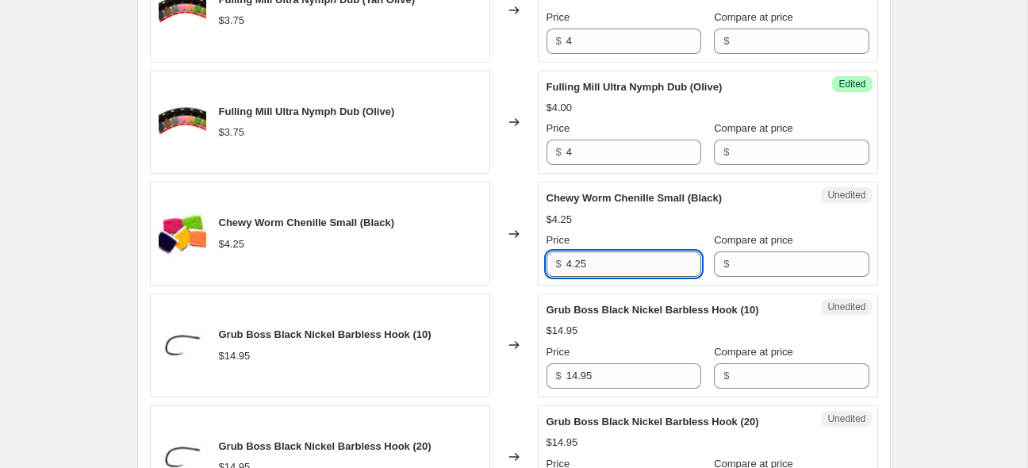
click at [628, 252] on input "4.25" at bounding box center [634, 264] width 135 height 25
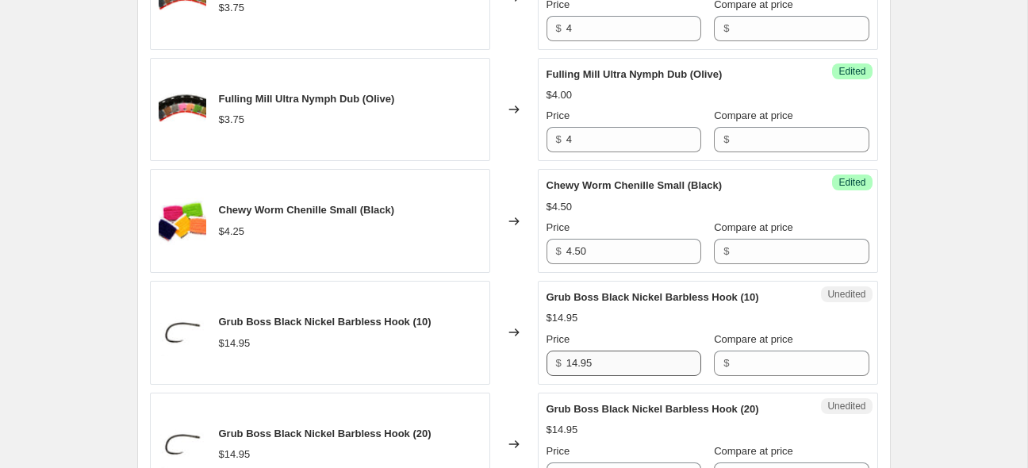
scroll to position [1111, 0]
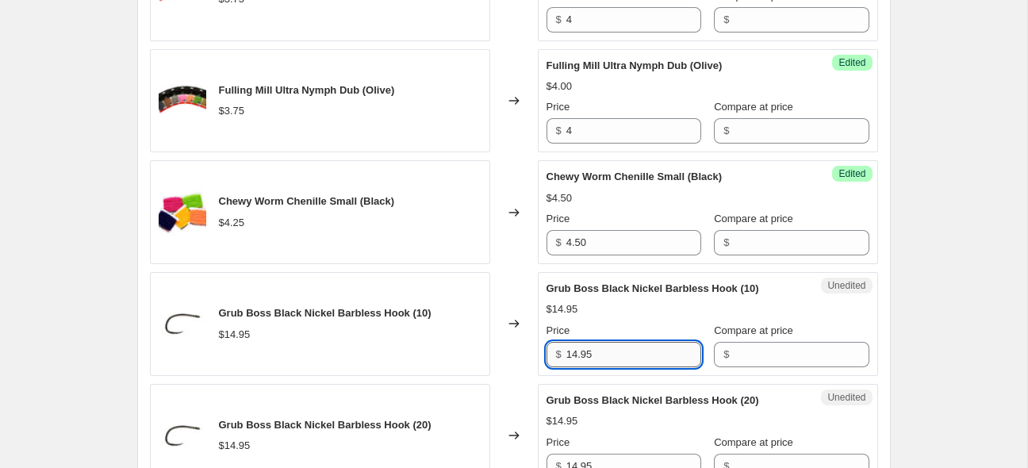
click at [646, 363] on input "14.95" at bounding box center [634, 354] width 135 height 25
click at [643, 359] on input "14.95" at bounding box center [634, 354] width 135 height 25
click at [643, 360] on input "14.95" at bounding box center [634, 354] width 135 height 25
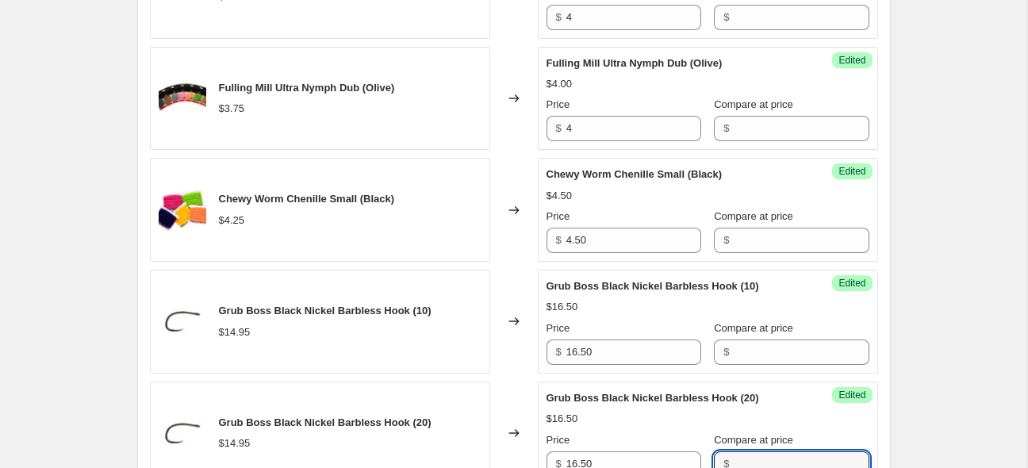
scroll to position [1451, 0]
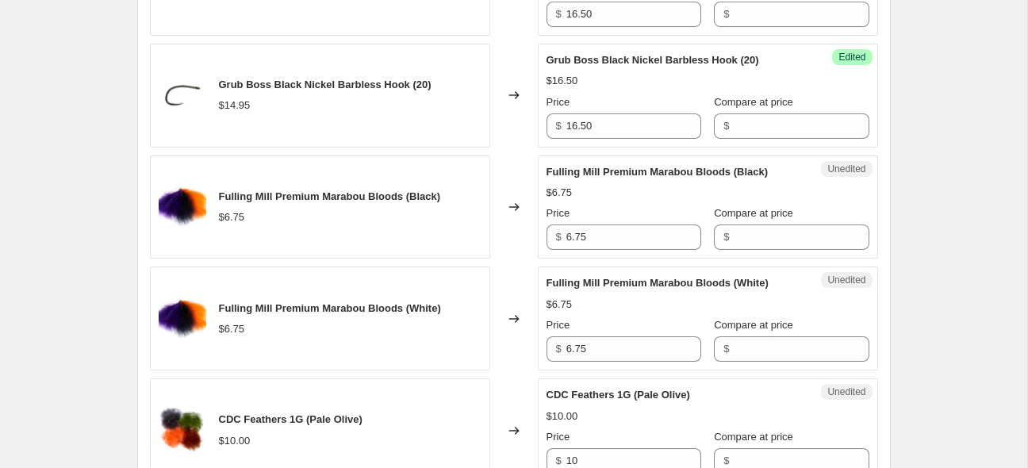
click at [959, 203] on div "Create new price [MEDICAL_DATA]. This page is ready Create new price [MEDICAL_D…" at bounding box center [514, 329] width 1028 height 3561
click at [617, 240] on input "6.75" at bounding box center [634, 237] width 135 height 25
click at [960, 240] on div "Create new price [MEDICAL_DATA]. This page is ready Create new price [MEDICAL_D…" at bounding box center [514, 329] width 1028 height 3561
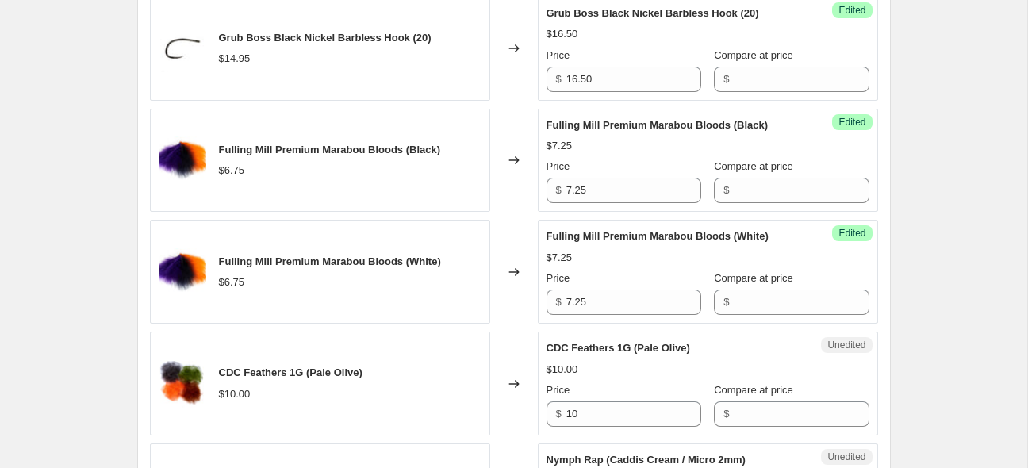
scroll to position [1535, 0]
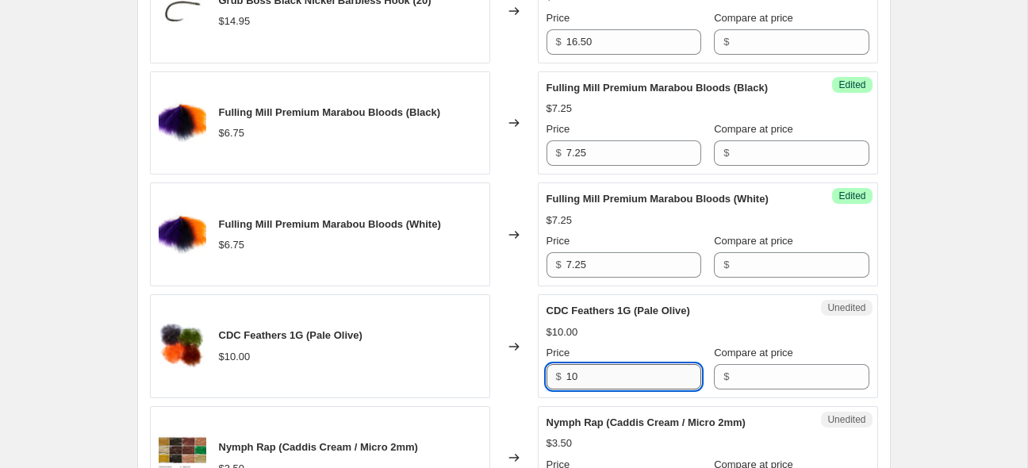
click at [602, 378] on input "10" at bounding box center [634, 376] width 135 height 25
click at [955, 240] on div "Create new price [MEDICAL_DATA]. This page is ready Create new price [MEDICAL_D…" at bounding box center [514, 245] width 1028 height 3561
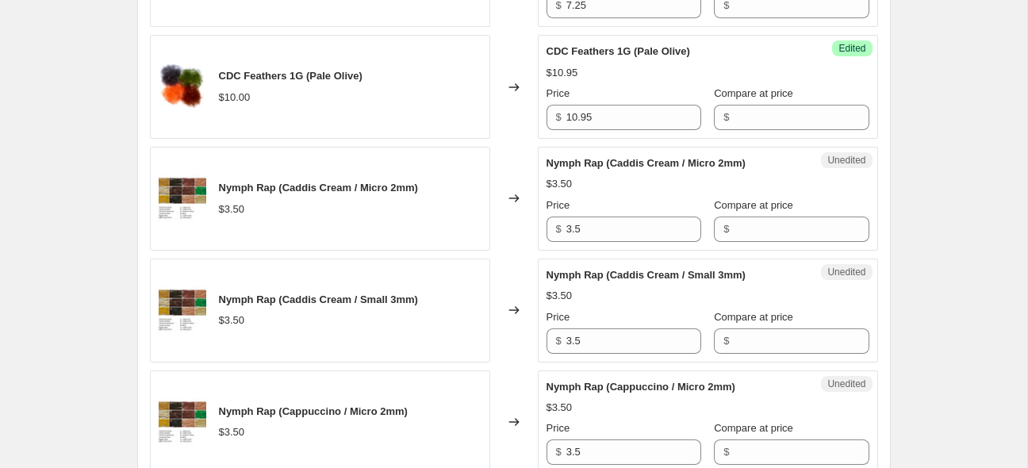
scroll to position [1801, 0]
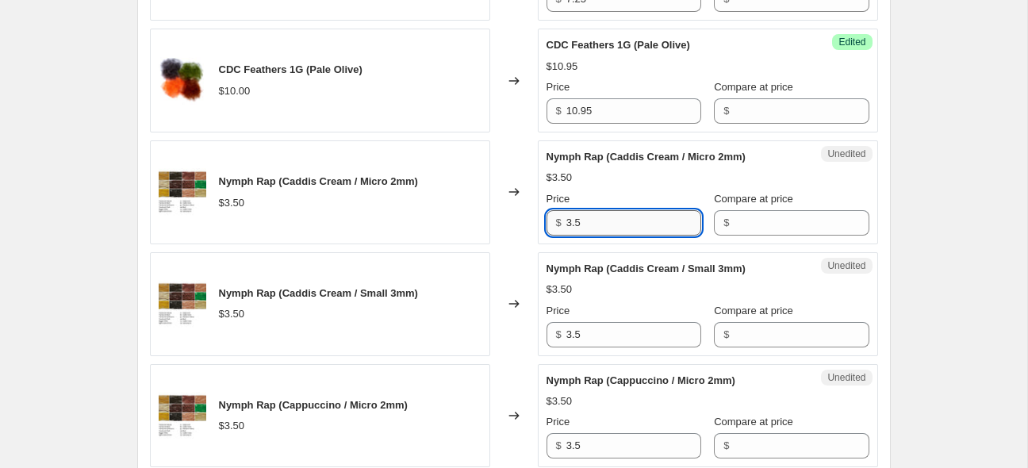
click at [587, 217] on input "3.5" at bounding box center [634, 222] width 135 height 25
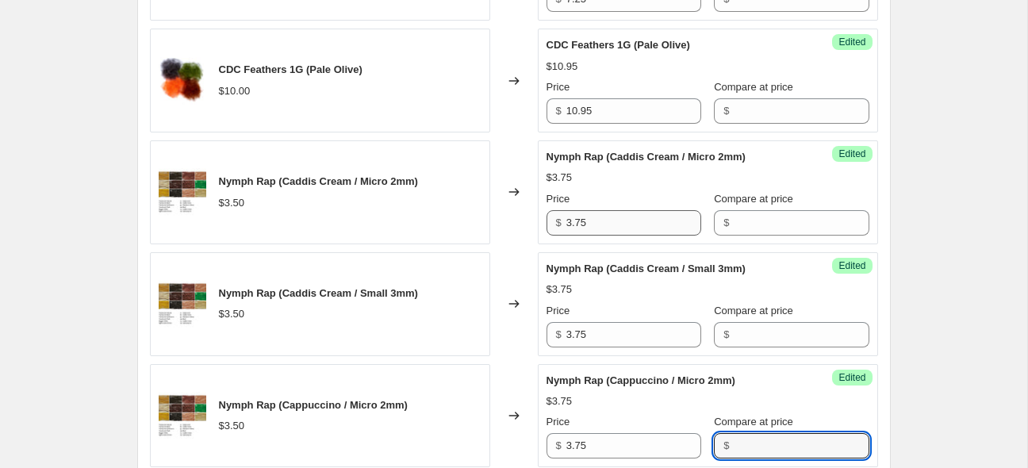
scroll to position [2120, 0]
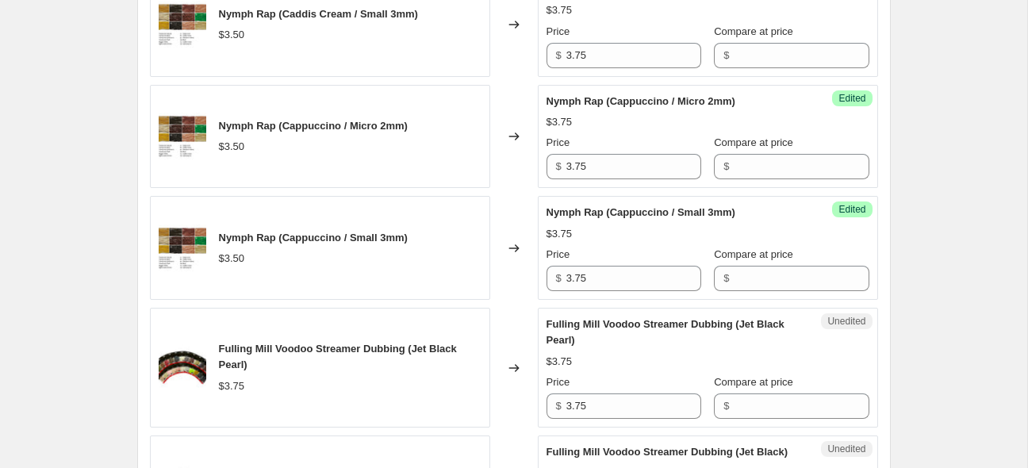
scroll to position [2204, 0]
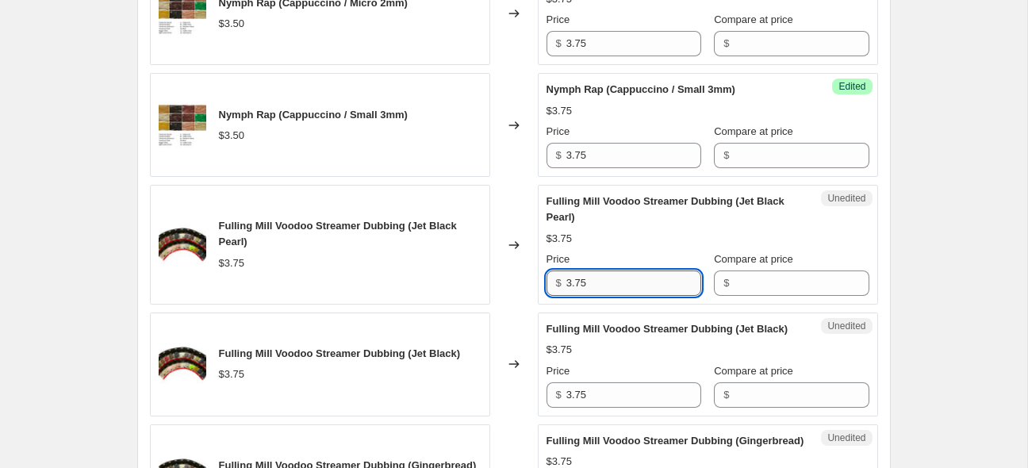
click at [629, 279] on input "3.75" at bounding box center [634, 283] width 135 height 25
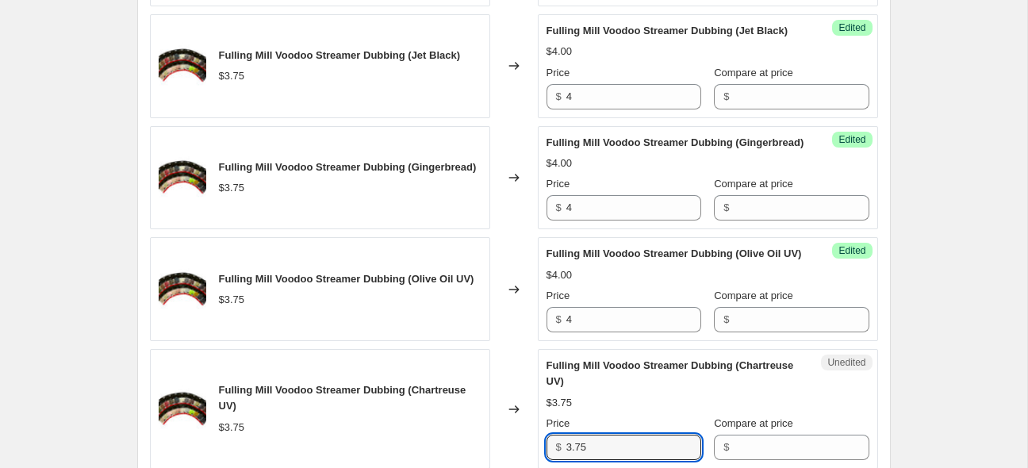
scroll to position [2757, 0]
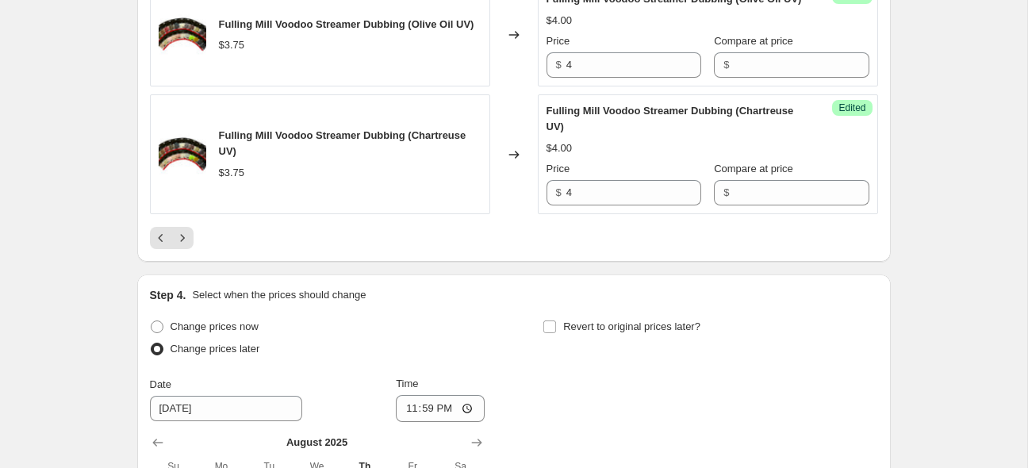
click at [370, 249] on div at bounding box center [514, 238] width 728 height 22
click at [190, 249] on button "Next" at bounding box center [182, 238] width 22 height 22
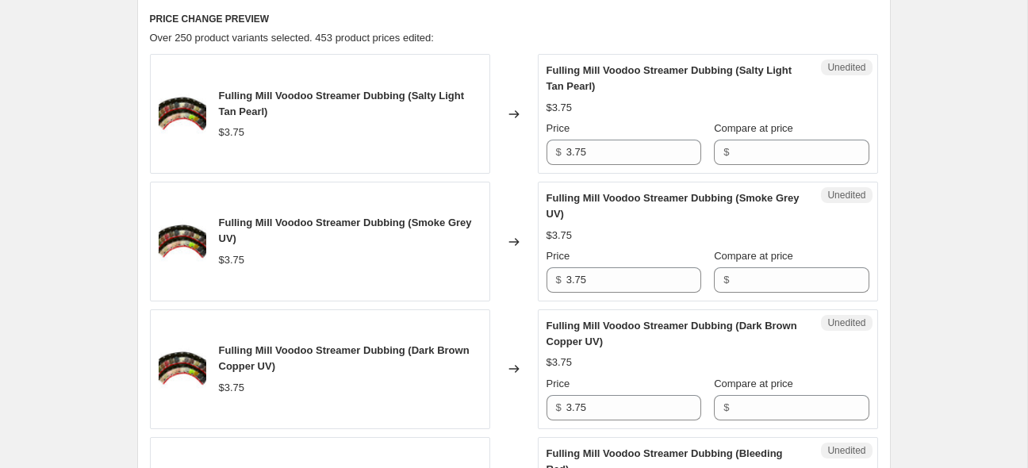
scroll to position [641, 0]
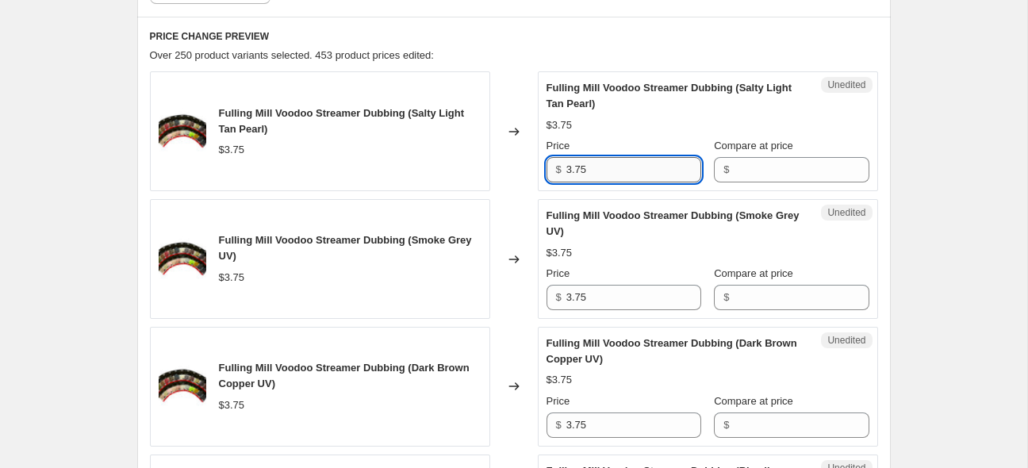
click at [588, 168] on input "3.75" at bounding box center [634, 169] width 135 height 25
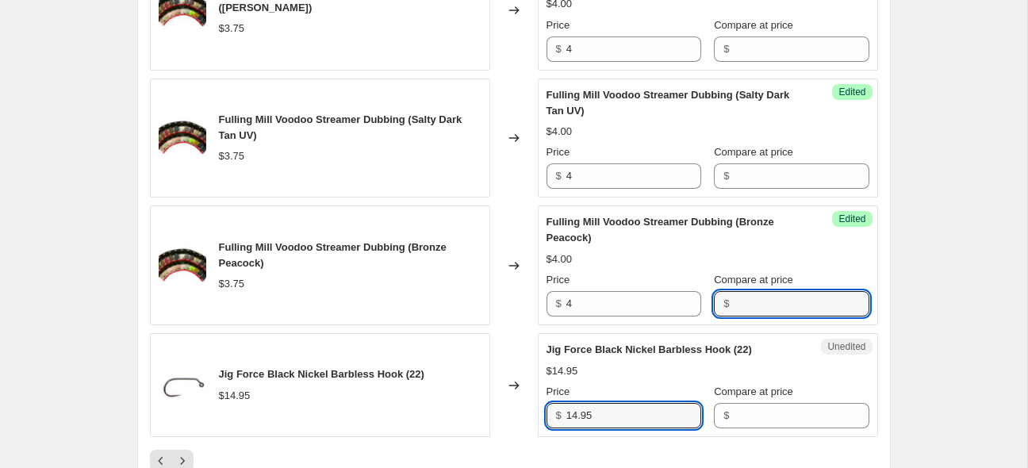
scroll to position [2931, 0]
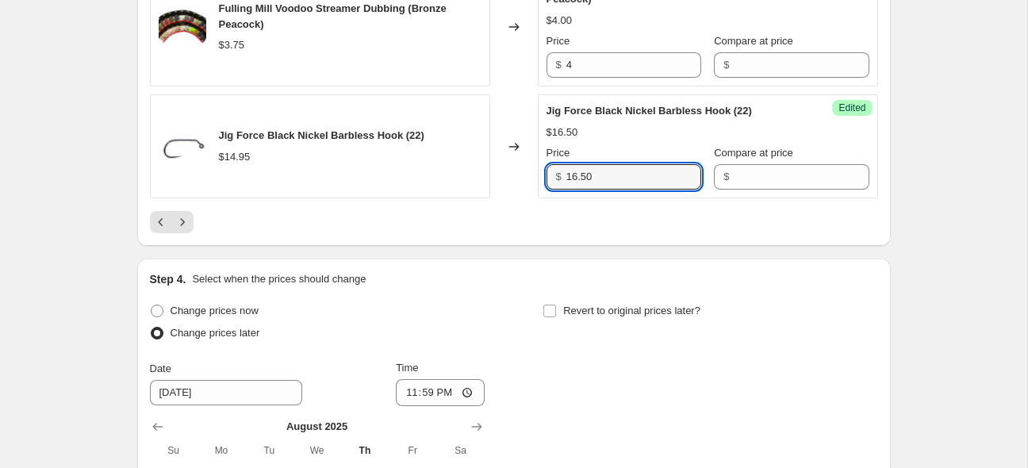
click at [281, 233] on div at bounding box center [514, 222] width 728 height 22
click at [189, 230] on icon "Next" at bounding box center [183, 222] width 16 height 16
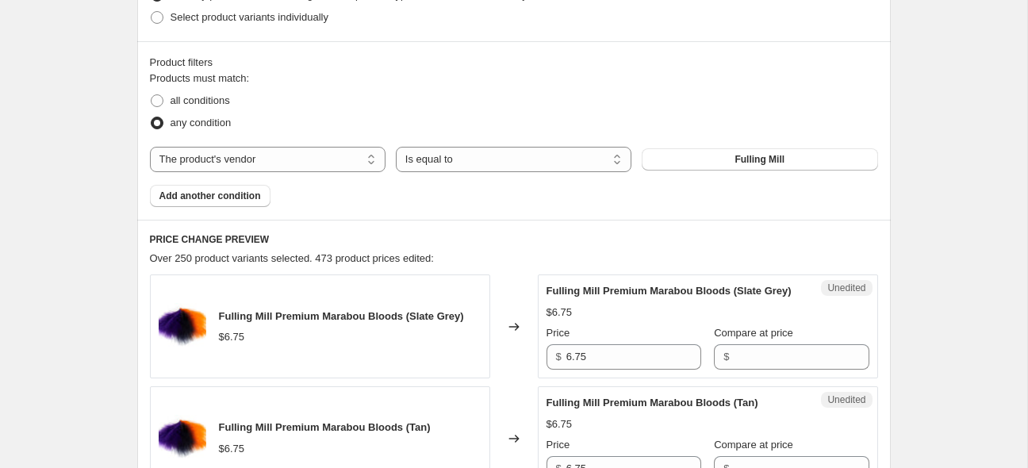
scroll to position [647, 0]
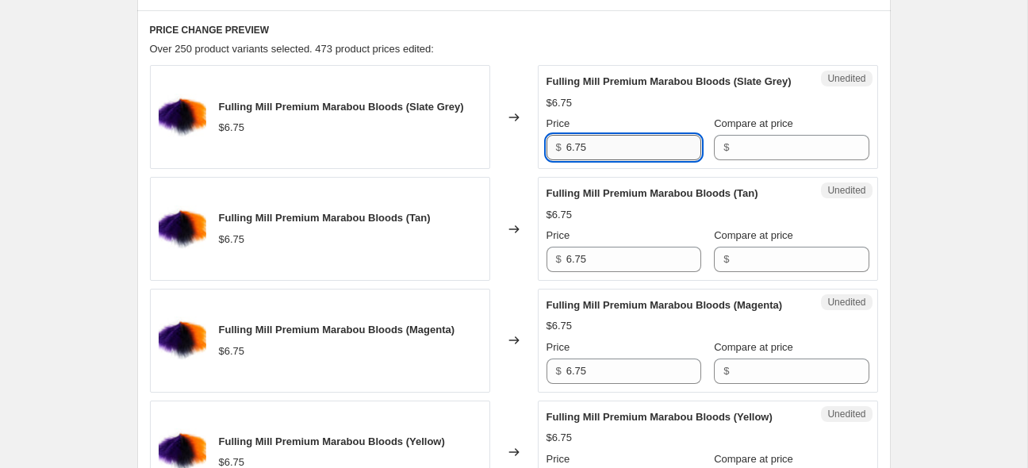
click at [609, 160] on input "6.75" at bounding box center [634, 147] width 135 height 25
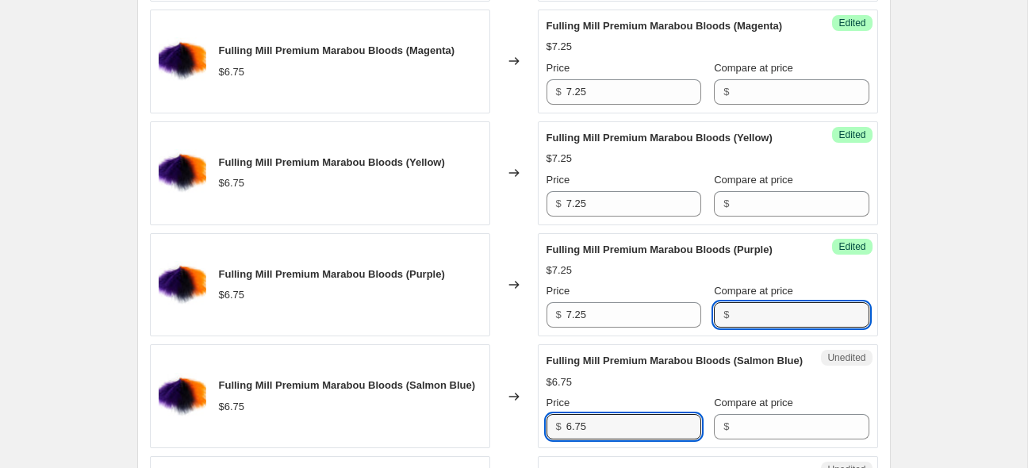
scroll to position [1165, 0]
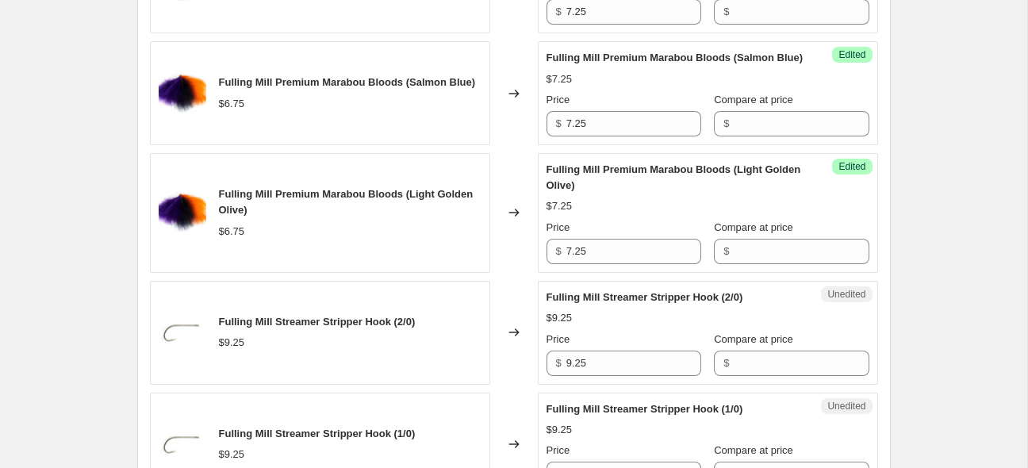
scroll to position [1249, 0]
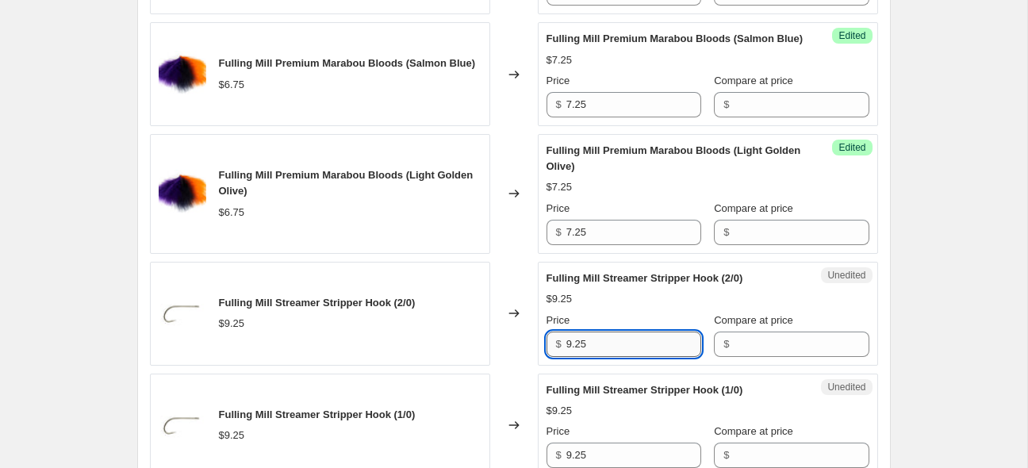
click at [601, 357] on input "9.25" at bounding box center [634, 344] width 135 height 25
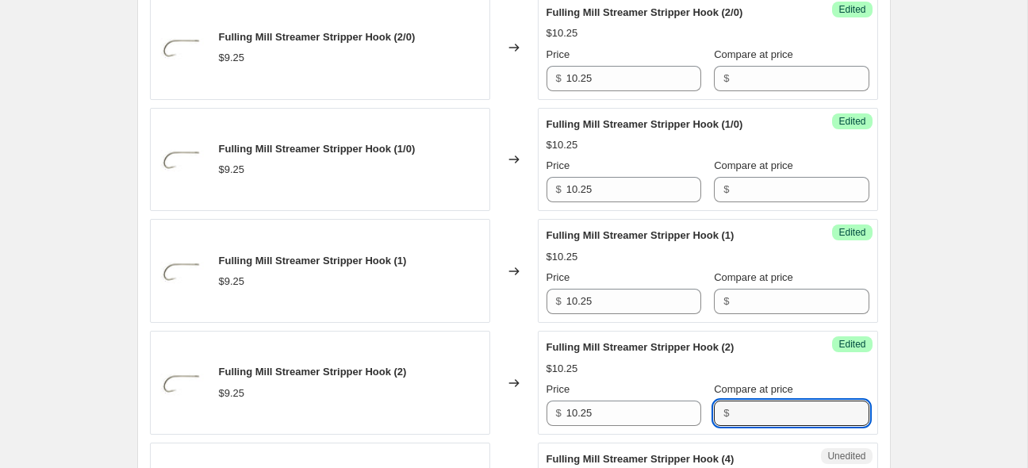
scroll to position [1850, 0]
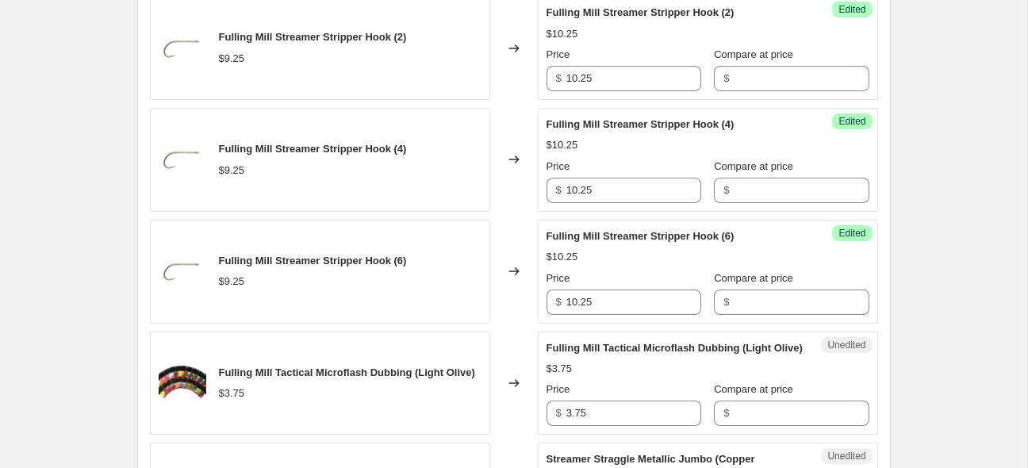
drag, startPoint x: 992, startPoint y: 359, endPoint x: 962, endPoint y: 355, distance: 30.5
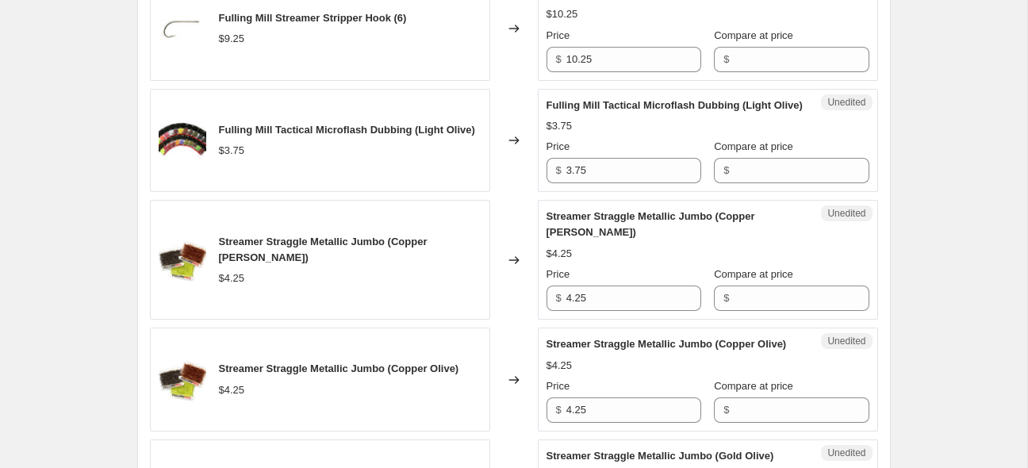
scroll to position [2101, 0]
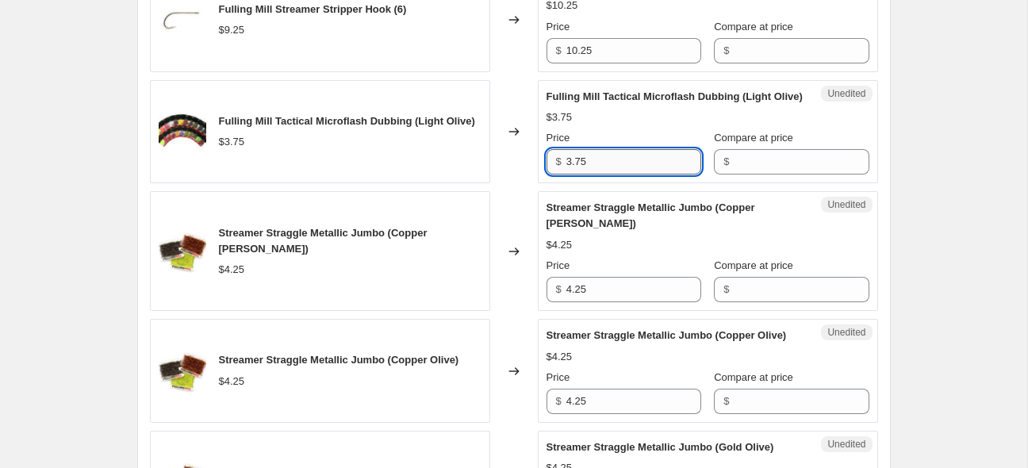
click at [633, 175] on input "3.75" at bounding box center [634, 161] width 135 height 25
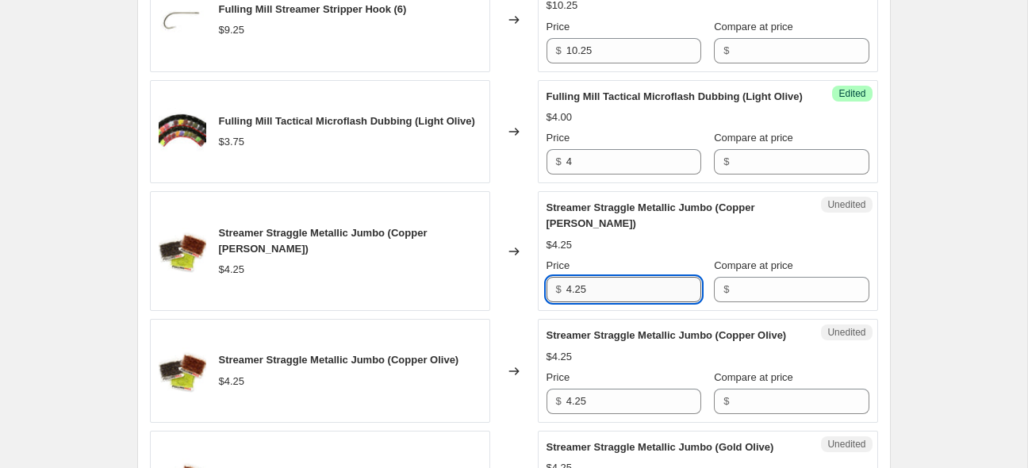
click at [621, 302] on input "4.25" at bounding box center [634, 289] width 135 height 25
click at [622, 302] on input "4.25" at bounding box center [634, 289] width 135 height 25
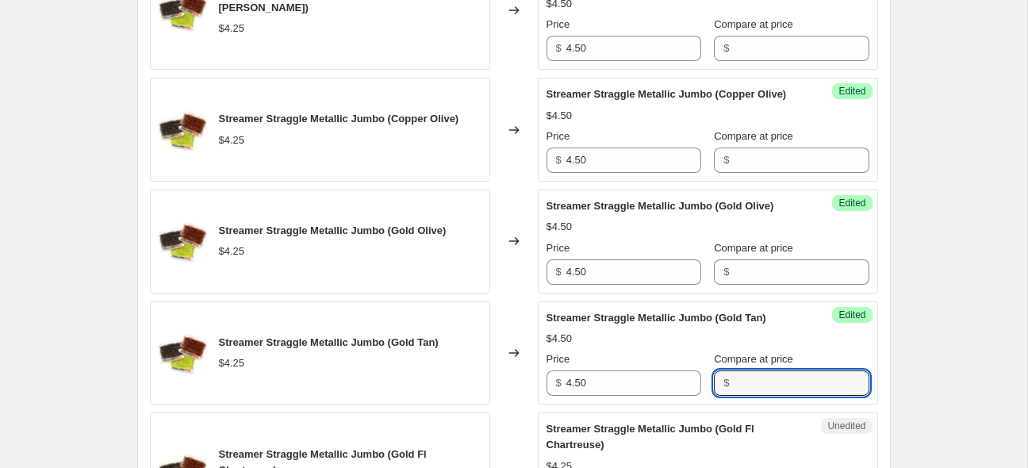
scroll to position [2692, 0]
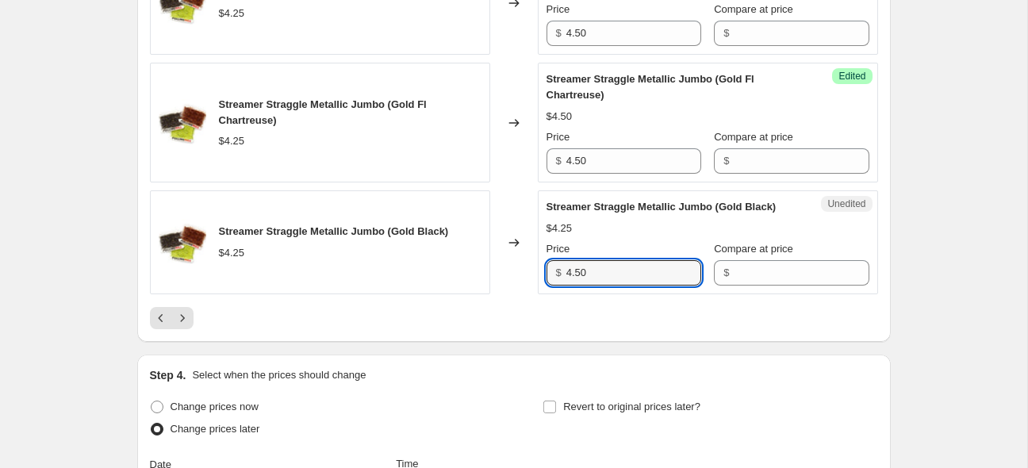
click at [220, 294] on div "Streamer Straggle Metallic Jumbo (Gold Black) $4.25" at bounding box center [320, 242] width 340 height 104
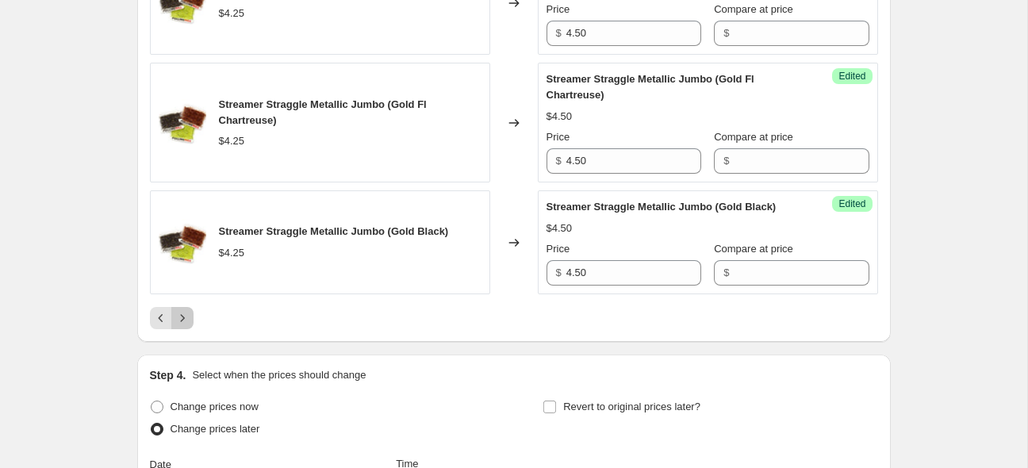
click at [175, 326] on icon "Next" at bounding box center [183, 318] width 16 height 16
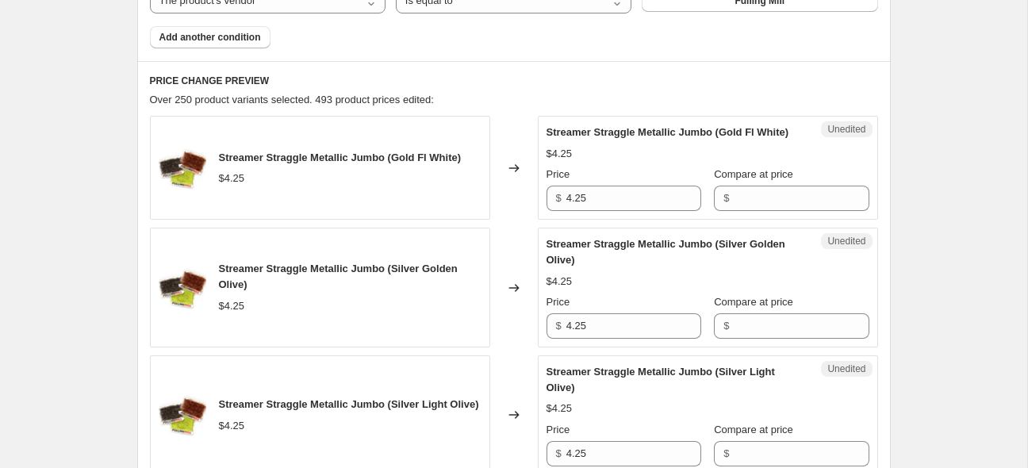
scroll to position [619, 0]
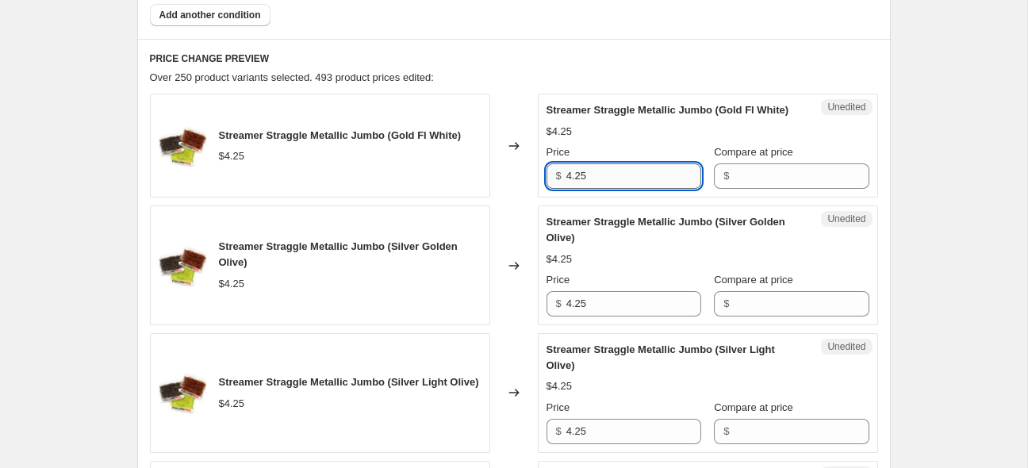
click at [606, 189] on input "4.25" at bounding box center [634, 175] width 135 height 25
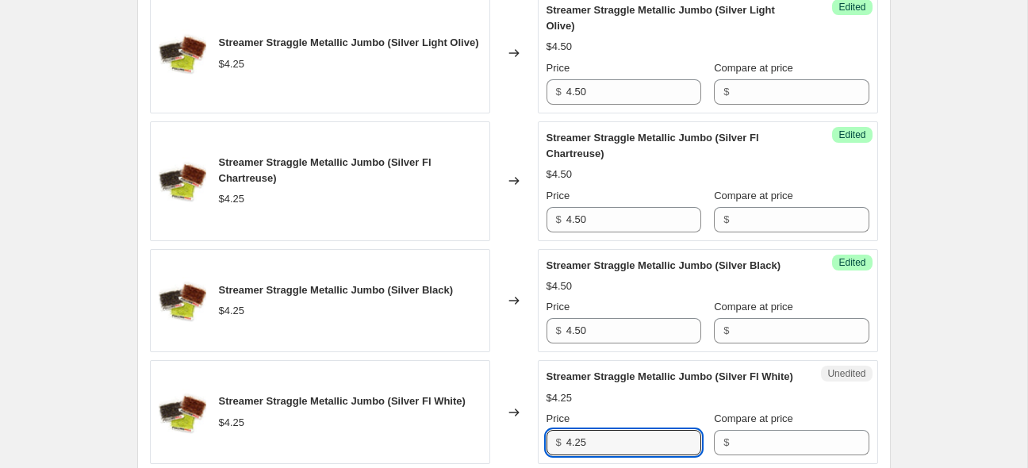
scroll to position [1197, 0]
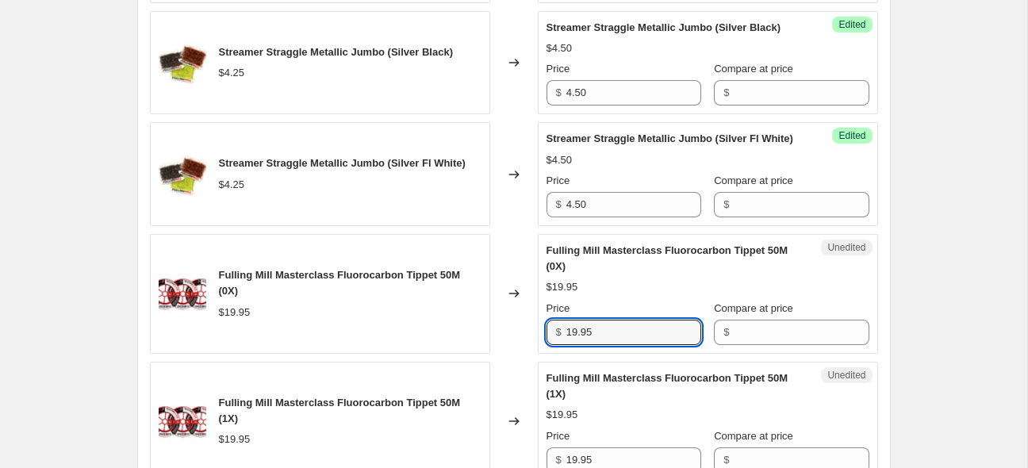
click at [617, 345] on input "19.95" at bounding box center [634, 332] width 135 height 25
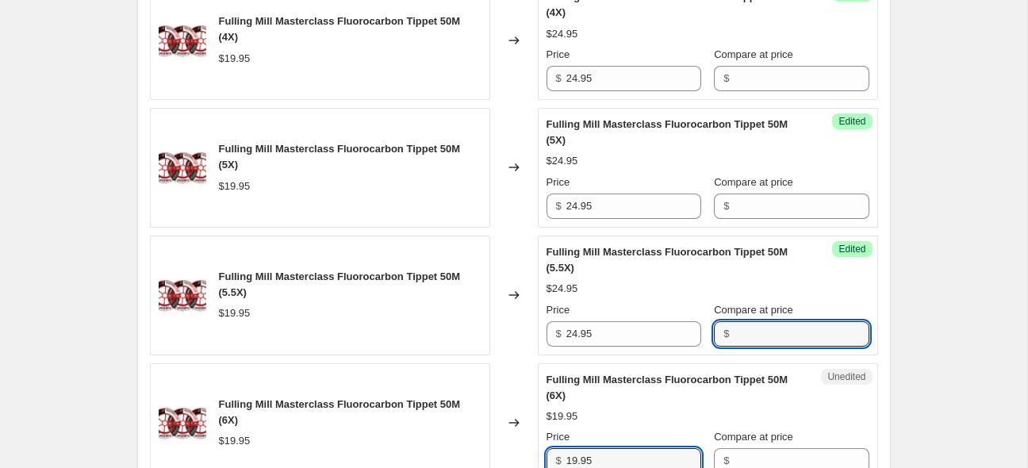
scroll to position [2215, 0]
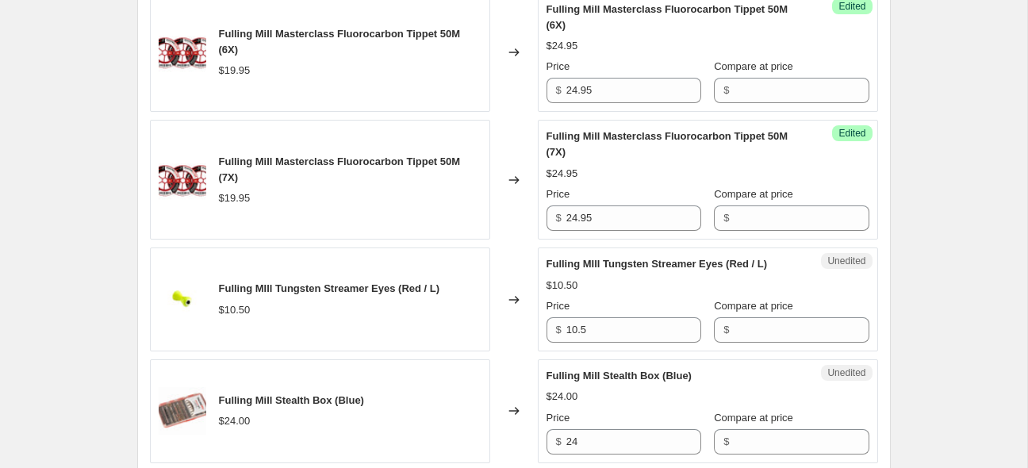
scroll to position [2341, 0]
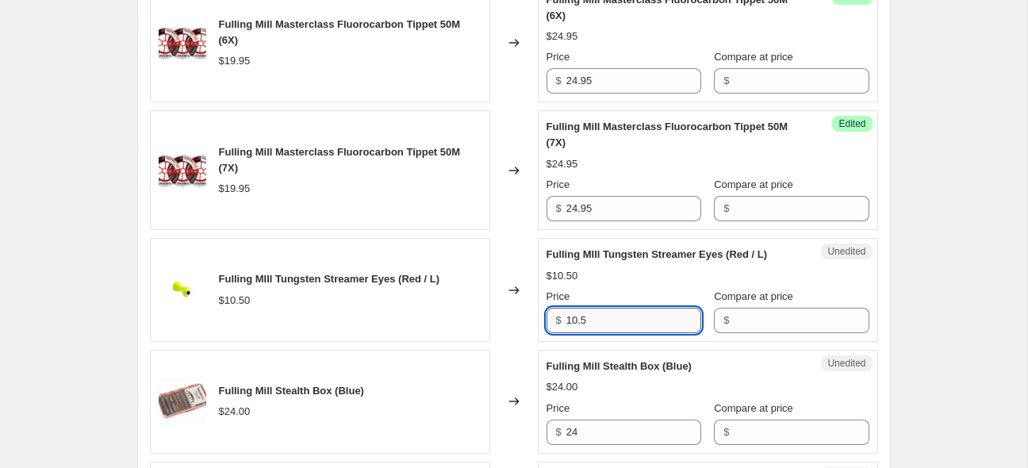
click at [624, 333] on input "10.5" at bounding box center [634, 320] width 135 height 25
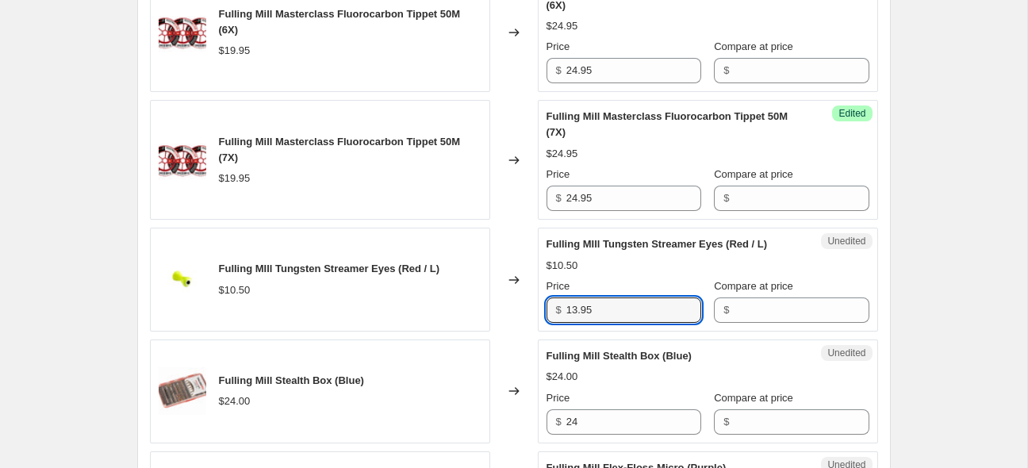
scroll to position [2361, 0]
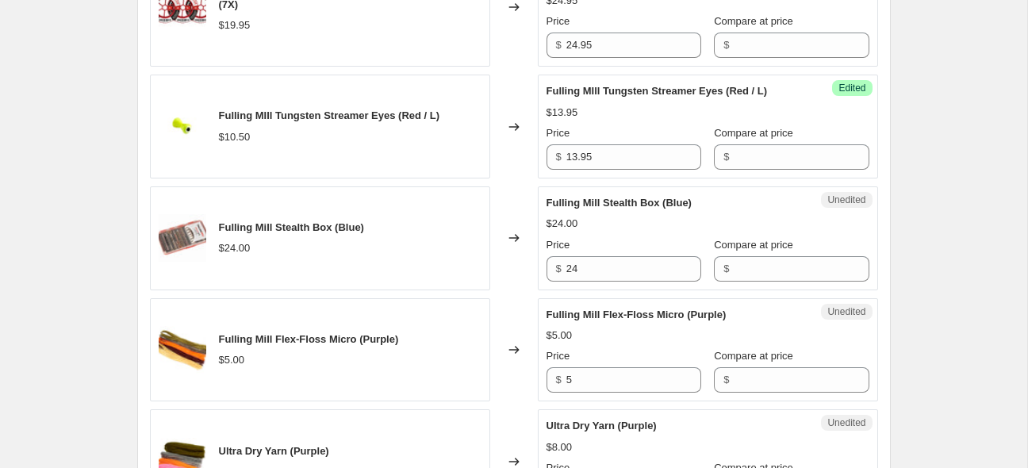
scroll to position [2530, 0]
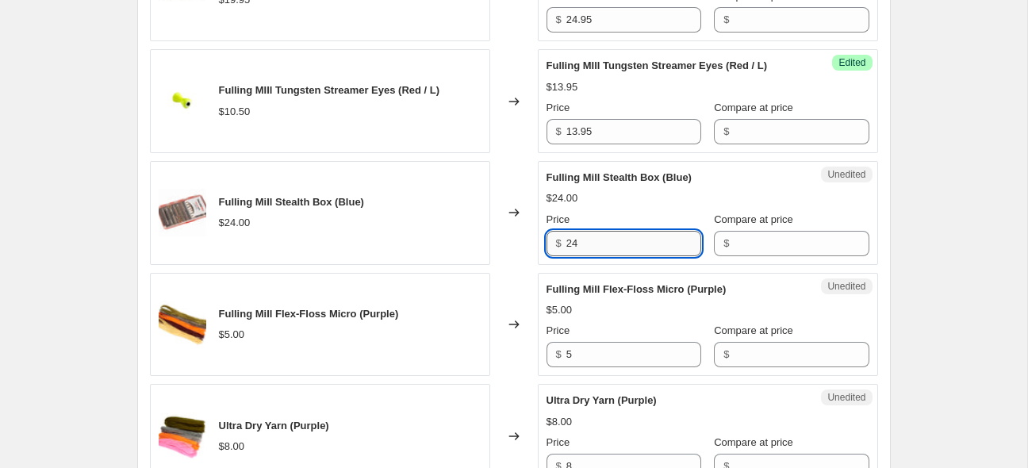
click at [599, 256] on input "24" at bounding box center [634, 243] width 135 height 25
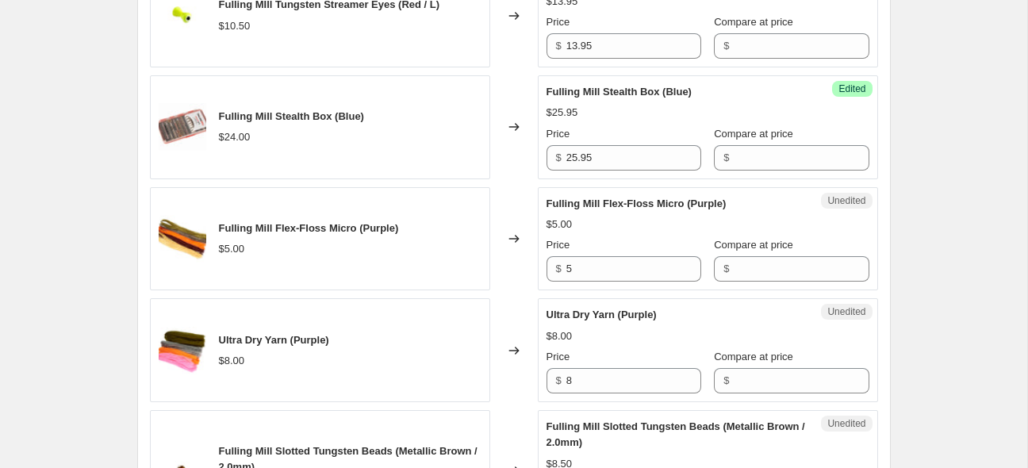
scroll to position [2634, 0]
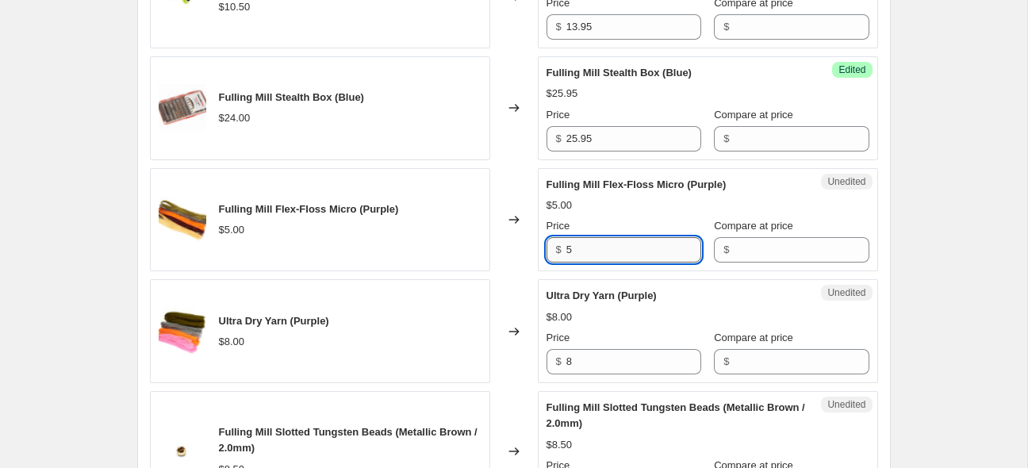
click at [631, 263] on input "5" at bounding box center [634, 249] width 135 height 25
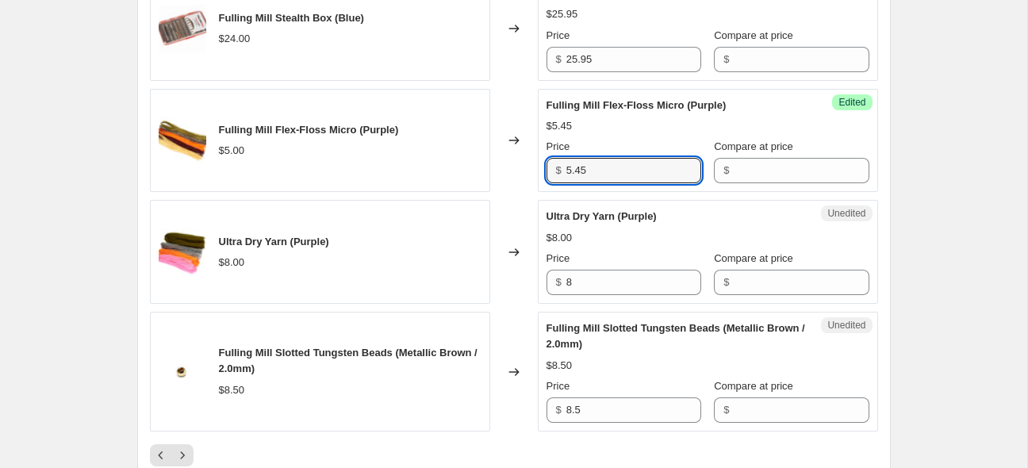
scroll to position [2718, 0]
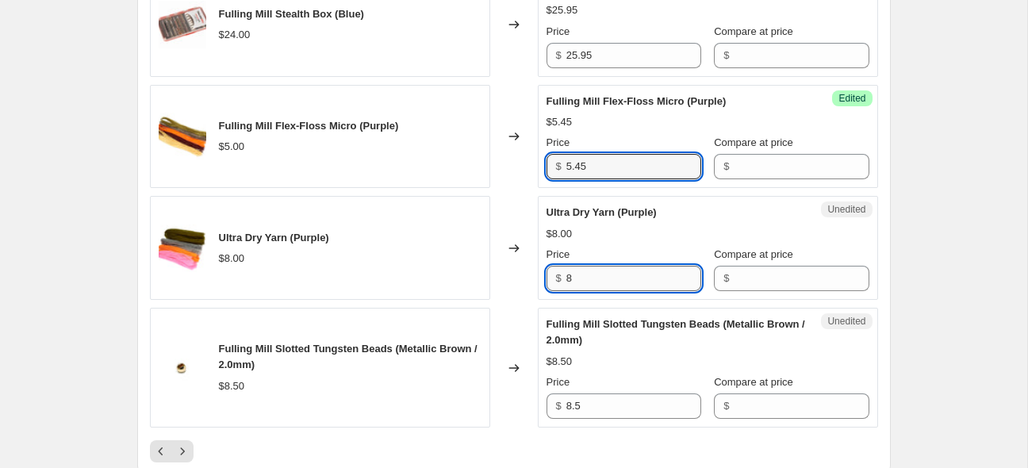
click at [613, 291] on input "8" at bounding box center [634, 278] width 135 height 25
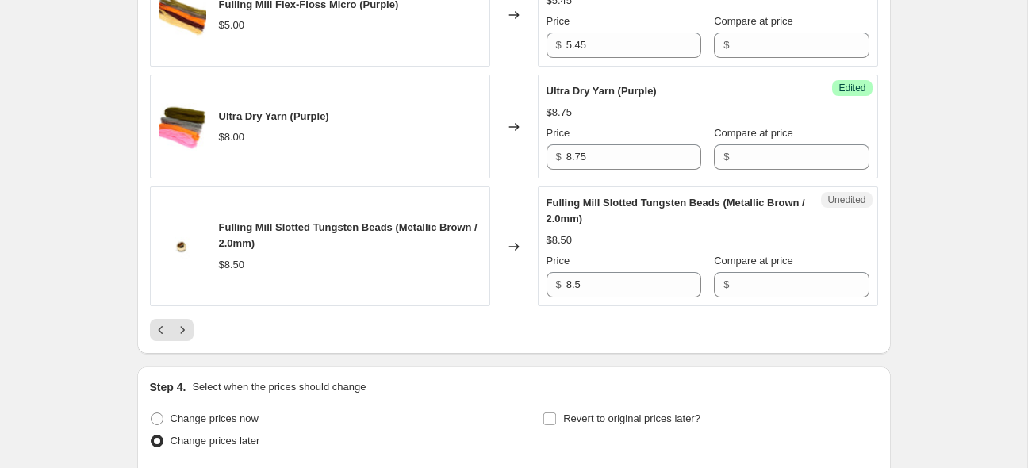
scroll to position [2844, 0]
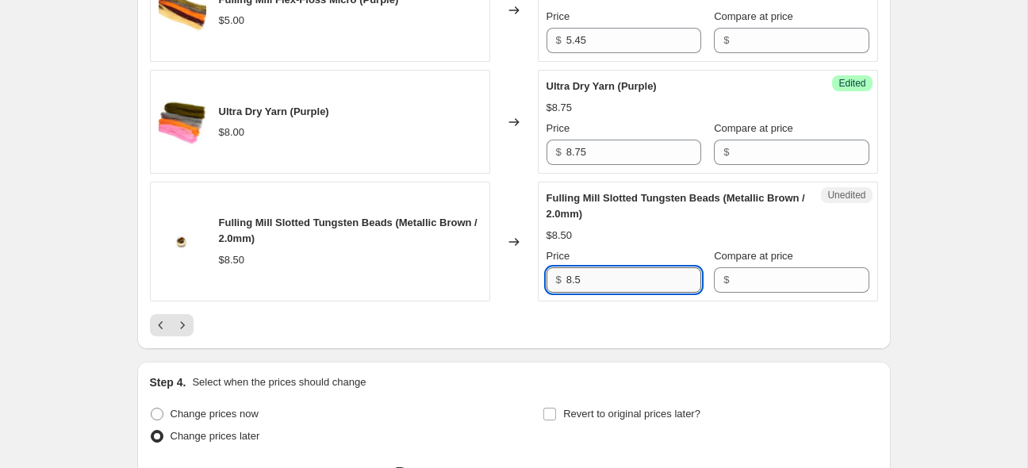
click at [585, 293] on input "8.5" at bounding box center [634, 279] width 135 height 25
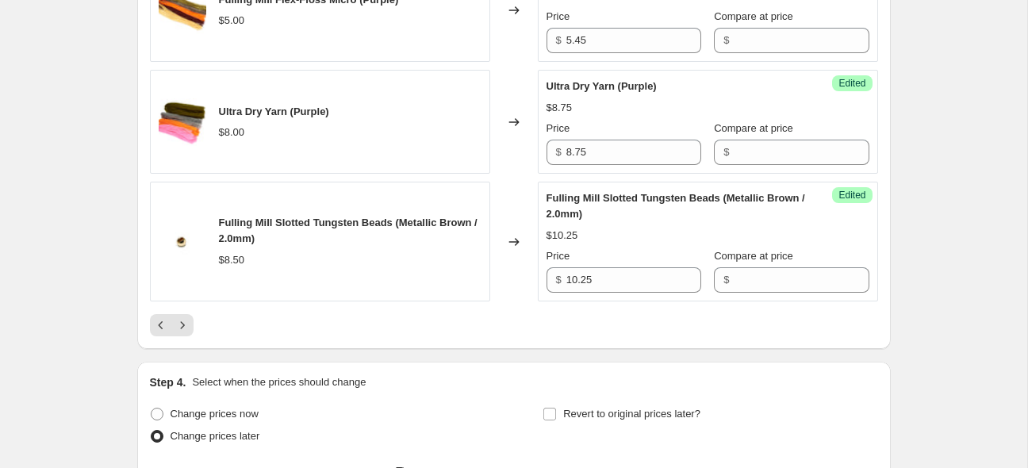
click at [185, 333] on icon "Next" at bounding box center [183, 325] width 16 height 16
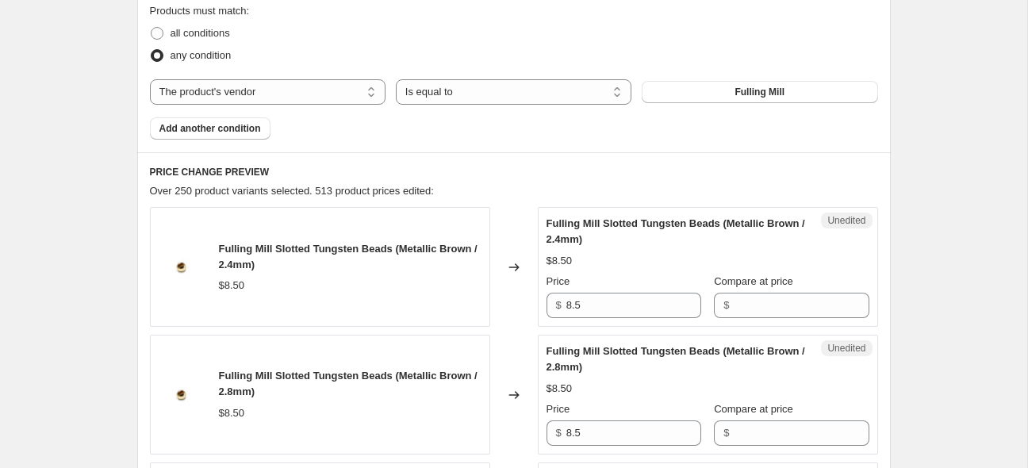
scroll to position [623, 0]
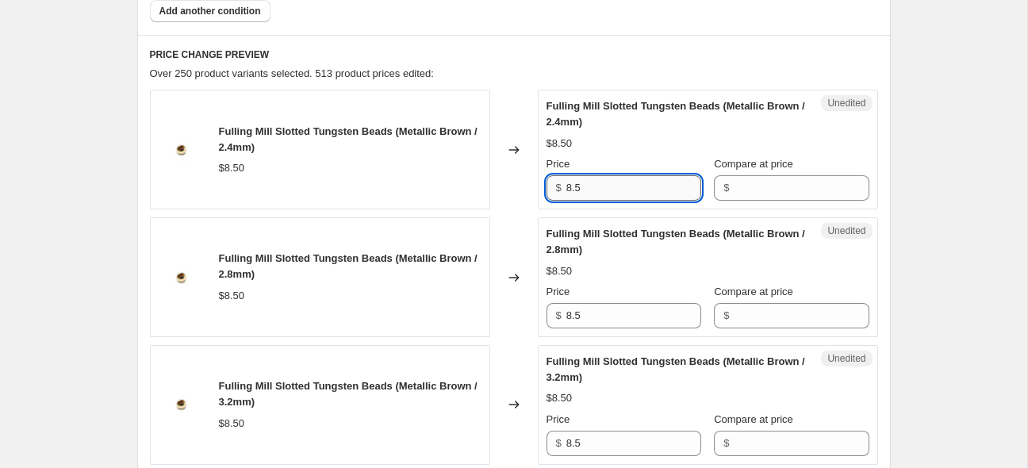
click at [651, 183] on input "8.5" at bounding box center [634, 187] width 135 height 25
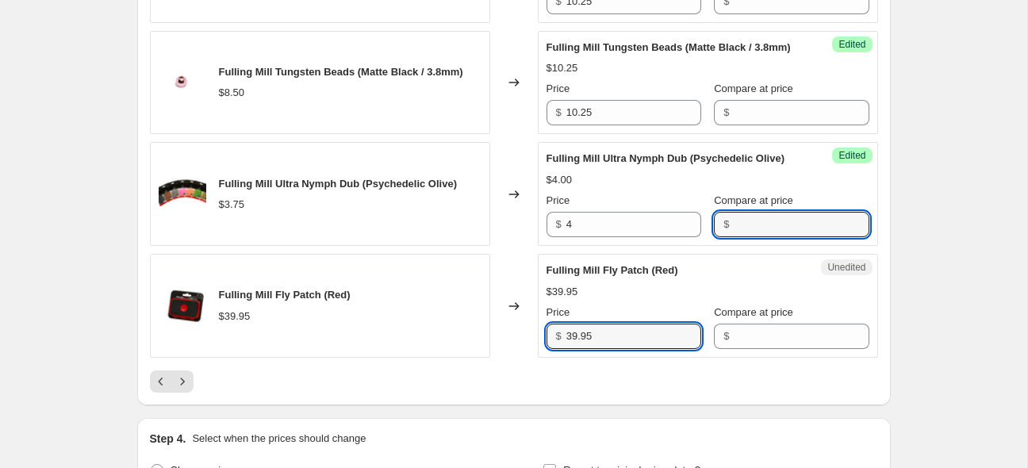
scroll to position [2979, 0]
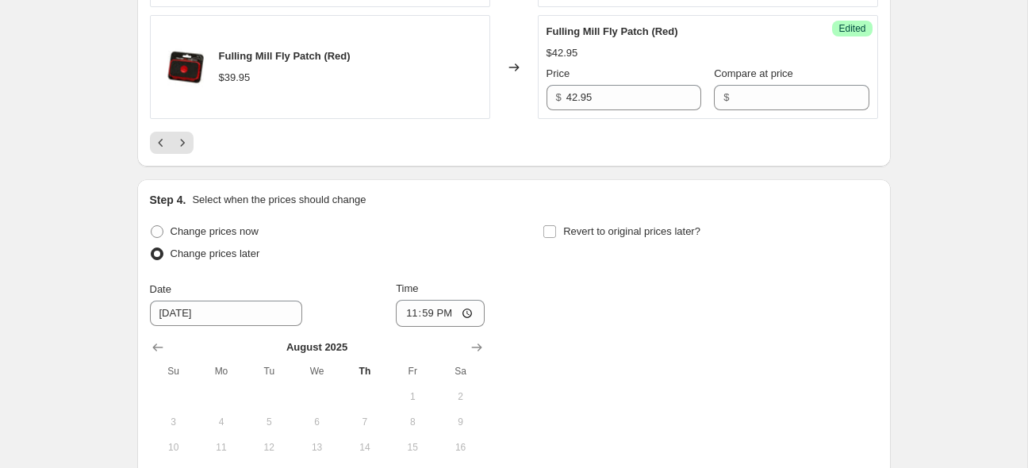
click at [190, 151] on icon "Next" at bounding box center [183, 143] width 16 height 16
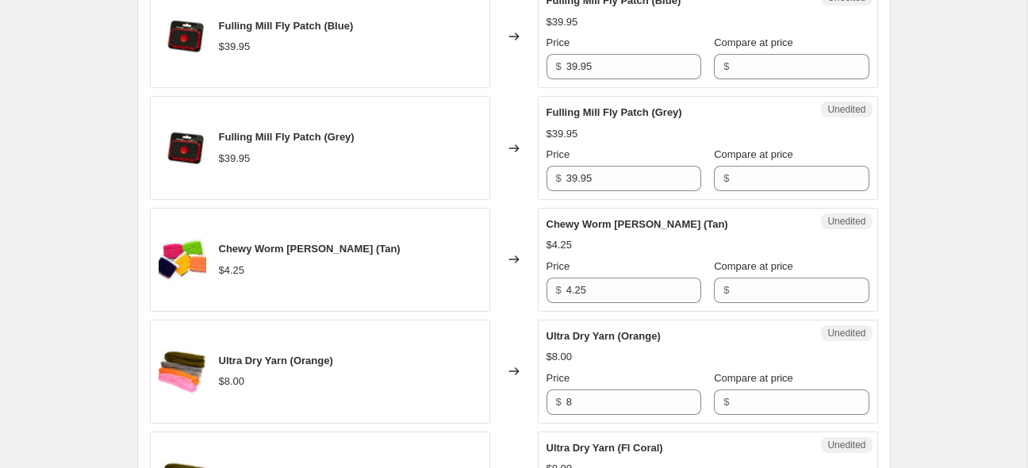
scroll to position [549, 0]
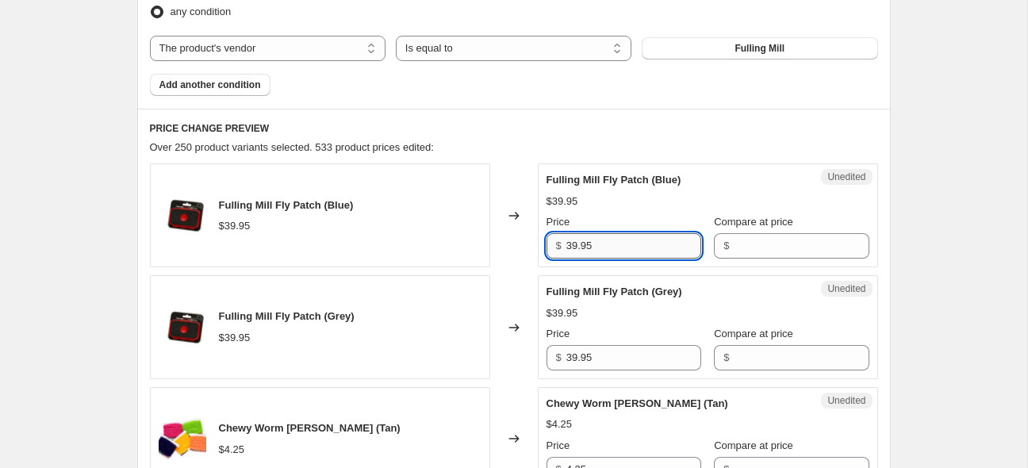
click at [579, 248] on input "39.95" at bounding box center [634, 245] width 135 height 25
click at [582, 247] on input "39.95" at bounding box center [634, 245] width 135 height 25
click at [579, 249] on input "39.95" at bounding box center [634, 245] width 135 height 25
click at [578, 249] on input "39.95" at bounding box center [634, 245] width 135 height 25
click at [574, 249] on input "39.95" at bounding box center [634, 245] width 135 height 25
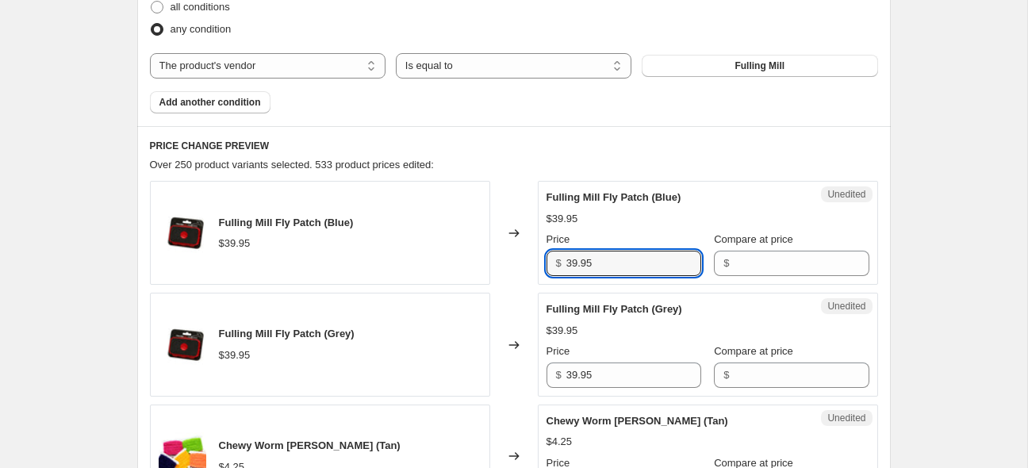
scroll to position [528, 0]
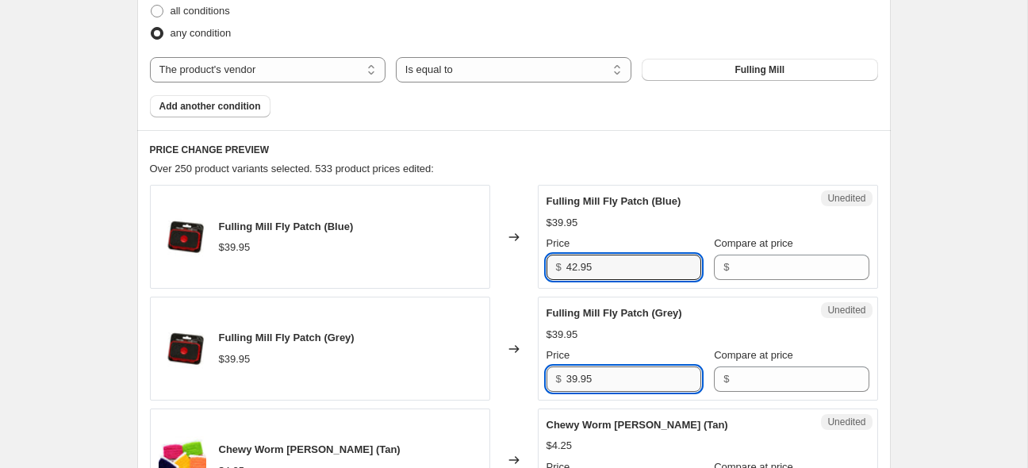
click at [575, 386] on input "39.95" at bounding box center [634, 379] width 135 height 25
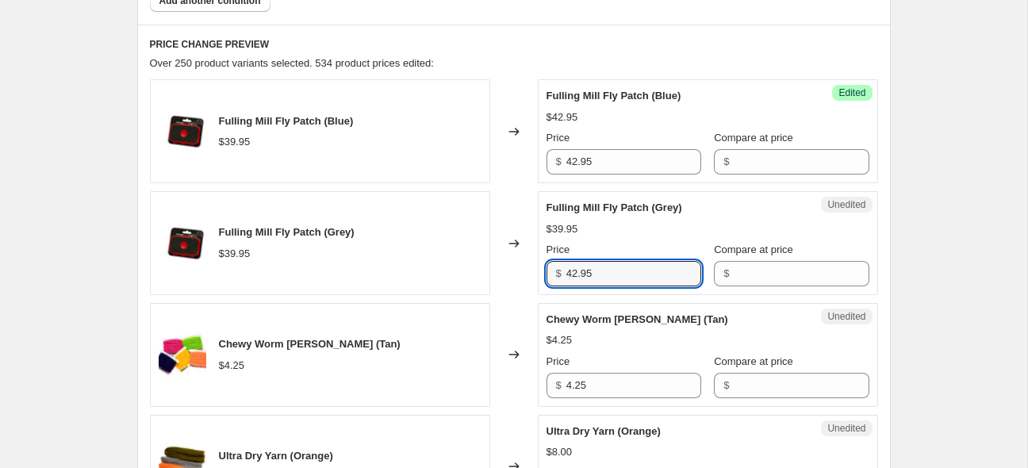
scroll to position [654, 0]
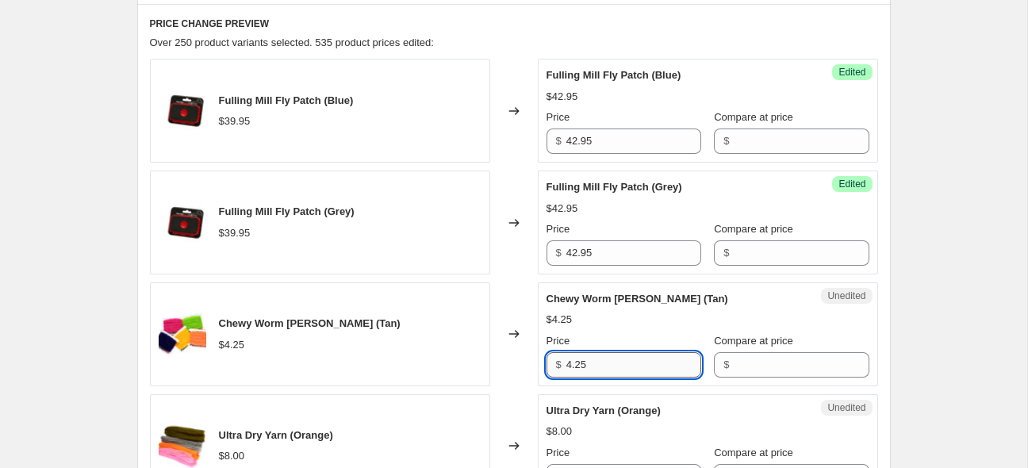
click at [601, 364] on input "4.25" at bounding box center [634, 364] width 135 height 25
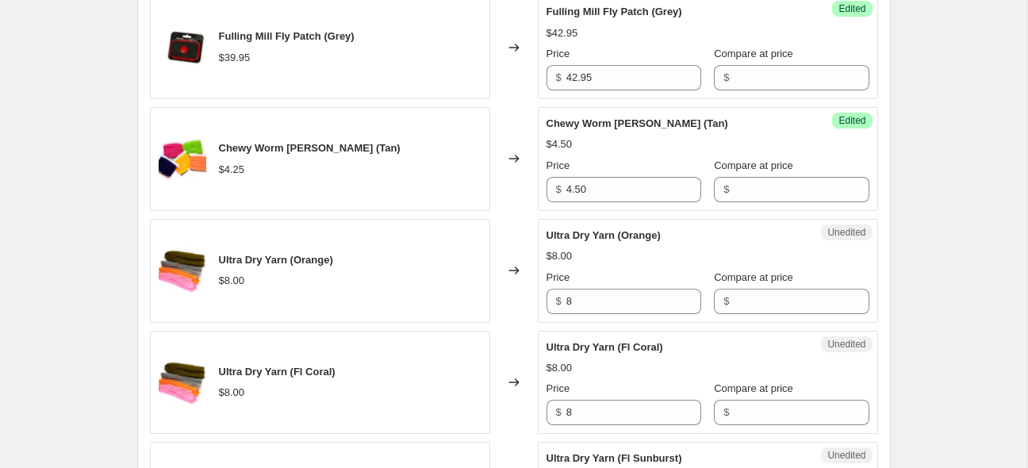
scroll to position [863, 0]
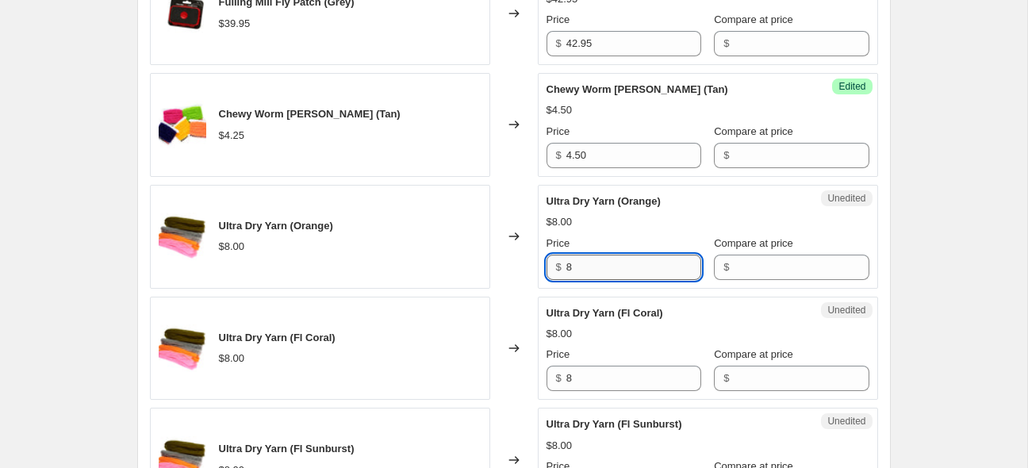
click at [594, 263] on input "8" at bounding box center [634, 267] width 135 height 25
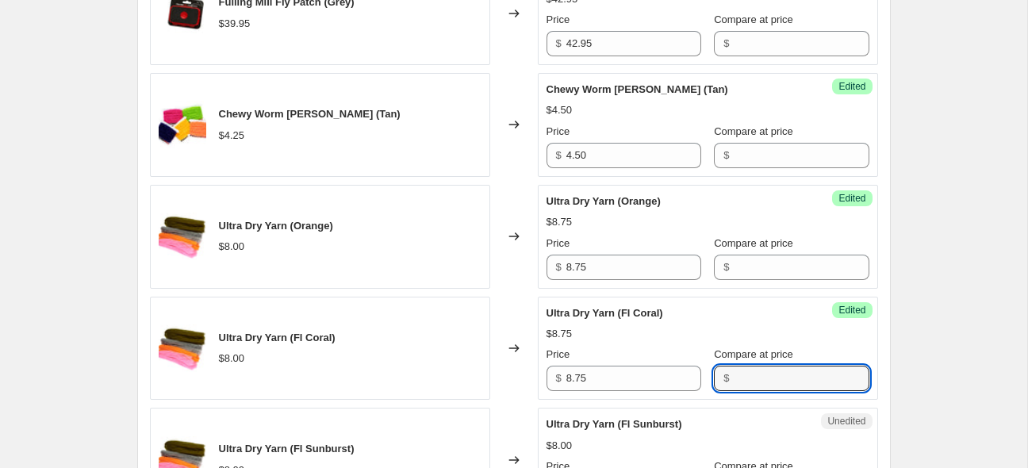
scroll to position [1117, 0]
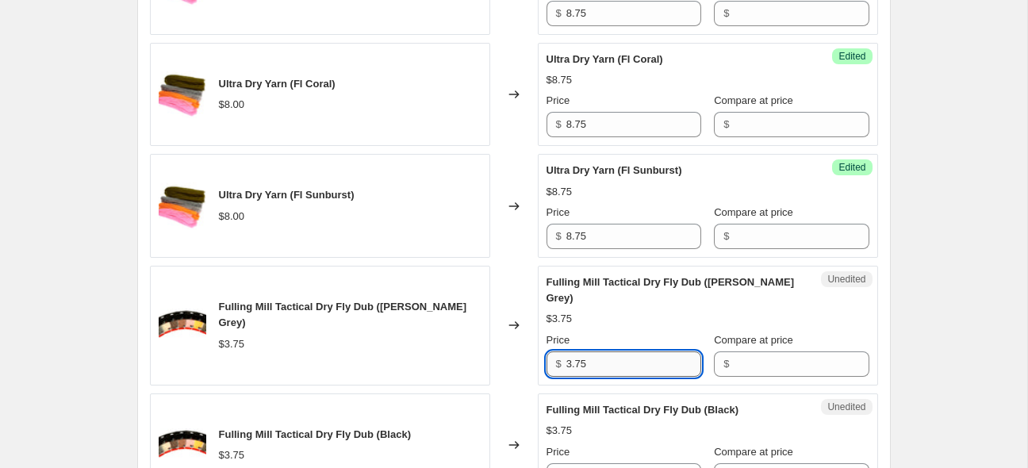
click at [611, 352] on input "3.75" at bounding box center [634, 364] width 135 height 25
click at [607, 353] on input "3.75" at bounding box center [634, 364] width 135 height 25
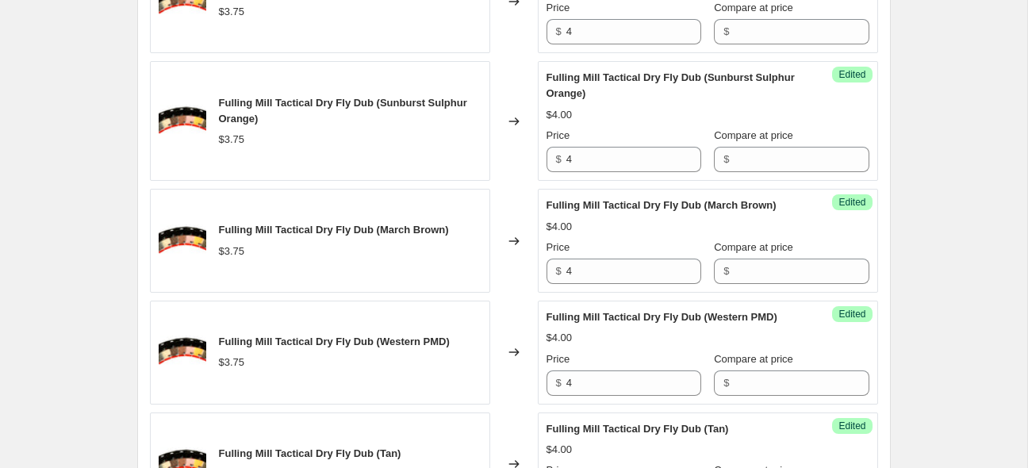
scroll to position [2597, 0]
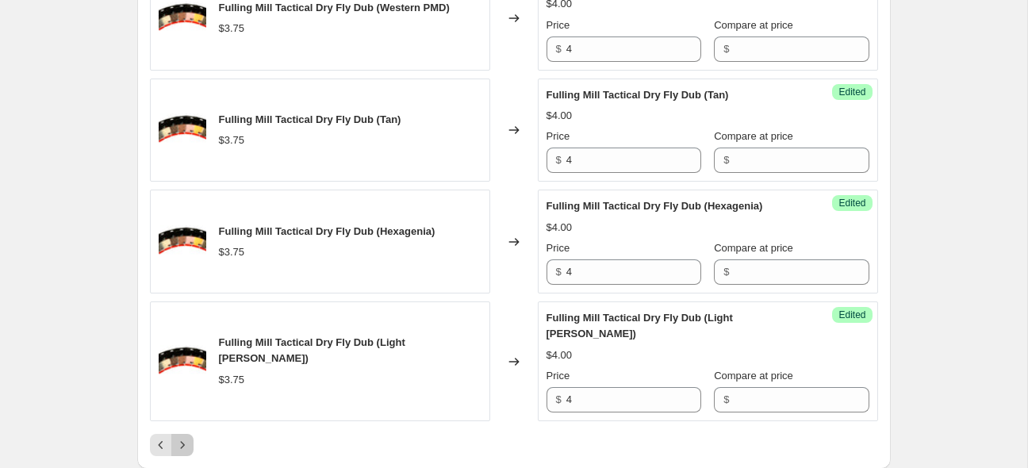
click at [180, 437] on icon "Next" at bounding box center [183, 445] width 16 height 16
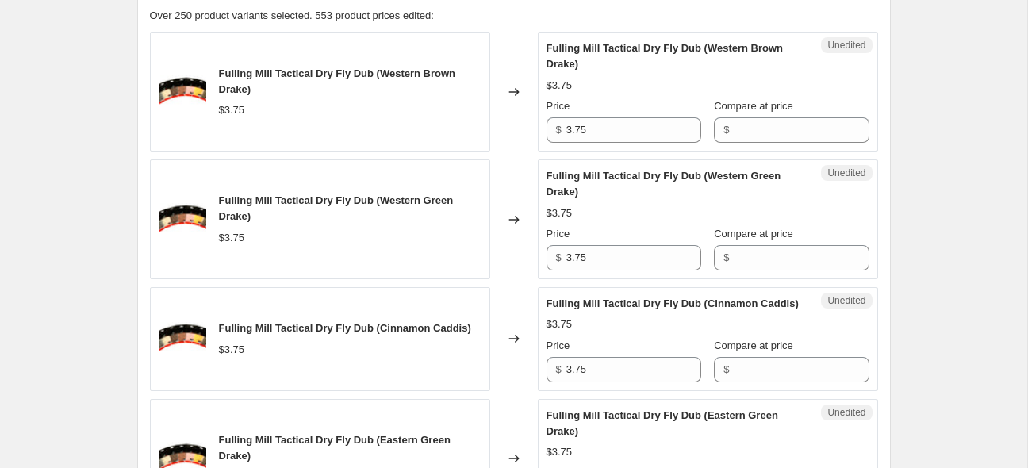
scroll to position [670, 0]
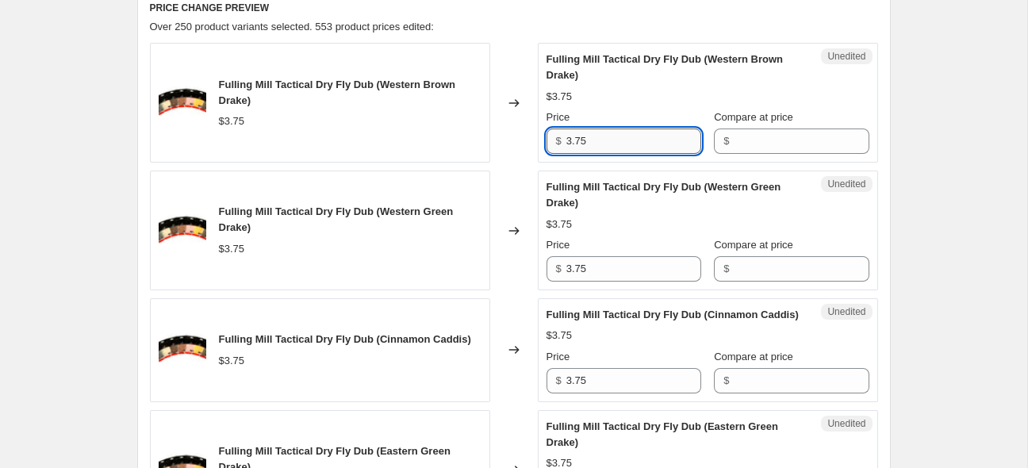
click at [602, 138] on input "3.75" at bounding box center [634, 141] width 135 height 25
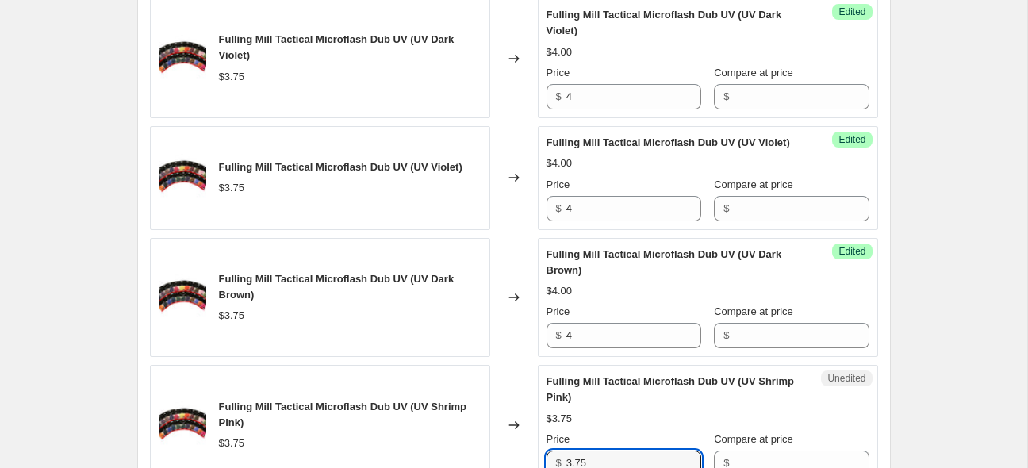
scroll to position [2803, 0]
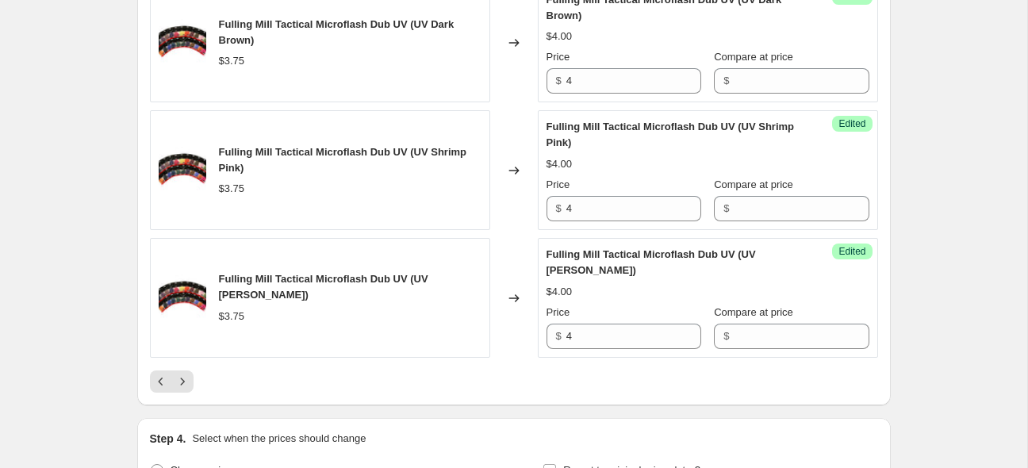
click at [229, 393] on div at bounding box center [514, 382] width 728 height 22
click at [179, 390] on icon "Next" at bounding box center [183, 382] width 16 height 16
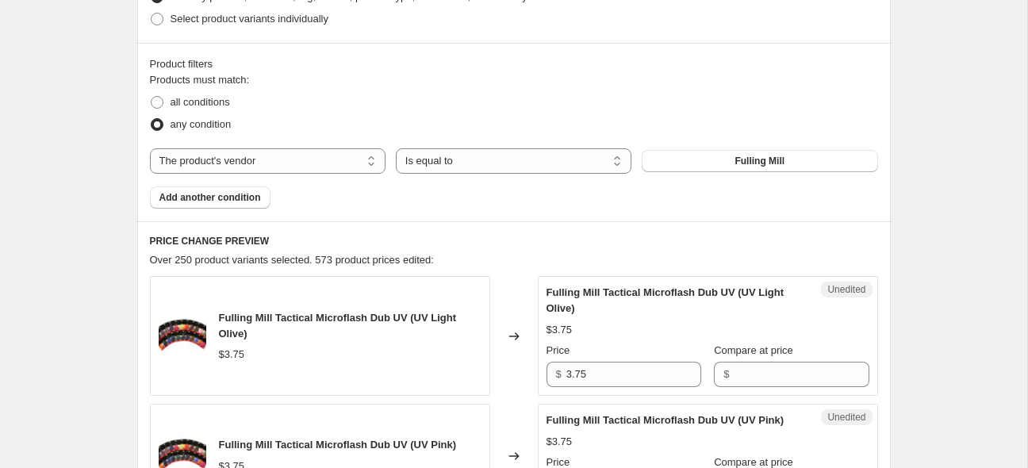
scroll to position [521, 0]
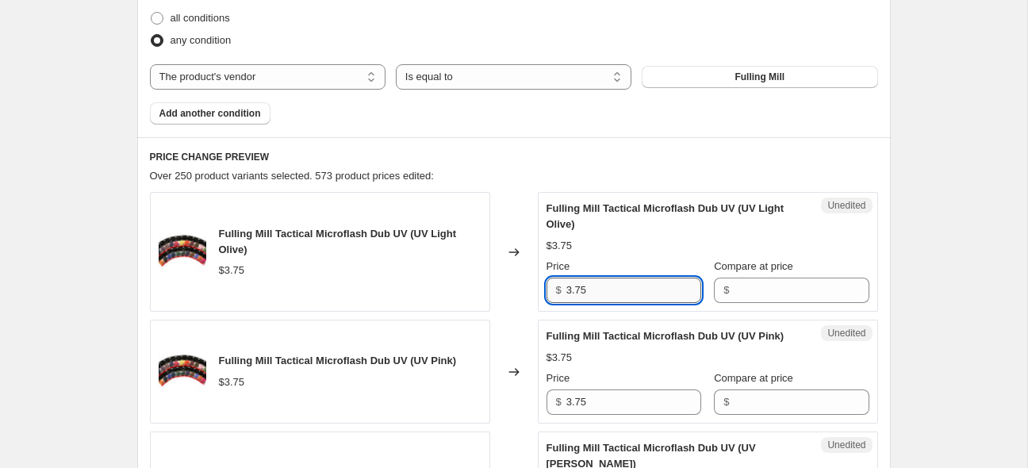
click at [624, 293] on input "3.75" at bounding box center [634, 290] width 135 height 25
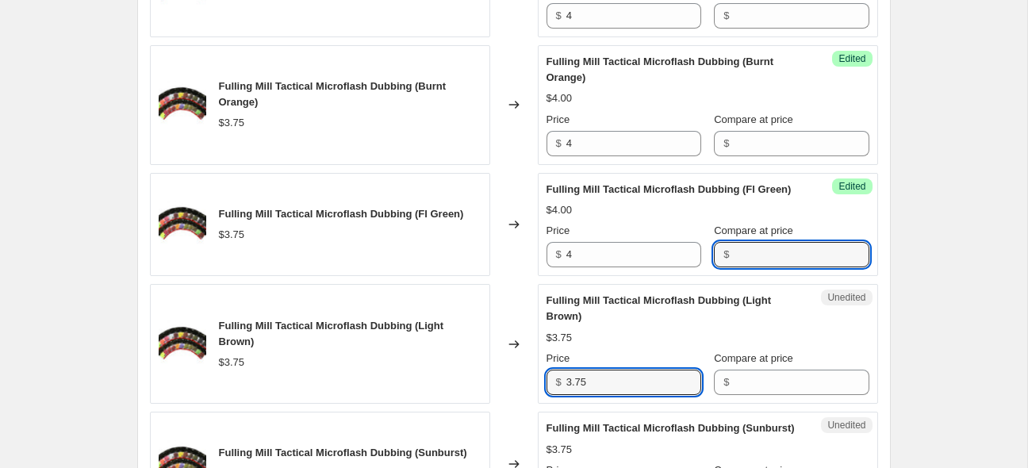
scroll to position [2342, 0]
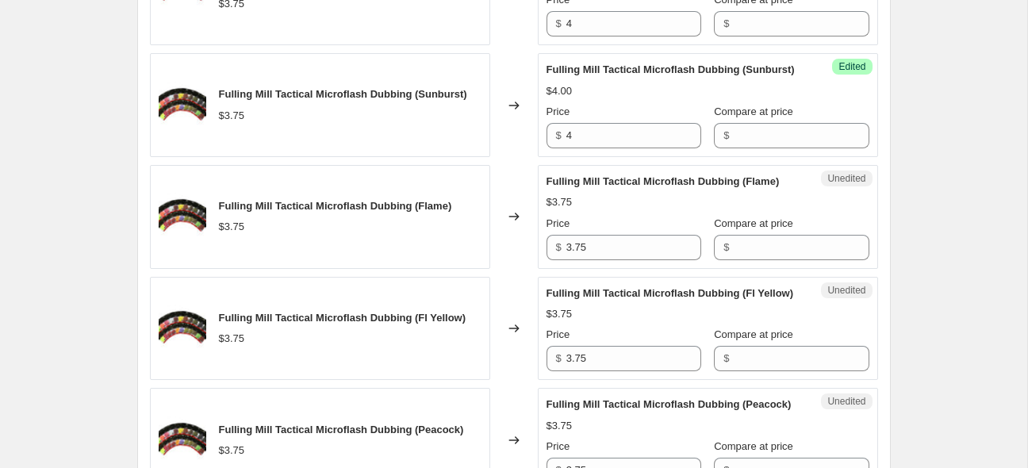
scroll to position [2488, 0]
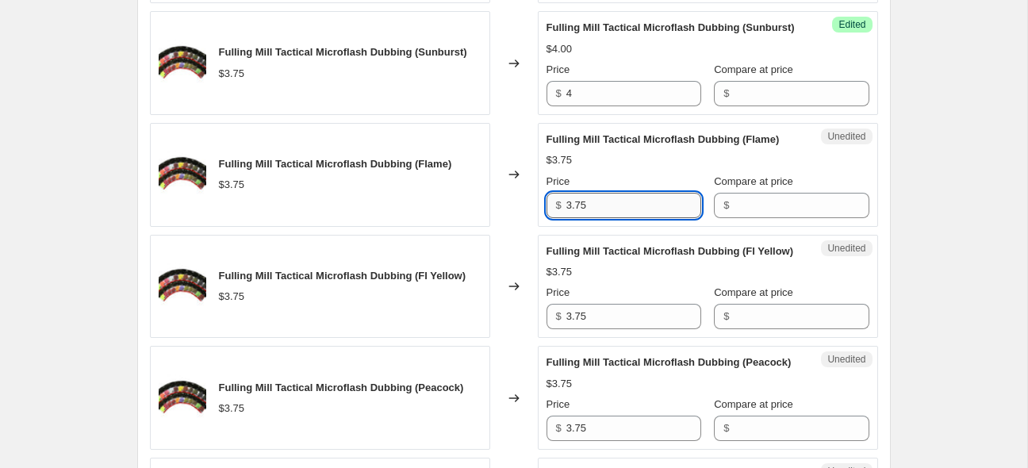
click at [594, 218] on input "3.75" at bounding box center [634, 205] width 135 height 25
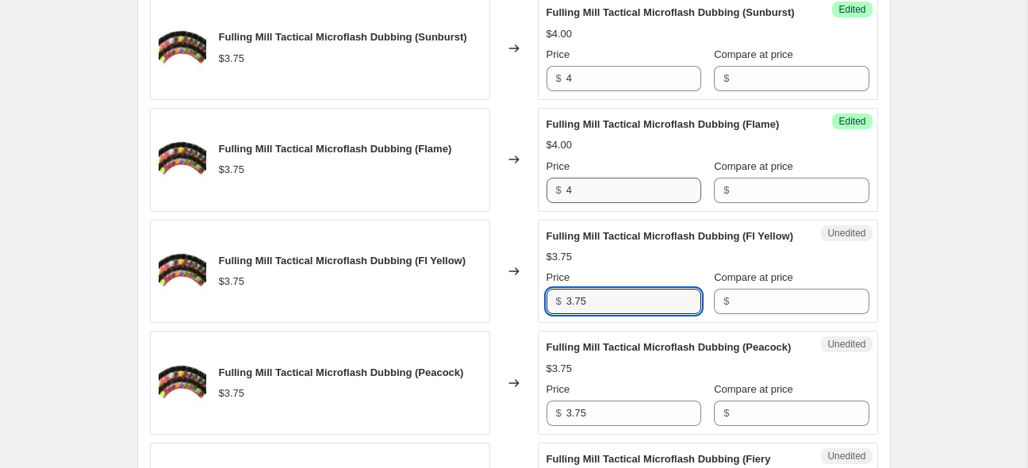
scroll to position [2510, 0]
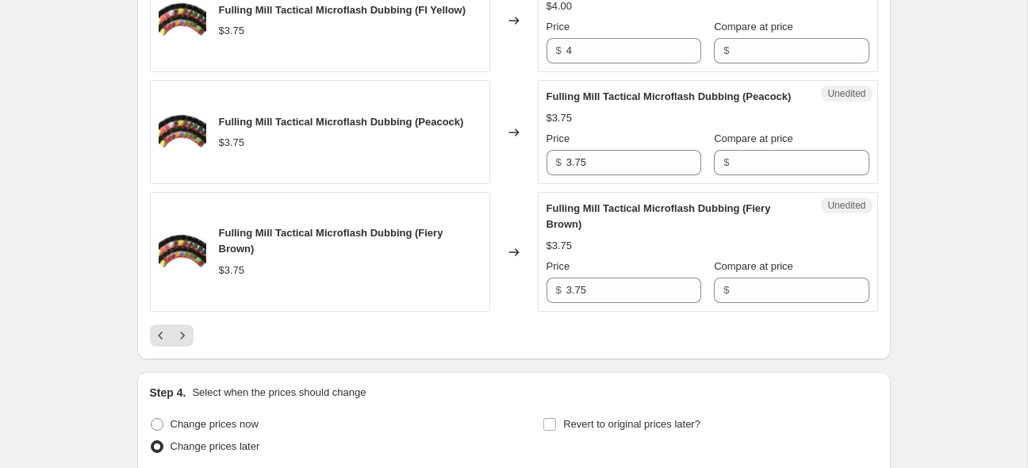
scroll to position [2761, 0]
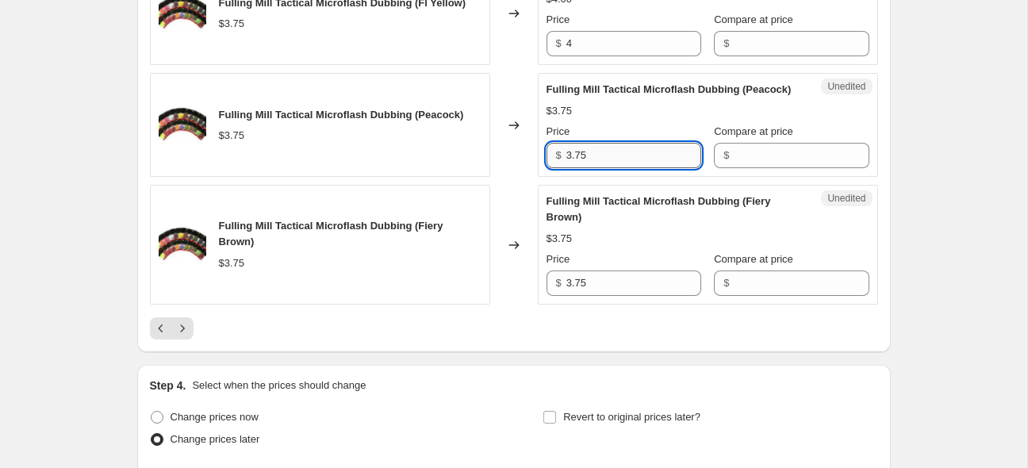
click at [642, 168] on input "3.75" at bounding box center [634, 155] width 135 height 25
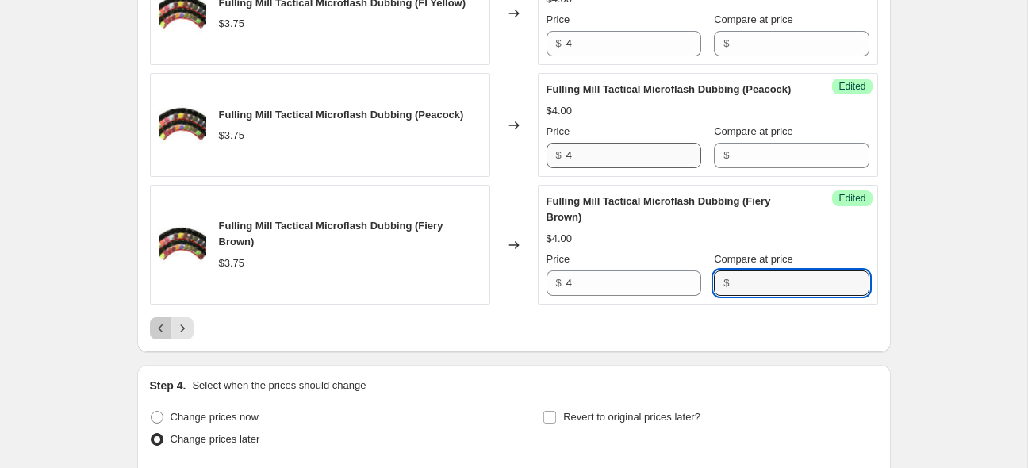
scroll to position [3008, 0]
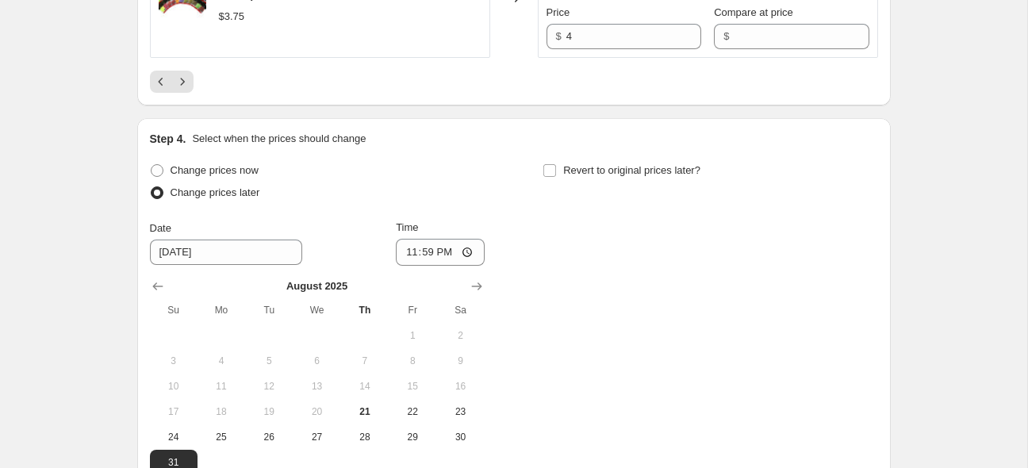
click at [365, 93] on div at bounding box center [514, 82] width 728 height 22
click at [183, 90] on icon "Next" at bounding box center [183, 82] width 16 height 16
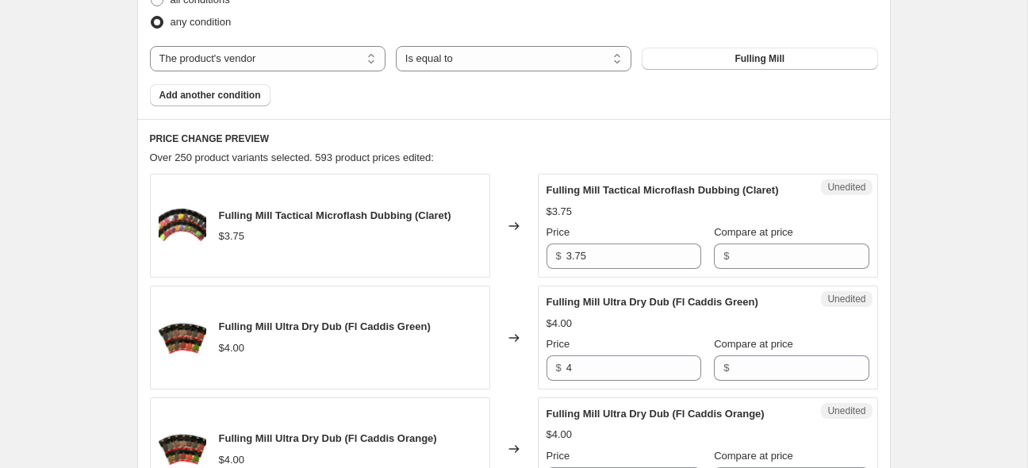
scroll to position [578, 0]
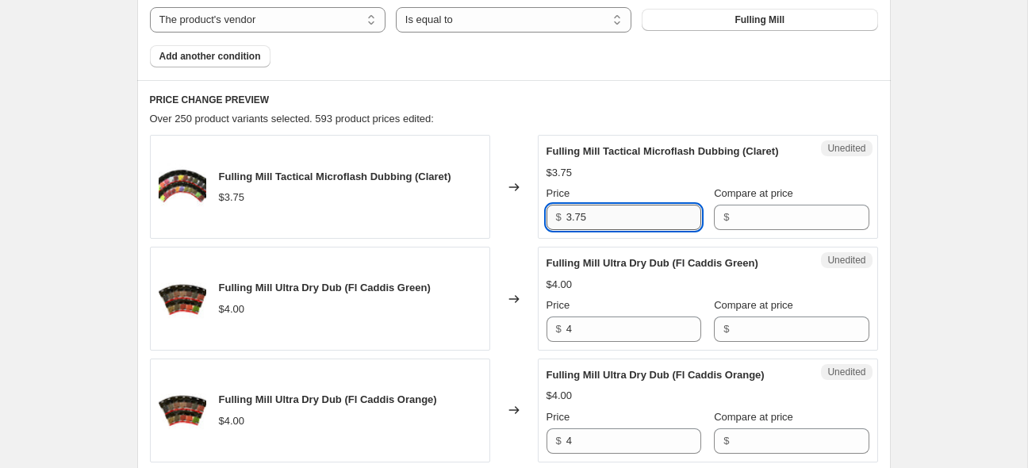
click at [598, 215] on input "3.75" at bounding box center [634, 217] width 135 height 25
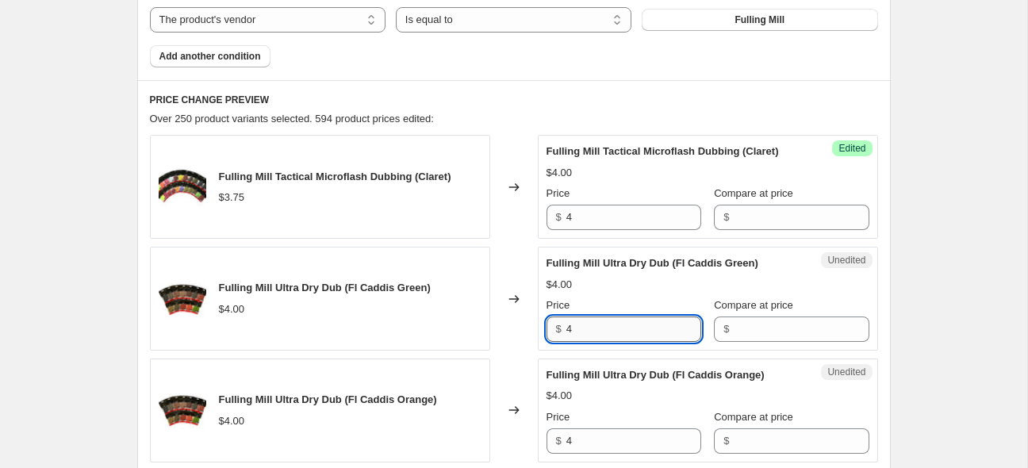
click at [610, 330] on input "4" at bounding box center [634, 329] width 135 height 25
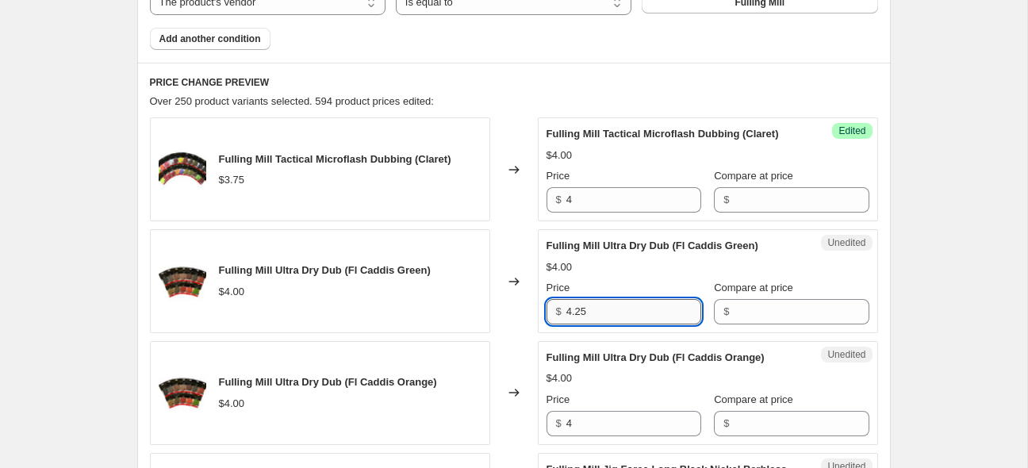
scroll to position [620, 0]
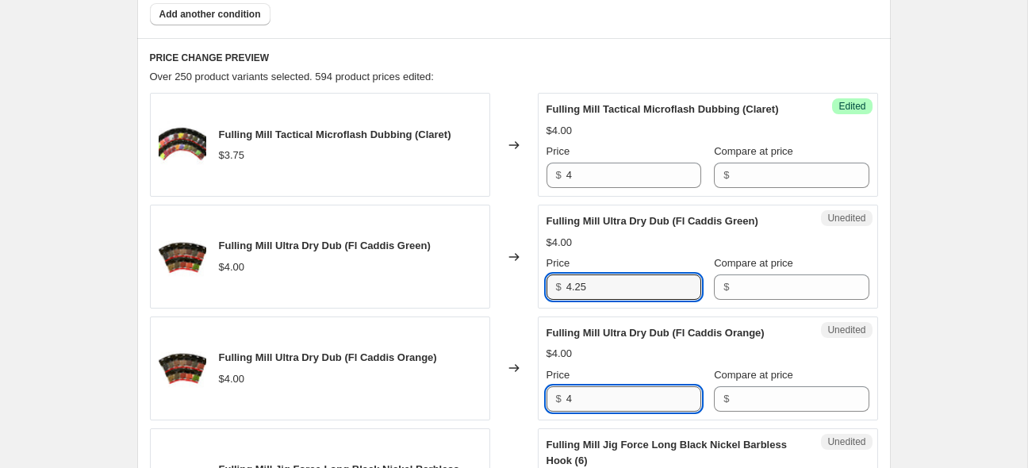
click at [627, 396] on input "4" at bounding box center [634, 398] width 135 height 25
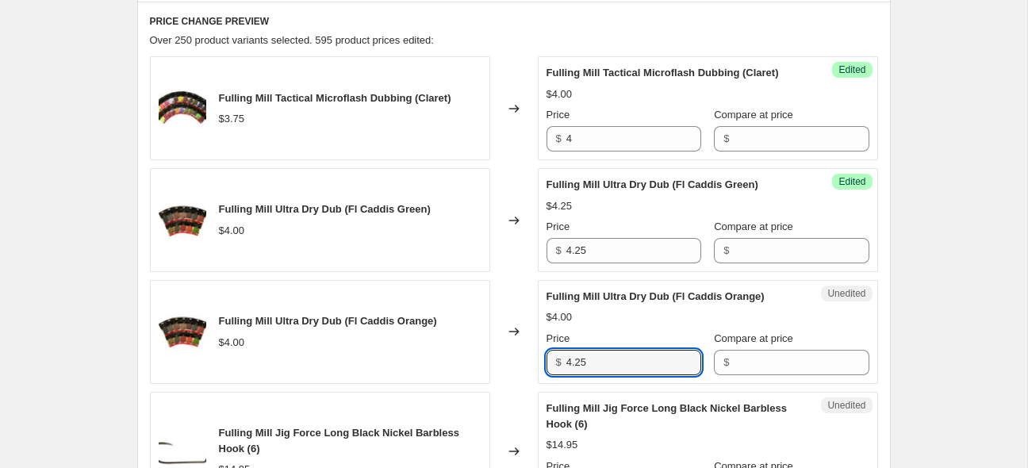
scroll to position [682, 0]
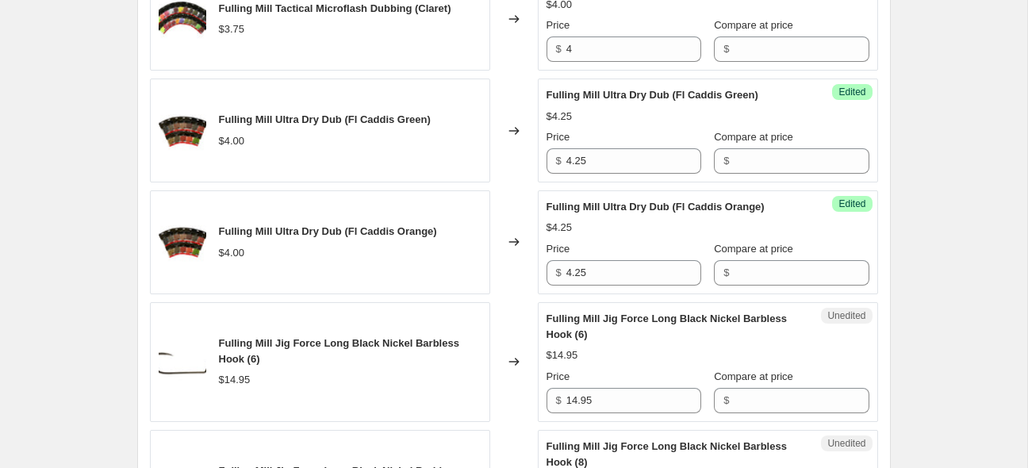
scroll to position [787, 0]
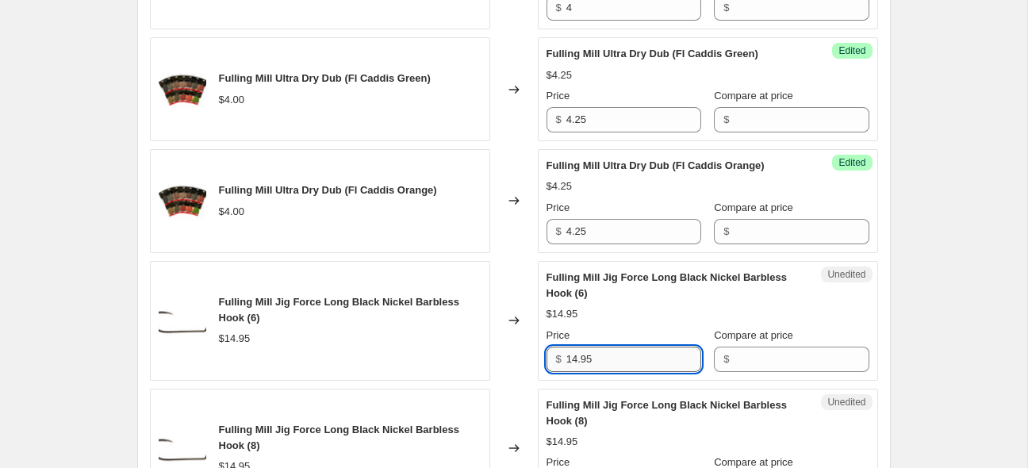
click at [633, 352] on input "14.95" at bounding box center [634, 359] width 135 height 25
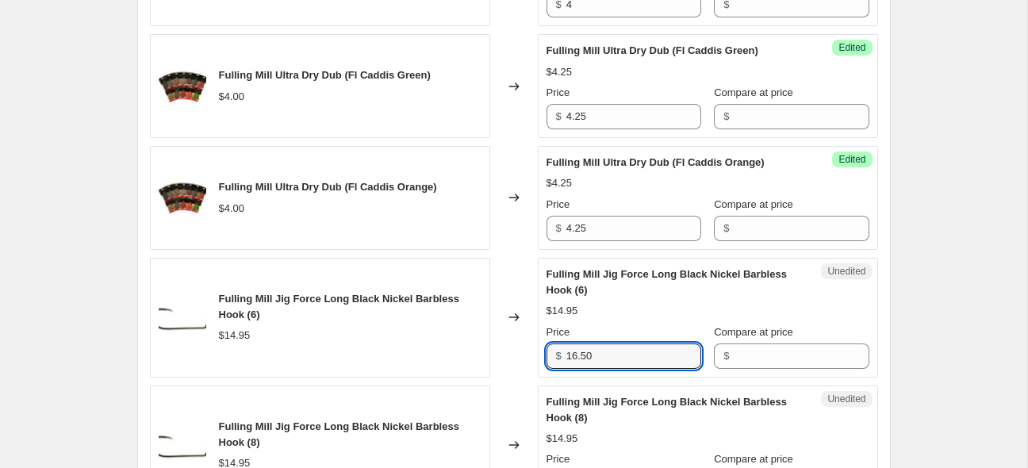
scroll to position [892, 0]
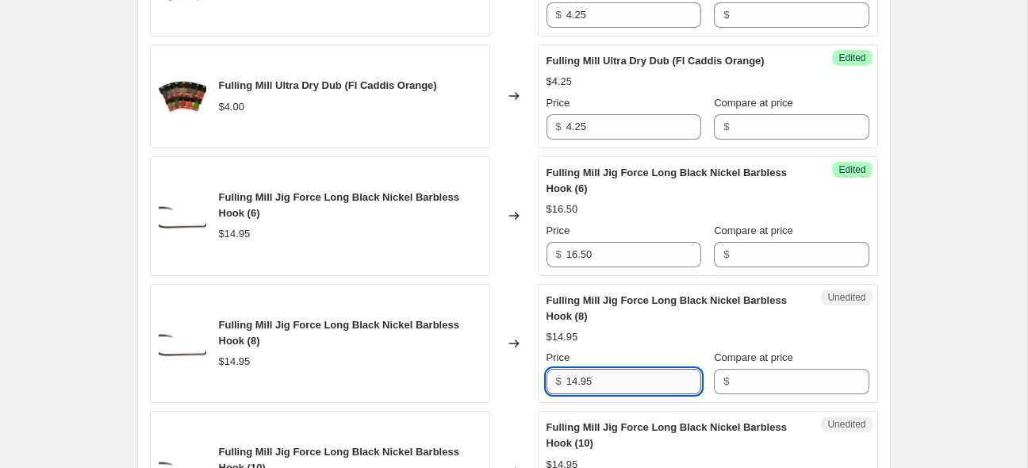
click at [595, 383] on input "14.95" at bounding box center [634, 381] width 135 height 25
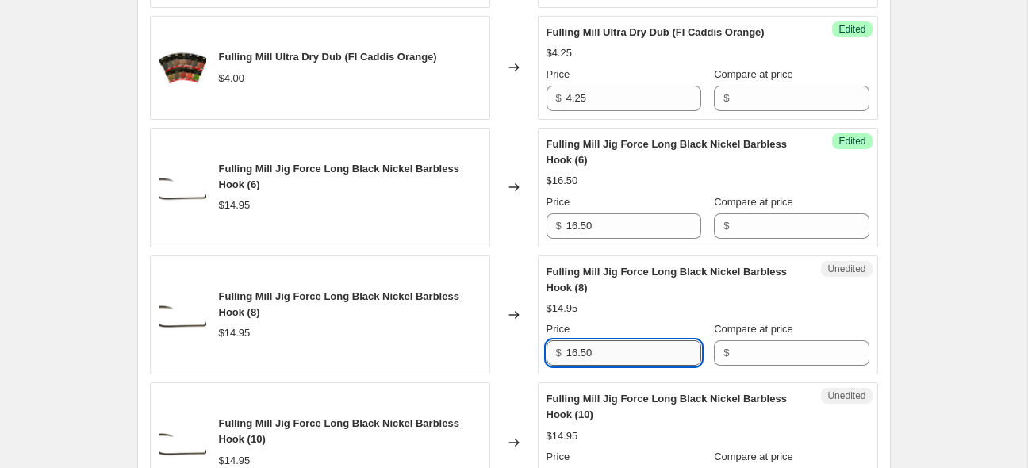
scroll to position [1018, 0]
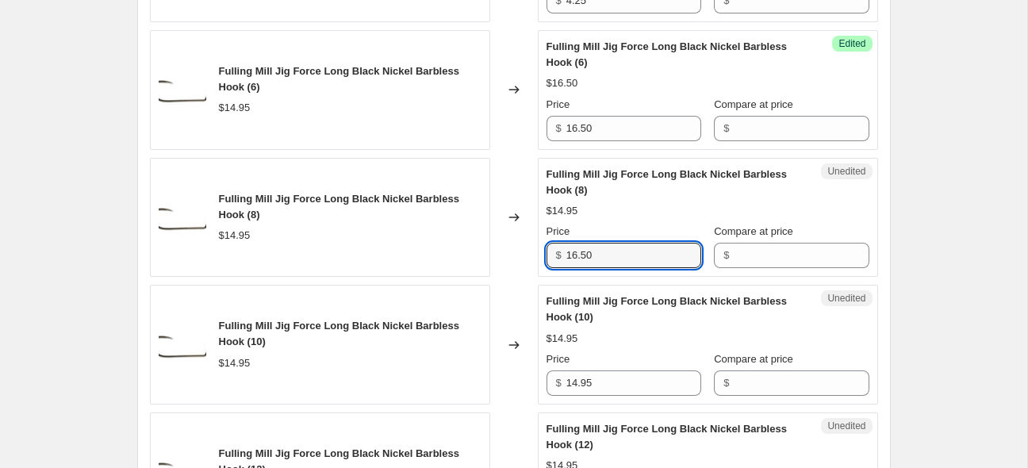
click at [594, 368] on div "Price $ 14.95" at bounding box center [624, 374] width 155 height 44
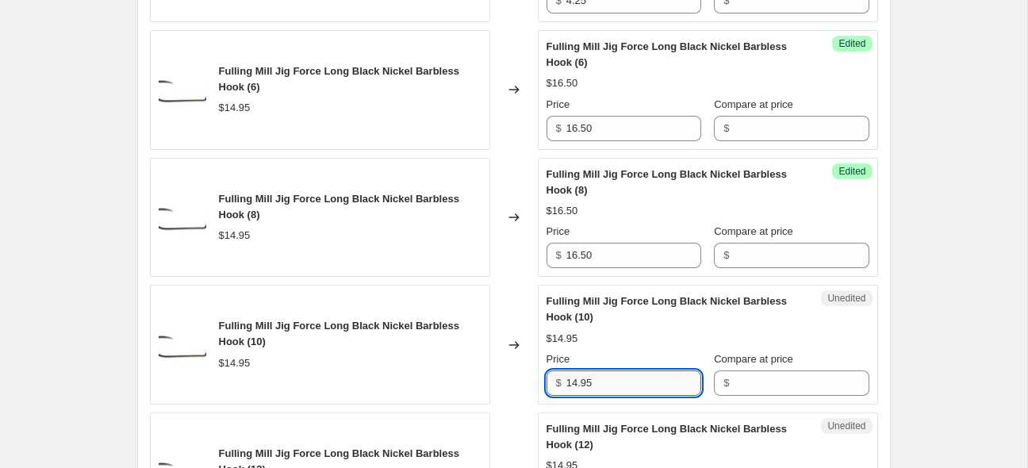
click at [595, 378] on input "14.95" at bounding box center [634, 383] width 135 height 25
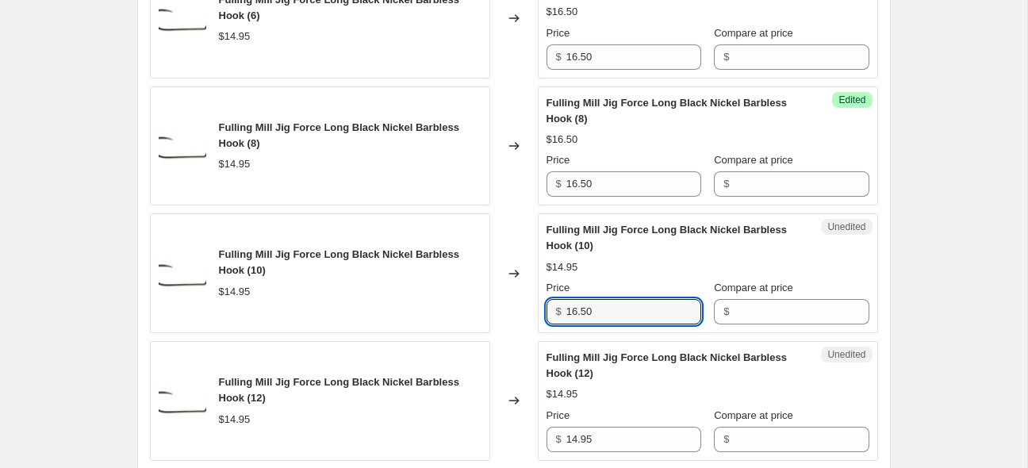
scroll to position [1143, 0]
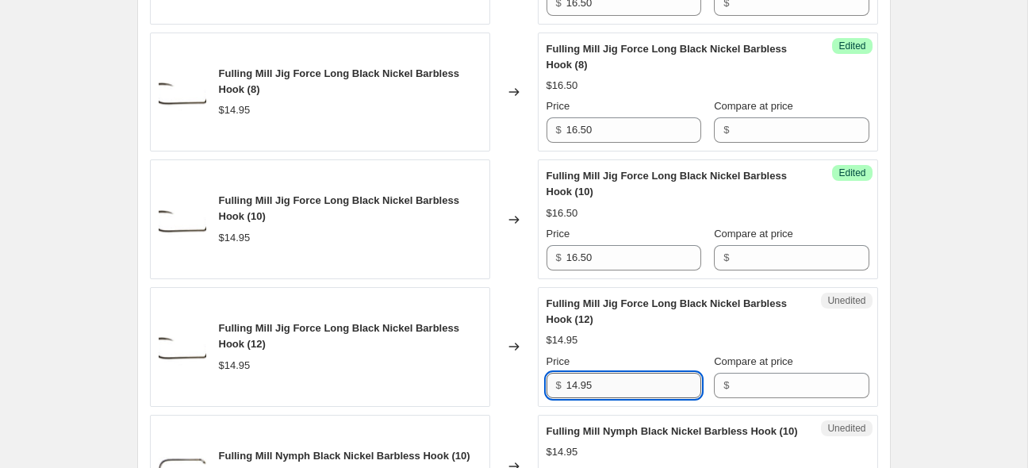
click at [618, 391] on input "14.95" at bounding box center [634, 385] width 135 height 25
click at [617, 390] on input "14.95" at bounding box center [634, 385] width 135 height 25
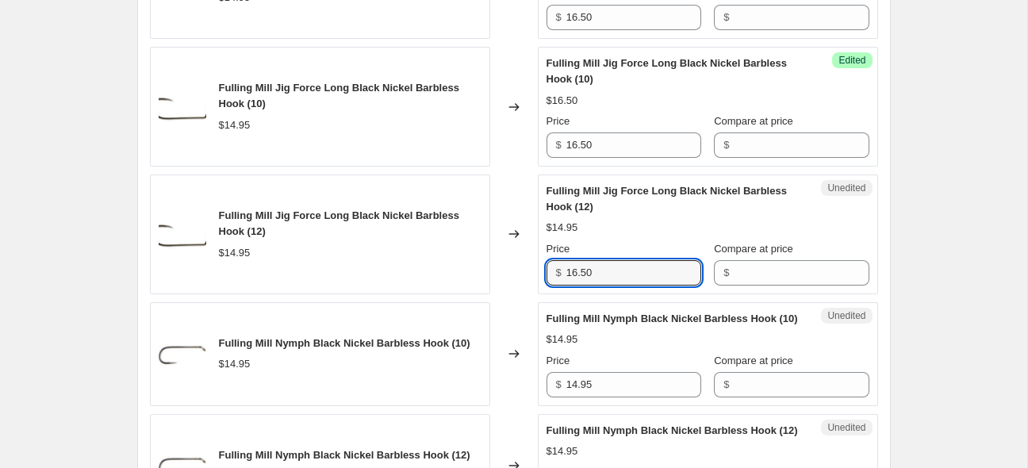
scroll to position [1290, 0]
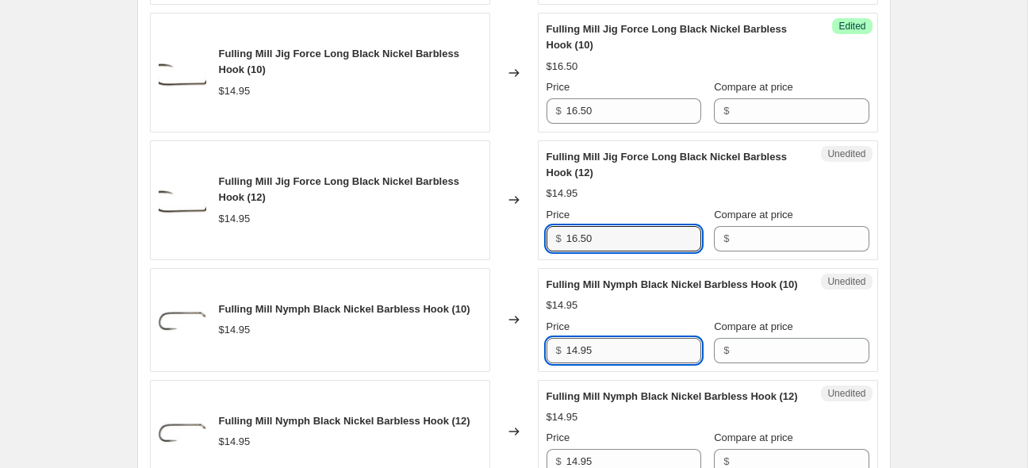
click at [648, 361] on input "14.95" at bounding box center [634, 350] width 135 height 25
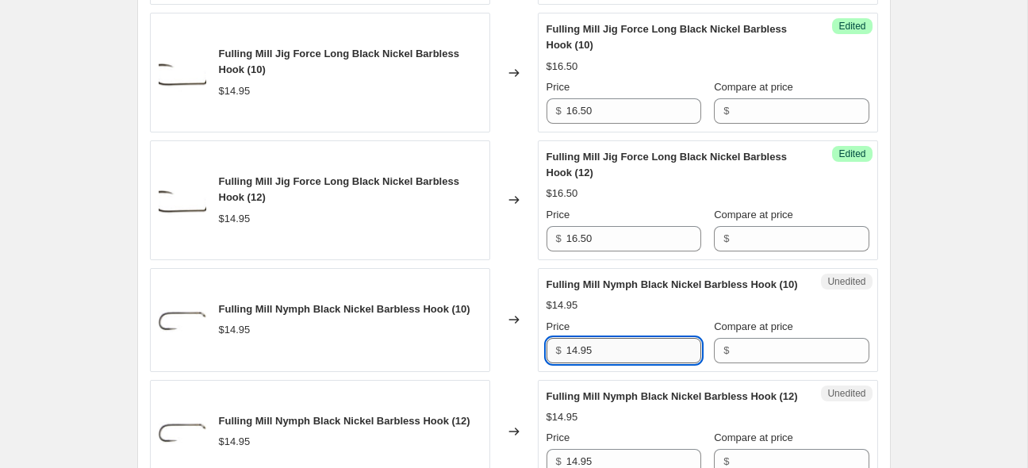
click at [648, 361] on input "14.95" at bounding box center [634, 350] width 135 height 25
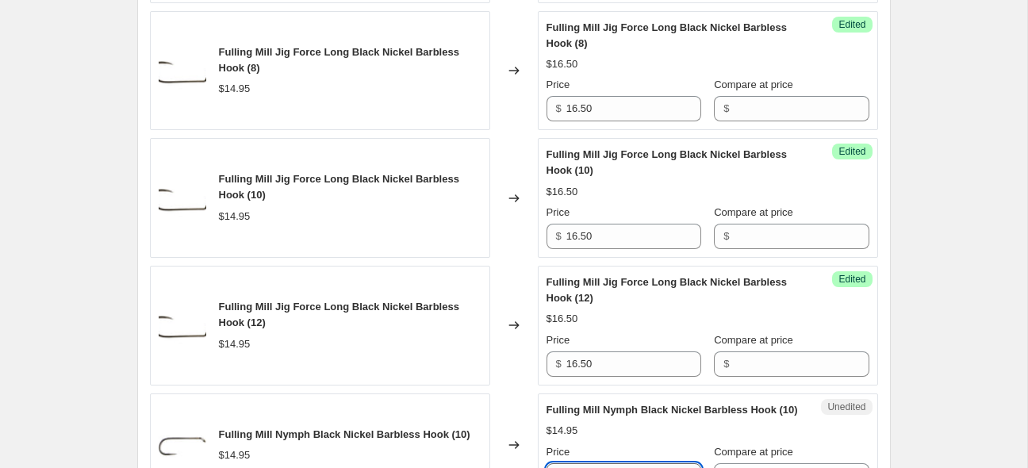
scroll to position [1101, 0]
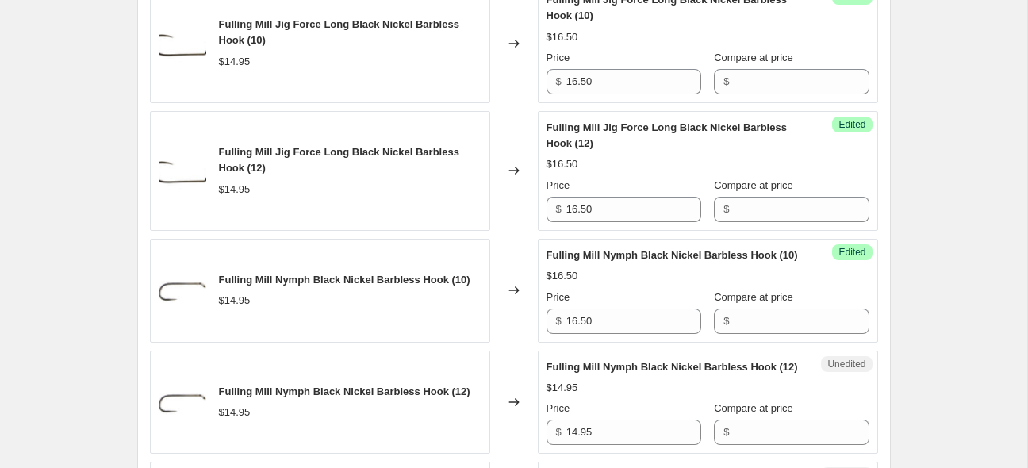
scroll to position [1458, 0]
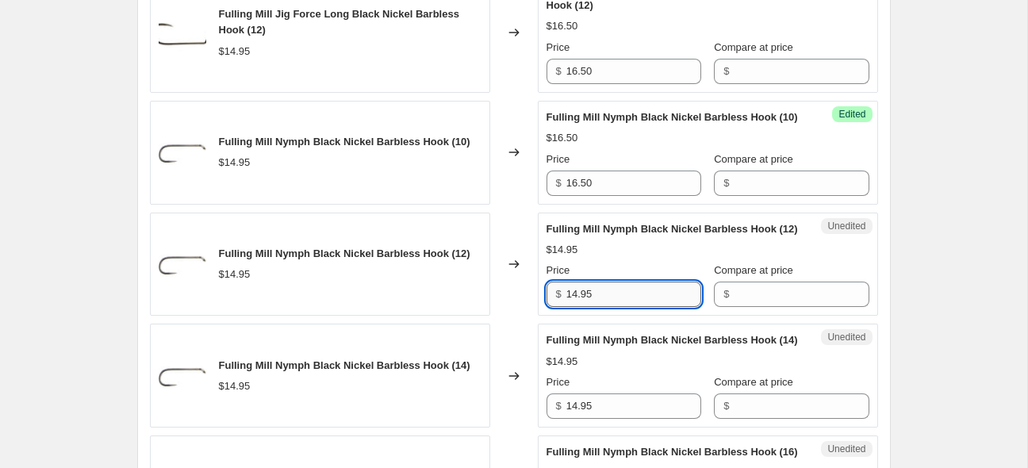
click at [640, 307] on input "14.95" at bounding box center [634, 294] width 135 height 25
click at [638, 307] on input "14.95" at bounding box center [634, 294] width 135 height 25
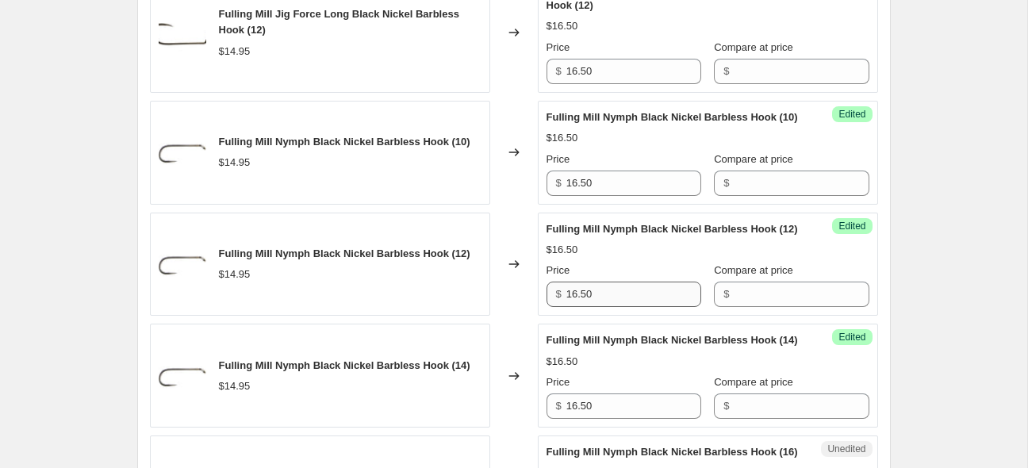
scroll to position [1801, 0]
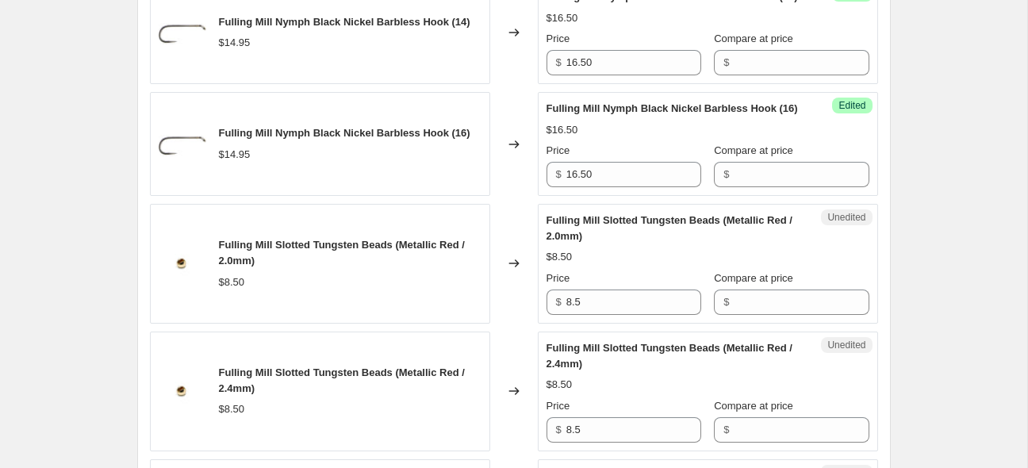
click at [975, 336] on div "Create new price [MEDICAL_DATA]. This page is ready Create new price [MEDICAL_D…" at bounding box center [514, 67] width 1028 height 3736
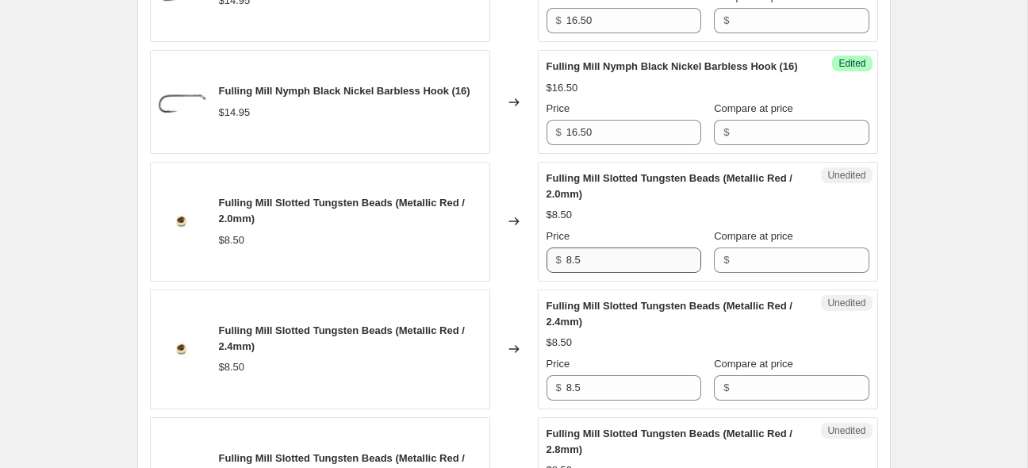
scroll to position [1927, 0]
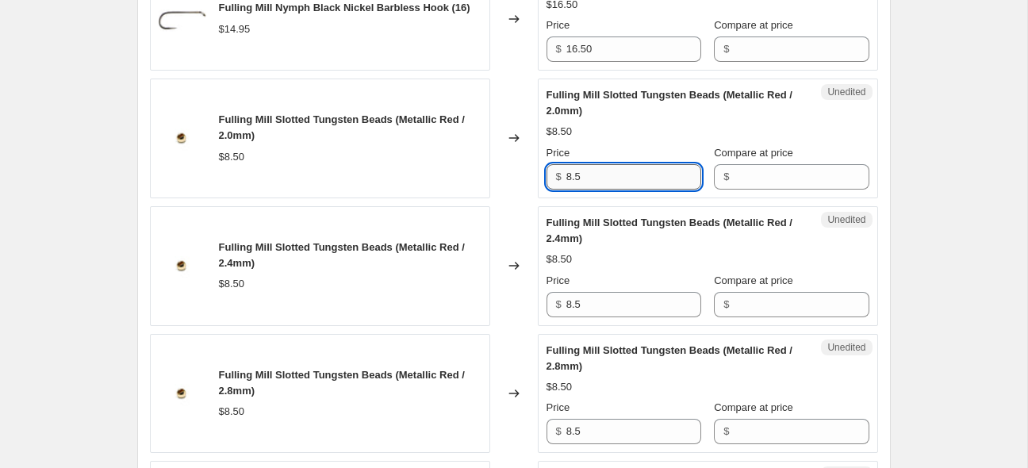
click at [624, 190] on input "8.5" at bounding box center [634, 176] width 135 height 25
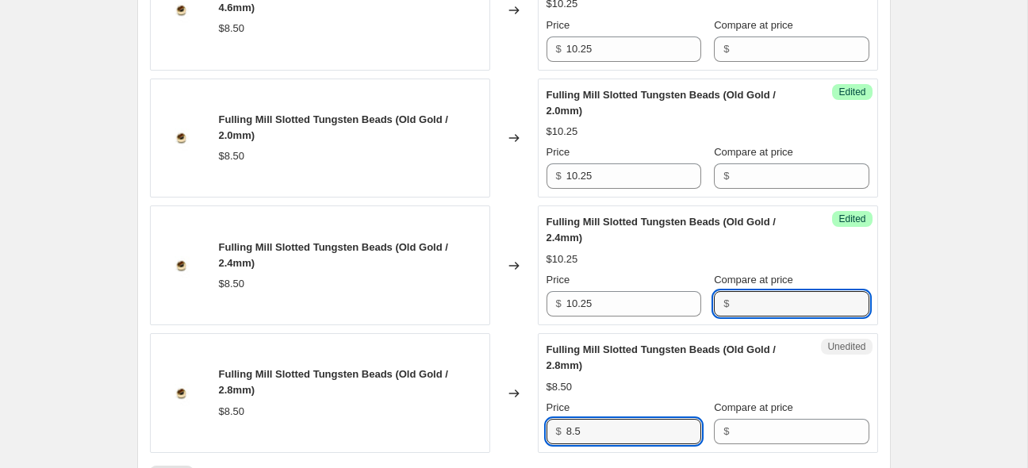
scroll to position [2947, 0]
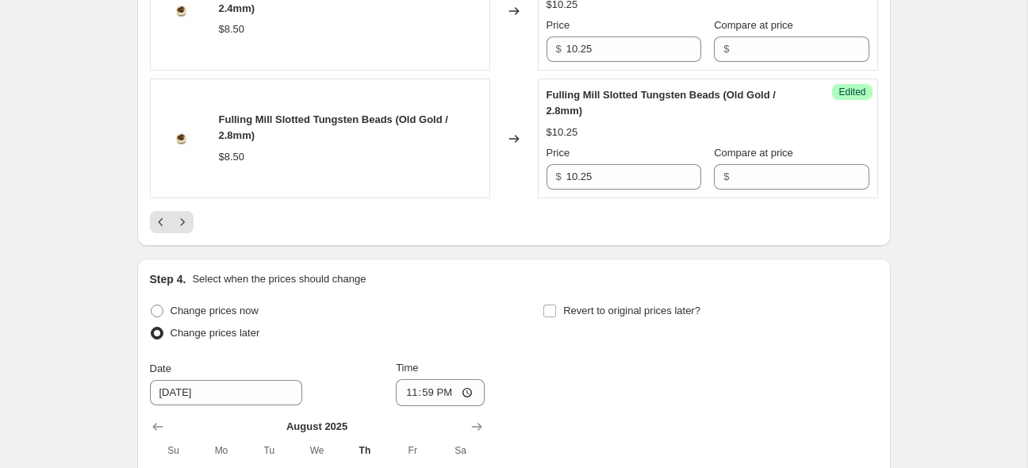
click at [183, 230] on icon "Next" at bounding box center [183, 222] width 16 height 16
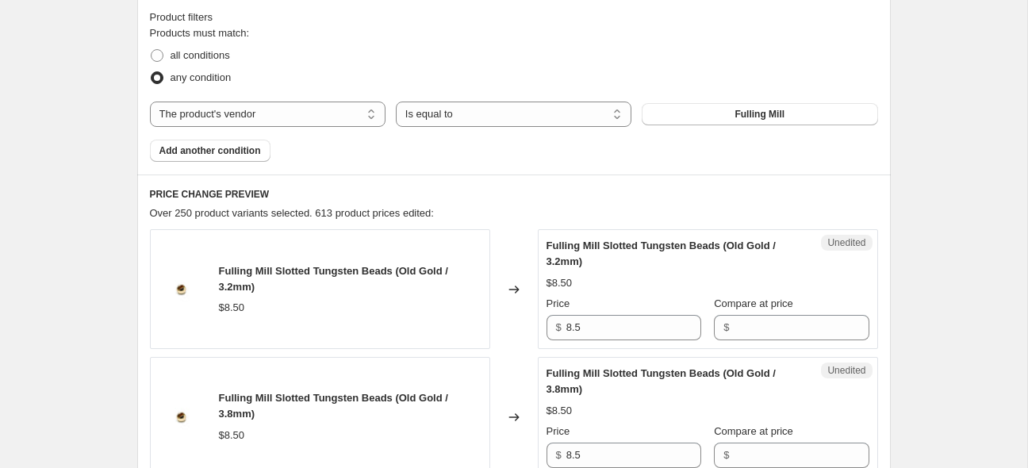
scroll to position [559, 0]
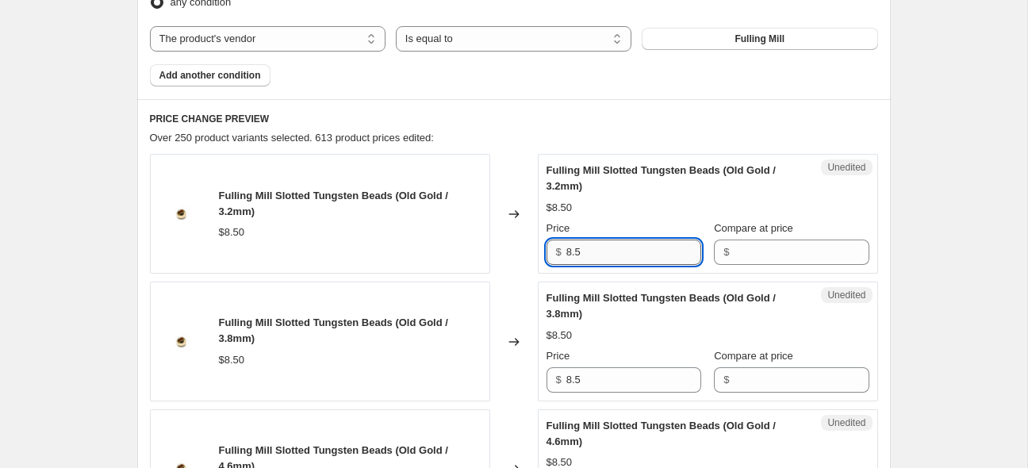
click at [601, 260] on input "8.5" at bounding box center [634, 252] width 135 height 25
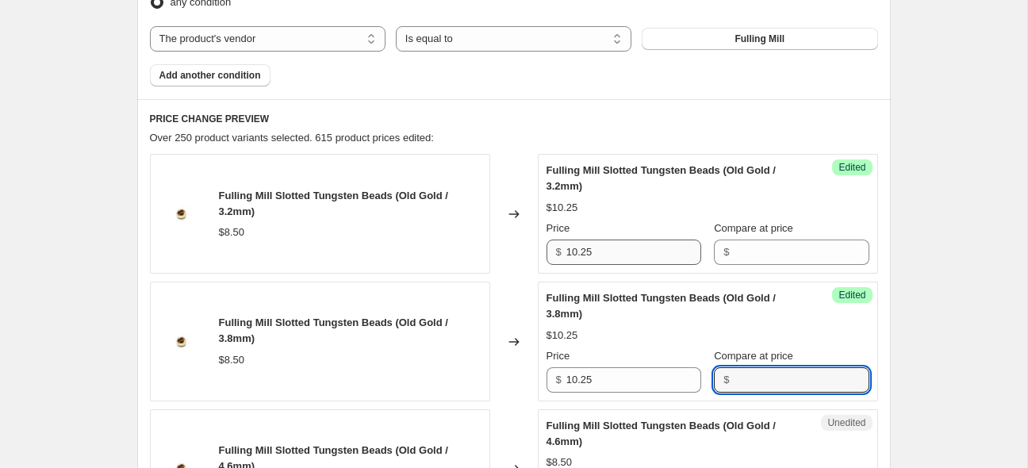
scroll to position [831, 0]
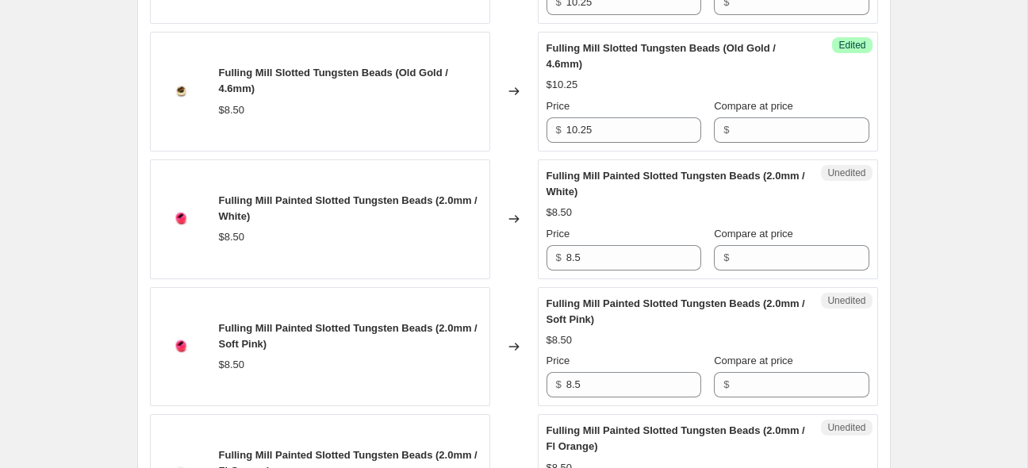
scroll to position [936, 0]
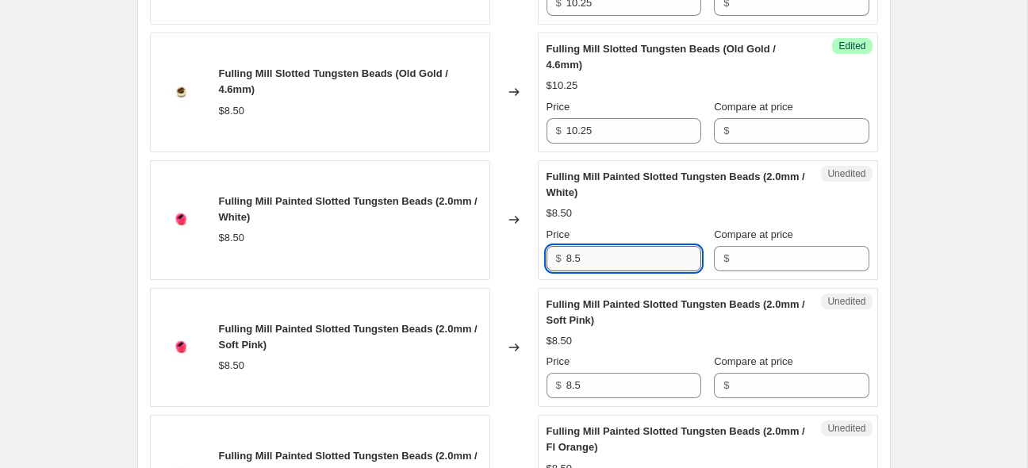
click at [601, 257] on input "8.5" at bounding box center [634, 258] width 135 height 25
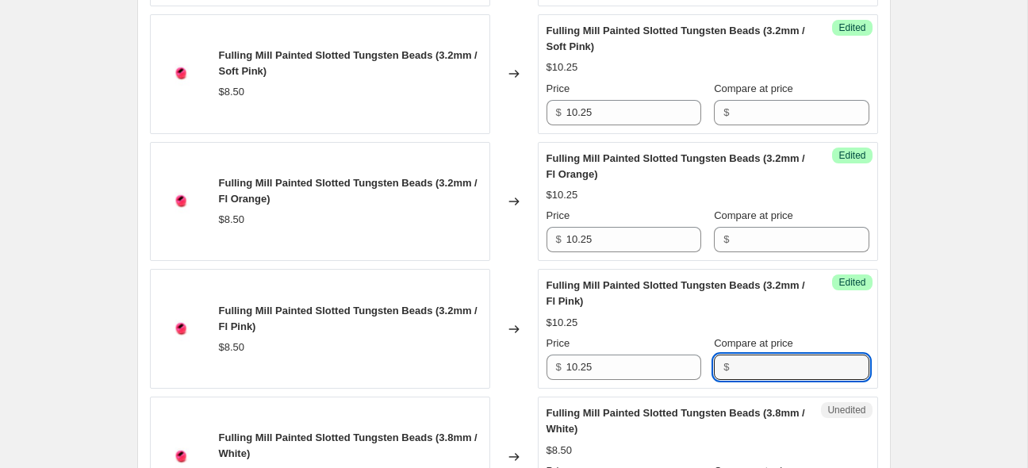
scroll to position [2995, 0]
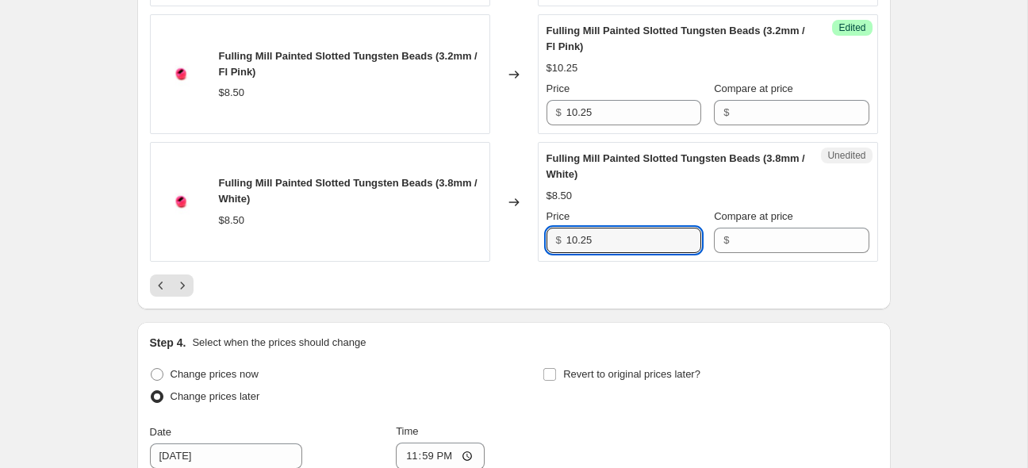
click at [293, 281] on div at bounding box center [514, 286] width 728 height 22
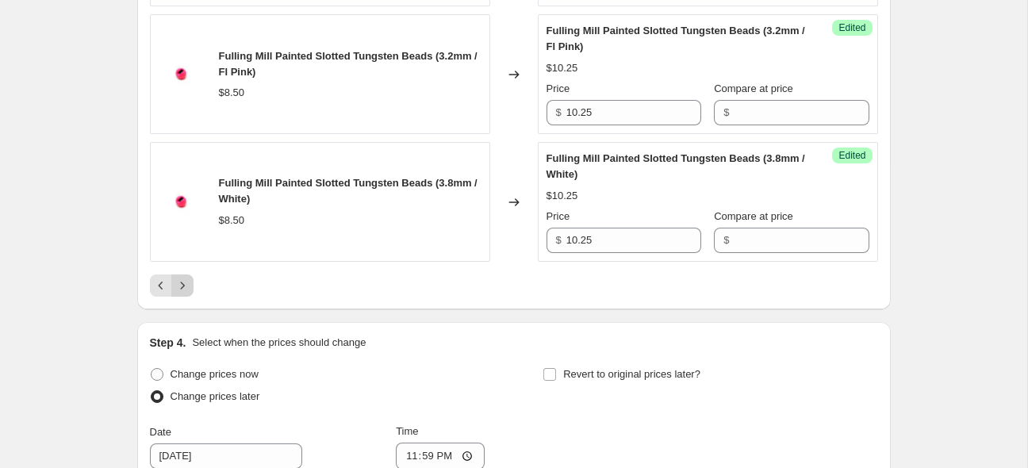
click at [189, 280] on icon "Next" at bounding box center [183, 286] width 16 height 16
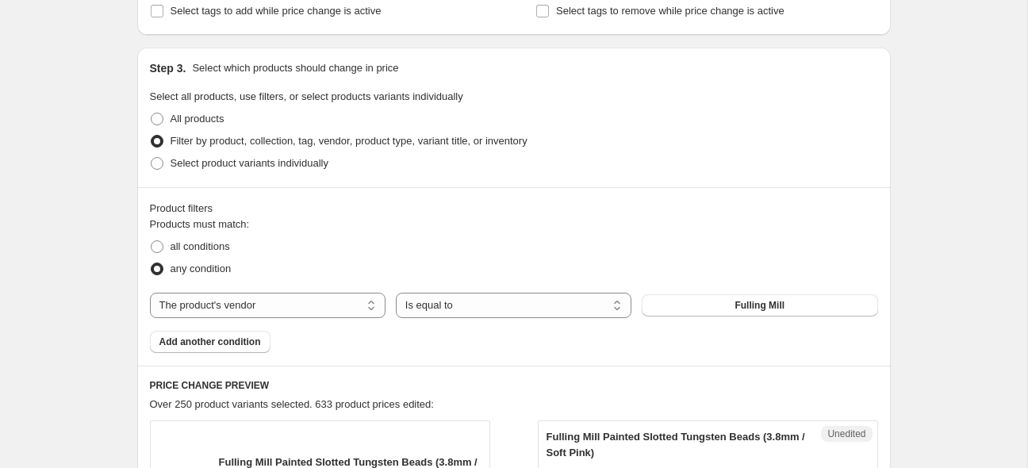
scroll to position [481, 0]
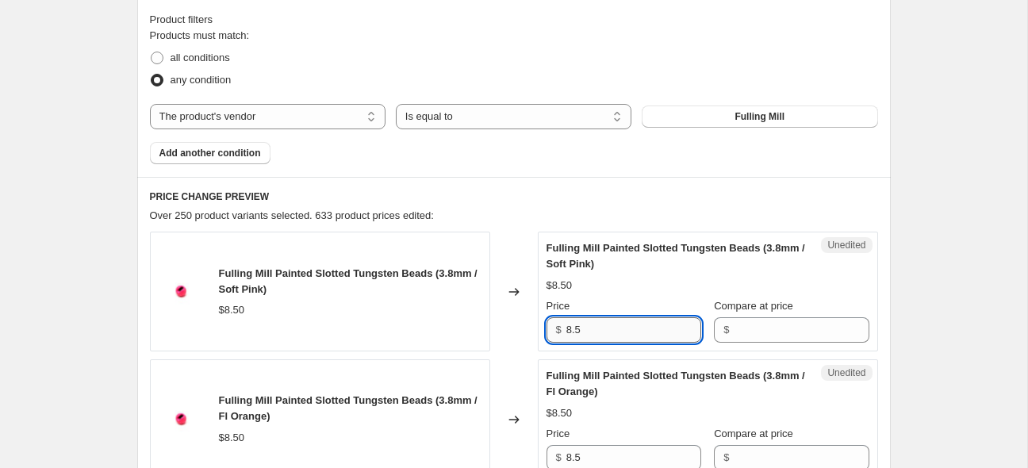
click at [640, 337] on input "8.5" at bounding box center [634, 329] width 135 height 25
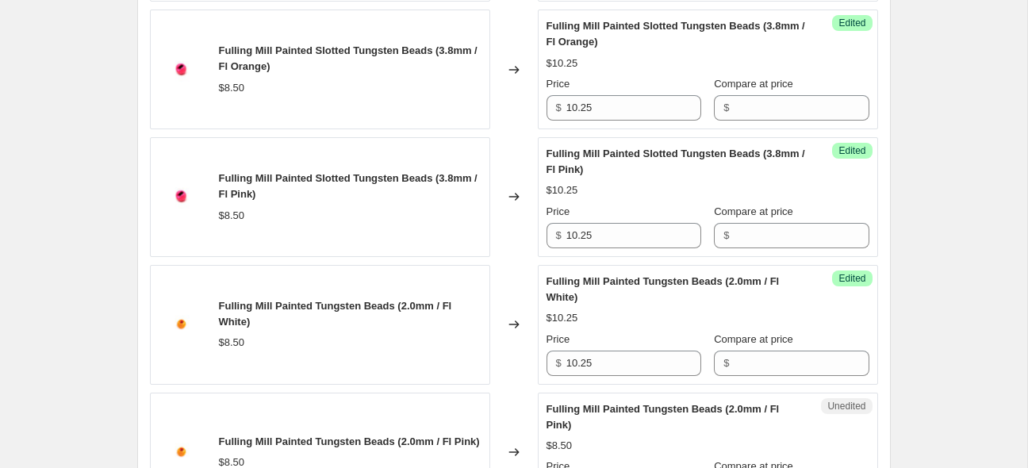
scroll to position [1085, 0]
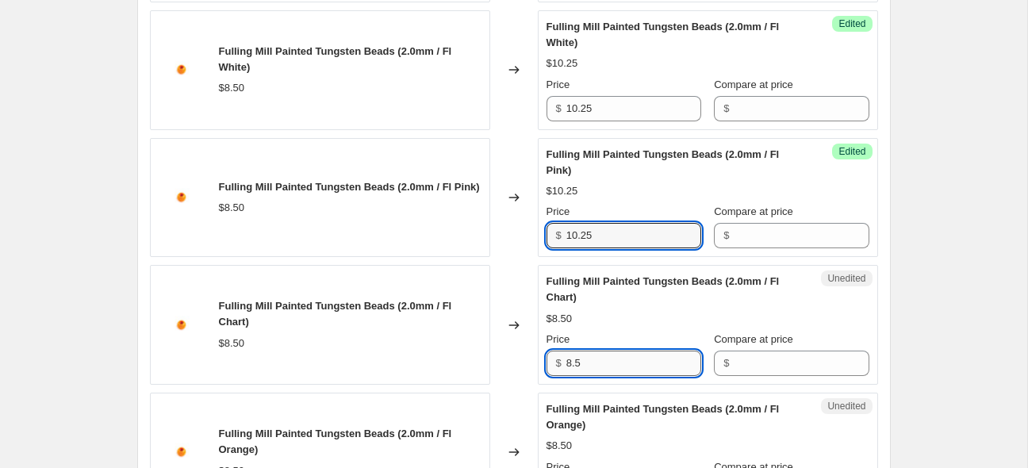
click at [600, 357] on input "8.5" at bounding box center [634, 363] width 135 height 25
click at [601, 357] on input "8.5" at bounding box center [634, 363] width 135 height 25
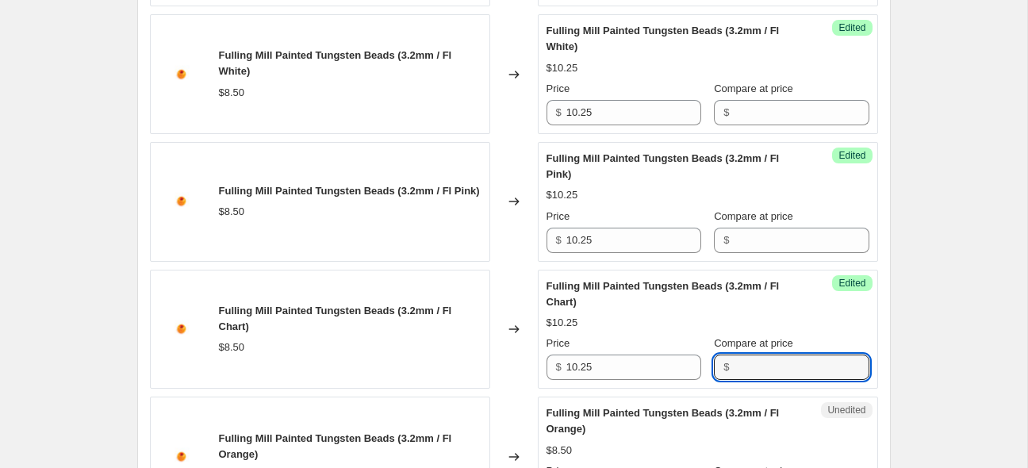
scroll to position [2867, 0]
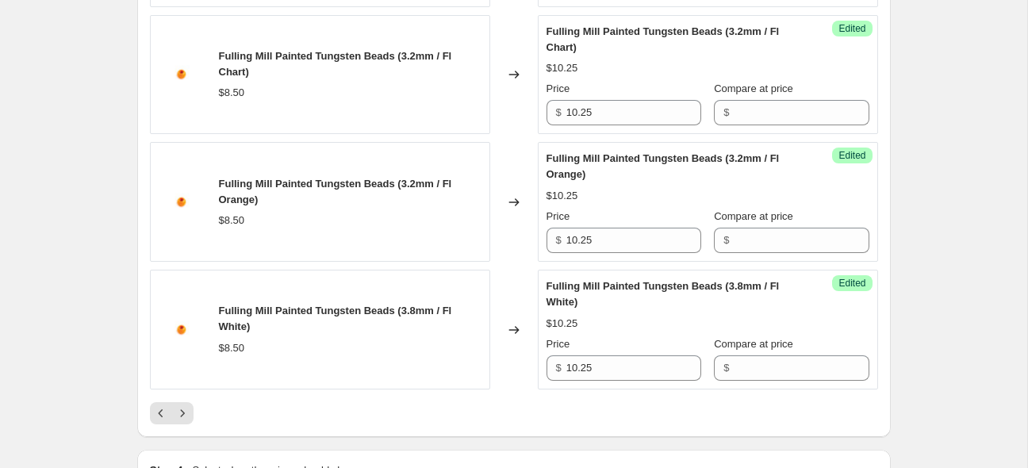
click at [306, 367] on div "Fulling Mill Painted Tungsten Beads (3.8mm / Fl White) $8.50" at bounding box center [320, 330] width 340 height 120
click at [181, 409] on icon "Next" at bounding box center [183, 413] width 16 height 16
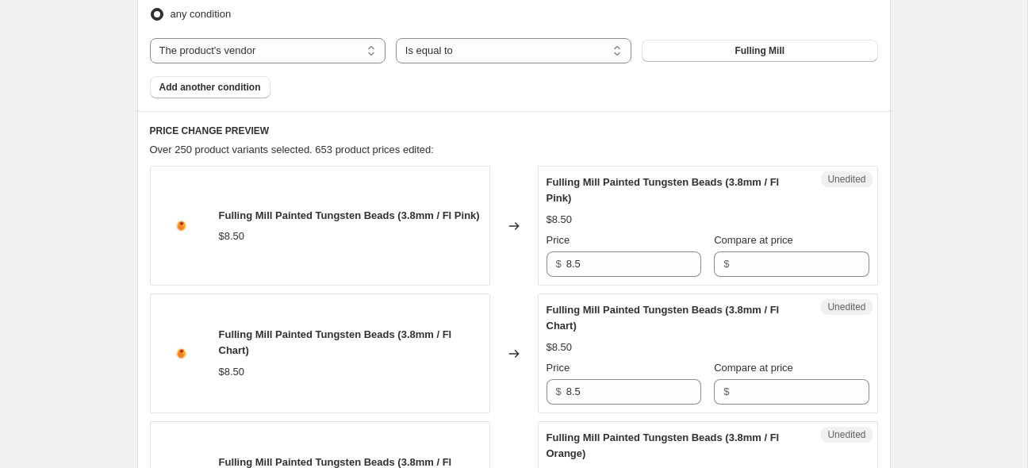
scroll to position [563, 0]
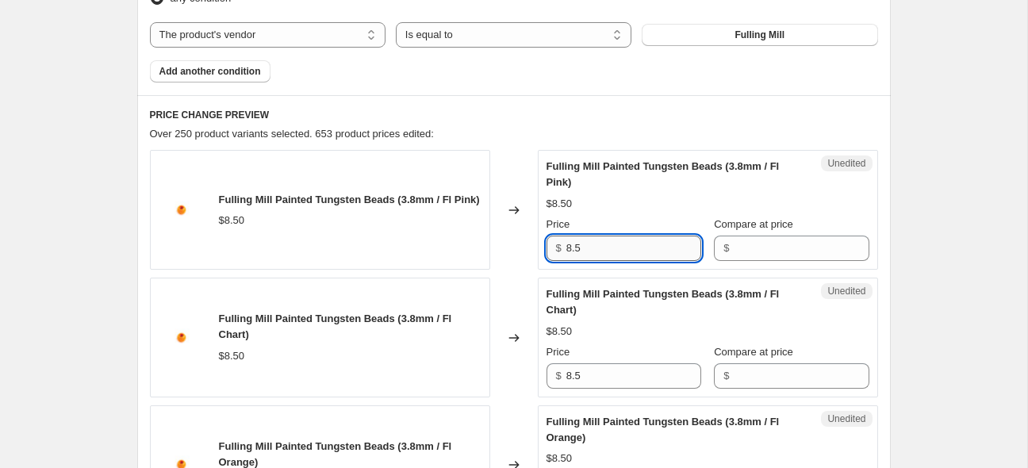
click at [605, 248] on input "8.5" at bounding box center [634, 248] width 135 height 25
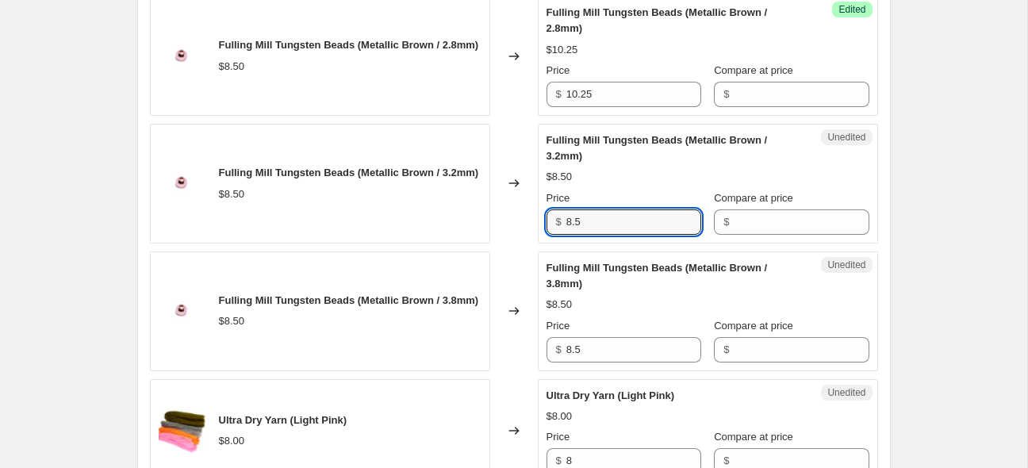
scroll to position [1361, 0]
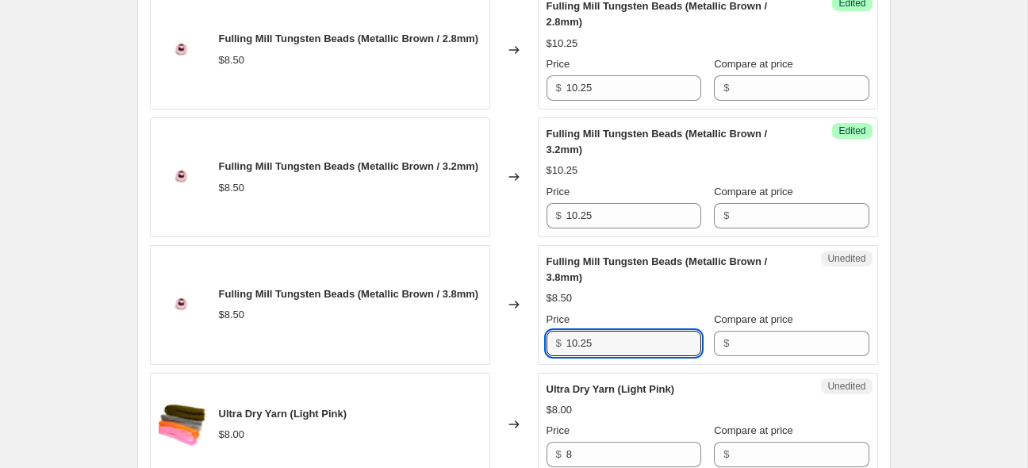
click at [989, 181] on div "Create new price [MEDICAL_DATA]. This page is ready Create new price [MEDICAL_D…" at bounding box center [514, 467] width 1028 height 3656
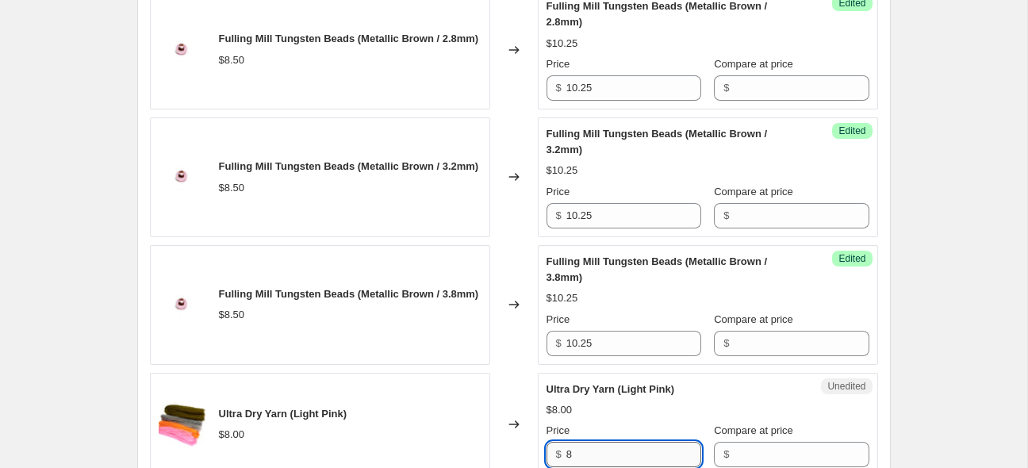
click at [617, 463] on input "8" at bounding box center [634, 454] width 135 height 25
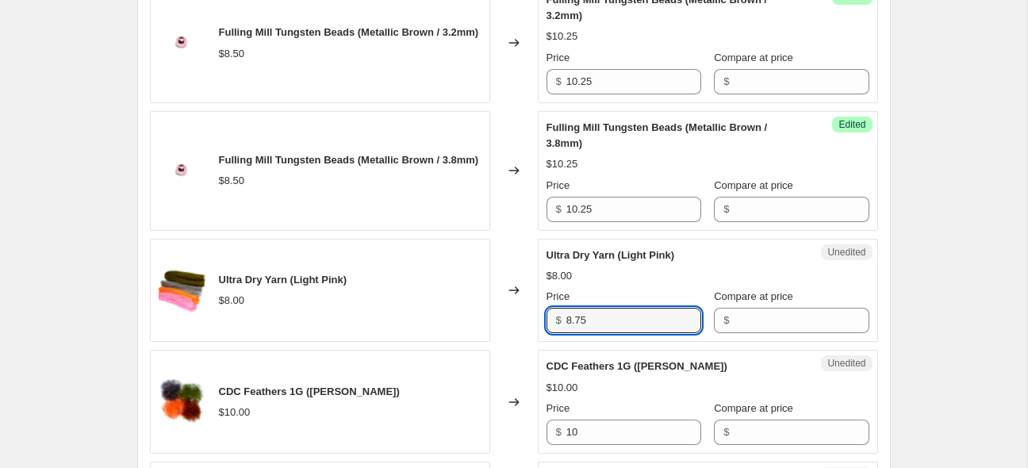
scroll to position [1591, 0]
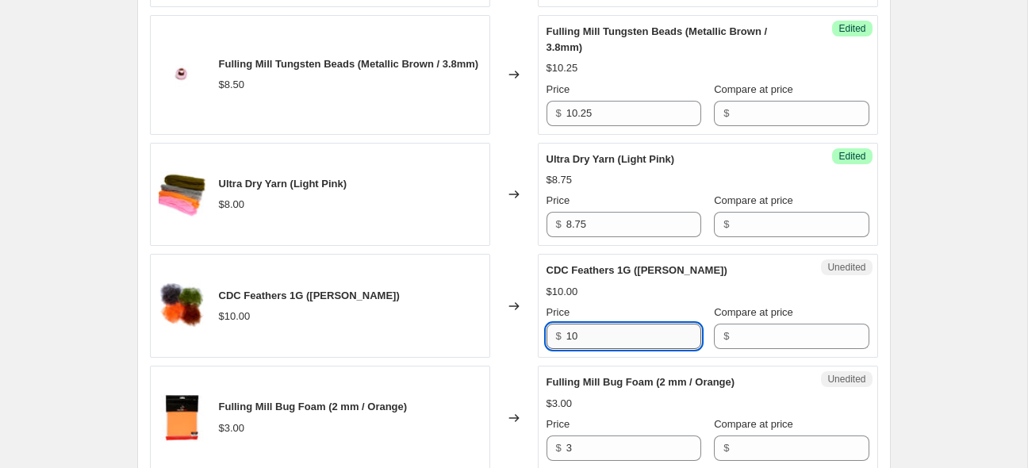
click at [663, 340] on input "10" at bounding box center [634, 336] width 135 height 25
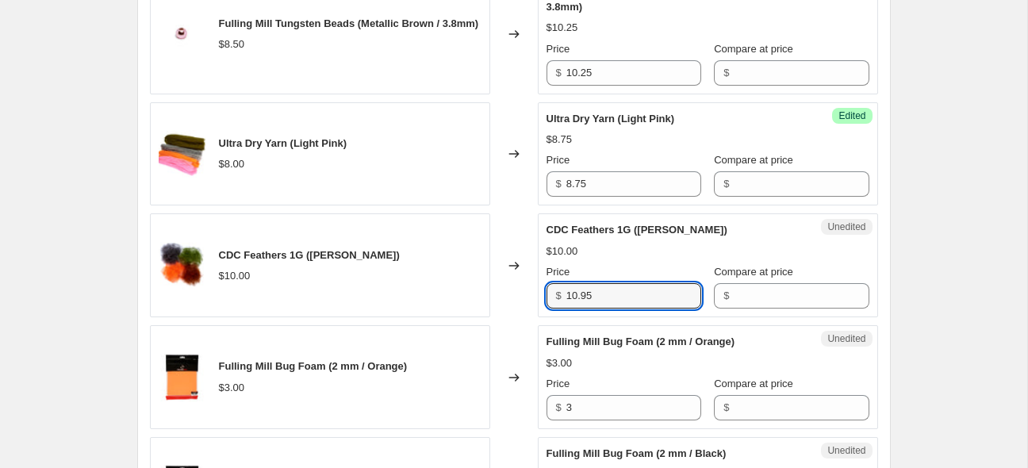
scroll to position [1633, 0]
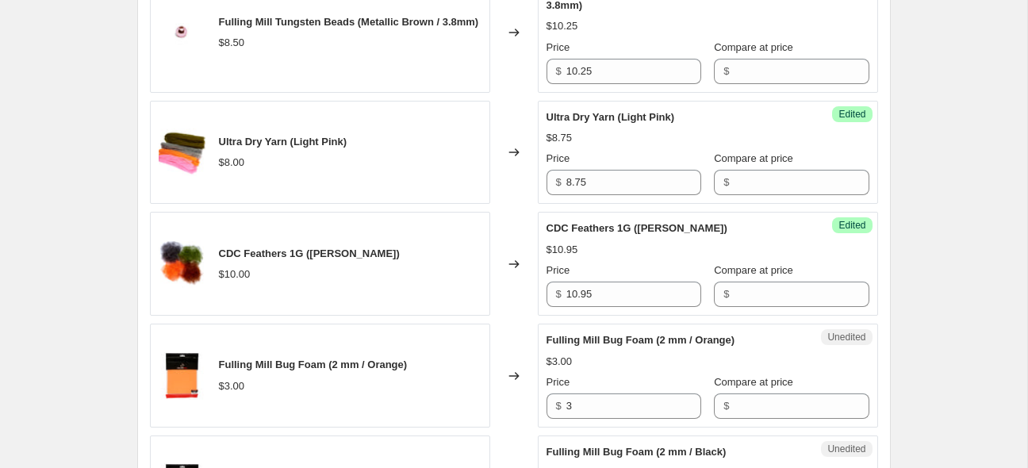
click at [932, 325] on div "Create new price [MEDICAL_DATA]. This page is ready Create new price [MEDICAL_D…" at bounding box center [514, 195] width 1028 height 3656
click at [612, 398] on input "3" at bounding box center [634, 406] width 135 height 25
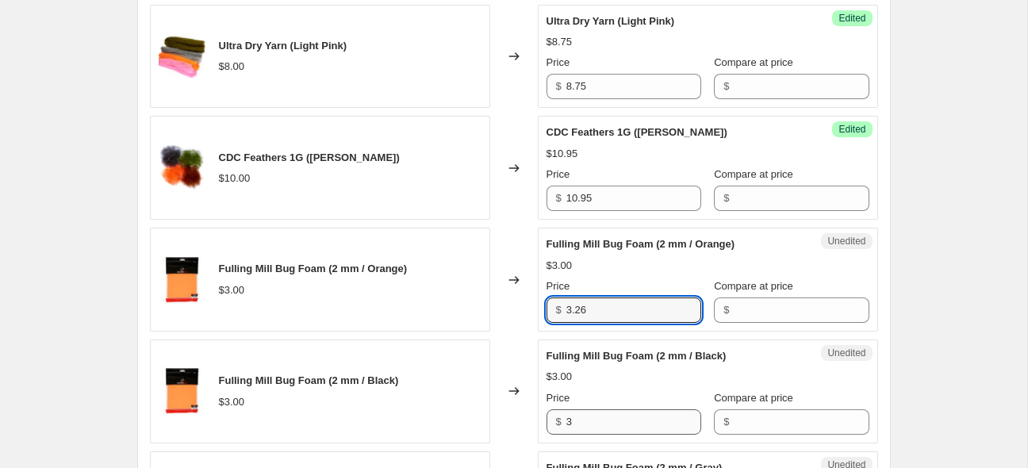
scroll to position [1738, 0]
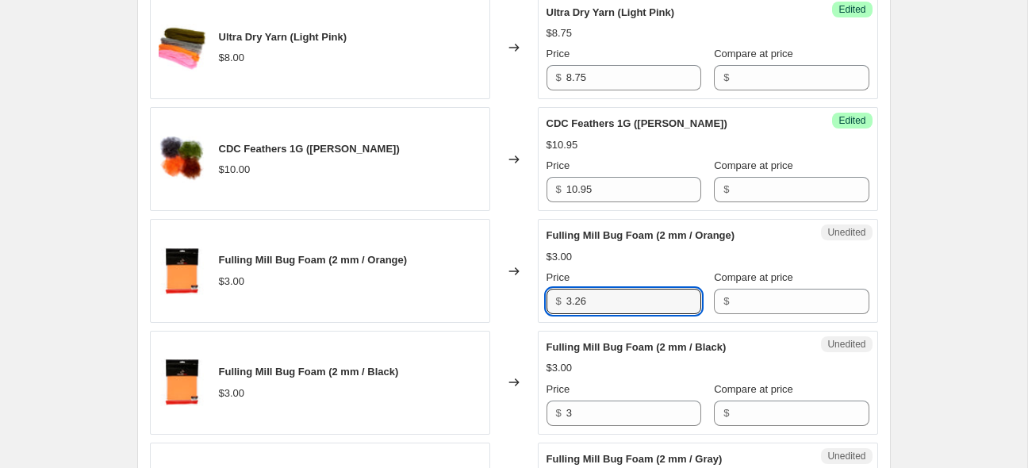
click at [938, 300] on div "Create new price [MEDICAL_DATA]. This page is ready Create new price [MEDICAL_D…" at bounding box center [514, 90] width 1028 height 3656
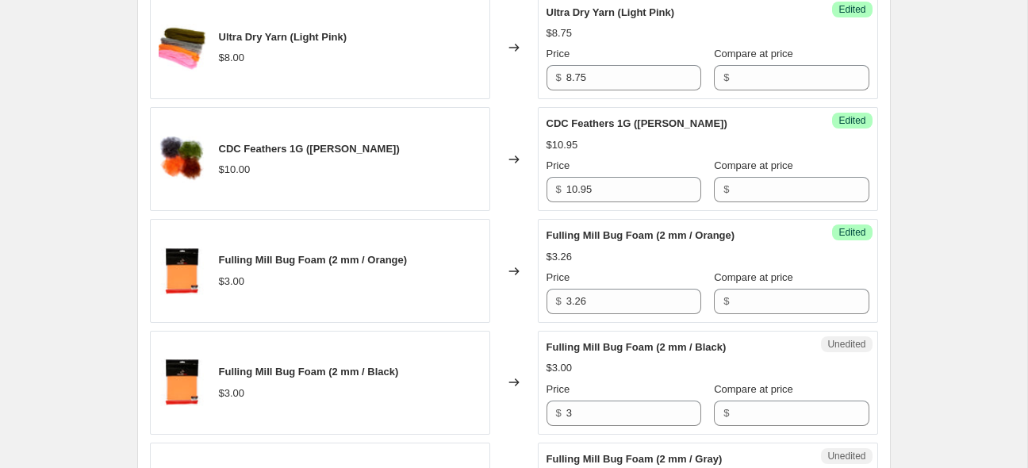
click at [938, 300] on div "Create new price [MEDICAL_DATA]. This page is ready Create new price [MEDICAL_D…" at bounding box center [514, 90] width 1028 height 3656
click at [631, 305] on input "3.26" at bounding box center [634, 301] width 135 height 25
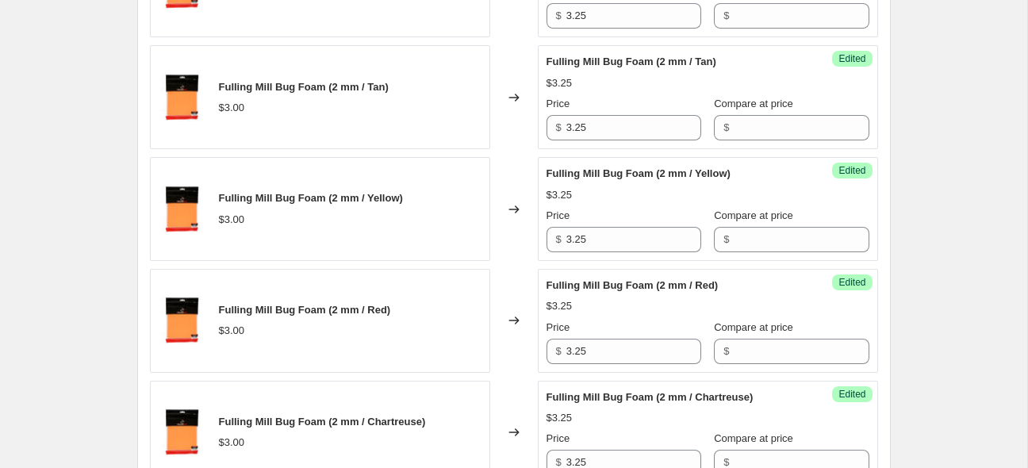
scroll to position [2692, 0]
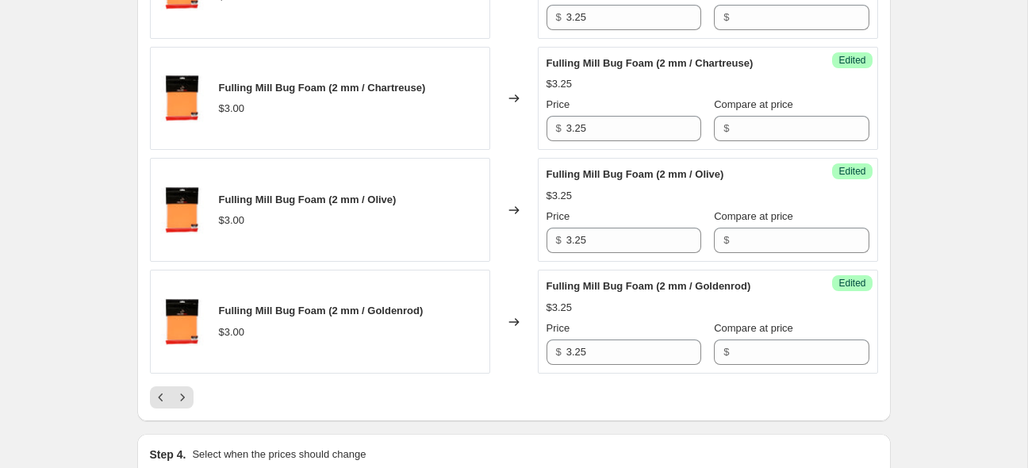
click at [181, 390] on icon "Next" at bounding box center [183, 398] width 16 height 16
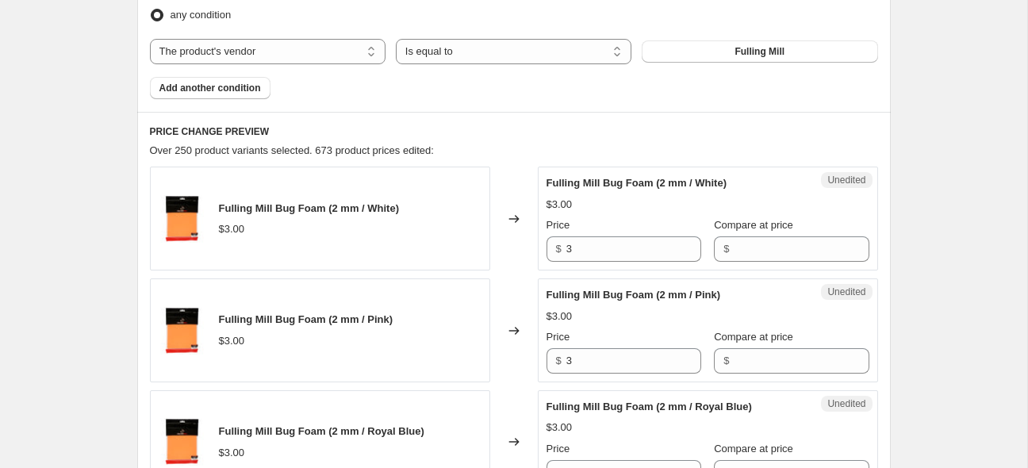
scroll to position [451, 0]
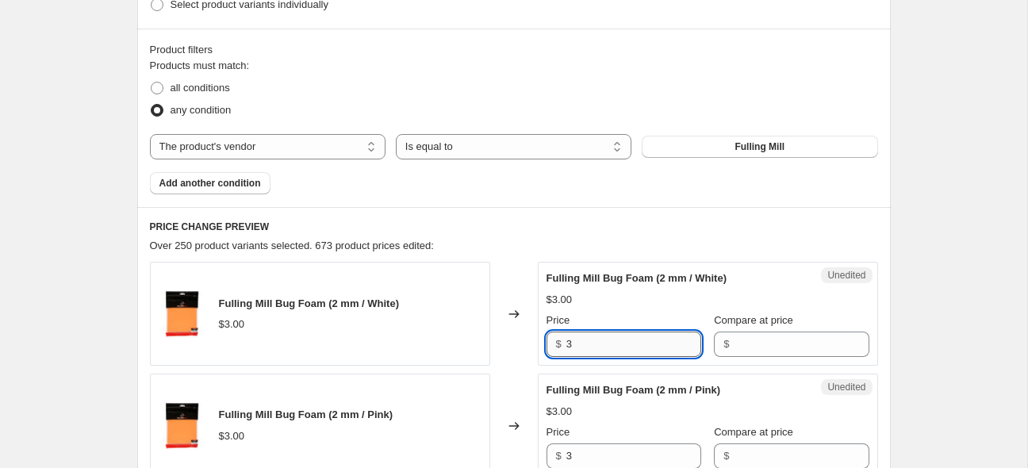
click at [655, 333] on input "3" at bounding box center [634, 344] width 135 height 25
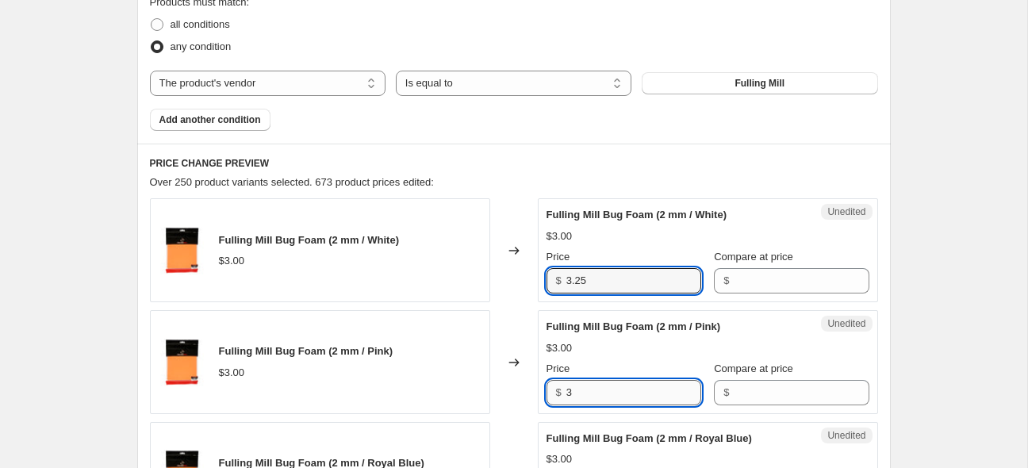
click at [627, 393] on input "3" at bounding box center [634, 392] width 135 height 25
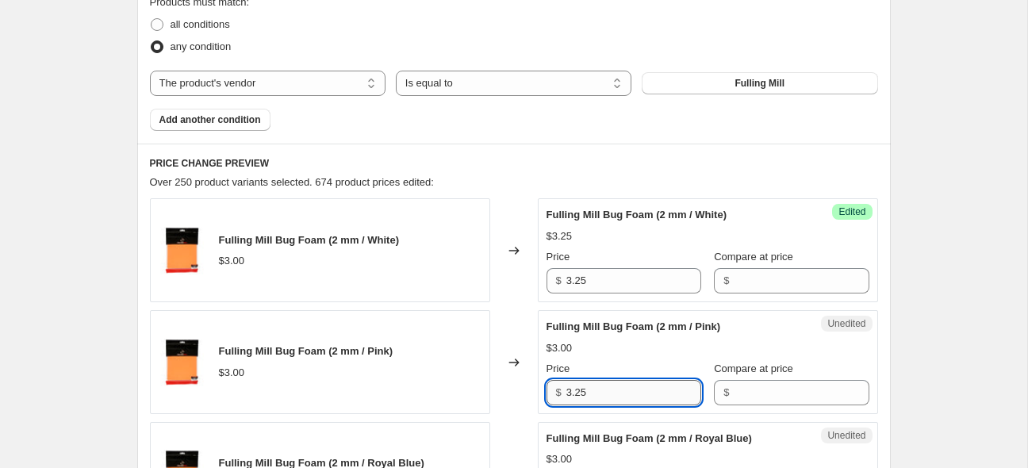
scroll to position [597, 0]
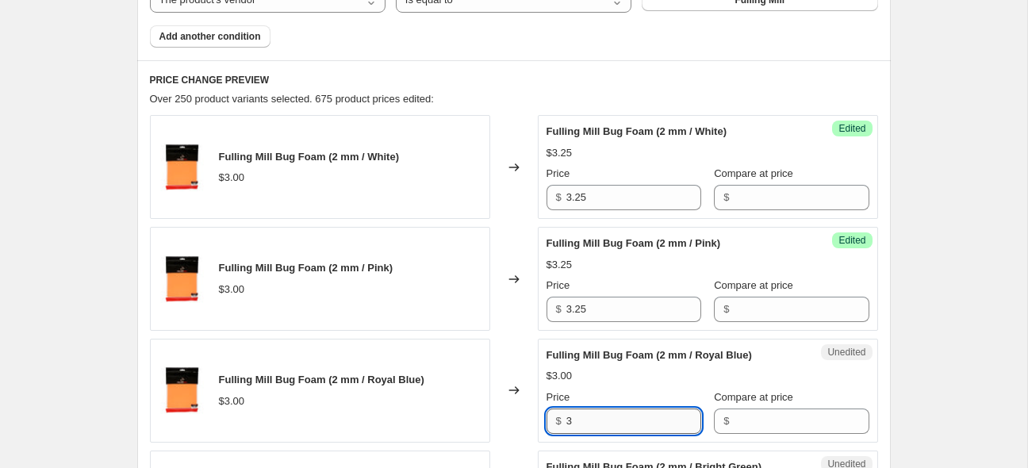
click at [663, 417] on input "3" at bounding box center [634, 421] width 135 height 25
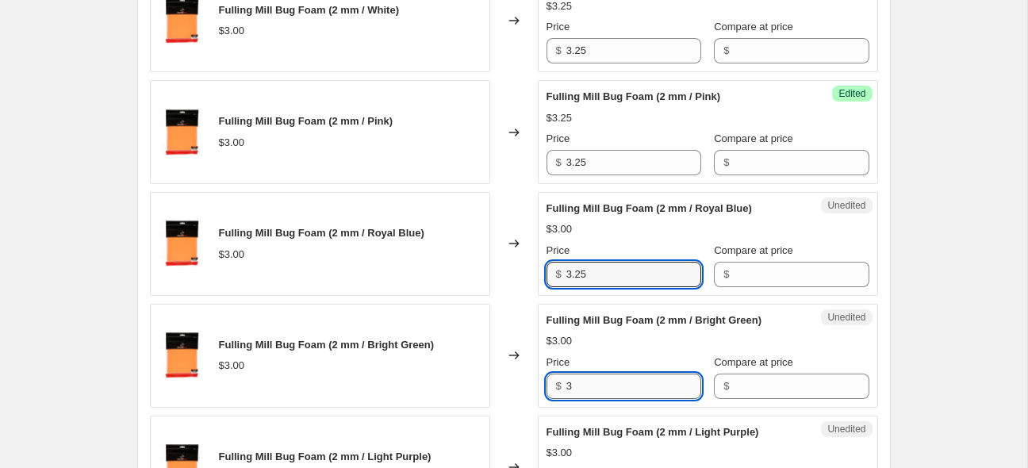
click at [654, 389] on input "3" at bounding box center [634, 386] width 135 height 25
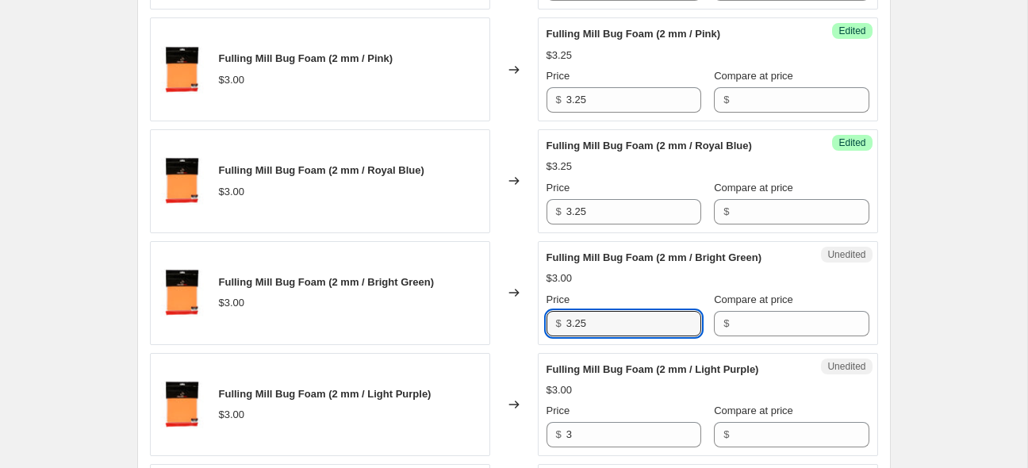
scroll to position [891, 0]
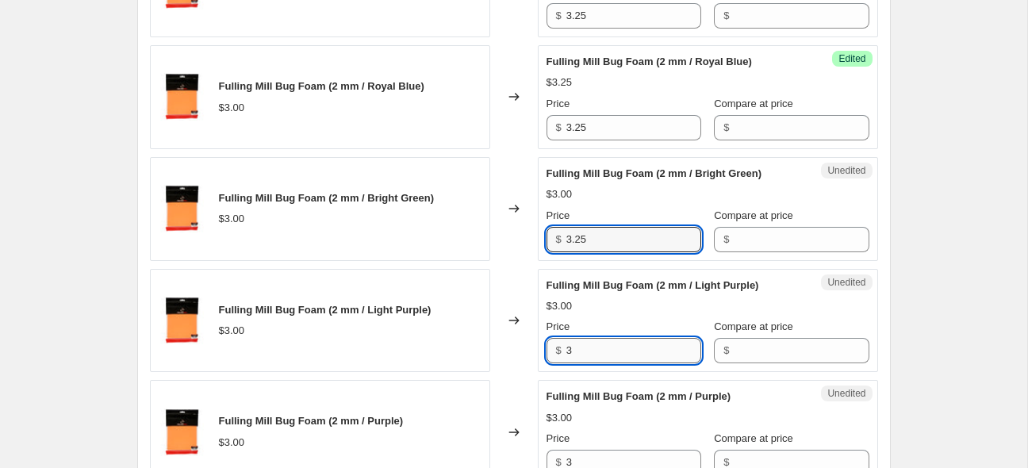
click at [659, 358] on input "3" at bounding box center [634, 350] width 135 height 25
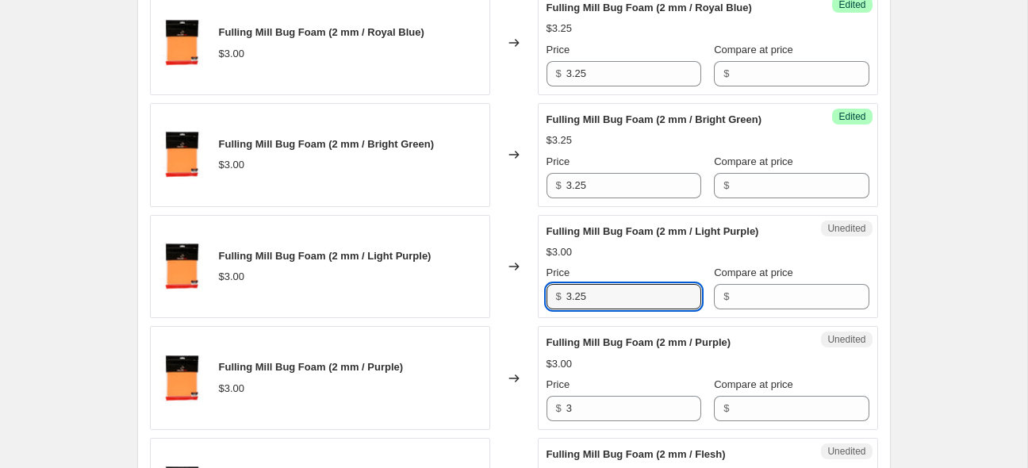
scroll to position [996, 0]
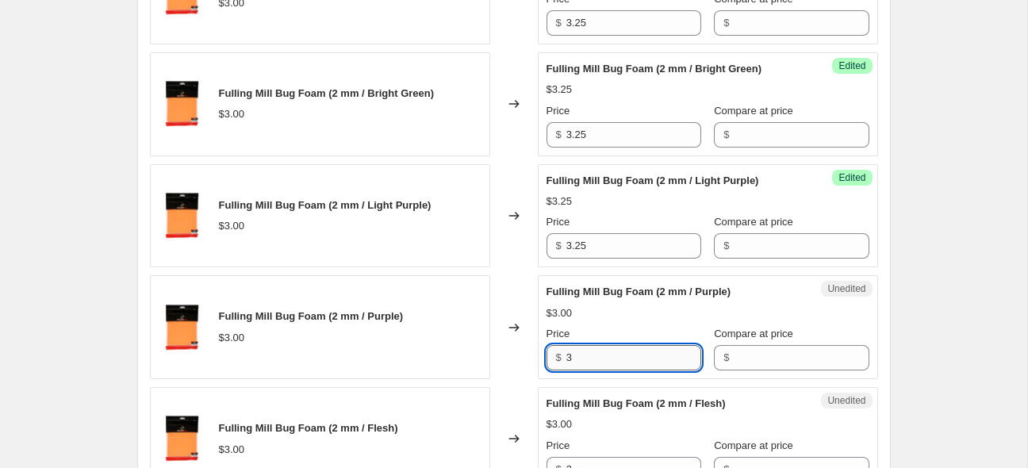
click at [639, 361] on input "3" at bounding box center [634, 357] width 135 height 25
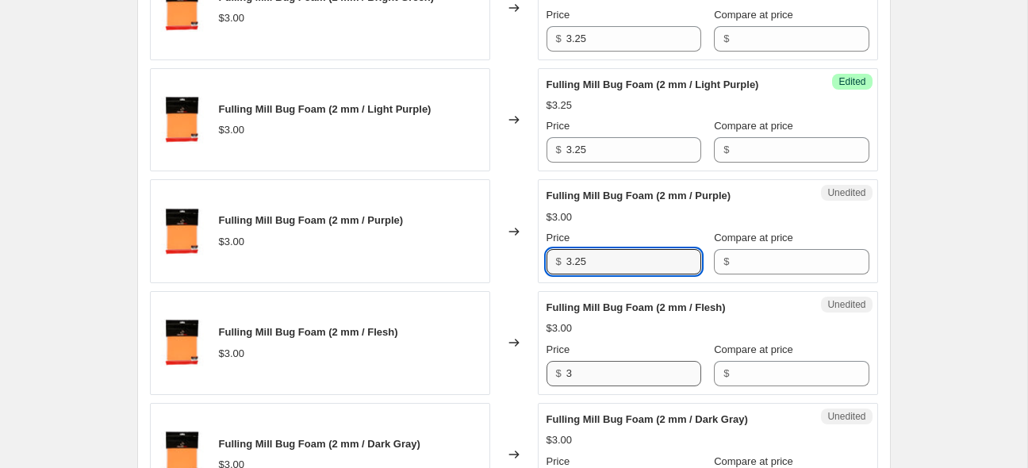
scroll to position [1101, 0]
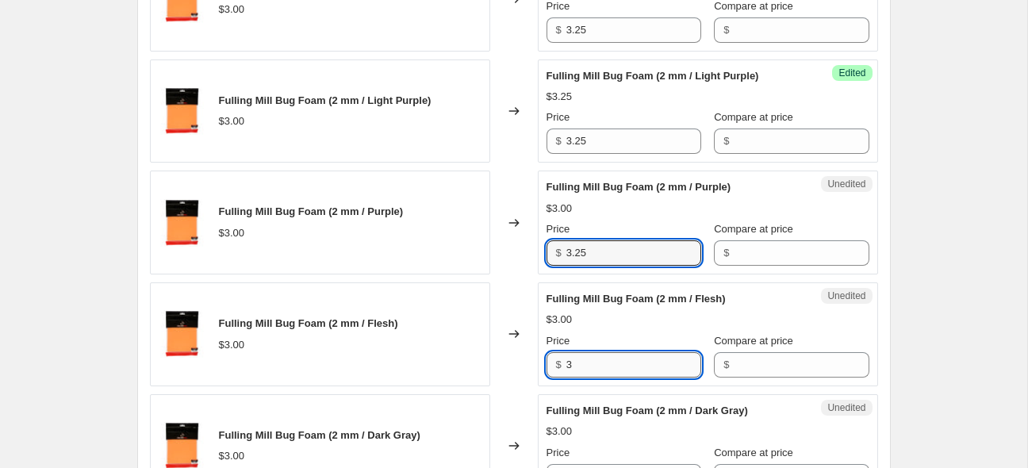
click at [647, 373] on input "3" at bounding box center [634, 364] width 135 height 25
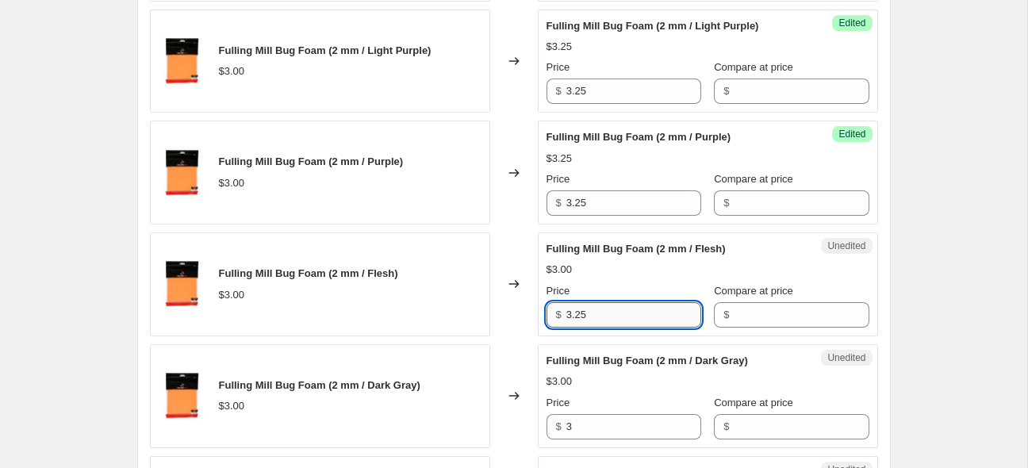
scroll to position [1163, 0]
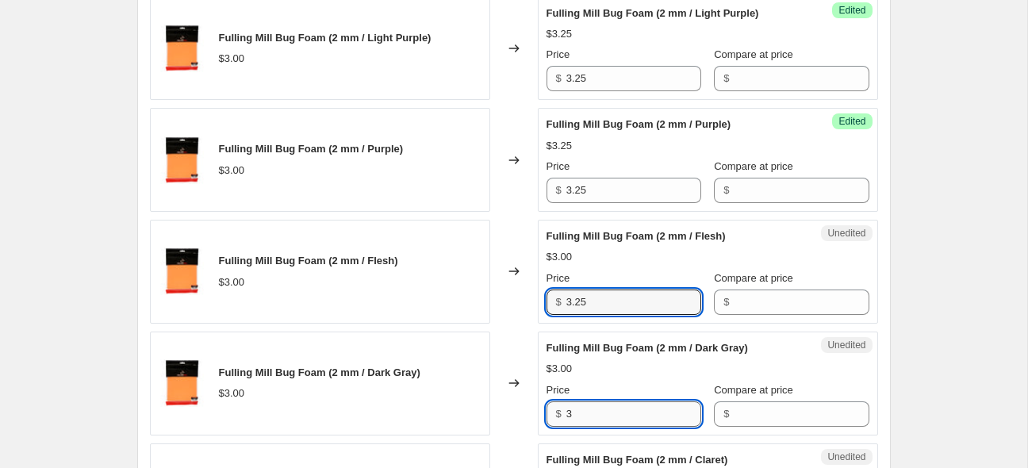
click at [633, 407] on input "3" at bounding box center [634, 414] width 135 height 25
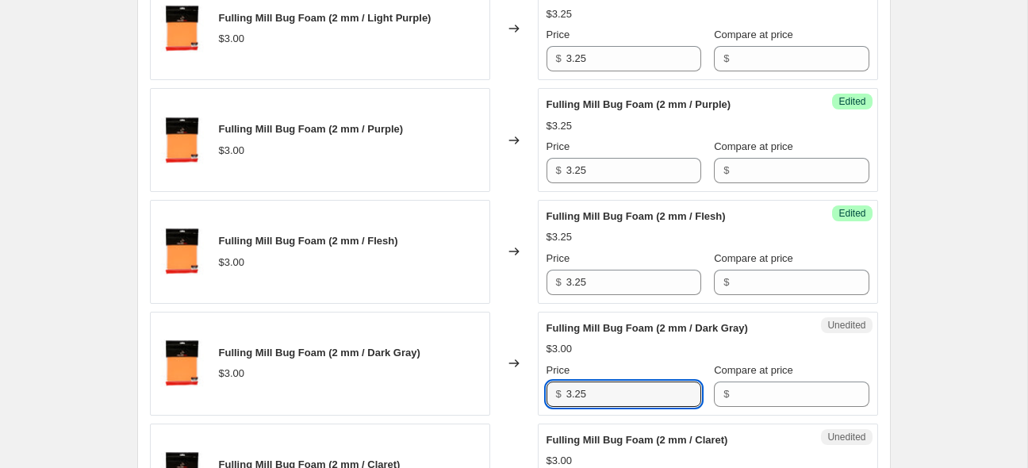
scroll to position [1268, 0]
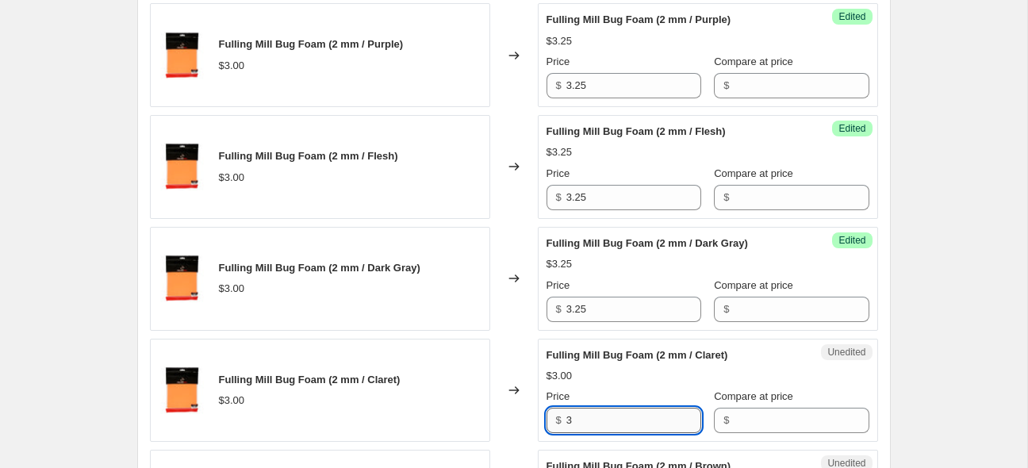
click at [635, 422] on input "3" at bounding box center [634, 420] width 135 height 25
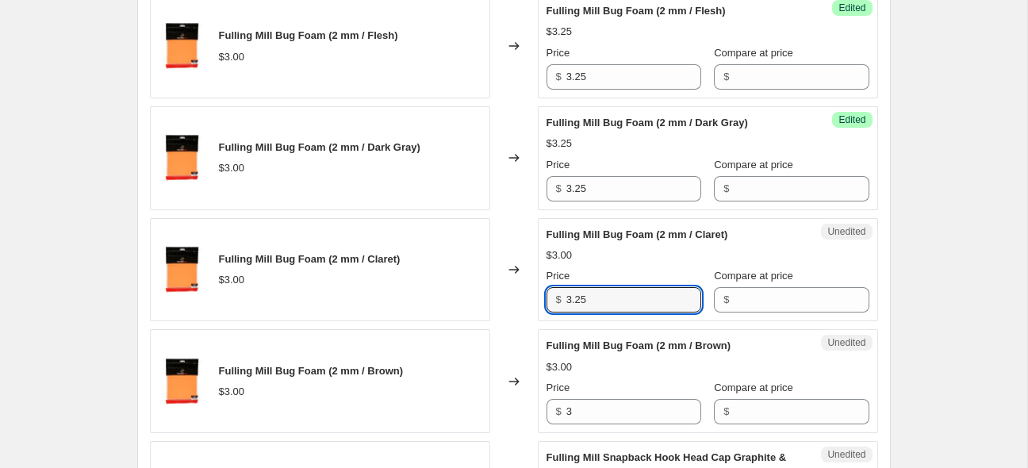
scroll to position [1415, 0]
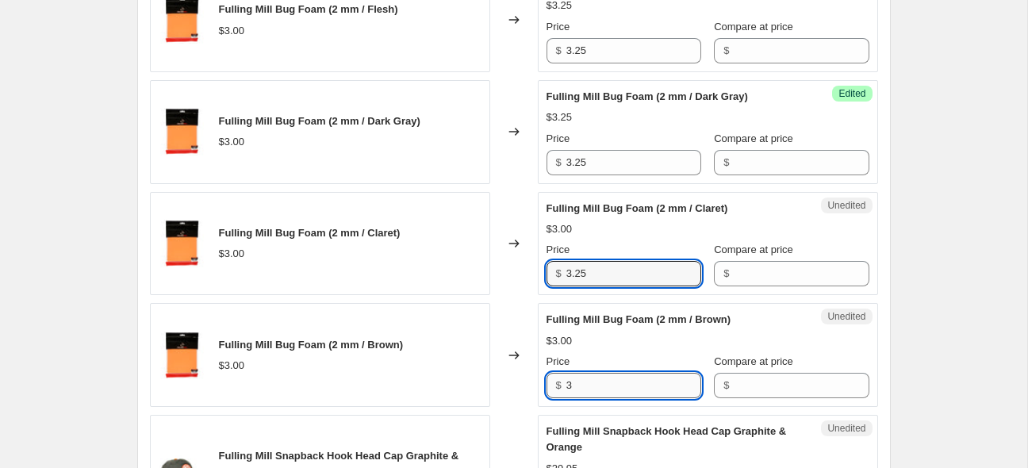
click at [629, 379] on input "3" at bounding box center [634, 385] width 135 height 25
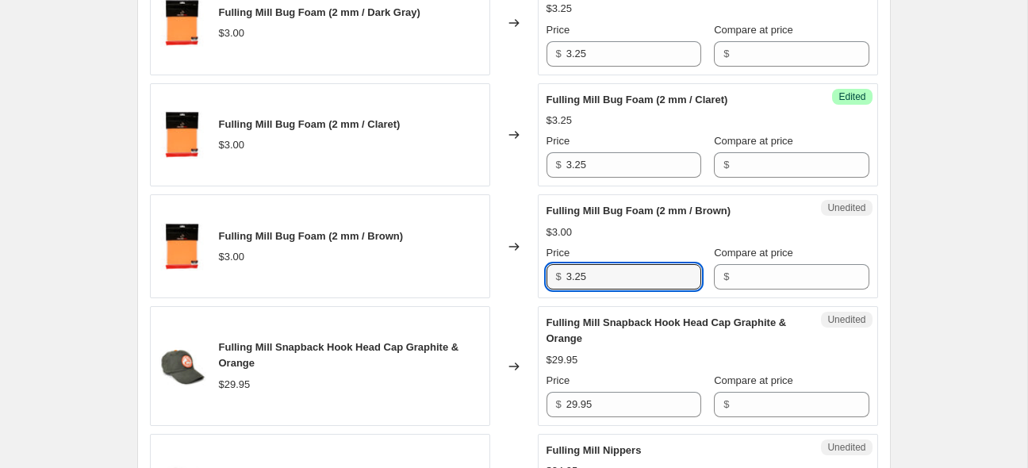
scroll to position [1562, 0]
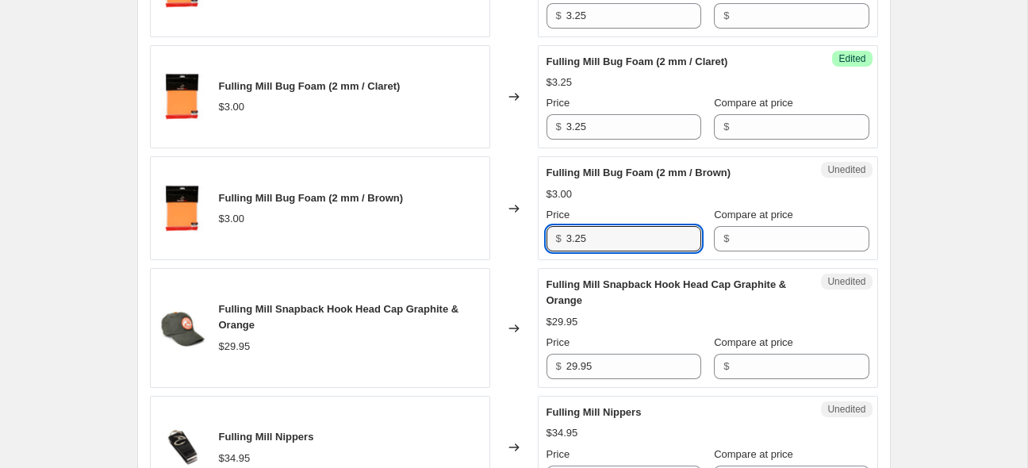
click at [968, 249] on div "Create new price [MEDICAL_DATA]. This page is ready Create new price [MEDICAL_D…" at bounding box center [514, 234] width 1028 height 3593
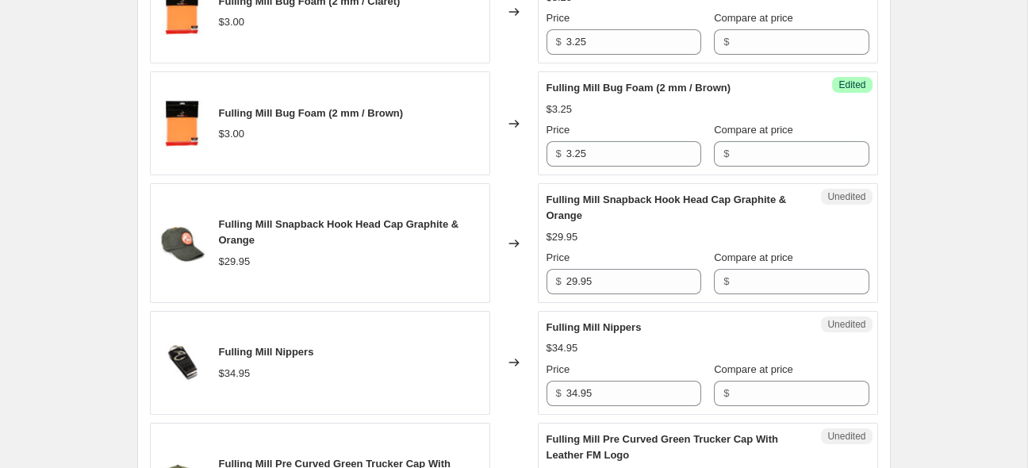
scroll to position [1729, 0]
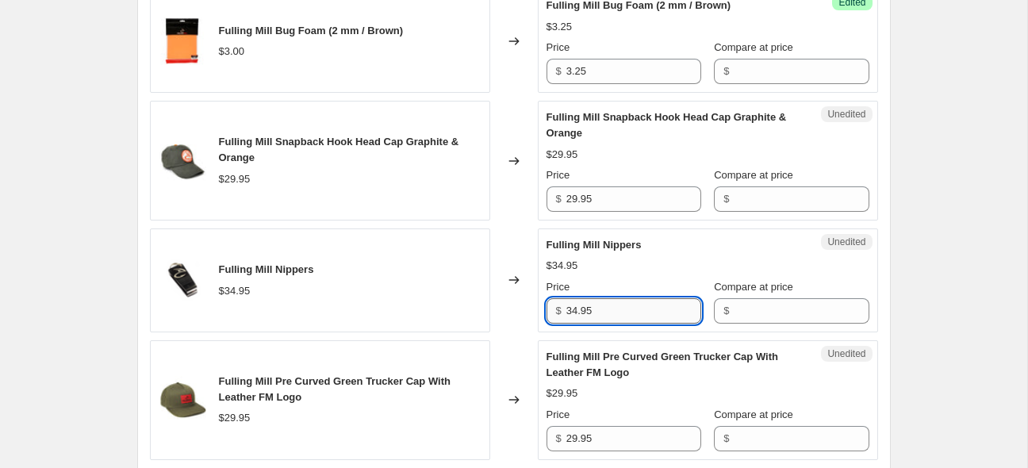
click at [606, 318] on input "34.95" at bounding box center [634, 310] width 135 height 25
click at [924, 191] on div "Create new price [MEDICAL_DATA]. This page is ready Create new price [MEDICAL_D…" at bounding box center [514, 67] width 1028 height 3593
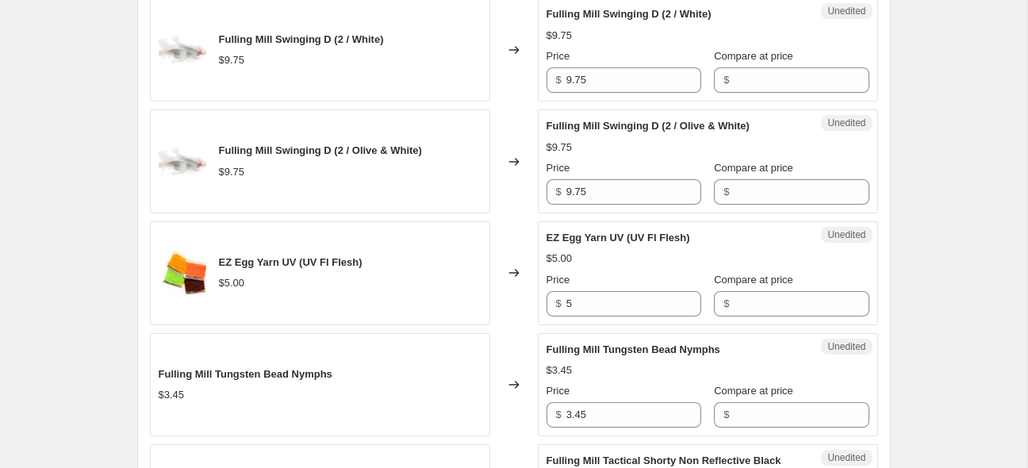
scroll to position [2315, 0]
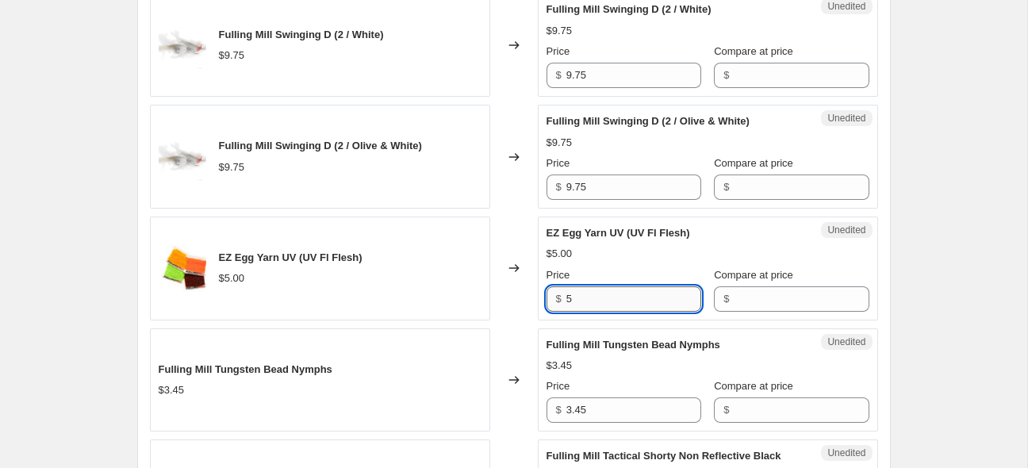
click at [629, 300] on input "5" at bounding box center [634, 298] width 135 height 25
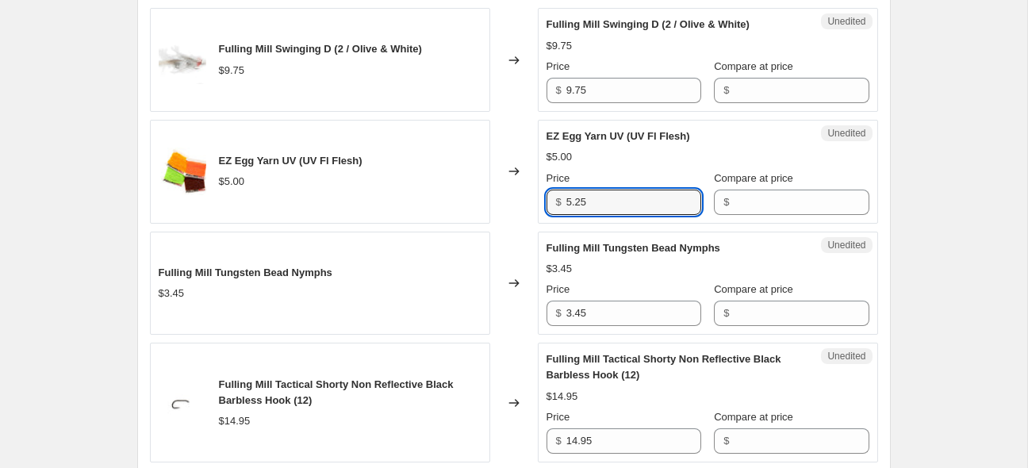
scroll to position [2420, 0]
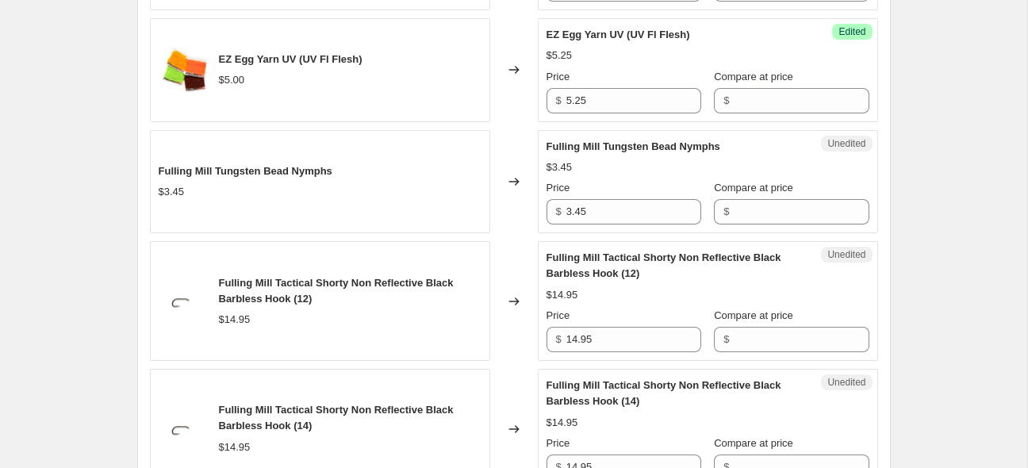
scroll to position [2525, 0]
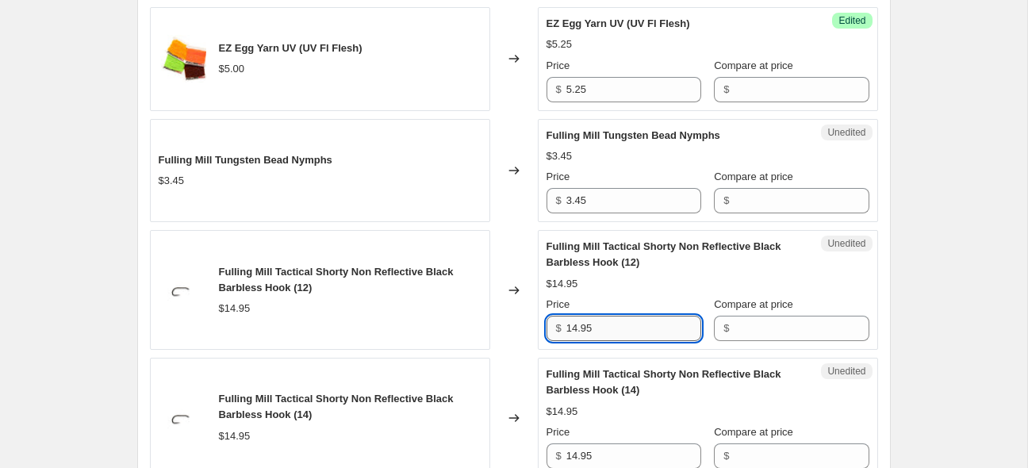
click at [612, 320] on input "14.95" at bounding box center [634, 328] width 135 height 25
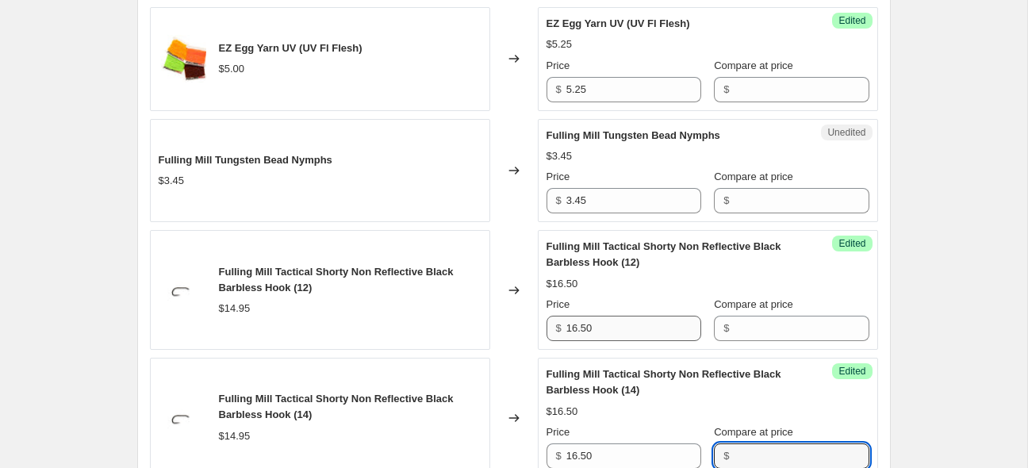
scroll to position [2786, 0]
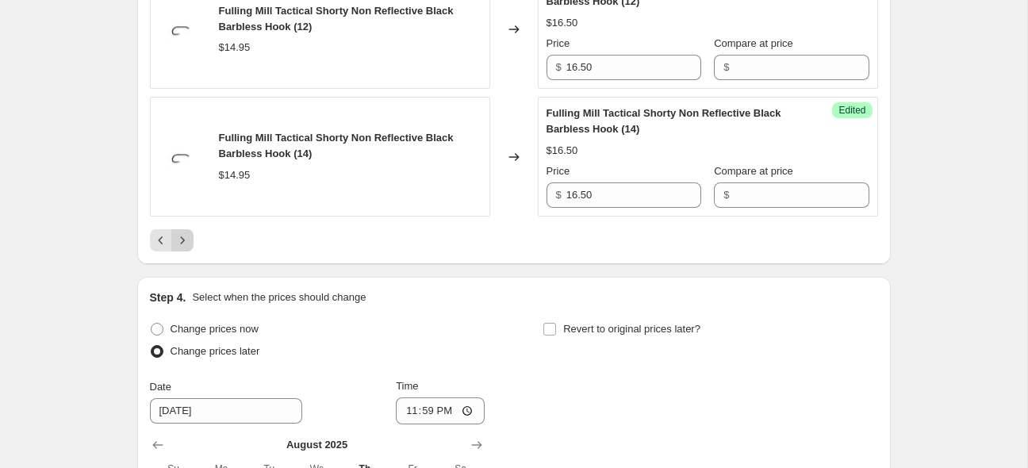
click at [190, 240] on icon "Next" at bounding box center [183, 240] width 16 height 16
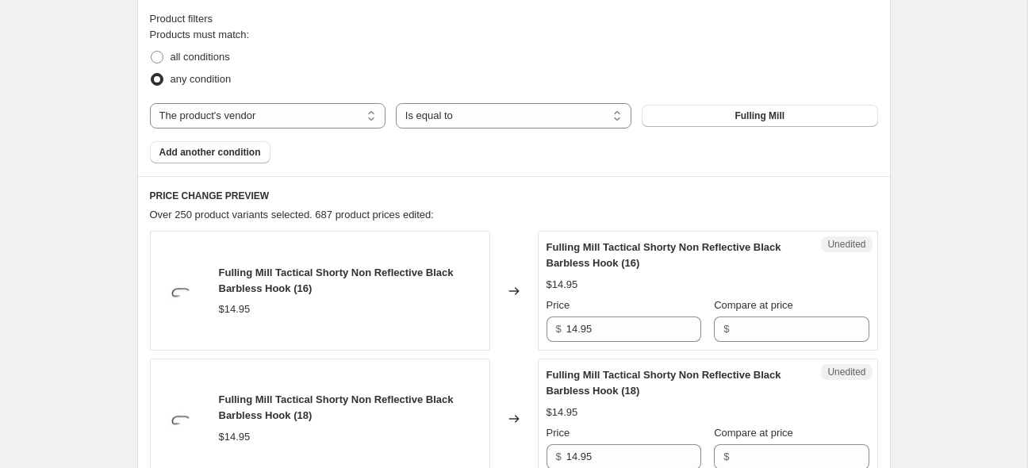
scroll to position [586, 0]
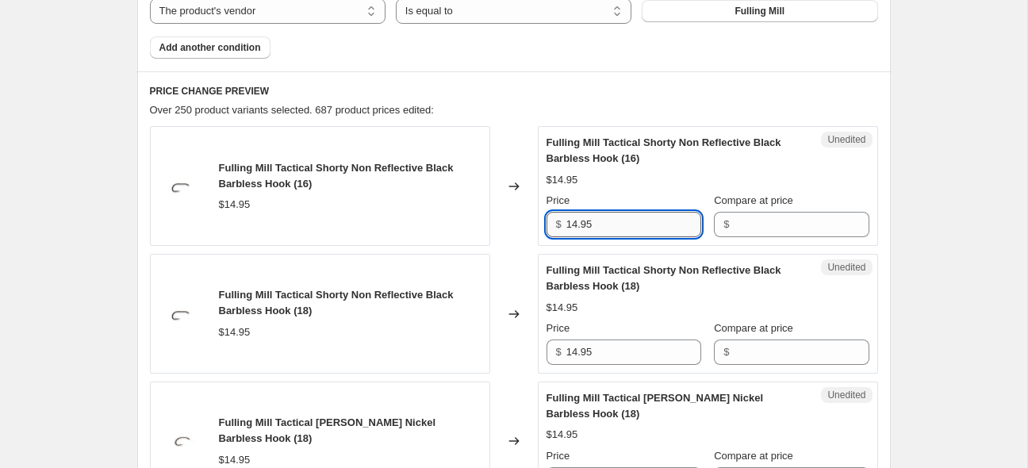
click at [601, 217] on input "14.95" at bounding box center [634, 224] width 135 height 25
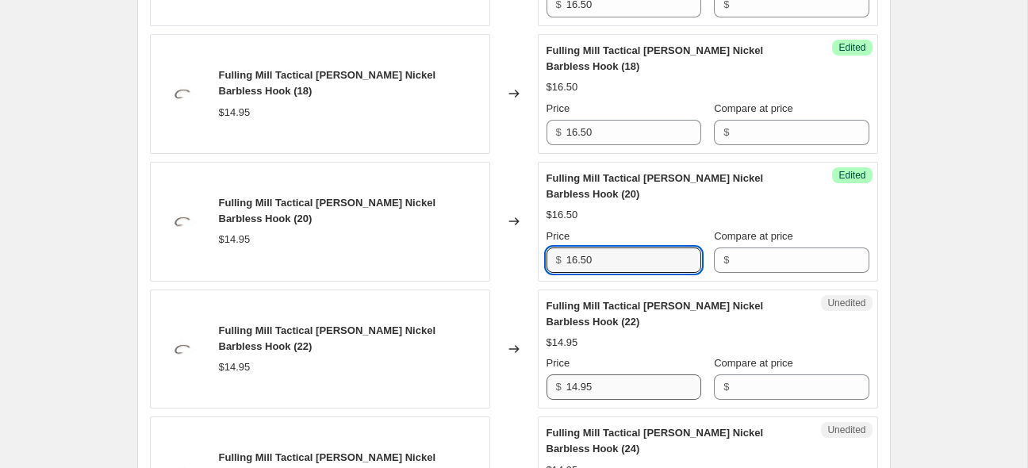
scroll to position [936, 0]
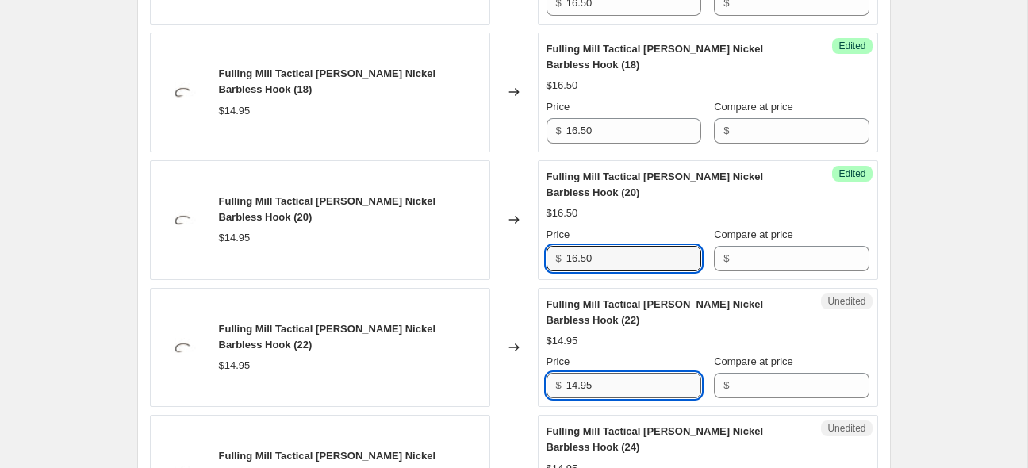
click at [623, 391] on input "14.95" at bounding box center [634, 385] width 135 height 25
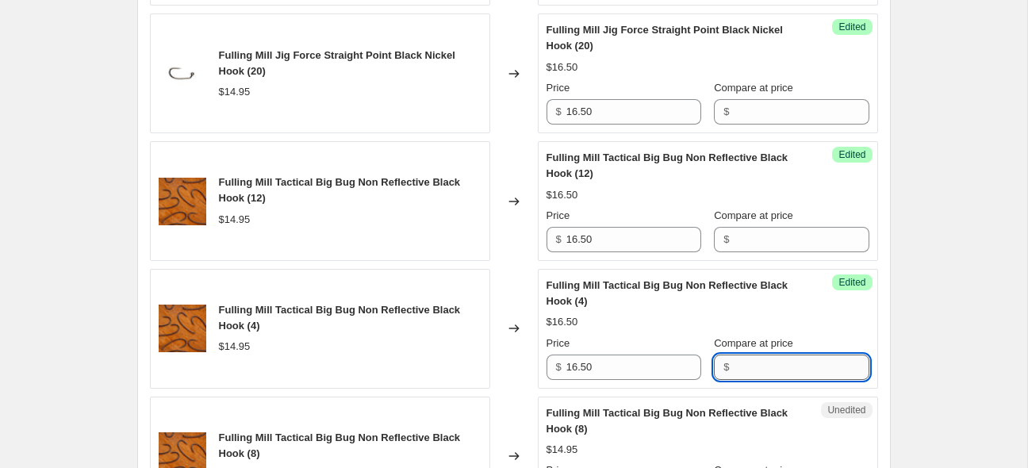
scroll to position [2740, 0]
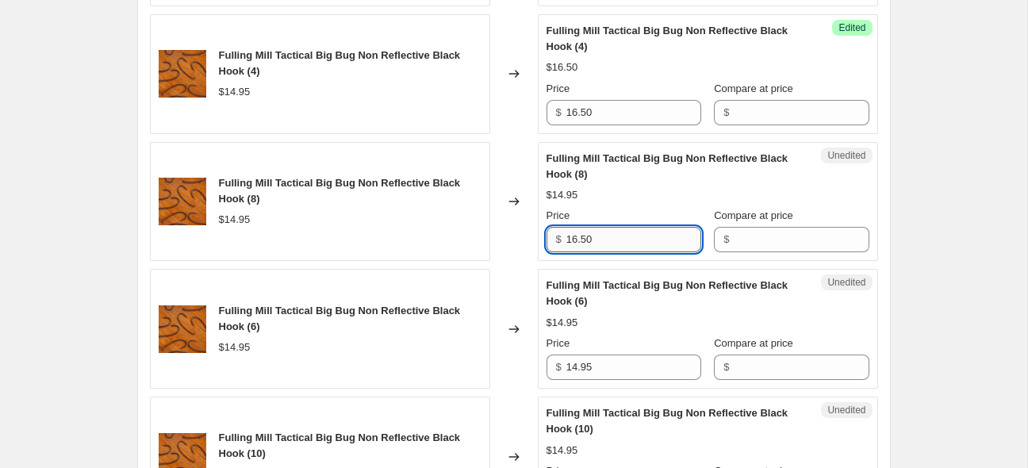
drag, startPoint x: 613, startPoint y: 238, endPoint x: 559, endPoint y: 229, distance: 54.8
click at [567, 229] on input "16.50" at bounding box center [634, 239] width 135 height 25
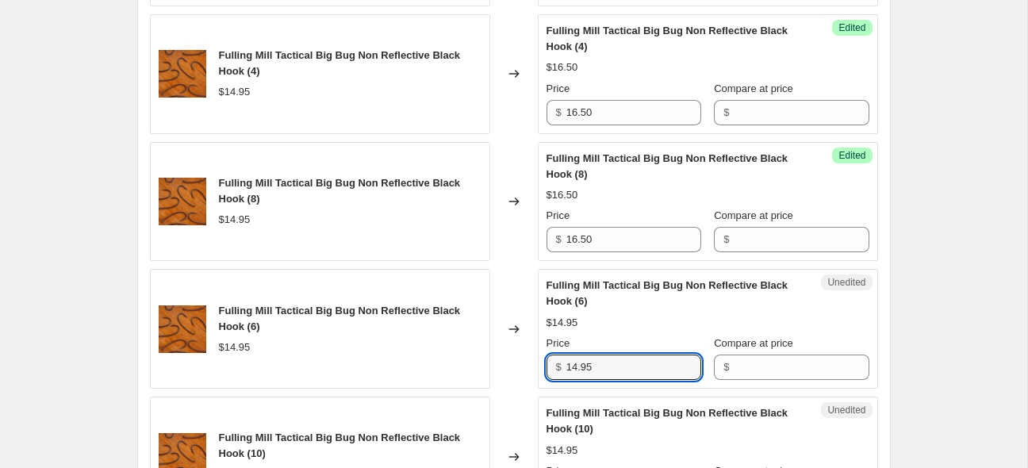
paste input "6.50"
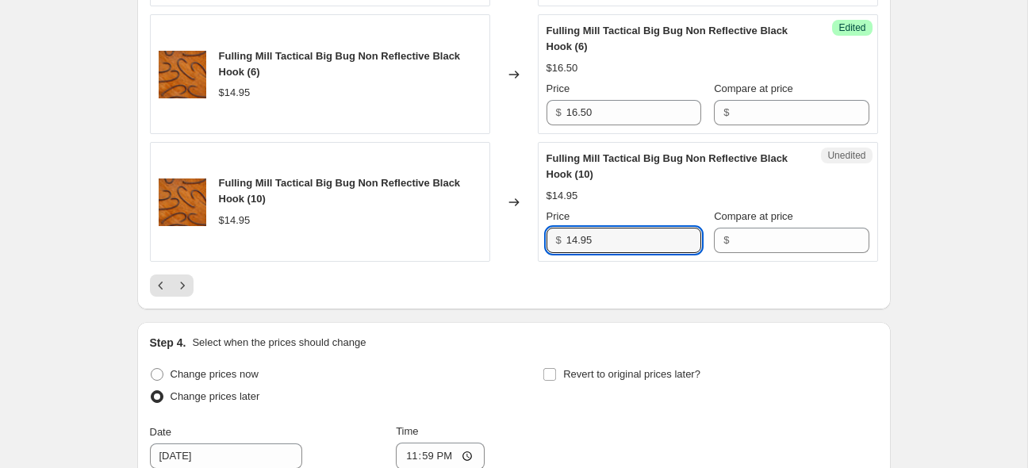
paste input "6.50"
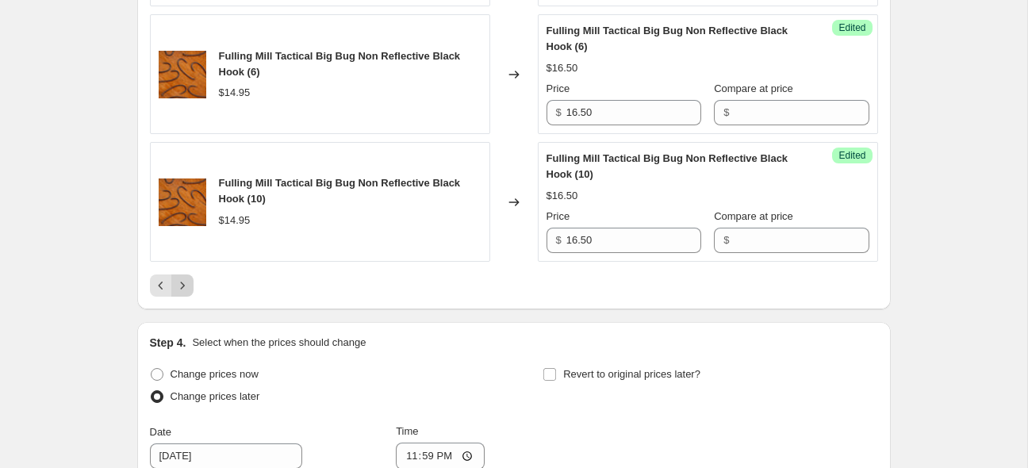
click at [183, 285] on icon "Next" at bounding box center [183, 286] width 16 height 16
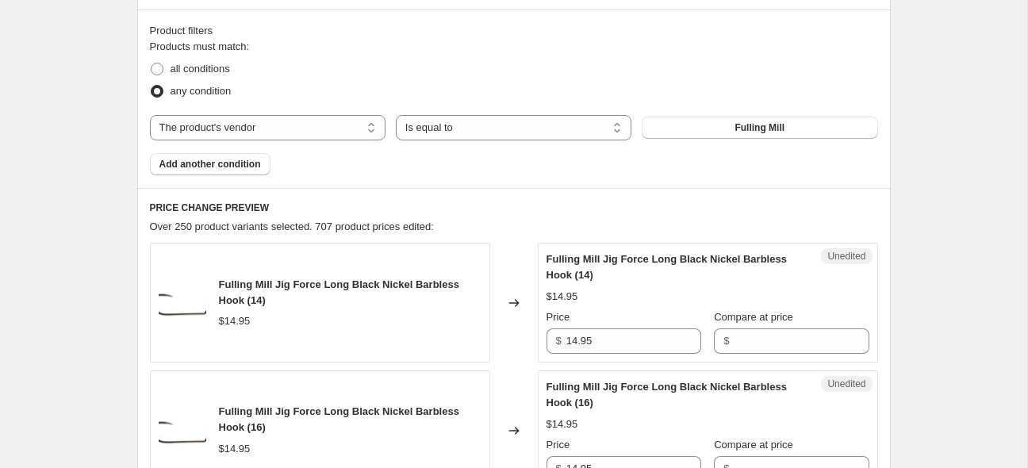
scroll to position [649, 0]
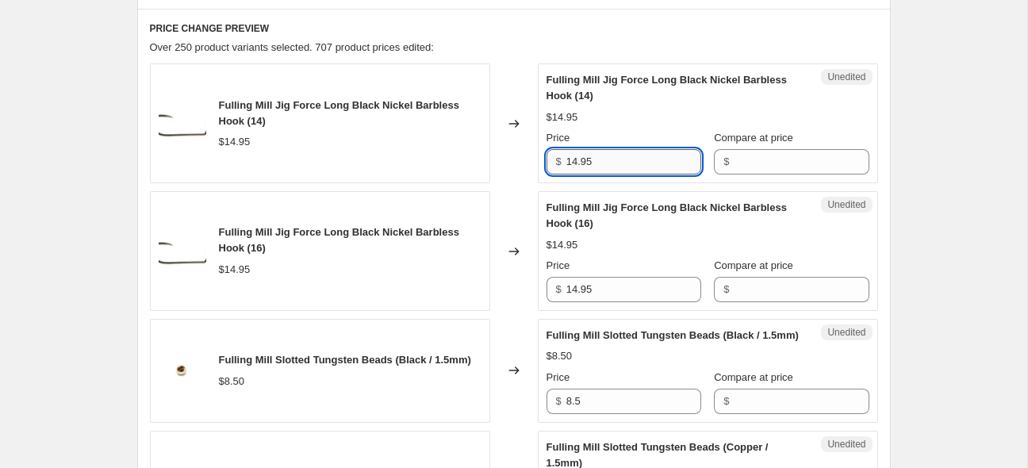
click at [611, 164] on input "14.95" at bounding box center [634, 161] width 135 height 25
paste input "16.50"
click at [613, 160] on input "14.16.50" at bounding box center [634, 161] width 135 height 25
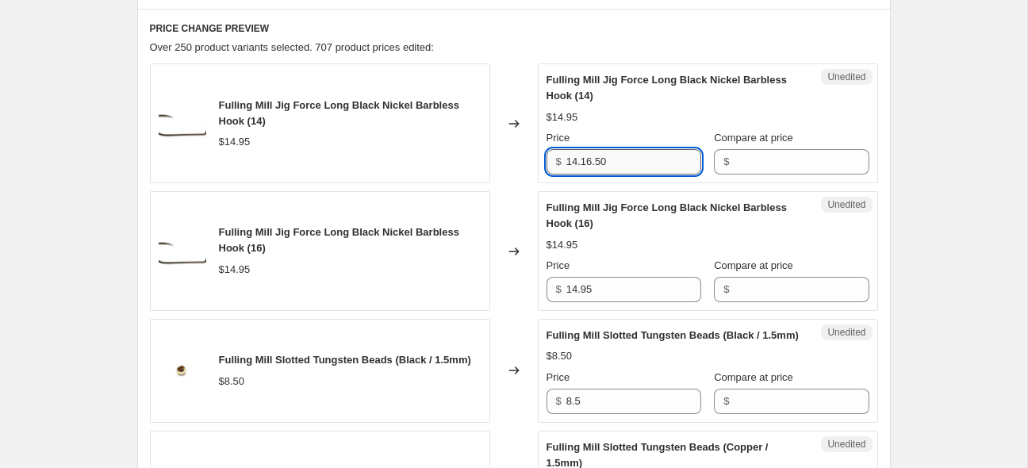
click at [613, 160] on input "14.16.50" at bounding box center [634, 161] width 135 height 25
paste input "text"
click at [590, 284] on input "14.95" at bounding box center [634, 289] width 135 height 25
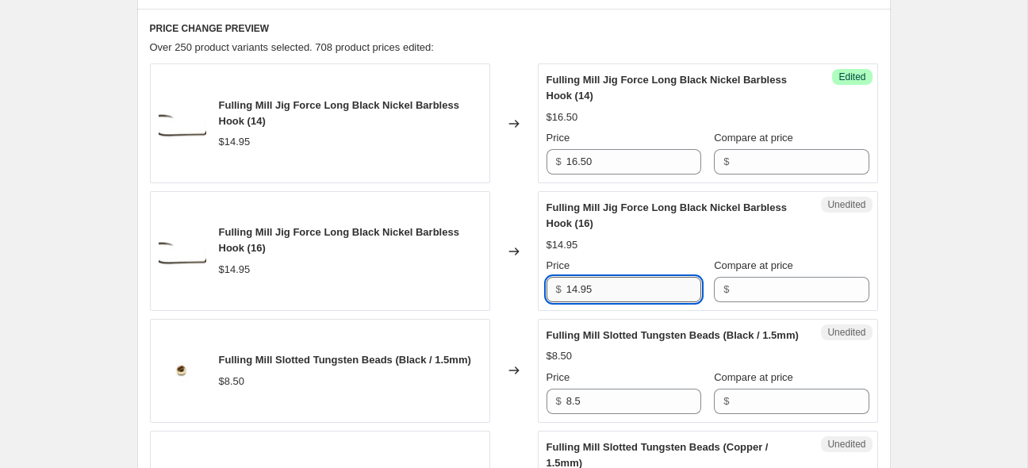
click at [590, 284] on input "14.95" at bounding box center [634, 289] width 135 height 25
paste input "6.50"
click at [586, 414] on input "8.5" at bounding box center [634, 401] width 135 height 25
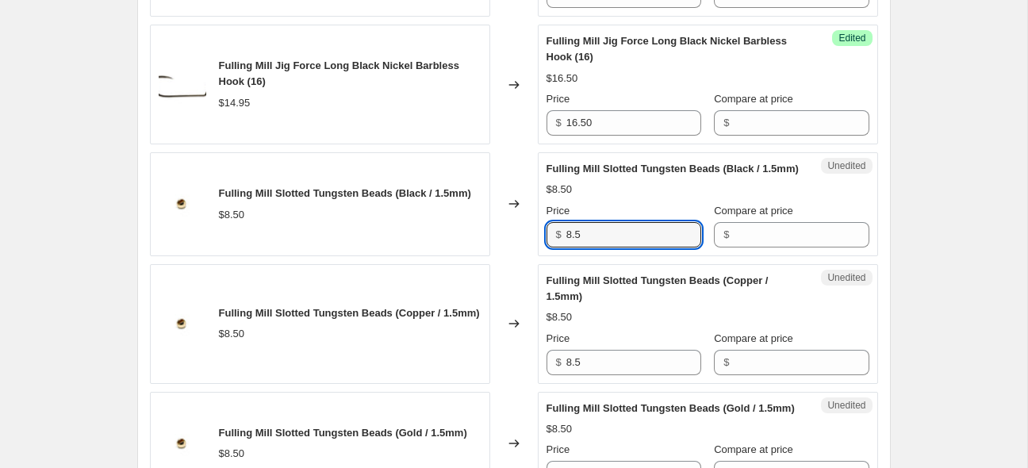
scroll to position [859, 0]
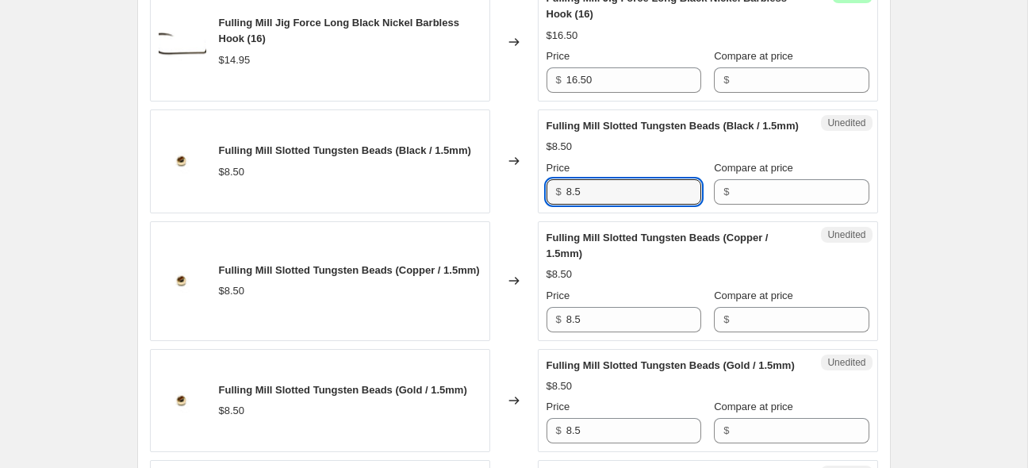
click at [601, 205] on input "8.5" at bounding box center [634, 191] width 135 height 25
paste input "16.50"
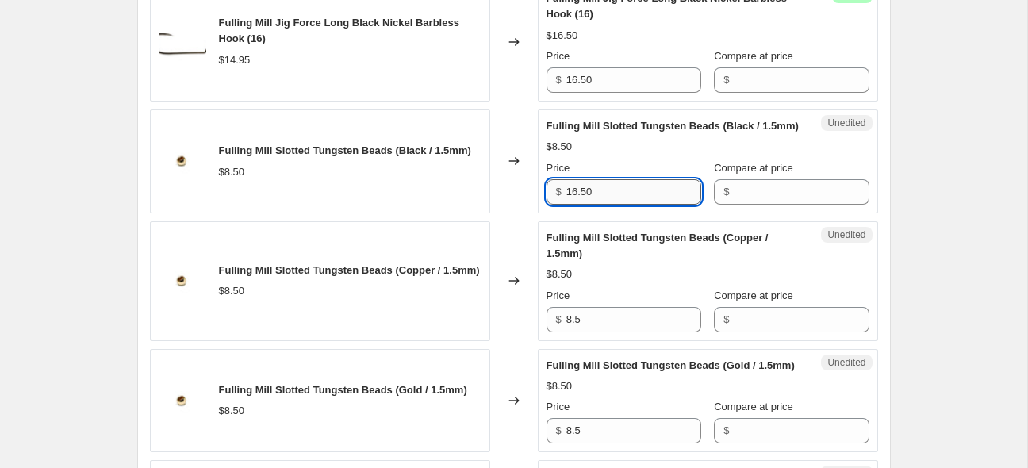
click at [598, 205] on input "16.50" at bounding box center [634, 191] width 135 height 25
drag, startPoint x: 595, startPoint y: 207, endPoint x: 555, endPoint y: 209, distance: 39.7
click at [567, 205] on input "10.25" at bounding box center [634, 191] width 135 height 25
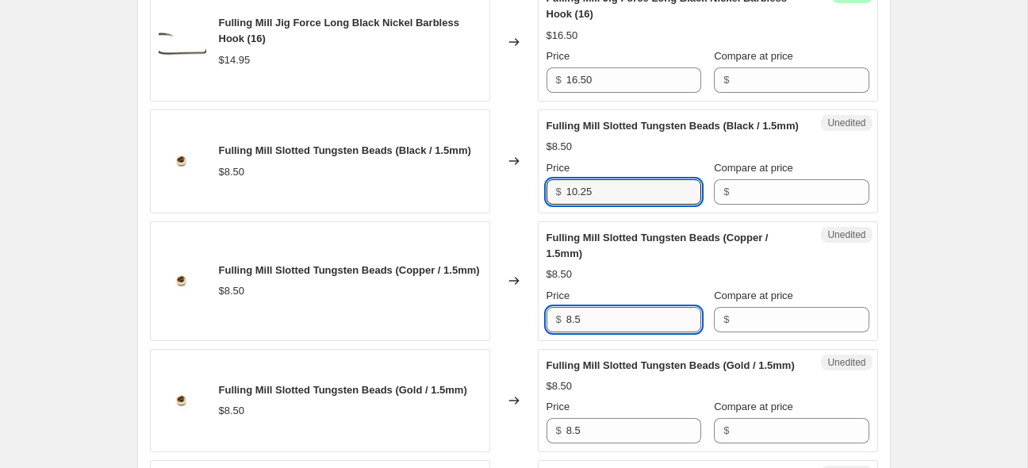
click at [580, 332] on input "8.5" at bounding box center [634, 319] width 135 height 25
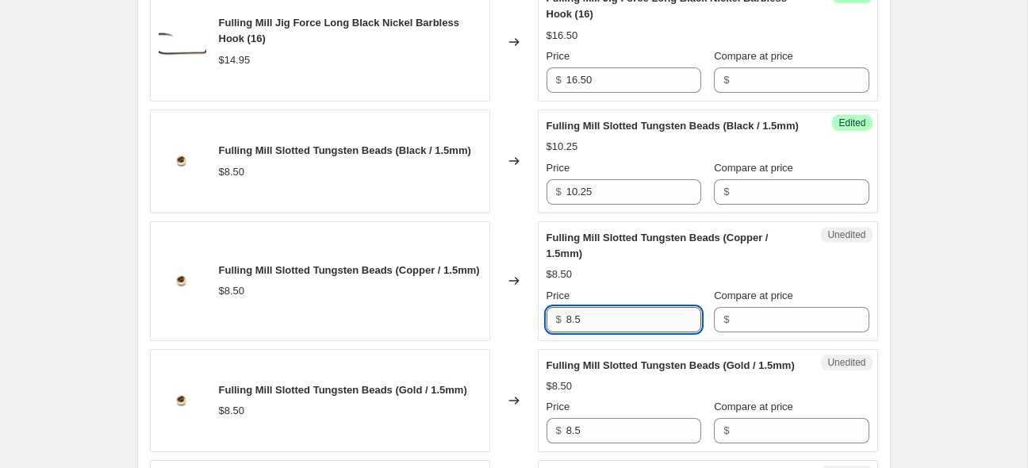
click at [580, 332] on input "8.5" at bounding box center [634, 319] width 135 height 25
paste input "10.2"
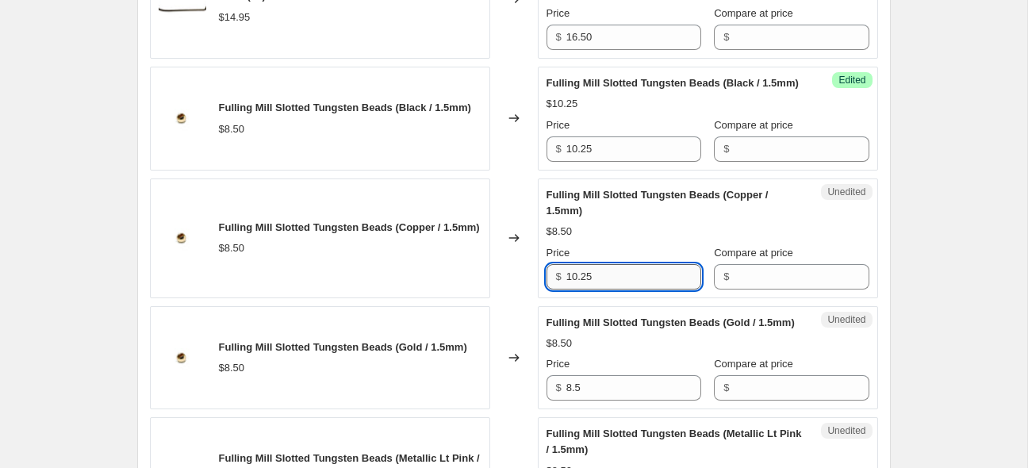
scroll to position [943, 0]
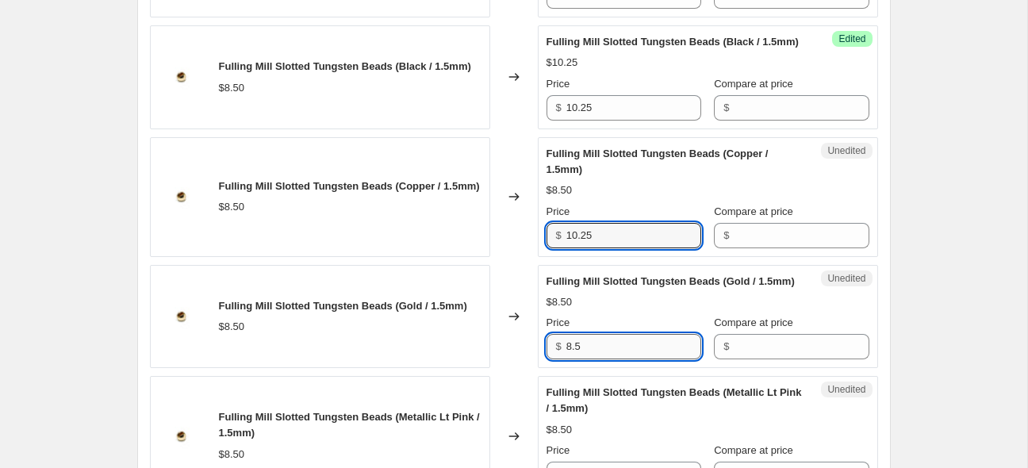
click at [590, 359] on input "8.5" at bounding box center [634, 346] width 135 height 25
paste input "10.2"
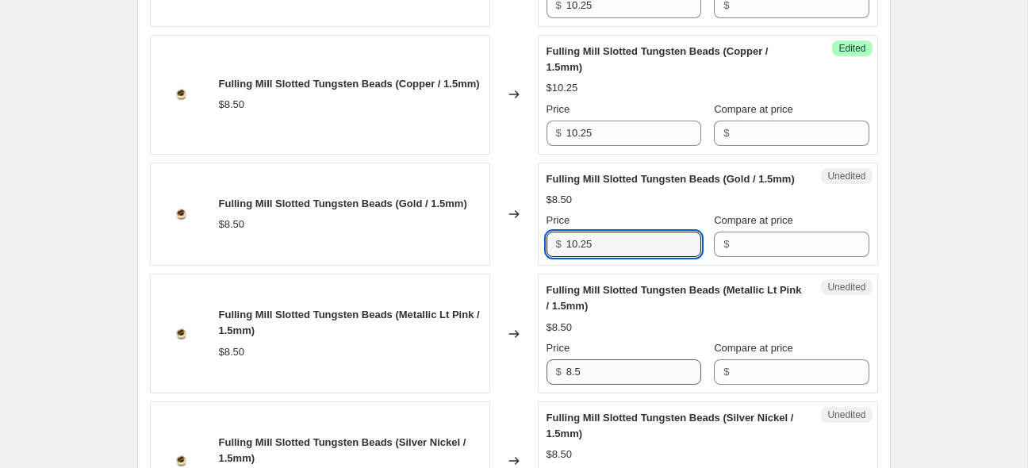
scroll to position [1047, 0]
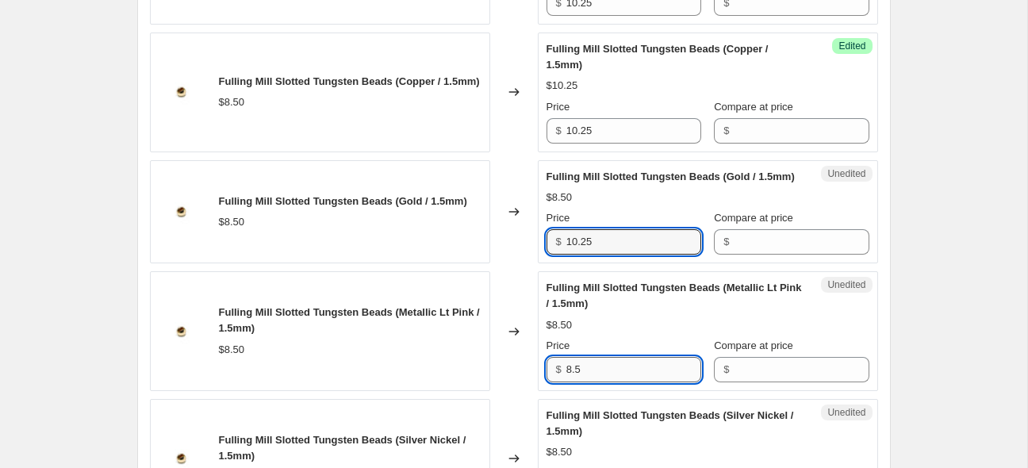
click at [590, 382] on input "8.5" at bounding box center [634, 369] width 135 height 25
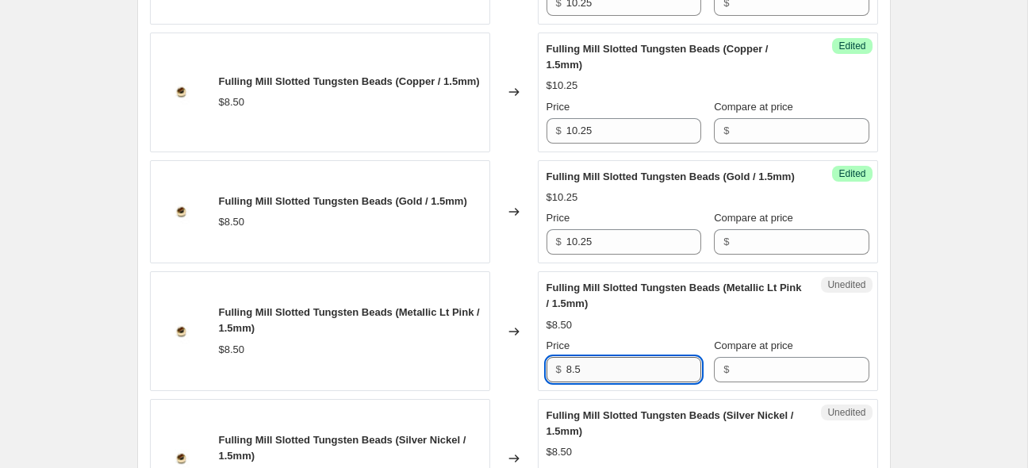
click at [590, 382] on input "8.5" at bounding box center [634, 369] width 135 height 25
paste input "10.2"
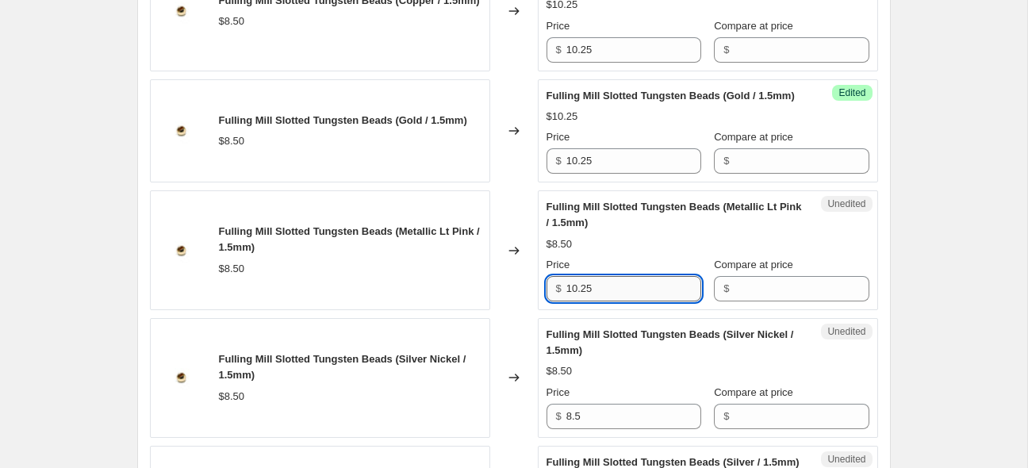
scroll to position [1173, 0]
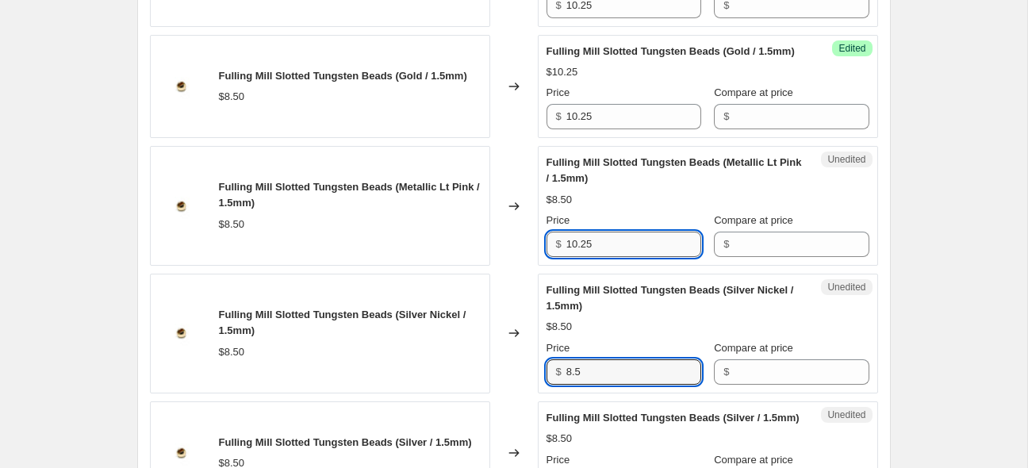
click at [590, 385] on input "8.5" at bounding box center [634, 371] width 135 height 25
paste input "10.2"
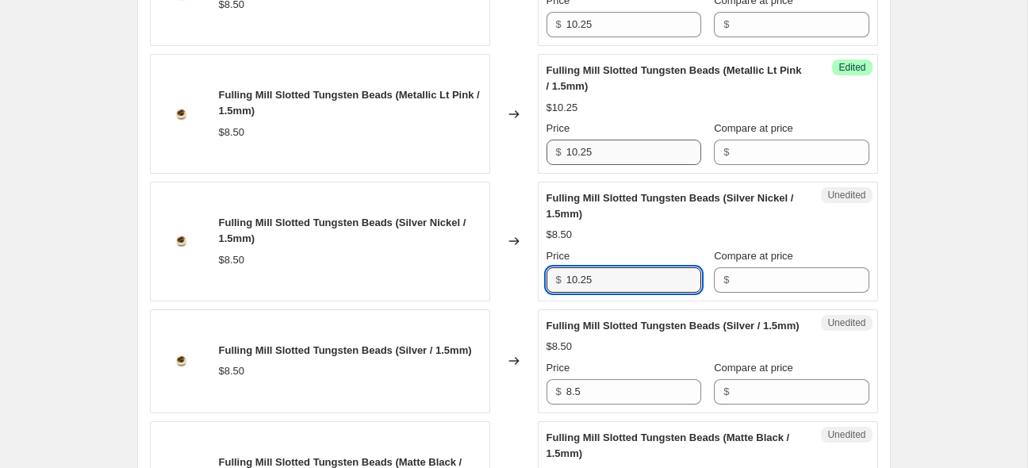
scroll to position [1278, 0]
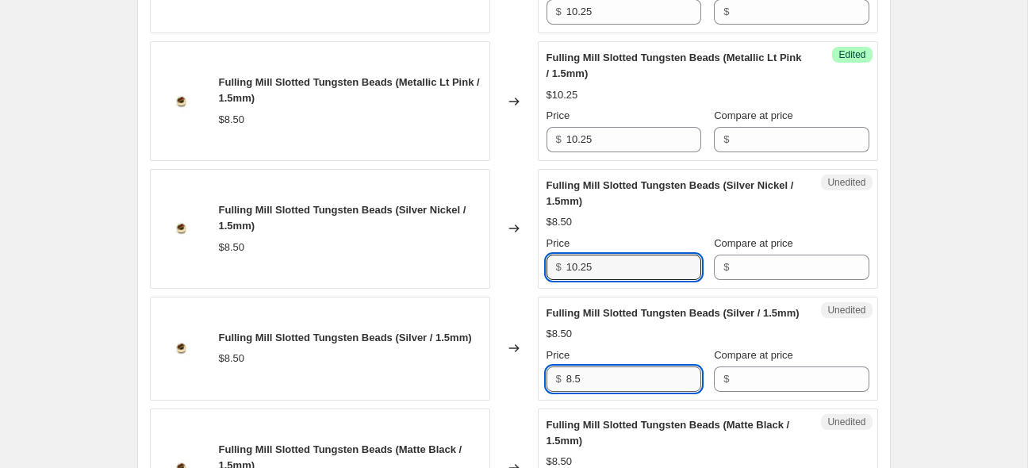
click at [590, 392] on input "8.5" at bounding box center [634, 379] width 135 height 25
paste input "10.2"
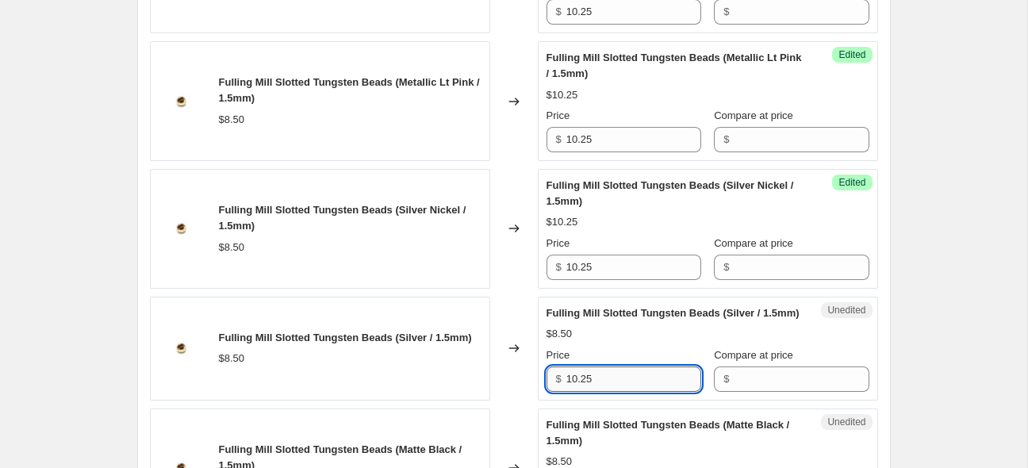
scroll to position [1424, 0]
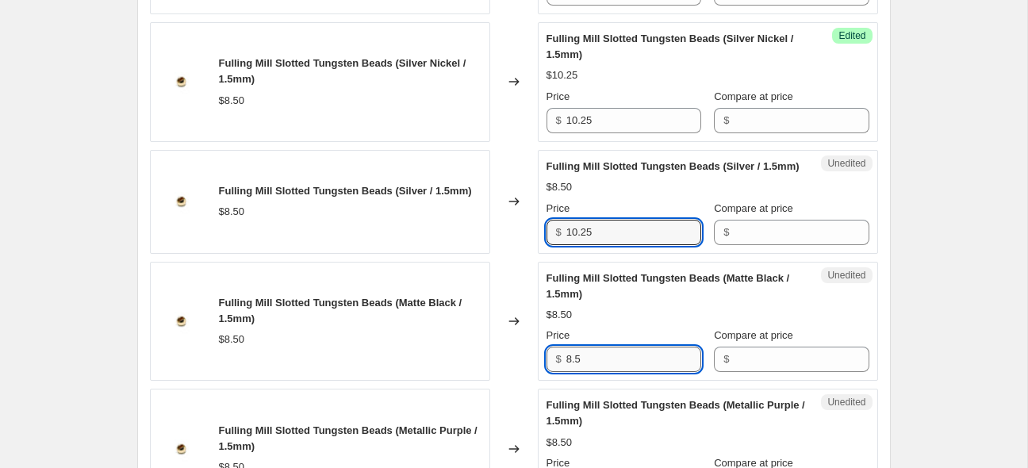
click at [599, 372] on input "8.5" at bounding box center [634, 359] width 135 height 25
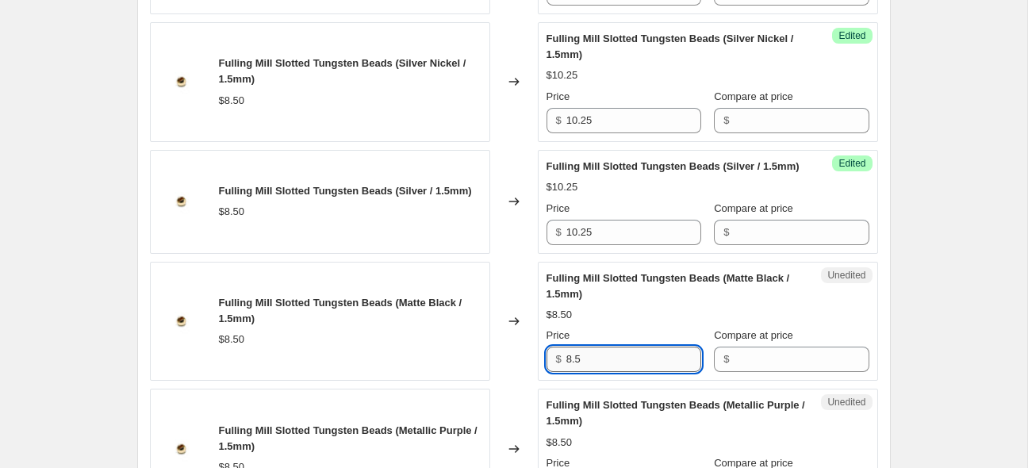
click at [601, 372] on input "8.5" at bounding box center [634, 359] width 135 height 25
paste input "10.2"
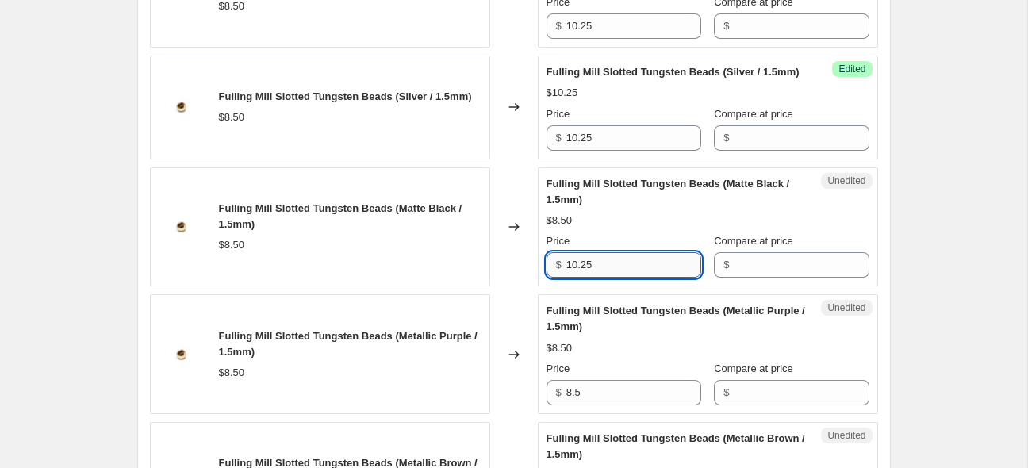
scroll to position [1550, 0]
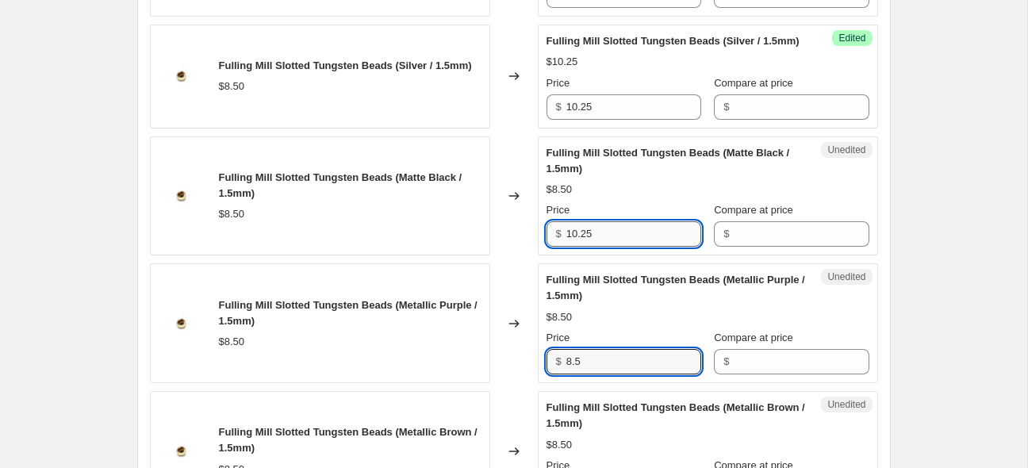
click at [601, 375] on input "8.5" at bounding box center [634, 361] width 135 height 25
paste input "10.2"
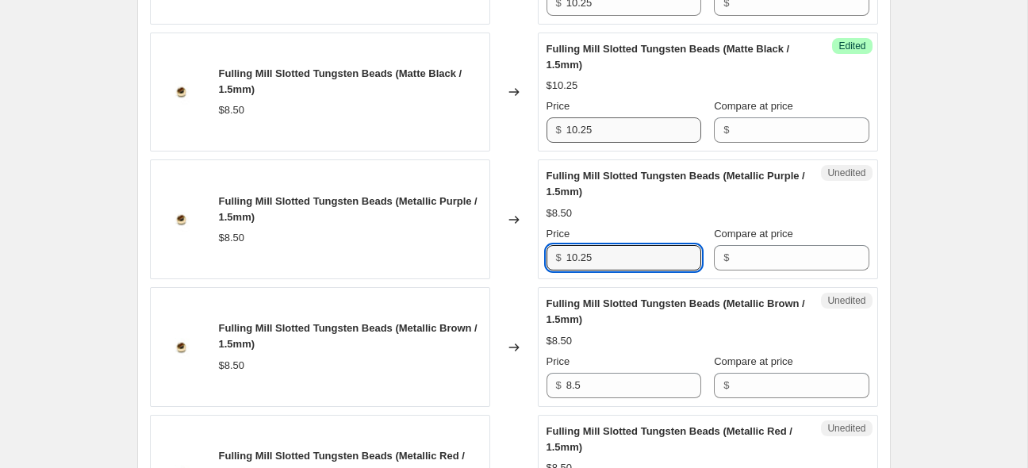
scroll to position [1781, 0]
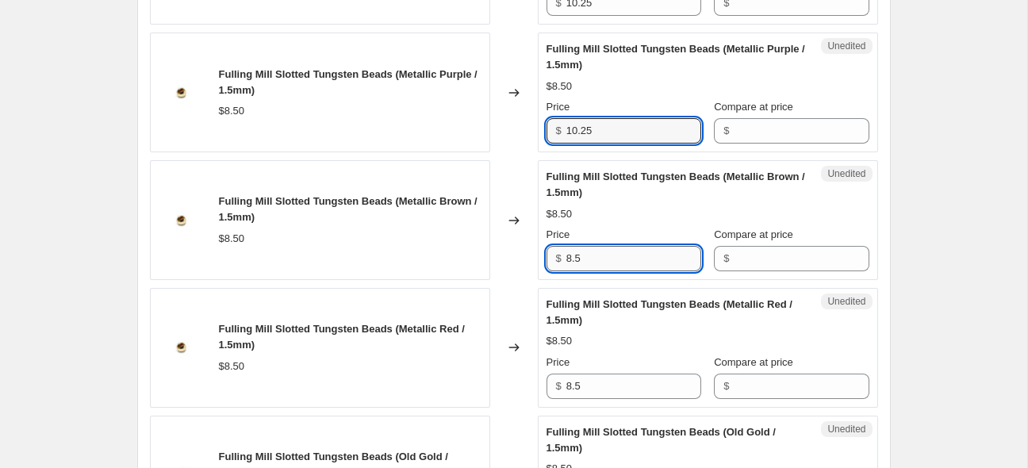
click at [596, 271] on input "8.5" at bounding box center [634, 258] width 135 height 25
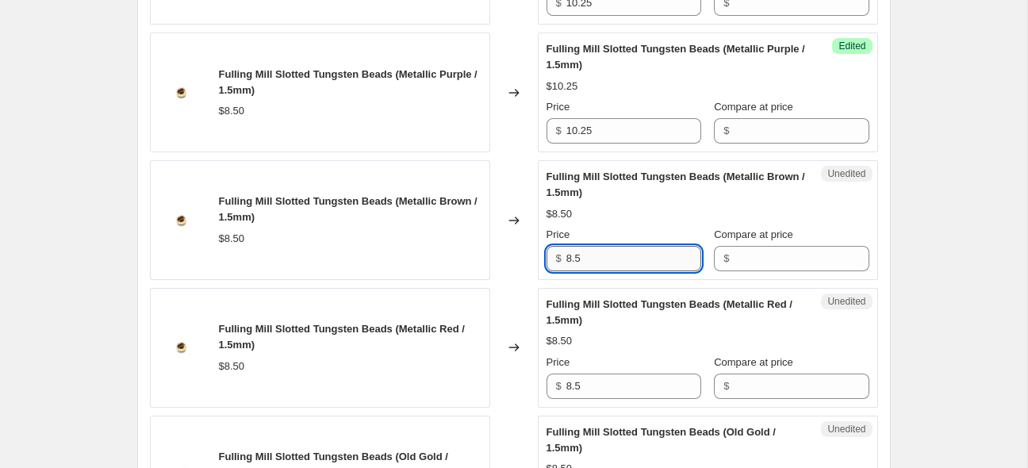
click at [596, 271] on input "8.5" at bounding box center [634, 258] width 135 height 25
paste input "10.2"
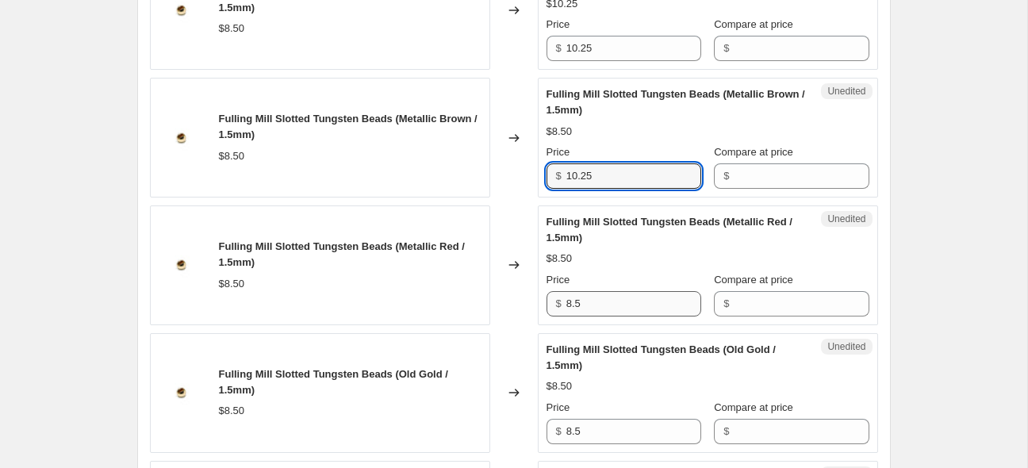
scroll to position [1864, 0]
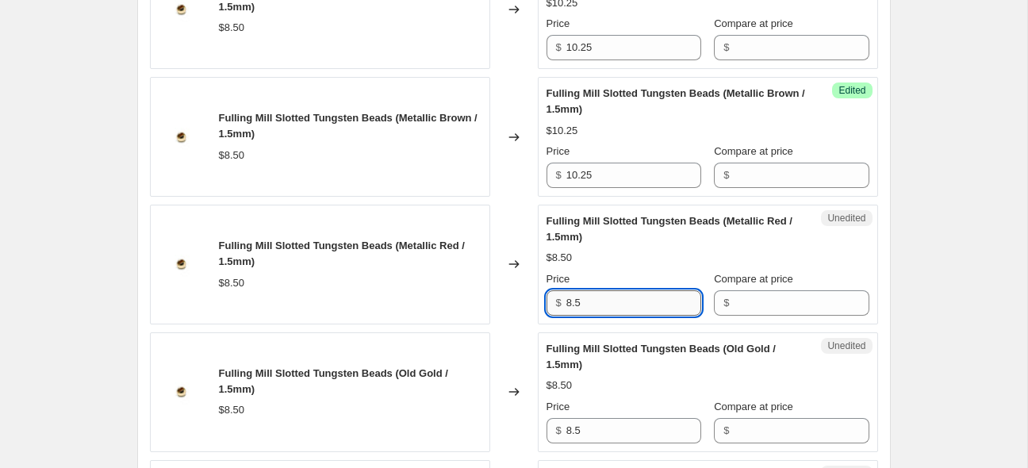
click at [601, 316] on input "8.5" at bounding box center [634, 302] width 135 height 25
paste input "10.2"
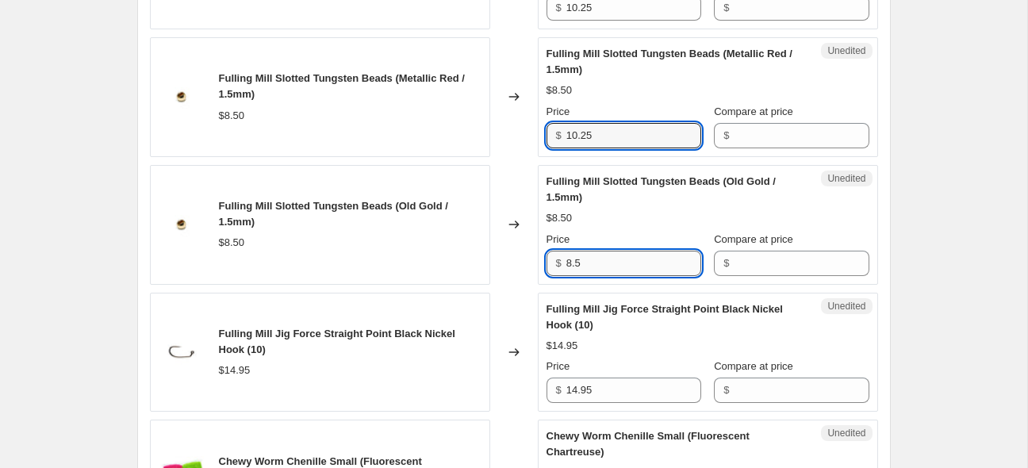
click at [595, 276] on input "8.5" at bounding box center [634, 263] width 135 height 25
paste input "10.2"
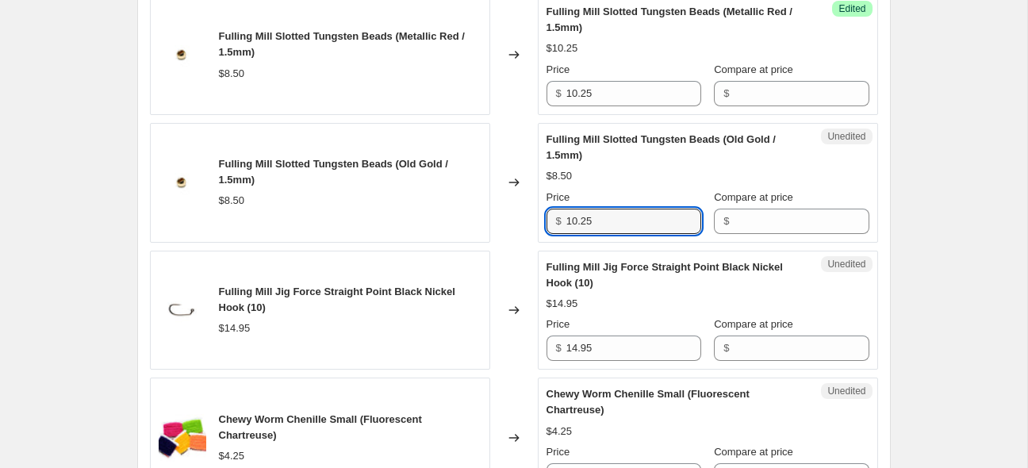
scroll to position [2095, 0]
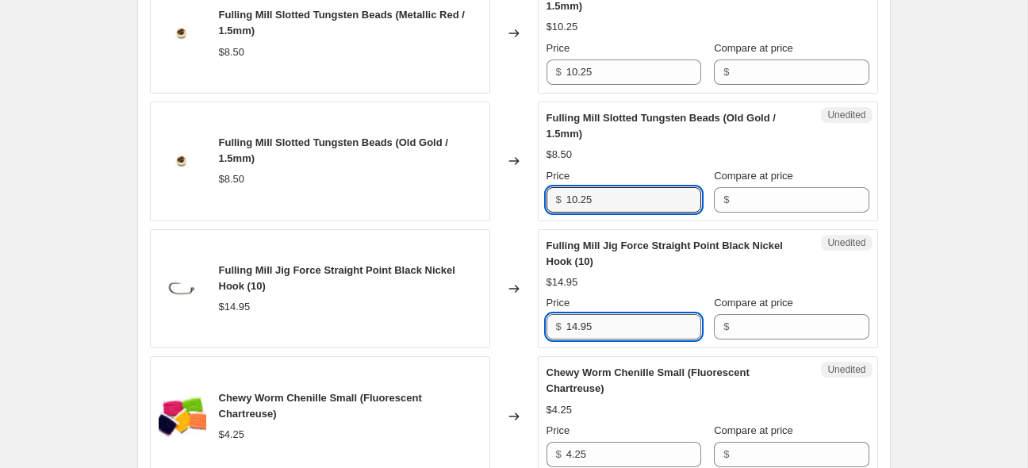
click at [604, 340] on input "14.95" at bounding box center [634, 326] width 135 height 25
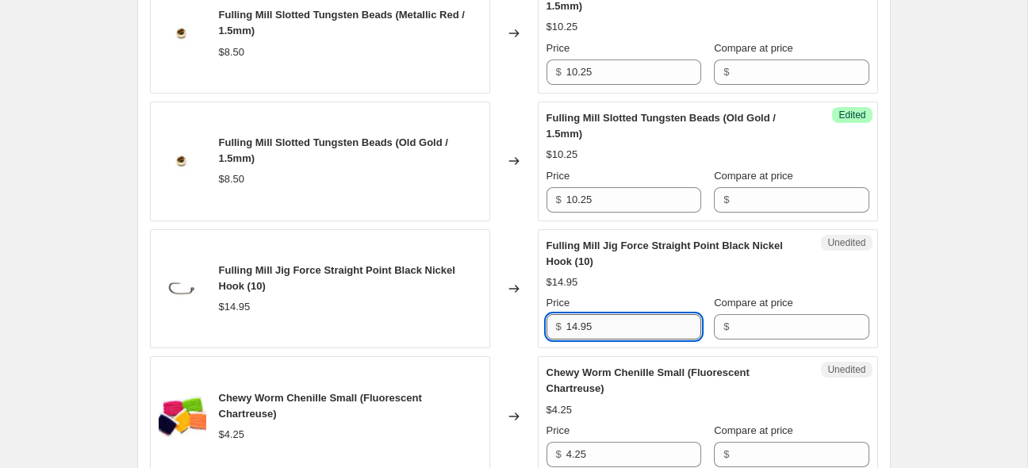
click at [604, 340] on input "14.95" at bounding box center [634, 326] width 135 height 25
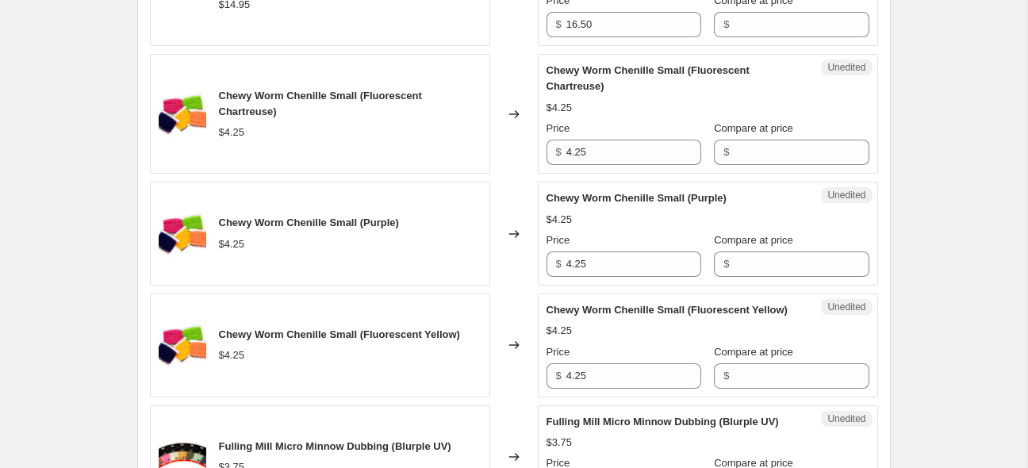
scroll to position [2450, 0]
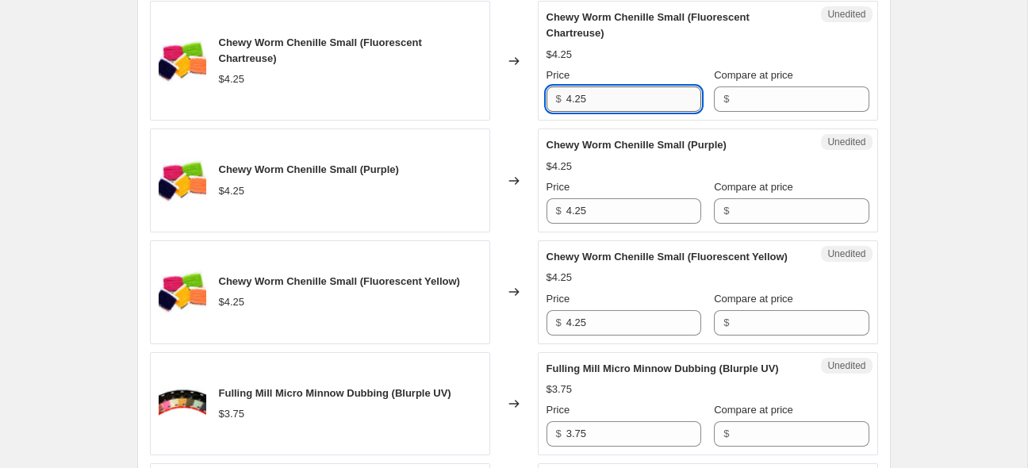
click at [603, 112] on input "4.25" at bounding box center [634, 98] width 135 height 25
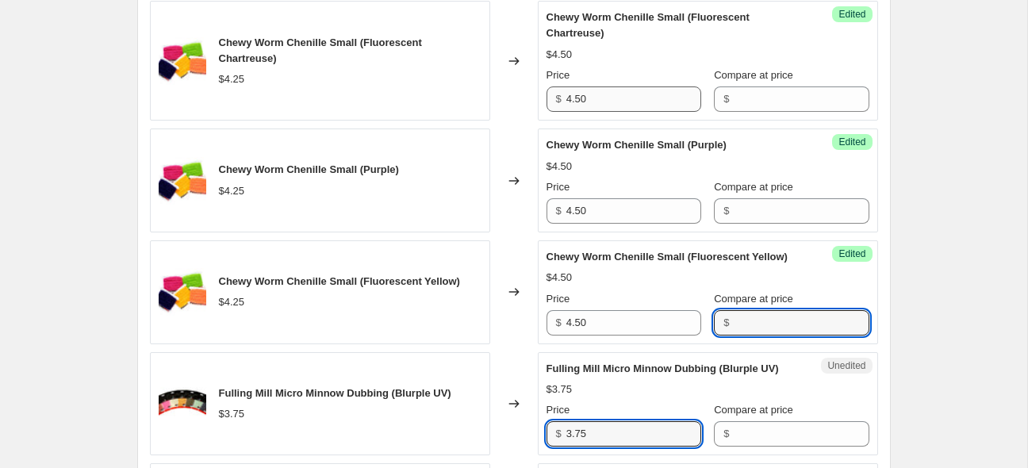
scroll to position [2724, 0]
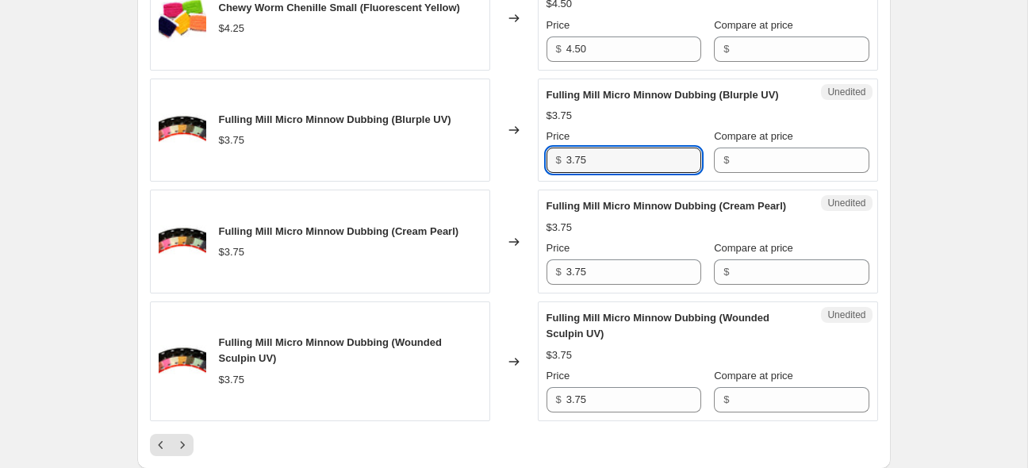
click at [616, 173] on input "3.75" at bounding box center [634, 160] width 135 height 25
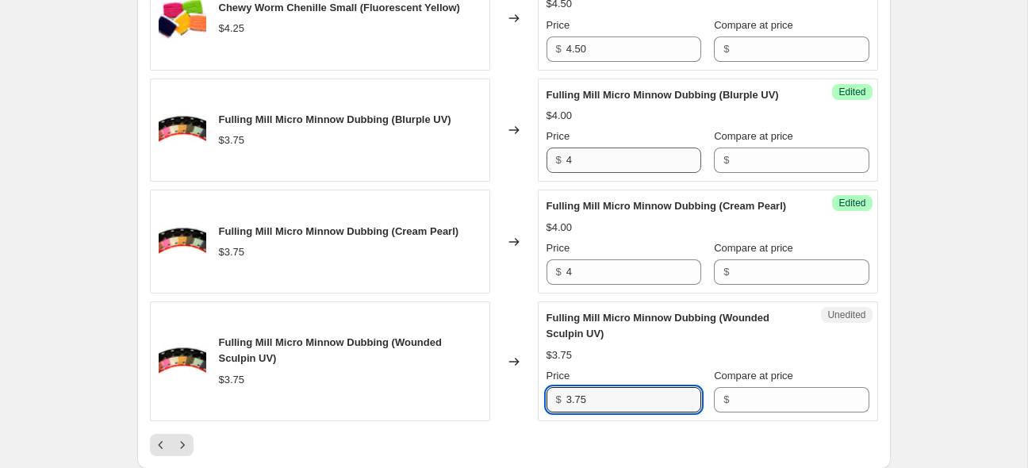
scroll to position [2979, 0]
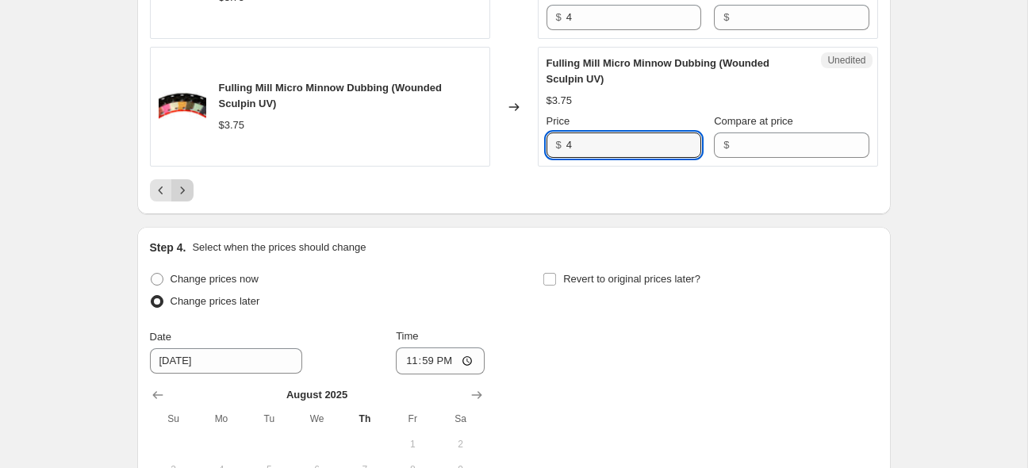
click at [184, 198] on icon "Next" at bounding box center [183, 191] width 16 height 16
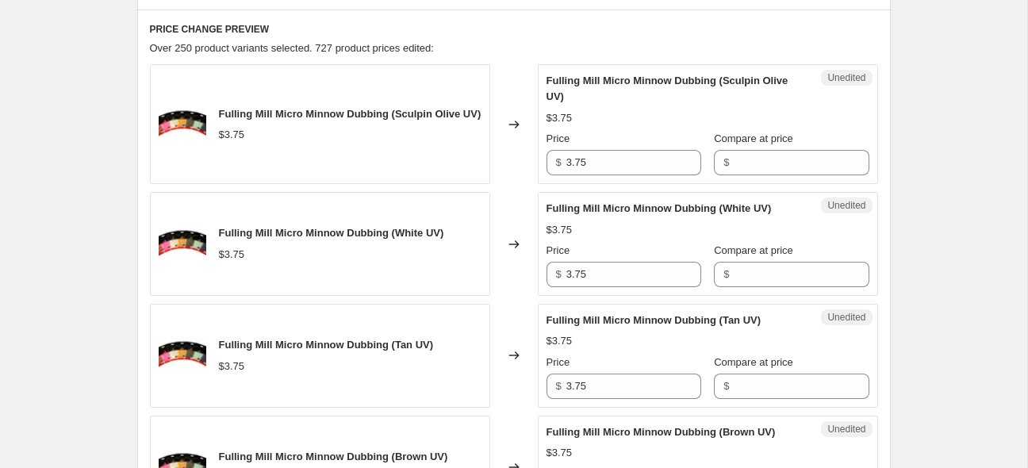
scroll to position [612, 0]
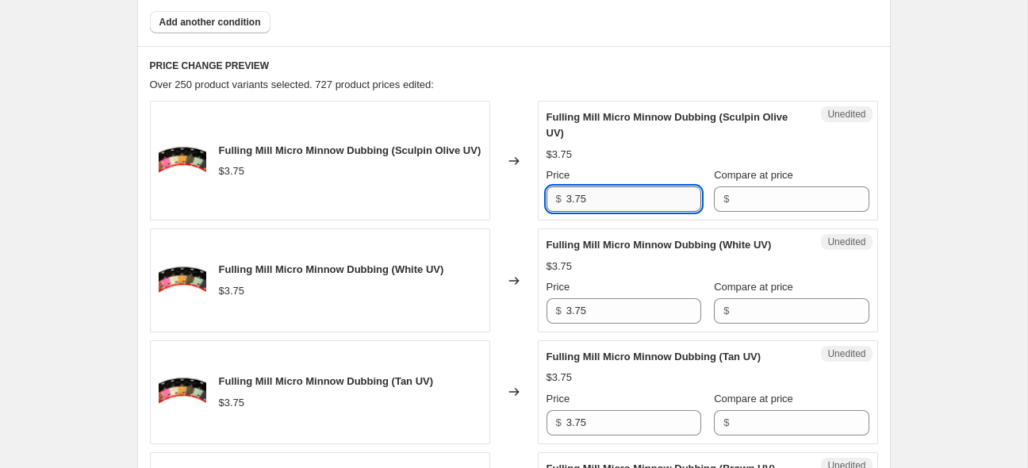
click at [605, 197] on input "3.75" at bounding box center [634, 198] width 135 height 25
click at [605, 198] on input "3.75" at bounding box center [634, 198] width 135 height 25
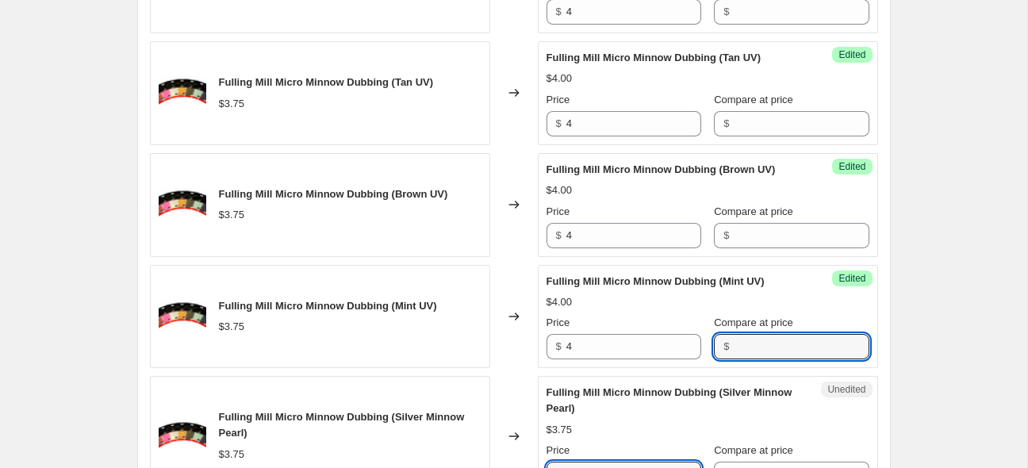
scroll to position [1149, 0]
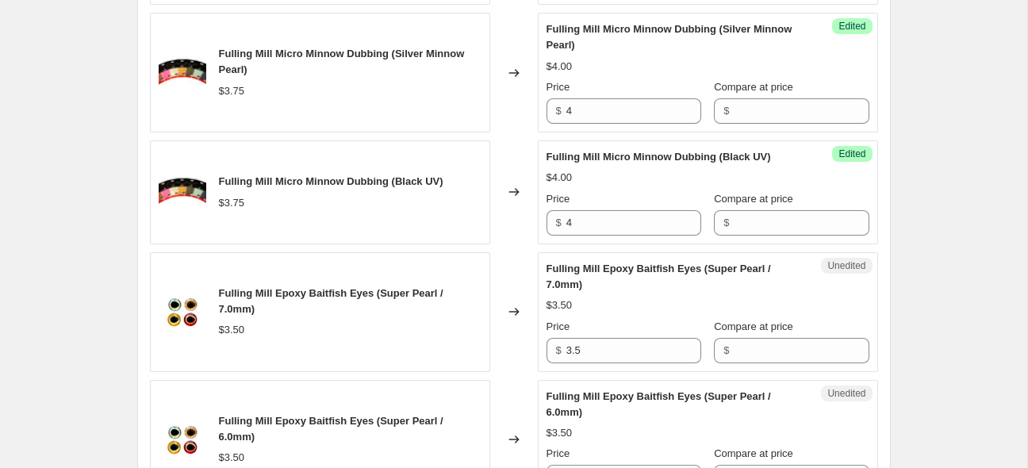
scroll to position [1275, 0]
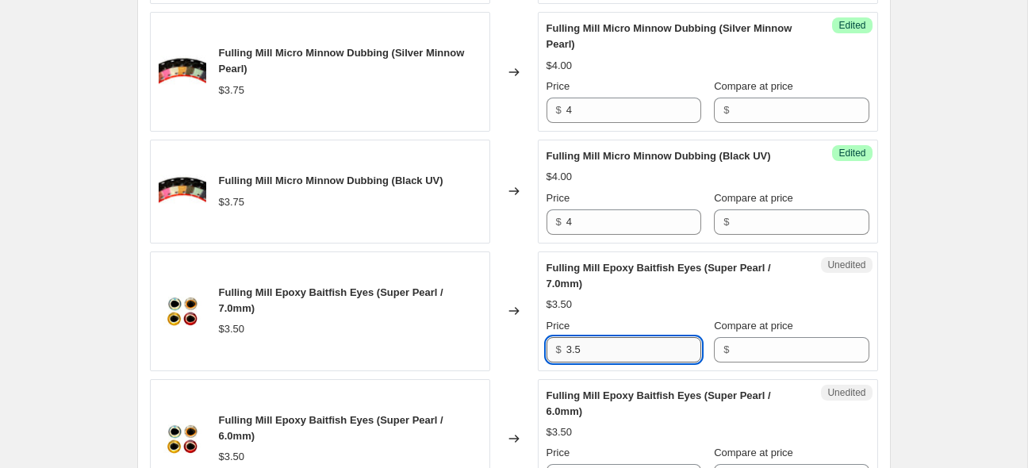
click at [624, 341] on input "3.5" at bounding box center [634, 349] width 135 height 25
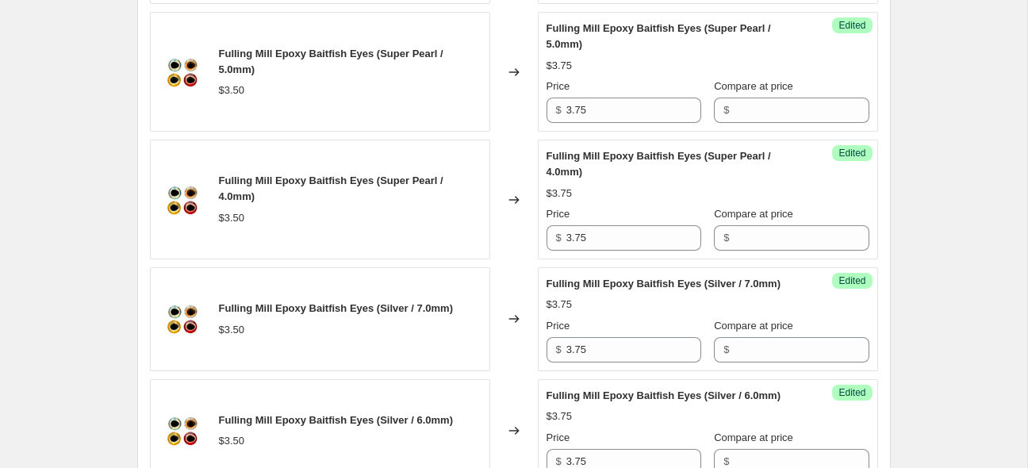
scroll to position [2104, 0]
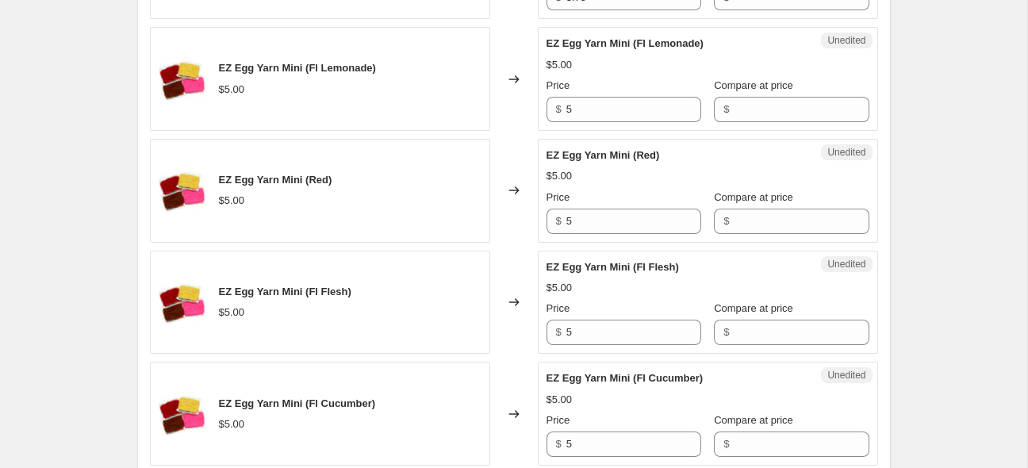
scroll to position [2460, 0]
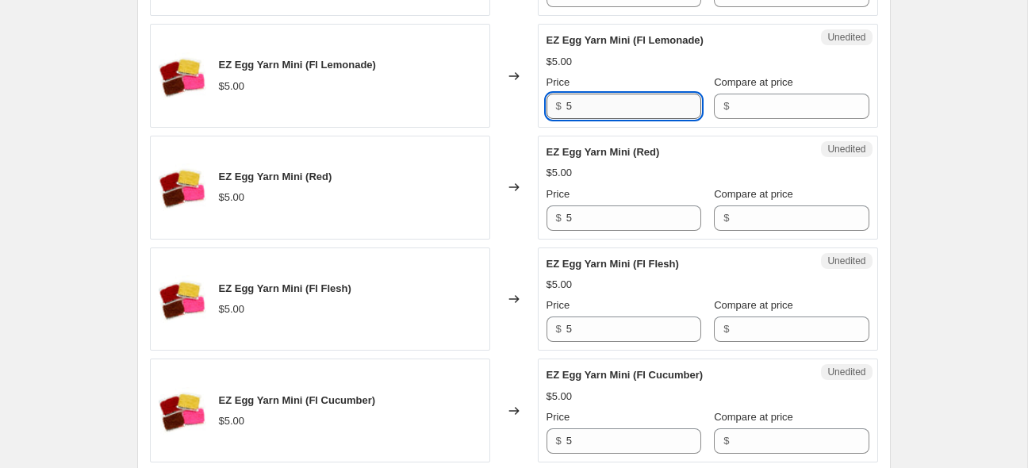
click at [627, 94] on input "5" at bounding box center [634, 106] width 135 height 25
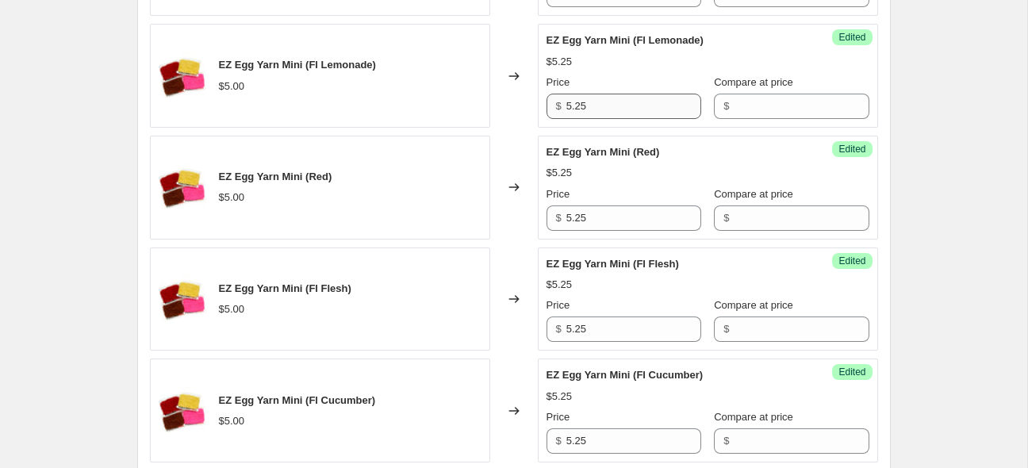
scroll to position [2772, 0]
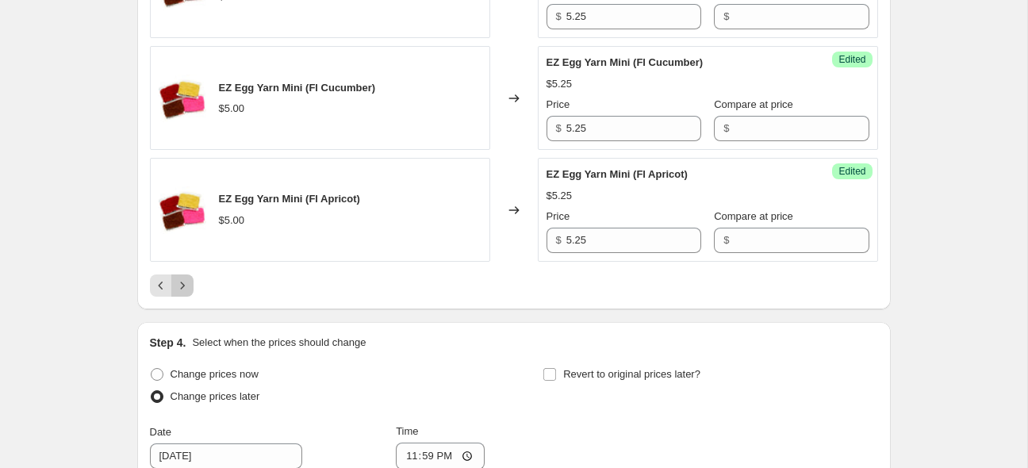
click at [185, 282] on icon "Next" at bounding box center [183, 286] width 16 height 16
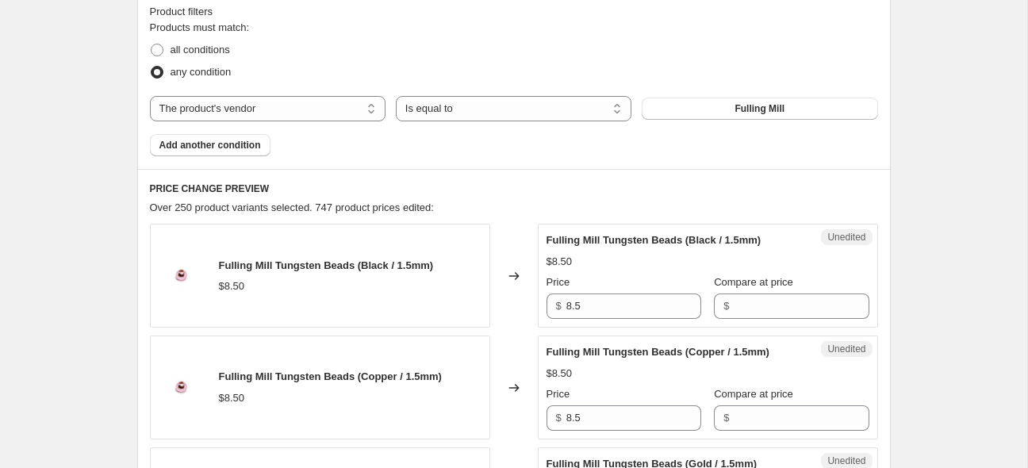
scroll to position [594, 0]
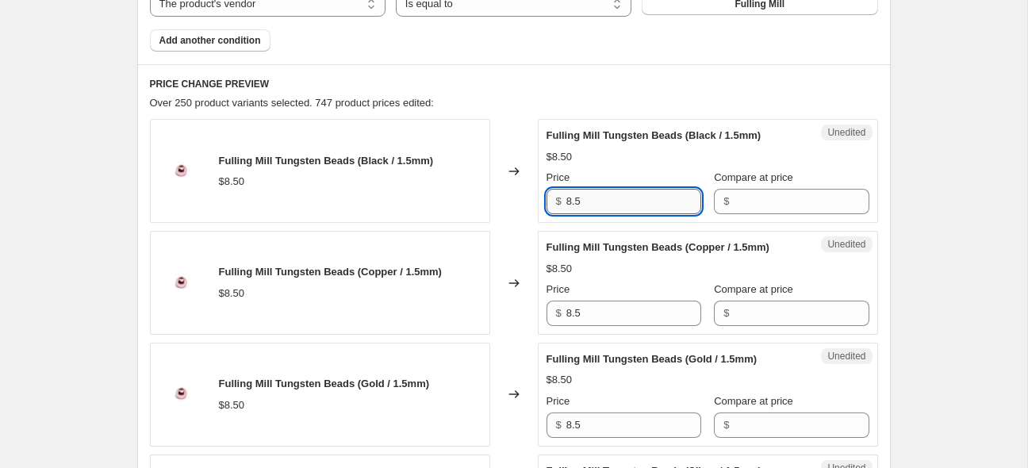
click at [641, 199] on input "8.5" at bounding box center [634, 201] width 135 height 25
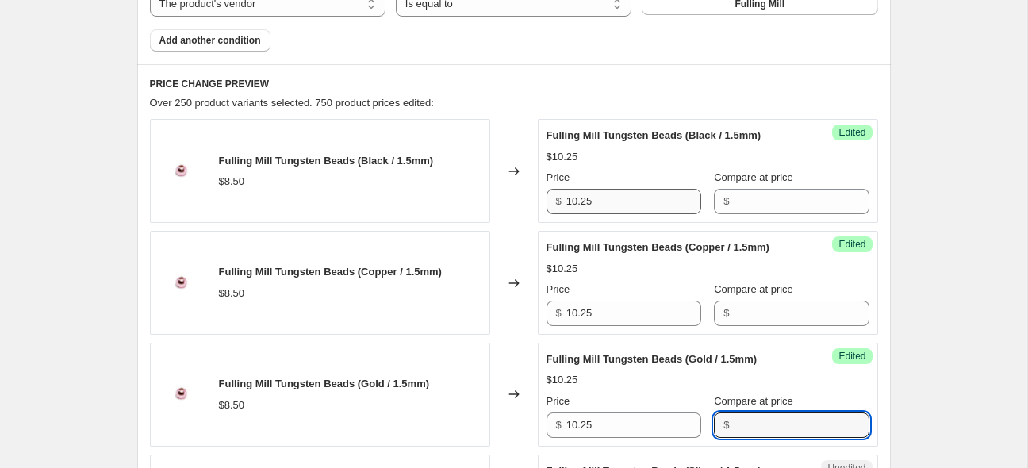
scroll to position [895, 0]
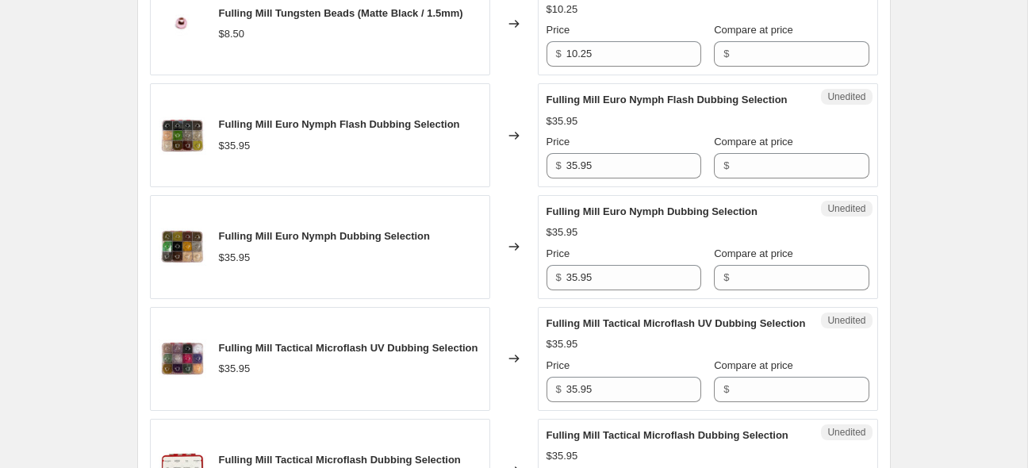
scroll to position [1293, 0]
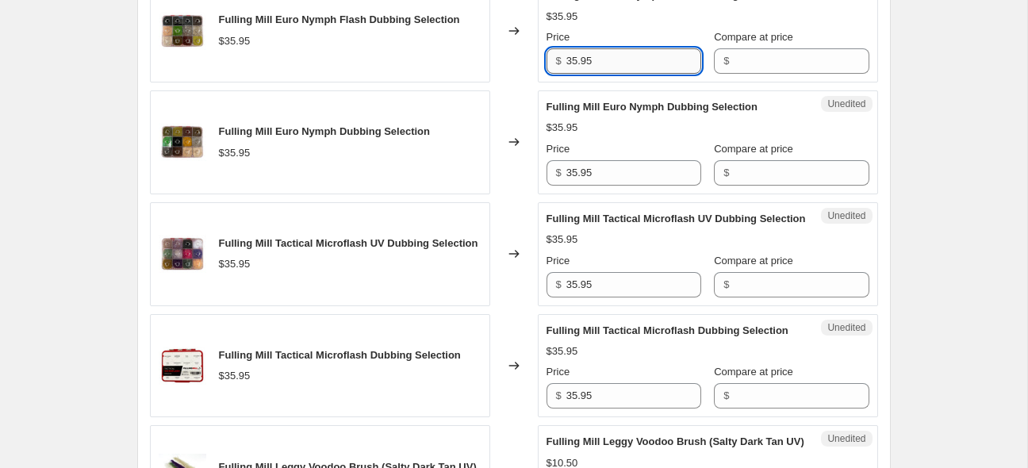
click at [618, 74] on input "35.95" at bounding box center [634, 60] width 135 height 25
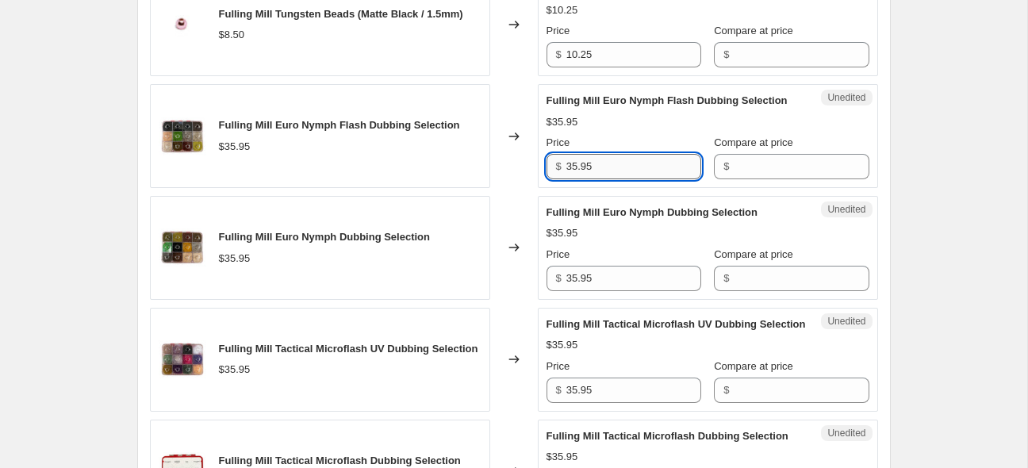
scroll to position [1188, 0]
click at [621, 179] on input "35.95" at bounding box center [634, 165] width 135 height 25
click at [620, 179] on input "35.95" at bounding box center [634, 165] width 135 height 25
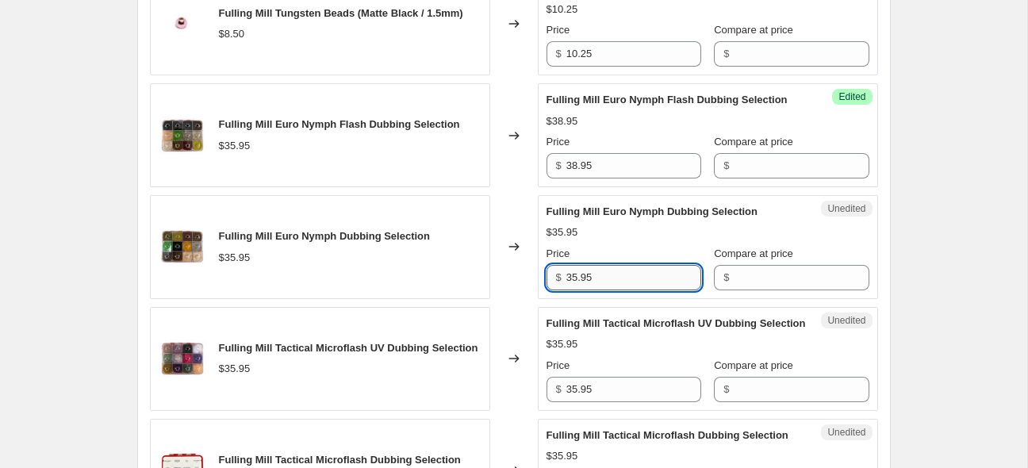
click at [640, 290] on input "35.95" at bounding box center [634, 277] width 135 height 25
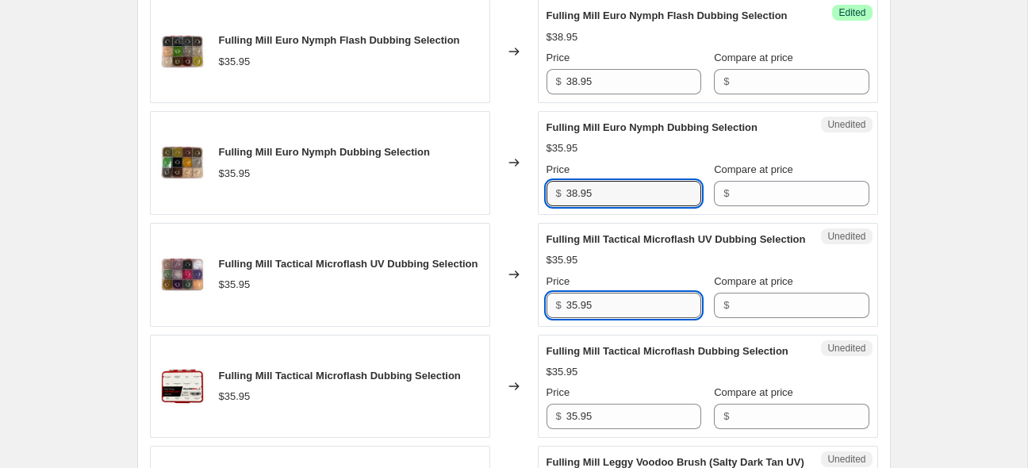
click at [615, 318] on input "35.95" at bounding box center [634, 305] width 135 height 25
click at [618, 318] on input "35.95" at bounding box center [634, 305] width 135 height 25
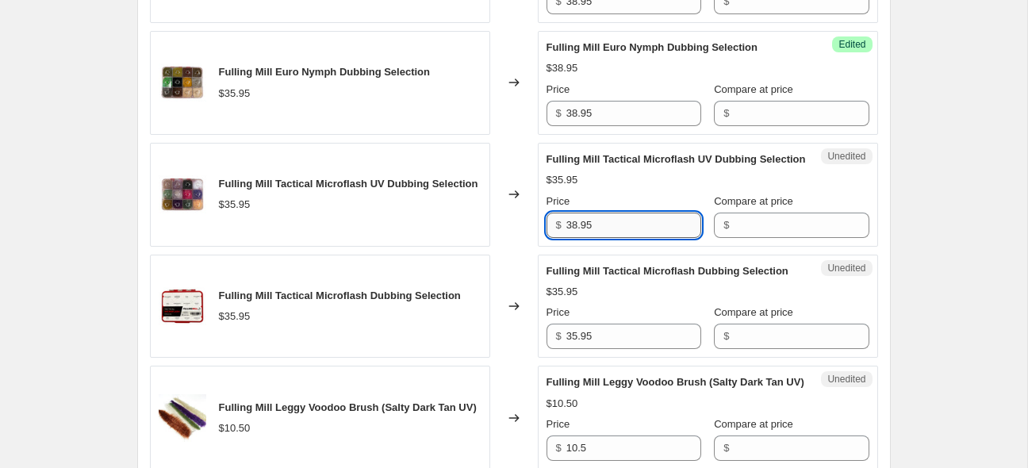
scroll to position [1377, 0]
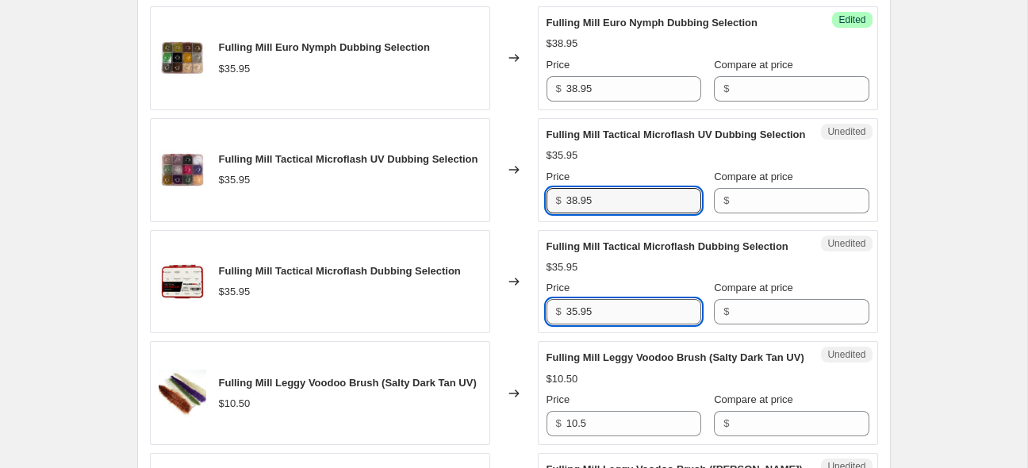
click at [617, 325] on input "35.95" at bounding box center [634, 311] width 135 height 25
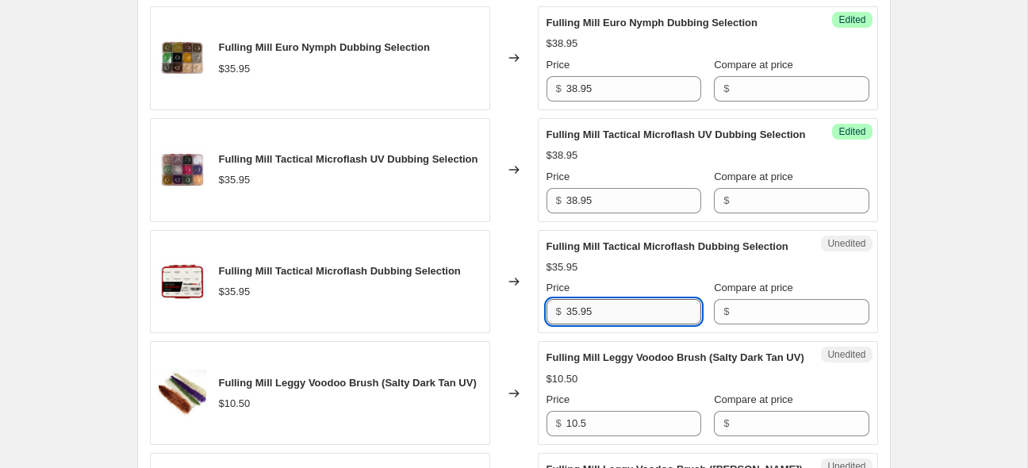
click at [617, 325] on input "35.95" at bounding box center [634, 311] width 135 height 25
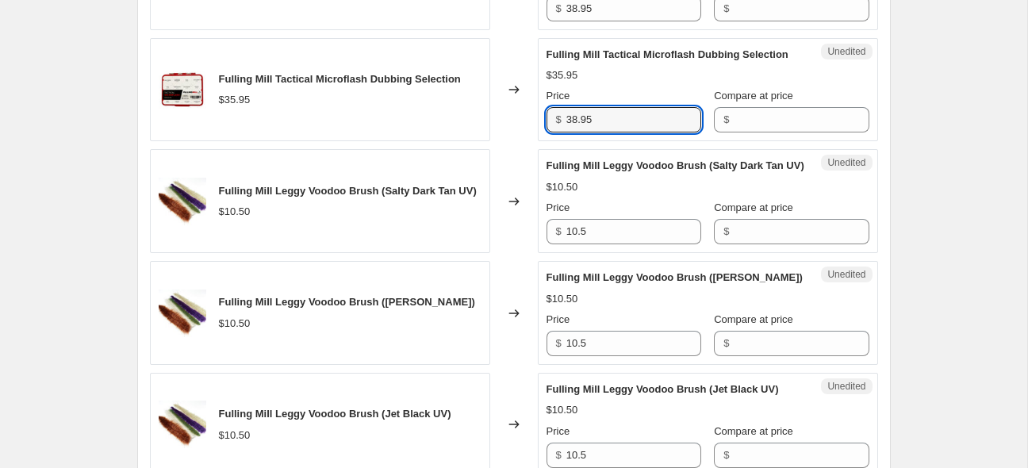
scroll to position [1628, 0]
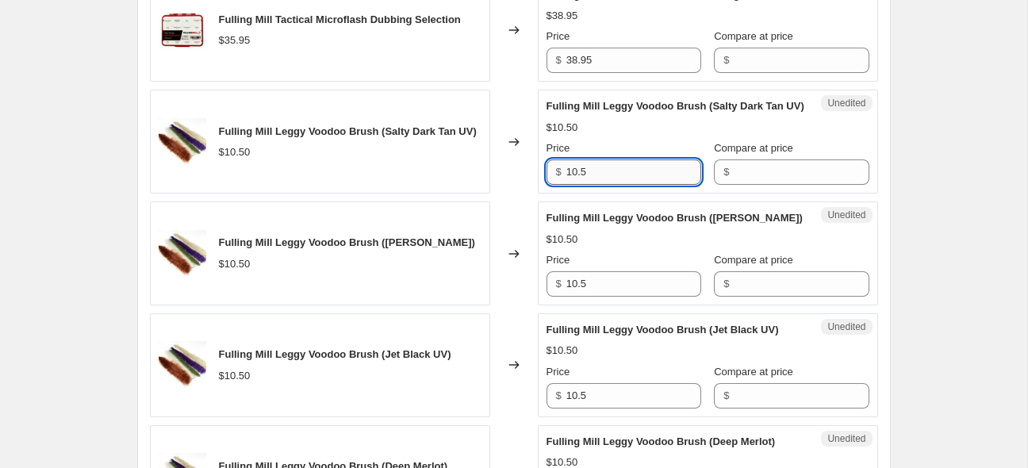
click at [623, 185] on input "10.5" at bounding box center [634, 171] width 135 height 25
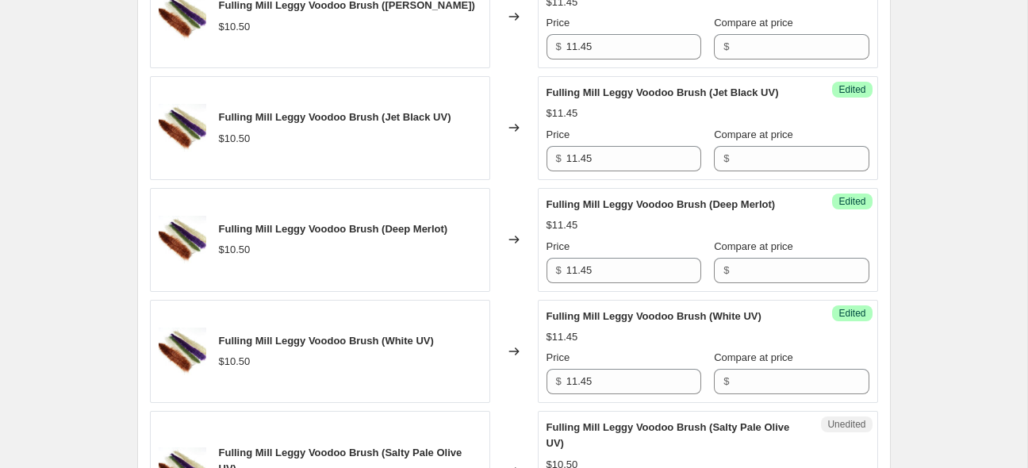
scroll to position [2215, 0]
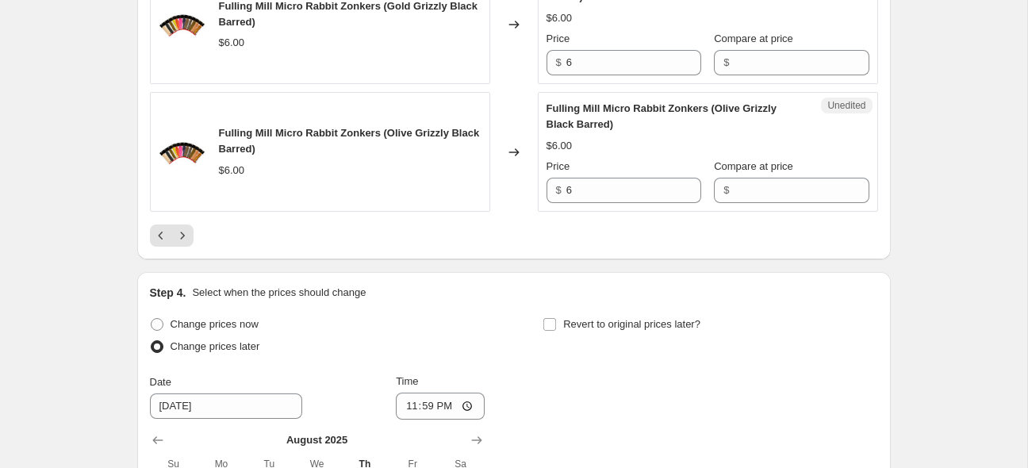
scroll to position [2383, 0]
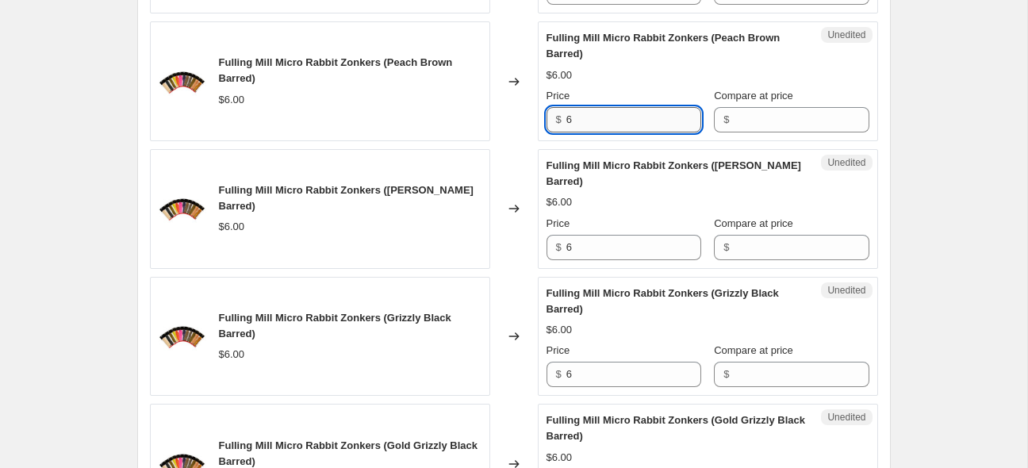
click at [630, 133] on input "6" at bounding box center [634, 119] width 135 height 25
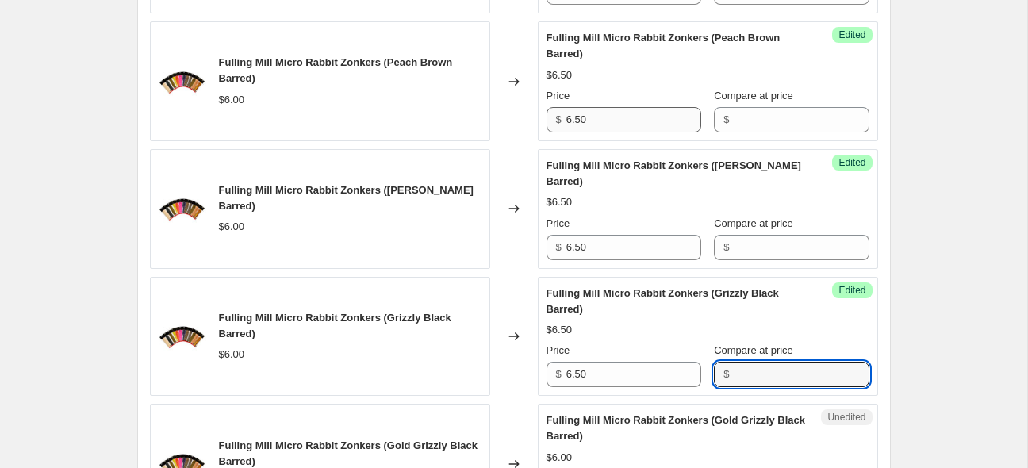
scroll to position [2724, 0]
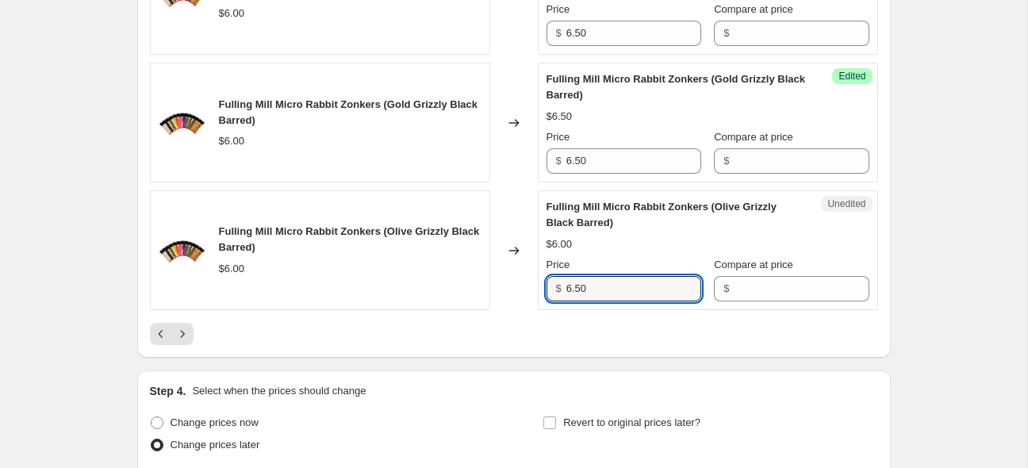
click at [581, 345] on div at bounding box center [514, 334] width 728 height 22
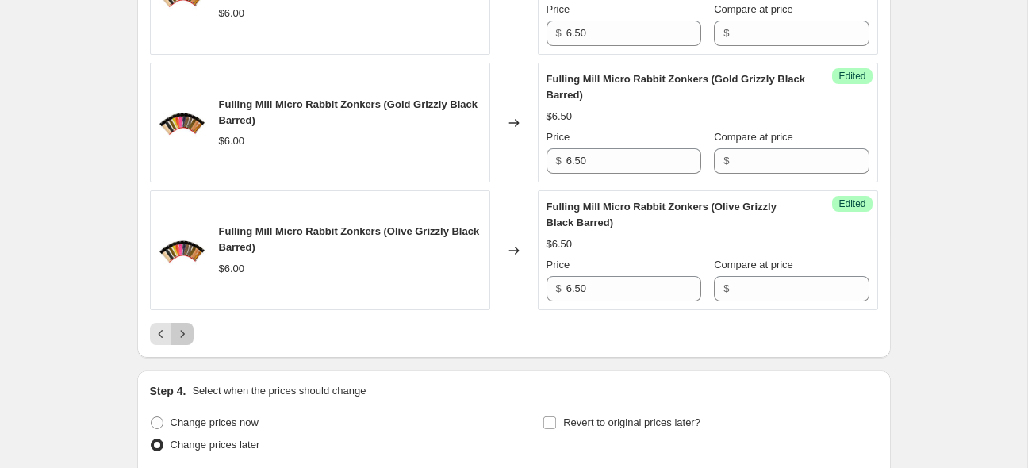
click at [190, 342] on icon "Next" at bounding box center [183, 334] width 16 height 16
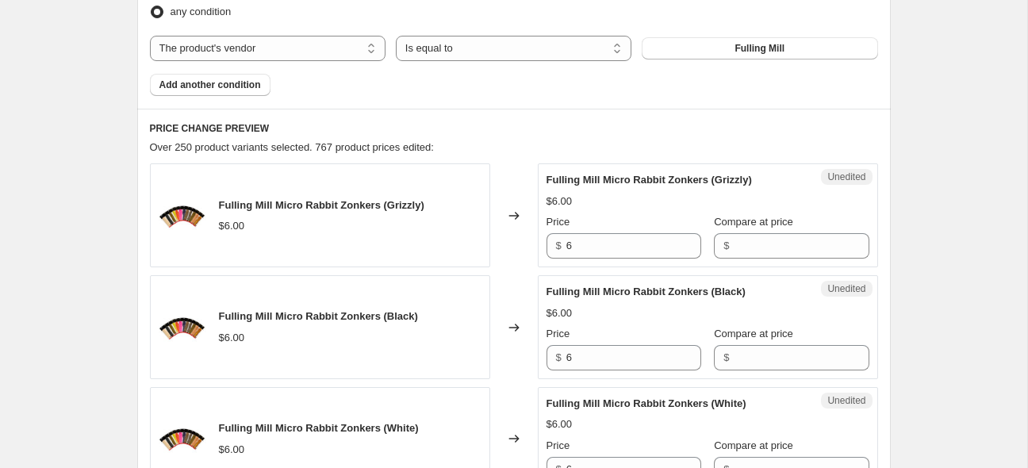
scroll to position [546, 0]
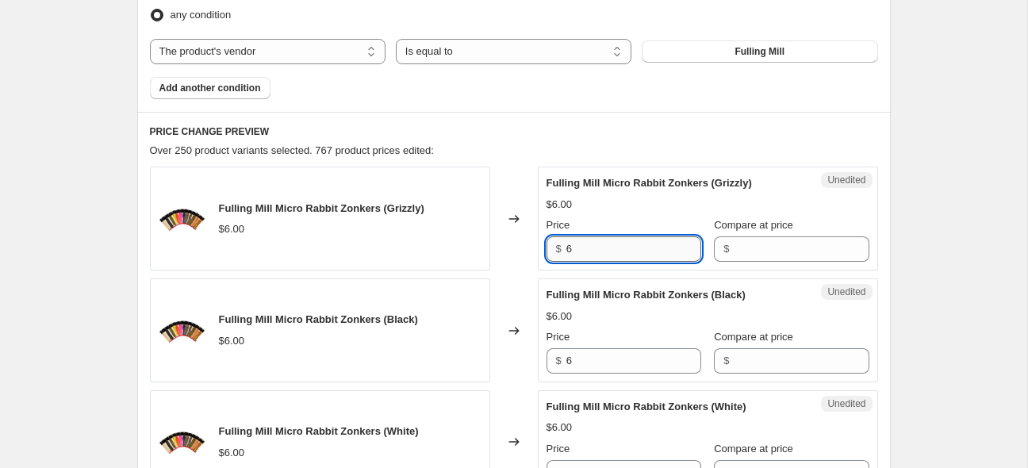
click at [640, 259] on input "6" at bounding box center [634, 248] width 135 height 25
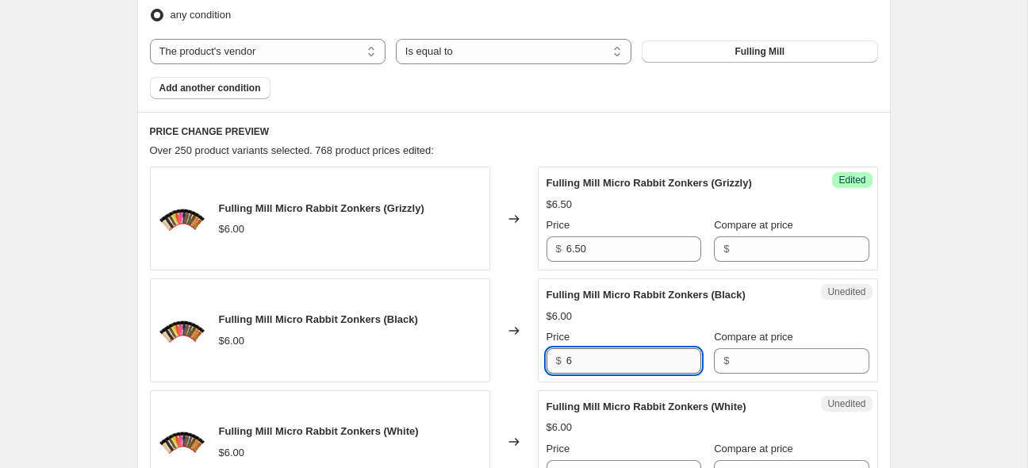
click at [626, 361] on input "6" at bounding box center [634, 360] width 135 height 25
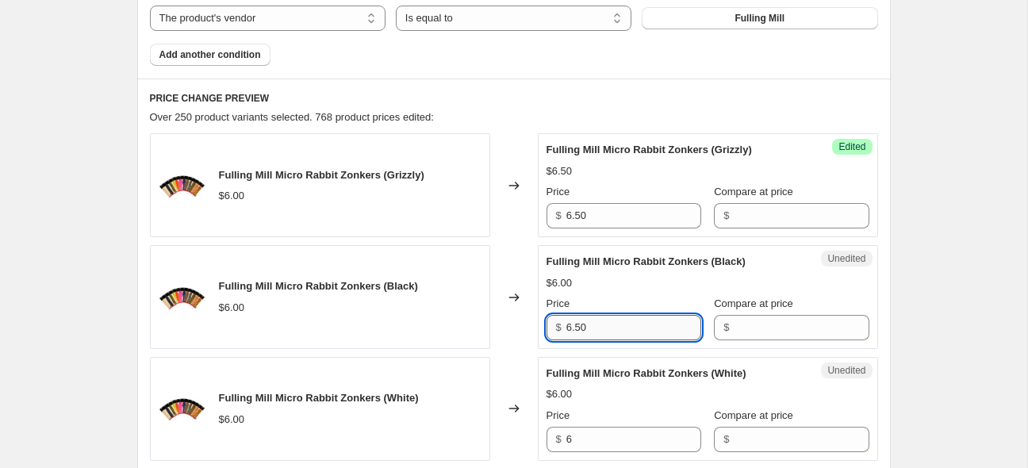
scroll to position [609, 0]
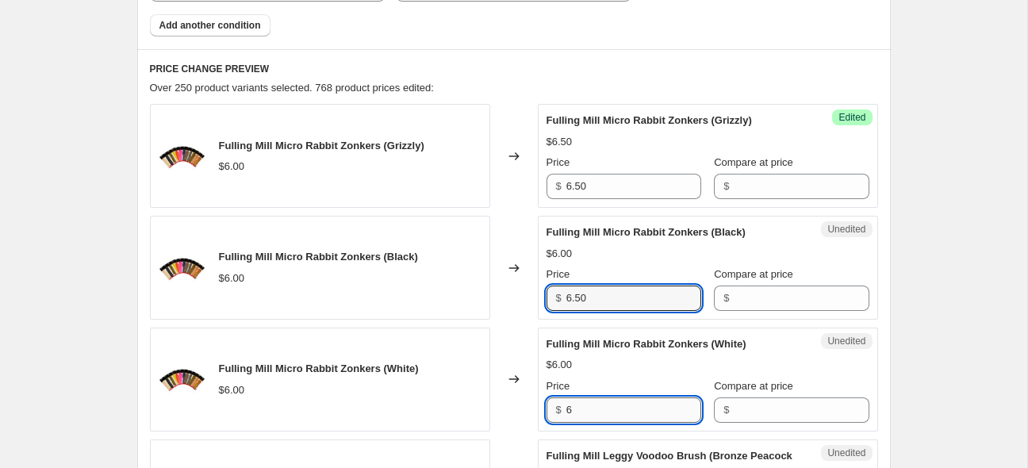
click at [626, 405] on input "6" at bounding box center [634, 410] width 135 height 25
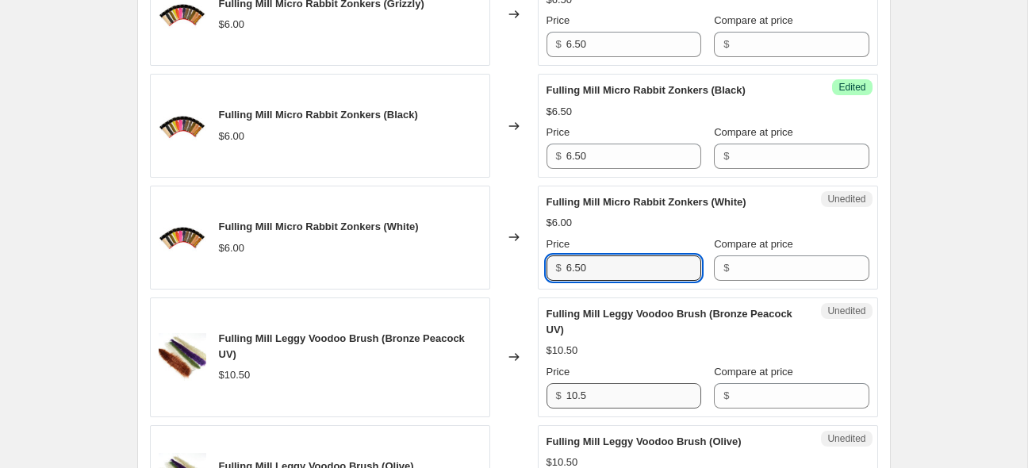
scroll to position [755, 0]
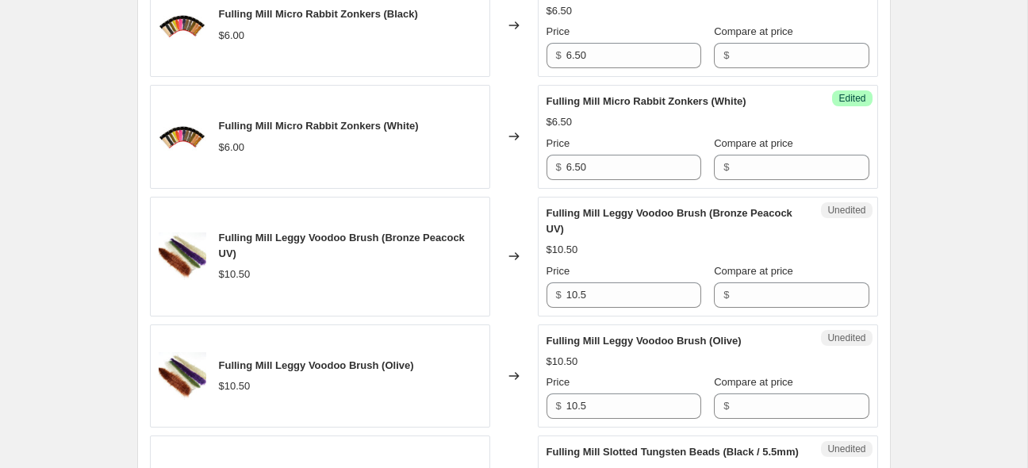
scroll to position [860, 0]
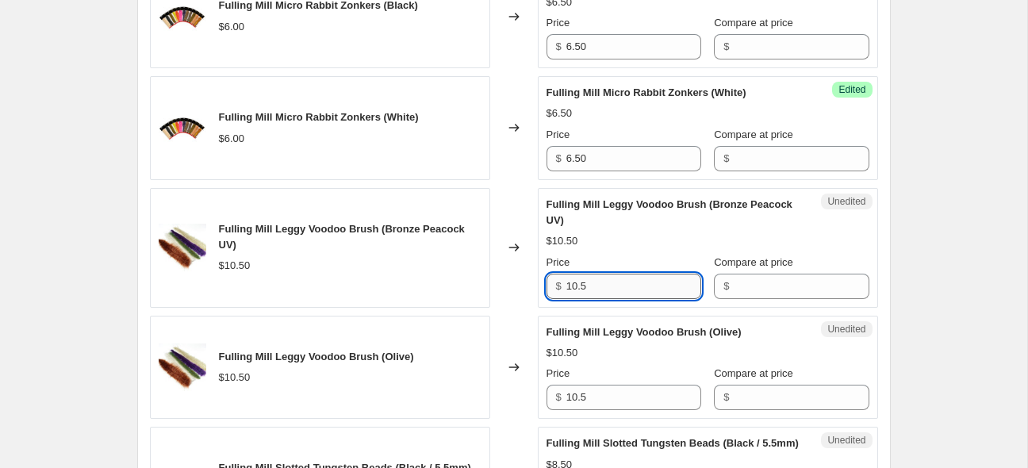
click at [609, 281] on input "10.5" at bounding box center [634, 286] width 135 height 25
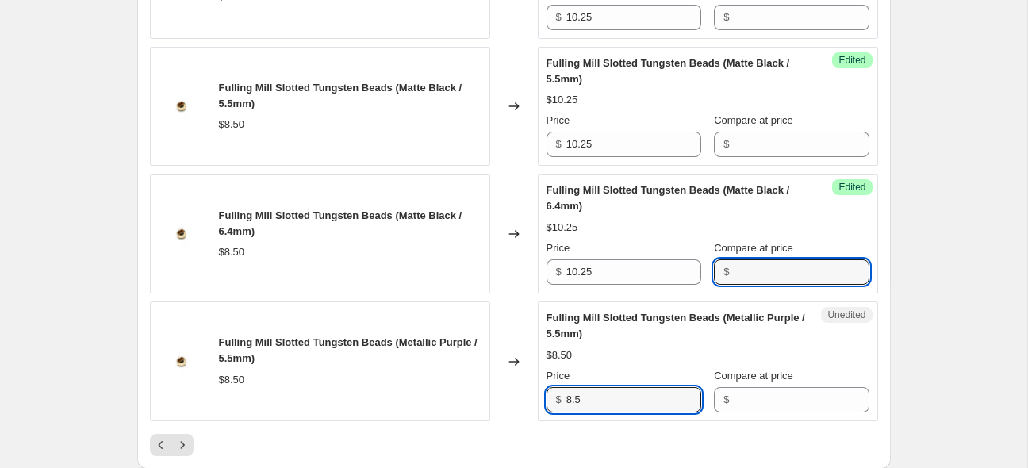
scroll to position [2931, 0]
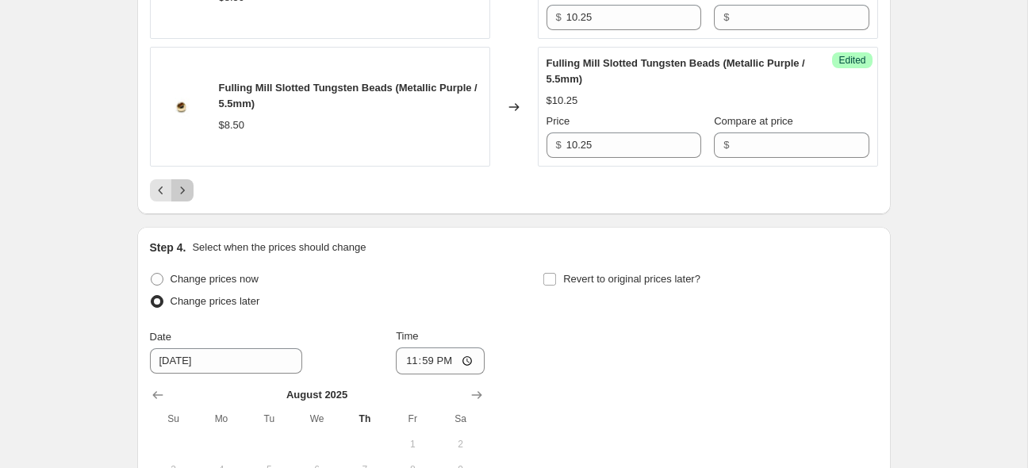
click at [185, 198] on icon "Next" at bounding box center [183, 191] width 16 height 16
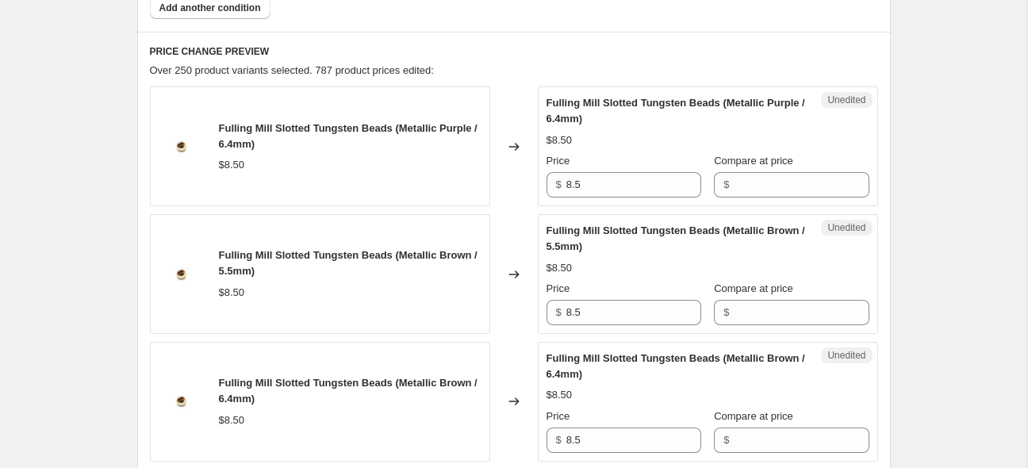
scroll to position [669, 0]
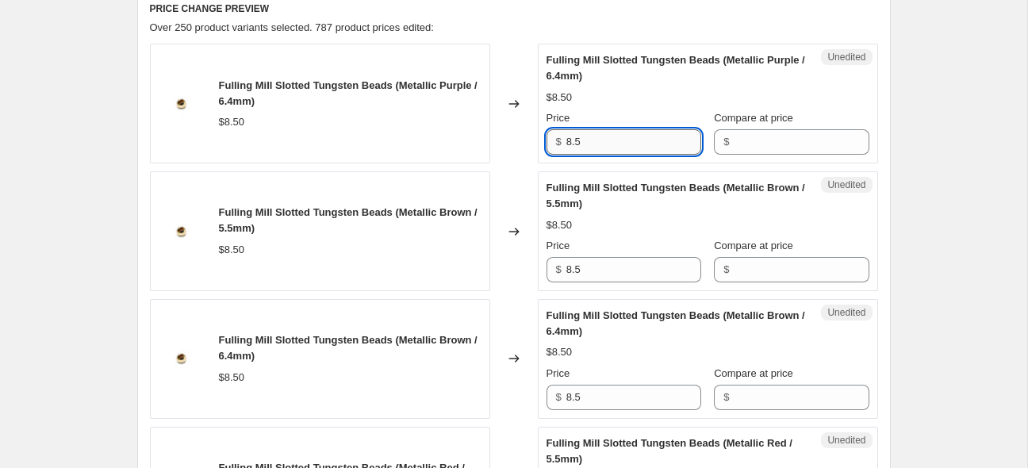
click at [598, 152] on input "8.5" at bounding box center [634, 141] width 135 height 25
click at [601, 270] on input "8.5" at bounding box center [634, 269] width 135 height 25
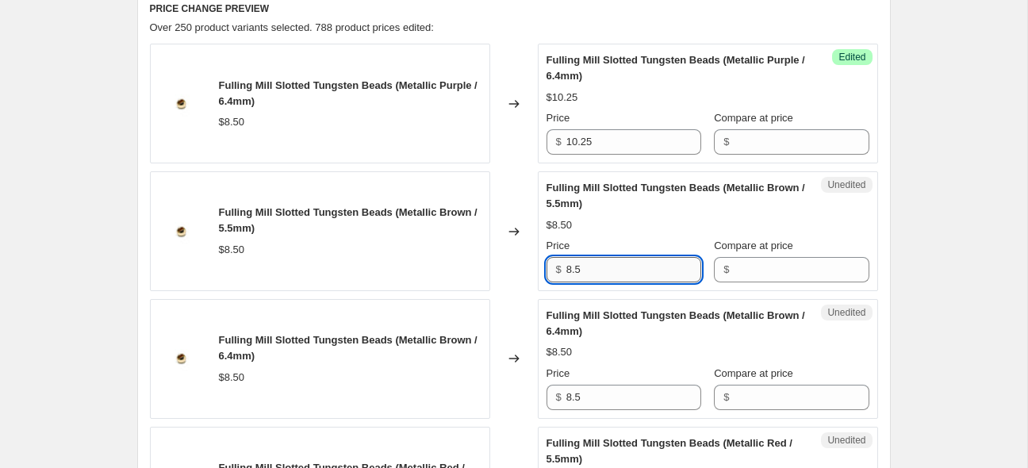
click at [601, 270] on input "8.5" at bounding box center [634, 269] width 135 height 25
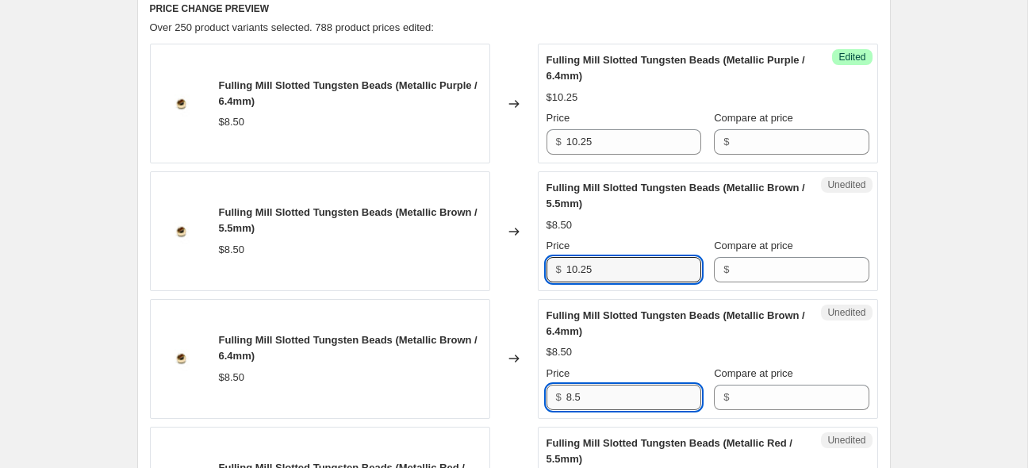
click at [617, 398] on input "8.5" at bounding box center [634, 397] width 135 height 25
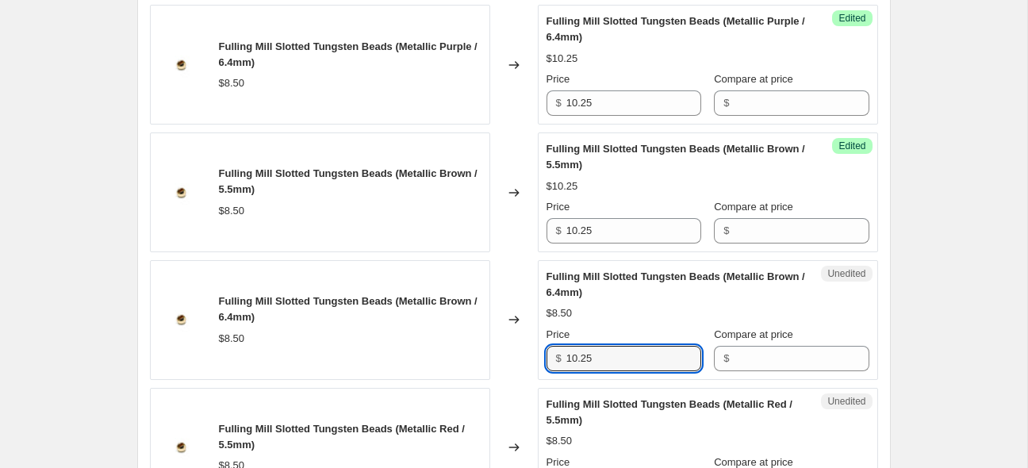
scroll to position [752, 0]
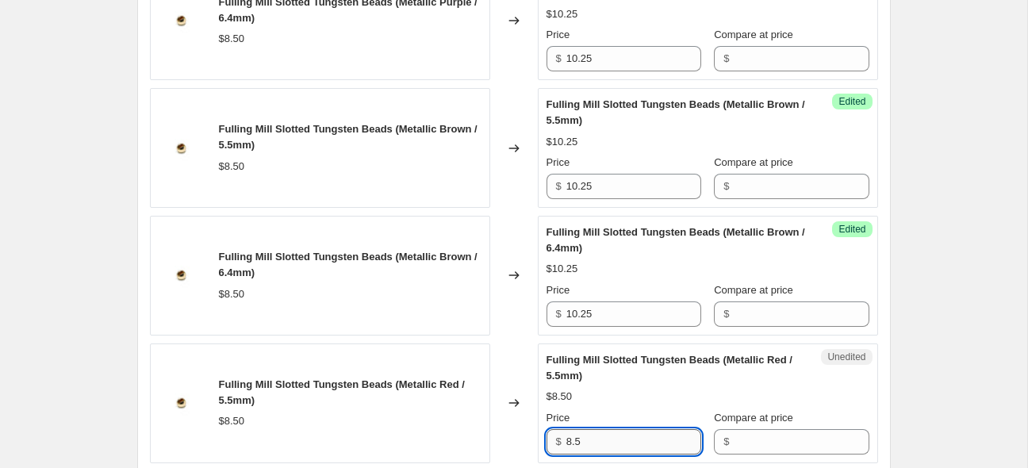
click at [652, 442] on input "8.5" at bounding box center [634, 441] width 135 height 25
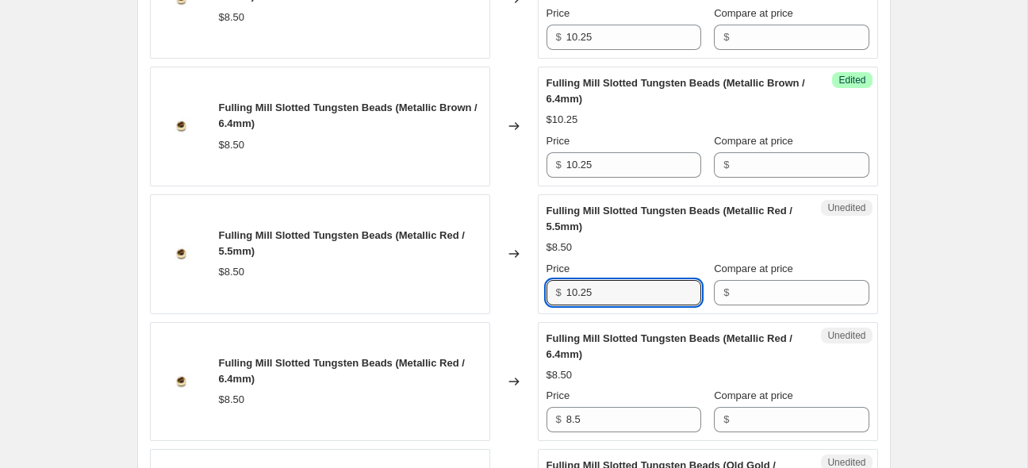
scroll to position [941, 0]
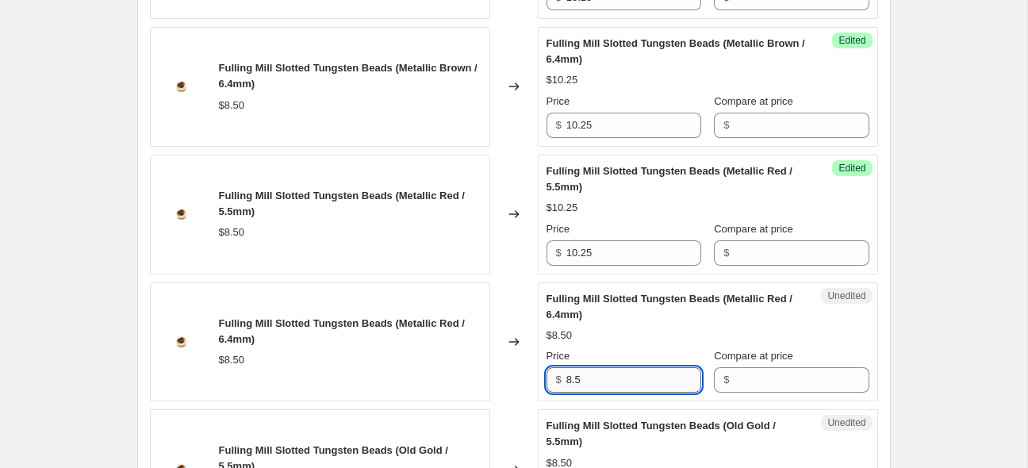
click at [667, 386] on input "8.5" at bounding box center [634, 379] width 135 height 25
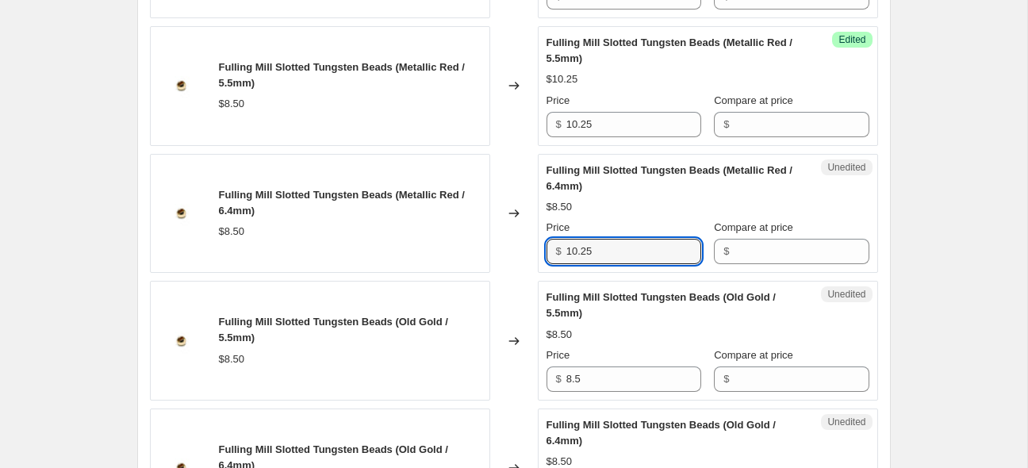
scroll to position [1088, 0]
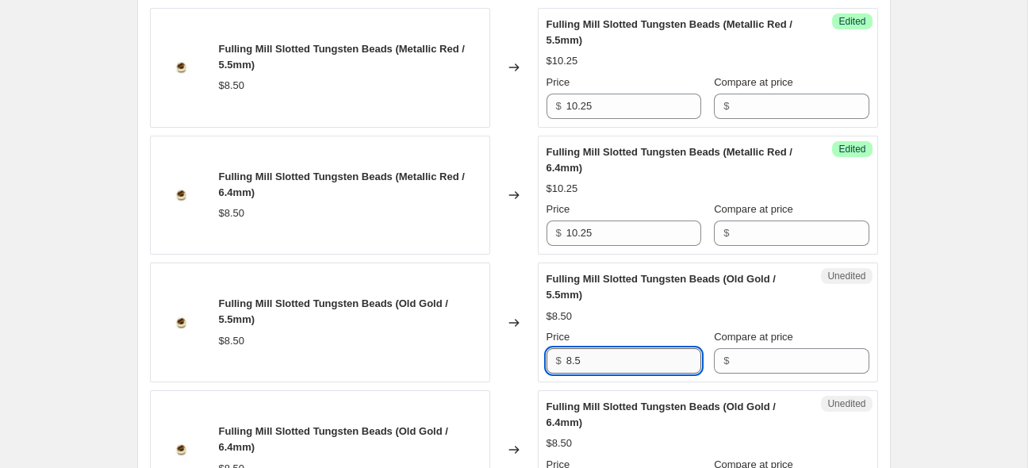
click at [647, 363] on input "8.5" at bounding box center [634, 360] width 135 height 25
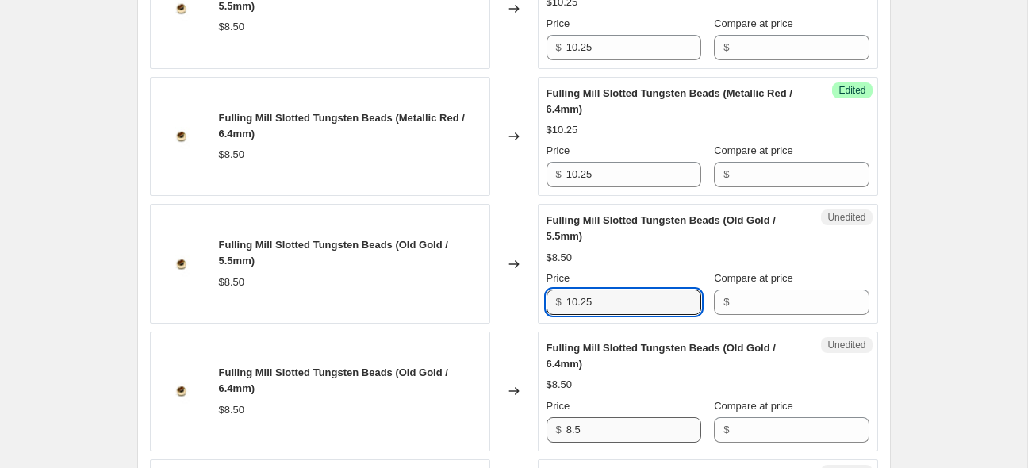
scroll to position [1235, 0]
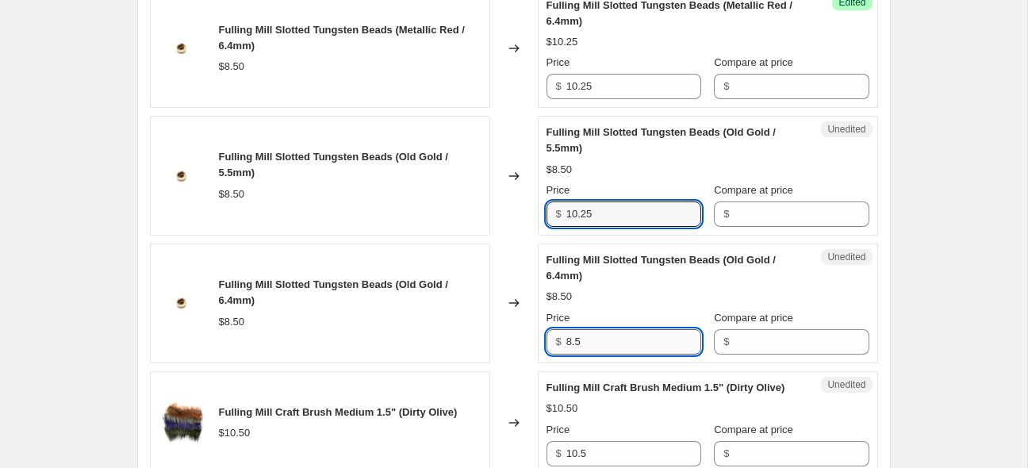
click at [628, 348] on input "8.5" at bounding box center [634, 341] width 135 height 25
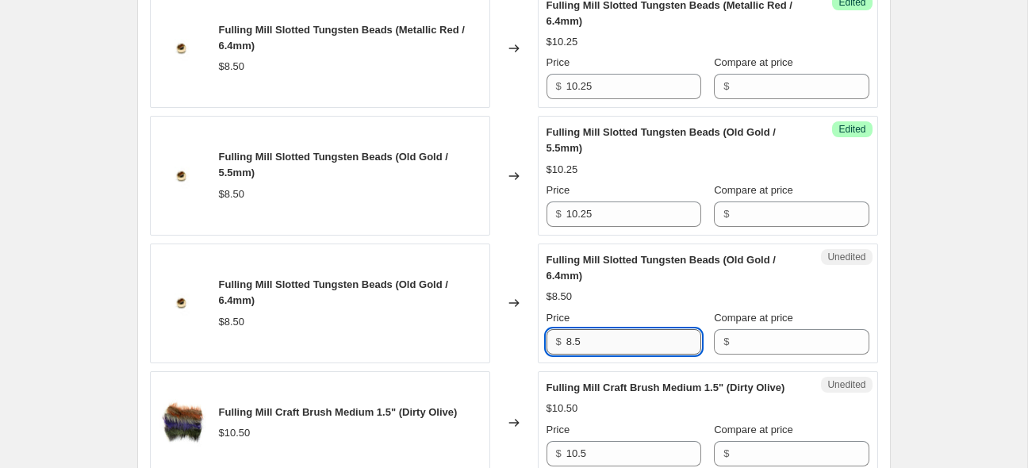
click at [628, 348] on input "8.5" at bounding box center [634, 341] width 135 height 25
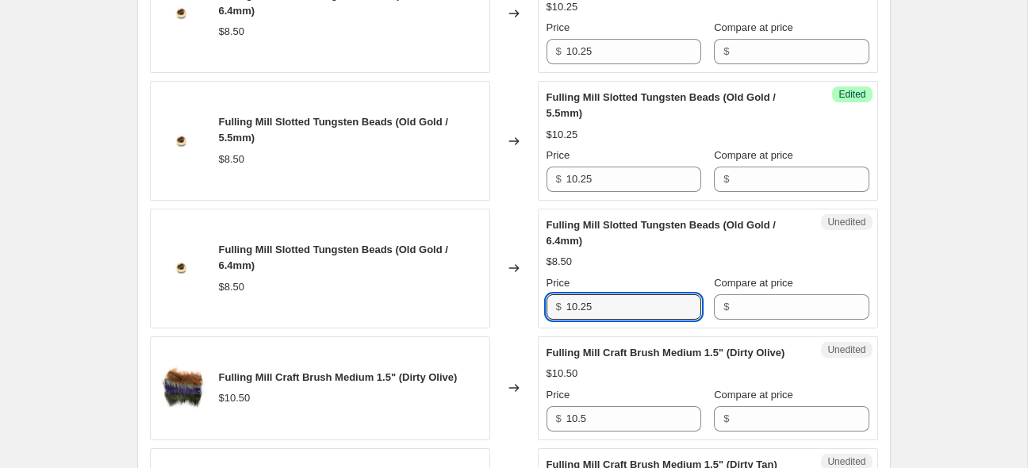
scroll to position [1318, 0]
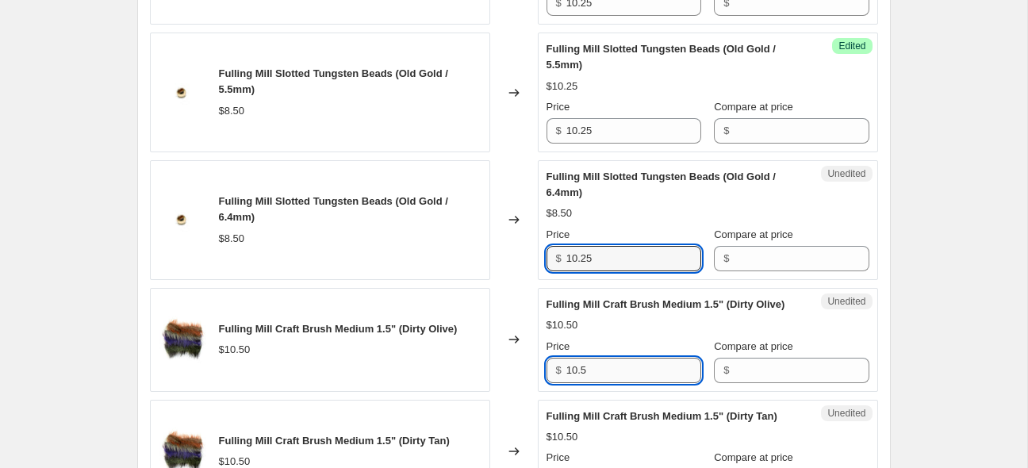
click at [614, 382] on input "10.5" at bounding box center [634, 370] width 135 height 25
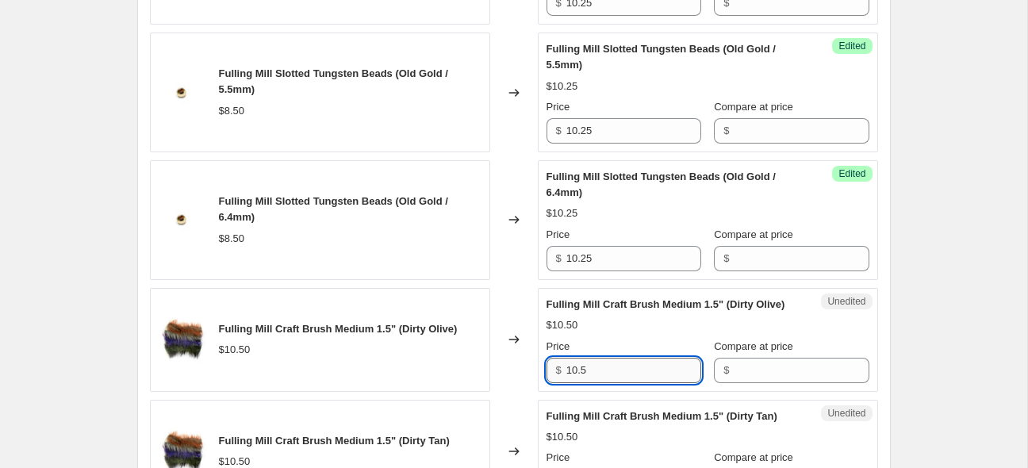
click at [594, 383] on input "10.5" at bounding box center [634, 370] width 135 height 25
click at [582, 383] on input "10.5" at bounding box center [634, 370] width 135 height 25
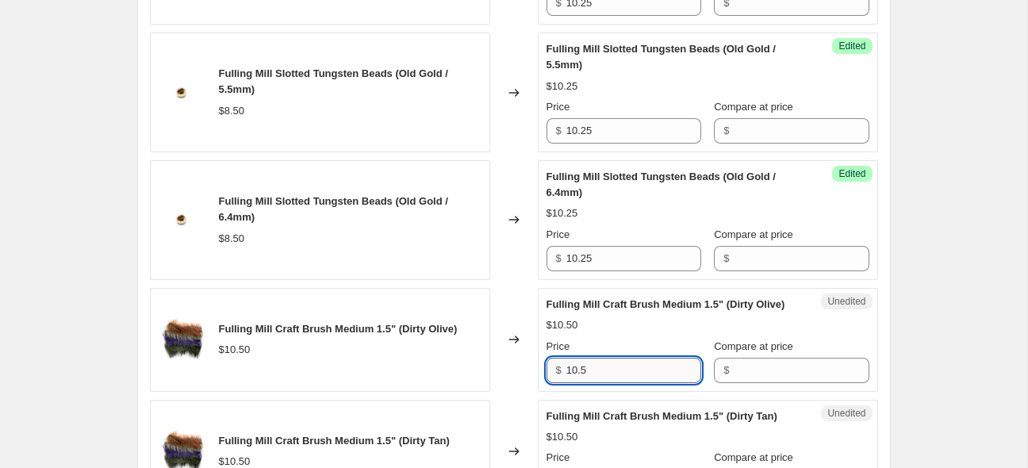
click at [582, 383] on input "10.5" at bounding box center [634, 370] width 135 height 25
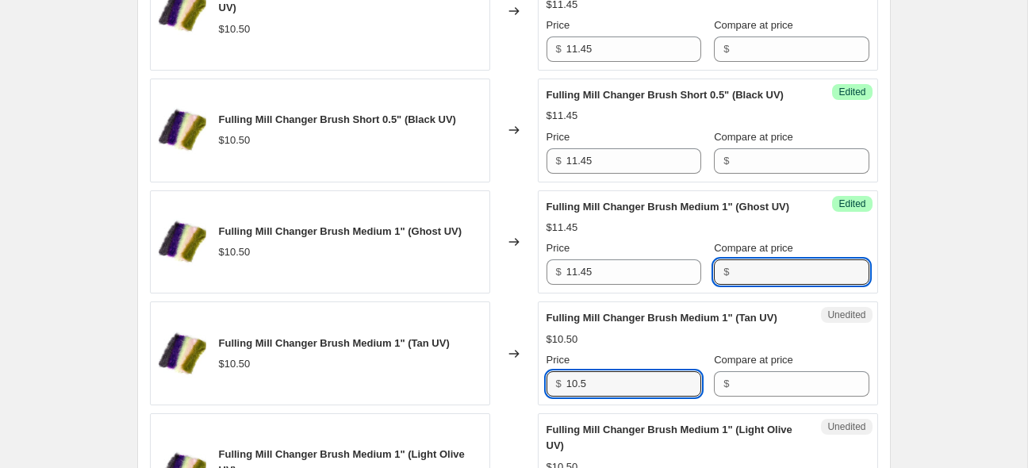
scroll to position [2803, 0]
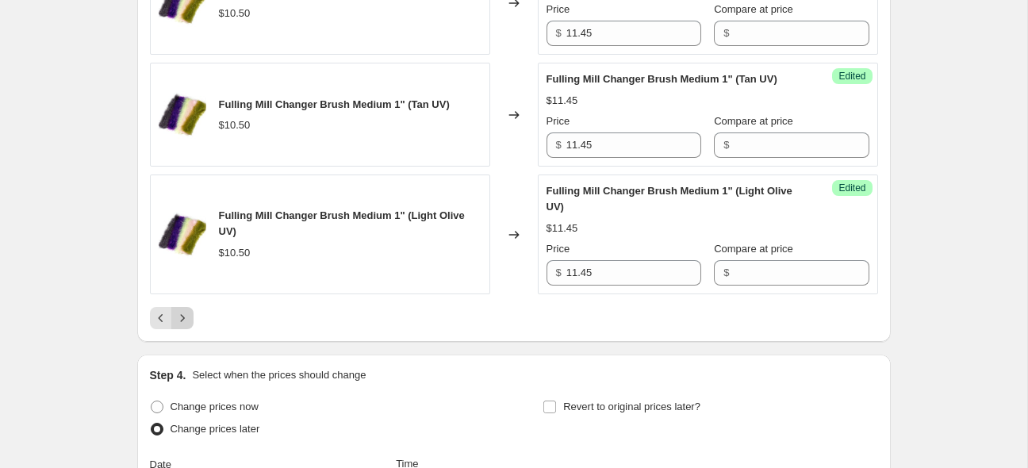
click at [183, 326] on icon "Next" at bounding box center [183, 318] width 16 height 16
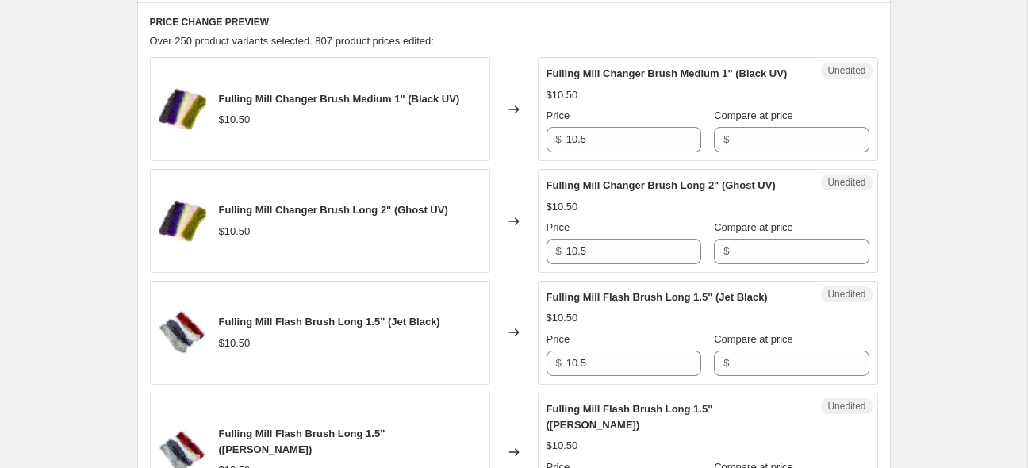
scroll to position [667, 0]
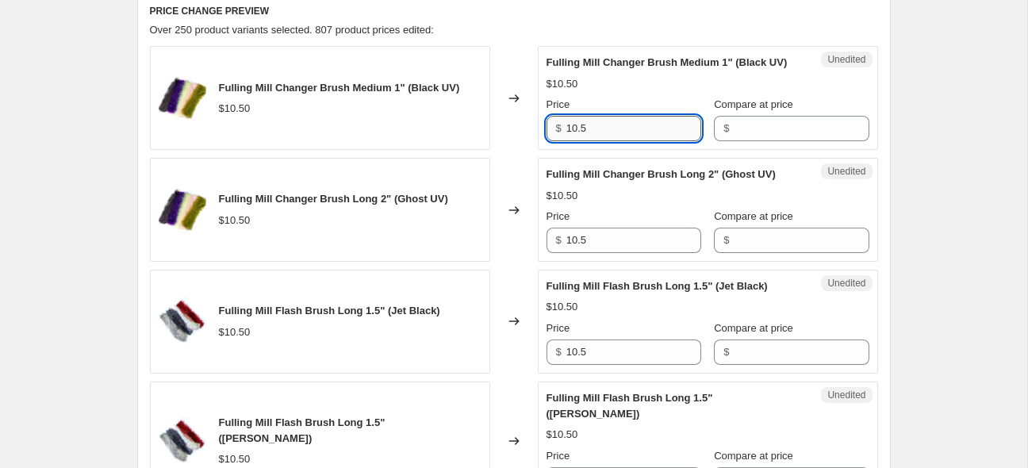
click at [633, 141] on input "10.5" at bounding box center [634, 128] width 135 height 25
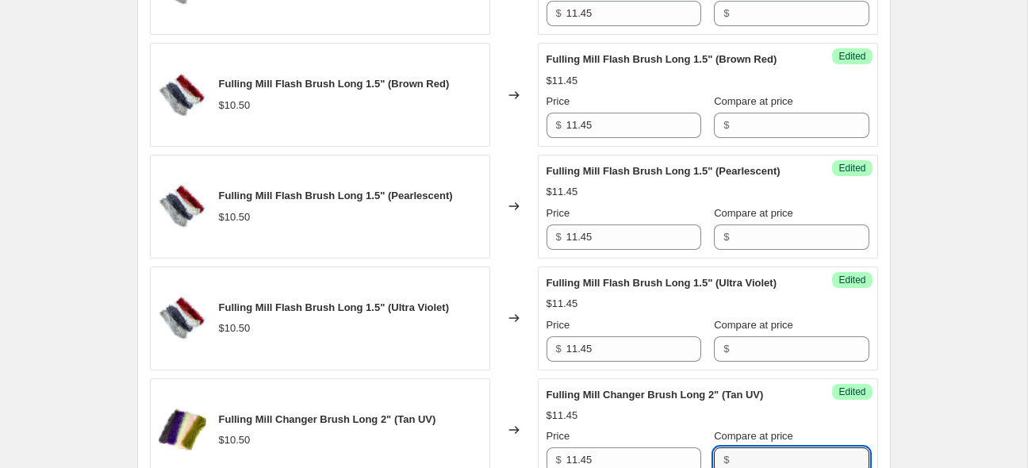
scroll to position [1595, 0]
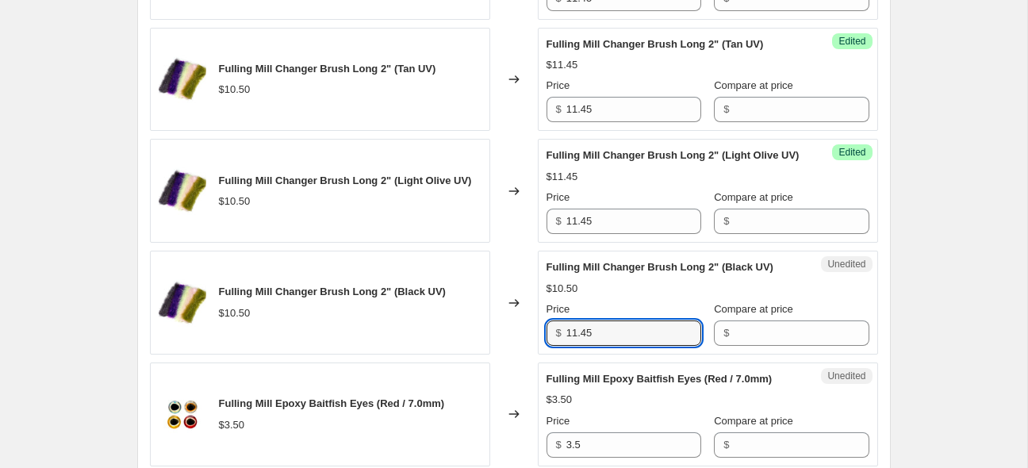
click at [955, 196] on div "Create new price [MEDICAL_DATA]. This page is ready Create new price [MEDICAL_D…" at bounding box center [514, 177] width 1028 height 3545
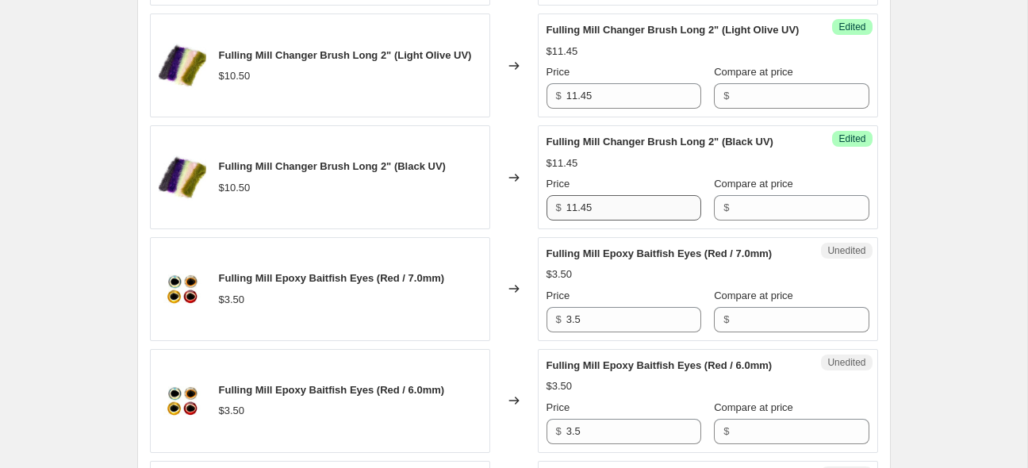
scroll to position [1742, 0]
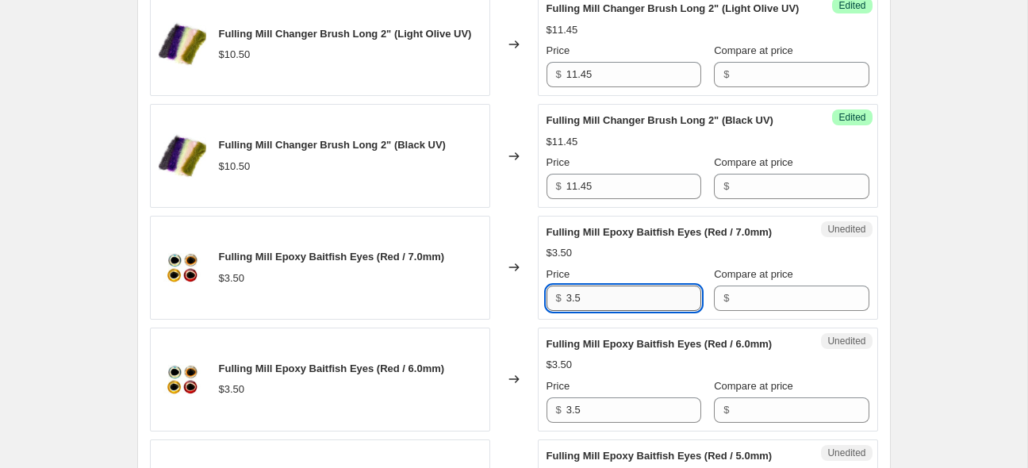
click at [609, 306] on input "3.5" at bounding box center [634, 298] width 135 height 25
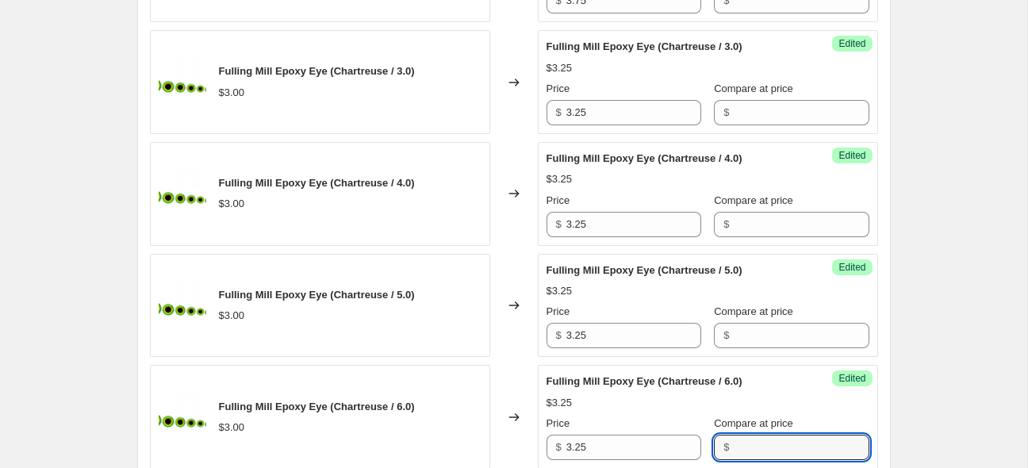
scroll to position [2709, 0]
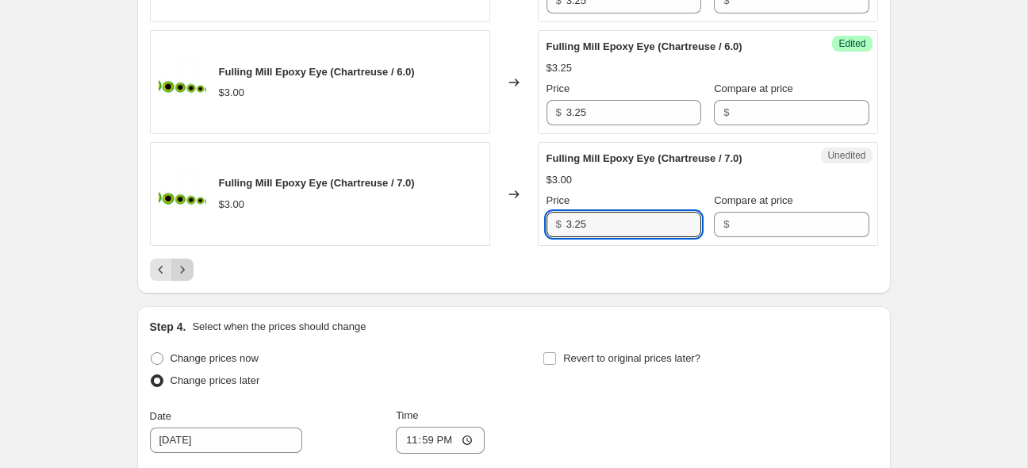
drag, startPoint x: 191, startPoint y: 269, endPoint x: 186, endPoint y: 278, distance: 10.3
click at [190, 270] on div "Pagination" at bounding box center [182, 270] width 22 height 22
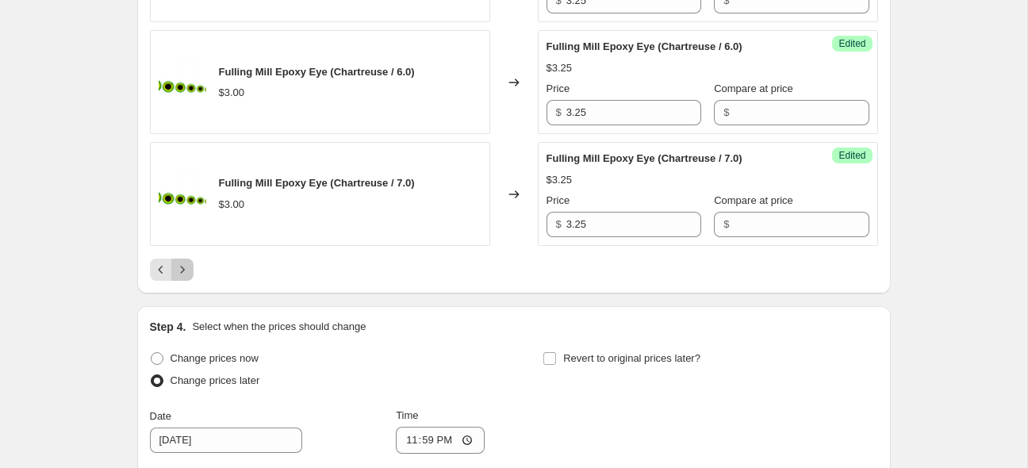
click at [186, 278] on icon "Next" at bounding box center [183, 270] width 16 height 16
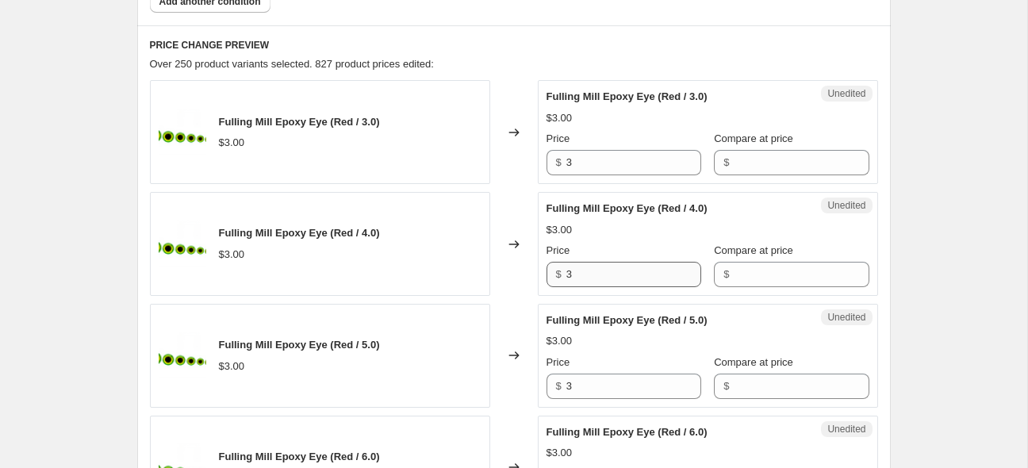
scroll to position [635, 0]
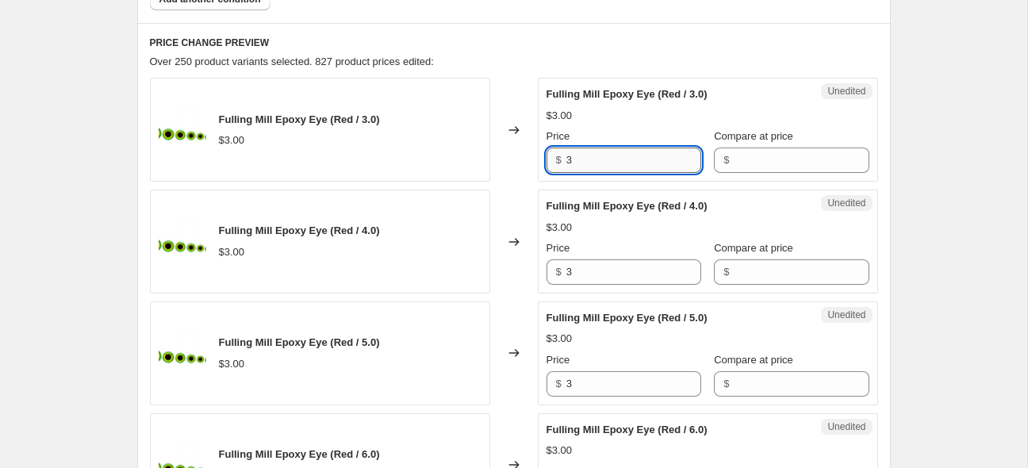
click at [610, 157] on input "3" at bounding box center [634, 160] width 135 height 25
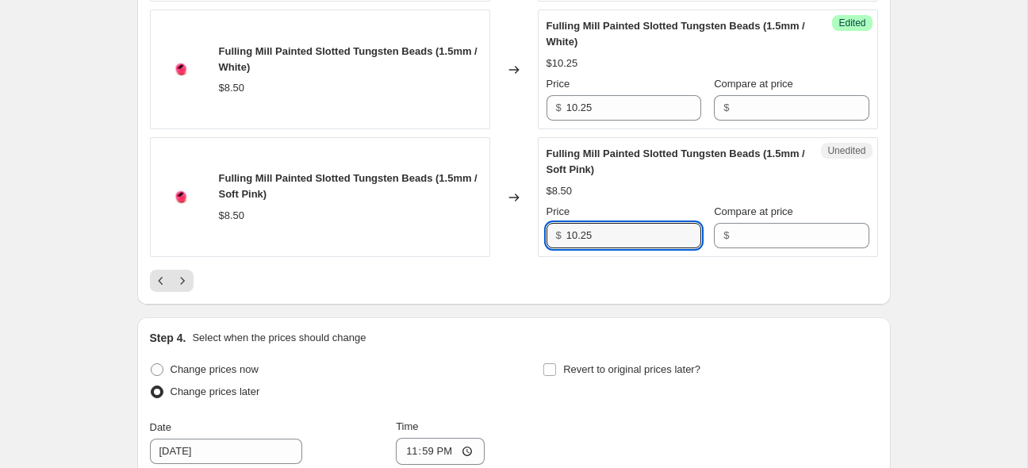
scroll to position [2768, 0]
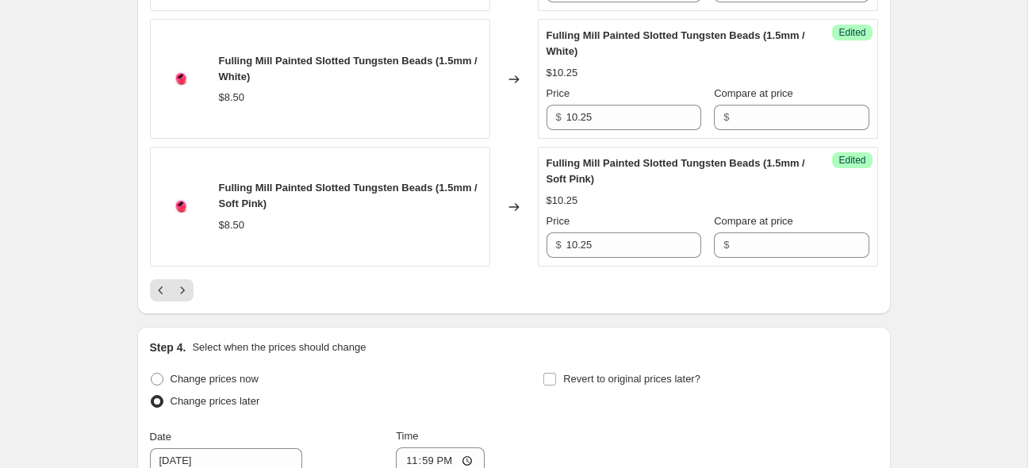
click at [179, 297] on icon "Next" at bounding box center [183, 290] width 16 height 16
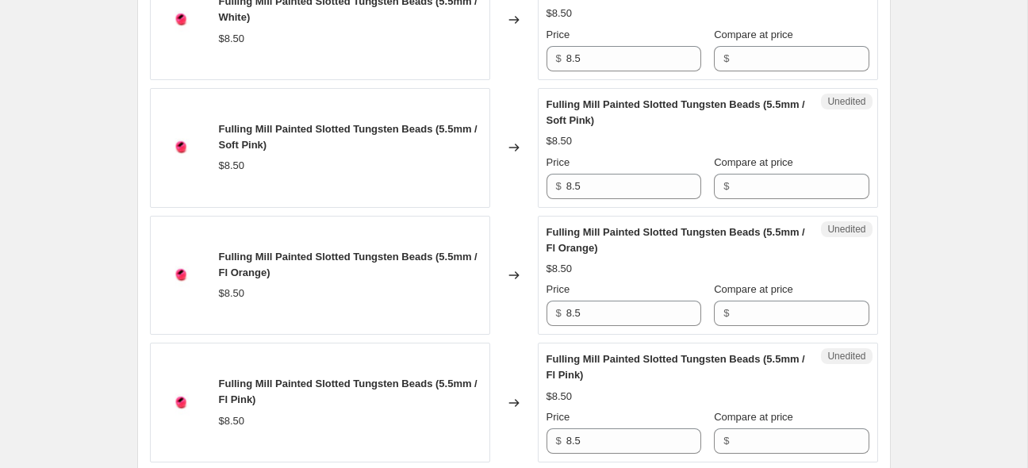
scroll to position [609, 0]
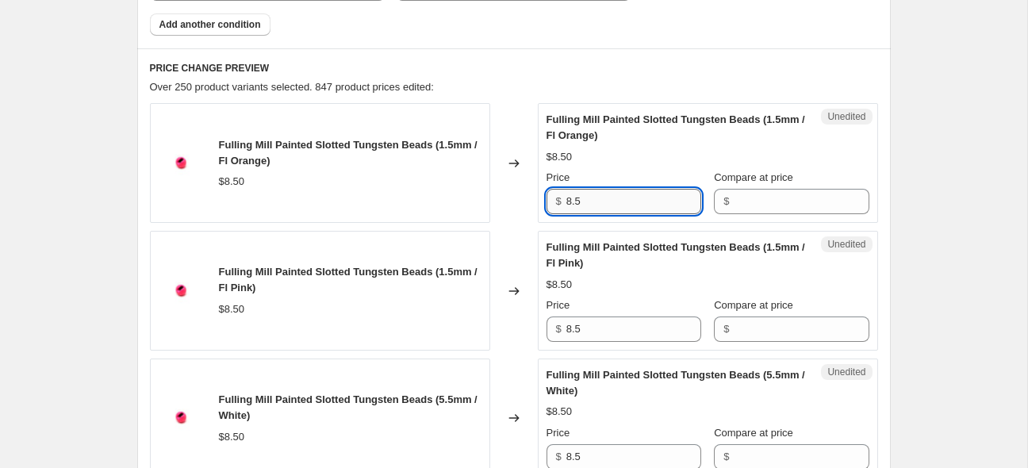
click at [609, 191] on input "8.5" at bounding box center [634, 201] width 135 height 25
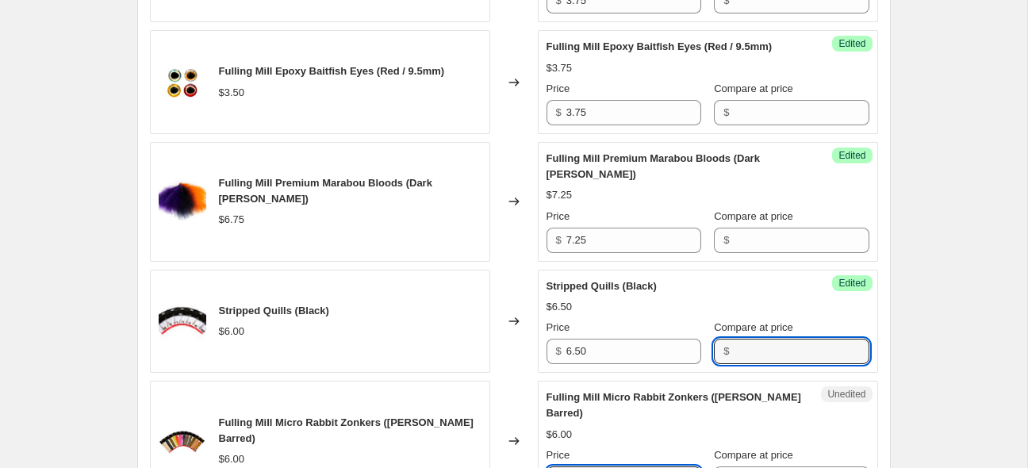
scroll to position [2788, 0]
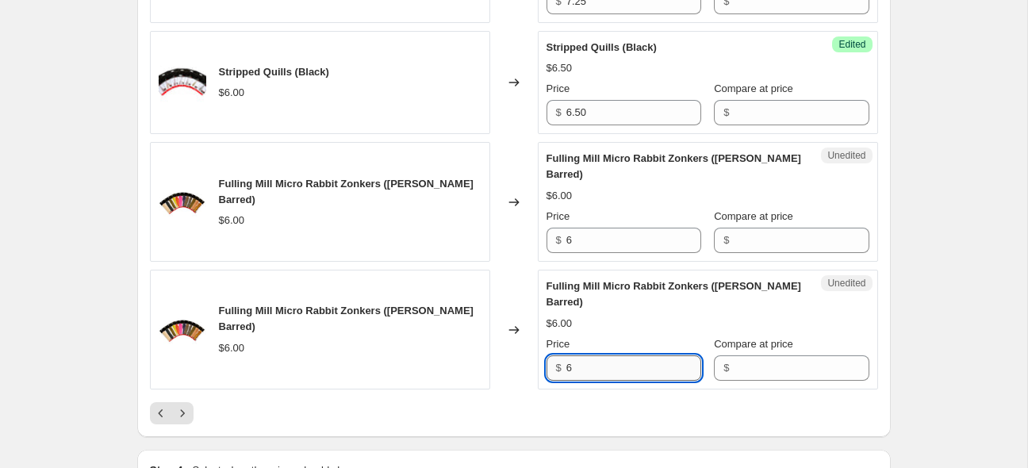
click at [636, 373] on input "6" at bounding box center [634, 367] width 135 height 25
click at [624, 248] on div "Unedited Fulling Mill Micro Rabbit Zonkers ([PERSON_NAME] Barred) $6.00 Price $…" at bounding box center [708, 202] width 340 height 120
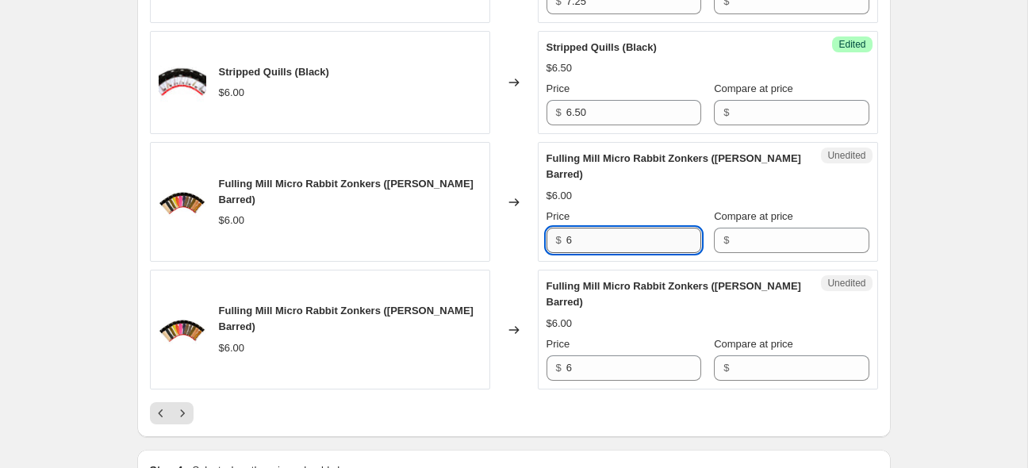
click at [624, 242] on input "6" at bounding box center [634, 240] width 135 height 25
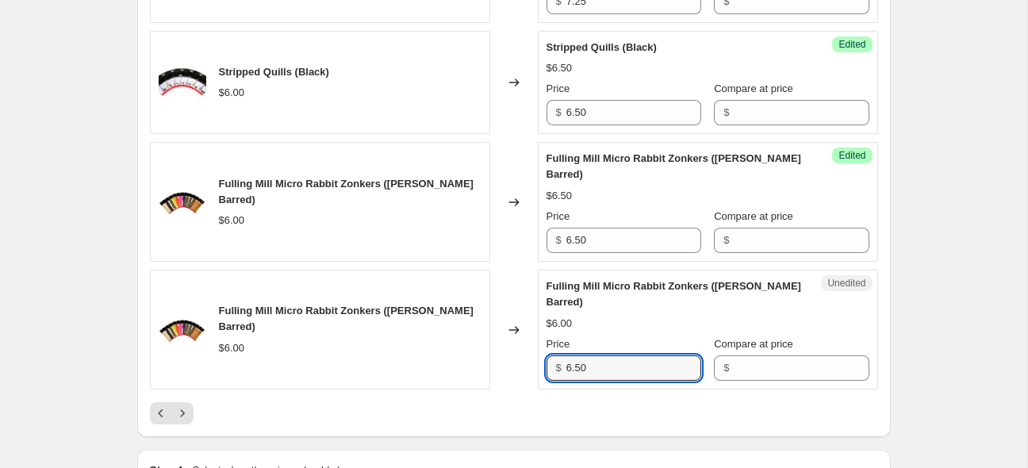
click at [338, 378] on div "Fulling Mill Micro Rabbit Zonkers ([PERSON_NAME] Barred) $6.00" at bounding box center [320, 330] width 340 height 120
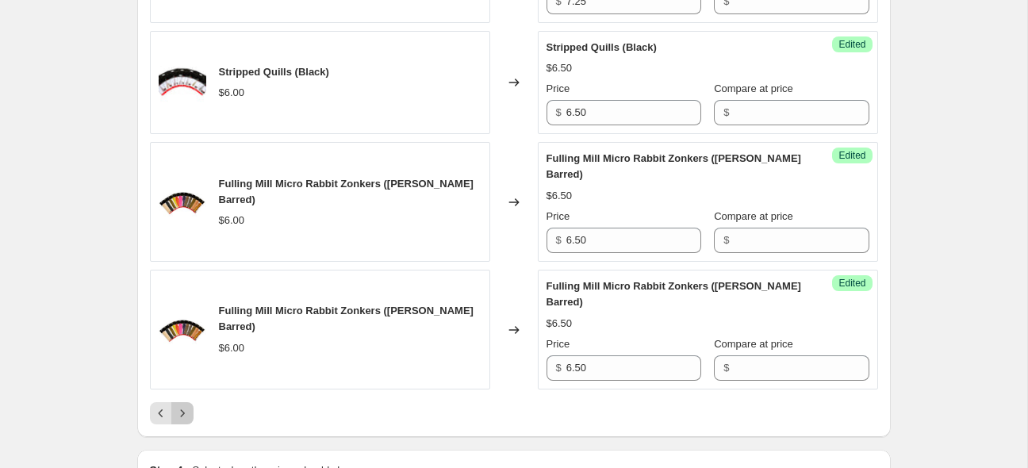
click at [190, 405] on icon "Next" at bounding box center [183, 413] width 16 height 16
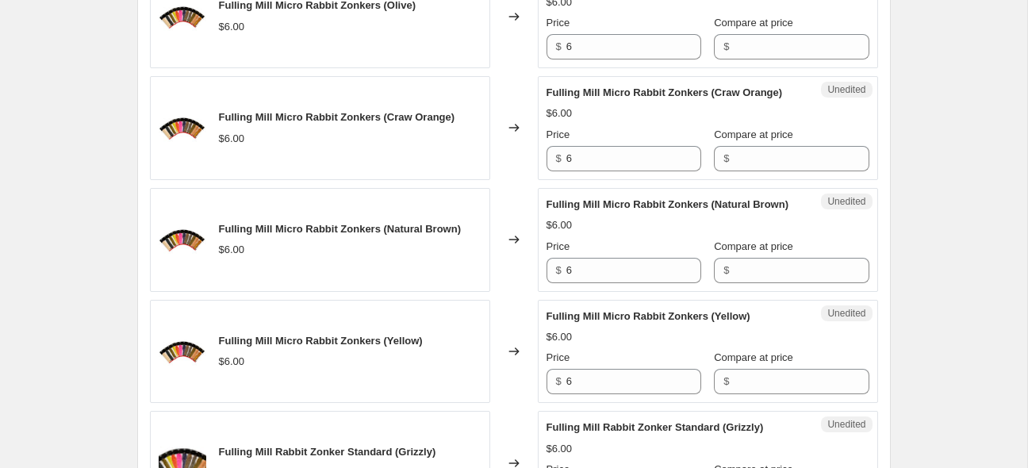
scroll to position [588, 0]
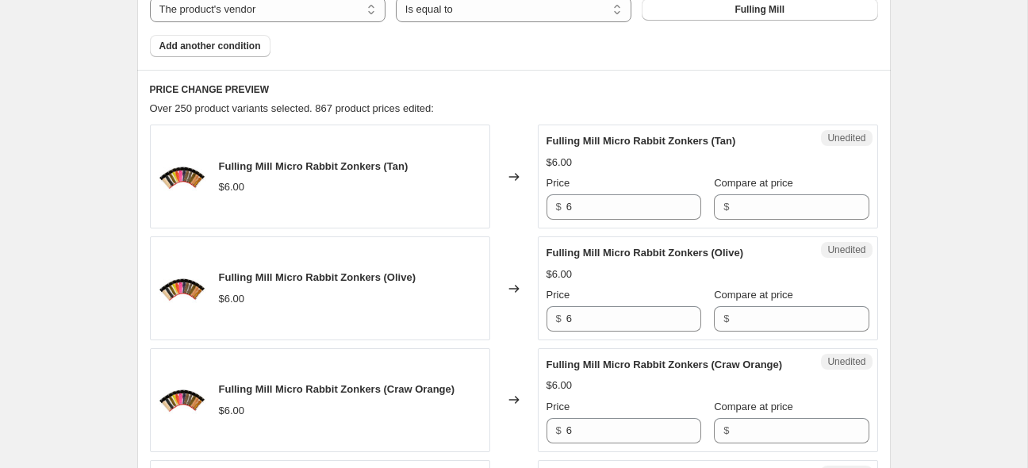
click at [632, 221] on div "Unedited Fulling Mill Micro Rabbit Zonkers (Tan) $6.00 Price $ 6 Compare at pri…" at bounding box center [708, 177] width 340 height 104
click at [633, 213] on input "6" at bounding box center [634, 206] width 135 height 25
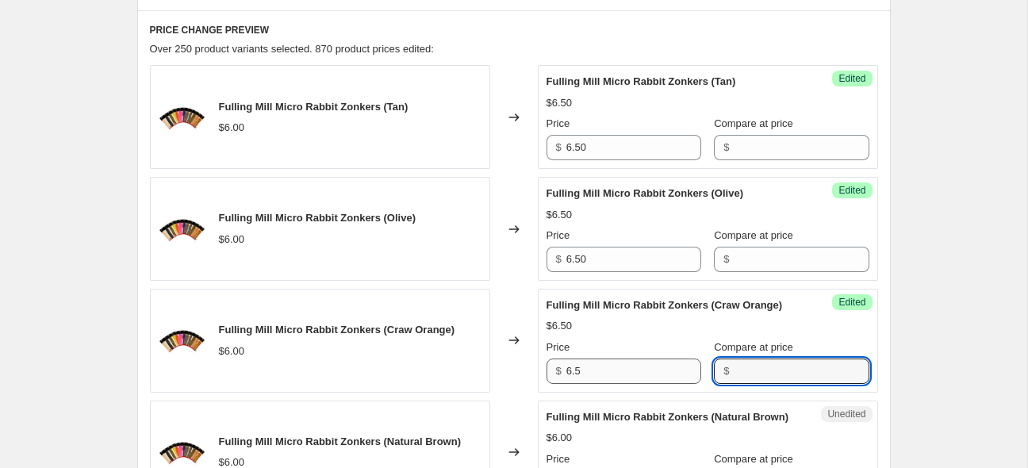
scroll to position [651, 0]
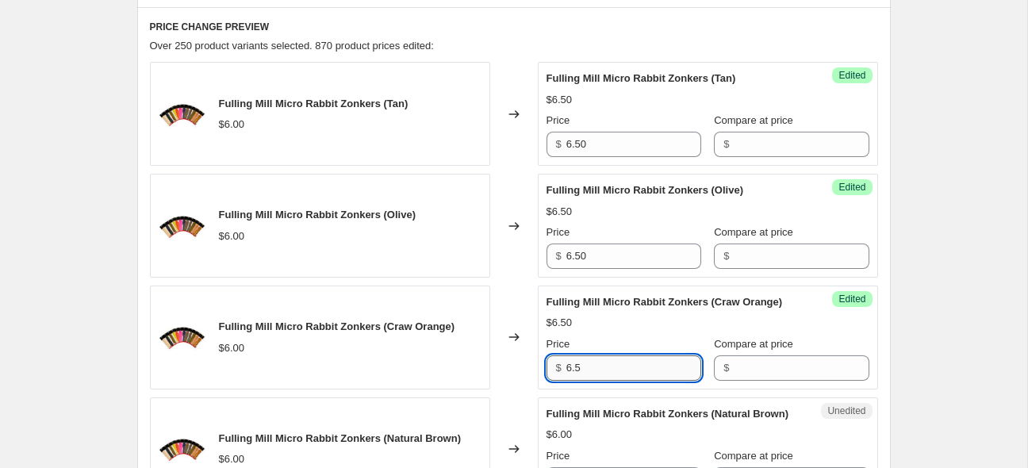
click at [644, 378] on input "6.5" at bounding box center [634, 367] width 135 height 25
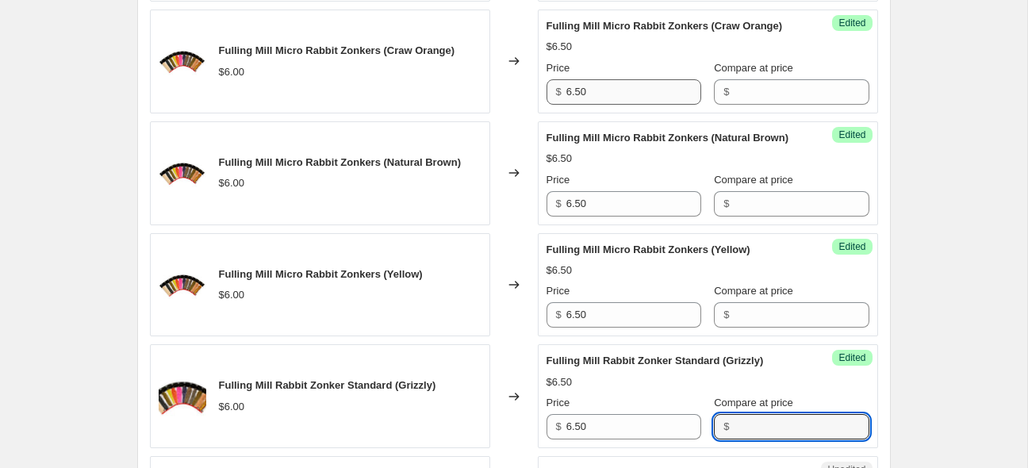
scroll to position [1276, 0]
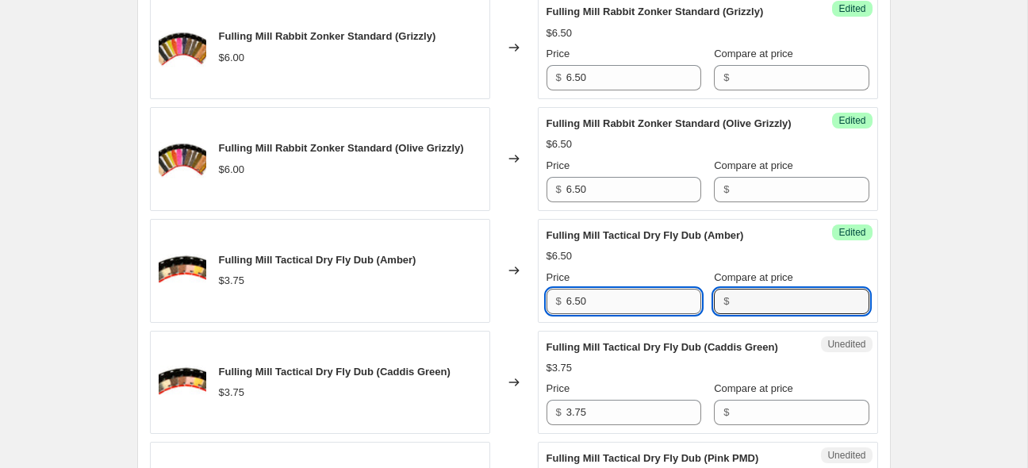
click at [610, 314] on input "6.50" at bounding box center [634, 301] width 135 height 25
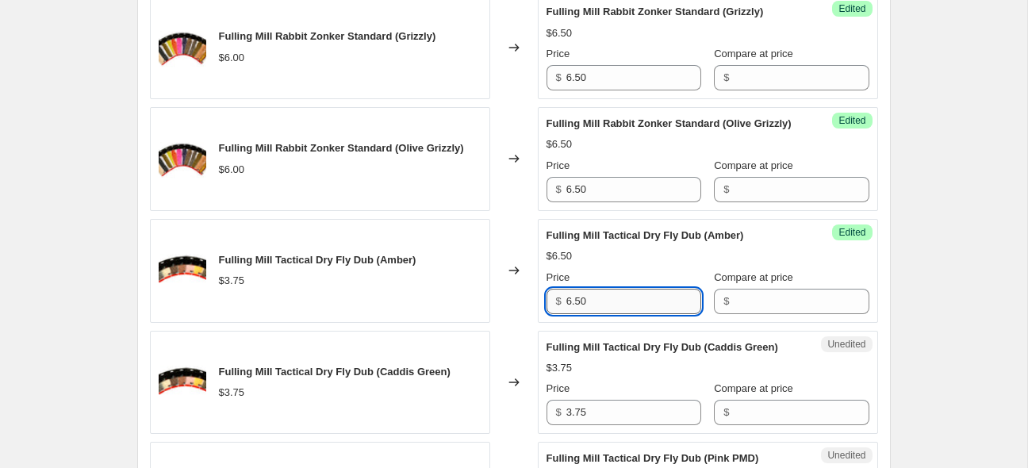
click at [610, 314] on input "6.50" at bounding box center [634, 301] width 135 height 25
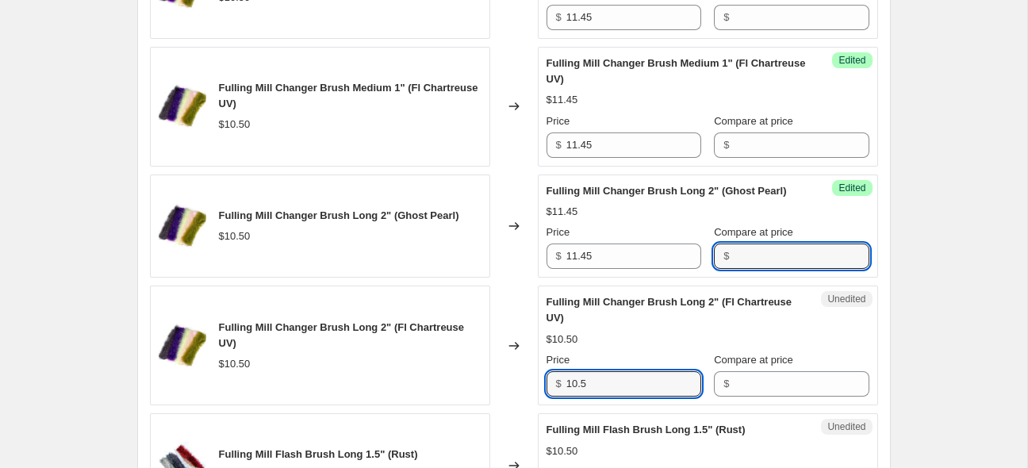
scroll to position [2708, 0]
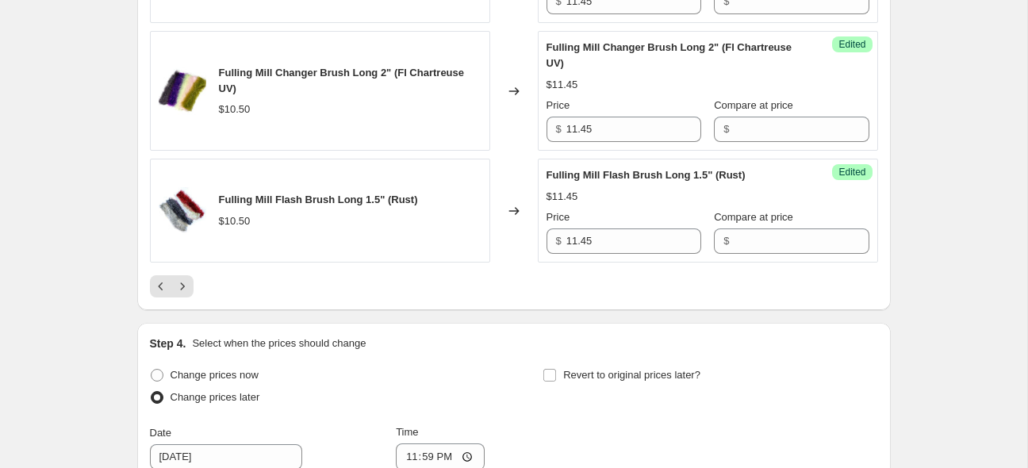
click at [463, 298] on div at bounding box center [514, 286] width 728 height 22
click at [188, 294] on icon "Next" at bounding box center [183, 287] width 16 height 16
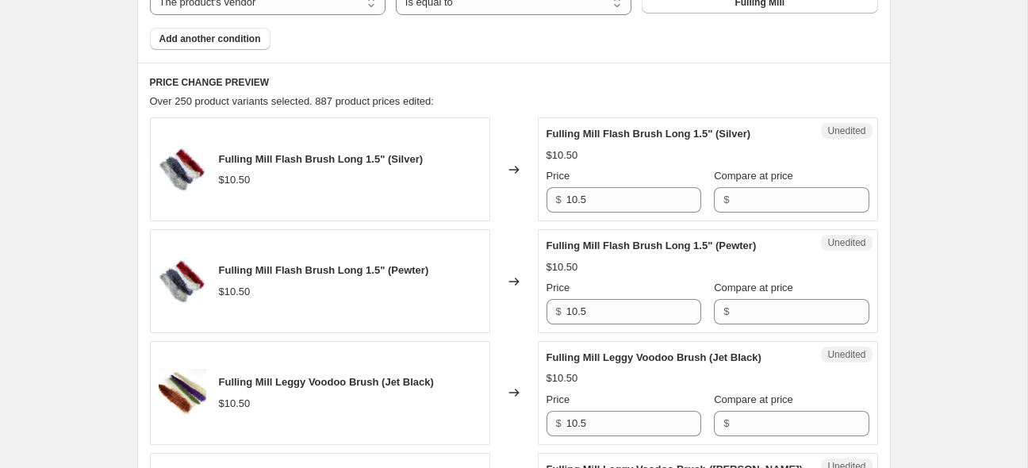
scroll to position [551, 0]
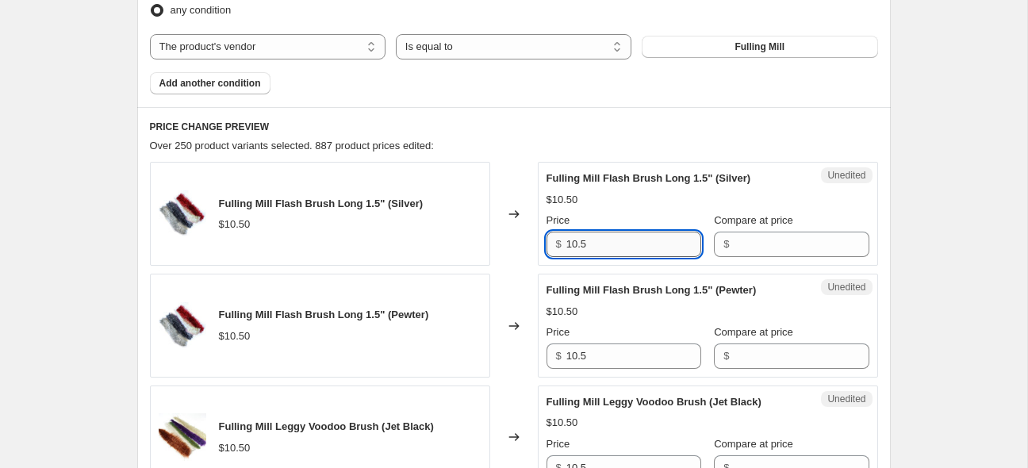
click at [610, 243] on input "10.5" at bounding box center [634, 244] width 135 height 25
click at [610, 244] on input "10.5" at bounding box center [634, 244] width 135 height 25
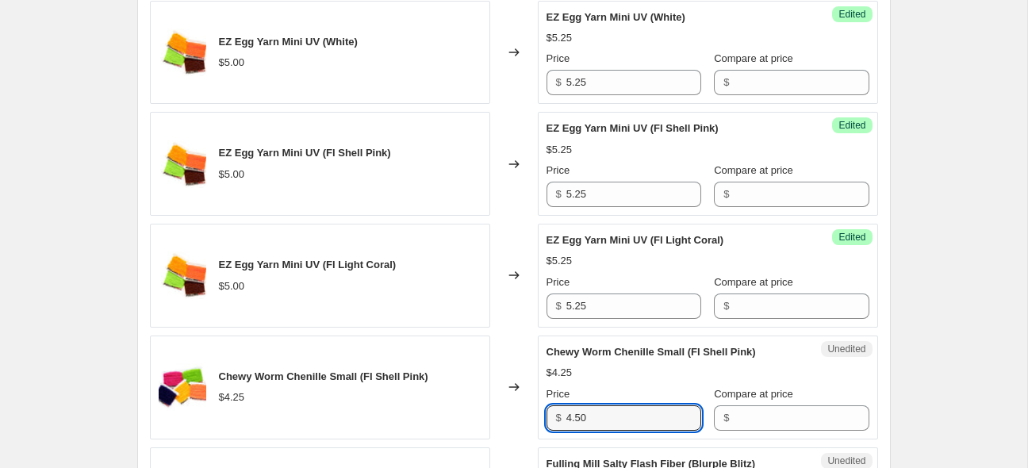
scroll to position [1264, 0]
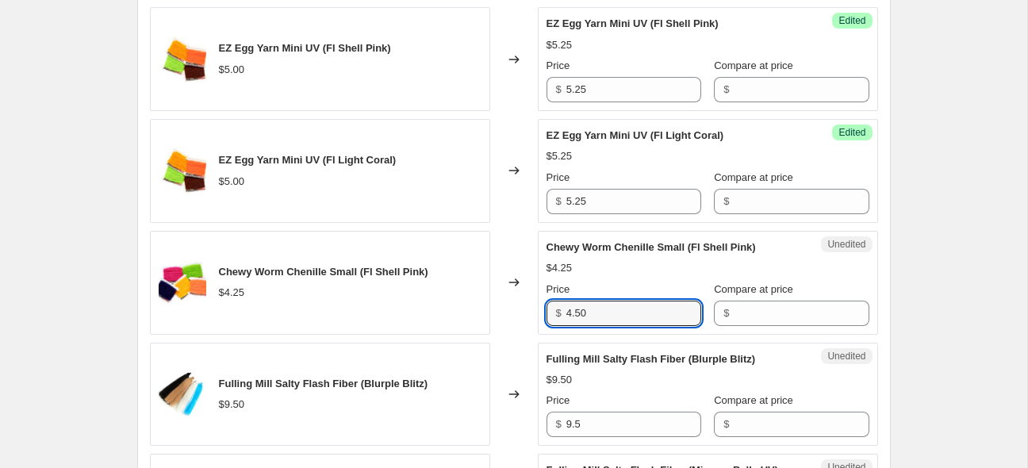
click at [517, 317] on div "Changed to" at bounding box center [514, 283] width 48 height 104
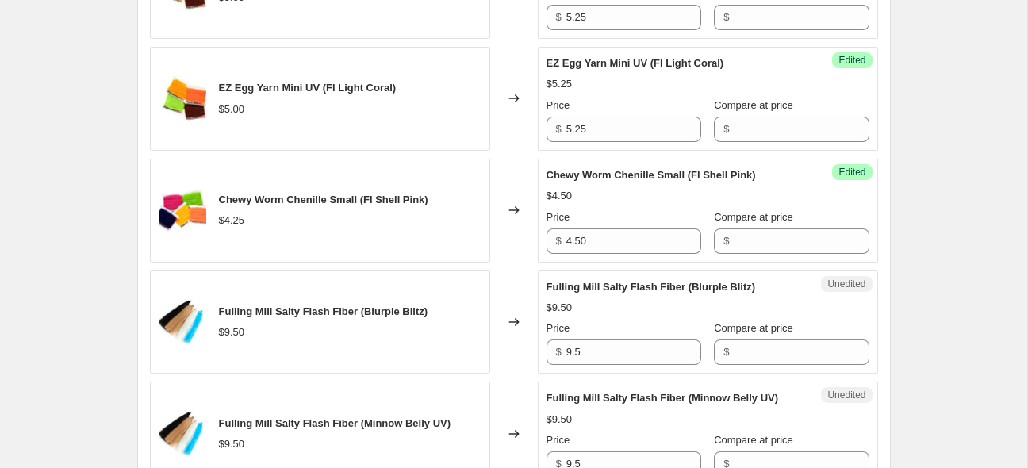
scroll to position [1431, 0]
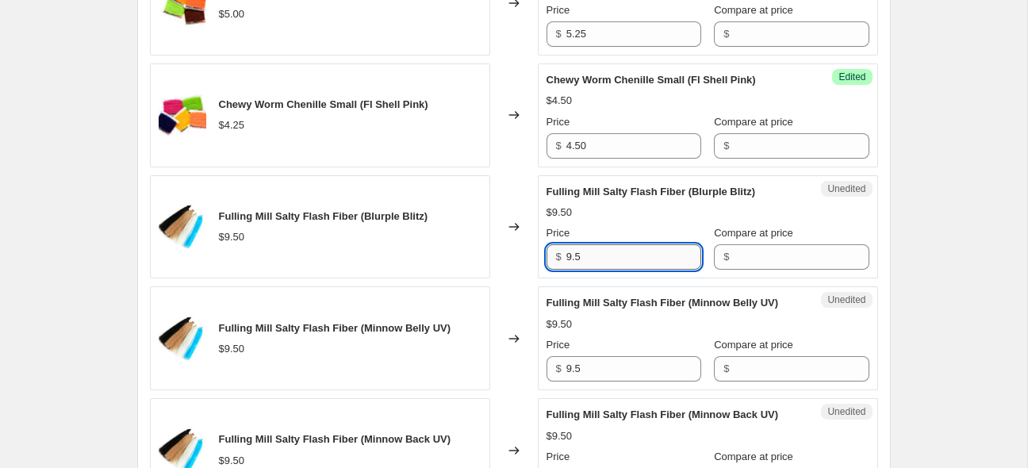
click at [573, 260] on input "9.5" at bounding box center [634, 256] width 135 height 25
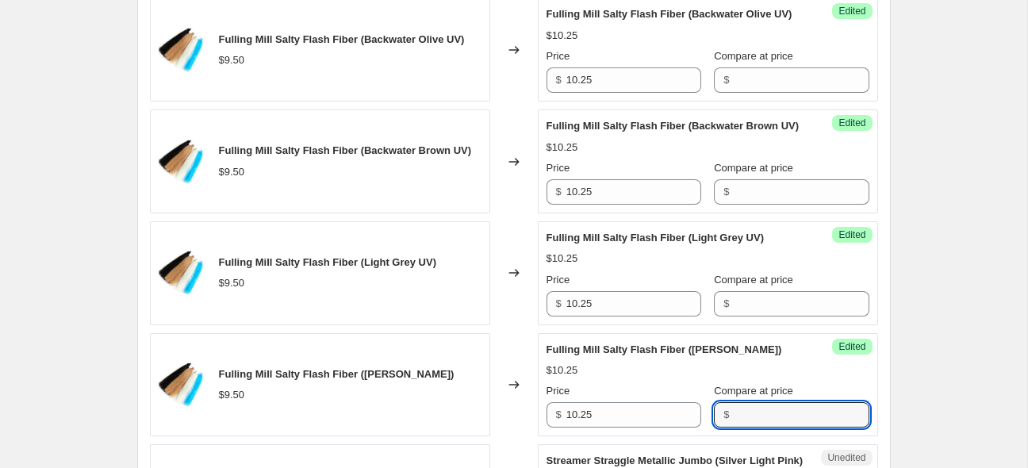
scroll to position [2629, 0]
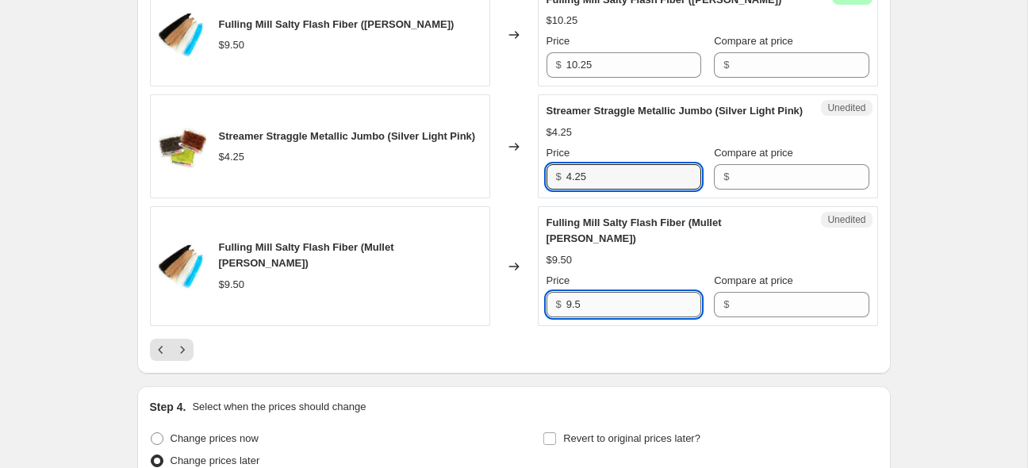
click at [667, 317] on input "9.5" at bounding box center [634, 304] width 135 height 25
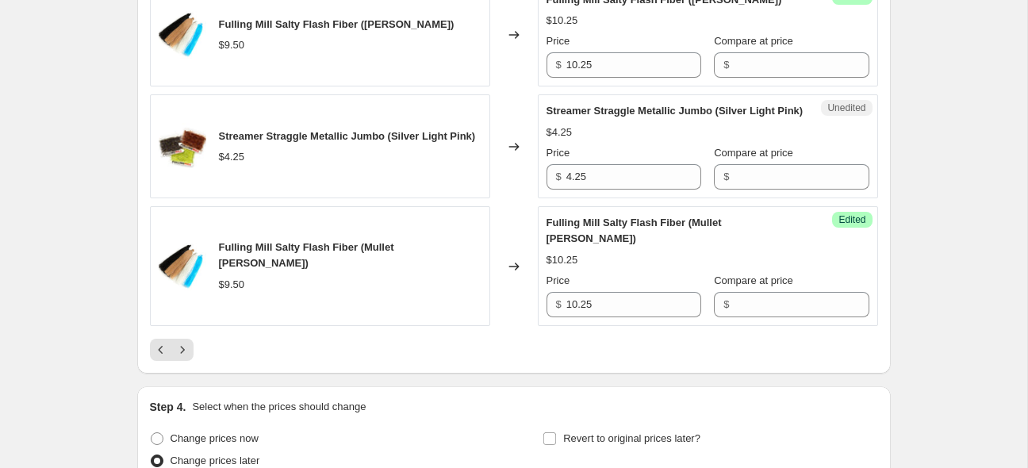
click at [598, 190] on div "Price $ 4.25" at bounding box center [624, 167] width 155 height 44
click at [601, 190] on input "4.25" at bounding box center [634, 176] width 135 height 25
click at [189, 358] on icon "Next" at bounding box center [183, 350] width 16 height 16
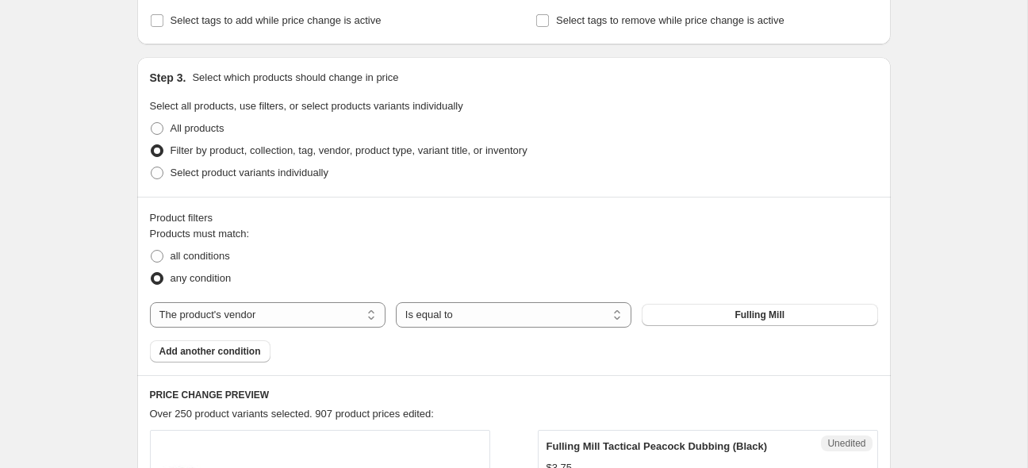
scroll to position [660, 0]
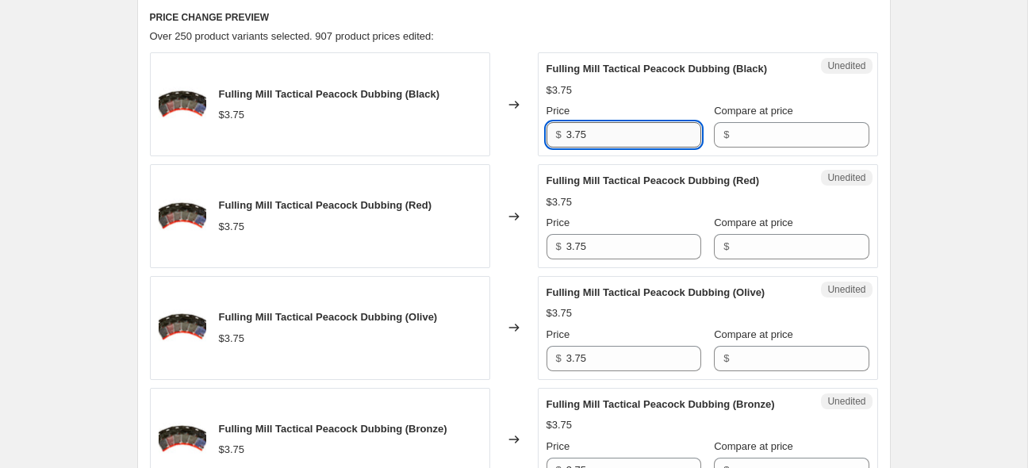
click at [632, 133] on input "3.75" at bounding box center [634, 134] width 135 height 25
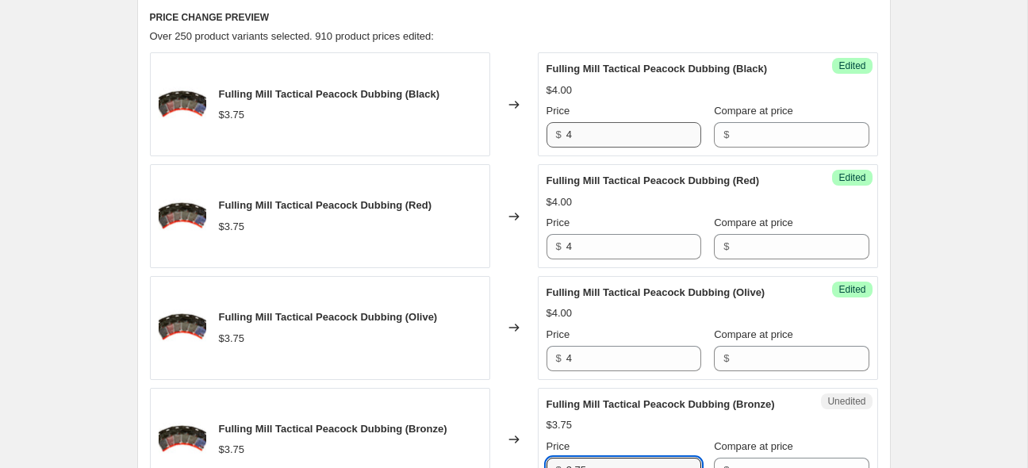
scroll to position [895, 0]
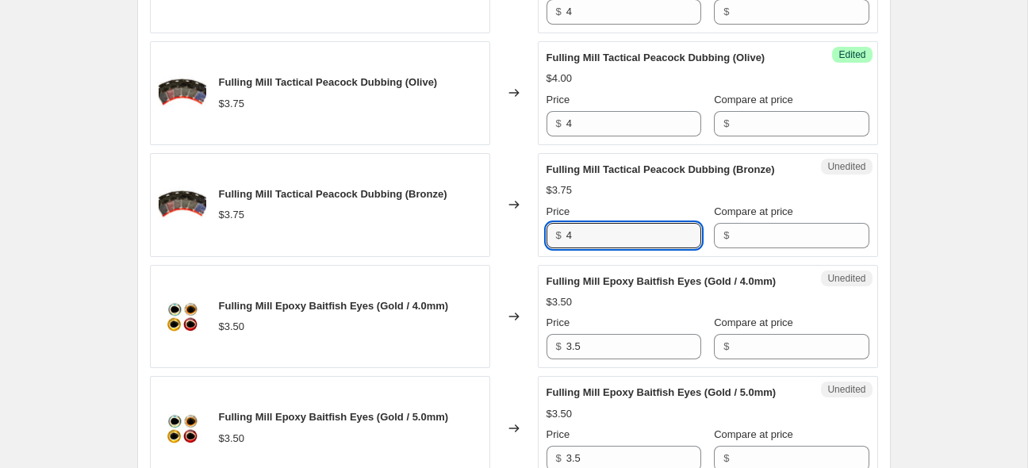
click at [674, 305] on div "$3.50" at bounding box center [708, 302] width 323 height 16
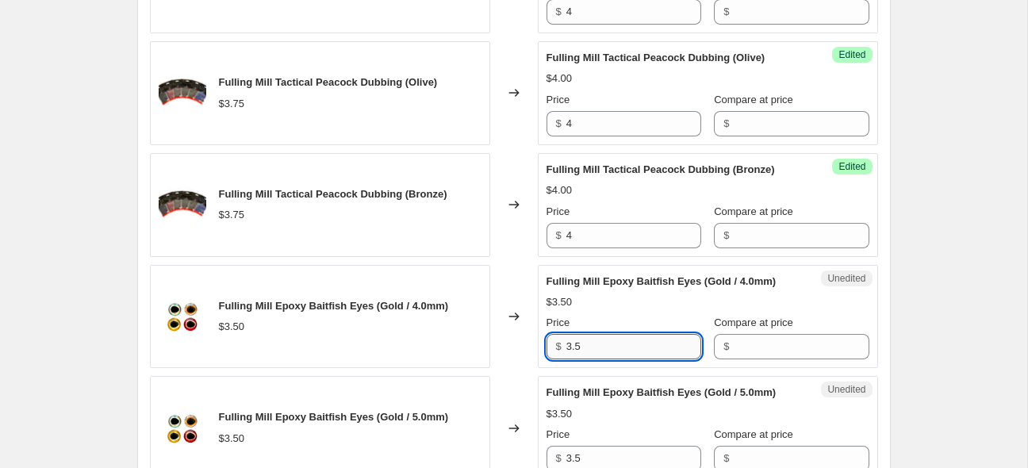
click at [652, 344] on input "3.5" at bounding box center [634, 346] width 135 height 25
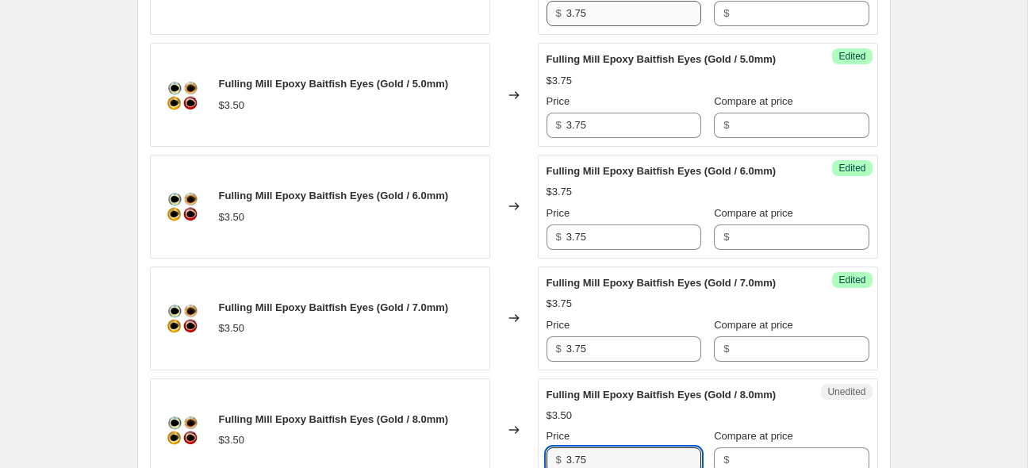
scroll to position [1563, 0]
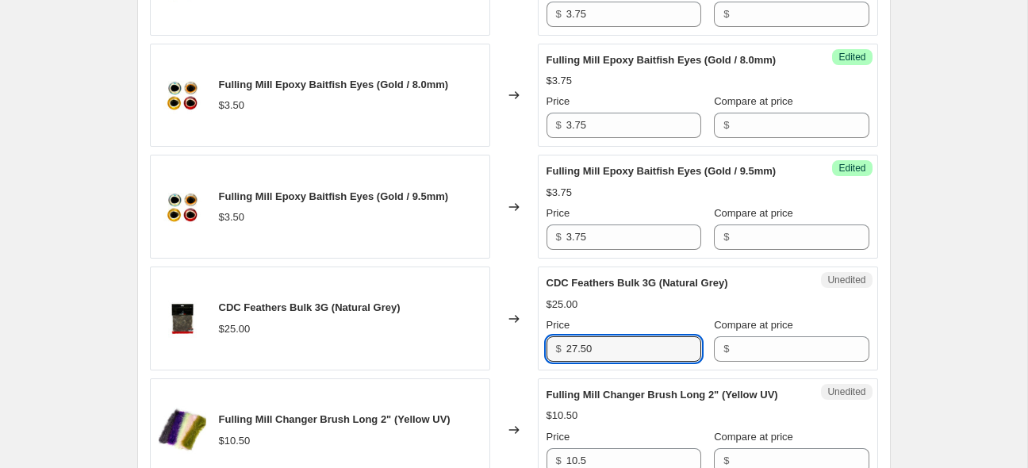
click at [887, 245] on div "PRICE CHANGE PREVIEW Over 250 product variants selected. 917 product prices edi…" at bounding box center [514, 267] width 754 height 2345
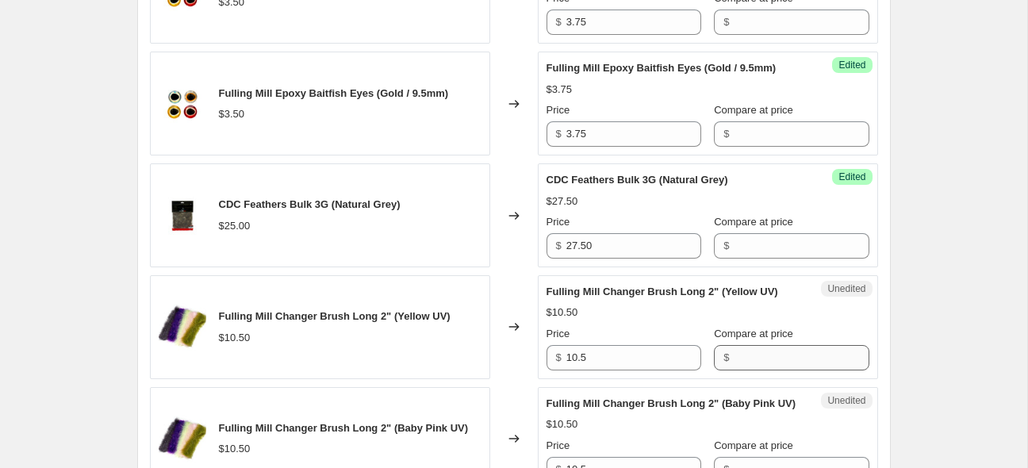
scroll to position [1668, 0]
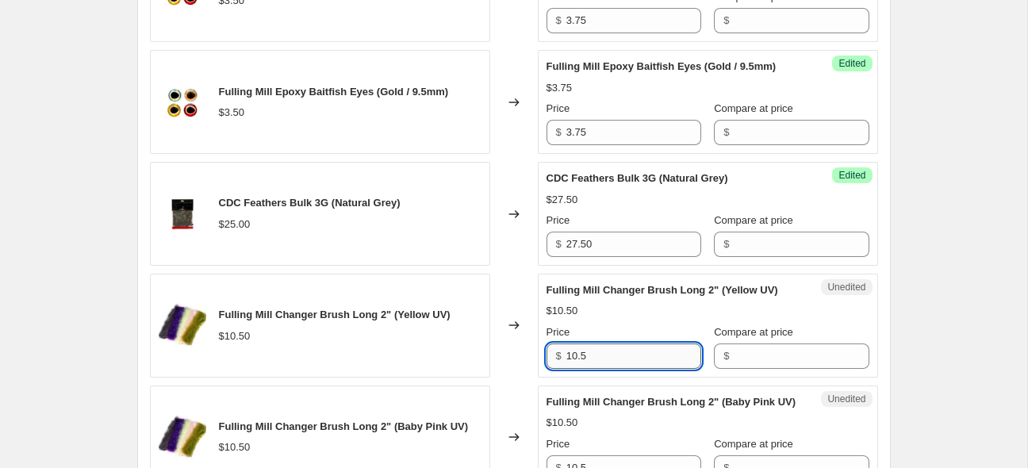
click at [624, 355] on input "10.5" at bounding box center [634, 356] width 135 height 25
click at [623, 354] on input "10.5" at bounding box center [634, 356] width 135 height 25
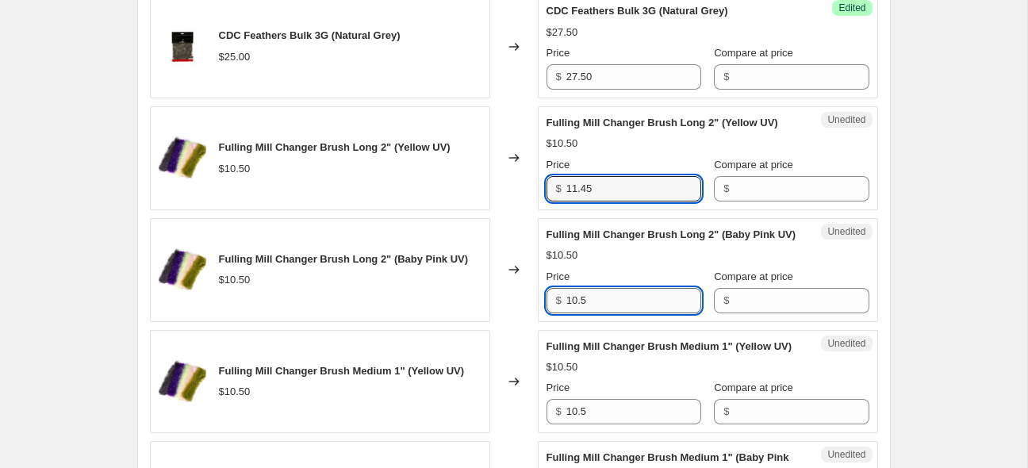
click at [609, 310] on input "10.5" at bounding box center [634, 300] width 135 height 25
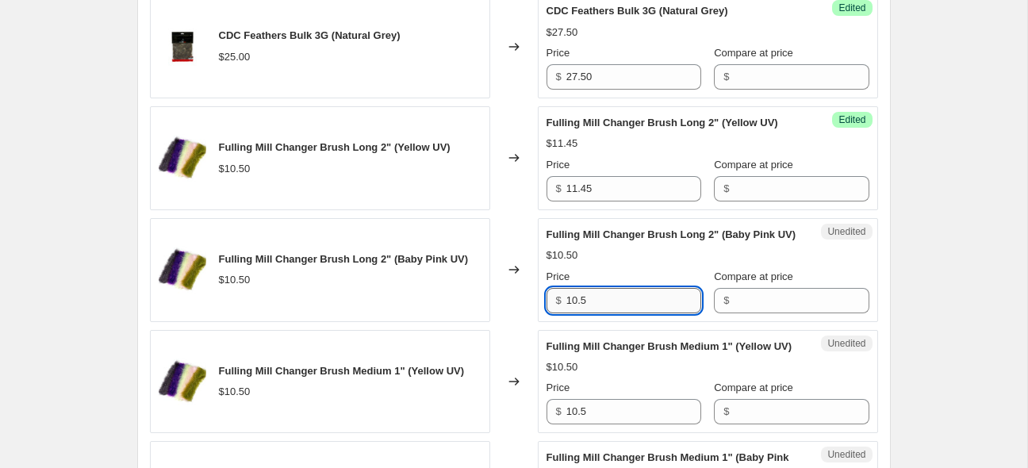
click at [609, 310] on input "10.5" at bounding box center [634, 300] width 135 height 25
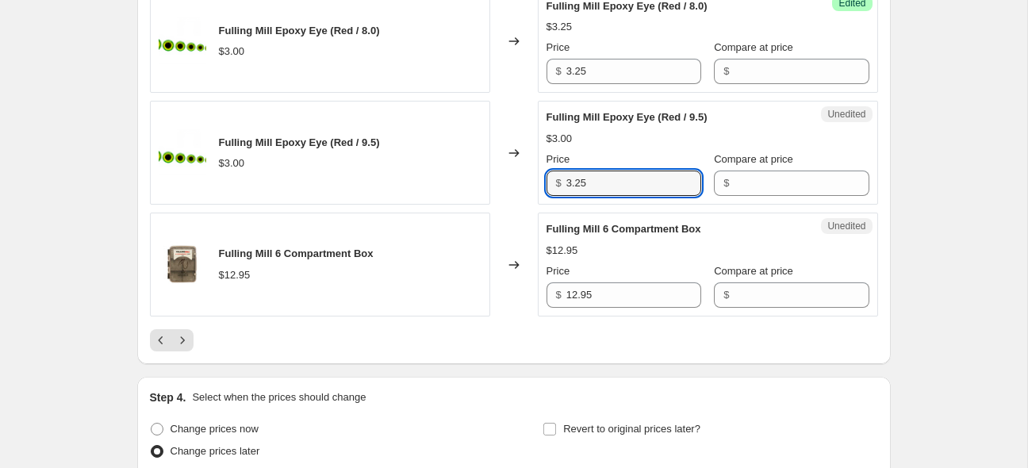
scroll to position [2649, 0]
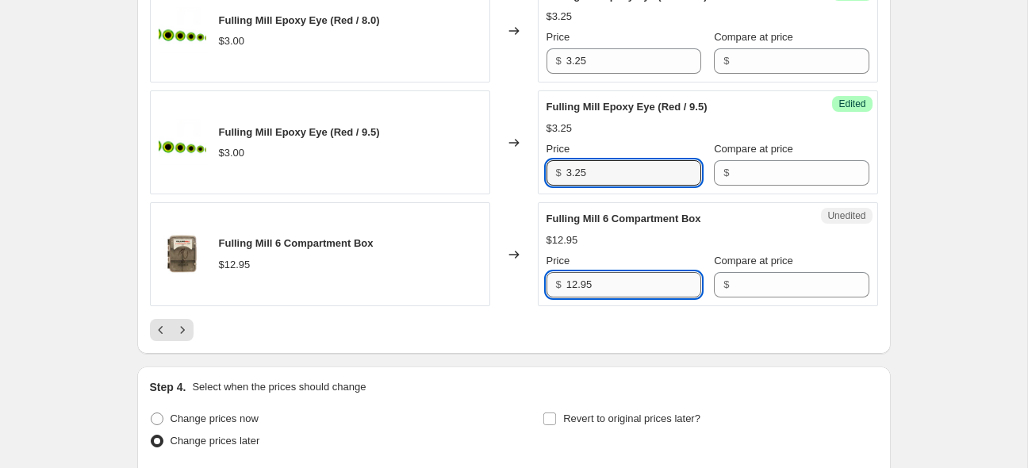
click at [640, 298] on input "12.95" at bounding box center [634, 284] width 135 height 25
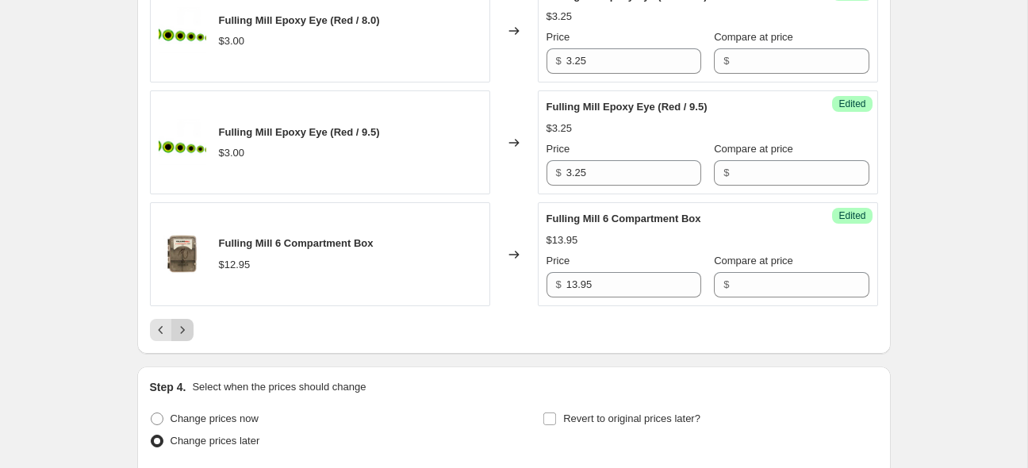
click at [185, 338] on icon "Next" at bounding box center [183, 330] width 16 height 16
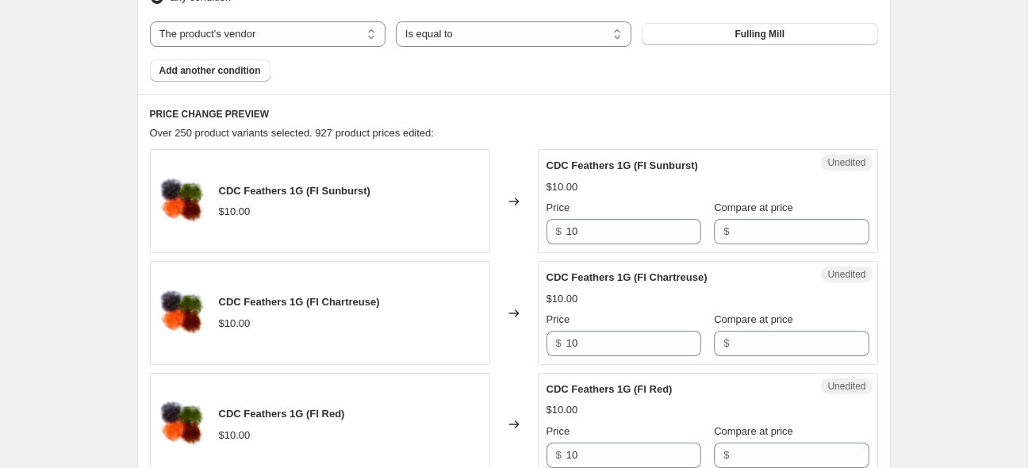
scroll to position [617, 0]
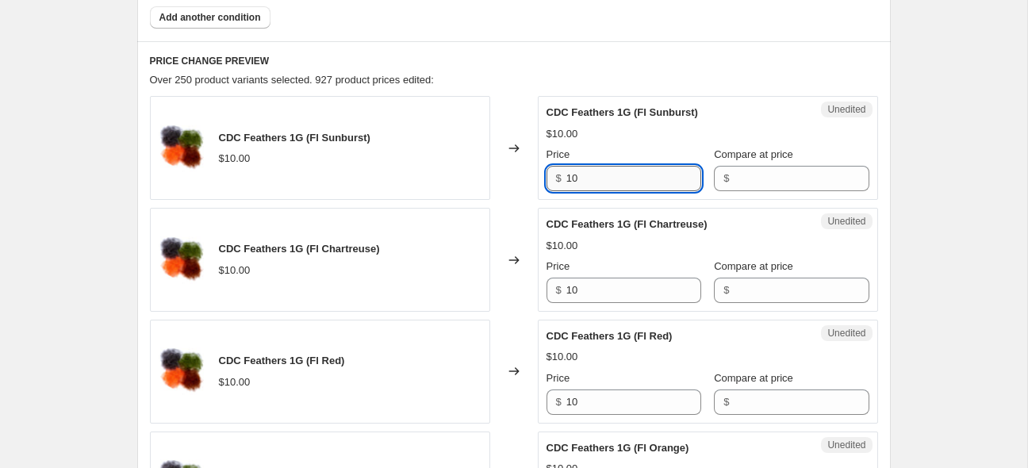
click at [617, 173] on input "10" at bounding box center [634, 178] width 135 height 25
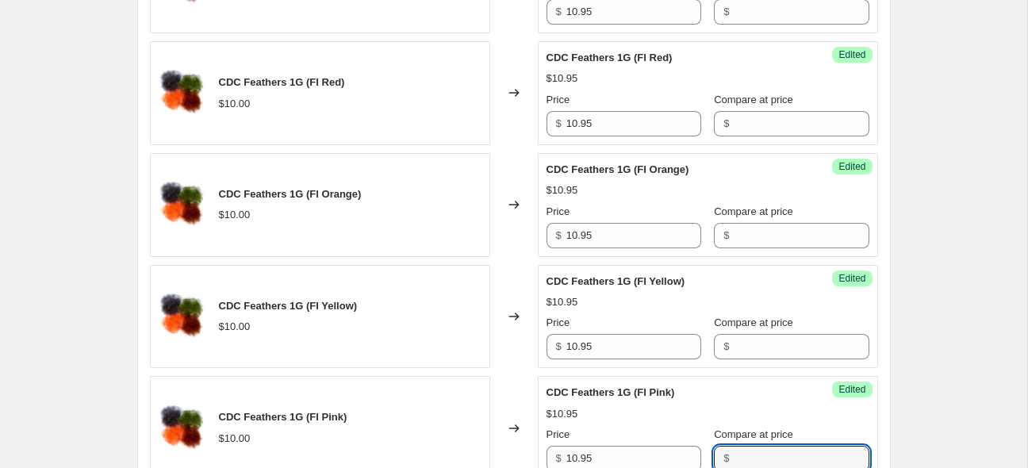
scroll to position [1228, 0]
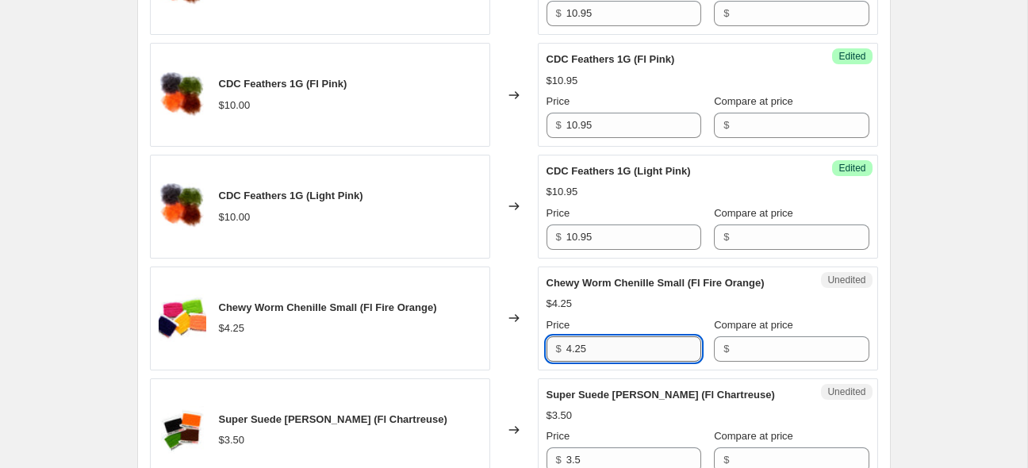
click at [617, 351] on input "4.25" at bounding box center [634, 348] width 135 height 25
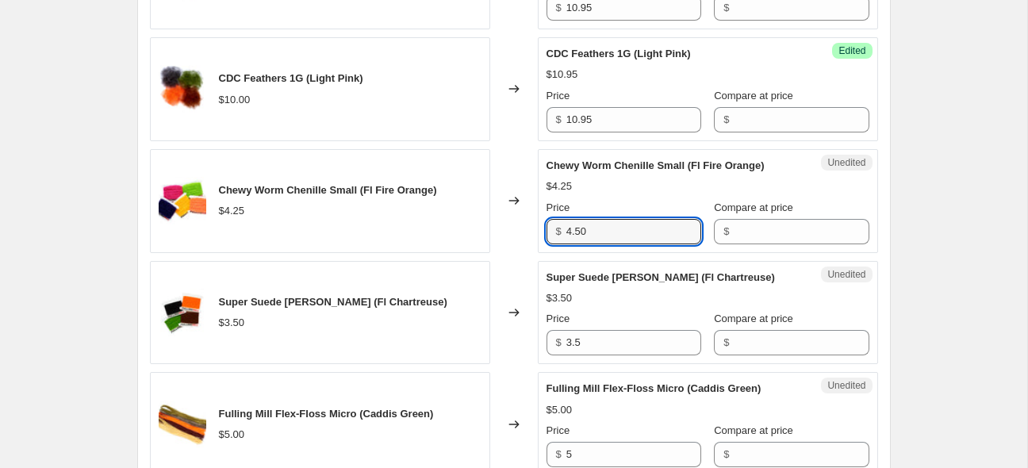
scroll to position [1417, 0]
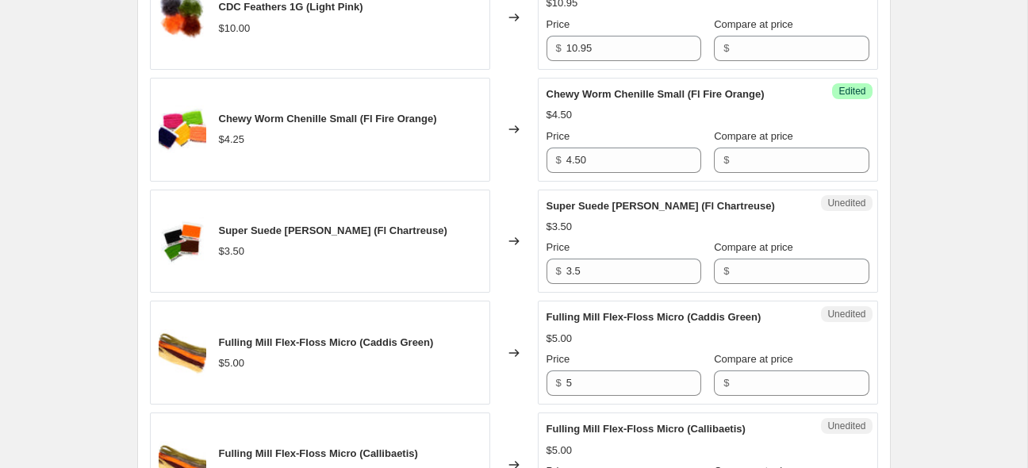
click at [959, 291] on div "Create new price [MEDICAL_DATA]. This page is ready Create new price [MEDICAL_D…" at bounding box center [514, 347] width 1028 height 3529
click at [580, 259] on input "3.5" at bounding box center [634, 271] width 135 height 25
click at [943, 316] on div "Create new price [MEDICAL_DATA]. This page is ready Create new price [MEDICAL_D…" at bounding box center [514, 347] width 1028 height 3529
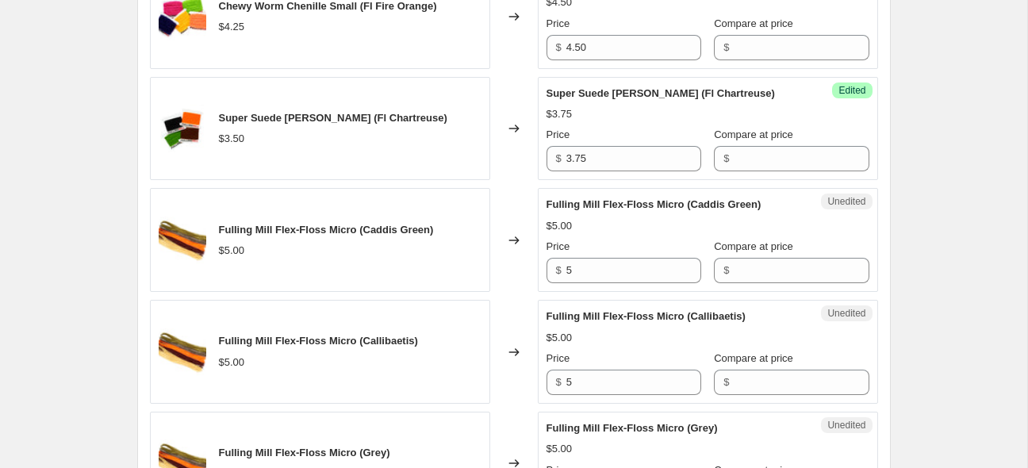
scroll to position [1585, 0]
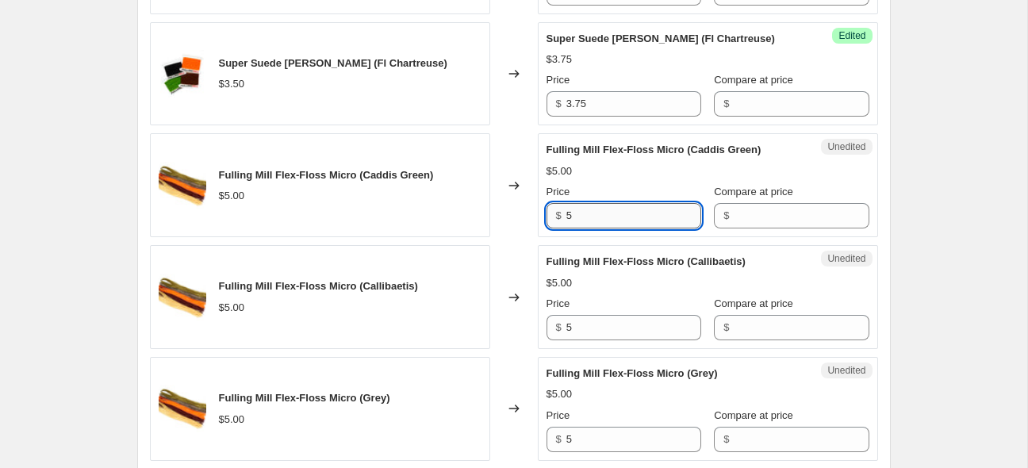
click at [646, 224] on input "5" at bounding box center [634, 215] width 135 height 25
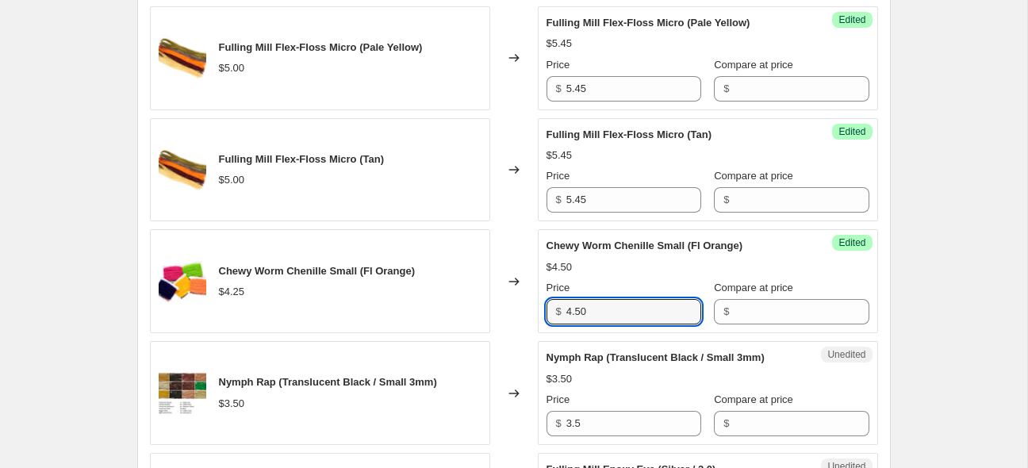
scroll to position [2190, 0]
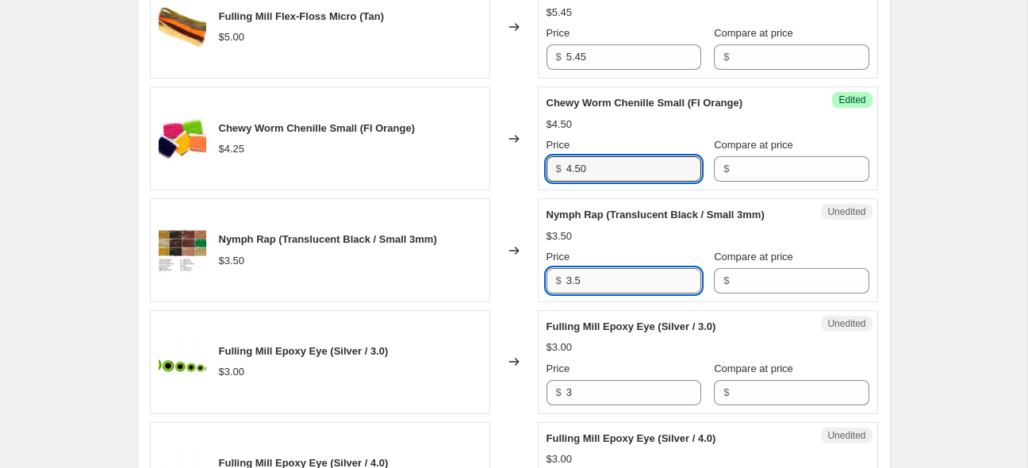
click at [611, 284] on input "3.5" at bounding box center [634, 280] width 135 height 25
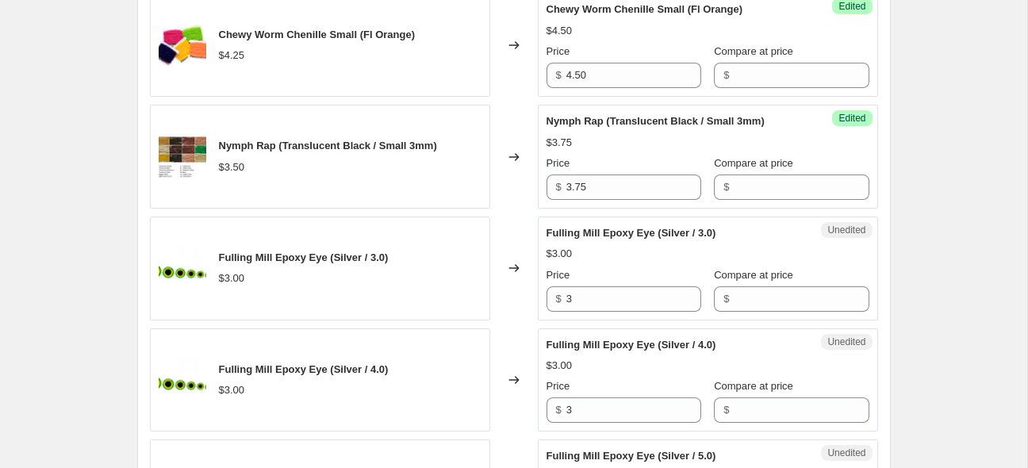
scroll to position [2379, 0]
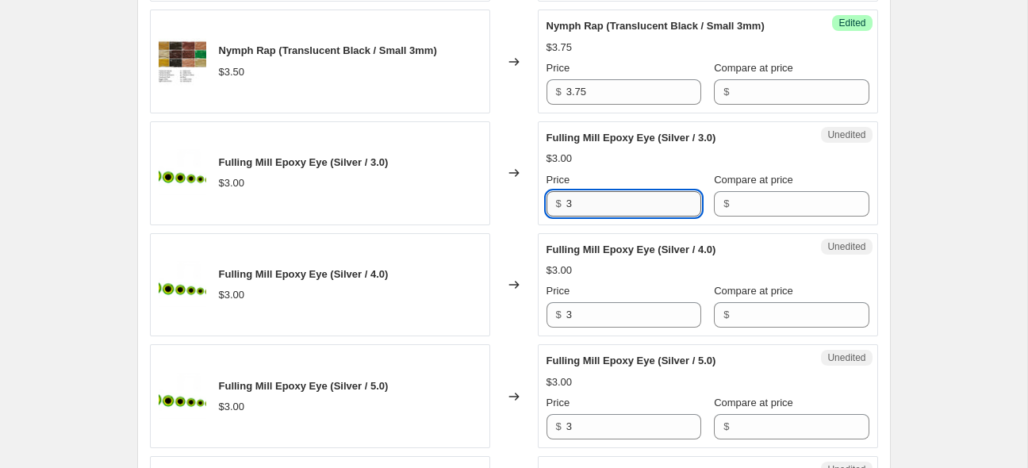
click at [615, 198] on input "3" at bounding box center [634, 203] width 135 height 25
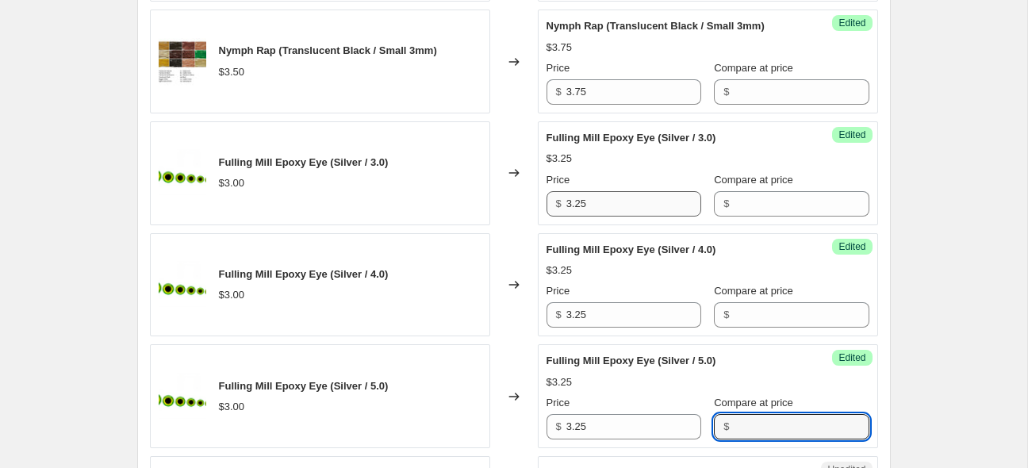
scroll to position [2677, 0]
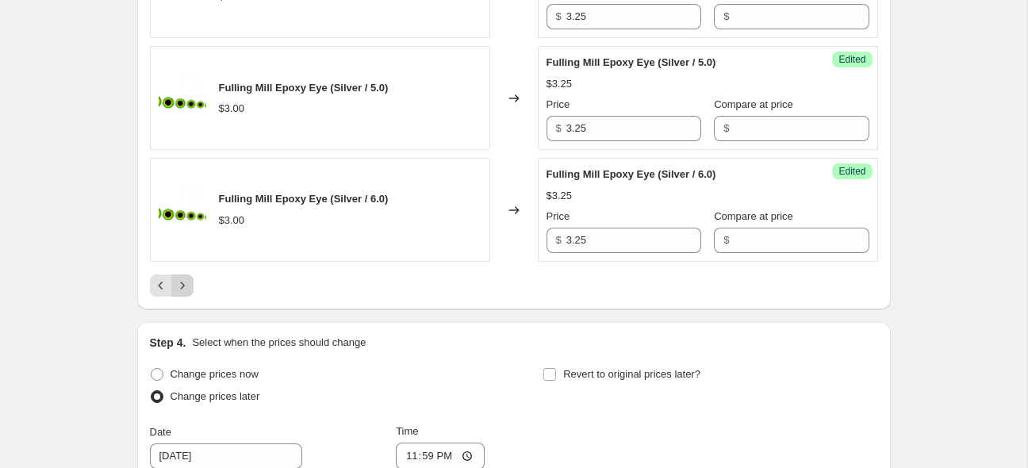
click at [185, 278] on icon "Next" at bounding box center [183, 286] width 16 height 16
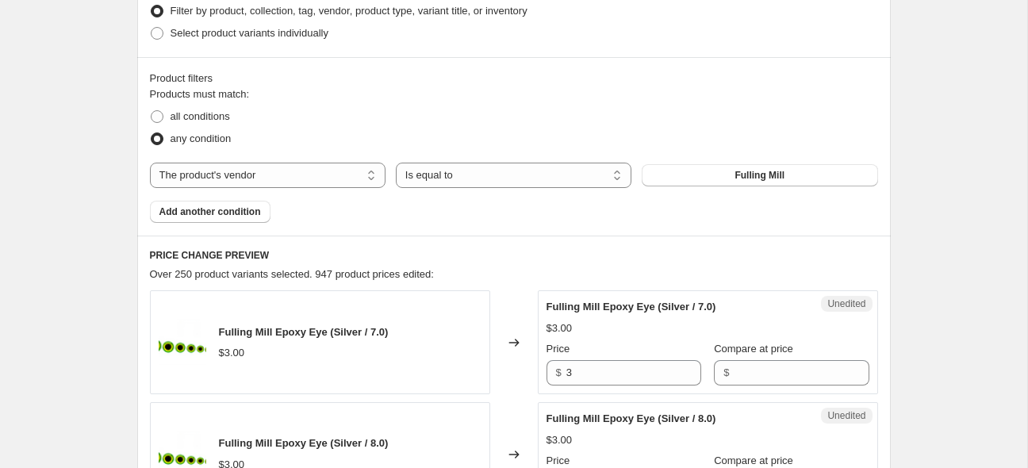
scroll to position [582, 0]
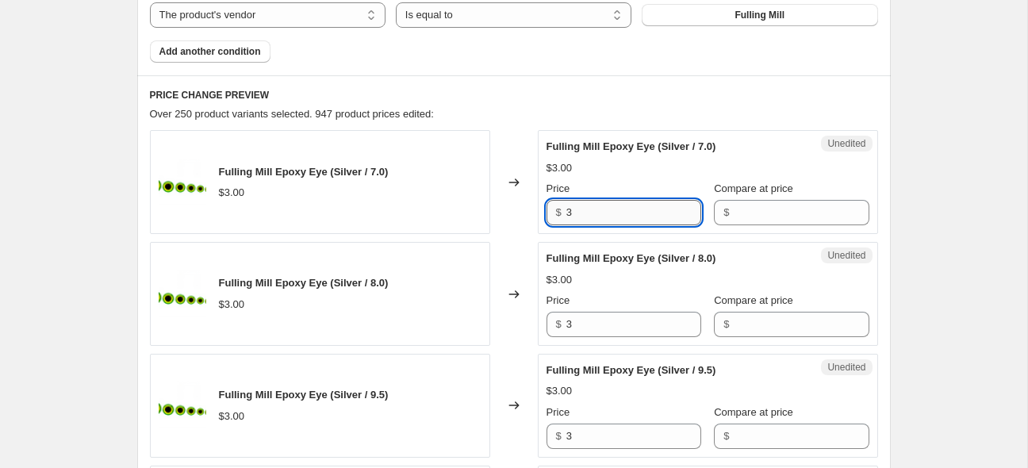
click at [592, 217] on input "3" at bounding box center [634, 212] width 135 height 25
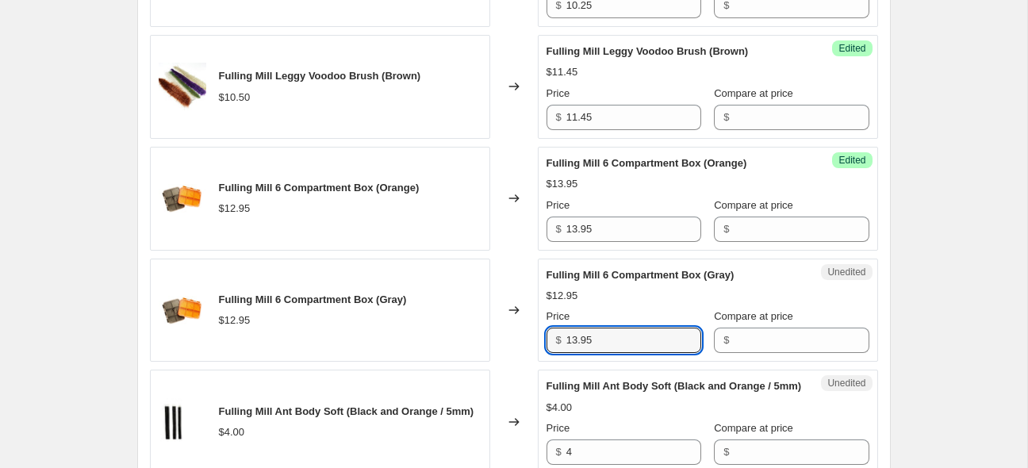
scroll to position [2158, 0]
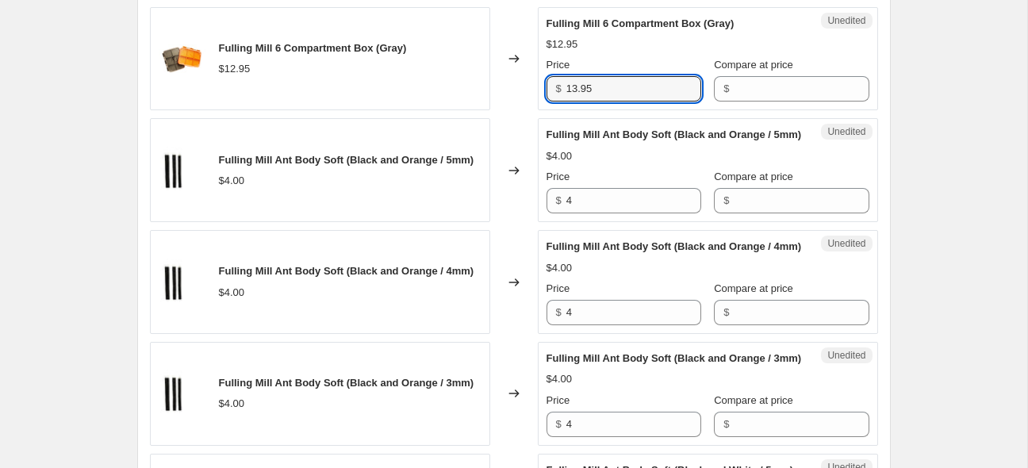
drag, startPoint x: 923, startPoint y: 227, endPoint x: 924, endPoint y: 218, distance: 8.8
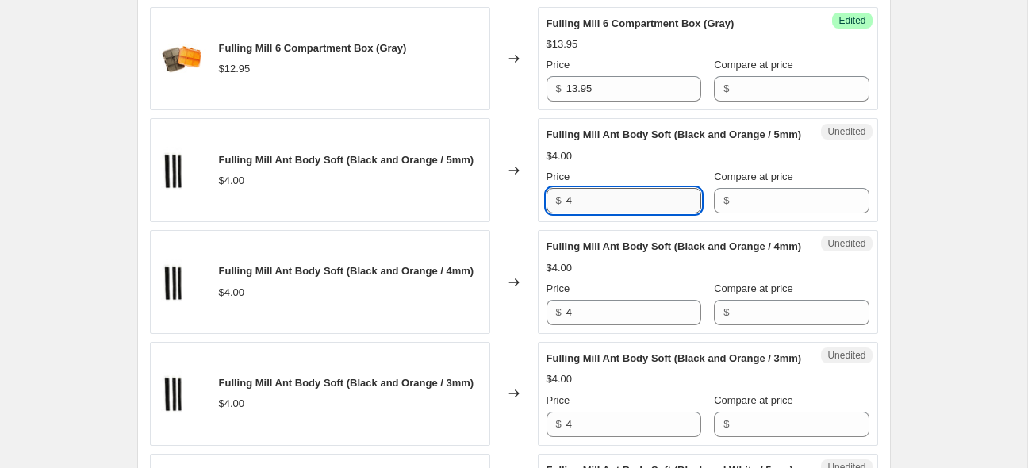
click at [609, 213] on input "4" at bounding box center [634, 200] width 135 height 25
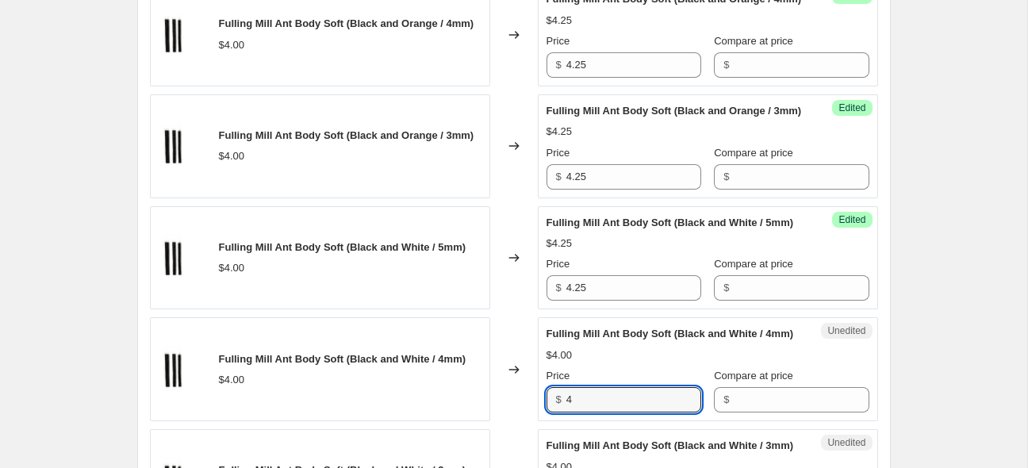
scroll to position [2661, 0]
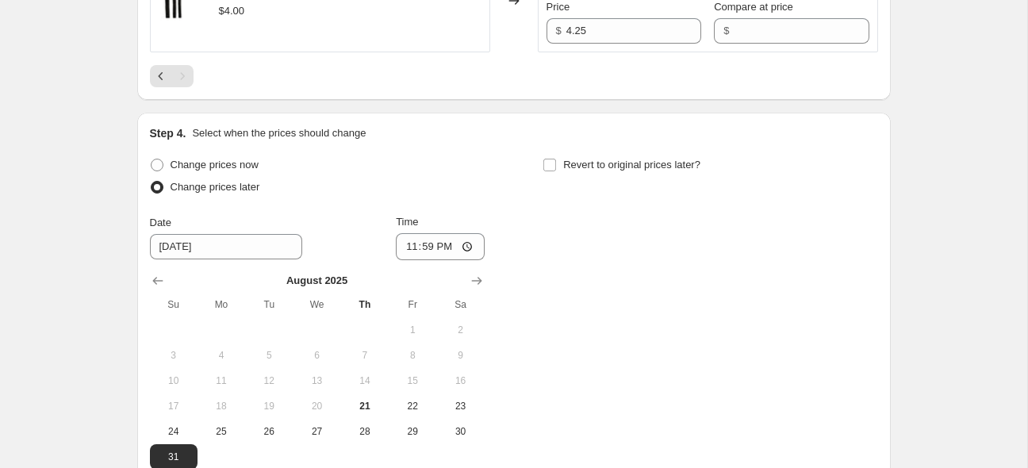
scroll to position [2870, 0]
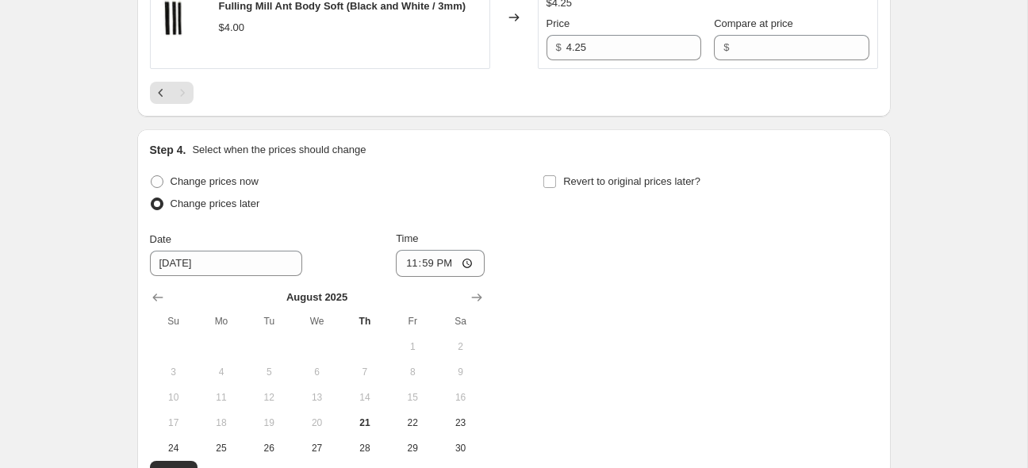
click at [184, 104] on div "Pagination" at bounding box center [182, 93] width 22 height 22
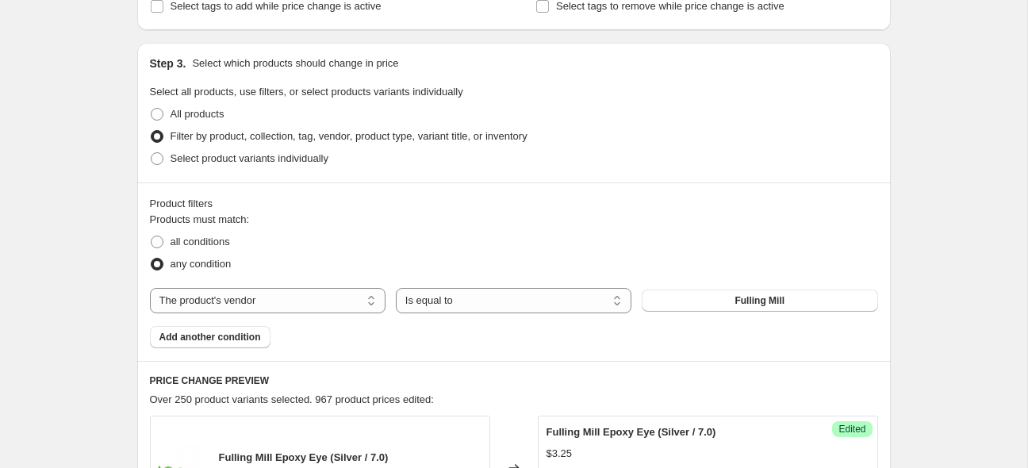
scroll to position [345, 0]
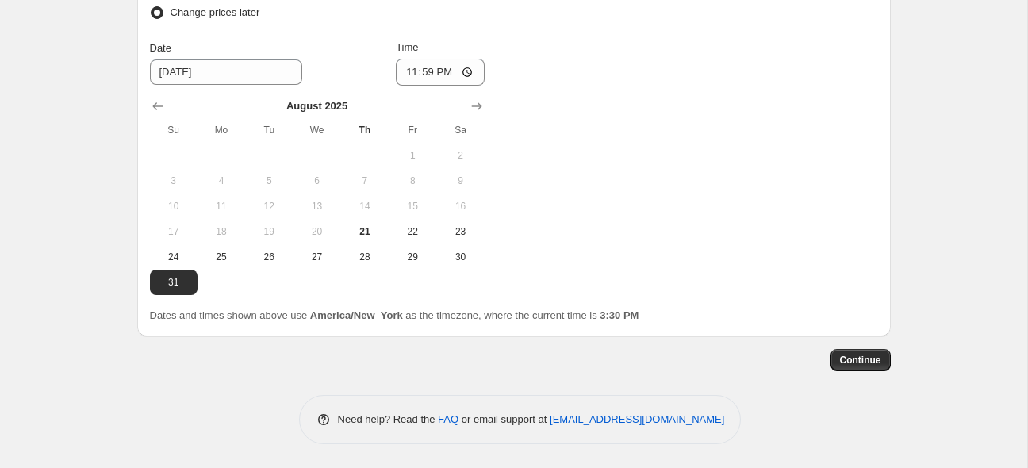
scroll to position [3164, 0]
click at [860, 363] on span "Continue" at bounding box center [860, 360] width 41 height 13
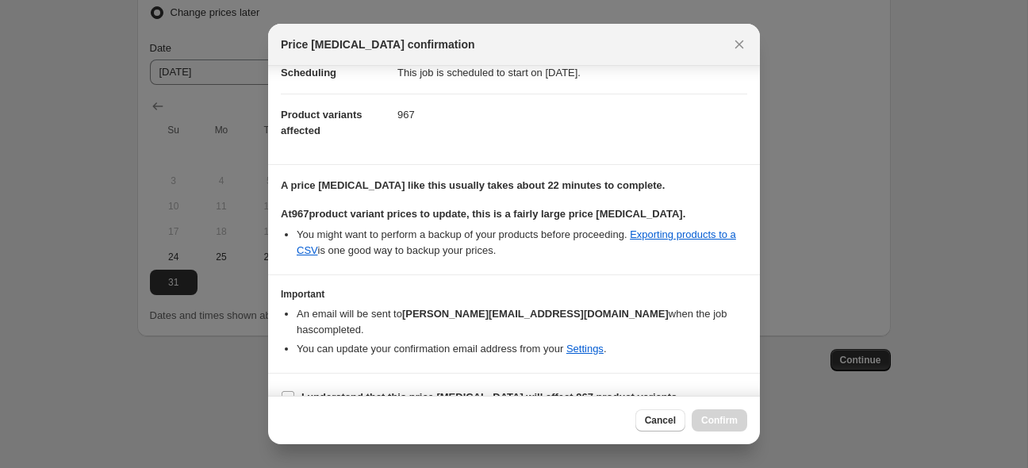
scroll to position [52, 0]
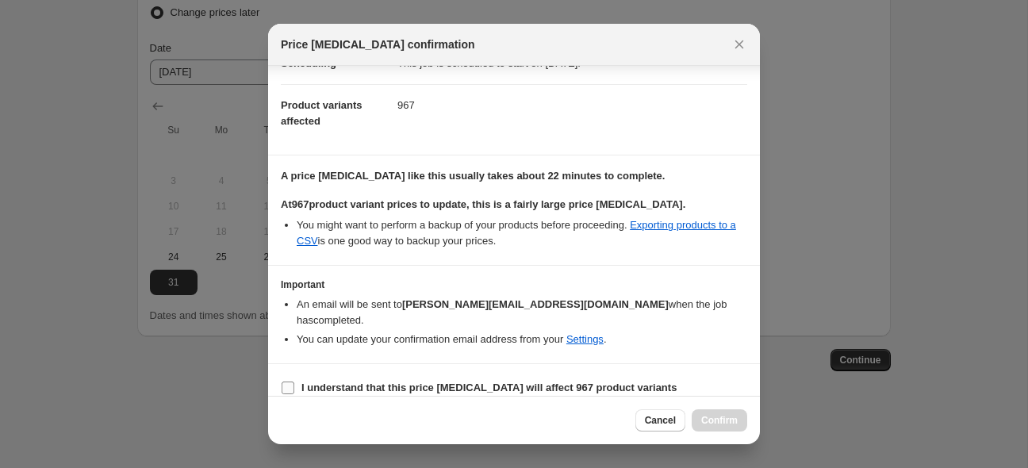
click at [290, 382] on input "I understand that this price [MEDICAL_DATA] will affect 967 product variants" at bounding box center [288, 388] width 13 height 13
click at [716, 419] on span "Confirm" at bounding box center [719, 420] width 37 height 13
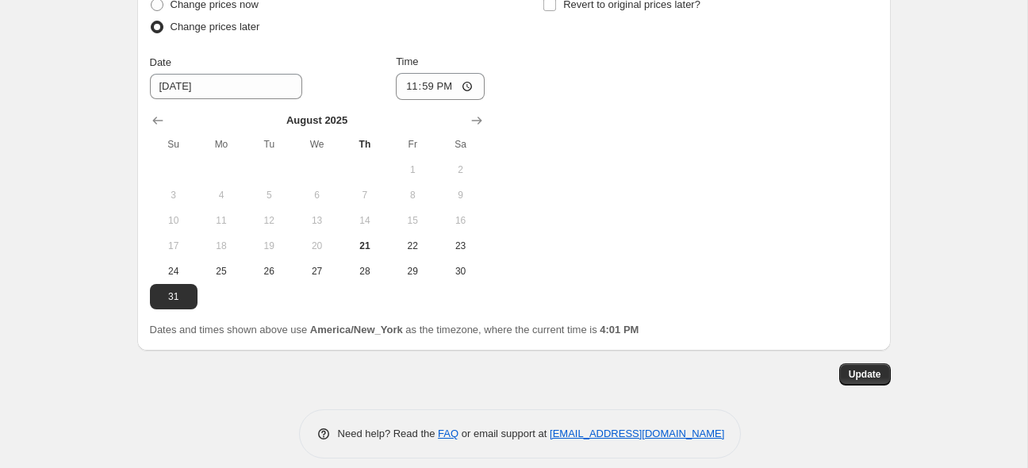
scroll to position [3158, 0]
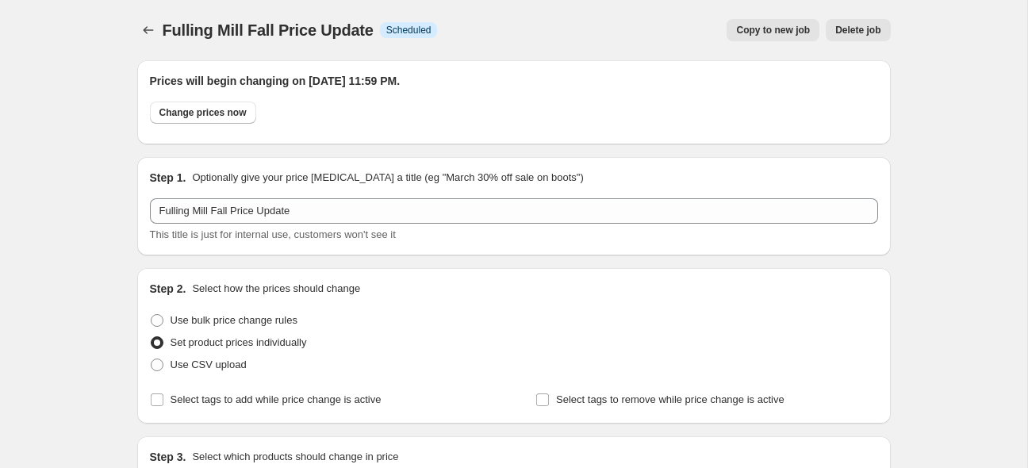
select select "vendor"
